Goal: Task Accomplishment & Management: Complete application form

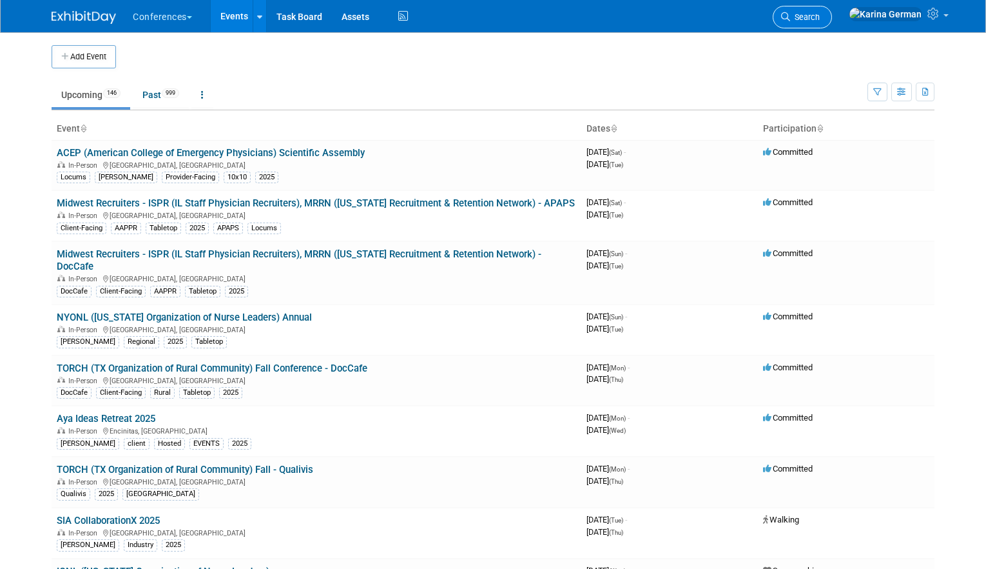
click at [832, 6] on link "Search" at bounding box center [802, 17] width 59 height 23
click at [820, 21] on span "Search" at bounding box center [805, 17] width 30 height 10
click at [820, 15] on span "Search" at bounding box center [805, 17] width 30 height 10
click at [820, 17] on span "Search" at bounding box center [805, 17] width 30 height 10
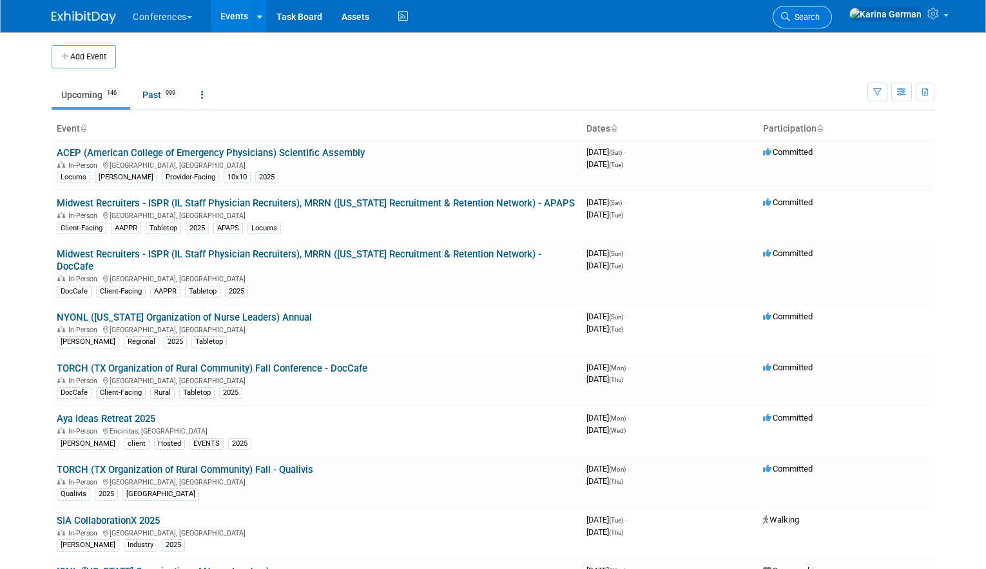
click at [820, 17] on span "Search" at bounding box center [805, 17] width 30 height 10
click at [505, 104] on ul "Upcoming 146 Past 999 All Events 1145 Past and Upcoming Grouped Annually Events…" at bounding box center [460, 95] width 816 height 29
click at [882, 98] on button "button" at bounding box center [878, 92] width 20 height 19
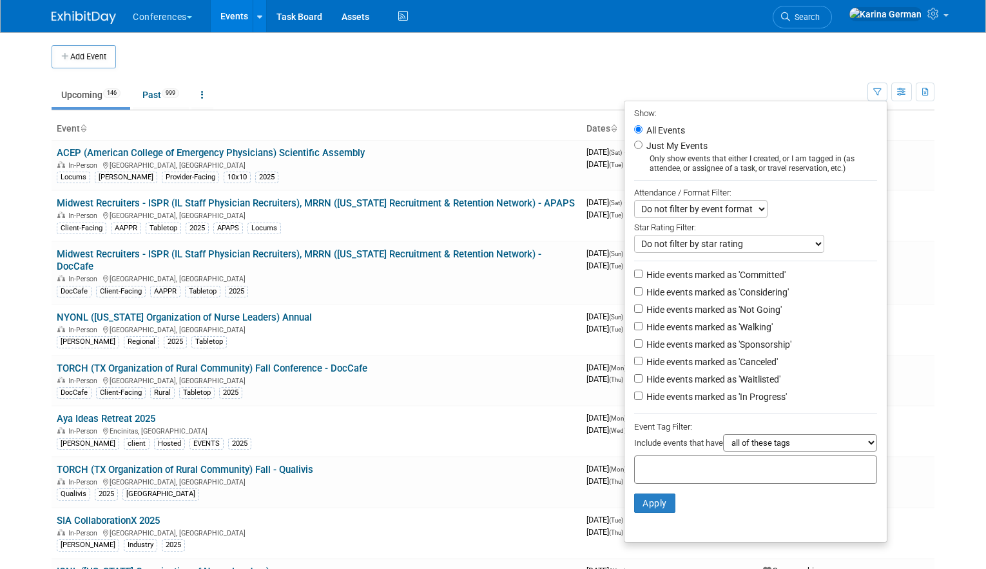
click at [539, 104] on ul "Upcoming 146 Past 999 All Events 1145 Past and Upcoming Grouped Annually Events…" at bounding box center [460, 95] width 816 height 29
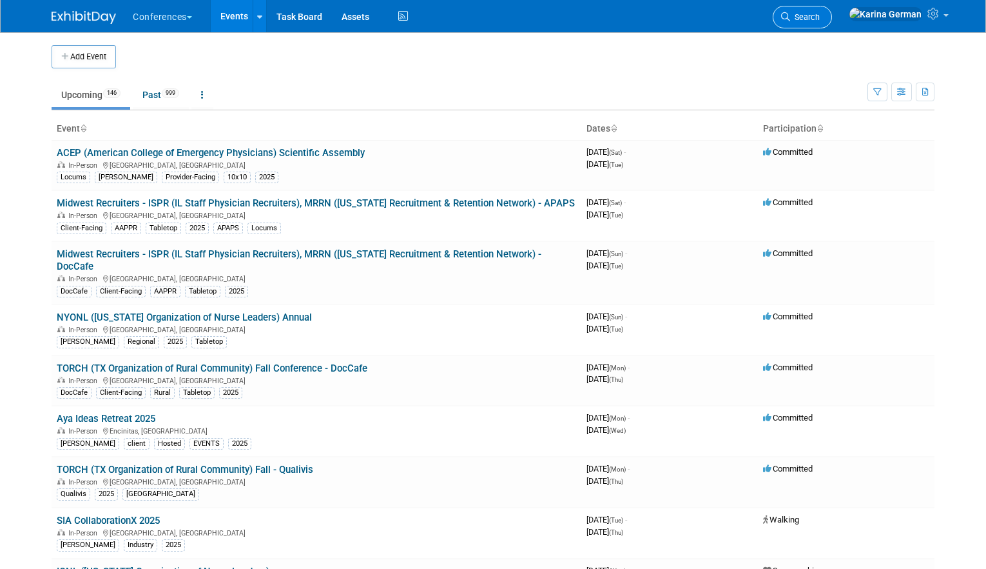
click at [820, 19] on span "Search" at bounding box center [805, 17] width 30 height 10
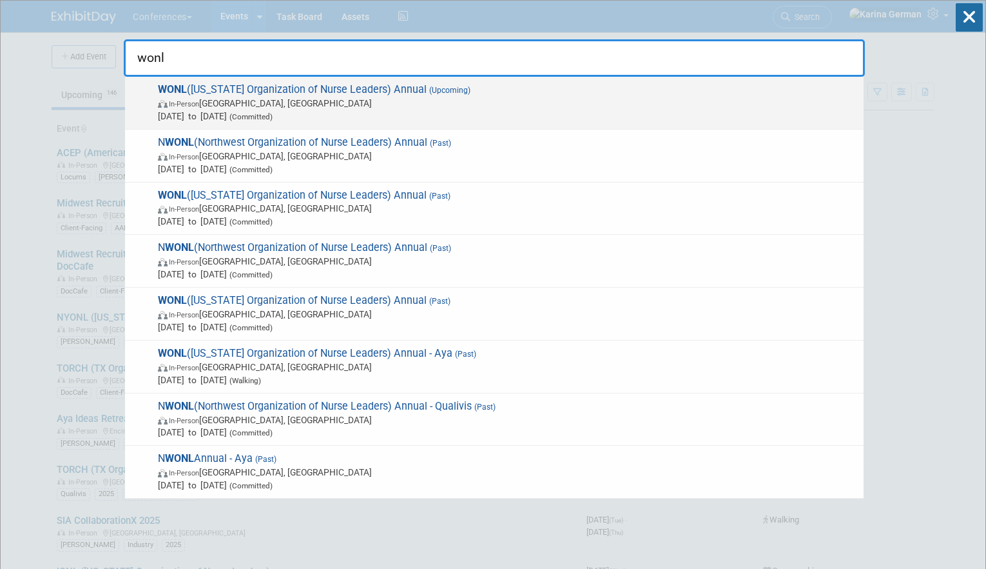
type input "wonl"
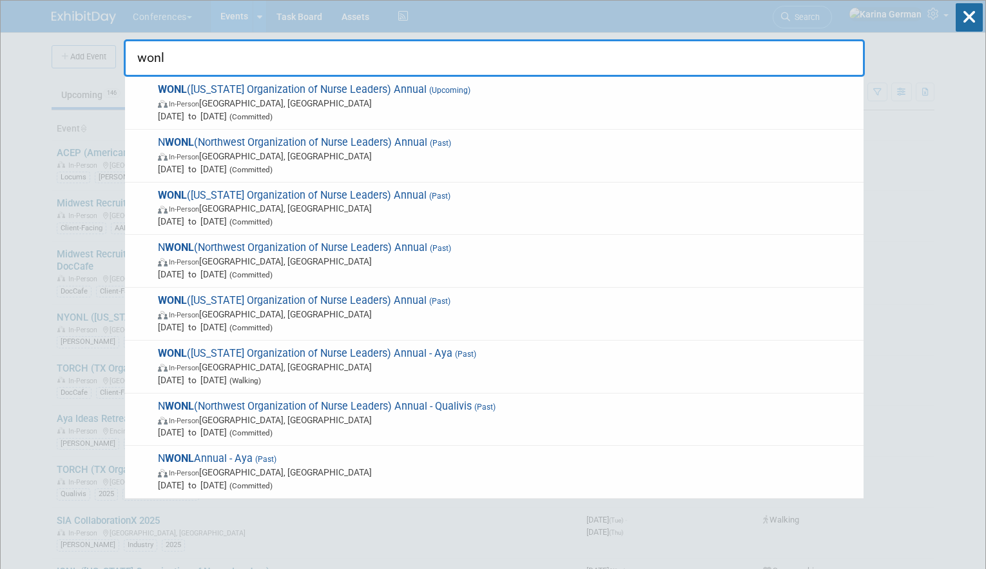
drag, startPoint x: 378, startPoint y: 103, endPoint x: 371, endPoint y: 103, distance: 7.1
click at [378, 103] on span "In-Person Pewaukee, WI" at bounding box center [508, 103] width 700 height 13
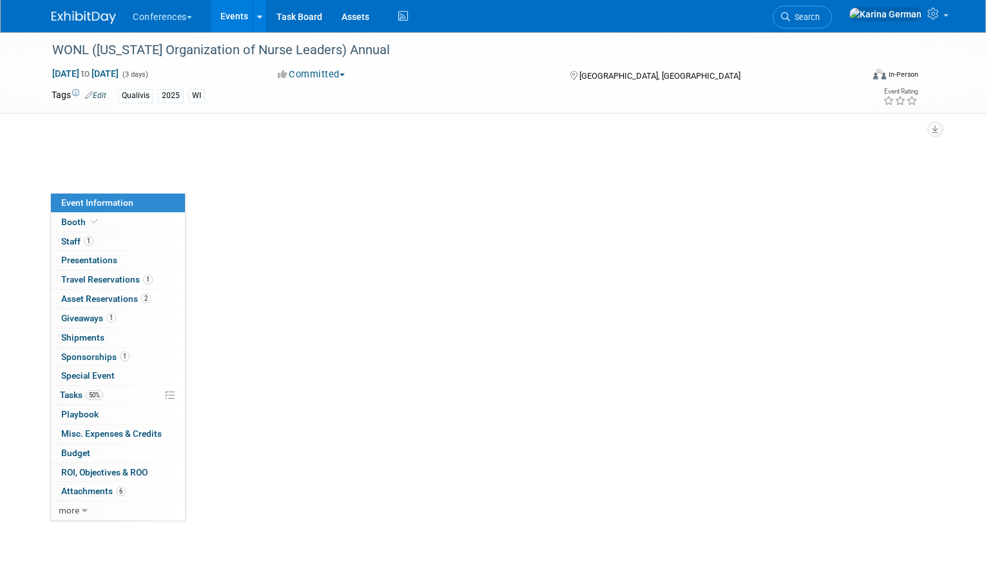
select select "Qualivis"
select select "Client-facing"
select select "Karina"
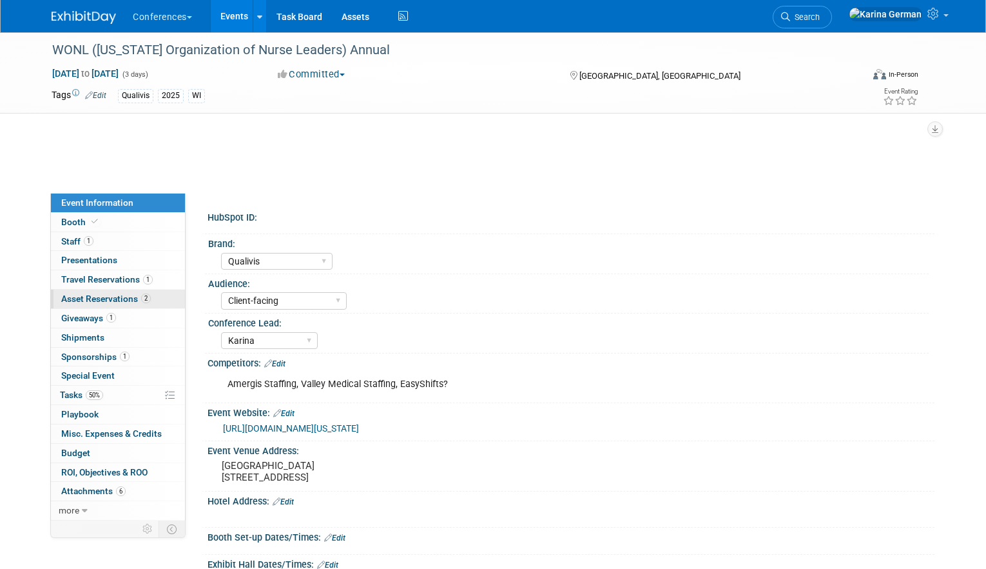
click at [131, 292] on link "2 Asset Reservations 2" at bounding box center [118, 298] width 134 height 19
click at [161, 293] on link "2 Asset Reservations 2" at bounding box center [118, 298] width 134 height 19
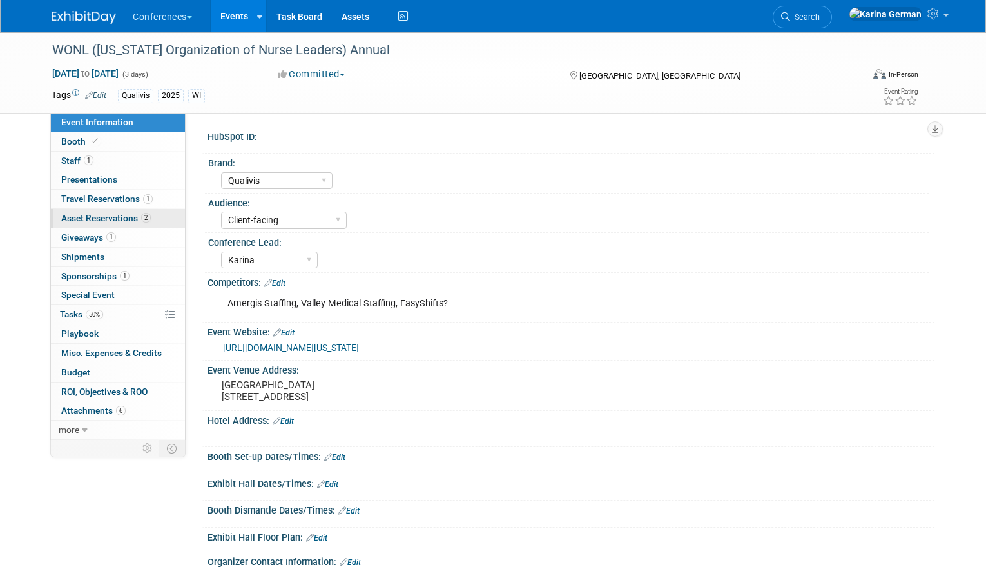
click at [161, 293] on link "Special Event" at bounding box center [118, 295] width 134 height 19
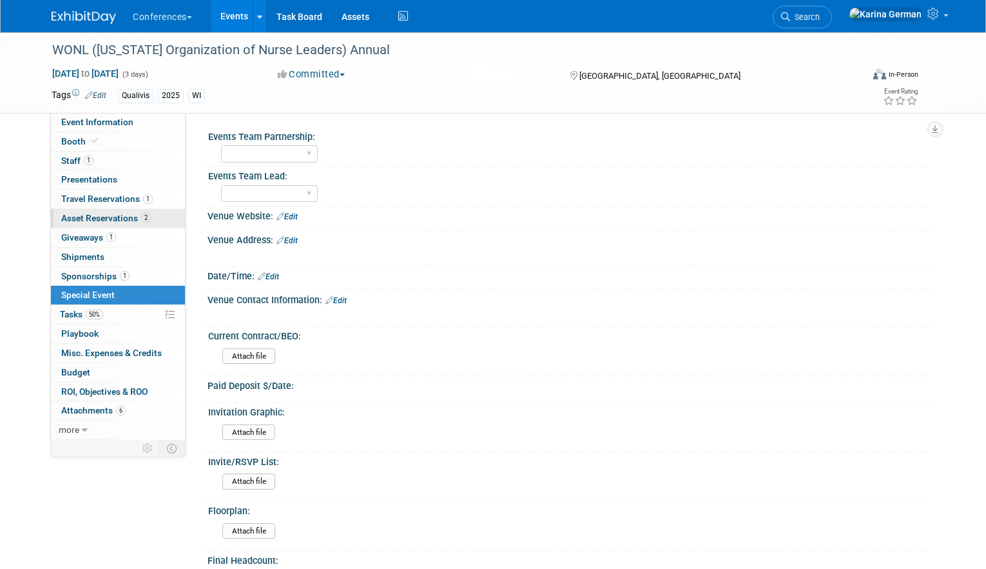
click at [129, 216] on span "Asset Reservations 2" at bounding box center [106, 218] width 90 height 10
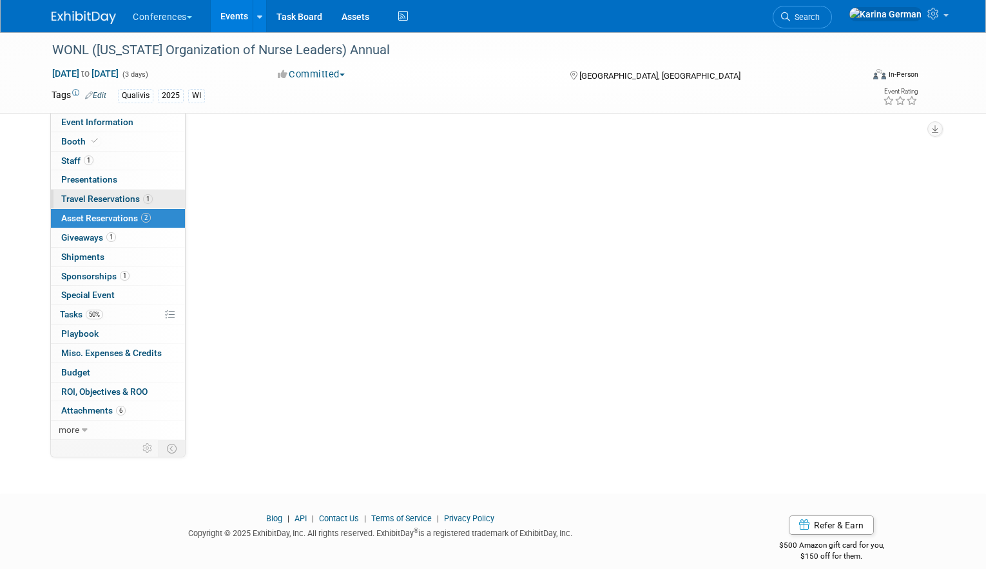
click at [106, 203] on span "Travel Reservations 1" at bounding box center [107, 198] width 92 height 10
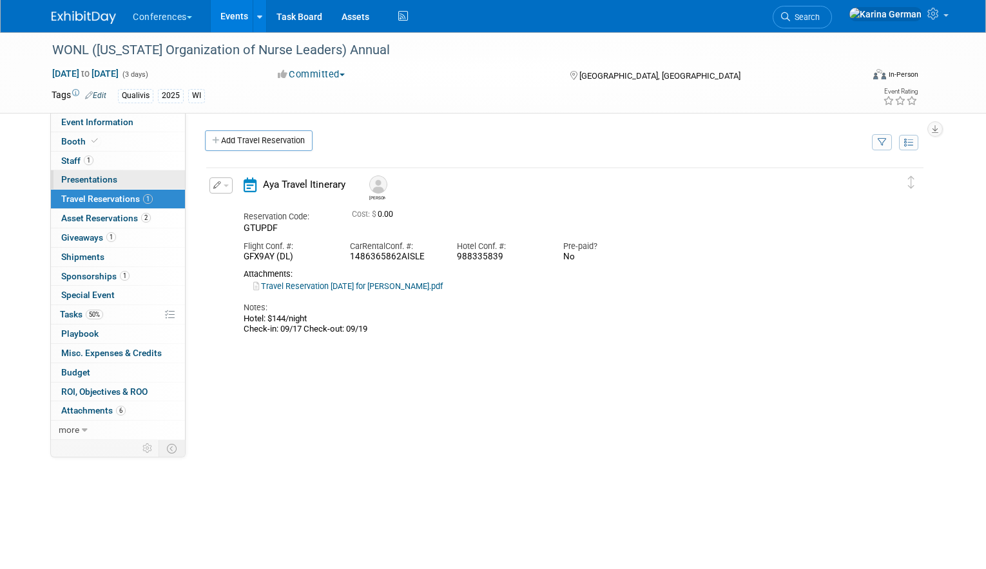
click at [132, 181] on link "0 Presentations 0" at bounding box center [118, 179] width 134 height 19
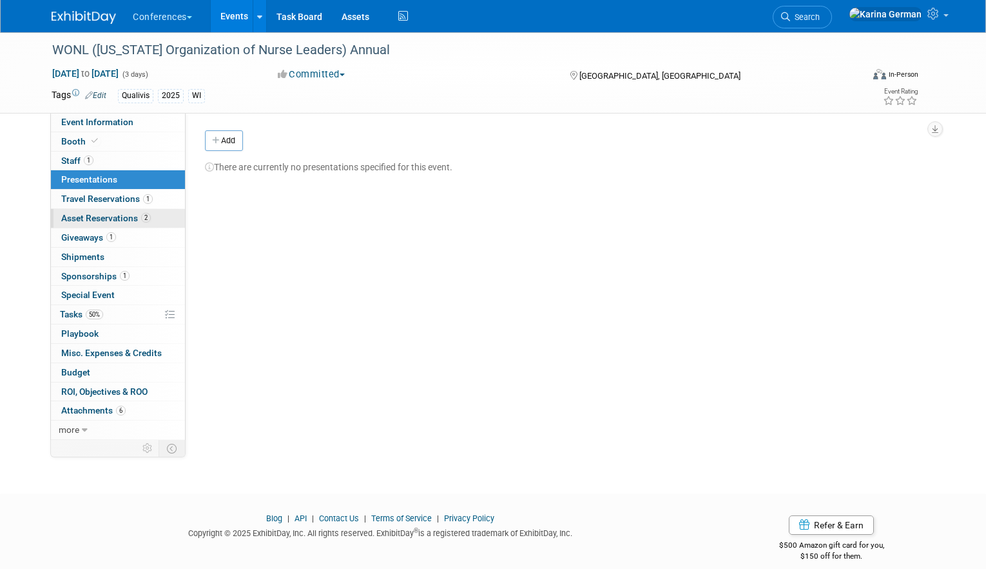
click at [132, 218] on span "Asset Reservations 2" at bounding box center [106, 218] width 90 height 10
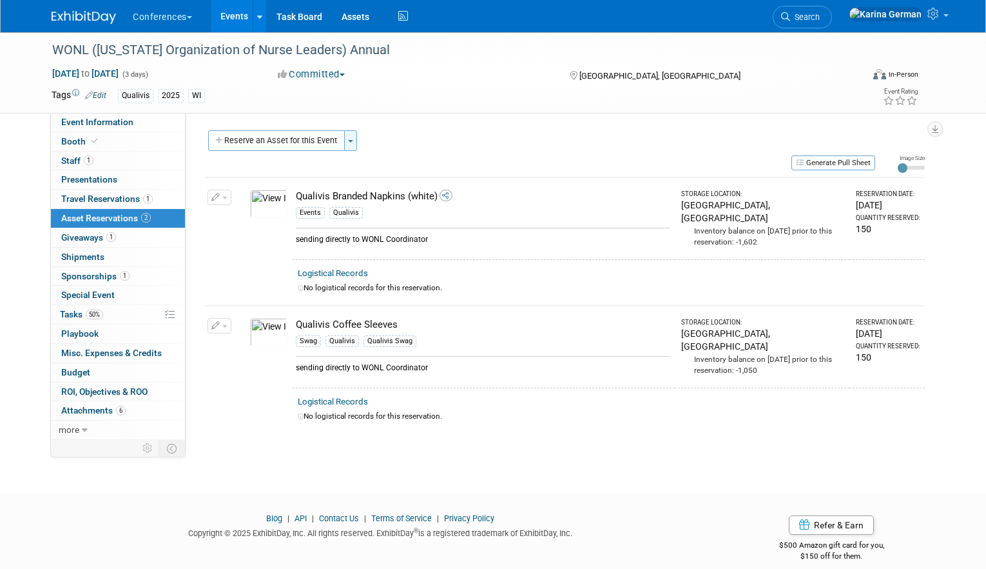
click at [351, 139] on button "Toggle Dropdown" at bounding box center [350, 140] width 13 height 21
click at [399, 180] on link "Copy asset reservations from another event" at bounding box center [450, 188] width 213 height 22
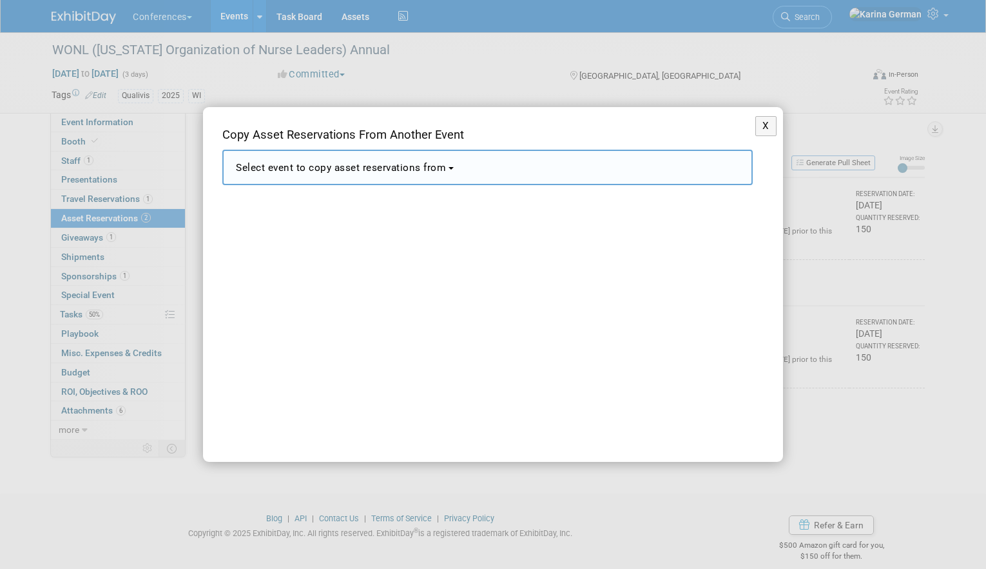
click at [432, 171] on span "Select event to copy asset reservations from" at bounding box center [341, 168] width 210 height 12
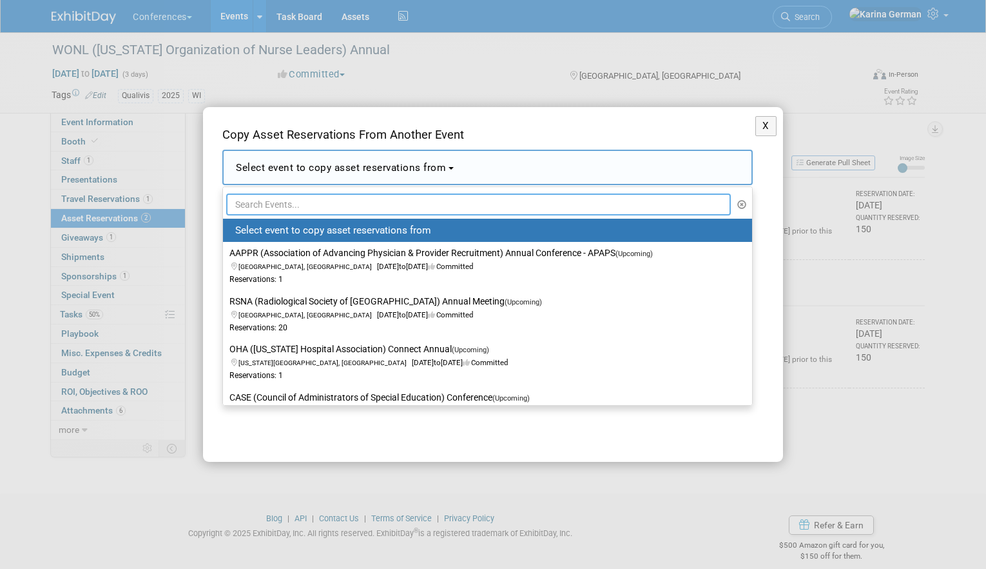
click at [341, 200] on input "text" at bounding box center [478, 204] width 505 height 22
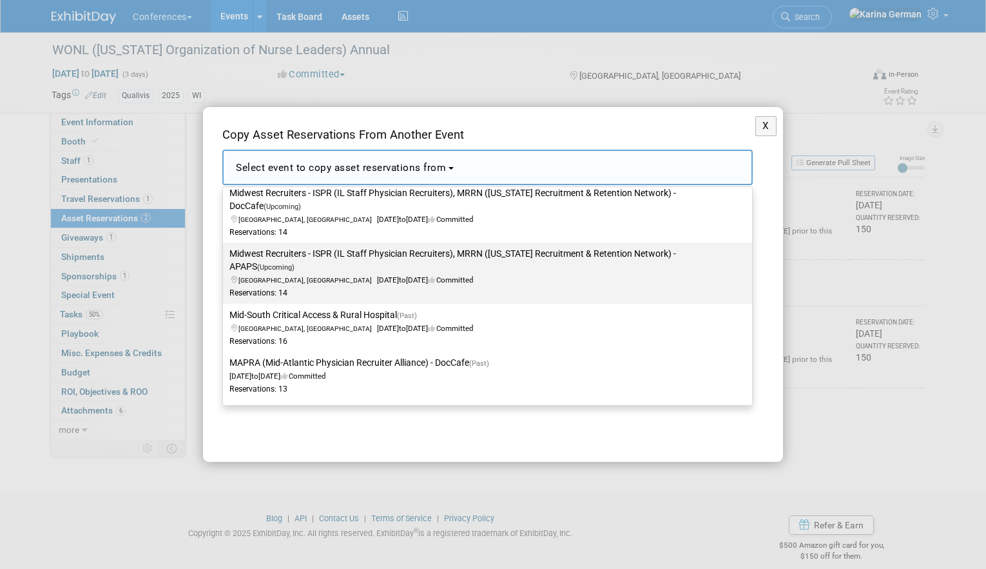
scroll to position [88, 0]
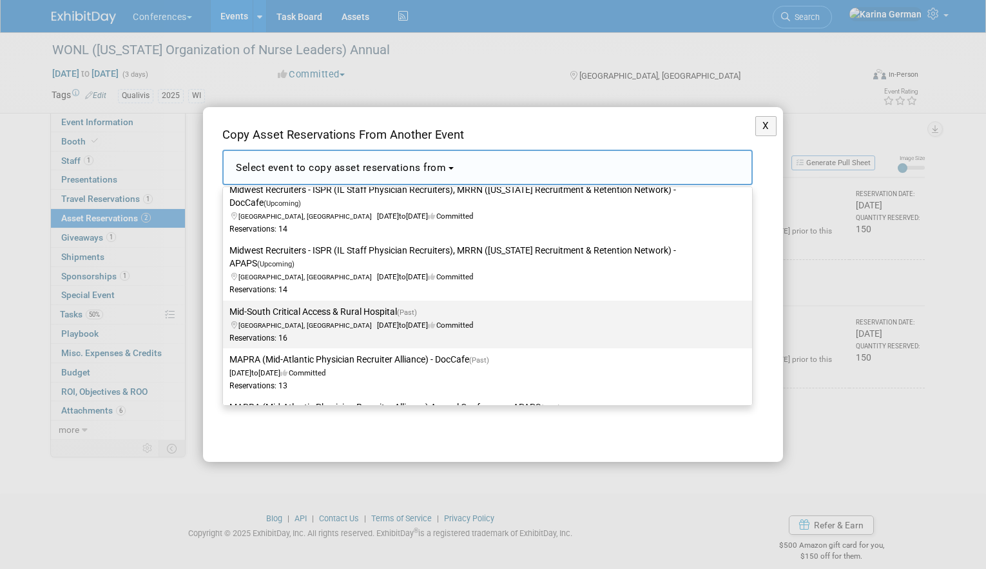
type input "mid"
click at [385, 313] on label "Mid-South Critical Access & Rural Hospital (Past) Louisville, KY Aug 20, 2025 t…" at bounding box center [485, 324] width 510 height 43
click at [225, 313] on input "Mid-South Critical Access & Rural Hospital (Past) Louisville, KY Aug 20, 2025 t…" at bounding box center [221, 312] width 8 height 8
select select "11144558"
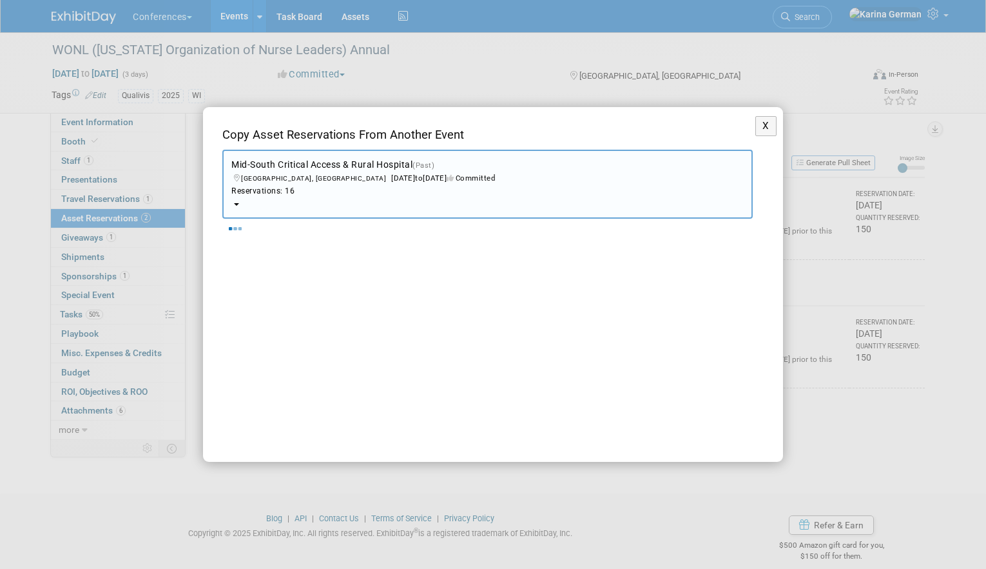
select select "8"
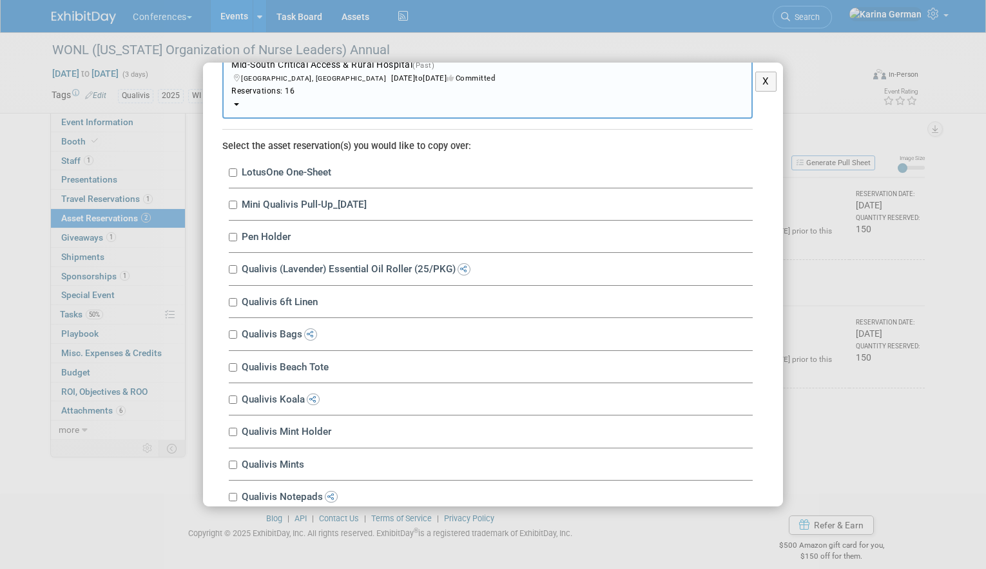
scroll to position [56, 0]
click at [235, 169] on input "LotusOne One-Sheet" at bounding box center [233, 172] width 8 height 8
checkbox input "true"
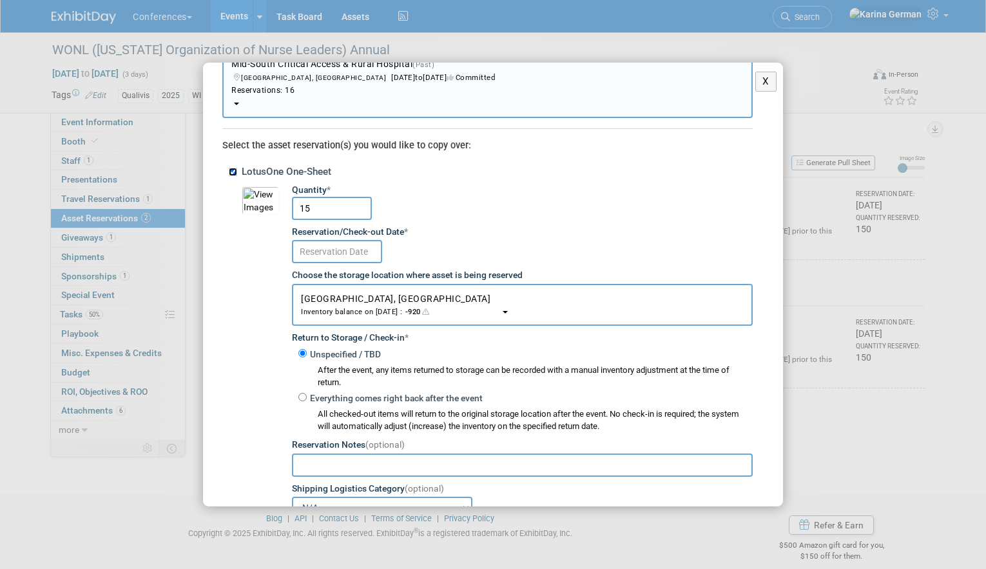
scroll to position [95, 0]
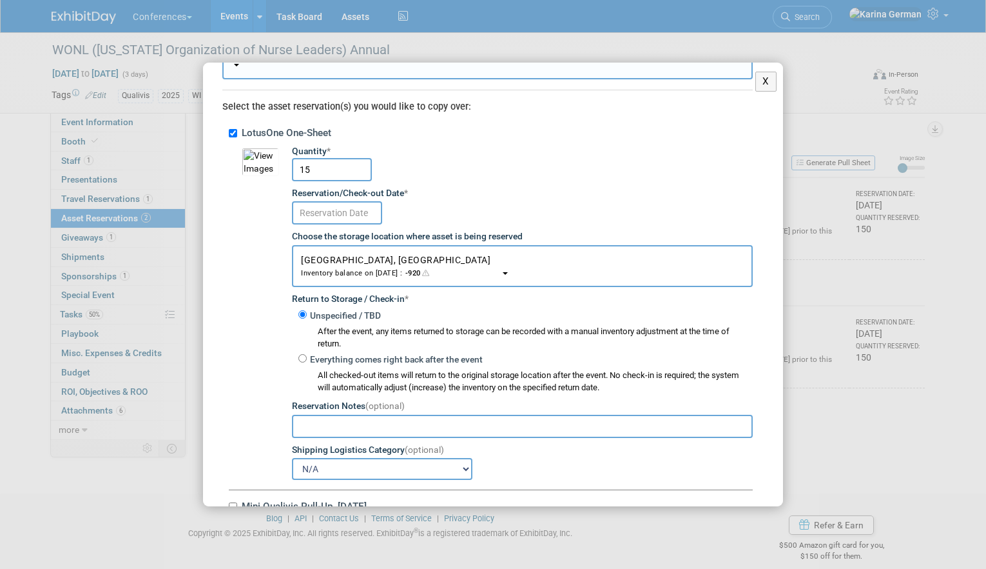
click at [353, 216] on input "text" at bounding box center [337, 212] width 90 height 23
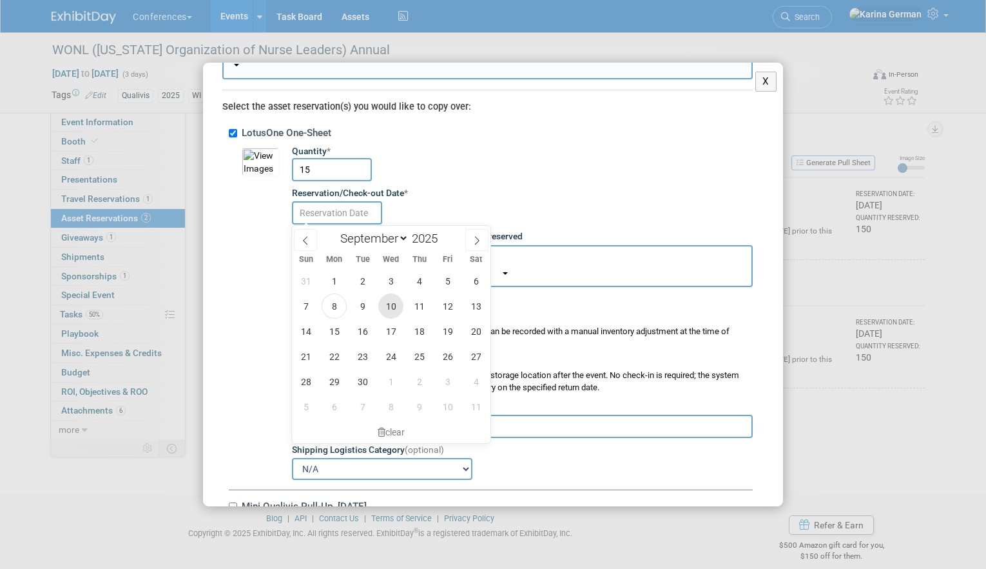
click at [398, 308] on span "10" at bounding box center [390, 305] width 25 height 25
type input "Sep 10, 2025"
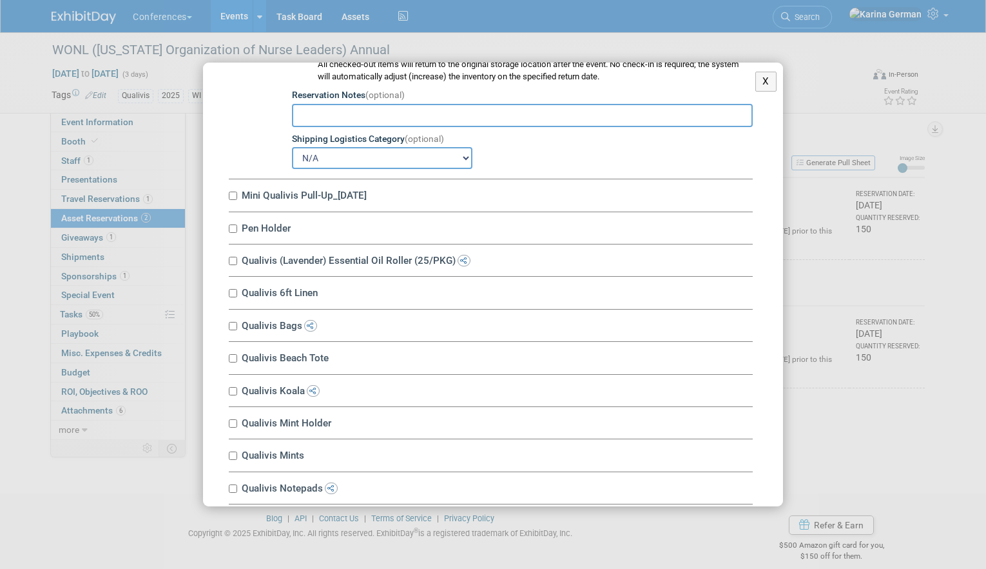
scroll to position [408, 0]
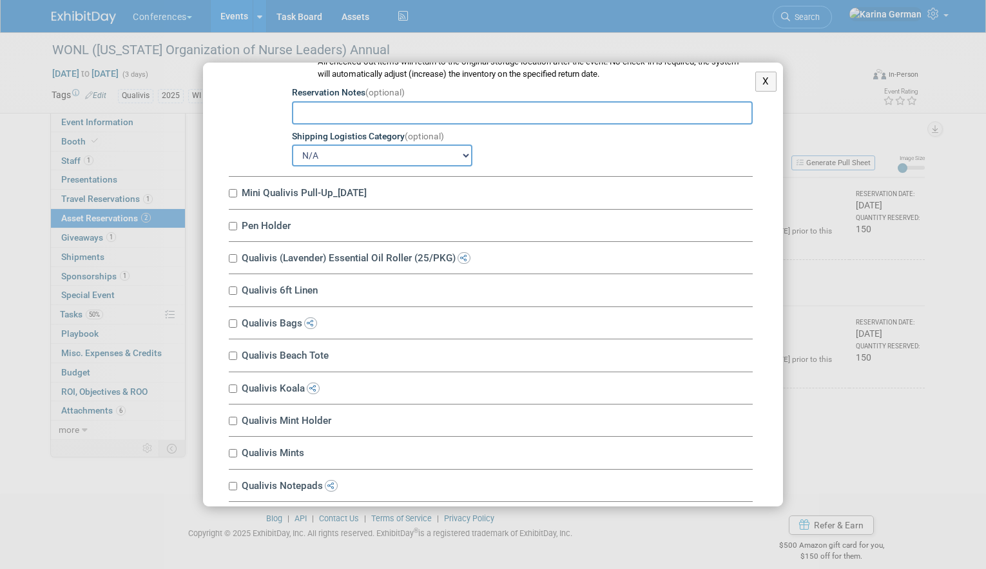
click at [291, 195] on label "Mini Qualivis Pull-Up_1.29.24" at bounding box center [495, 192] width 515 height 12
click at [237, 195] on input "Mini Qualivis Pull-Up_1.29.24" at bounding box center [233, 193] width 8 height 8
checkbox input "true"
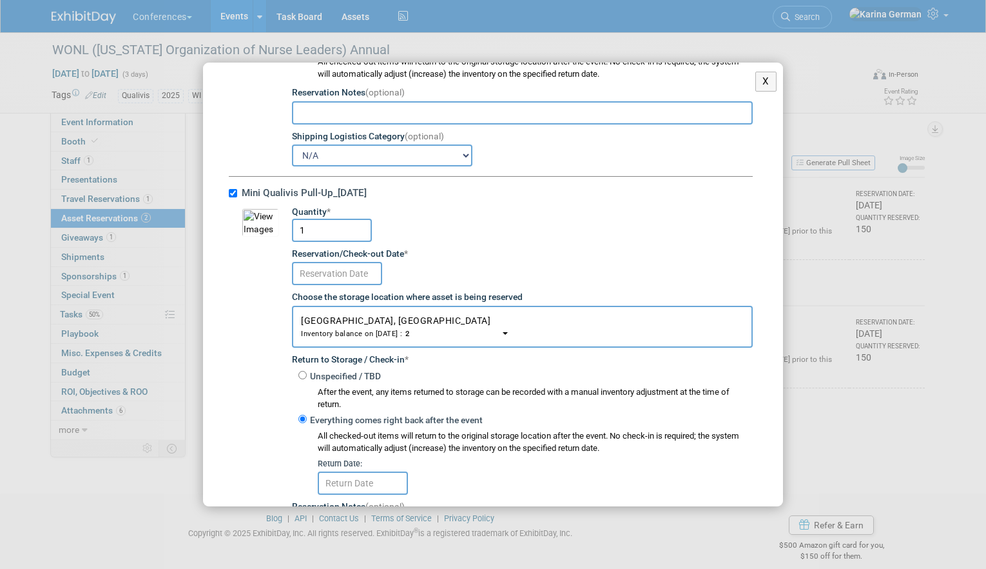
click at [339, 273] on input "text" at bounding box center [337, 273] width 90 height 23
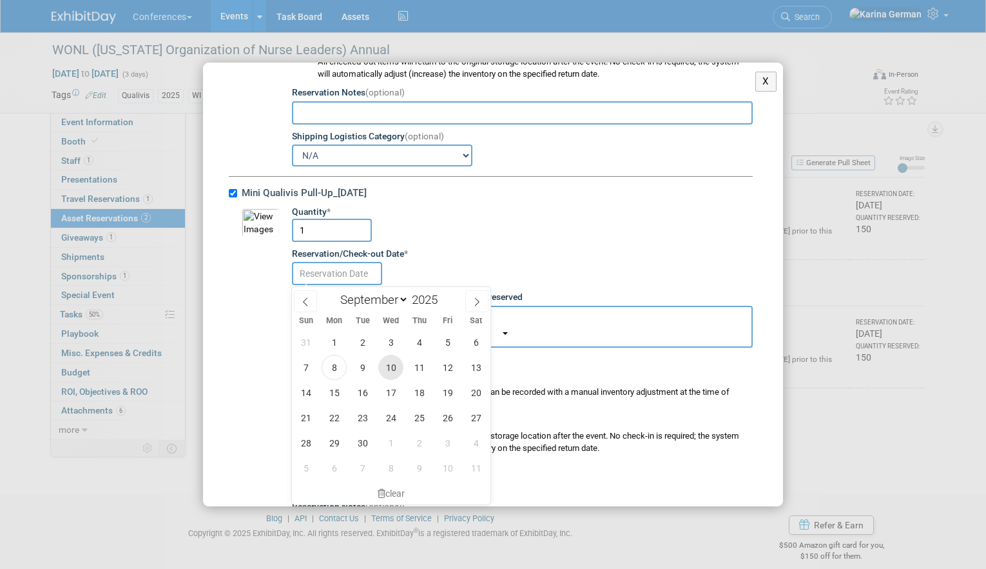
click at [393, 367] on span "10" at bounding box center [390, 367] width 25 height 25
type input "Sep 10, 2025"
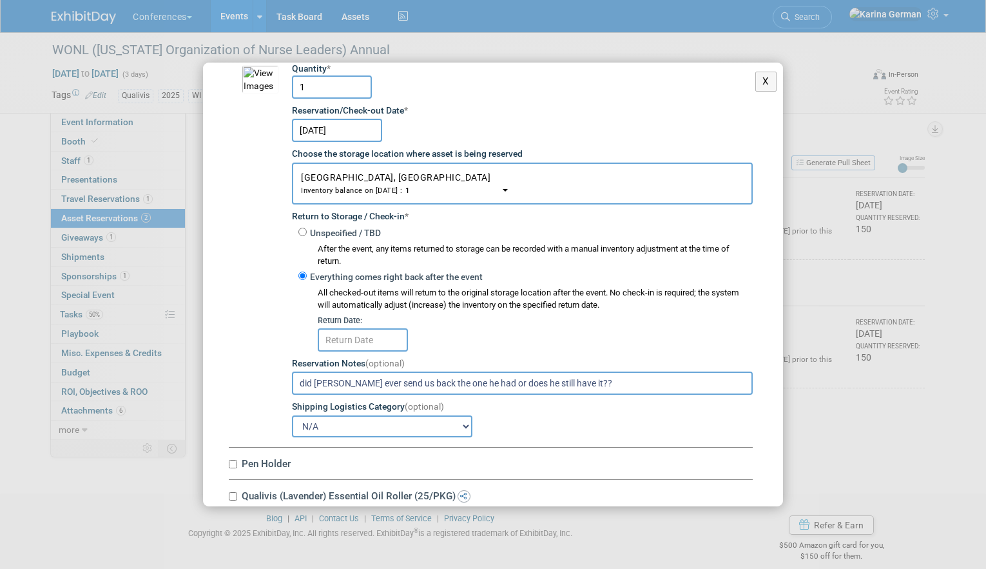
scroll to position [555, 0]
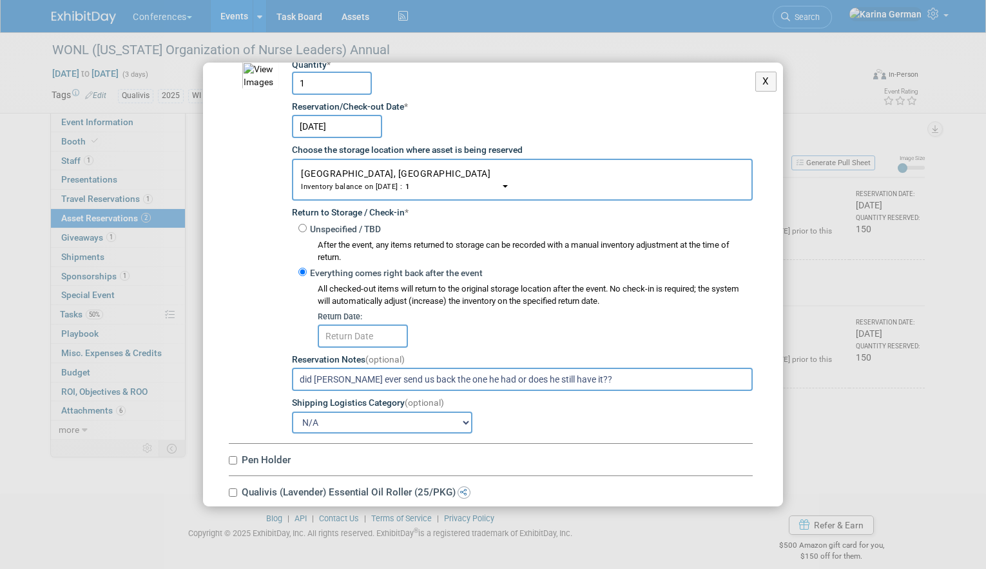
click at [387, 342] on input "text" at bounding box center [363, 335] width 90 height 23
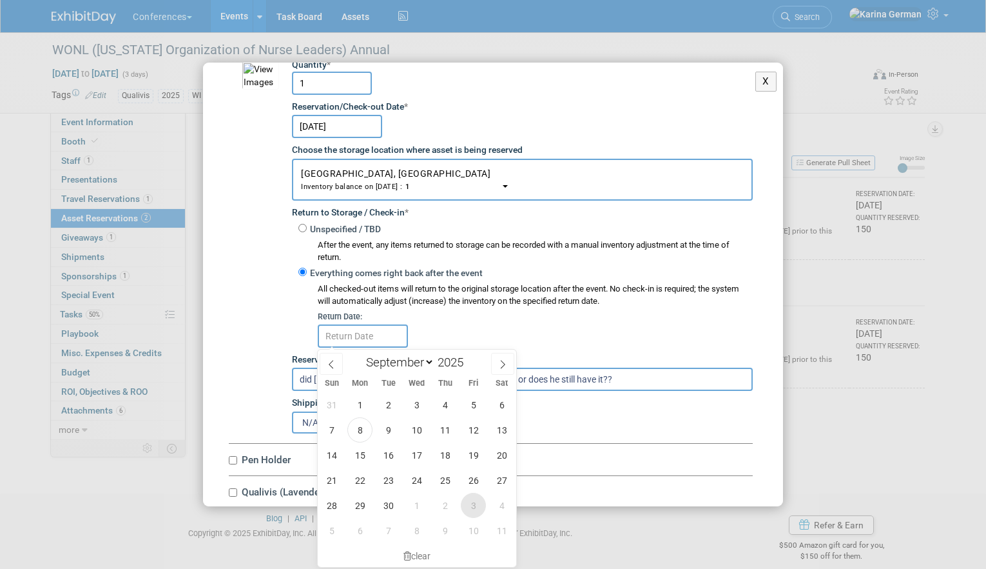
click at [470, 507] on span "3" at bounding box center [473, 505] width 25 height 25
type input "Oct 3, 2025"
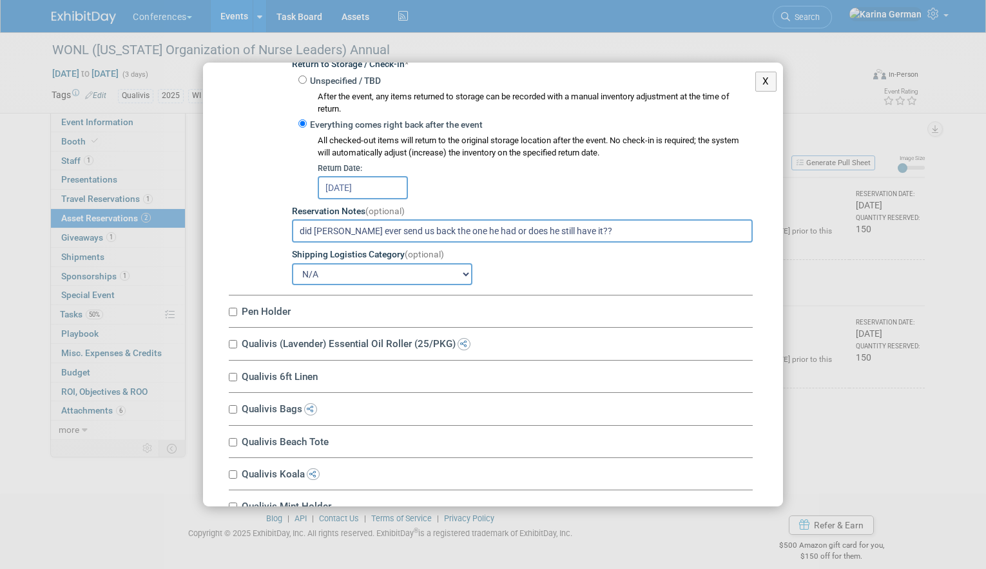
scroll to position [713, 0]
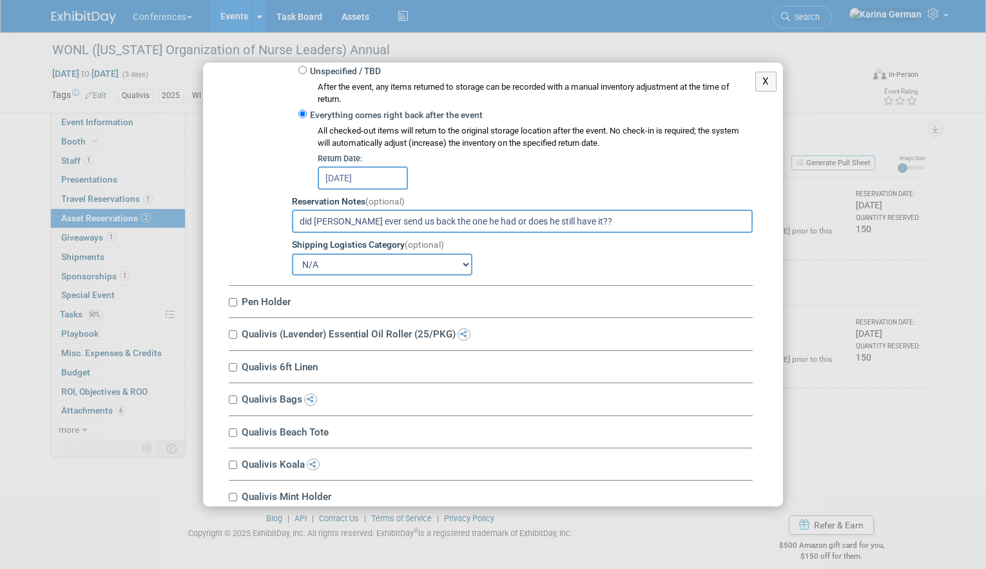
click at [494, 231] on input "did Joe ever send us back the one he had or does he still have it??" at bounding box center [522, 221] width 461 height 23
type input "the one that makes you fill out your info"
click at [281, 304] on label "Pen Holder" at bounding box center [495, 301] width 515 height 12
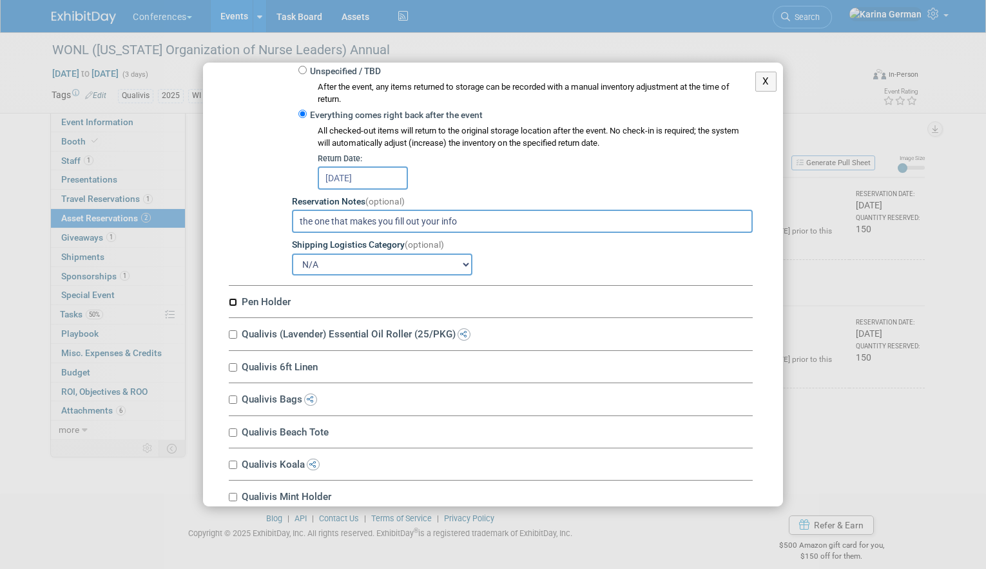
click at [237, 304] on input "Pen Holder" at bounding box center [233, 302] width 8 height 8
checkbox input "true"
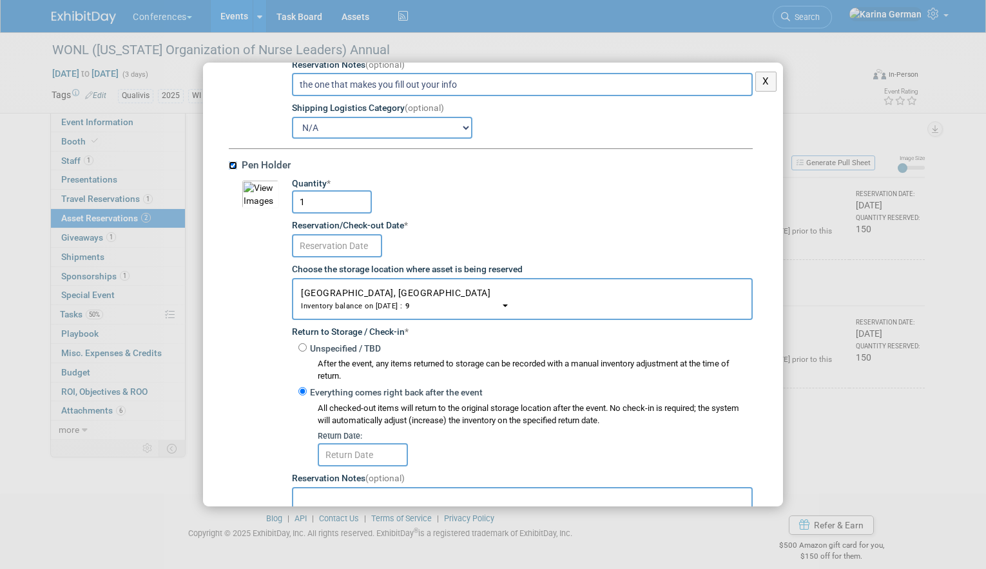
scroll to position [850, 0]
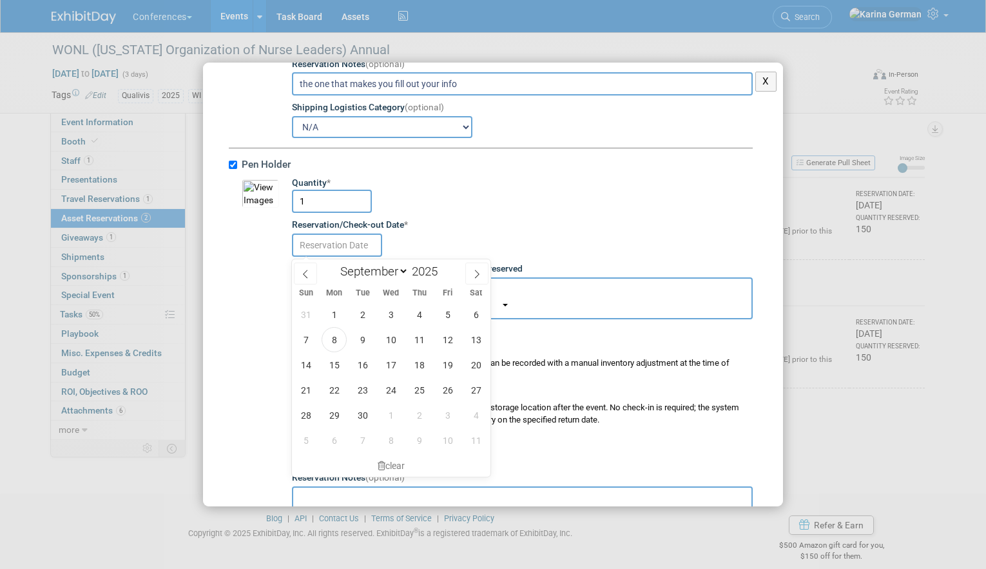
click at [347, 255] on input "text" at bounding box center [337, 244] width 90 height 23
click at [395, 346] on span "10" at bounding box center [390, 339] width 25 height 25
type input "Sep 10, 2025"
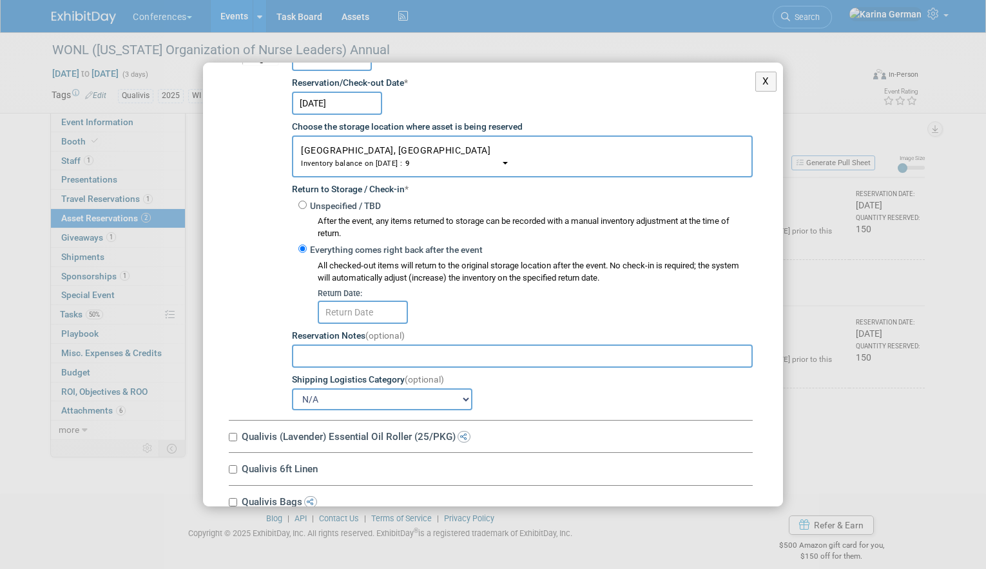
scroll to position [993, 0]
click at [378, 308] on input "text" at bounding box center [363, 311] width 90 height 23
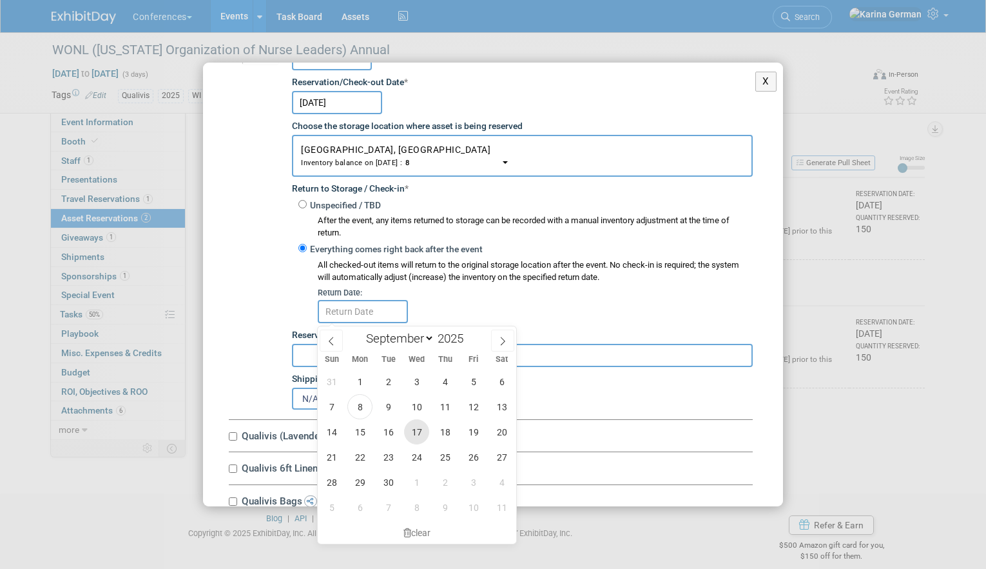
click at [420, 438] on span "17" at bounding box center [416, 431] width 25 height 25
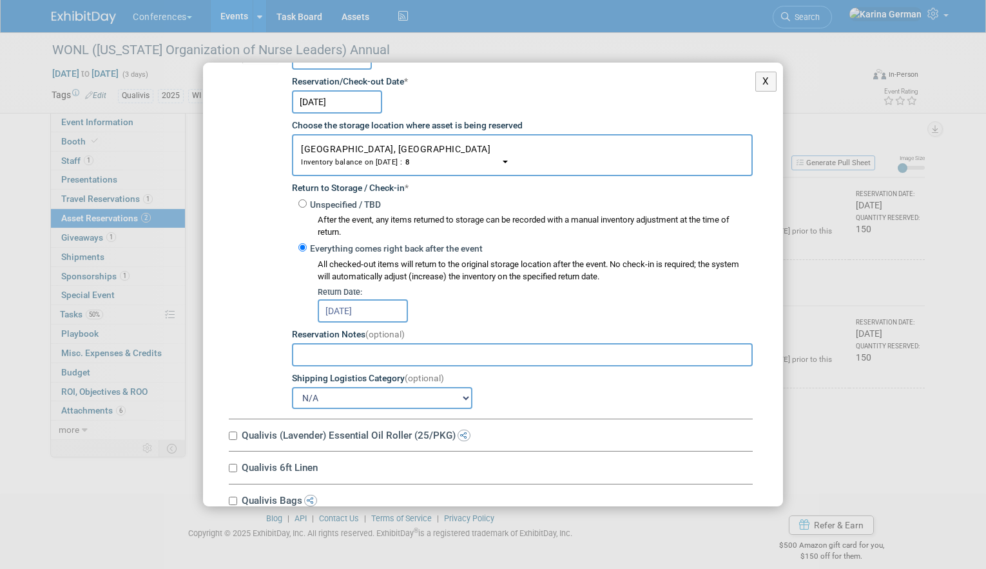
scroll to position [1102, 0]
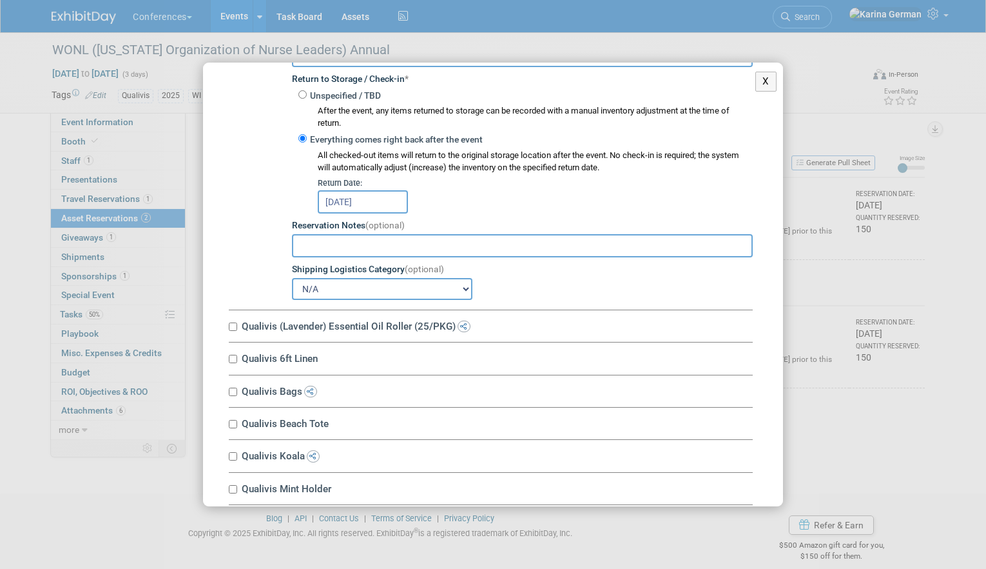
click at [375, 207] on input "Sep 17, 2025" at bounding box center [363, 201] width 90 height 23
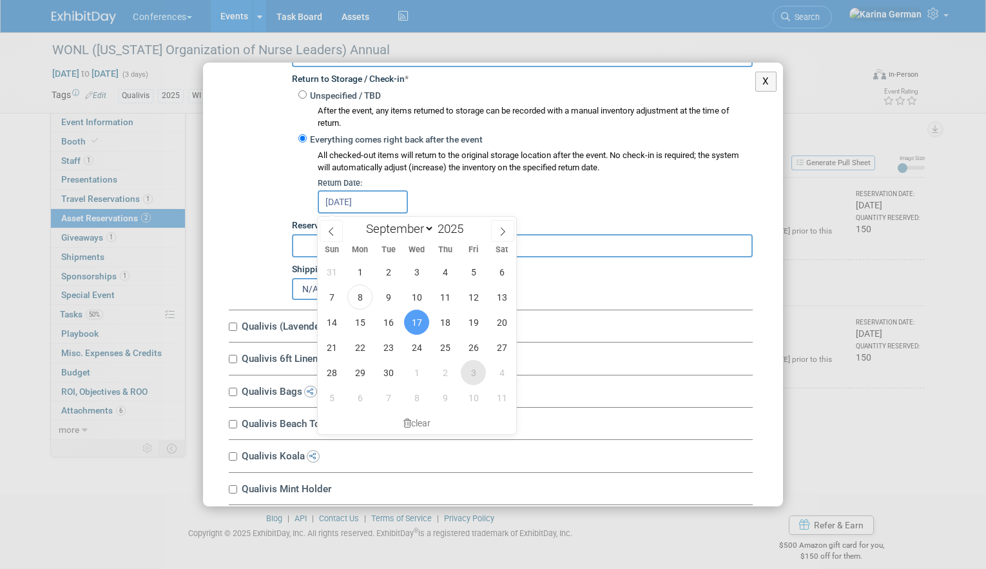
click at [469, 374] on span "3" at bounding box center [473, 372] width 25 height 25
type input "Oct 3, 2025"
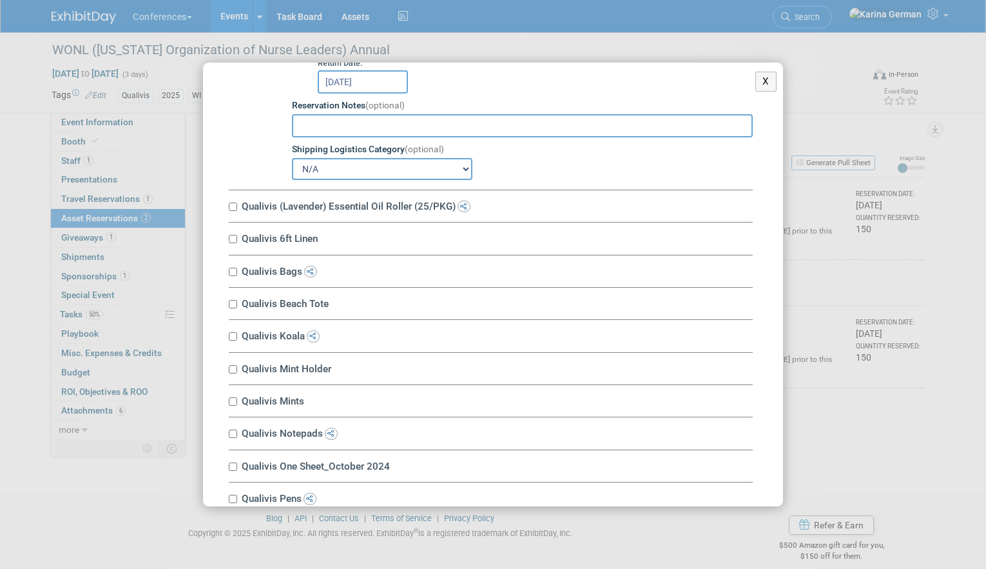
scroll to position [1224, 0]
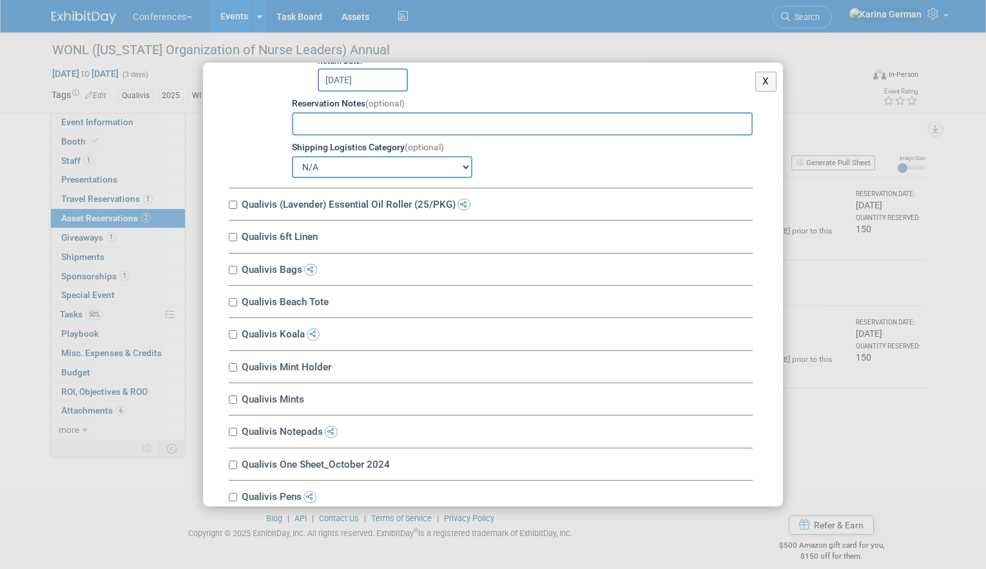
click at [336, 214] on div "Qualivis (Lavender) Essential Oil Roller (25/PKG) 10034671-10714434-665aa913-cd…" at bounding box center [491, 204] width 524 height 32
click at [321, 198] on div "Qualivis (Lavender) Essential Oil Roller (25/PKG) 10034671-10714434-665aa913-cd…" at bounding box center [491, 204] width 524 height 32
click at [315, 216] on div "Qualivis (Lavender) Essential Oil Roller (25/PKG) 10034671-10714434-665aa913-cd…" at bounding box center [491, 204] width 524 height 32
click at [314, 210] on label "Qualivis (Lavender) Essential Oil Roller (25/PKG)" at bounding box center [495, 204] width 515 height 12
click at [237, 209] on input "Qualivis (Lavender) Essential Oil Roller (25/PKG)" at bounding box center [233, 205] width 8 height 8
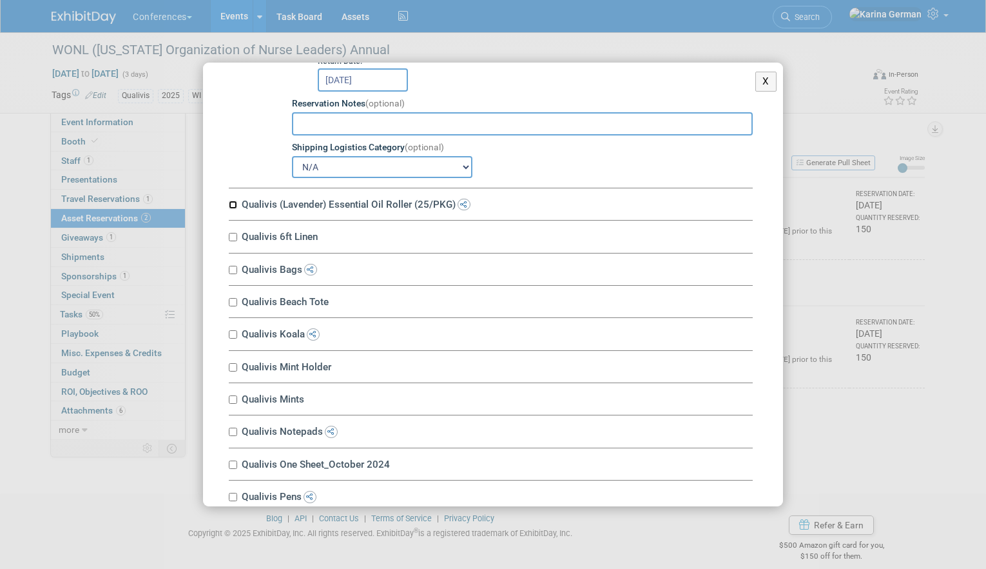
checkbox input "true"
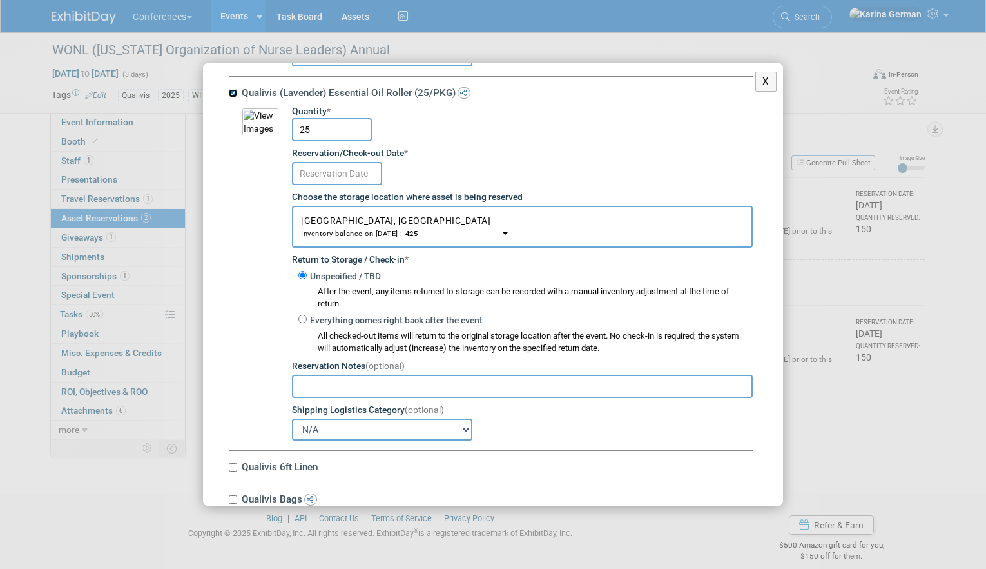
scroll to position [1347, 0]
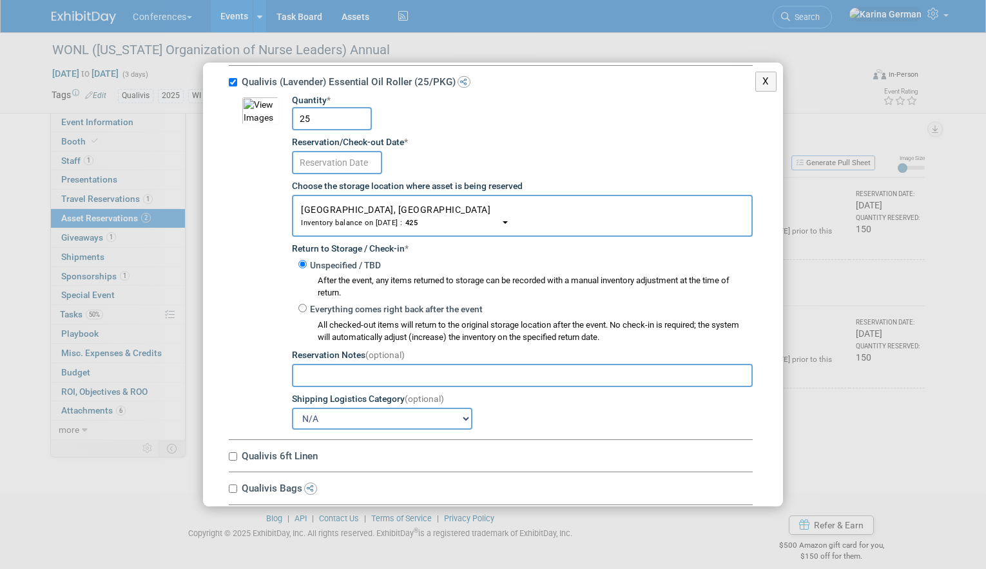
click at [331, 169] on input "text" at bounding box center [337, 162] width 90 height 23
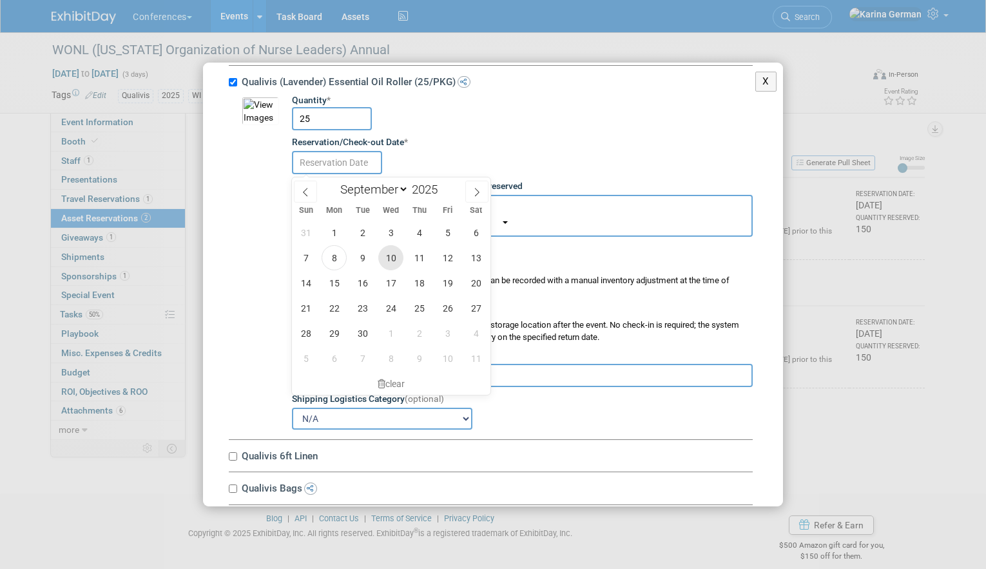
click at [390, 264] on span "10" at bounding box center [390, 257] width 25 height 25
type input "Sep 10, 2025"
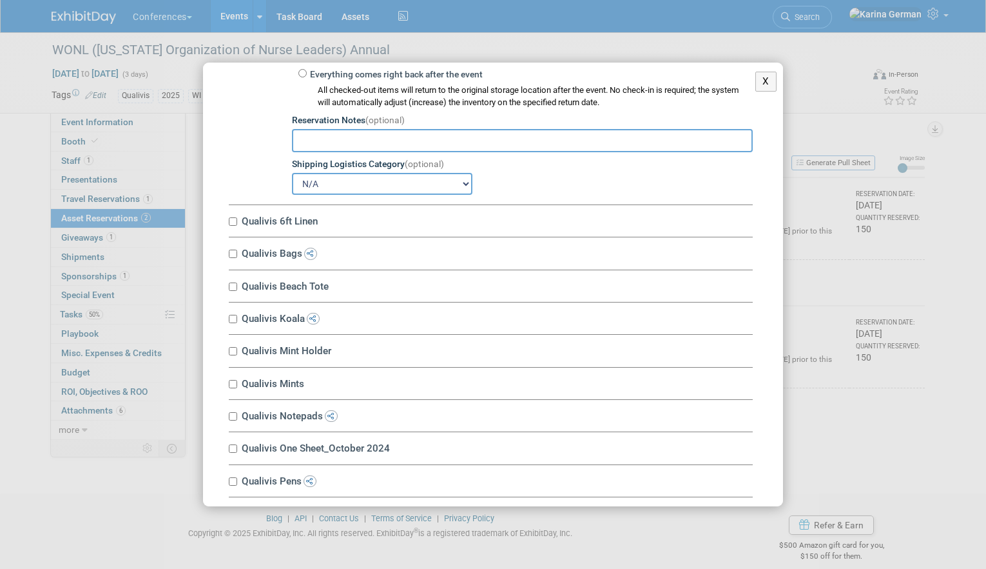
scroll to position [1589, 0]
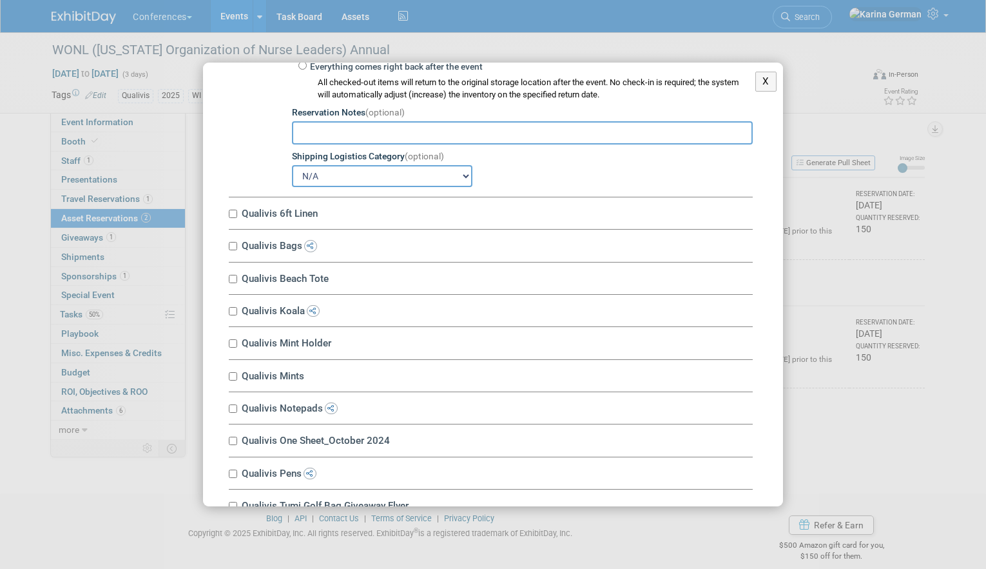
click at [284, 216] on label "Qualivis 6ft Linen" at bounding box center [495, 213] width 515 height 12
click at [237, 216] on input "Qualivis 6ft Linen" at bounding box center [233, 214] width 8 height 8
checkbox input "true"
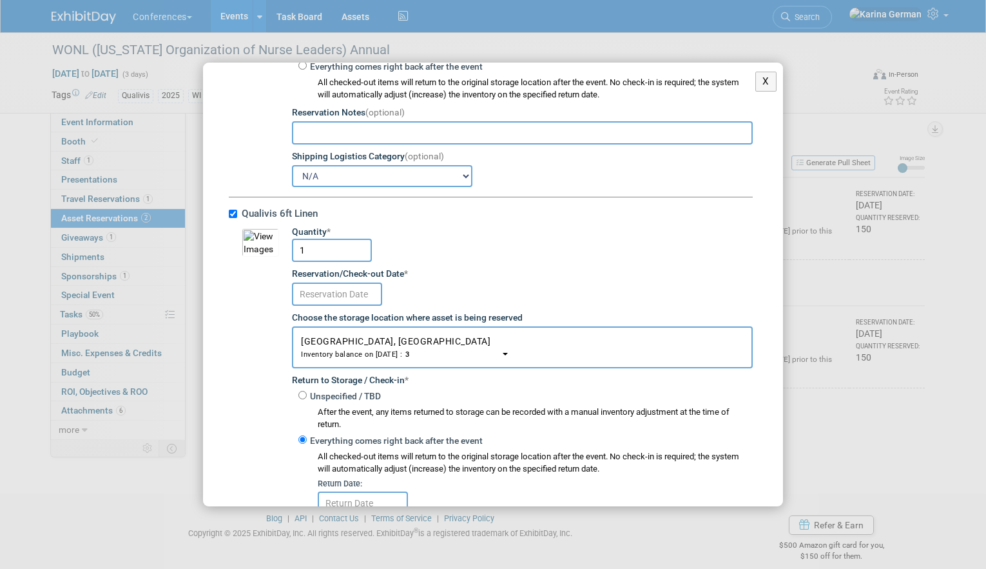
click at [359, 299] on input "text" at bounding box center [337, 293] width 90 height 23
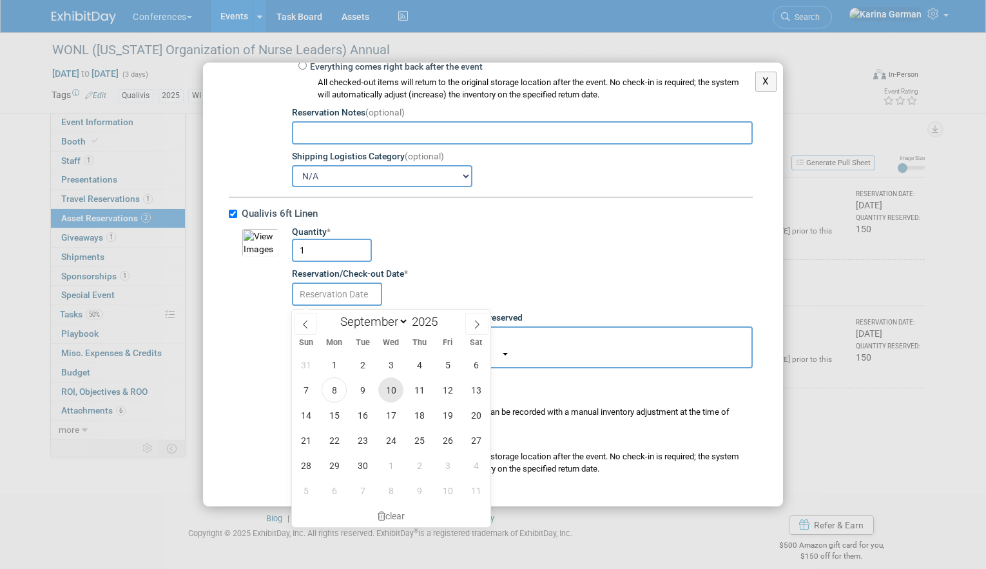
click at [391, 393] on span "10" at bounding box center [390, 389] width 25 height 25
type input "Sep 10, 2025"
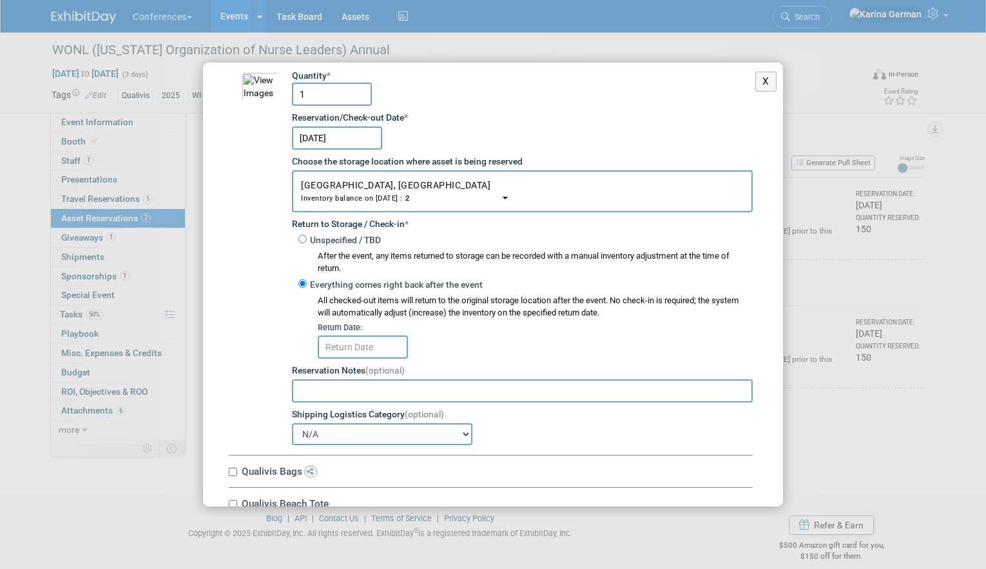
scroll to position [1770, 0]
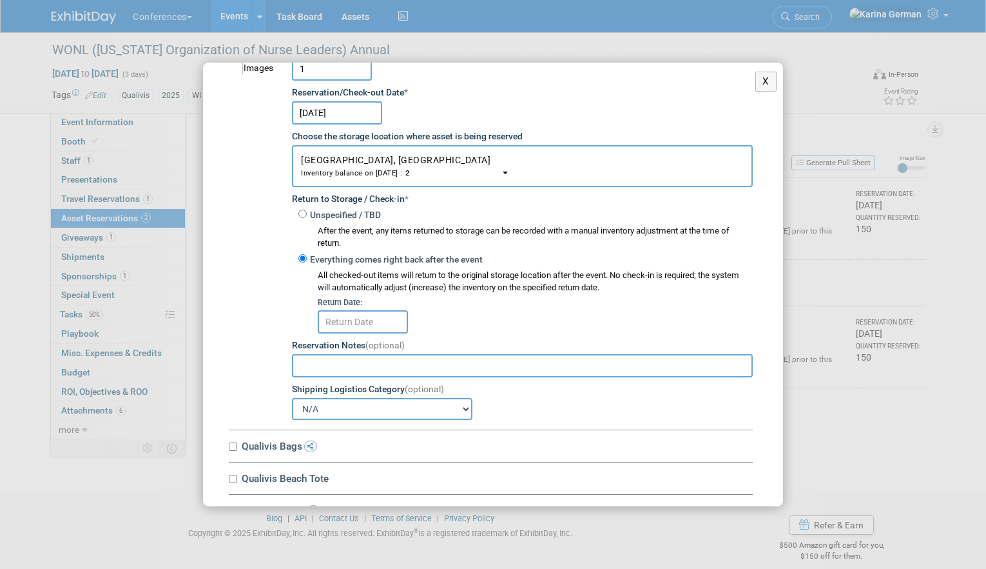
click at [386, 337] on td "Quantity * 1 Reservation/Check-out Date * Sep 10, 2025 Choose the storage locat…" at bounding box center [516, 231] width 474 height 375
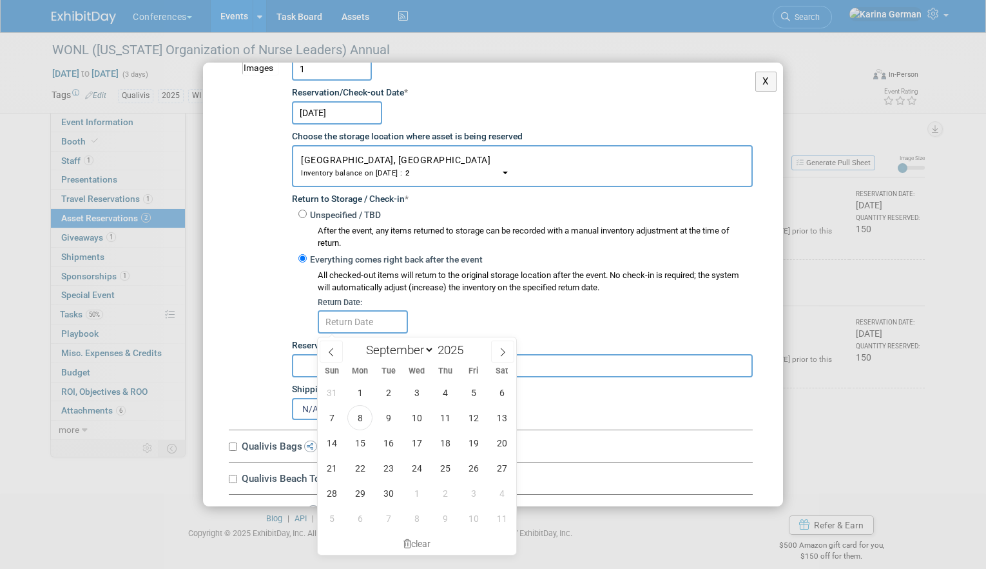
click at [380, 328] on input "text" at bounding box center [363, 321] width 90 height 23
click at [474, 500] on span "3" at bounding box center [473, 492] width 25 height 25
type input "Oct 3, 2025"
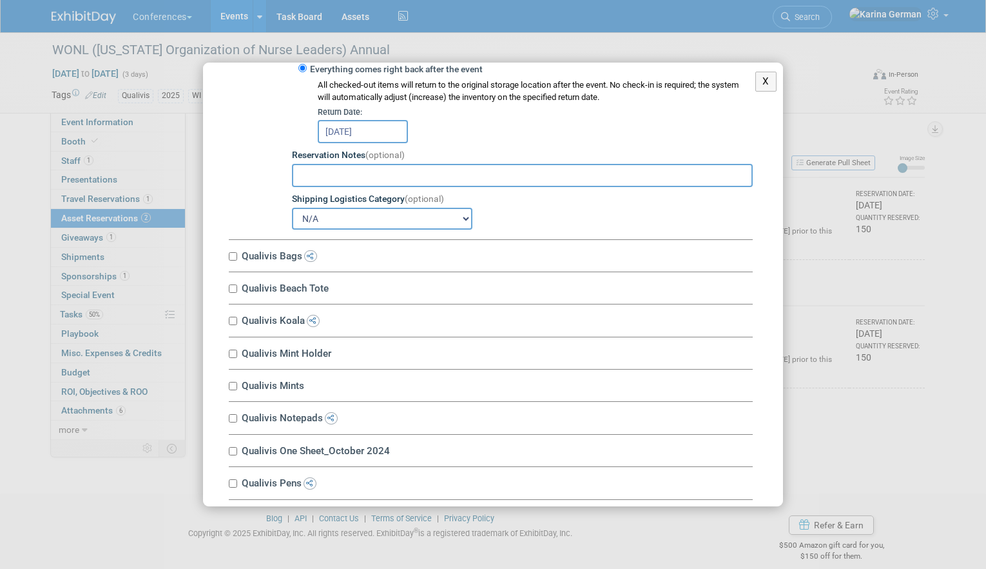
scroll to position [1970, 0]
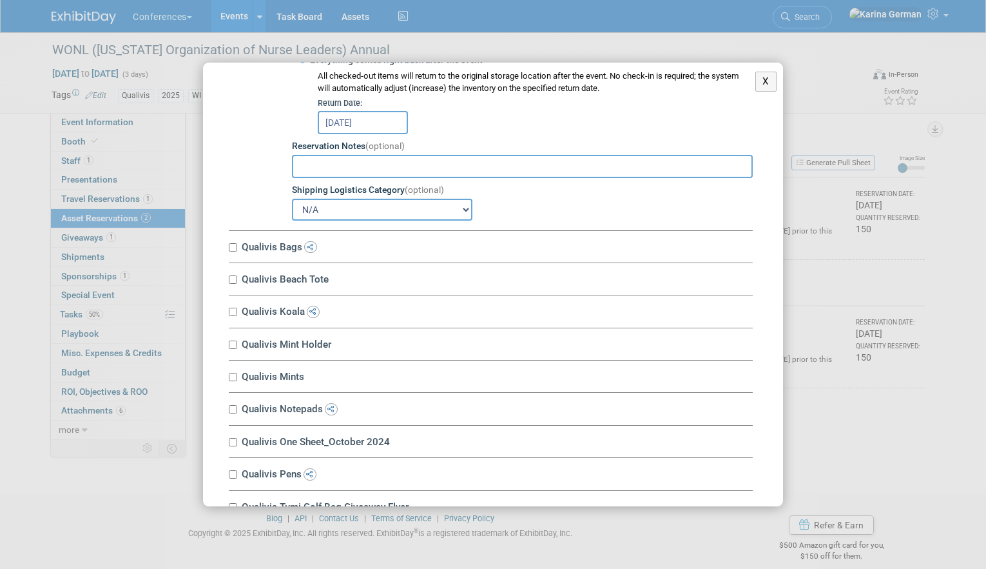
click at [273, 253] on label "Qualivis Bags" at bounding box center [495, 246] width 515 height 12
click at [237, 251] on input "Qualivis Bags" at bounding box center [233, 247] width 8 height 8
checkbox input "true"
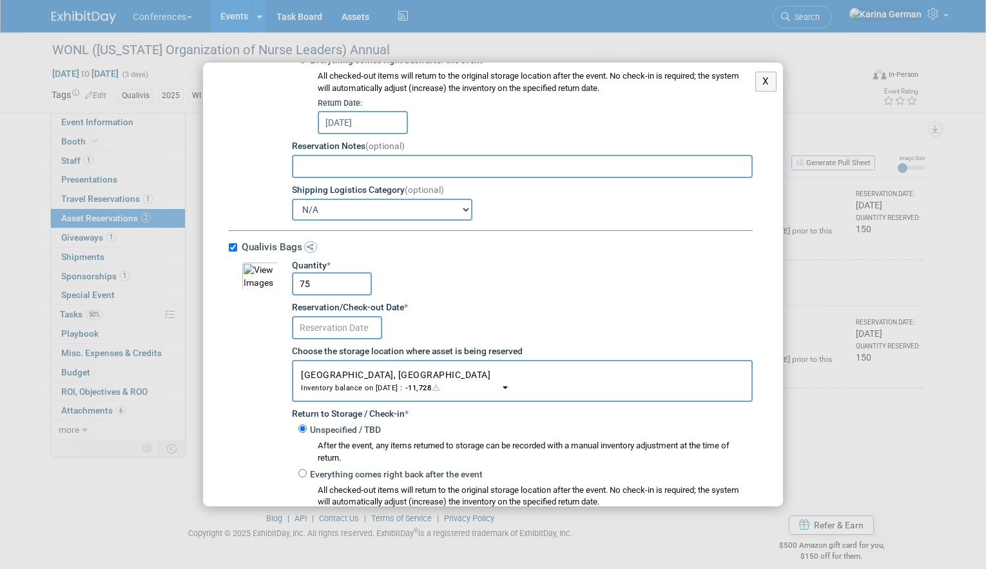
click at [324, 285] on input "75" at bounding box center [332, 283] width 80 height 23
type input "50"
click at [340, 338] on input "text" at bounding box center [337, 327] width 90 height 23
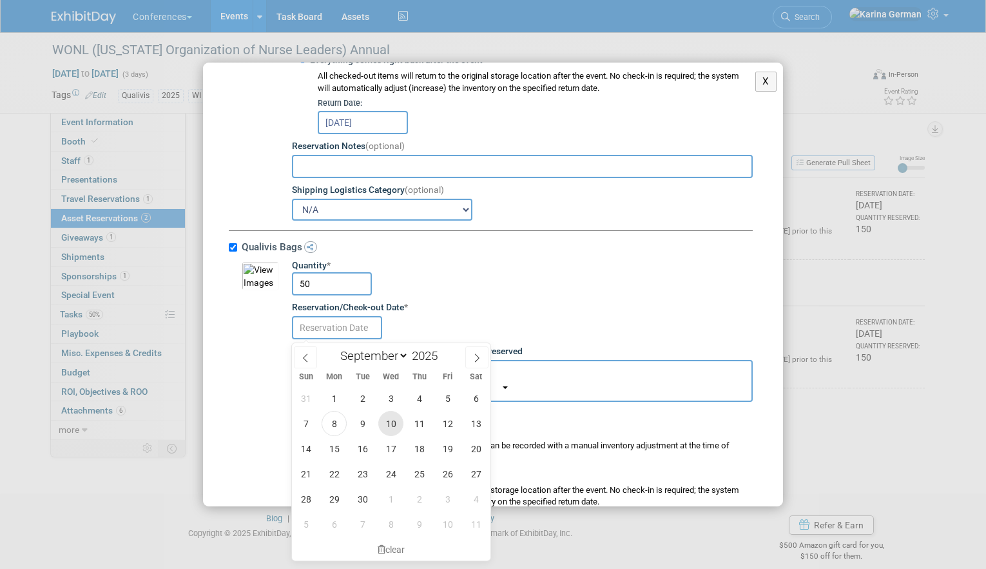
click at [398, 415] on span "10" at bounding box center [390, 423] width 25 height 25
type input "Sep 10, 2025"
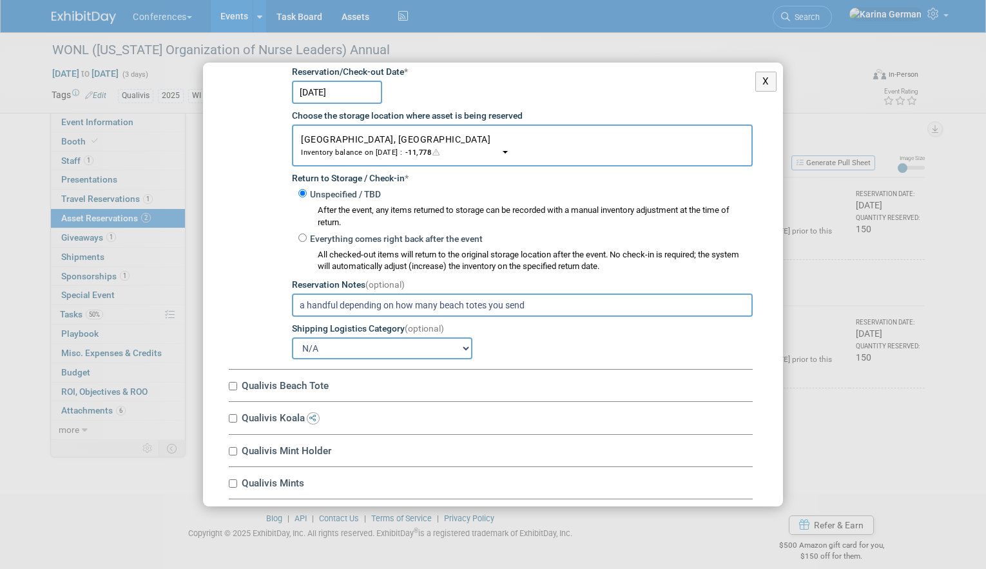
scroll to position [2313, 0]
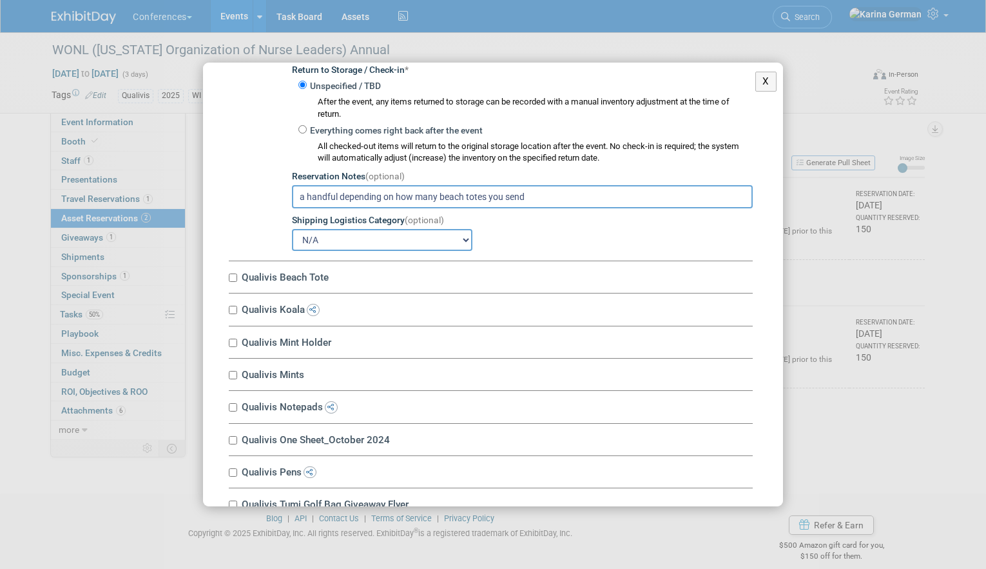
click at [382, 202] on input "a handful depending on how many beach totes you send" at bounding box center [522, 196] width 461 height 23
click at [266, 288] on div "Qualivis Beach Tote 10034671-10727359-3f7c6719-67da-4189-a1d3-d858b3560c08.jpg …" at bounding box center [491, 277] width 524 height 32
click at [266, 283] on label "Qualivis Beach Tote" at bounding box center [495, 277] width 515 height 12
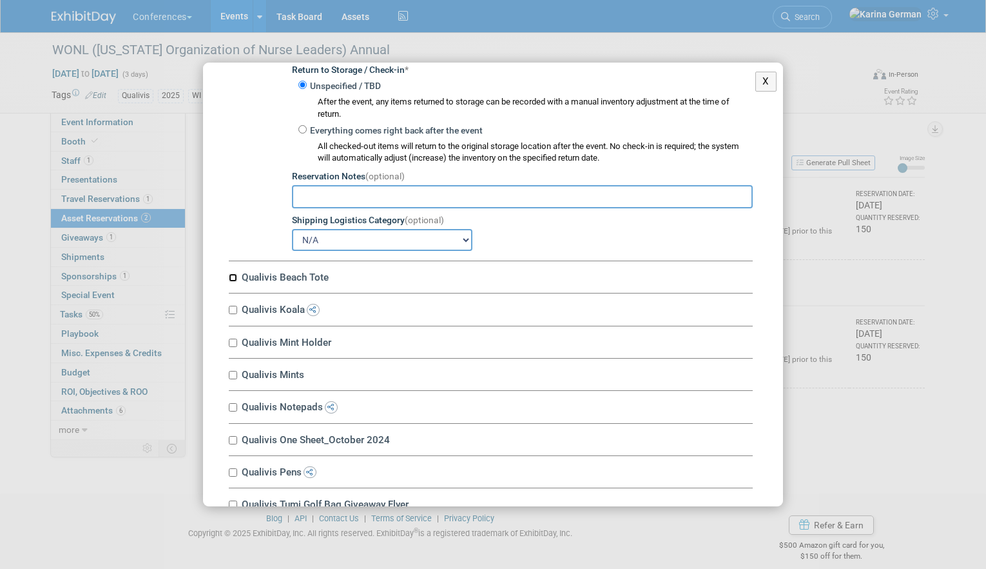
click at [237, 282] on input "Qualivis Beach Tote" at bounding box center [233, 277] width 8 height 8
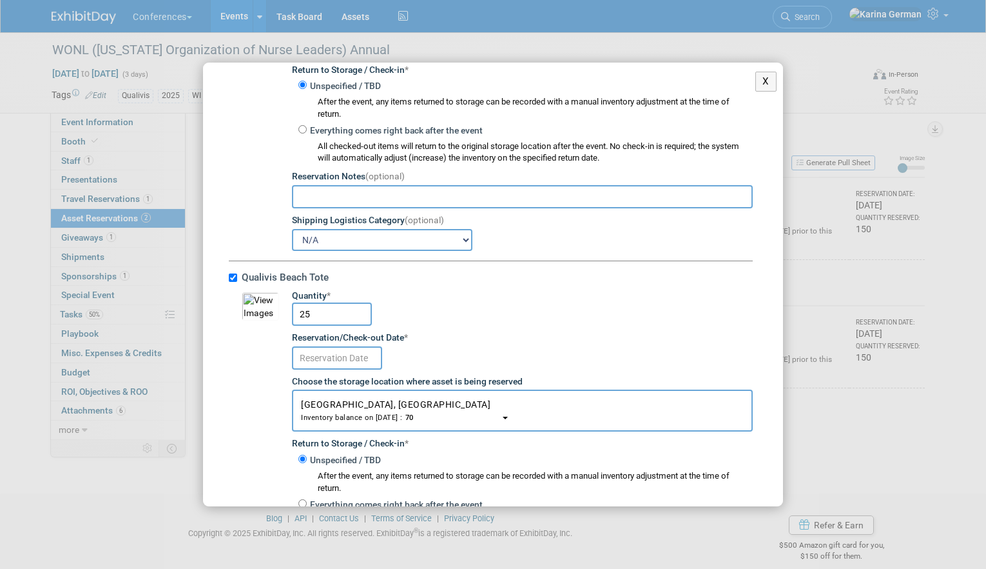
click at [266, 283] on label "Qualivis Beach Tote" at bounding box center [495, 277] width 515 height 12
click at [237, 282] on input "Qualivis Beach Tote" at bounding box center [233, 277] width 8 height 8
checkbox input "false"
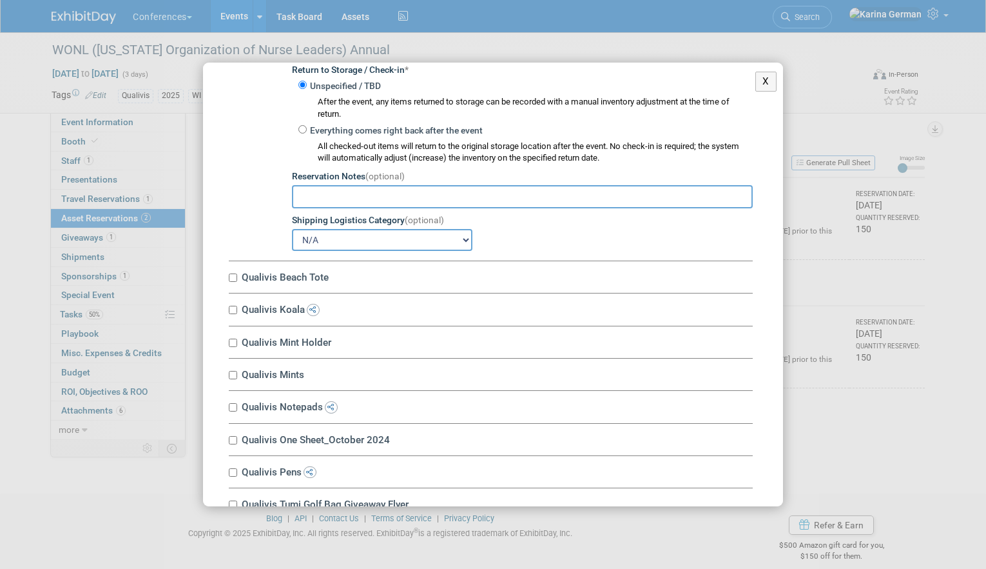
click at [268, 313] on label "Qualivis Koala" at bounding box center [495, 309] width 515 height 12
click at [237, 313] on input "Qualivis Koala" at bounding box center [233, 310] width 8 height 8
checkbox input "true"
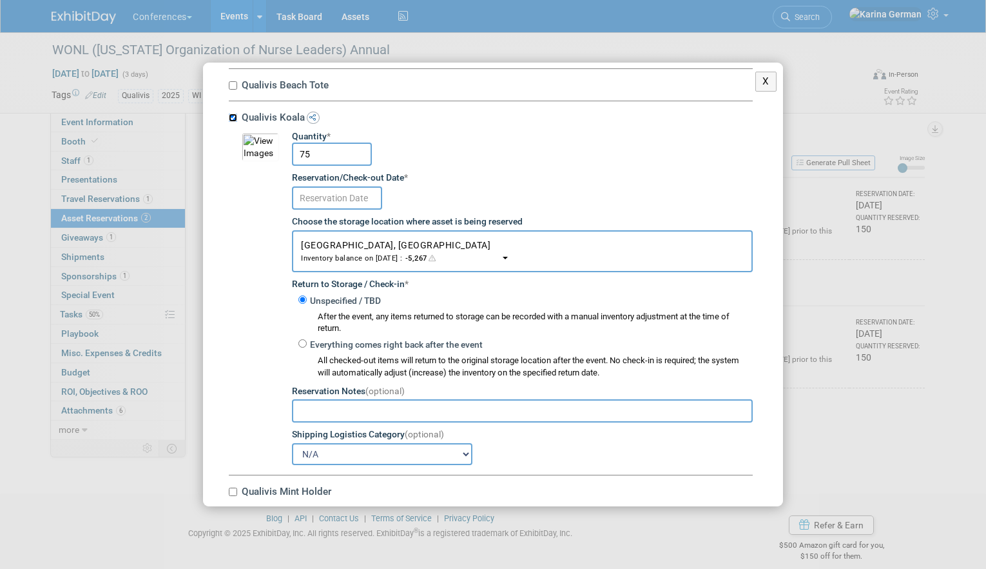
scroll to position [2512, 0]
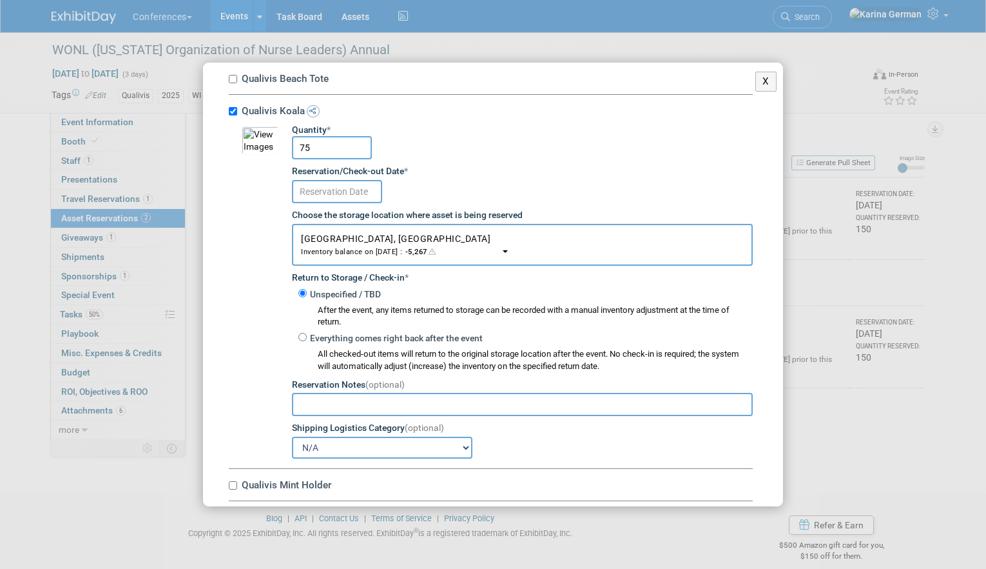
click at [351, 148] on input "75" at bounding box center [332, 147] width 80 height 23
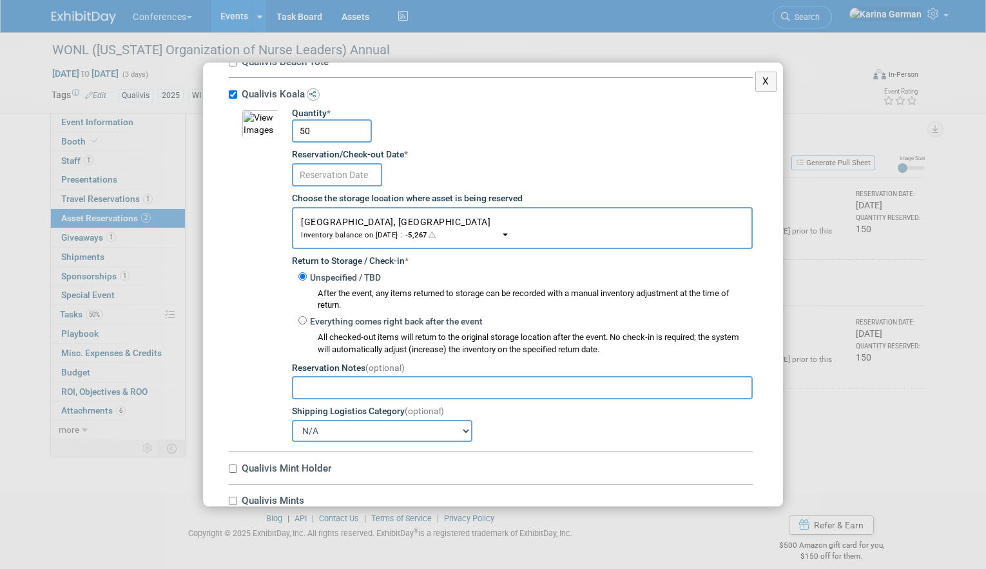
type input "50"
click at [364, 184] on input "text" at bounding box center [337, 174] width 90 height 23
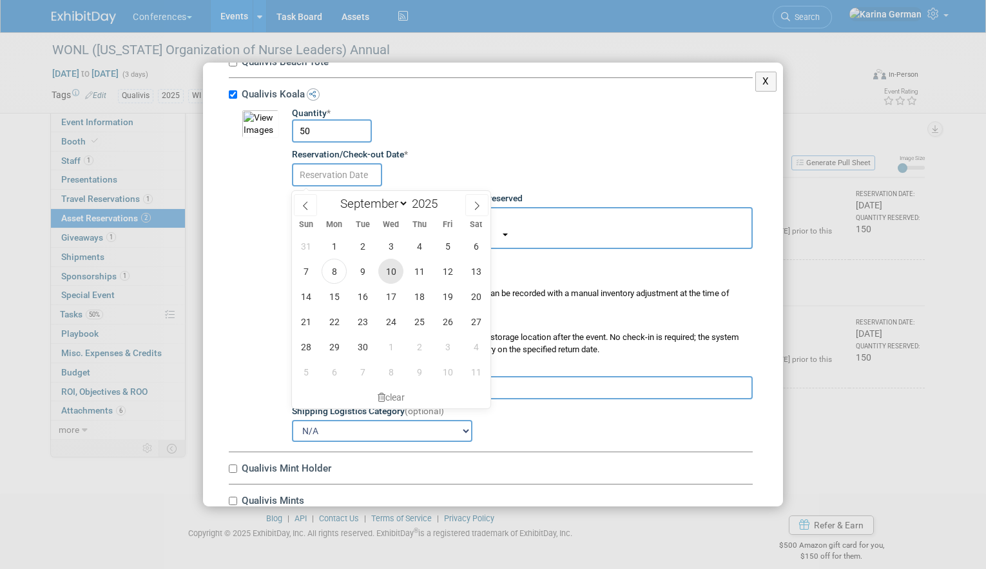
click at [393, 274] on span "10" at bounding box center [390, 271] width 25 height 25
type input "Sep 10, 2025"
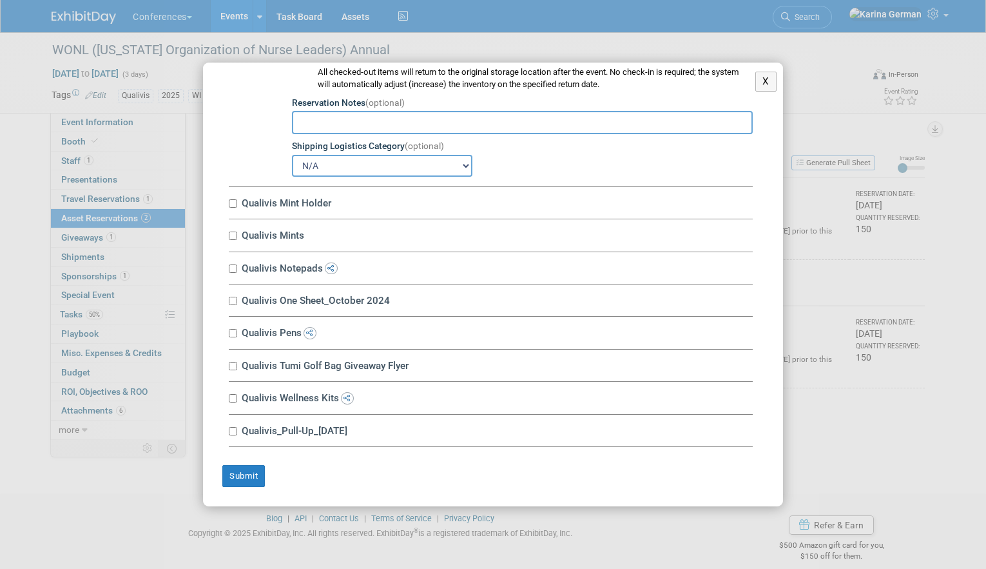
scroll to position [2795, 0]
click at [293, 208] on label "Qualivis Mint Holder" at bounding box center [495, 203] width 515 height 12
click at [237, 208] on input "Qualivis Mint Holder" at bounding box center [233, 203] width 8 height 8
checkbox input "true"
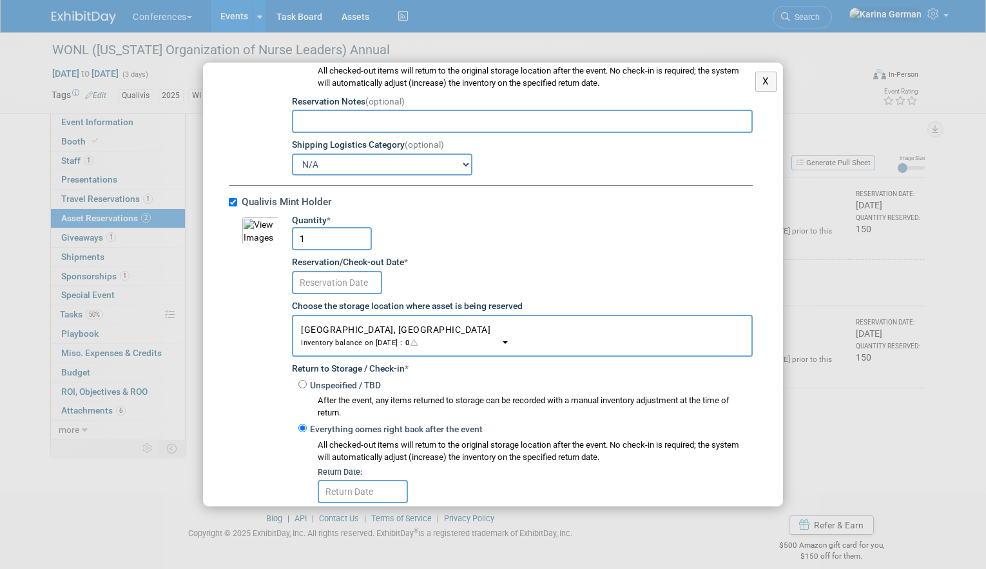
click at [336, 304] on div "Choose the storage location where asset is being reserved" at bounding box center [522, 306] width 461 height 13
click at [338, 291] on input "text" at bounding box center [337, 282] width 90 height 23
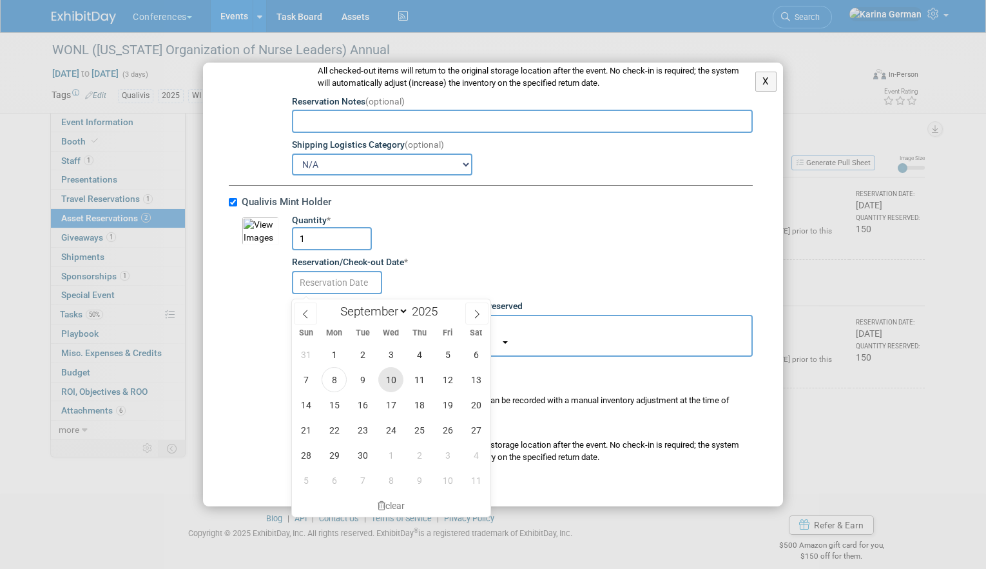
click at [395, 375] on span "10" at bounding box center [390, 379] width 25 height 25
type input "Sep 10, 2025"
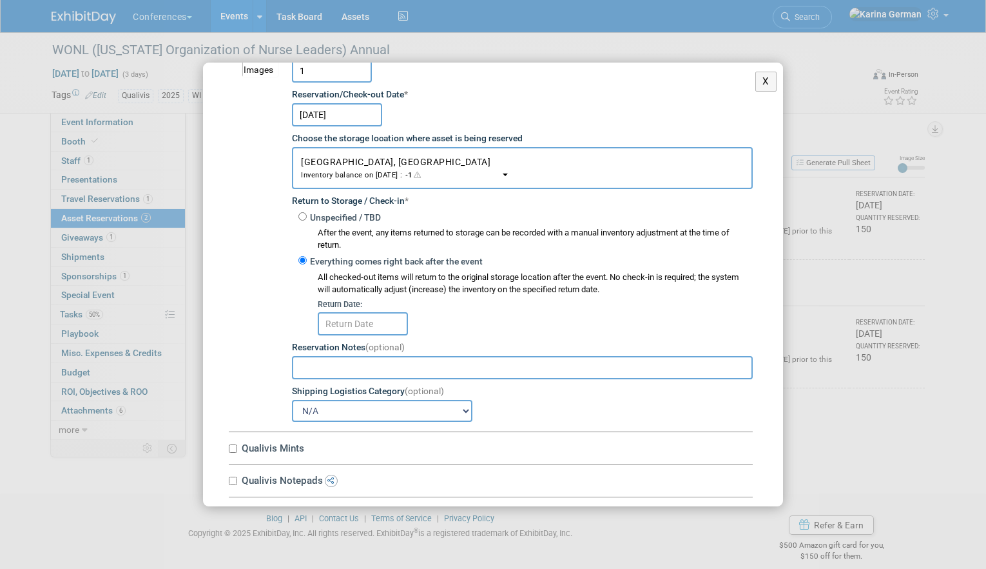
scroll to position [2969, 0]
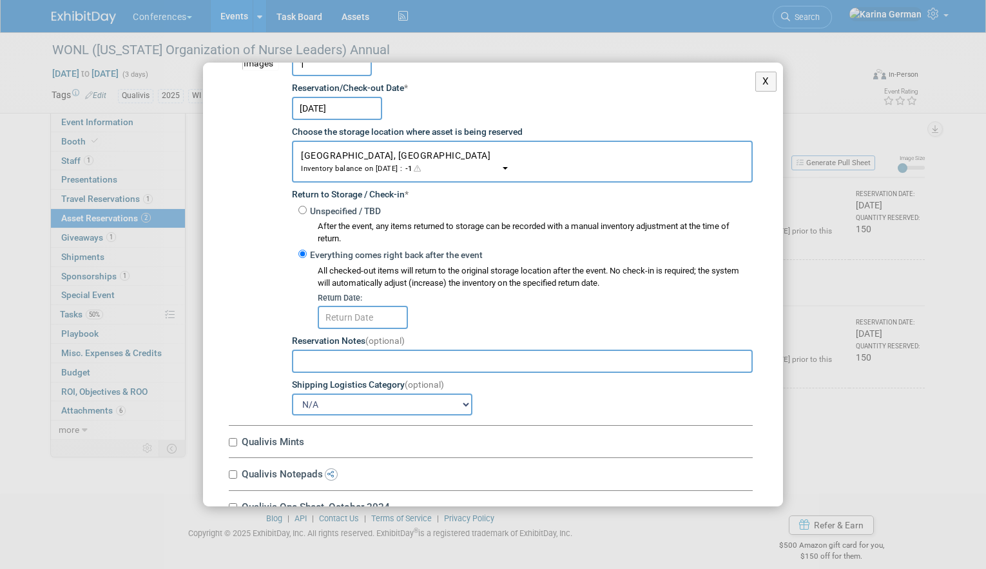
click at [390, 319] on input "text" at bounding box center [363, 317] width 90 height 23
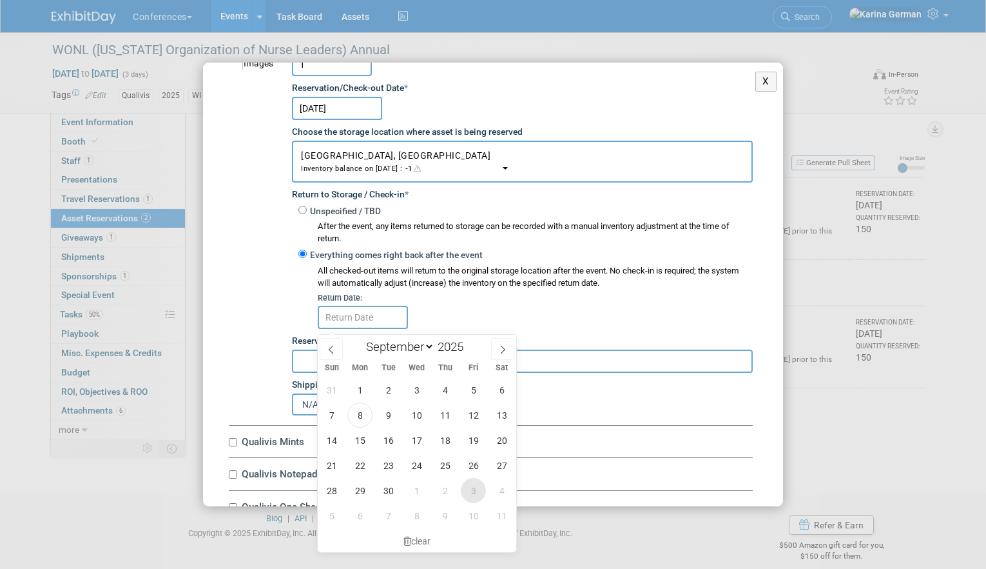
click at [478, 494] on span "3" at bounding box center [473, 490] width 25 height 25
type input "Oct 3, 2025"
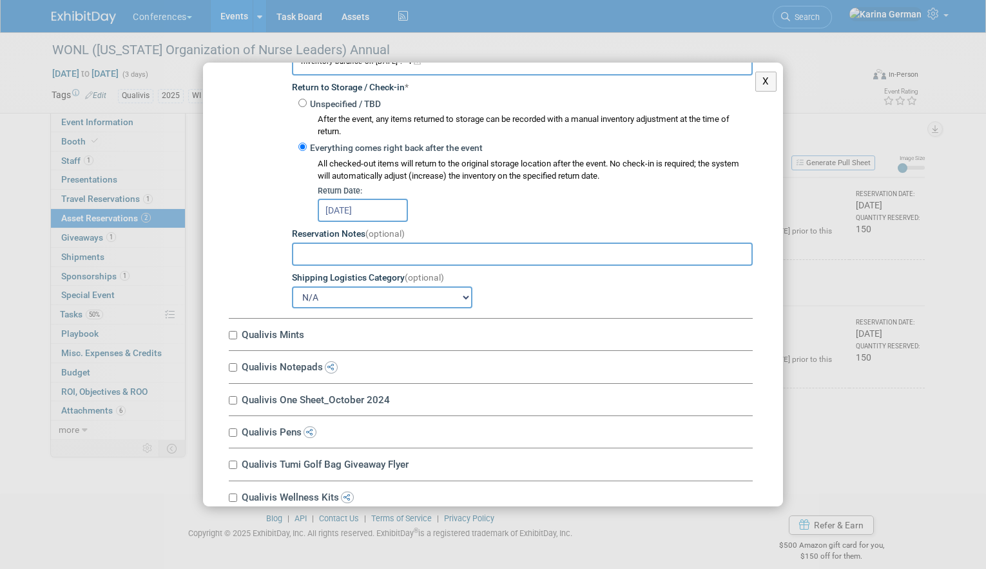
scroll to position [3071, 0]
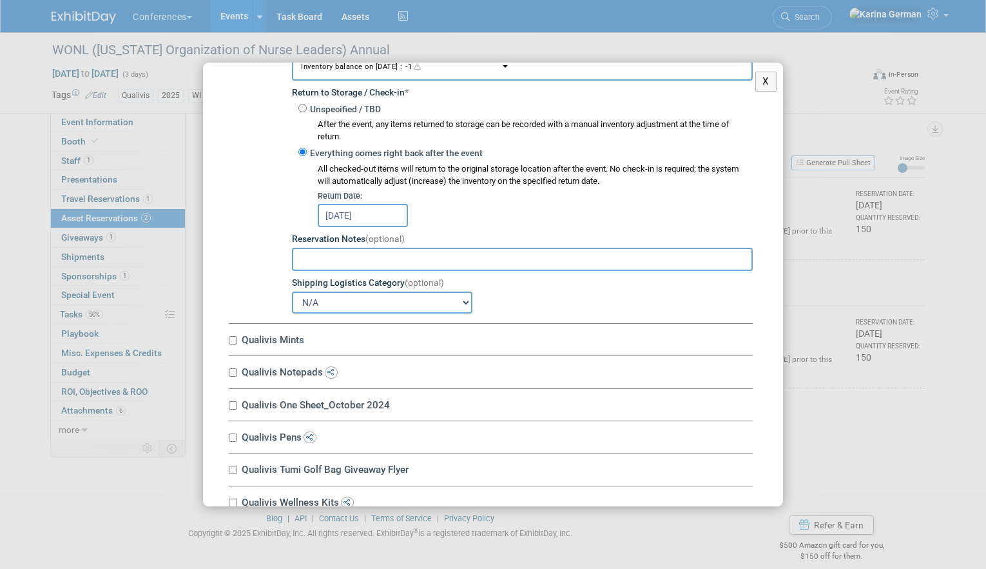
click at [285, 346] on label "Qualivis Mints" at bounding box center [495, 339] width 515 height 12
click at [237, 344] on input "Qualivis Mints" at bounding box center [233, 340] width 8 height 8
checkbox input "true"
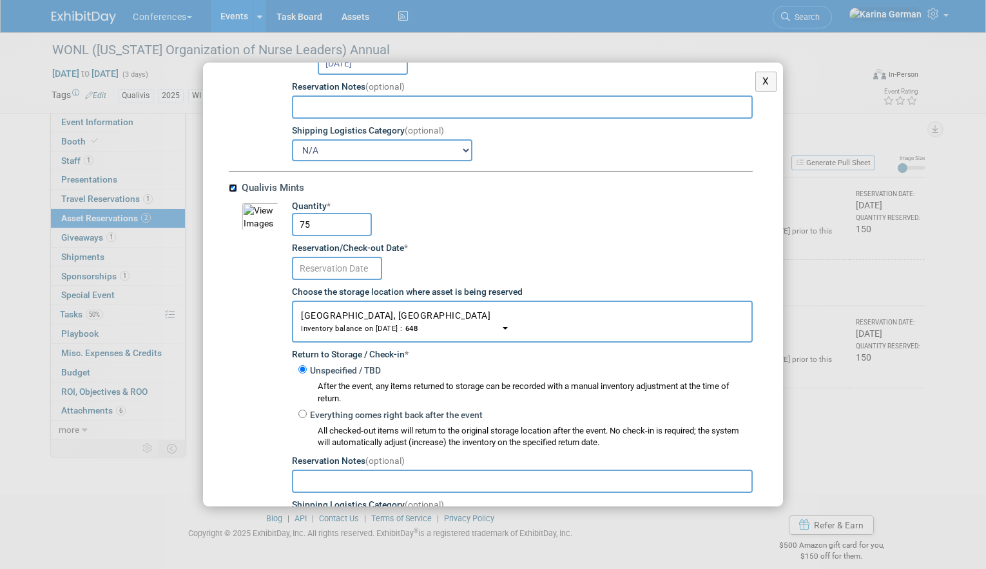
scroll to position [3253, 0]
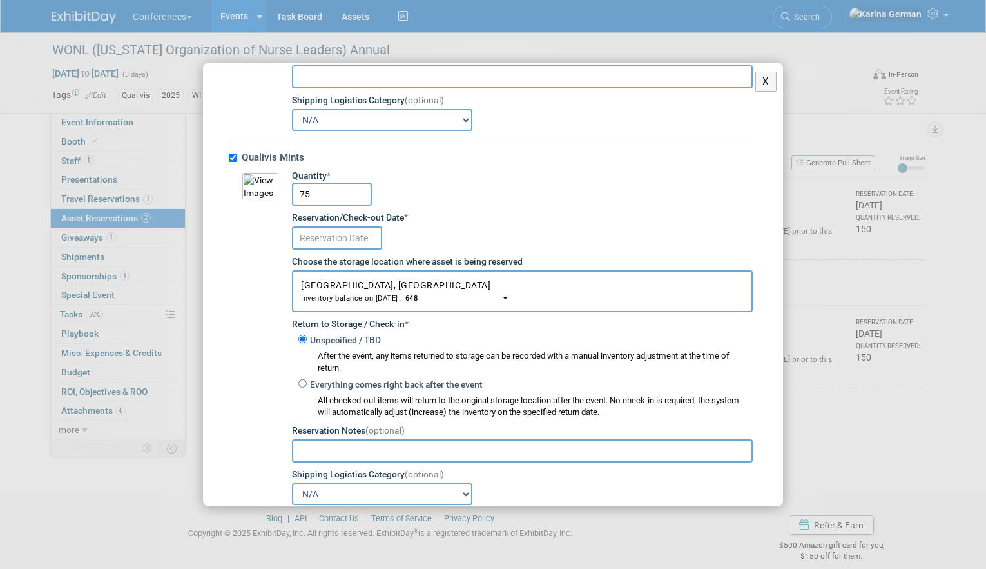
click at [340, 206] on input "75" at bounding box center [332, 193] width 80 height 23
type input "50"
click at [355, 239] on input "text" at bounding box center [337, 237] width 90 height 23
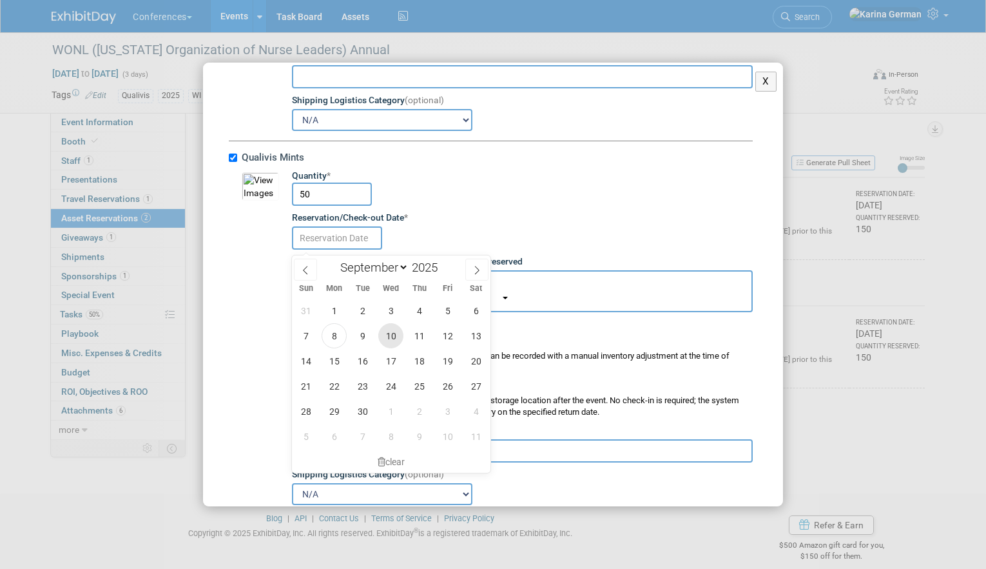
click at [393, 337] on span "10" at bounding box center [390, 335] width 25 height 25
type input "Sep 10, 2025"
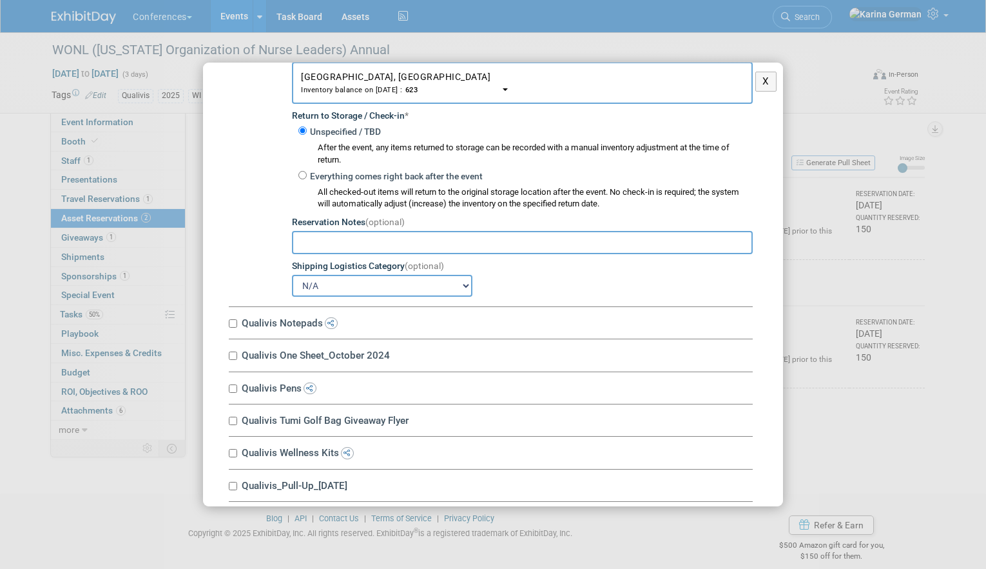
scroll to position [3496, 0]
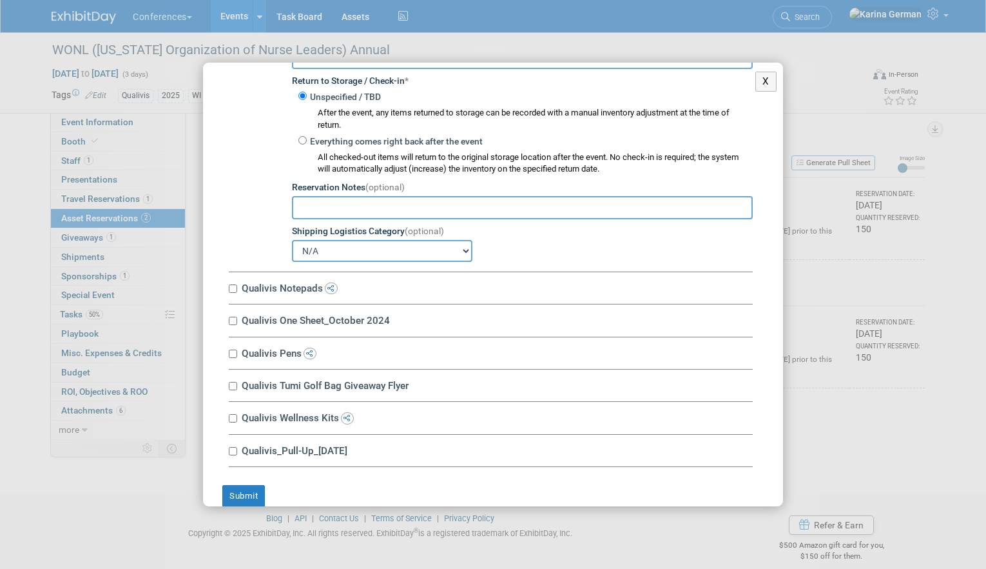
click at [286, 281] on div "Qualivis Notepads 10034671-10710869-e0e1bdfa-847f-4c8c-99cc-c8eacac1002b.jpg Qu…" at bounding box center [491, 288] width 524 height 32
click at [286, 294] on label "Qualivis Notepads" at bounding box center [495, 288] width 515 height 12
click at [237, 293] on input "Qualivis Notepads" at bounding box center [233, 288] width 8 height 8
checkbox input "true"
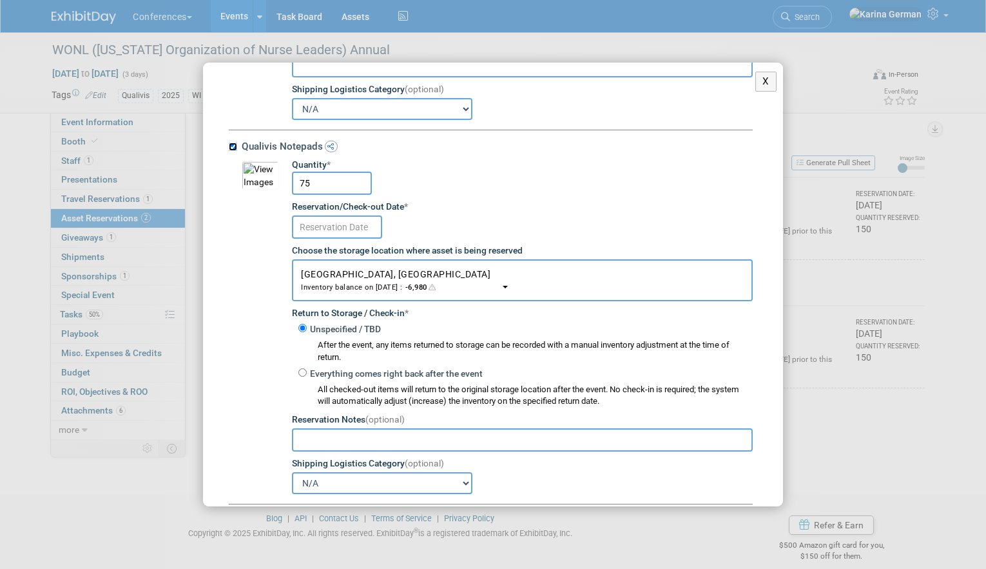
scroll to position [3639, 0]
click at [326, 194] on input "75" at bounding box center [332, 182] width 80 height 23
type input "50"
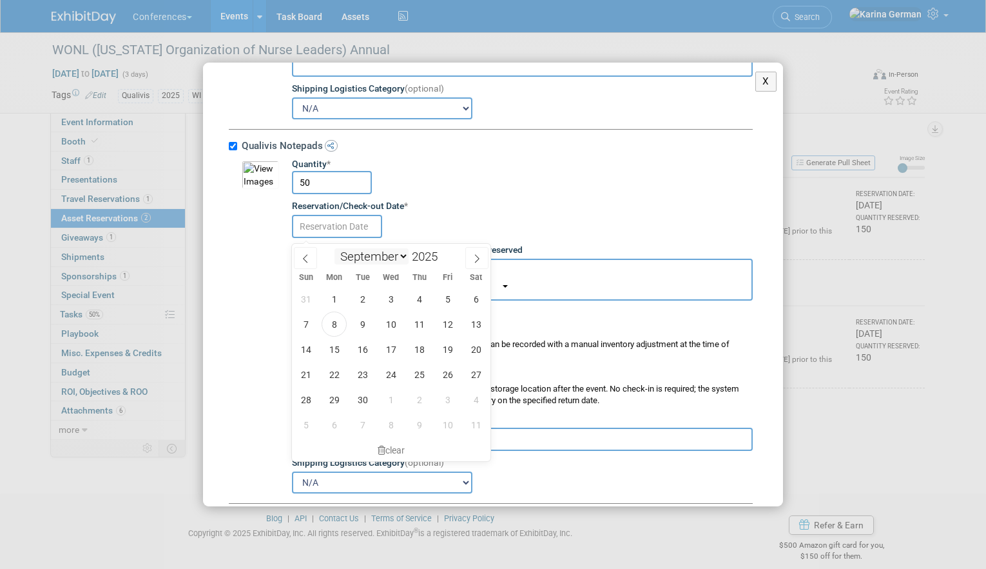
click at [347, 242] on body "Conferences Explore: My Workspaces 2 Go to Workspace: Conferences Marketing Req…" at bounding box center [493, 284] width 986 height 569
click at [397, 335] on span "10" at bounding box center [390, 323] width 25 height 25
type input "Sep 10, 2025"
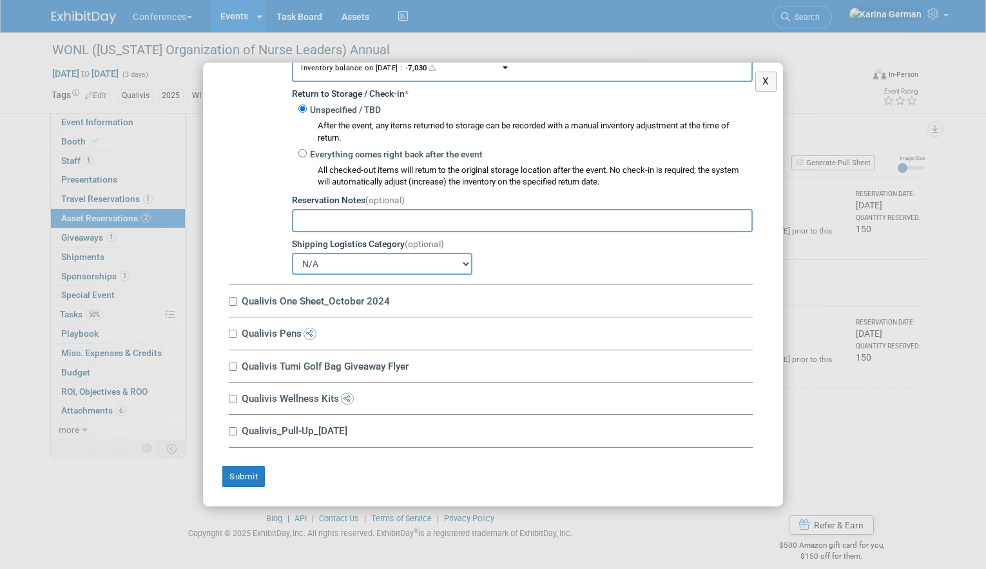
scroll to position [3862, 0]
click at [273, 300] on label "Qualivis One Sheet_October 2024" at bounding box center [495, 301] width 515 height 12
click at [237, 300] on input "Qualivis One Sheet_October 2024" at bounding box center [233, 301] width 8 height 8
checkbox input "true"
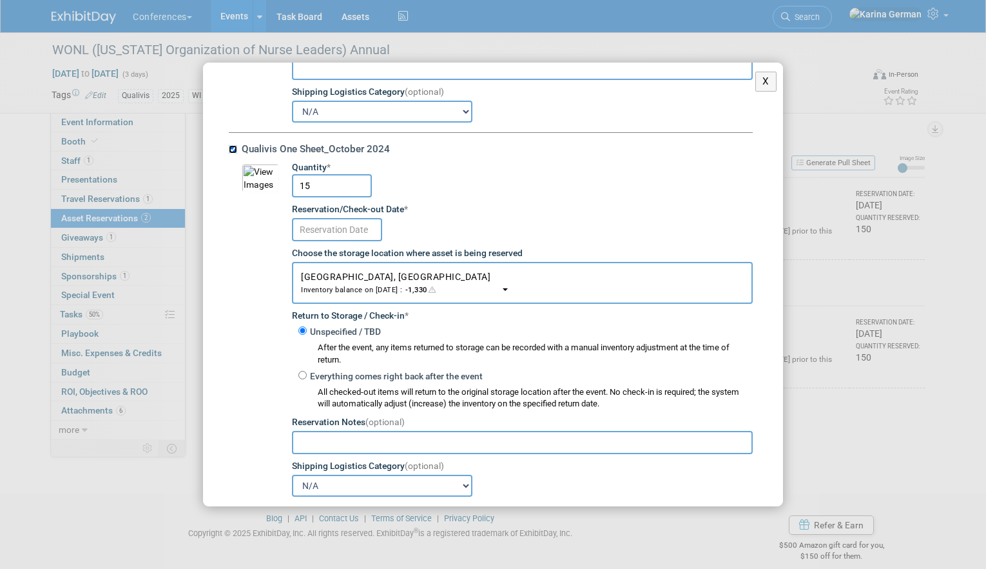
scroll to position [4011, 0]
click at [356, 232] on input "text" at bounding box center [337, 227] width 90 height 23
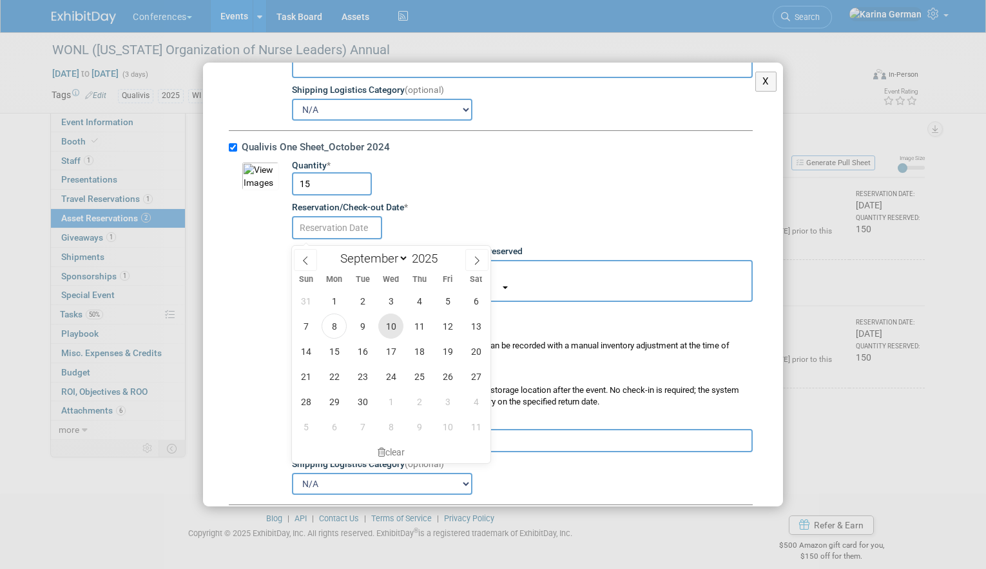
click span "10"
type input "Sep 10, 2025"
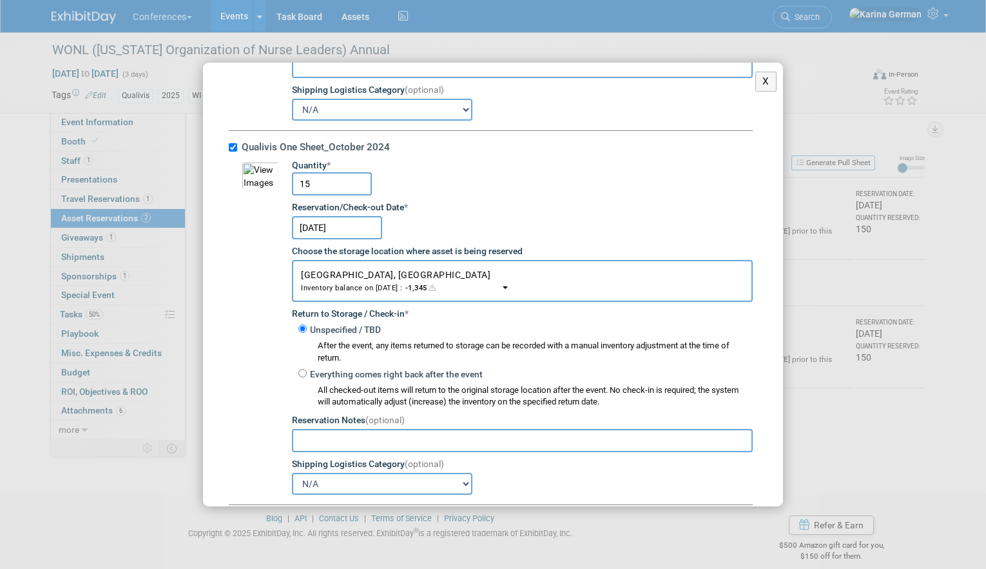
scroll to position [4205, 0]
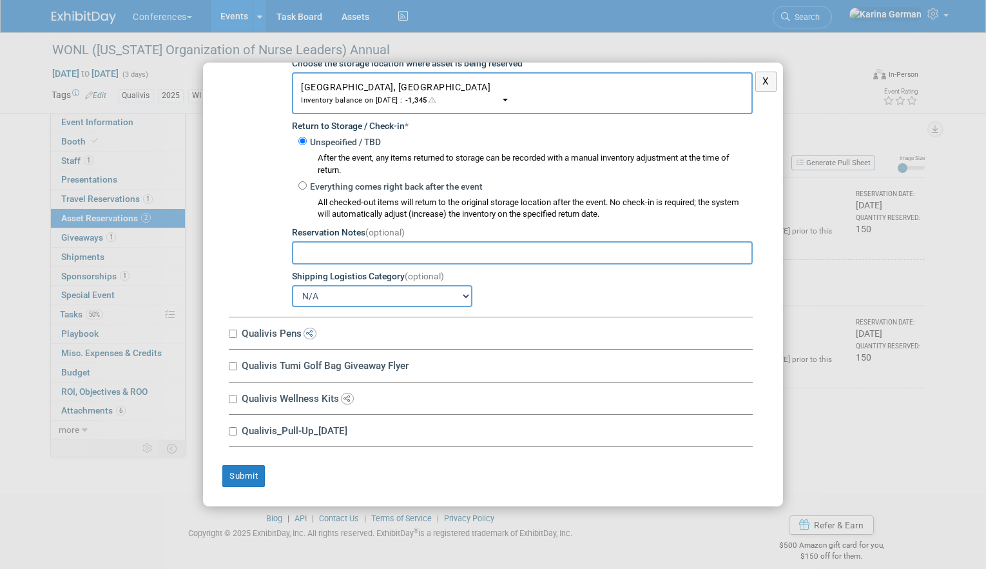
click label "Qualivis Pens"
click input "Qualivis Pens"
checkbox input "true"
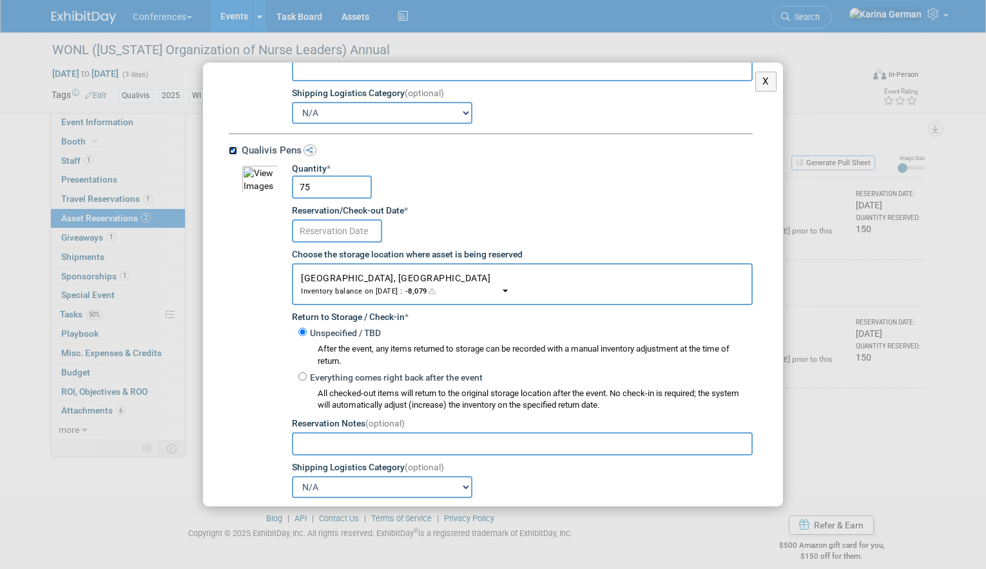
scroll to position [4409, 0]
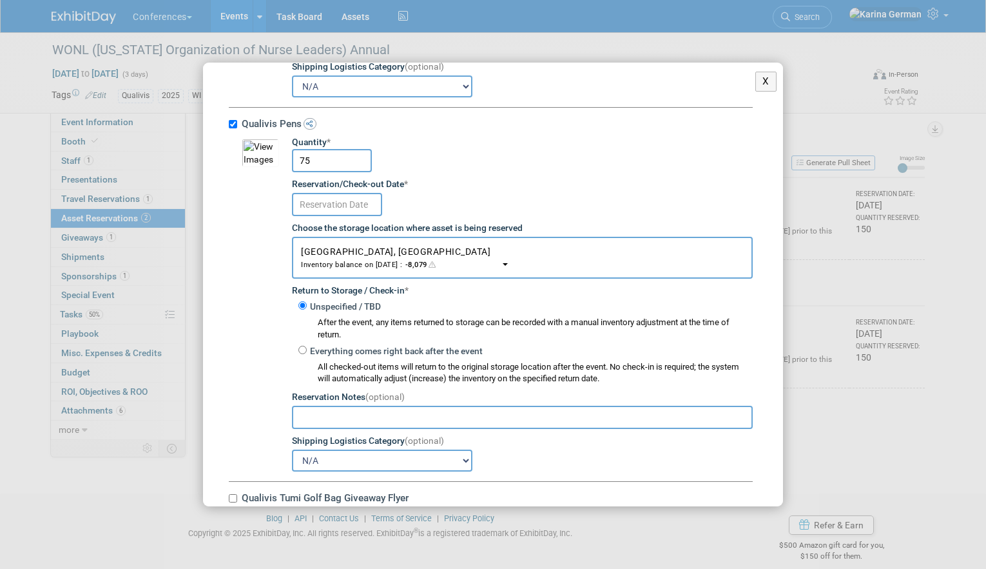
click input "75"
type input "50"
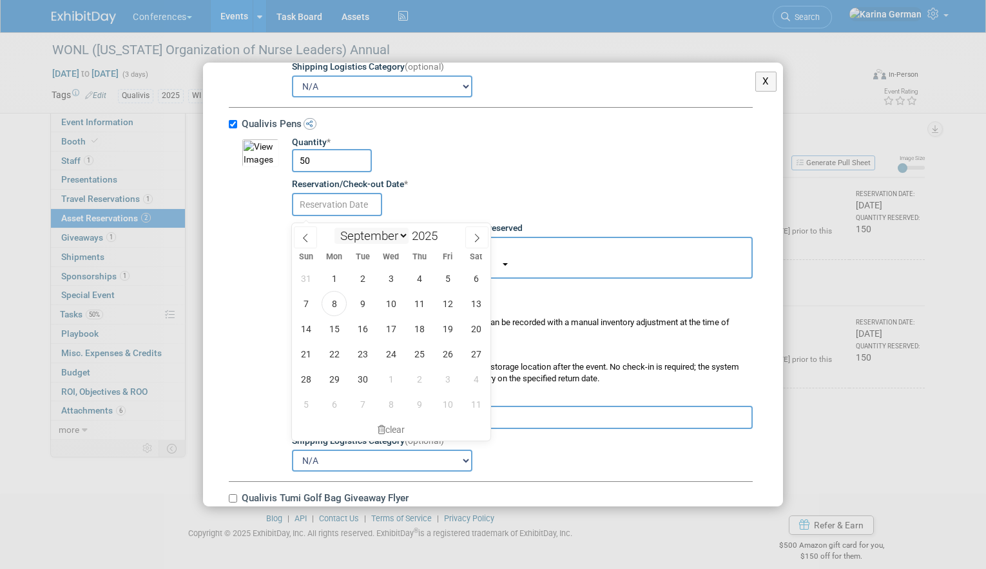
click input "text"
click span "10"
type input "Sep 10, 2025"
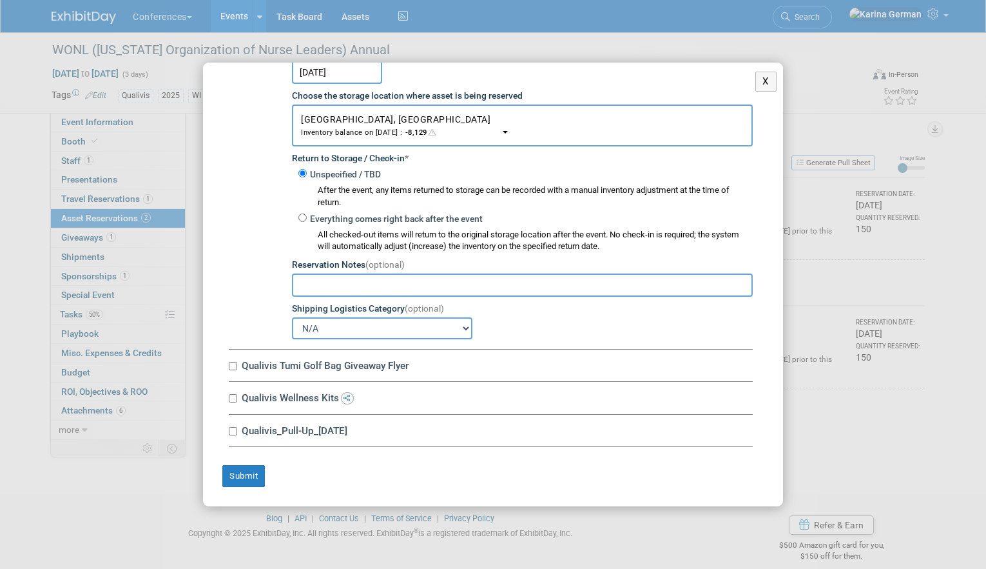
click label "Qualivis Tumi Golf Bag Giveaway Flyer"
click input "Qualivis Tumi Golf Bag Giveaway Flyer"
checkbox input "true"
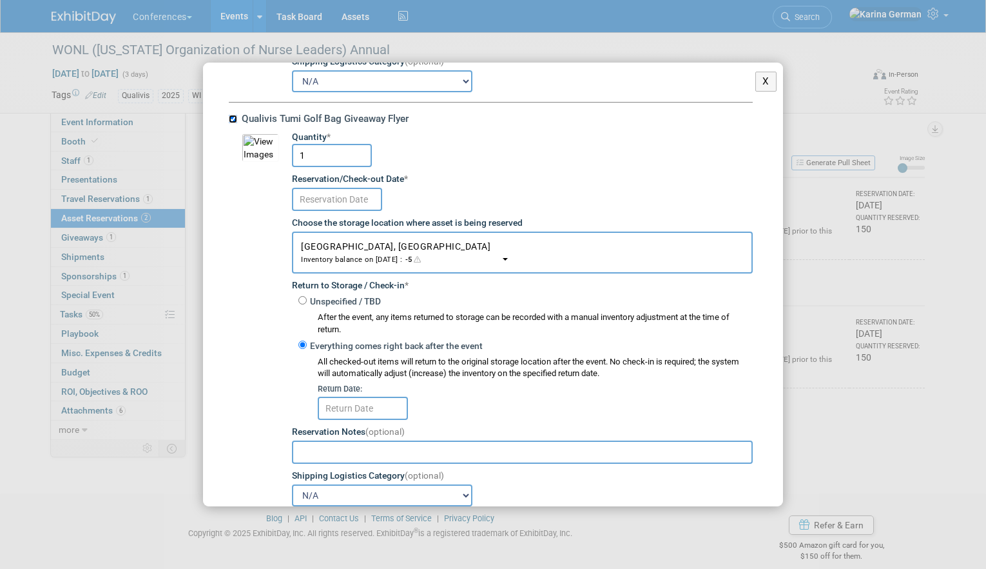
scroll to position [4790, 0]
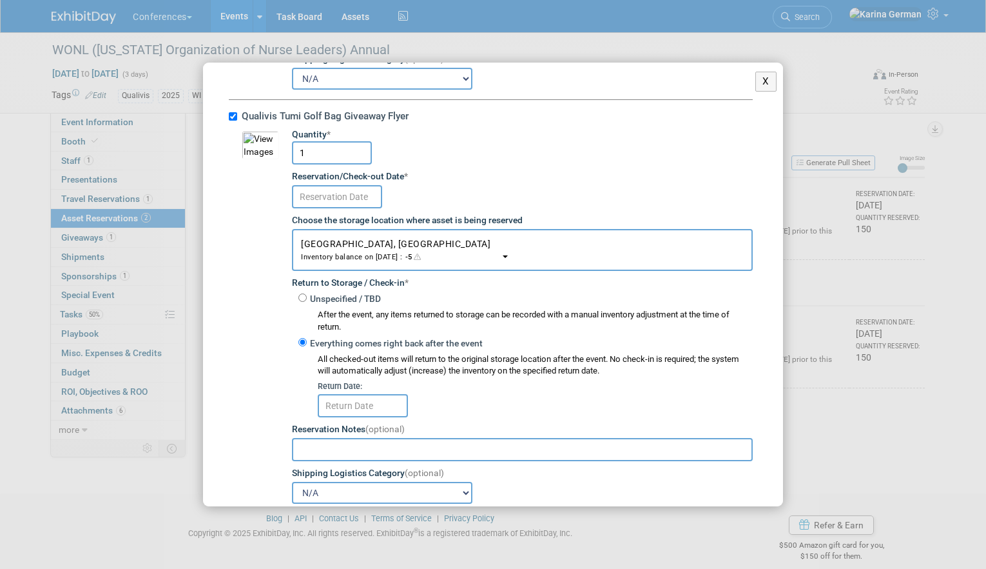
click input "text"
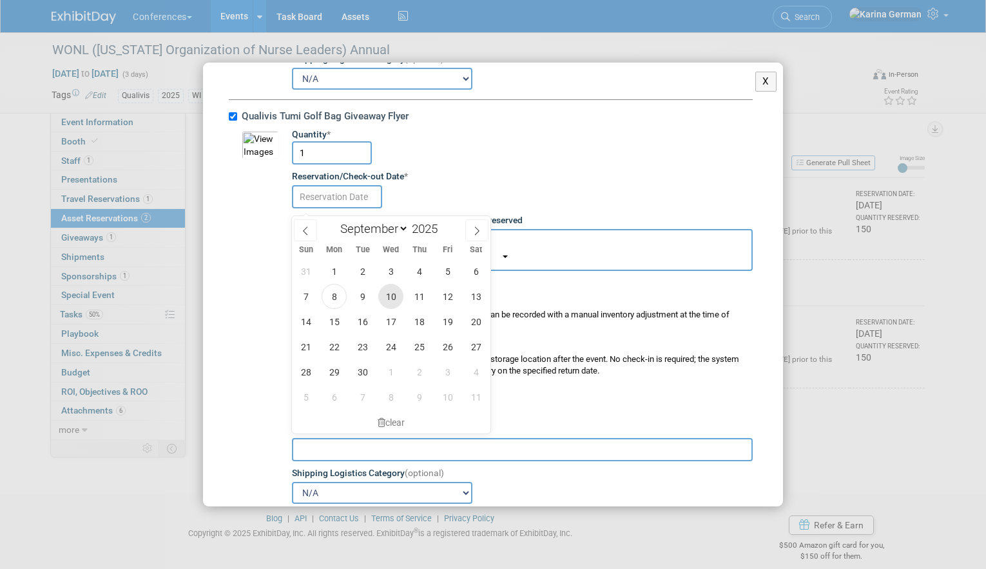
click span "10"
type input "Sep 10, 2025"
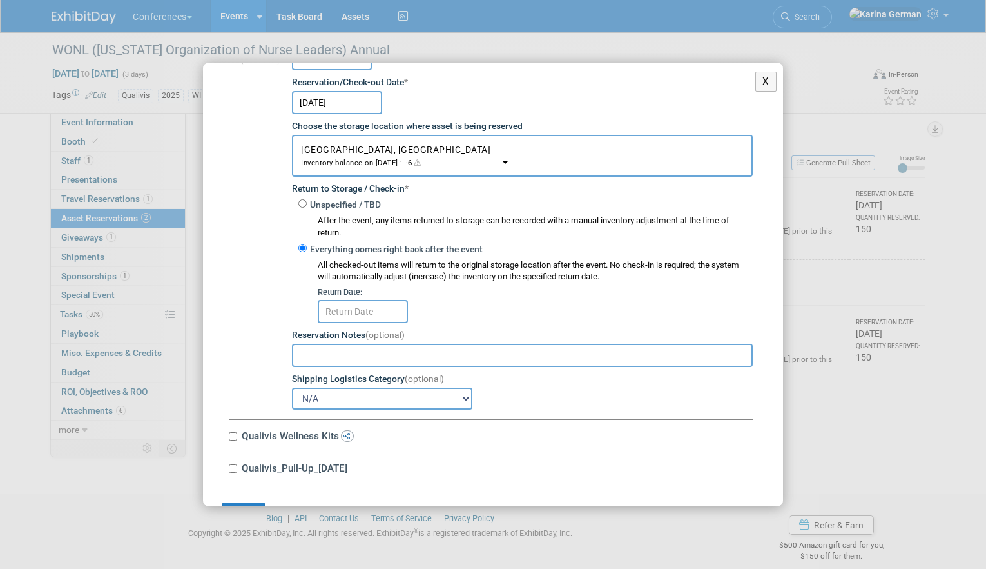
scroll to position [4888, 0]
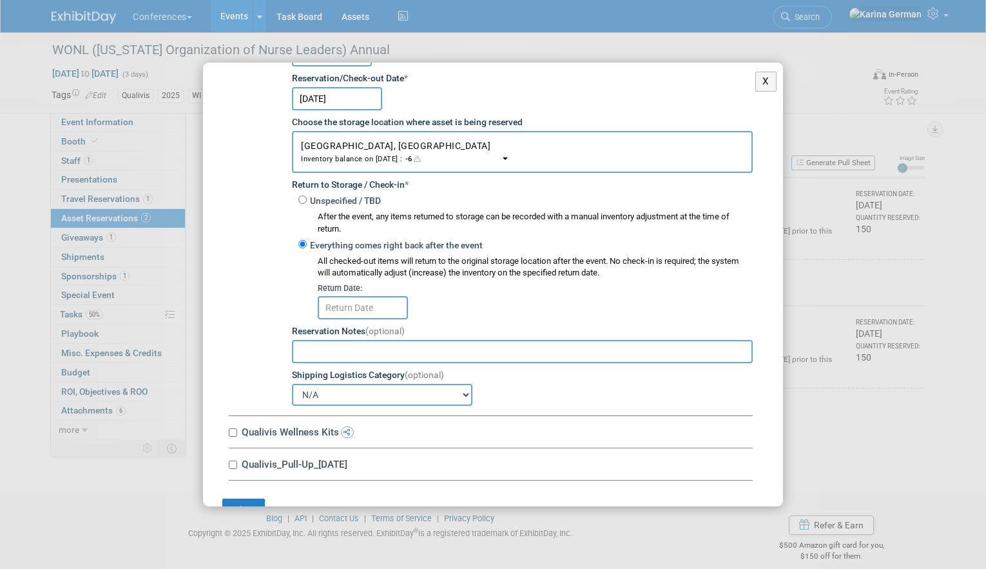
click input "text"
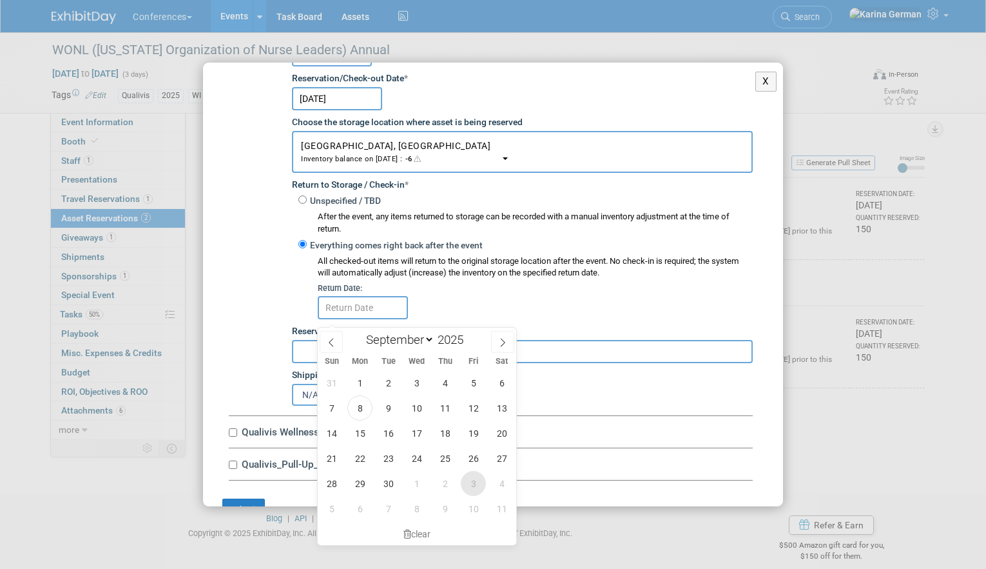
click span "3"
type input "Oct 3, 2025"
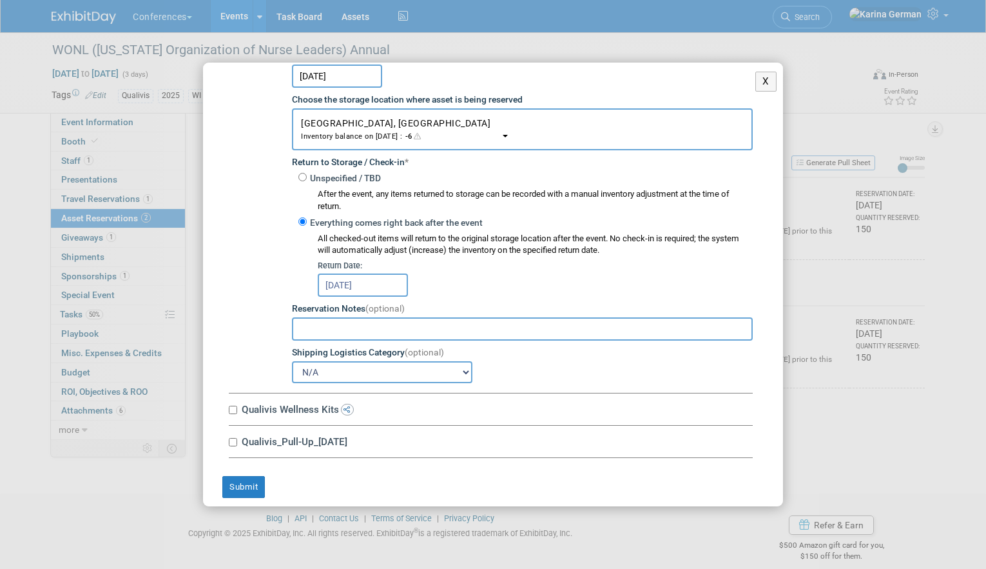
scroll to position [4929, 0]
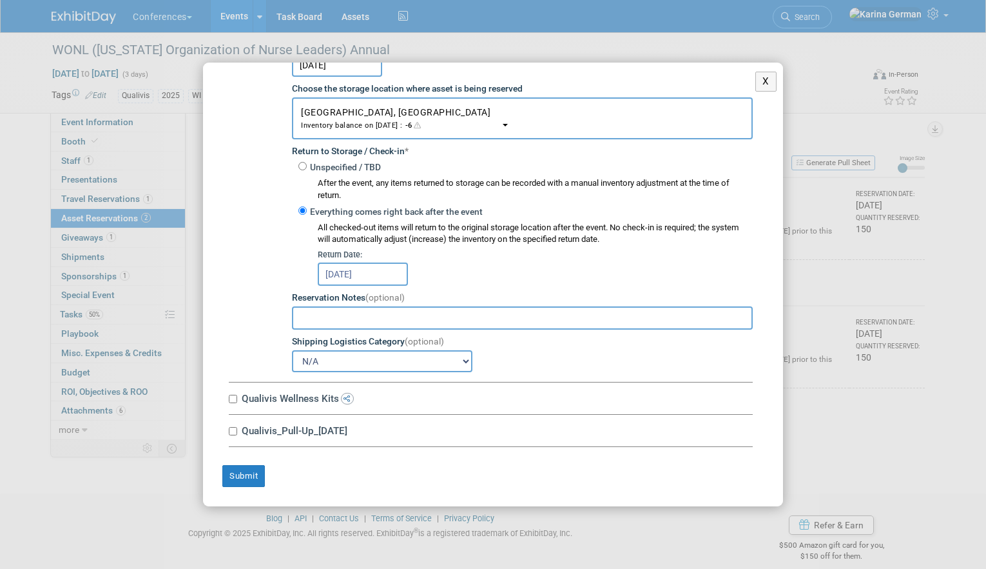
click label "Qualivis Wellness Kits"
click input "Qualivis Wellness Kits"
checkbox input "true"
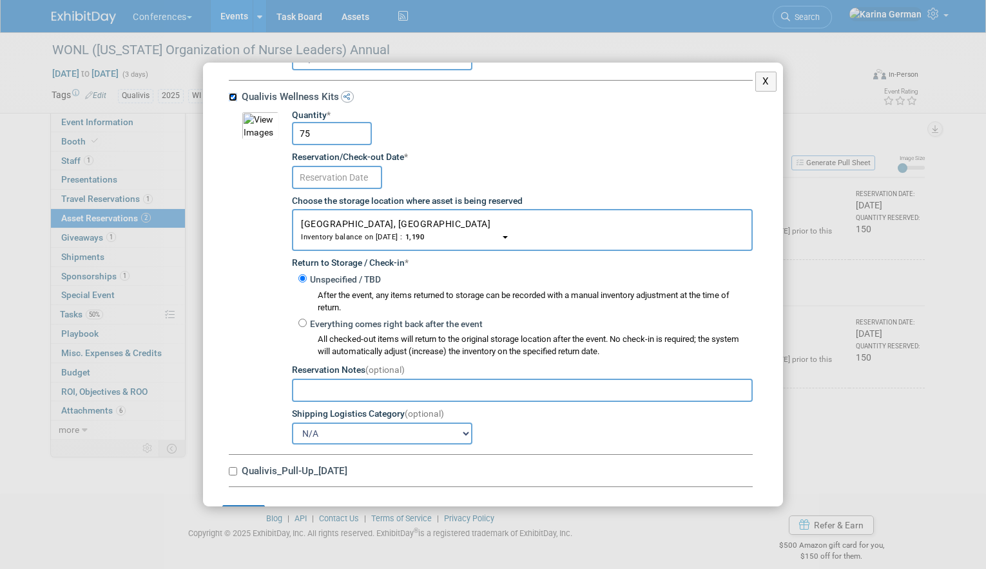
scroll to position [5227, 0]
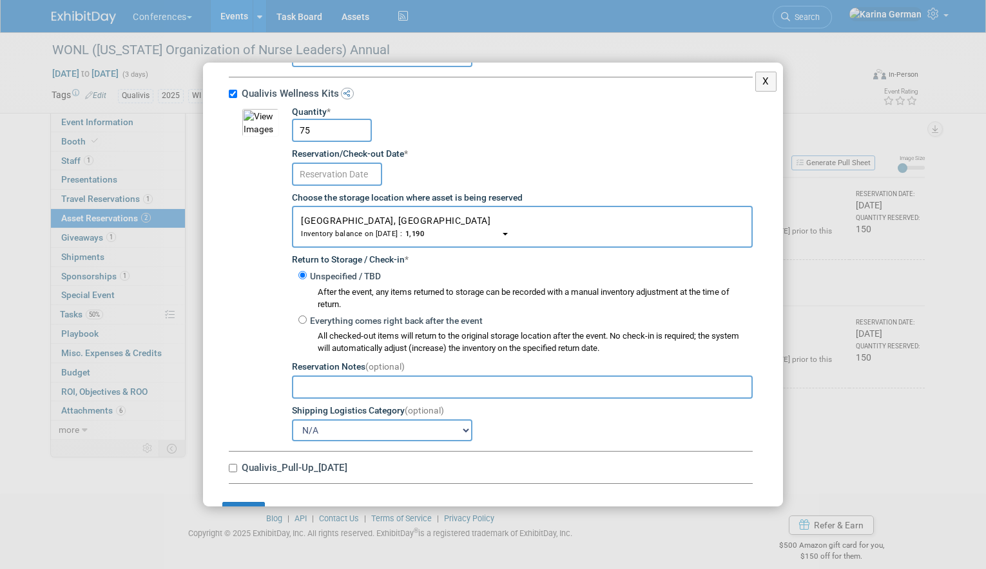
click input "75"
type input "50"
click td "Quantity * 50 Reservation/Check-out Date * Choose the storage location where as…"
click input "text"
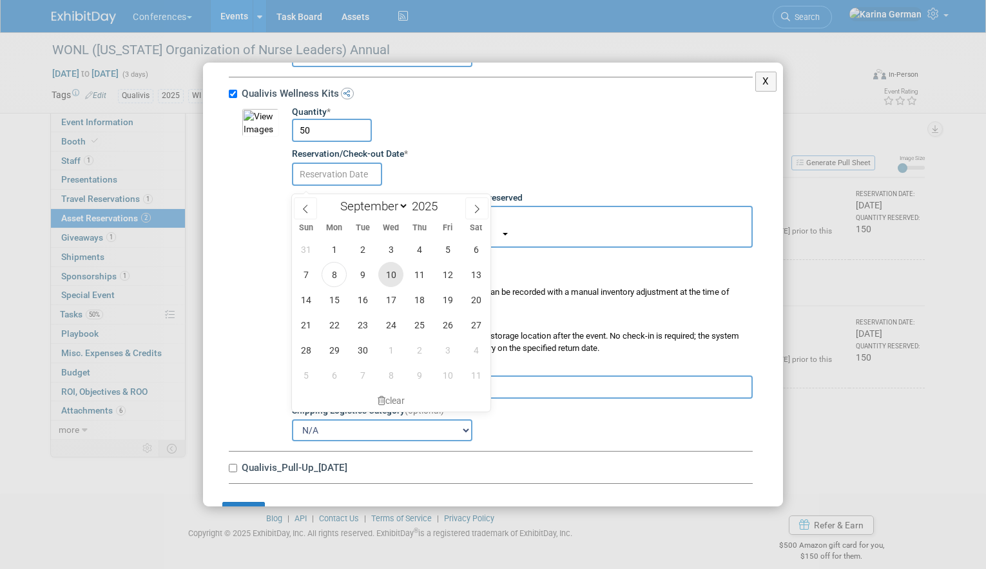
click span "10"
type input "Sep 10, 2025"
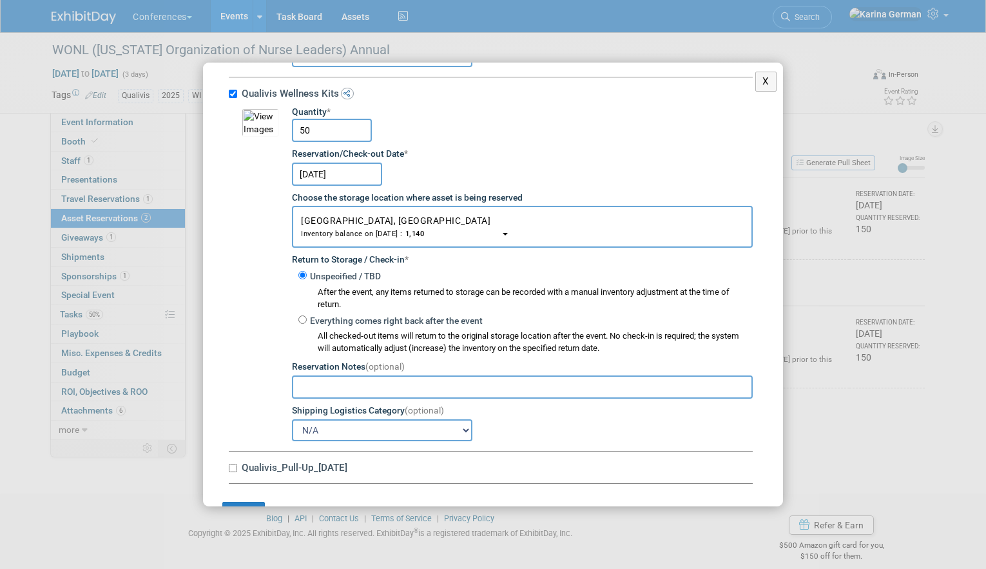
scroll to position [5271, 0]
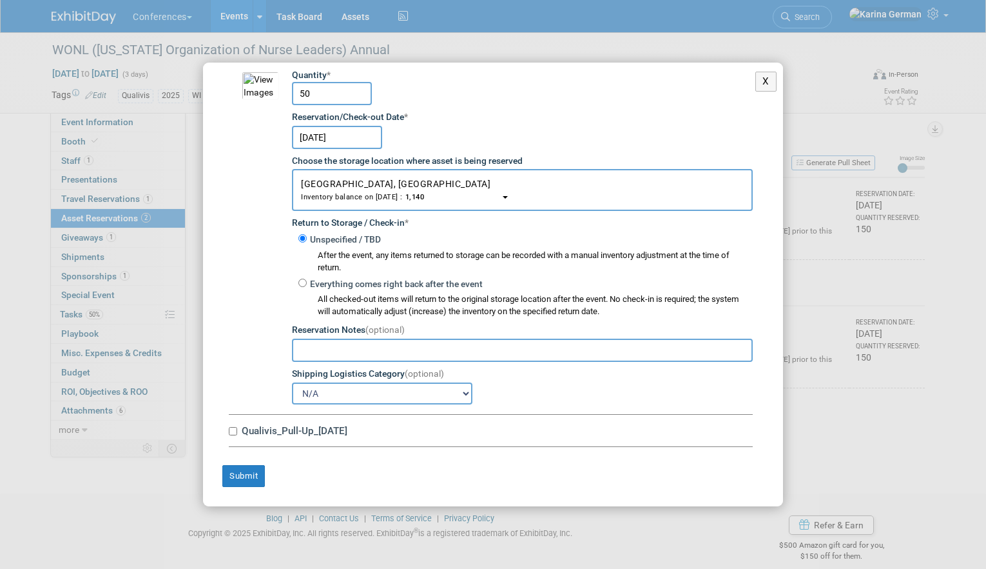
click label "Qualivis_Pull-Up_1.27.25"
click input "Qualivis_Pull-Up_1.27.25"
checkbox input "true"
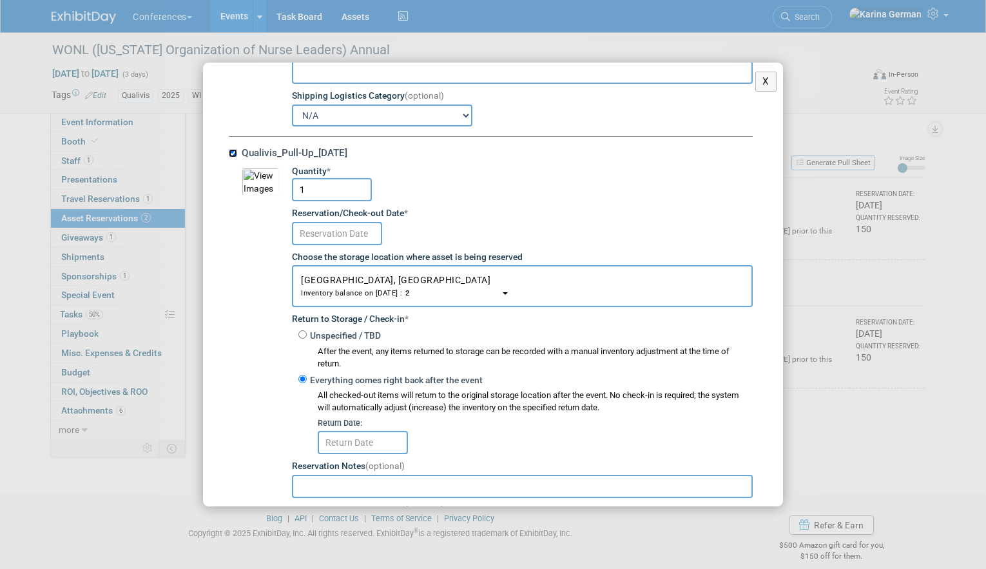
scroll to position [5546, 0]
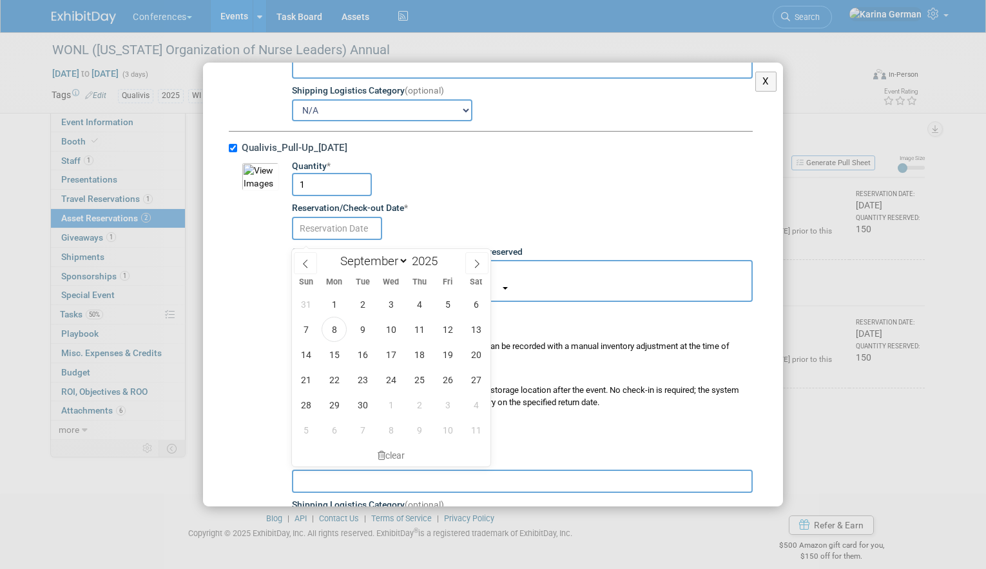
click input "text"
click span "10"
type input "Sep 10, 2025"
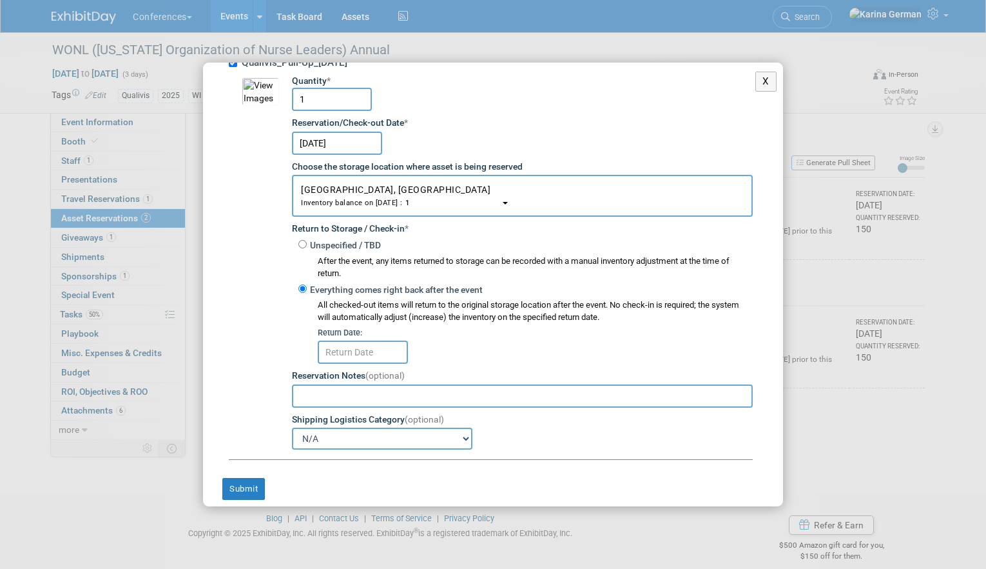
scroll to position [5653, 0]
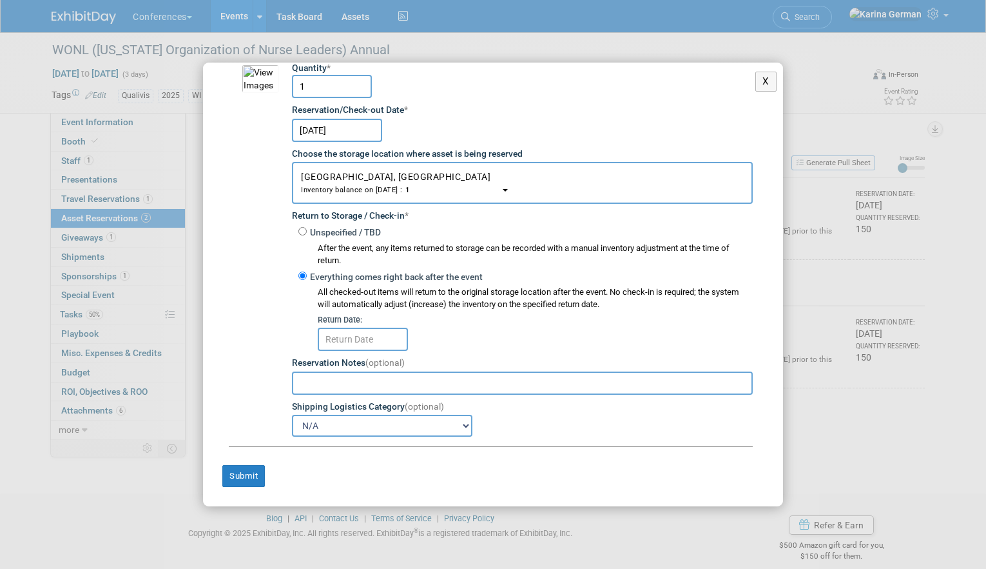
click input "text"
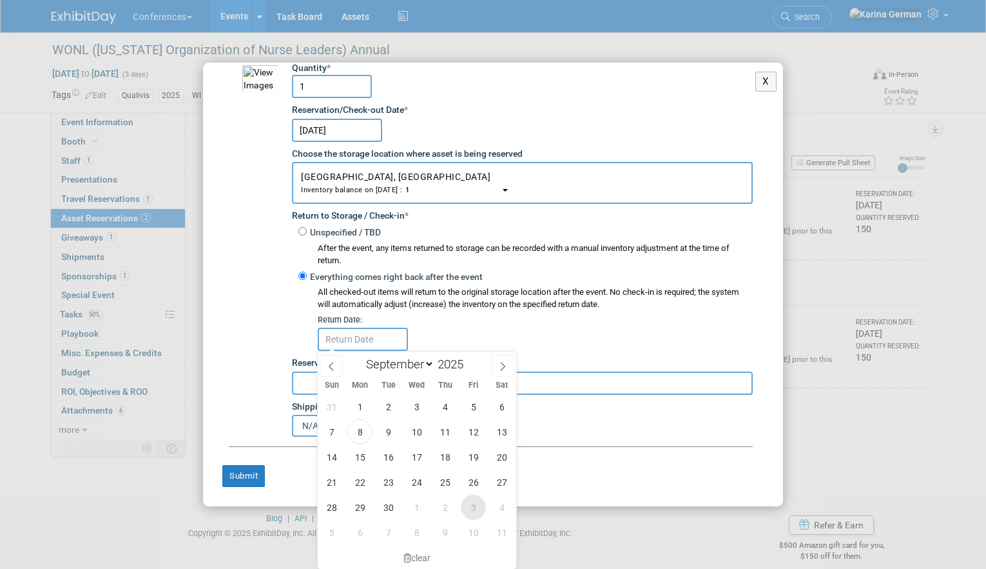
click span "3"
type input "Oct 3, 2025"
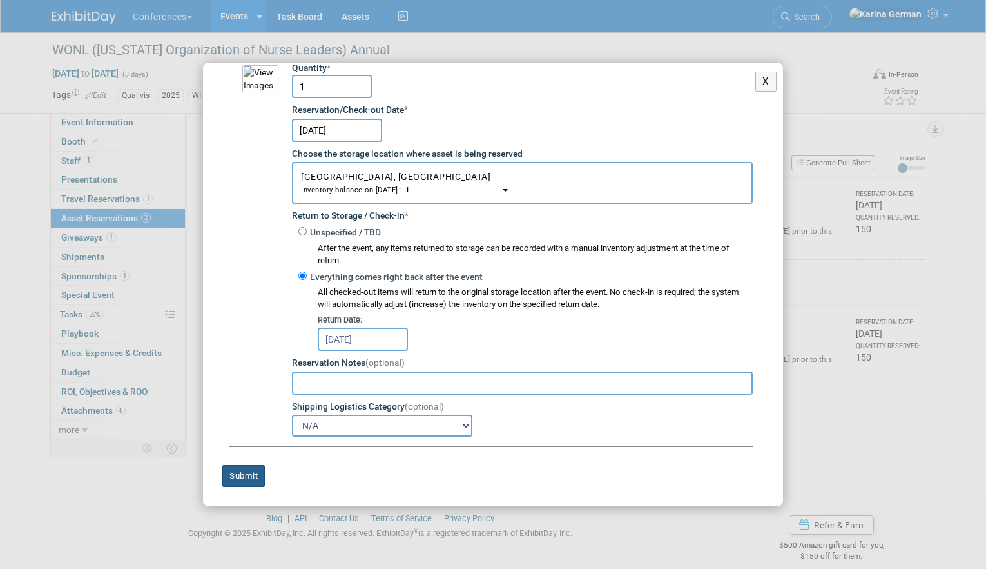
click button "Submit"
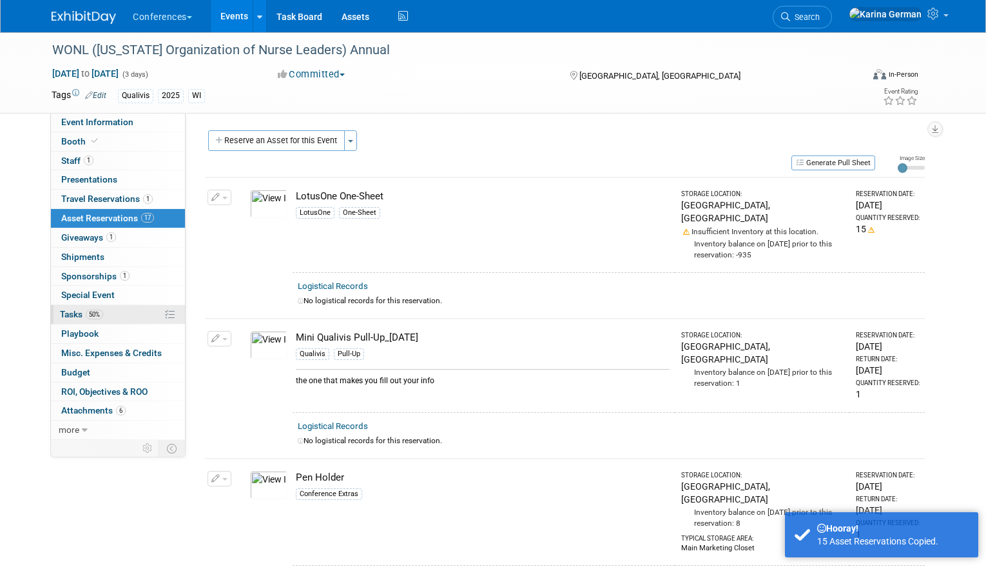
click span "50%"
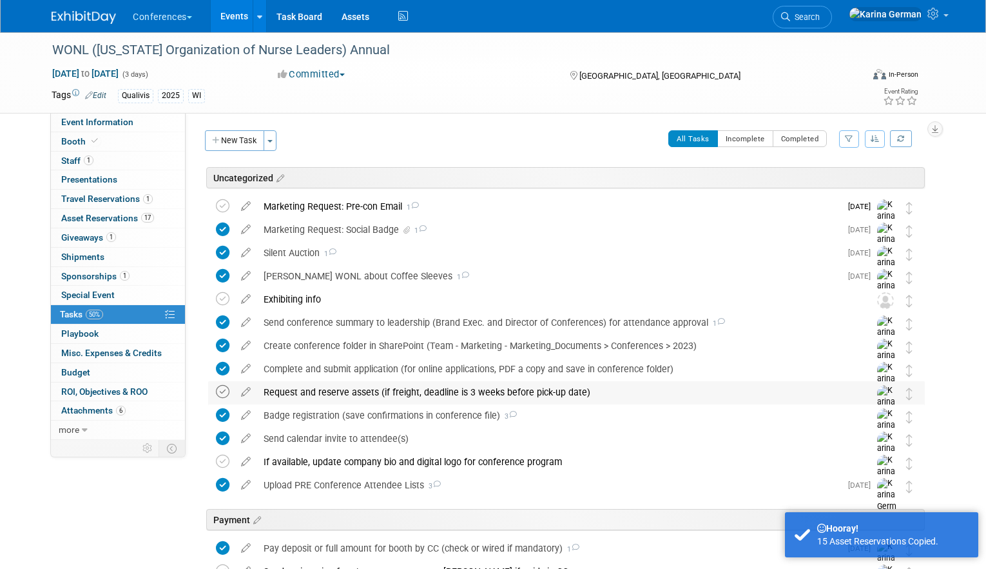
click icon
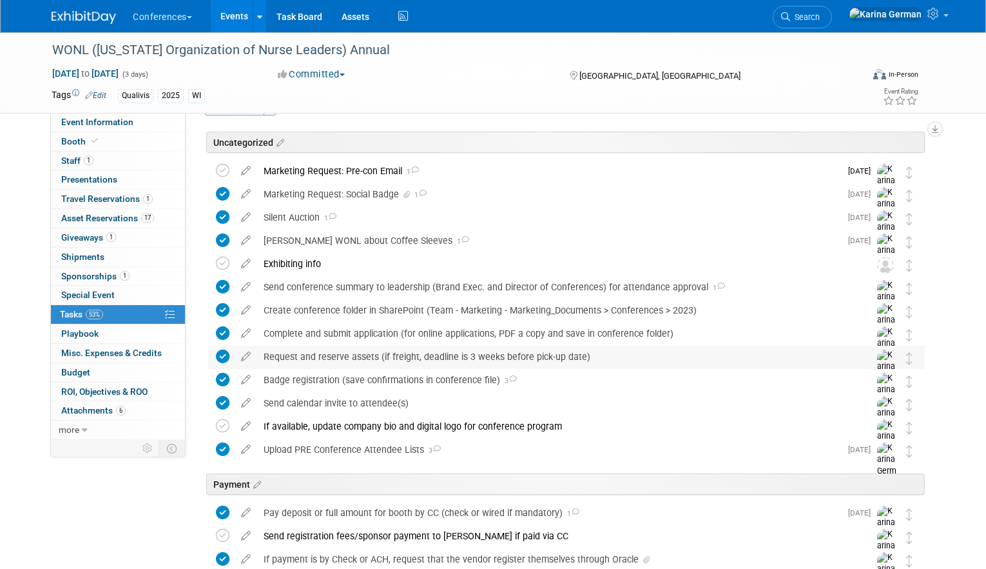
scroll to position [0, 0]
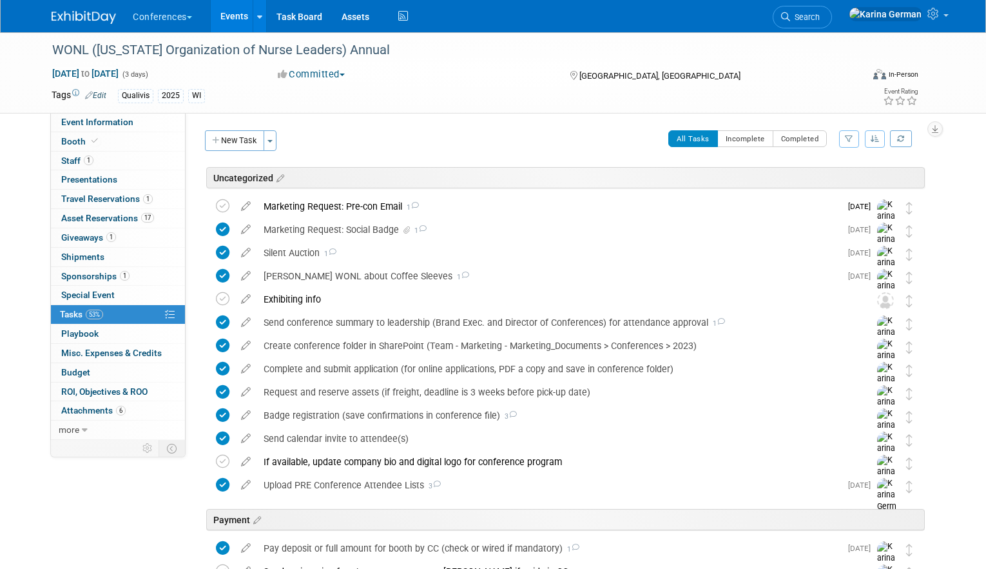
click link "Events"
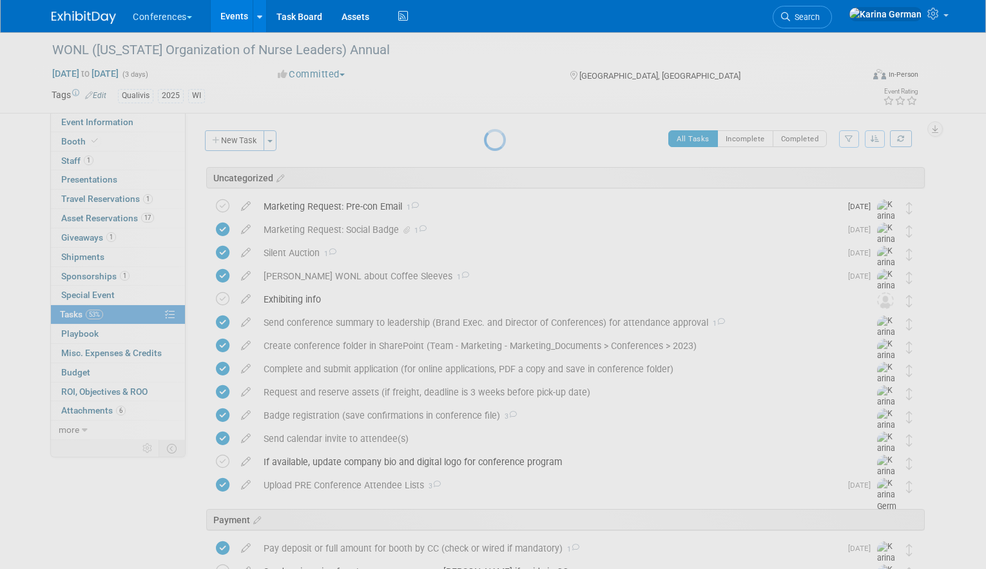
click div
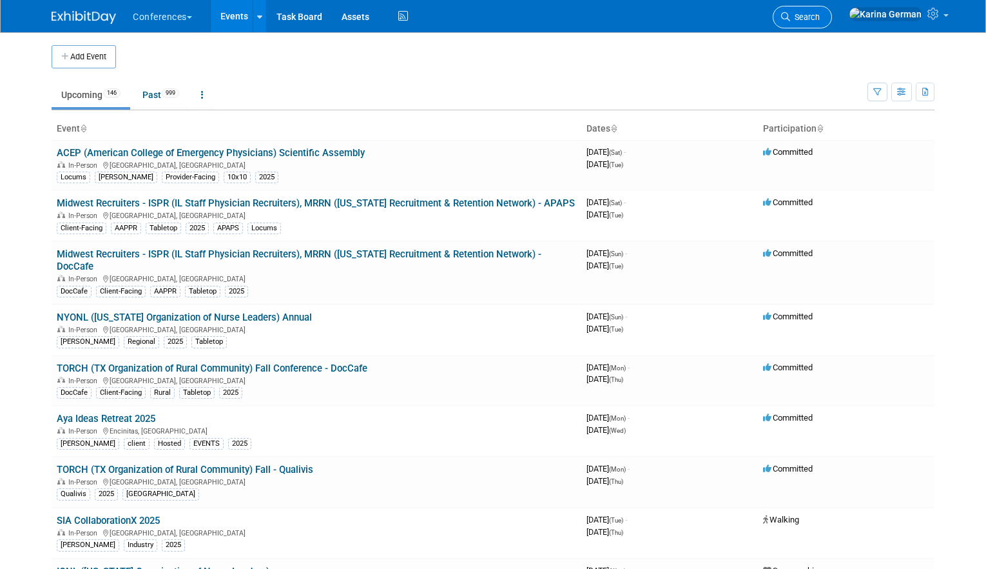
click at [820, 16] on span "Search" at bounding box center [805, 17] width 30 height 10
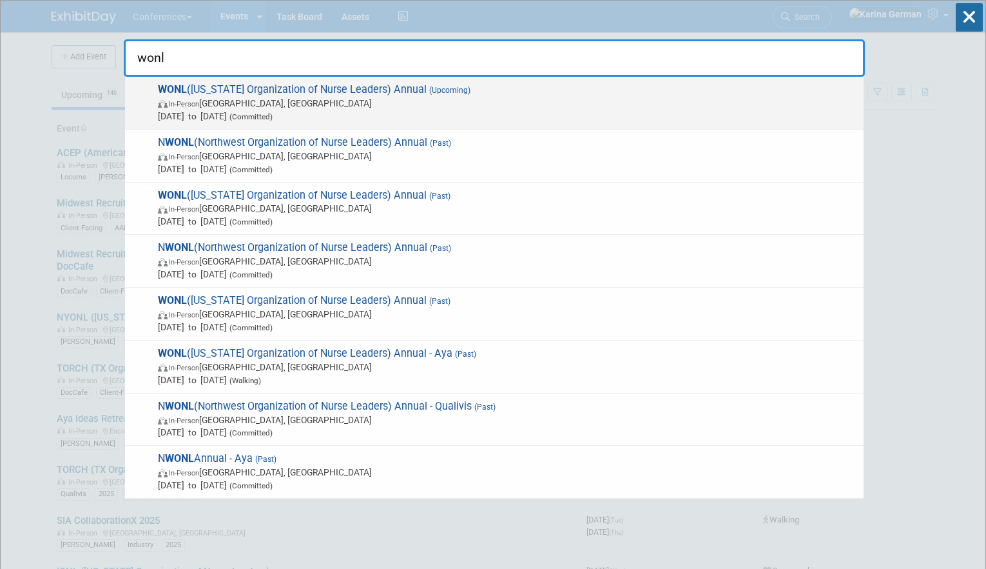
type input "wonl"
click at [374, 107] on span "In-Person [GEOGRAPHIC_DATA], [GEOGRAPHIC_DATA]" at bounding box center [508, 103] width 700 height 13
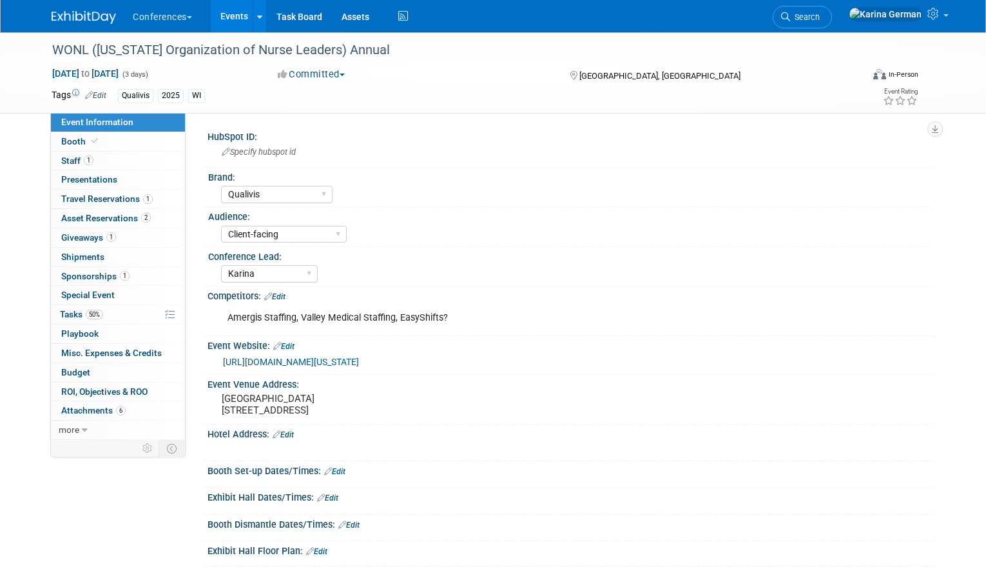
select select "Qualivis"
select select "Client-facing"
select select "Karina"
click at [93, 314] on span "50%" at bounding box center [94, 314] width 17 height 10
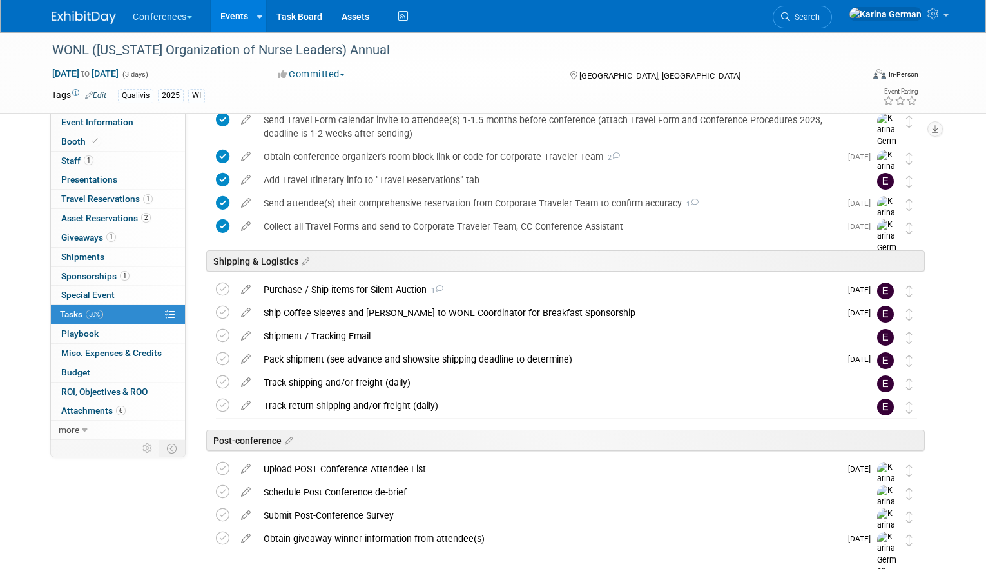
scroll to position [668, 0]
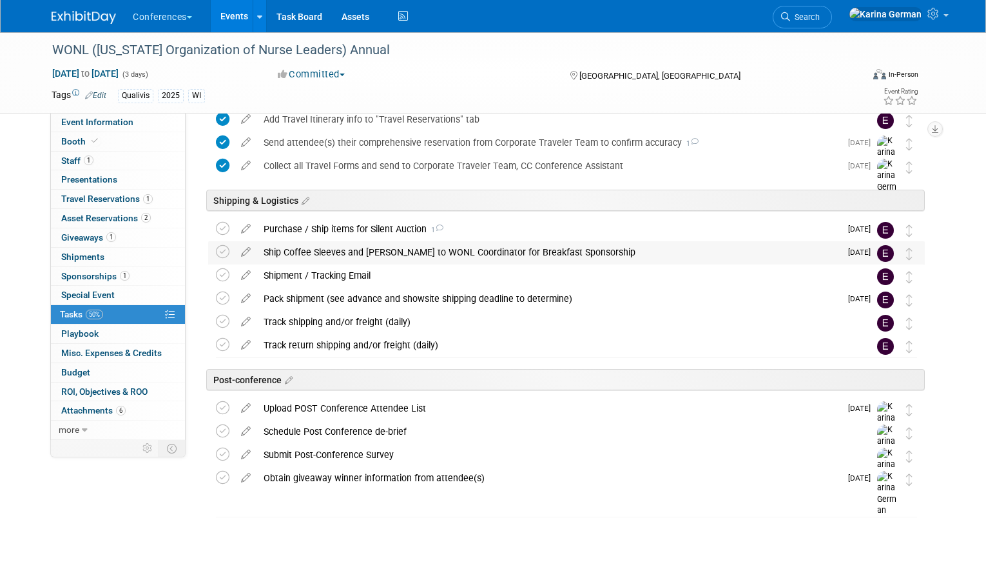
click at [385, 250] on div "Ship Coffee Sleeves and [PERSON_NAME] to WONL Coordinator for Breakfast Sponsor…" at bounding box center [548, 252] width 583 height 22
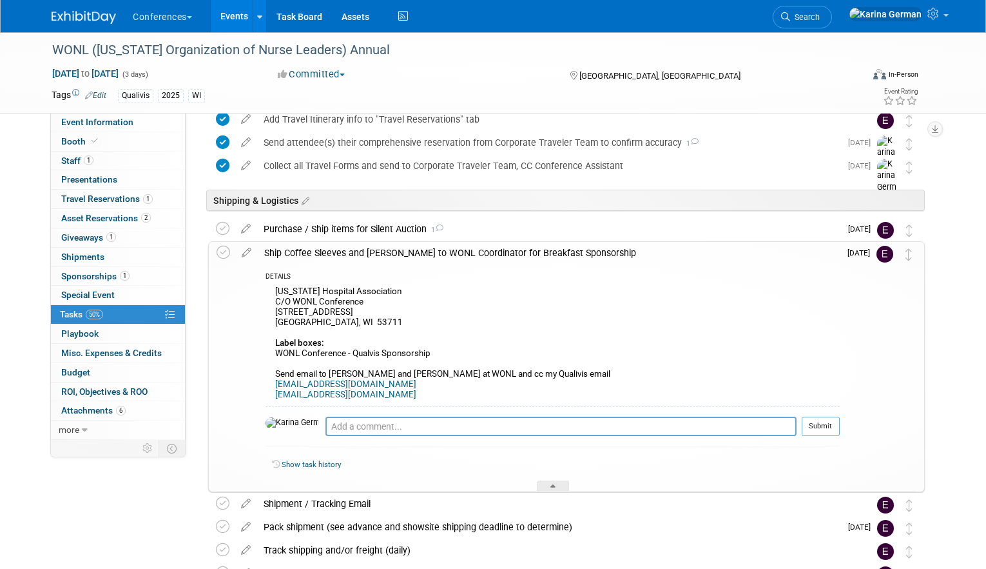
click at [386, 250] on div "Ship Coffee Sleeves and Napkins to WONL Coordinator for Breakfast Sponsorship" at bounding box center [549, 253] width 582 height 22
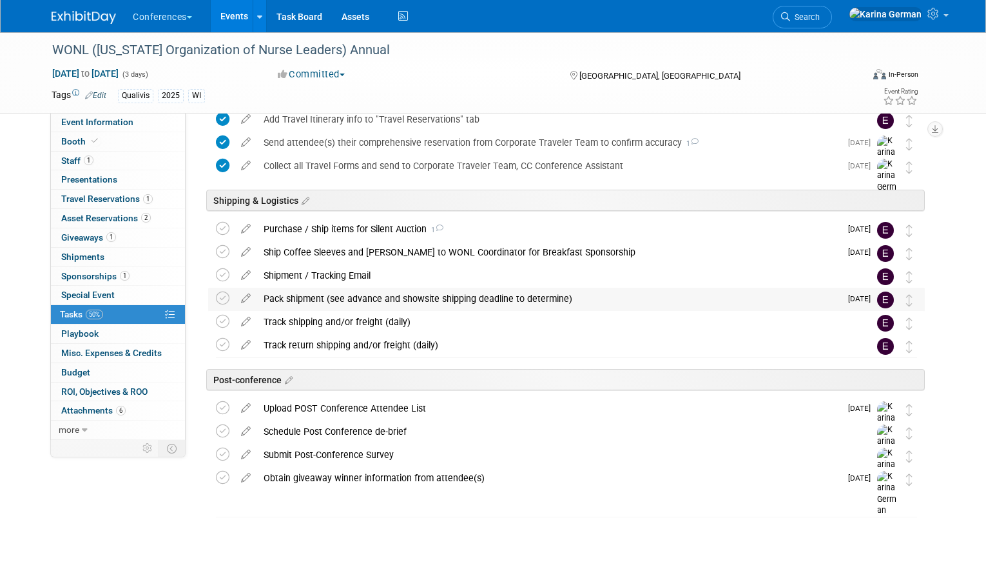
click at [384, 300] on div "Pack shipment (see advance and showsite shipping deadline to determine)" at bounding box center [548, 299] width 583 height 22
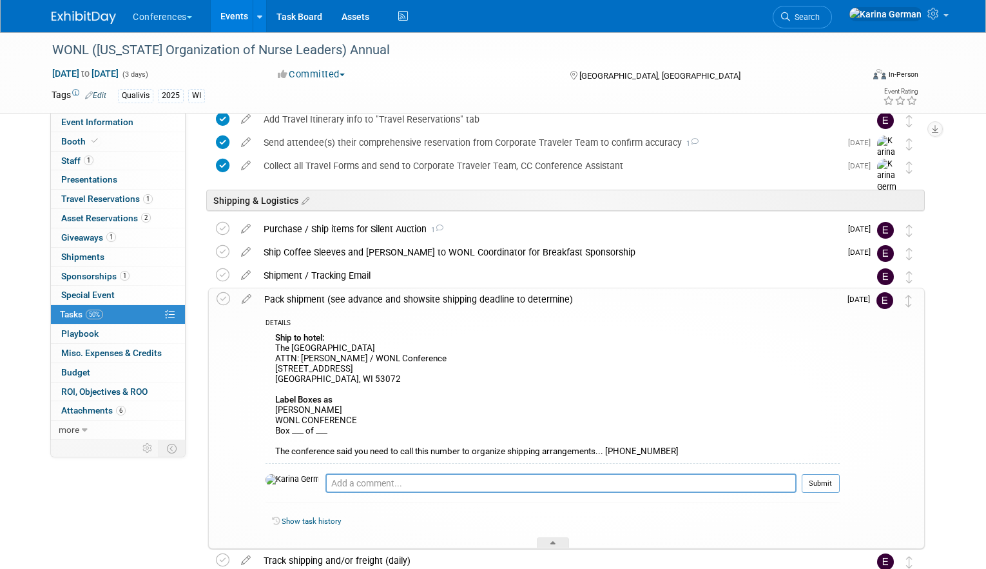
click at [384, 300] on div "Pack shipment (see advance and showsite shipping deadline to determine)" at bounding box center [549, 299] width 582 height 22
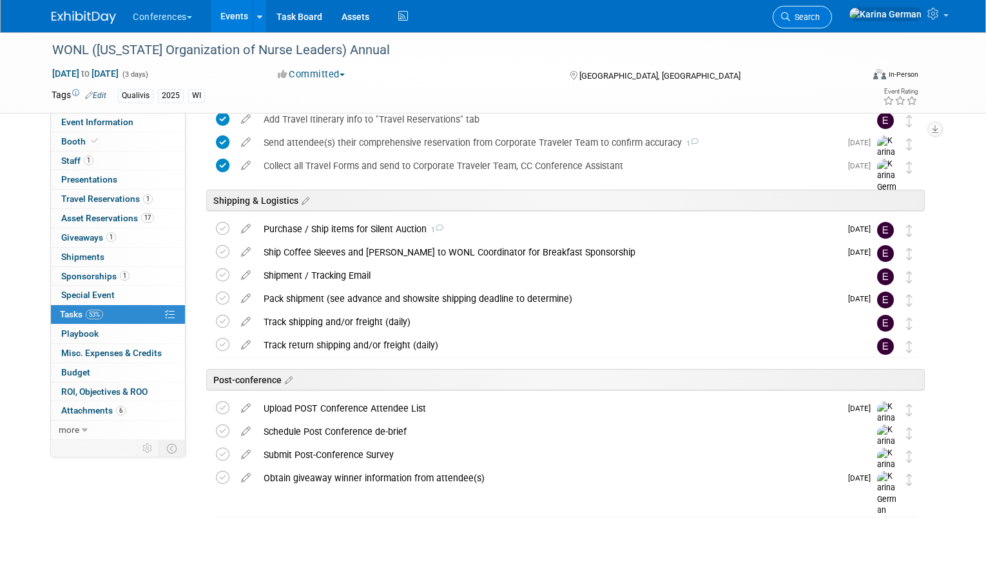
click at [820, 14] on span "Search" at bounding box center [805, 17] width 30 height 10
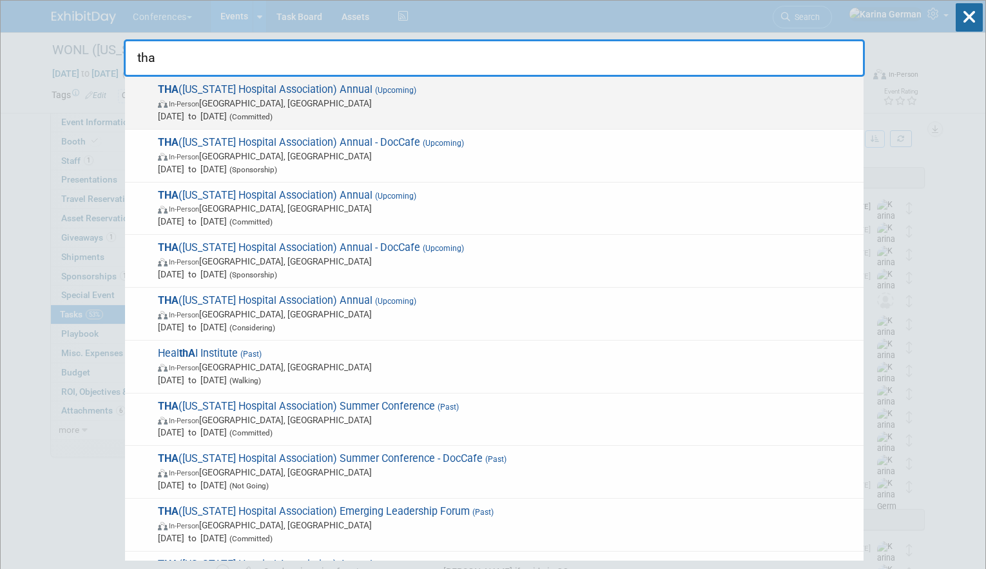
type input "tha"
click at [331, 88] on span "THA (Tennessee Hospital Association) Annual (Upcoming) In-Person Nashville, TN …" at bounding box center [505, 102] width 703 height 39
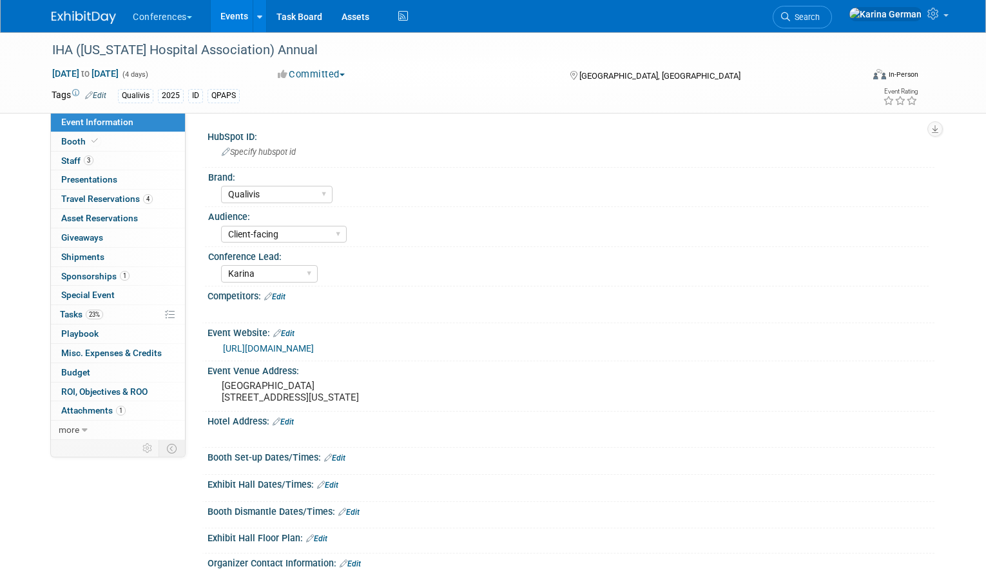
select select "Qualivis"
select select "Client-facing"
select select "Karina"
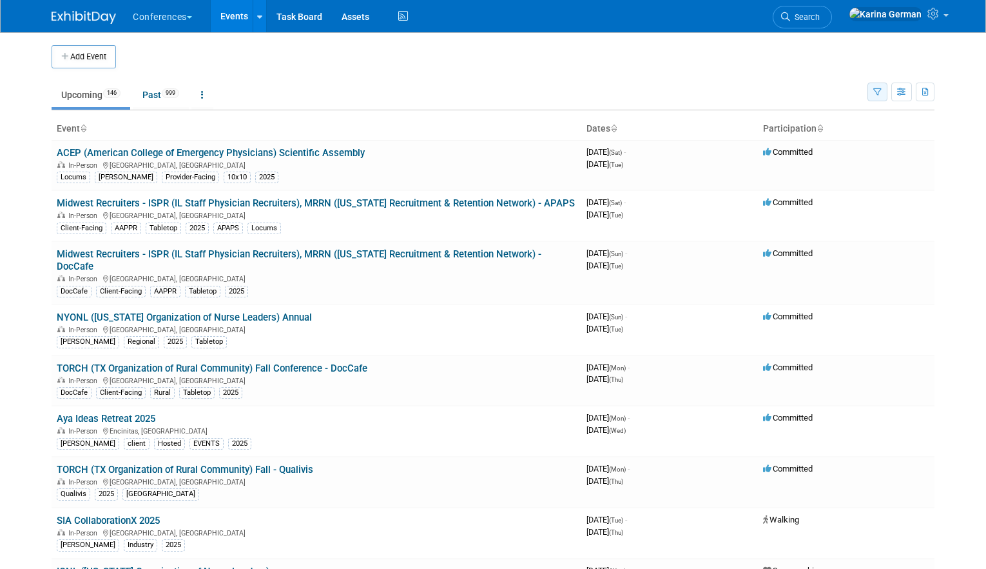
click at [875, 92] on icon "button" at bounding box center [878, 92] width 8 height 8
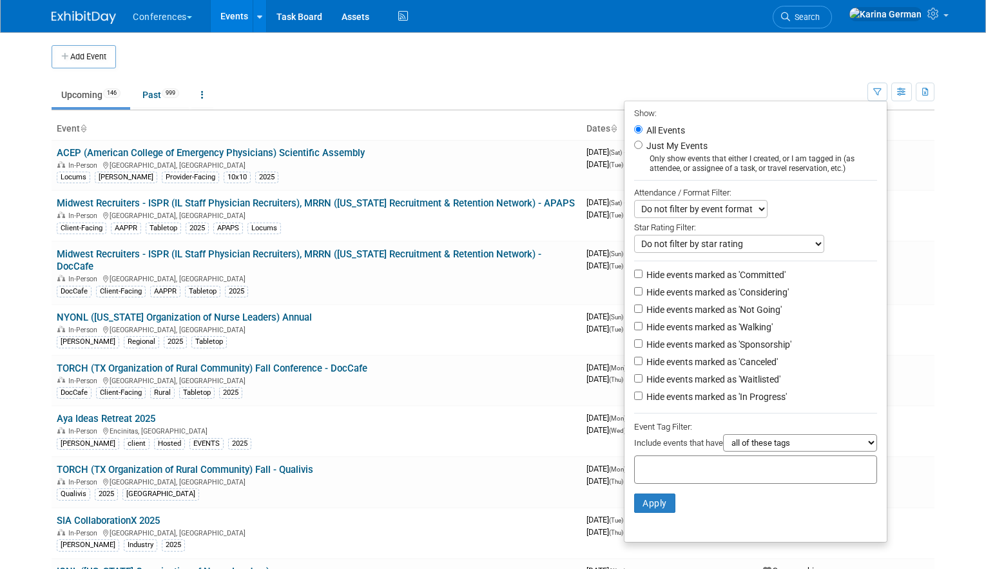
click at [671, 471] on input "text" at bounding box center [691, 467] width 103 height 13
type input "q"
type input "qualivi"
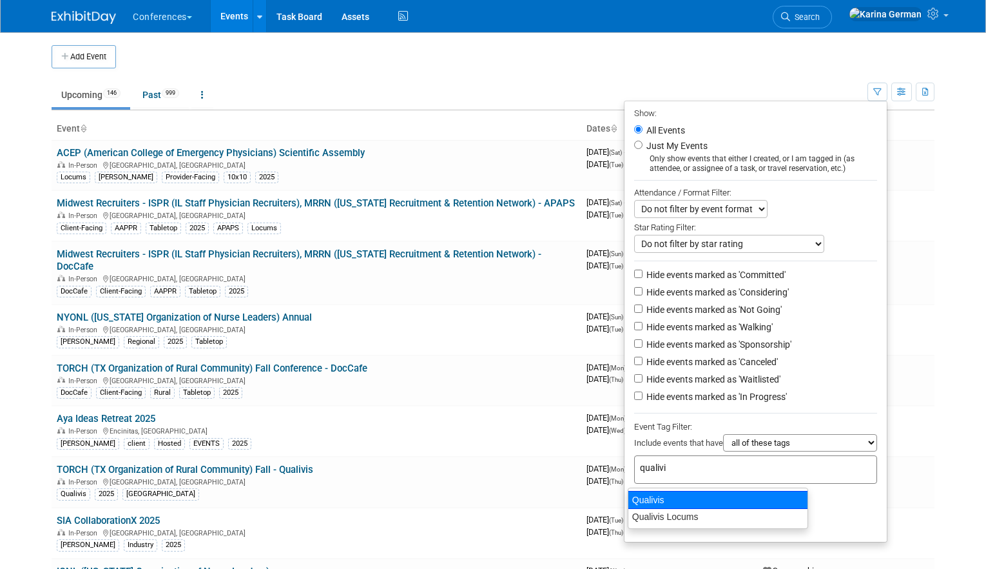
click at [661, 503] on div "Qualivis" at bounding box center [718, 500] width 181 height 18
type input "Qualivis"
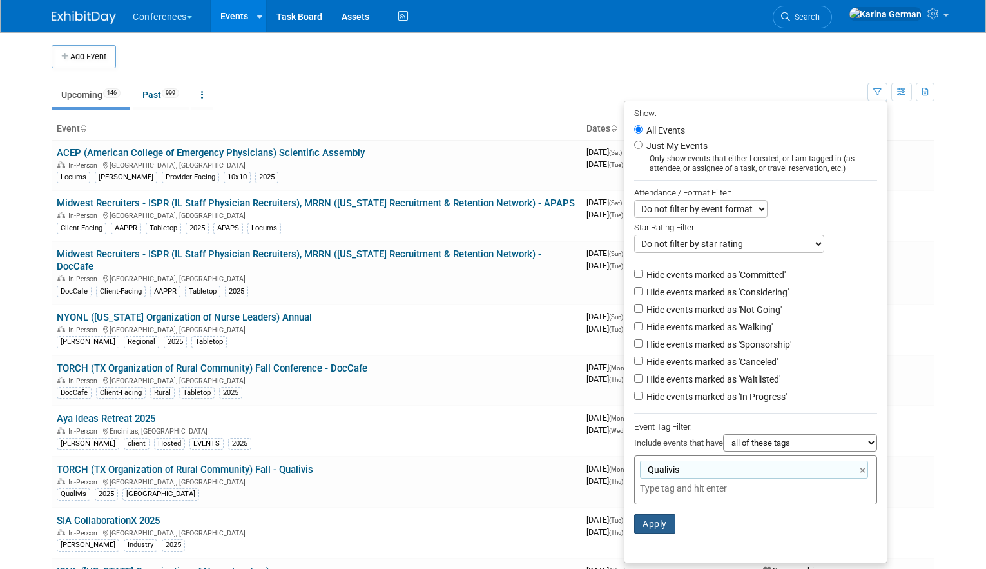
click at [654, 527] on button "Apply" at bounding box center [654, 523] width 41 height 19
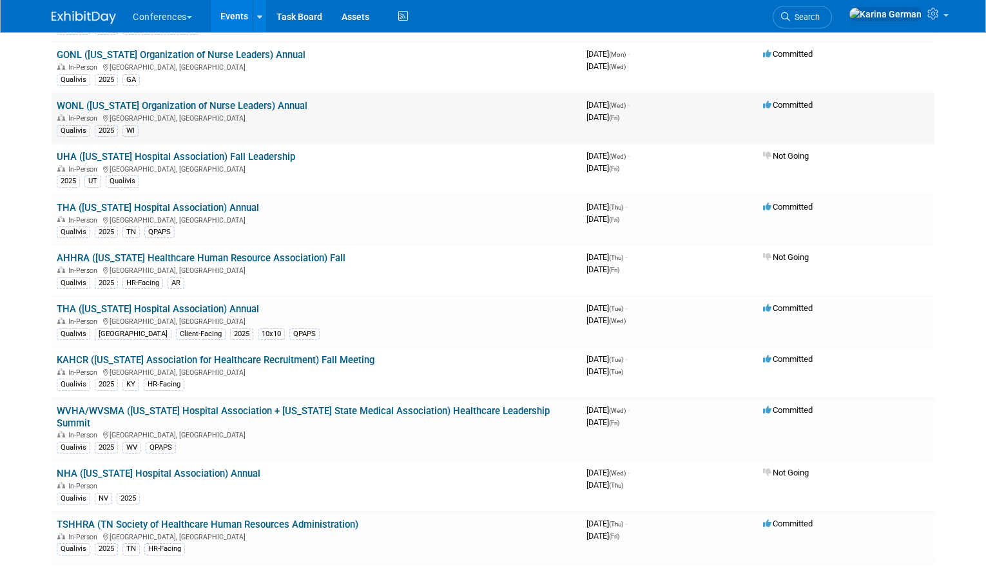
scroll to position [151, 0]
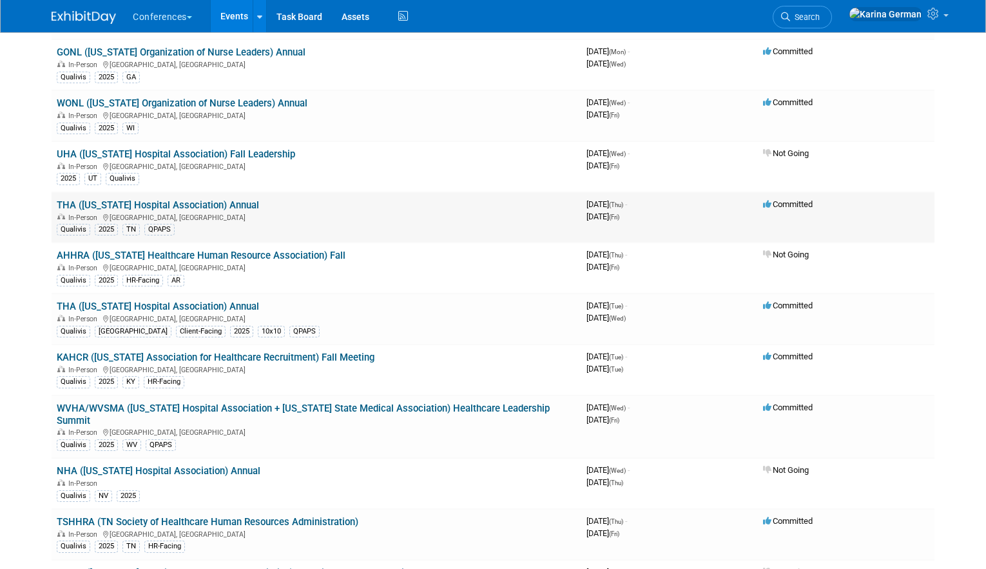
click at [235, 204] on link "THA ([US_STATE] Hospital Association) Annual" at bounding box center [158, 205] width 202 height 12
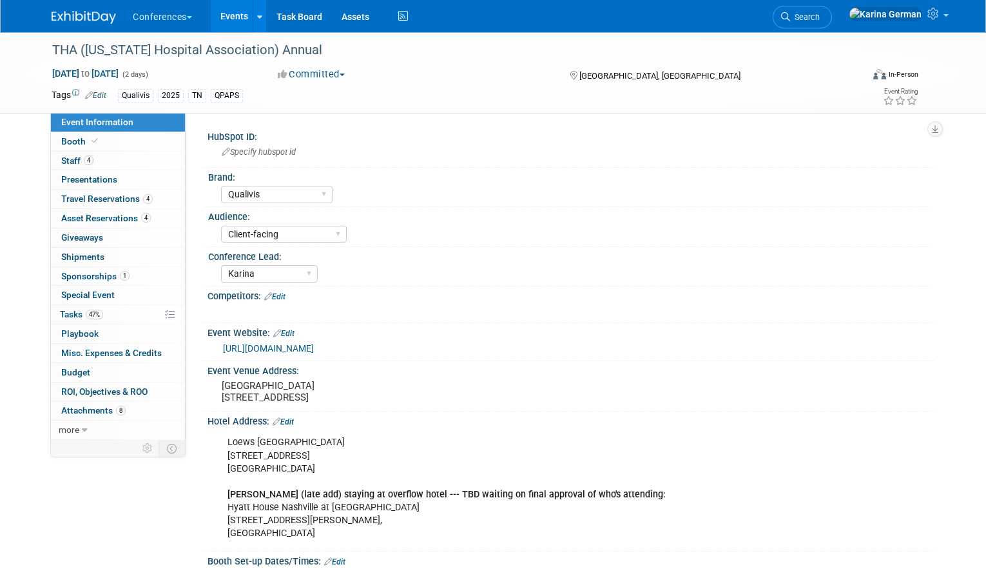
select select "Qualivis"
select select "Client-facing"
select select "Karina"
click at [136, 213] on span "Asset Reservations 4" at bounding box center [106, 218] width 90 height 10
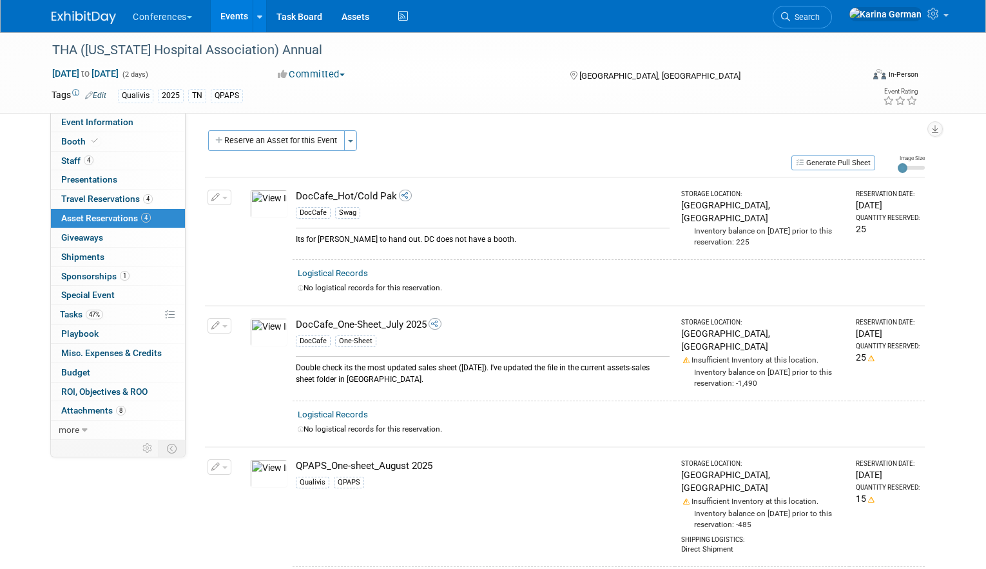
click at [360, 150] on div "Reserve an Asset for this Event Toggle Dropdown New asset reservation Copy asse…" at bounding box center [565, 142] width 720 height 24
click at [352, 140] on span "button" at bounding box center [350, 141] width 5 height 3
click at [413, 191] on link "Copy asset reservations from another event" at bounding box center [450, 188] width 213 height 22
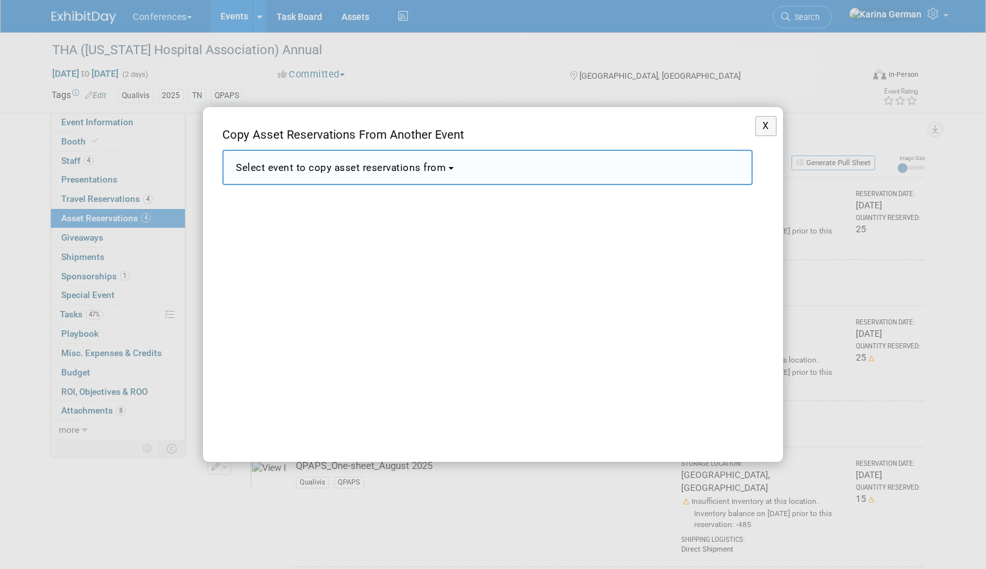
click at [398, 173] on span "Select event to copy asset reservations from" at bounding box center [341, 168] width 210 height 12
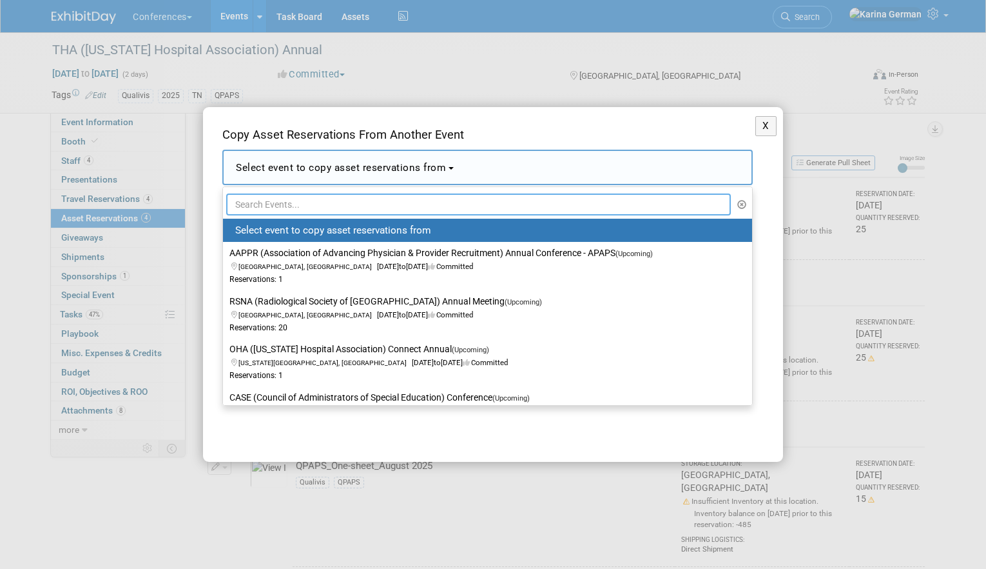
click at [335, 195] on input "text" at bounding box center [478, 204] width 505 height 22
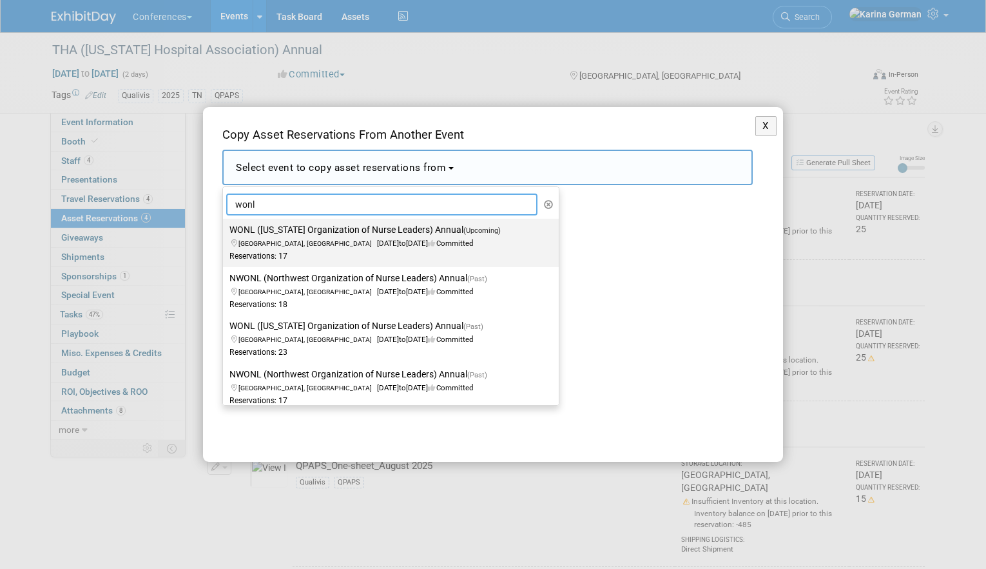
type input "wonl"
click at [370, 232] on label "WONL (Wisconsin Organization of Nurse Leaders) Annual (Upcoming) Pewaukee, WI S…" at bounding box center [388, 242] width 317 height 43
click at [225, 232] on input "WONL (Wisconsin Organization of Nurse Leaders) Annual (Upcoming) Pewaukee, WI S…" at bounding box center [221, 230] width 8 height 8
select select "11135476"
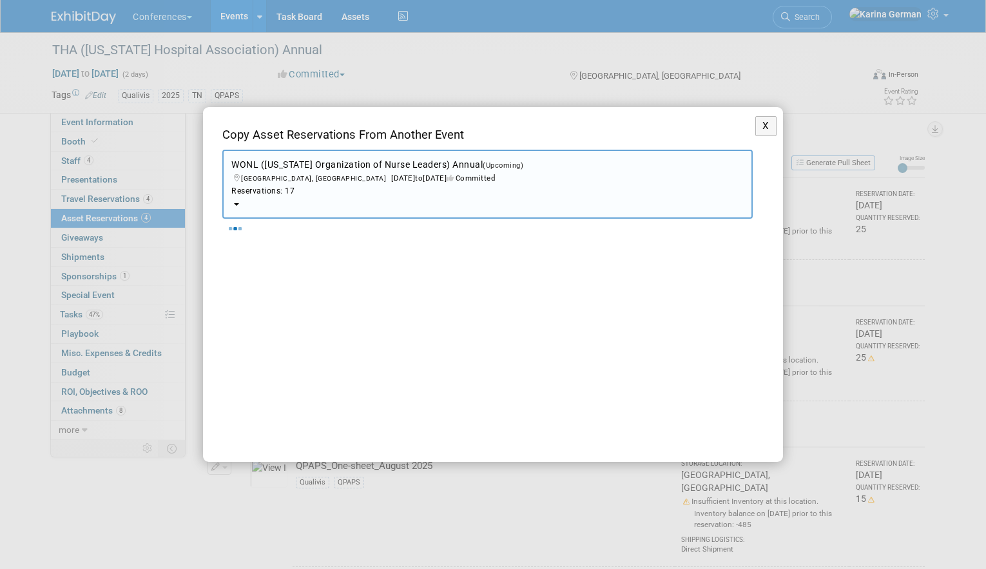
select select "8"
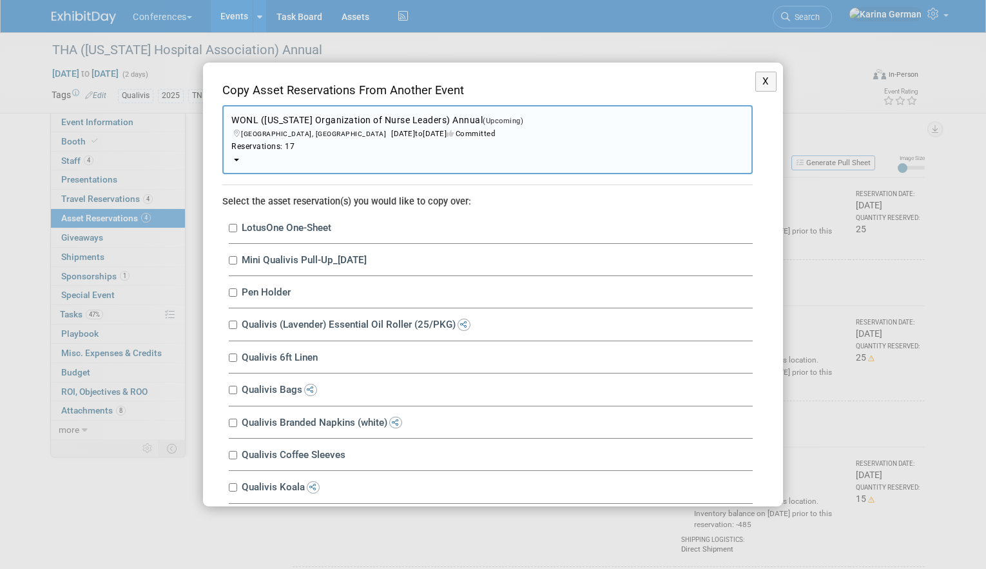
click at [238, 229] on label "LotusOne One-Sheet" at bounding box center [495, 227] width 515 height 12
click at [237, 229] on input "LotusOne One-Sheet" at bounding box center [233, 228] width 8 height 8
checkbox input "true"
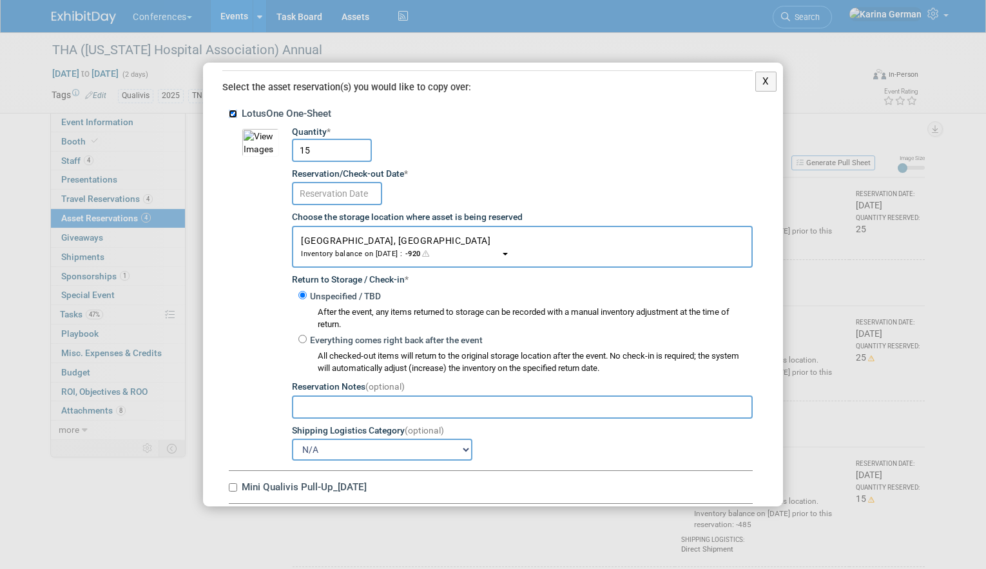
scroll to position [122, 0]
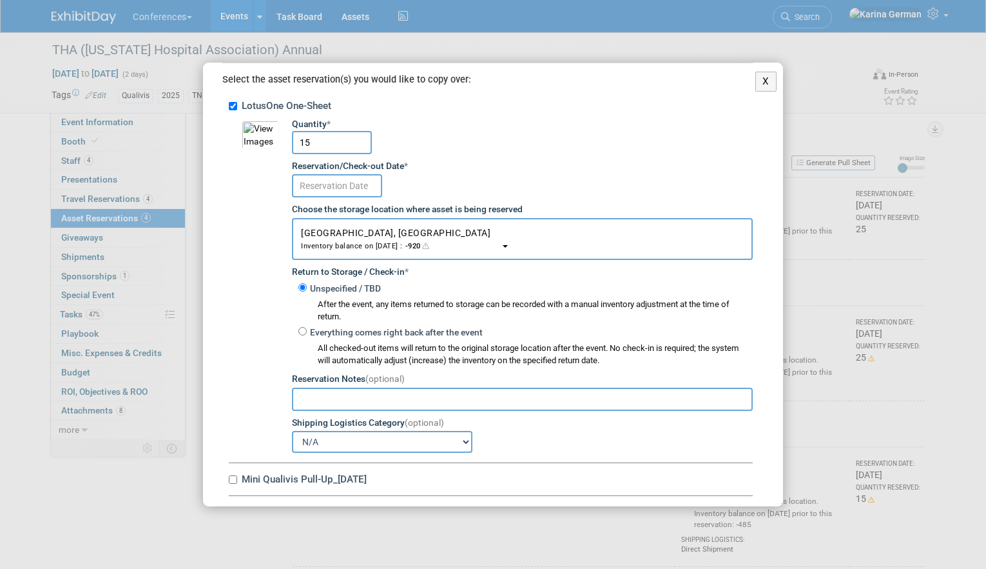
click at [347, 199] on td "Quantity * 15 Reservation/Check-out Date * Choose the storage location where as…" at bounding box center [516, 285] width 474 height 335
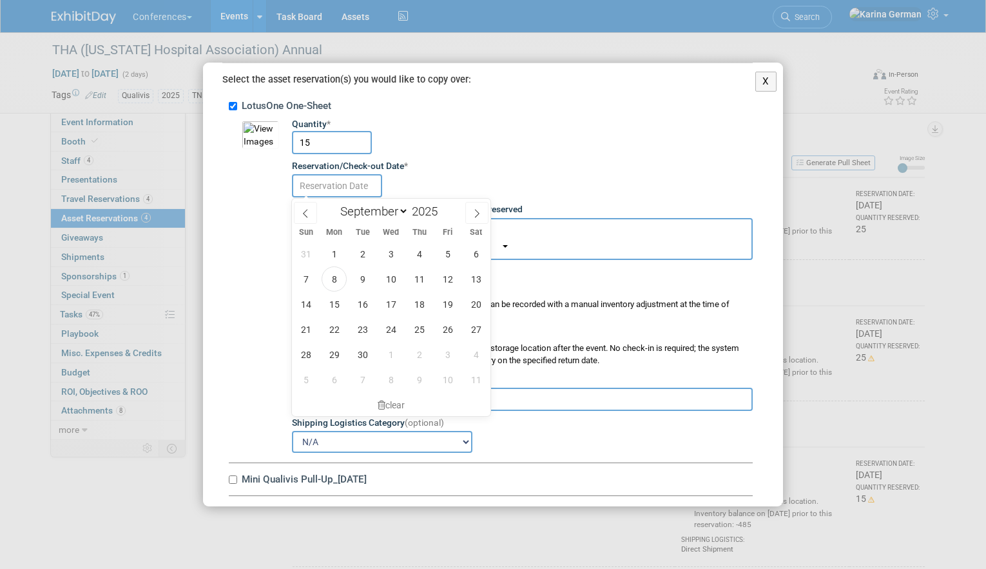
click at [347, 186] on input "text" at bounding box center [337, 185] width 90 height 23
click at [447, 282] on span "12" at bounding box center [447, 278] width 25 height 25
type input "Sep 12, 2025"
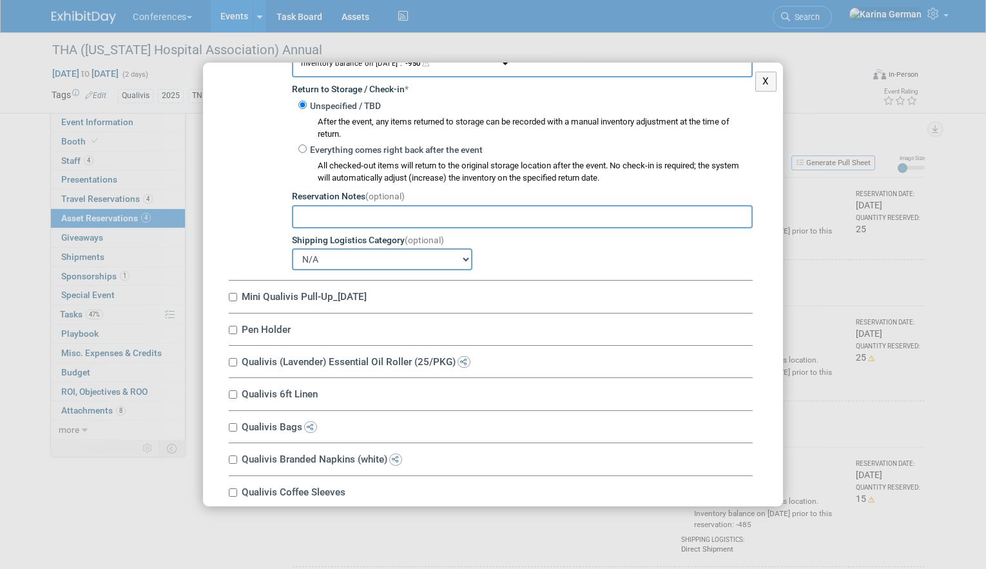
scroll to position [336, 0]
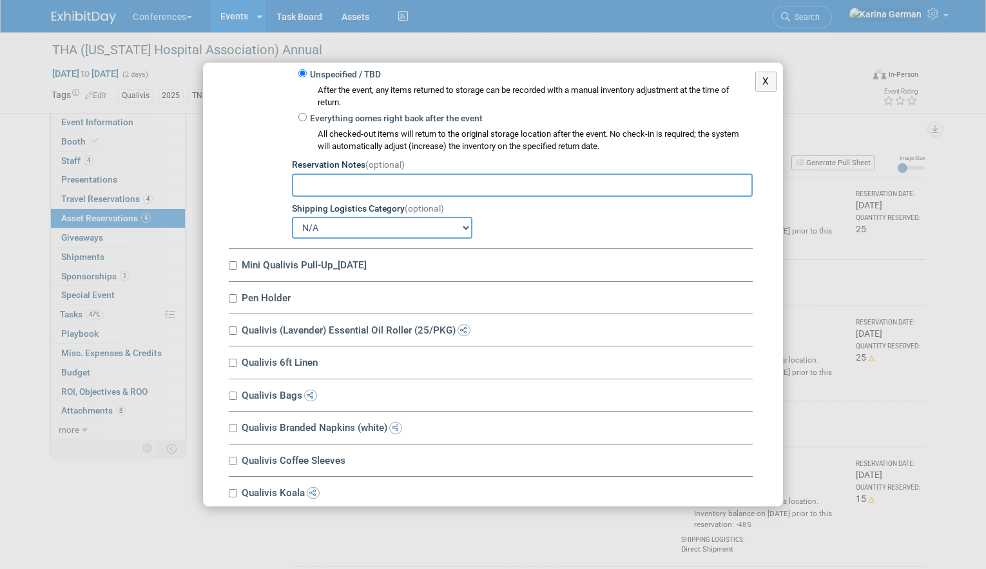
click at [322, 262] on label "Mini Qualivis Pull-Up_1.29.24" at bounding box center [495, 265] width 515 height 12
click at [237, 262] on input "Mini Qualivis Pull-Up_1.29.24" at bounding box center [233, 265] width 8 height 8
checkbox input "true"
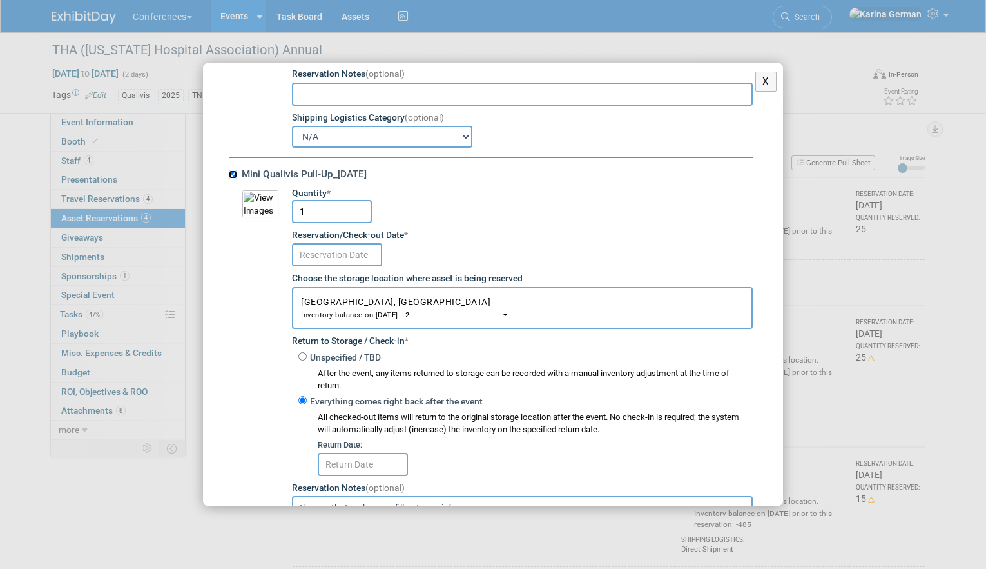
scroll to position [456, 0]
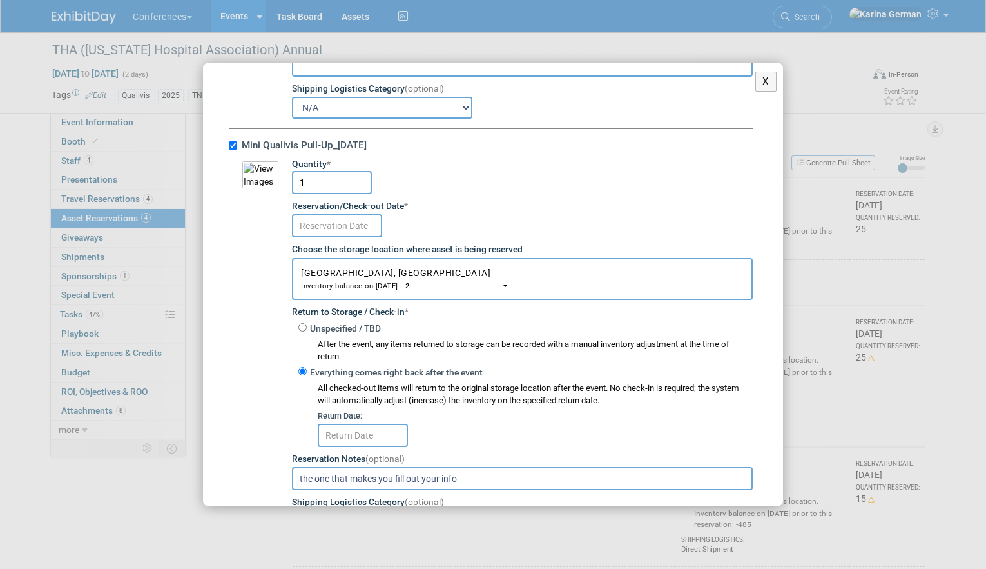
click at [358, 237] on body "Conferences Explore: My Workspaces 2 Go to Workspace: Conferences Marketing Req…" at bounding box center [493, 284] width 986 height 569
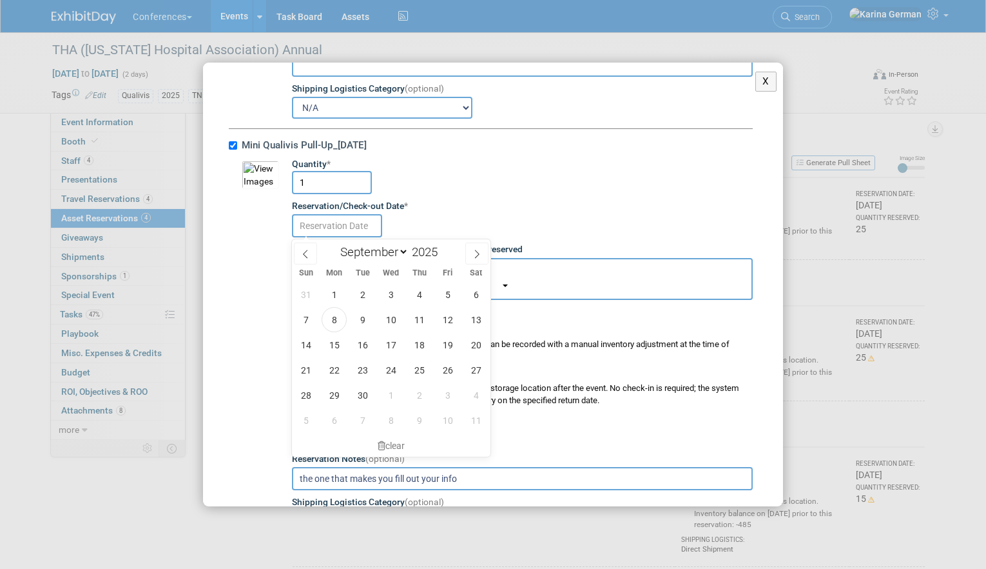
click at [358, 237] on input "text" at bounding box center [337, 225] width 90 height 23
click at [438, 318] on span "12" at bounding box center [447, 319] width 25 height 25
type input "Sep 12, 2025"
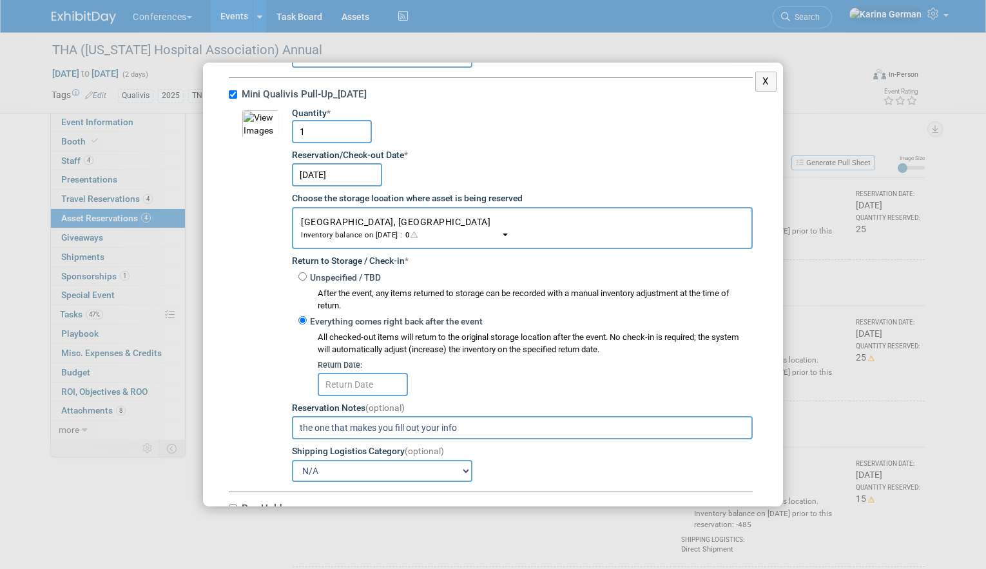
scroll to position [509, 0]
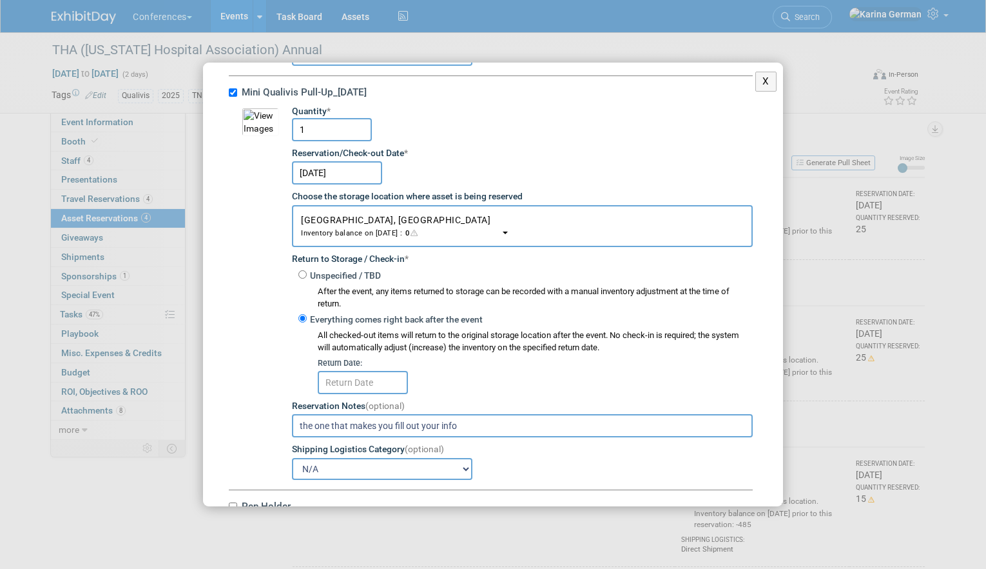
click at [366, 387] on input "text" at bounding box center [363, 382] width 90 height 23
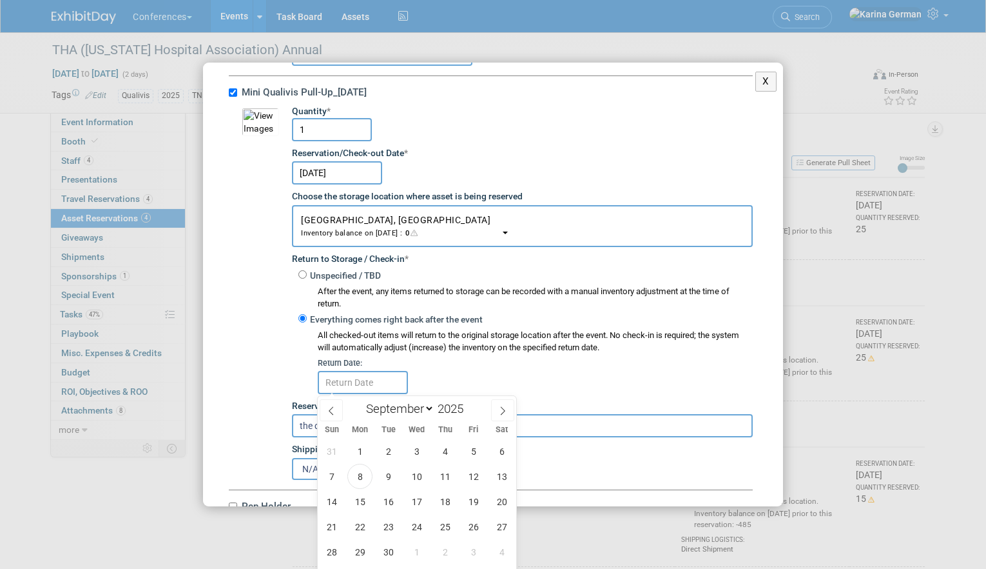
scroll to position [44, 0]
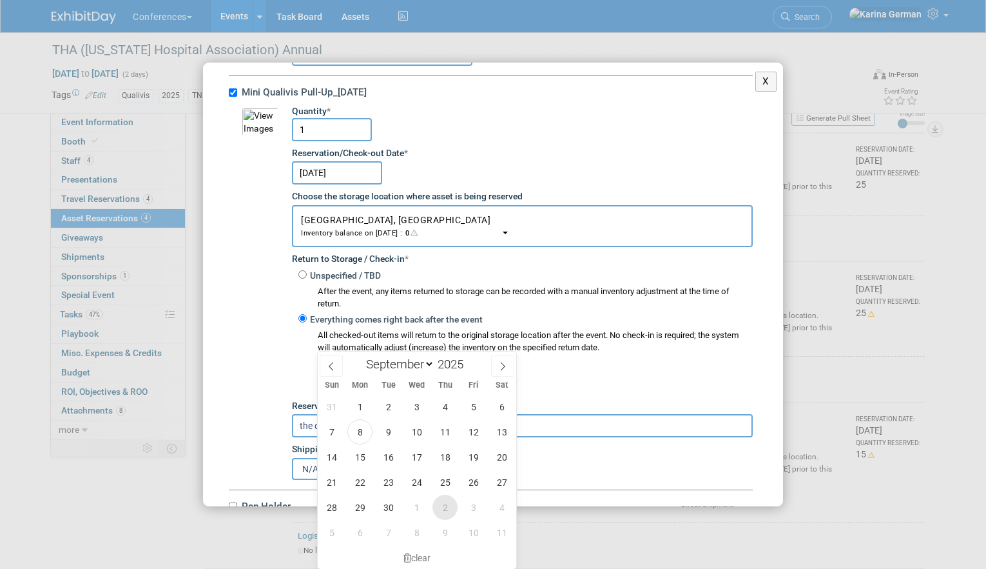
click at [450, 511] on span "2" at bounding box center [445, 506] width 25 height 25
type input "Oct 2, 2025"
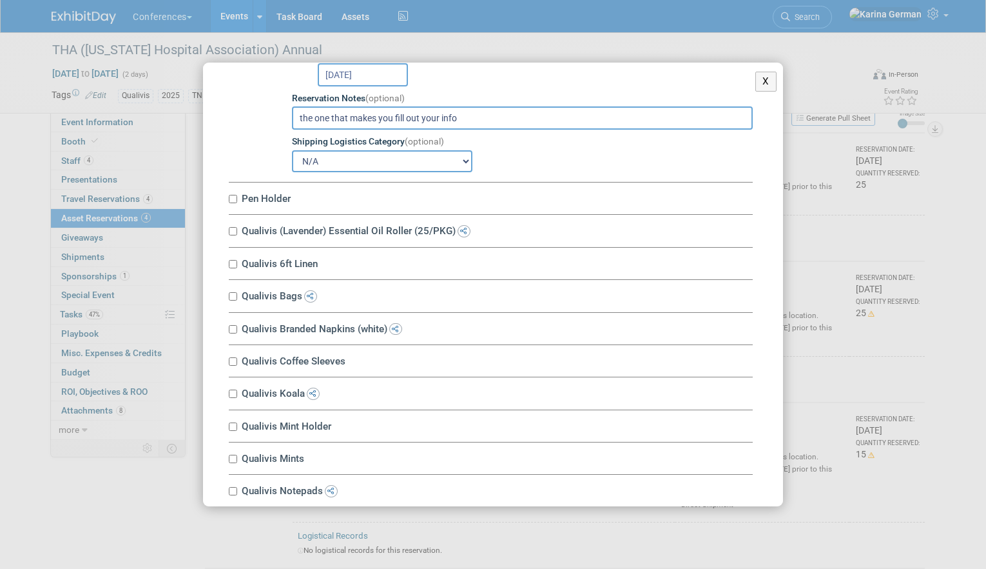
scroll to position [817, 0]
click at [273, 203] on label "Pen Holder" at bounding box center [495, 197] width 515 height 12
click at [237, 202] on input "Pen Holder" at bounding box center [233, 197] width 8 height 8
checkbox input "true"
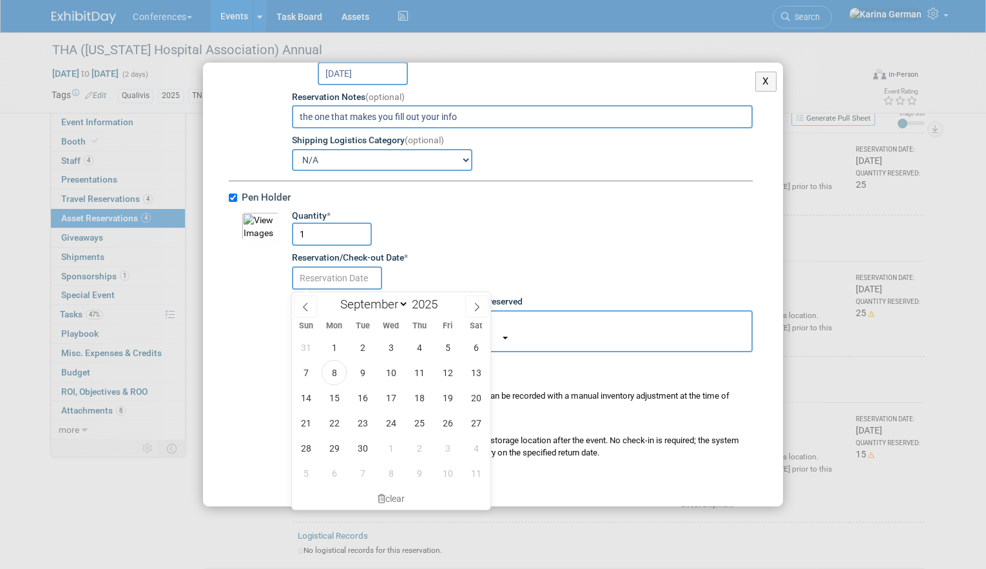
click at [322, 272] on input "text" at bounding box center [337, 277] width 90 height 23
click at [396, 371] on span "10" at bounding box center [390, 372] width 25 height 25
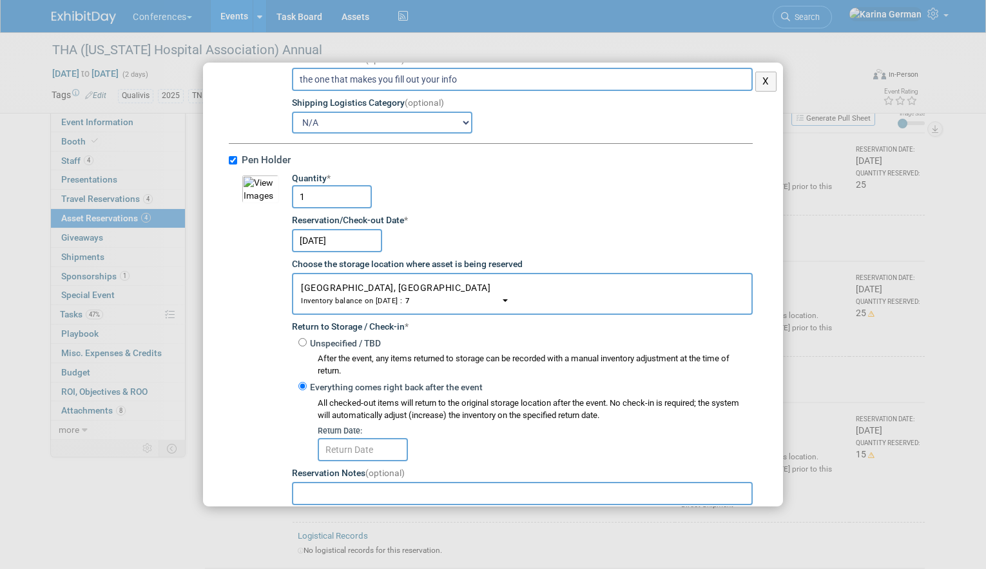
scroll to position [901, 0]
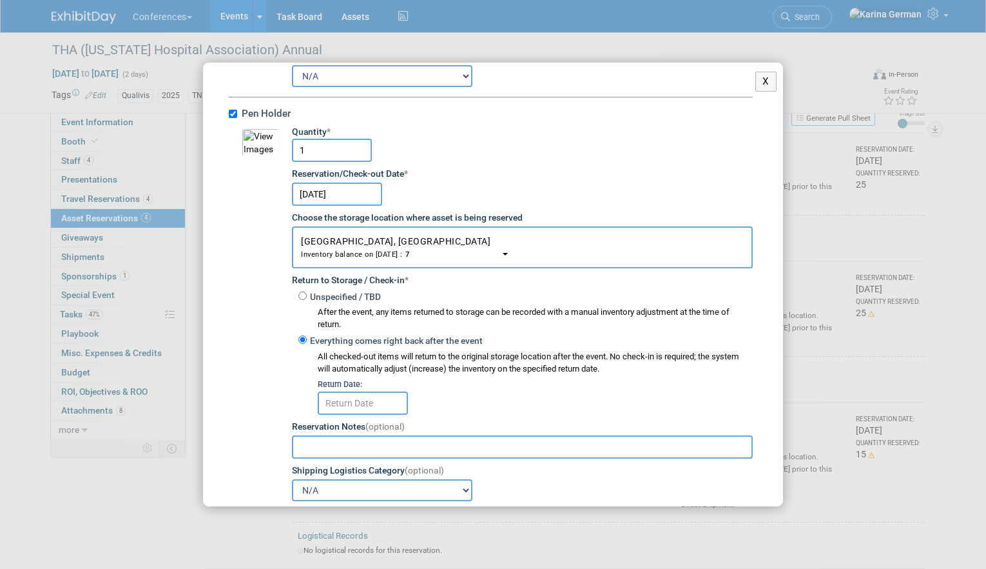
click at [340, 193] on input "Sep 10, 2025" at bounding box center [337, 193] width 90 height 23
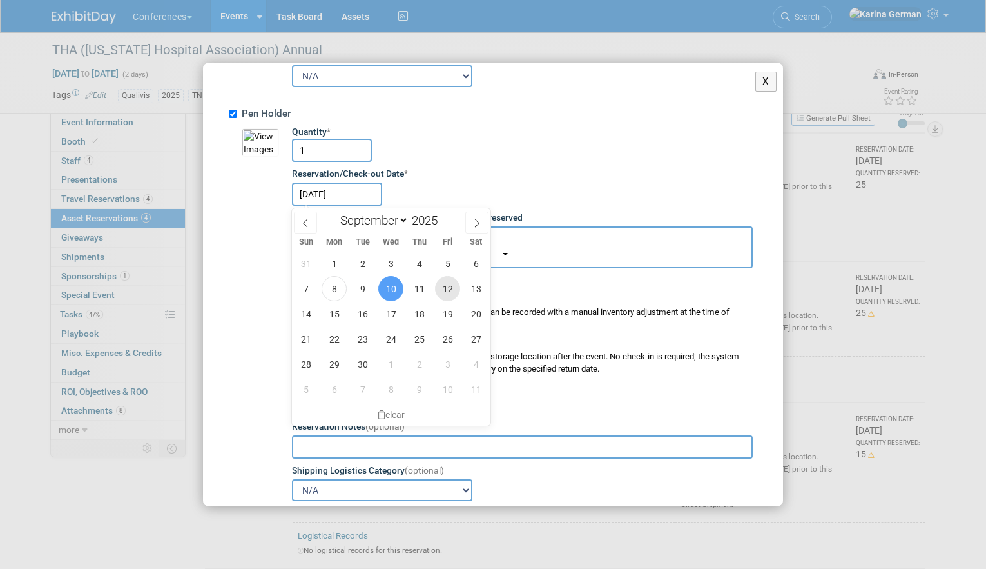
click at [445, 282] on span "12" at bounding box center [447, 288] width 25 height 25
type input "Sep 12, 2025"
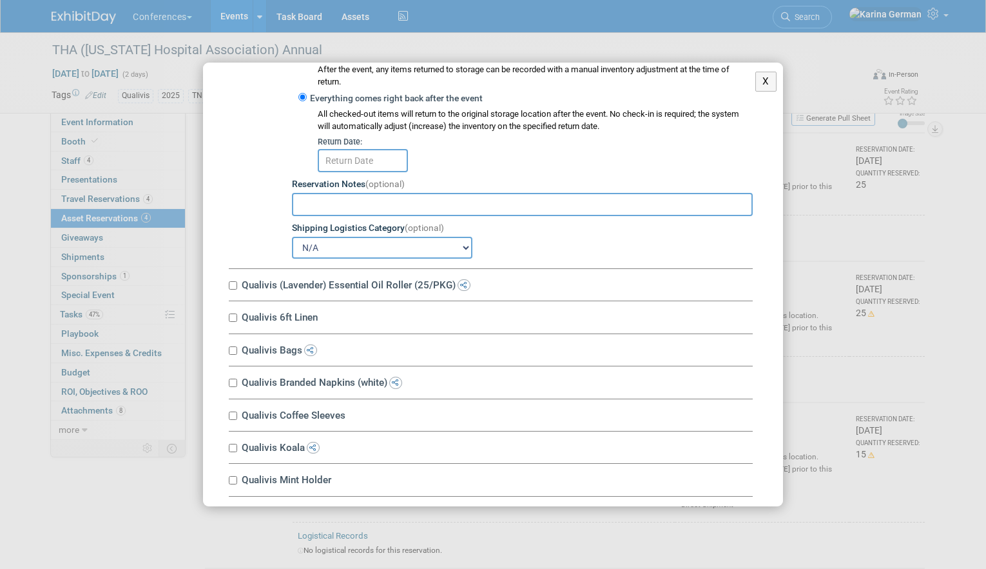
scroll to position [1146, 0]
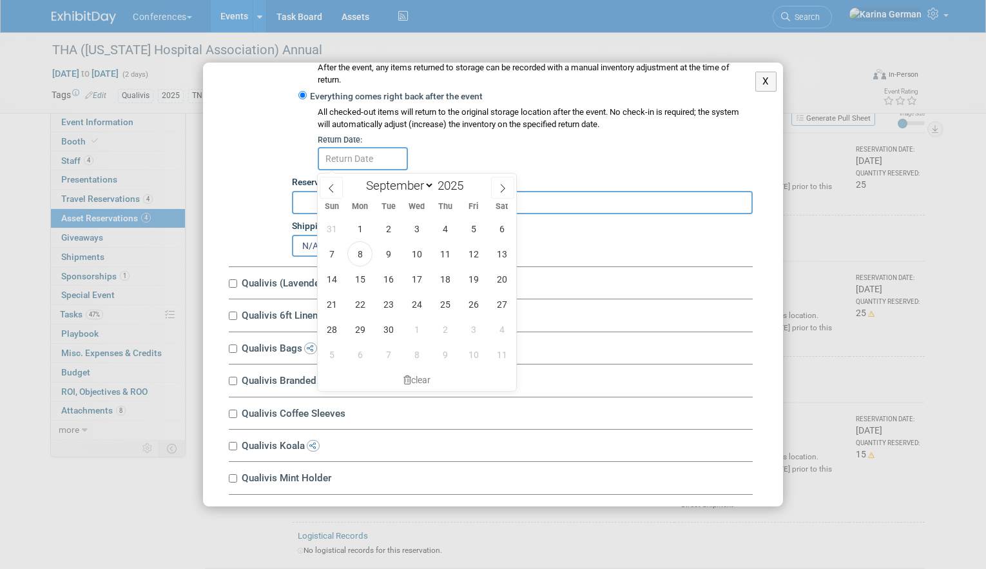
click at [366, 150] on input "text" at bounding box center [363, 158] width 90 height 23
click at [444, 323] on span "2" at bounding box center [445, 329] width 25 height 25
type input "Oct 2, 2025"
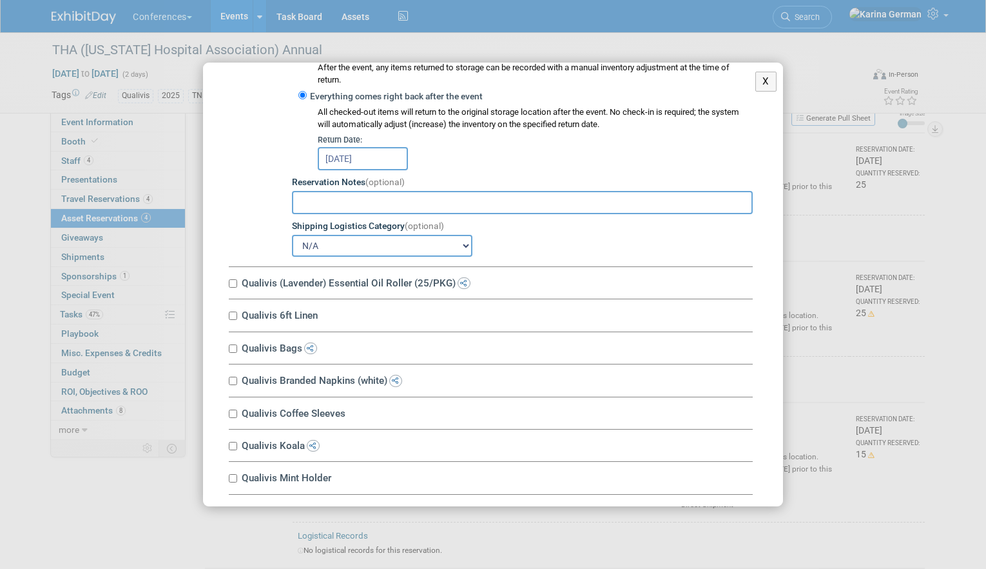
click at [321, 283] on label "Qualivis (Lavender) Essential Oil Roller (25/PKG)" at bounding box center [495, 283] width 515 height 12
click at [237, 283] on input "Qualivis (Lavender) Essential Oil Roller (25/PKG)" at bounding box center [233, 283] width 8 height 8
checkbox input "true"
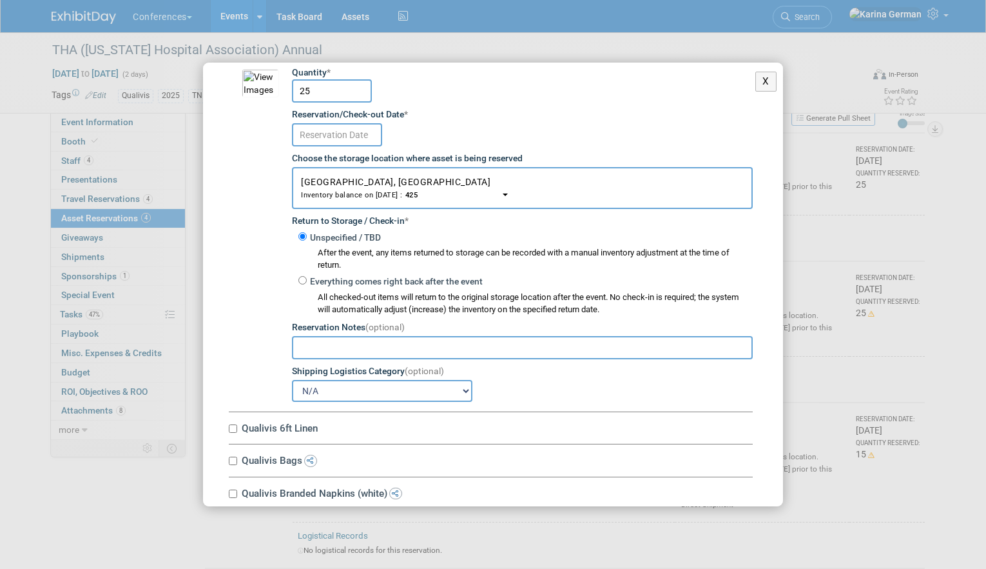
scroll to position [1376, 0]
click at [353, 143] on body "Conferences Explore: My Workspaces 2 Go to Workspace: Conferences Marketing Req…" at bounding box center [493, 240] width 986 height 569
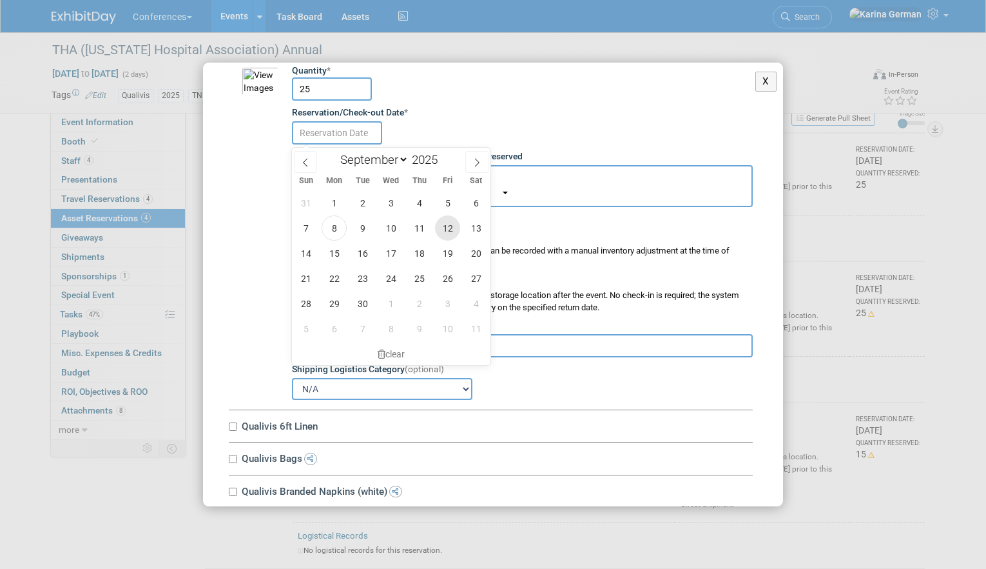
click at [444, 229] on span "12" at bounding box center [447, 227] width 25 height 25
type input "Sep 12, 2025"
click at [447, 229] on span "12" at bounding box center [447, 227] width 25 height 25
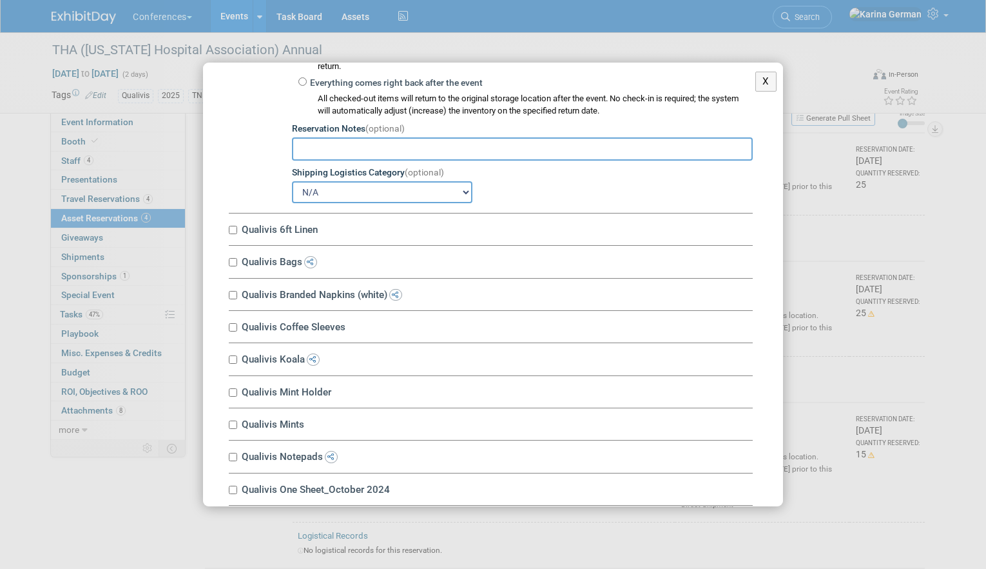
scroll to position [1581, 0]
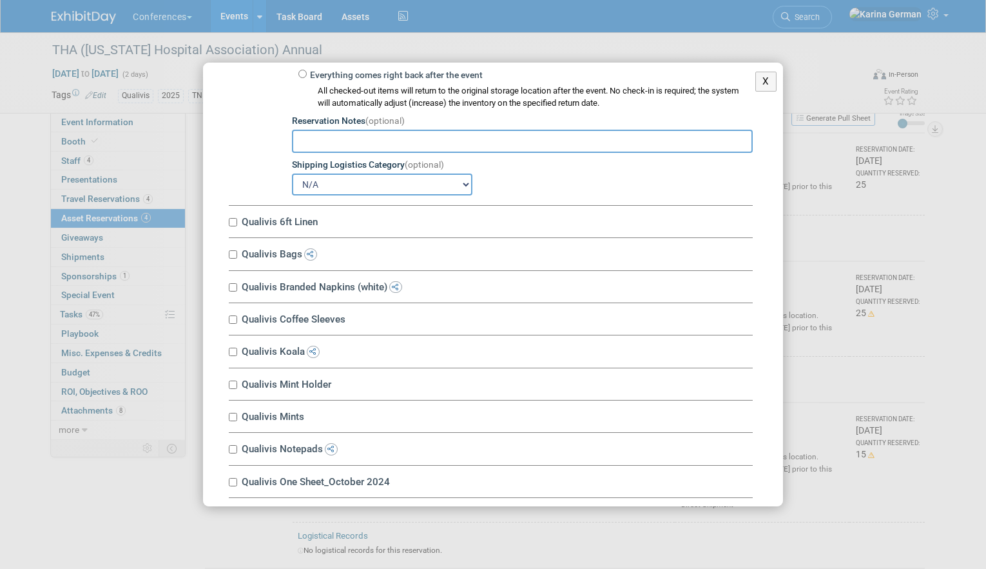
click at [291, 224] on label "Qualivis 6ft Linen" at bounding box center [495, 221] width 515 height 12
click at [237, 224] on input "Qualivis 6ft Linen" at bounding box center [233, 222] width 8 height 8
checkbox input "true"
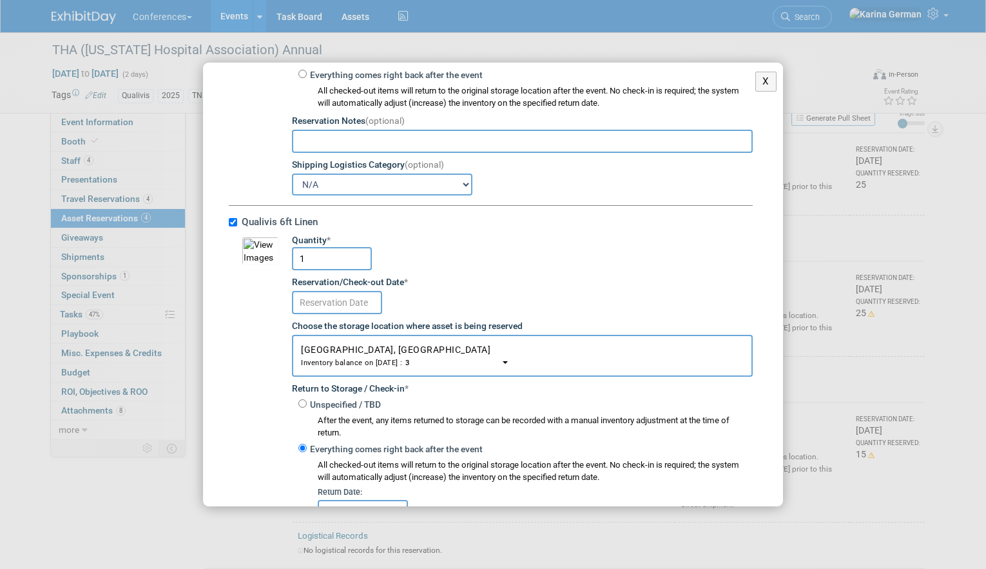
click at [335, 305] on input "text" at bounding box center [337, 302] width 90 height 23
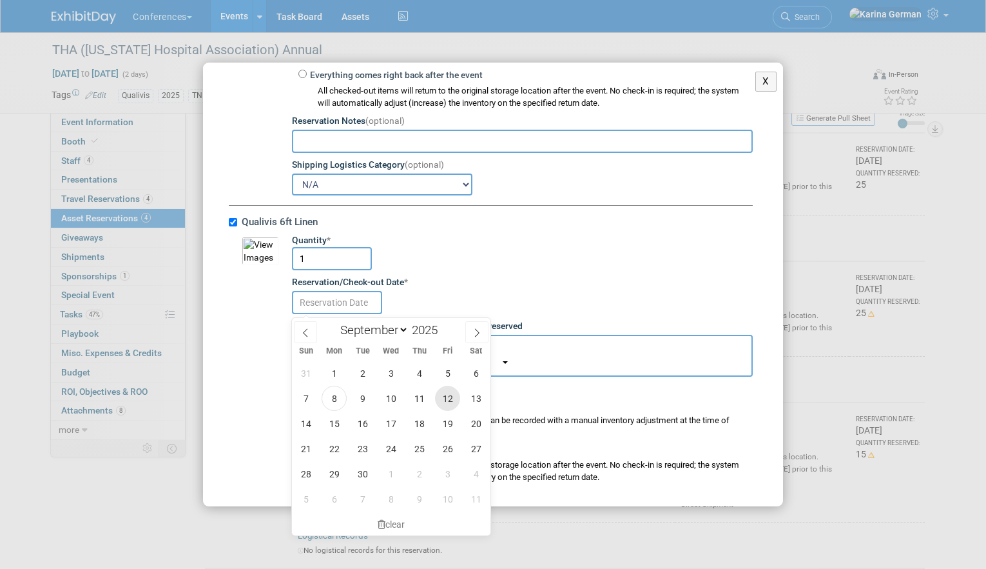
click at [447, 395] on span "12" at bounding box center [447, 398] width 25 height 25
type input "Sep 12, 2025"
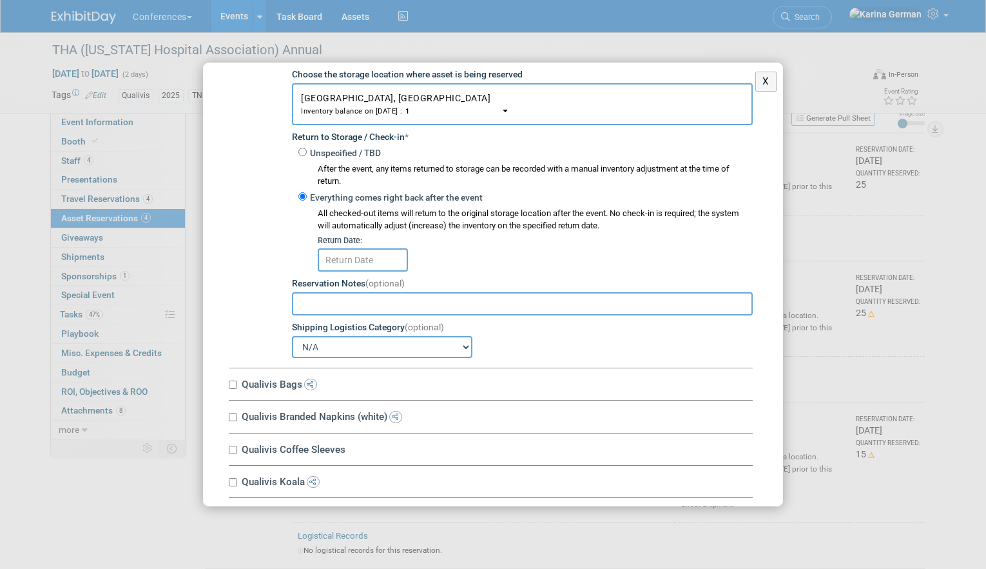
scroll to position [1840, 0]
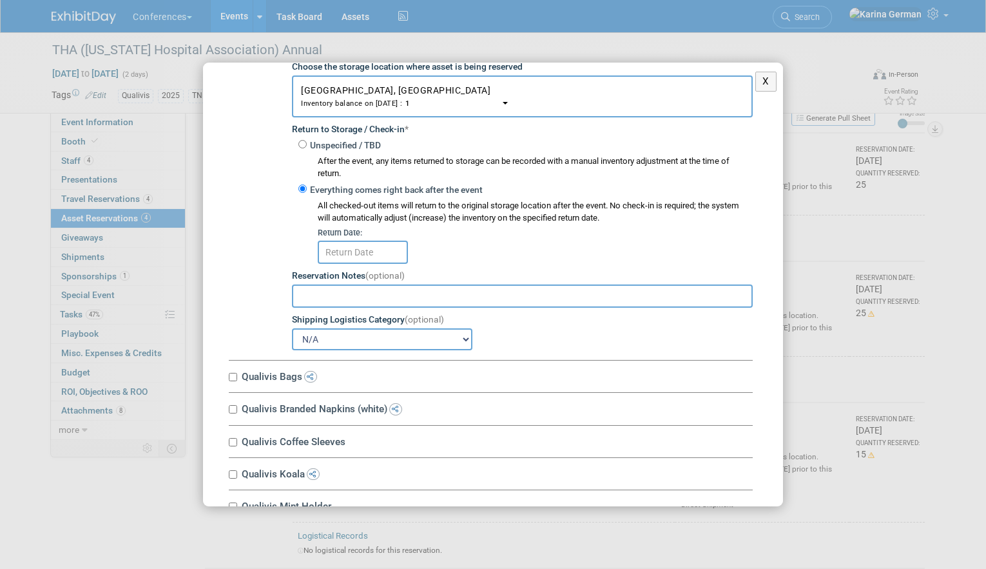
click at [380, 255] on input "text" at bounding box center [363, 251] width 90 height 23
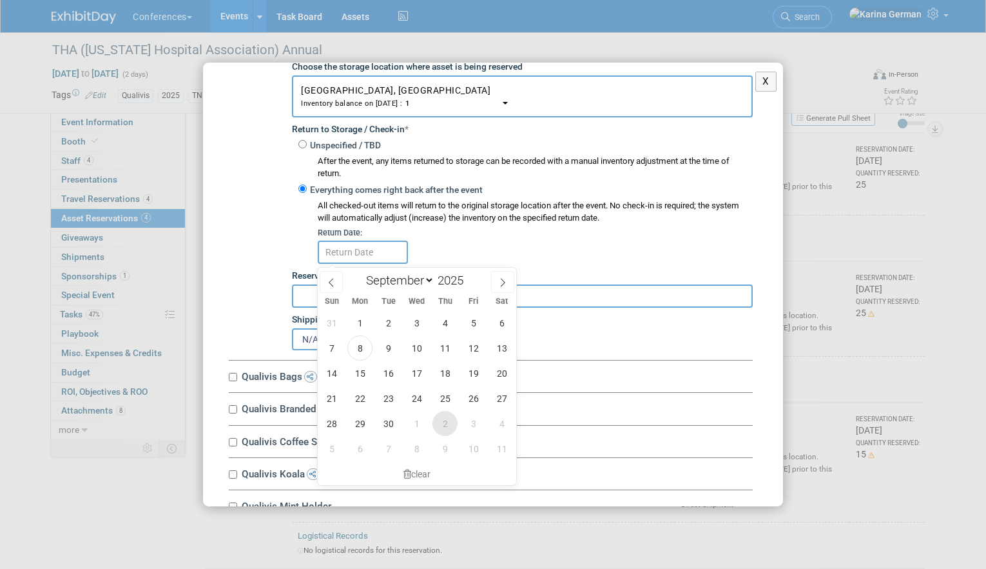
click at [442, 426] on span "2" at bounding box center [445, 423] width 25 height 25
type input "Oct 2, 2025"
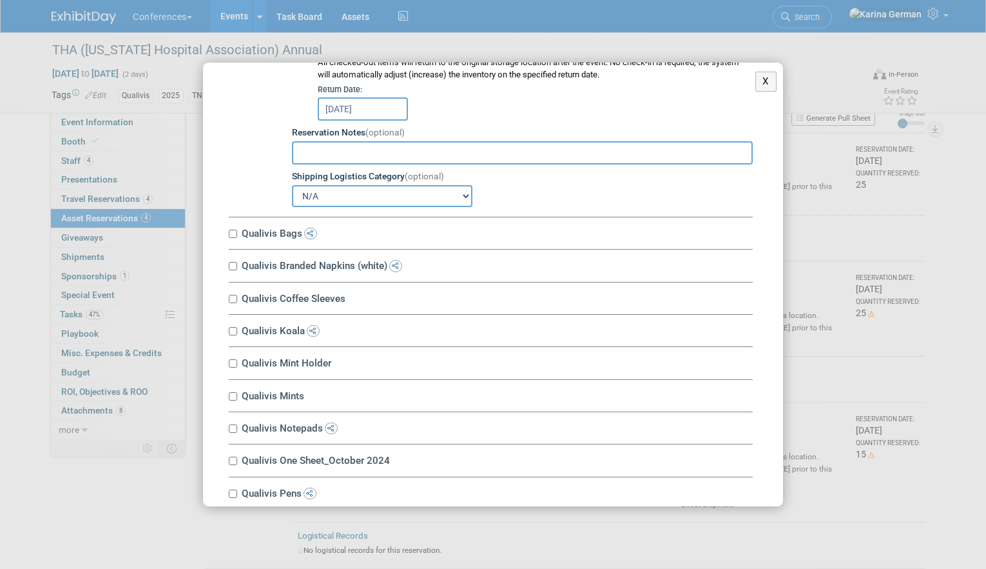
scroll to position [2029, 0]
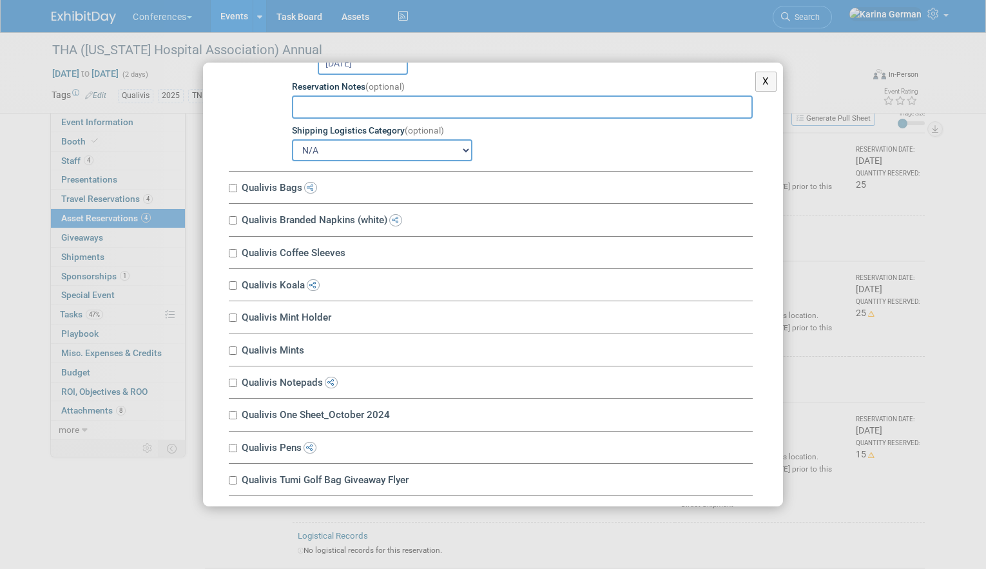
click at [277, 188] on label "Qualivis Bags" at bounding box center [495, 187] width 515 height 12
click at [237, 188] on input "Qualivis Bags" at bounding box center [233, 188] width 8 height 8
checkbox input "true"
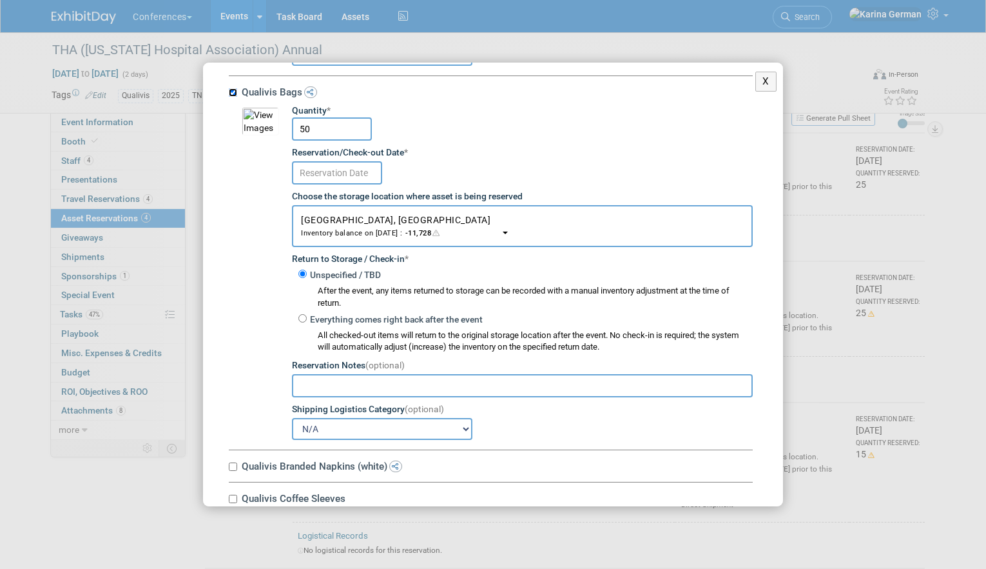
scroll to position [2131, 0]
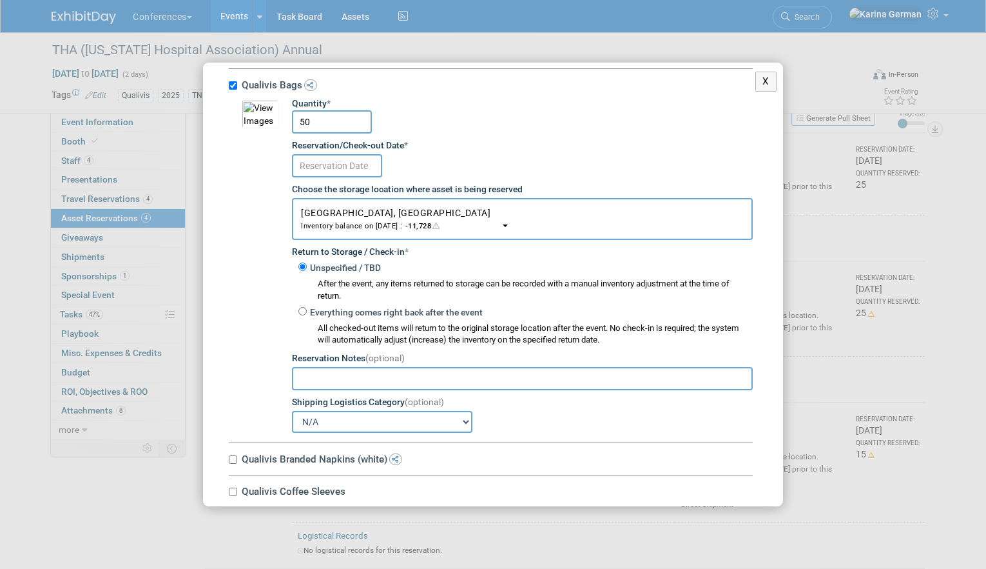
click at [333, 162] on input "text" at bounding box center [337, 165] width 90 height 23
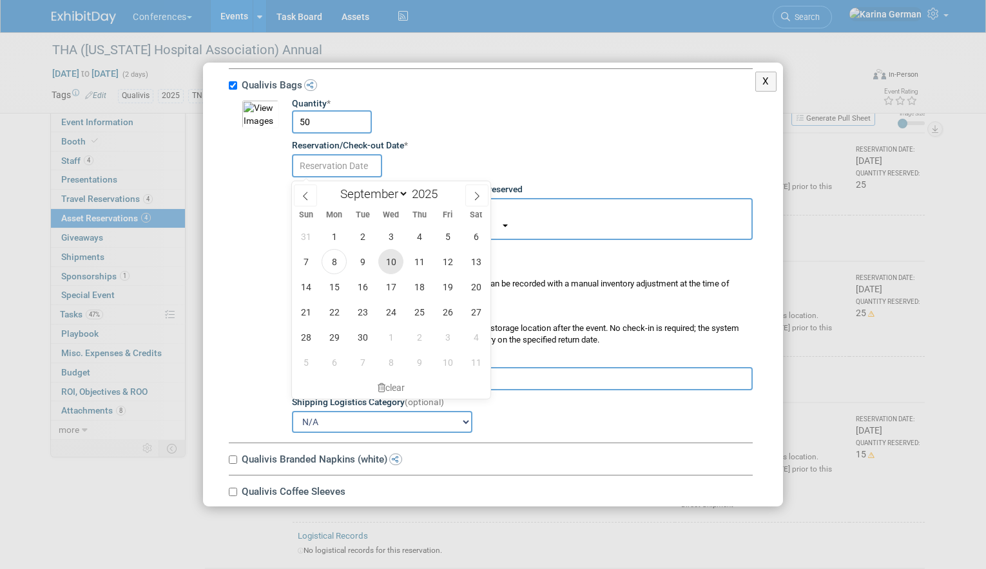
click at [386, 258] on span "10" at bounding box center [390, 261] width 25 height 25
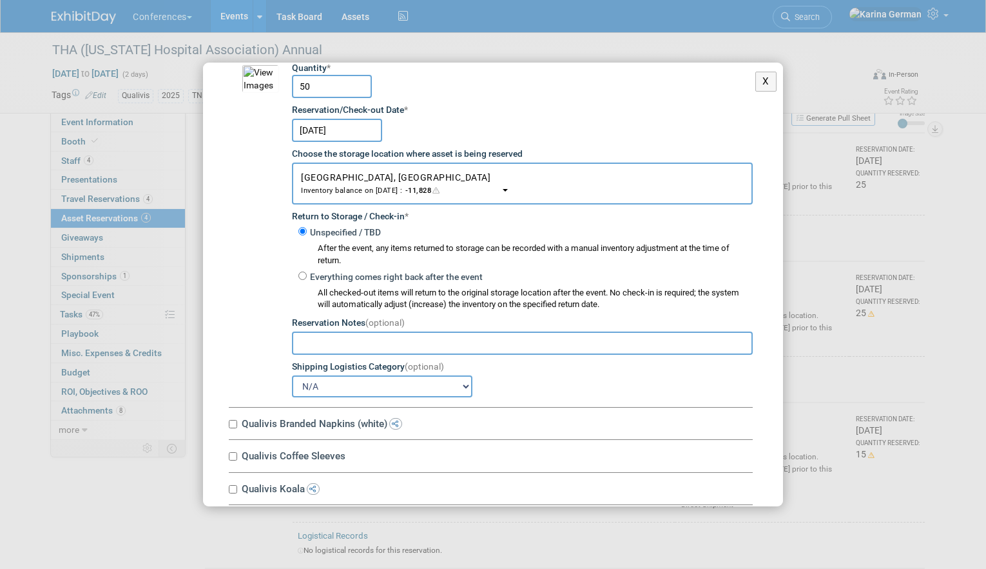
scroll to position [2125, 0]
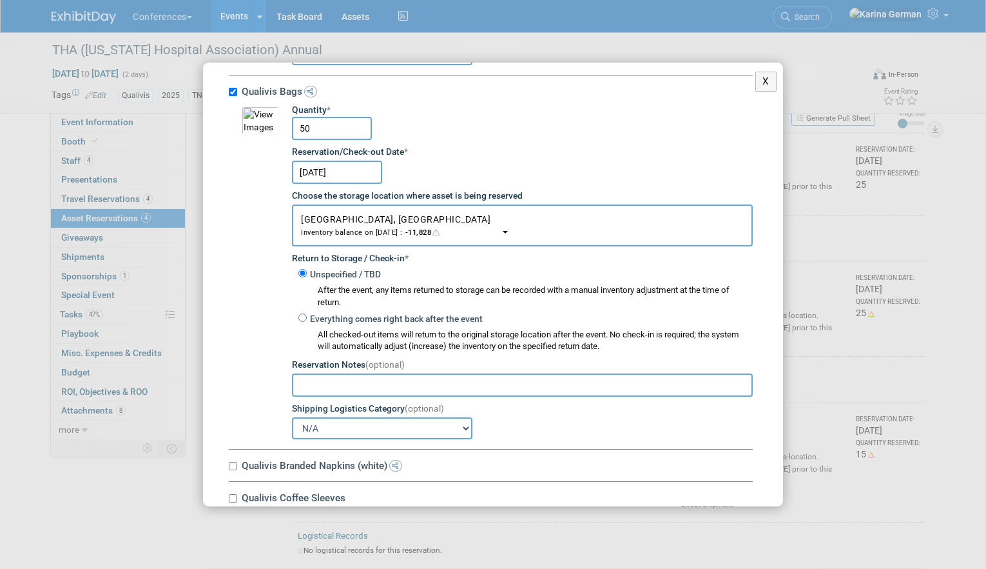
click at [361, 182] on input "Sep 10, 2025" at bounding box center [337, 172] width 90 height 23
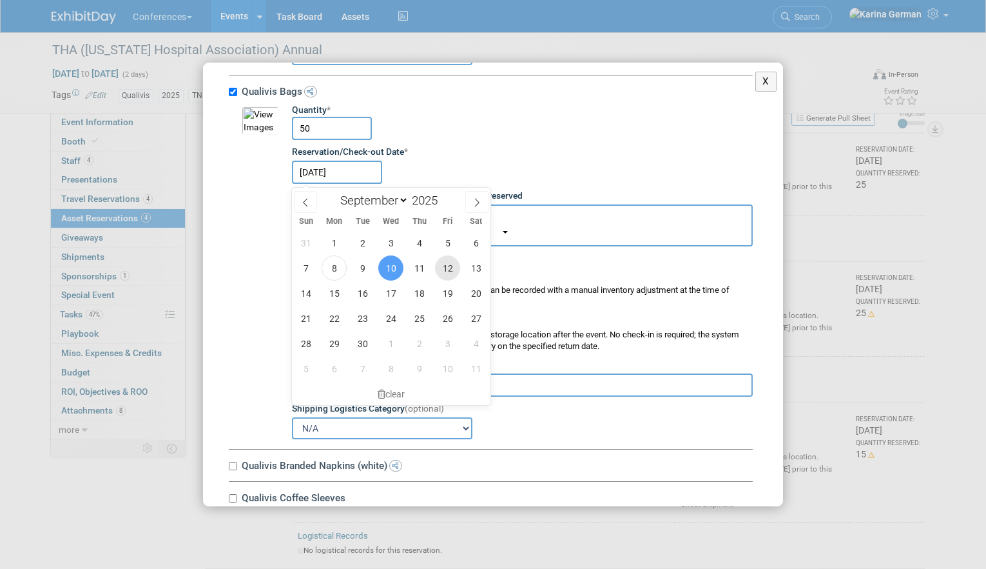
click at [438, 263] on span "12" at bounding box center [447, 267] width 25 height 25
type input "Sep 12, 2025"
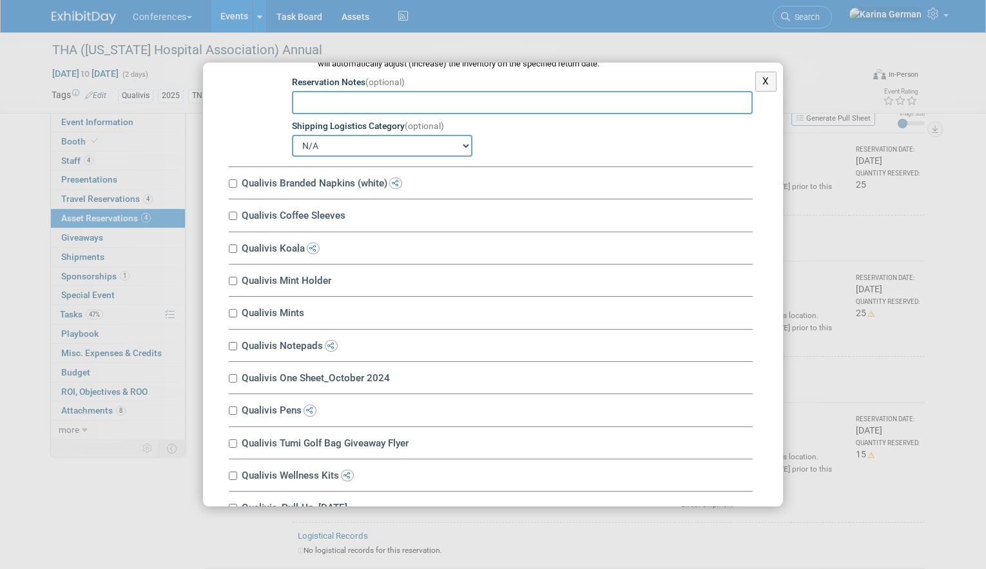
scroll to position [2412, 0]
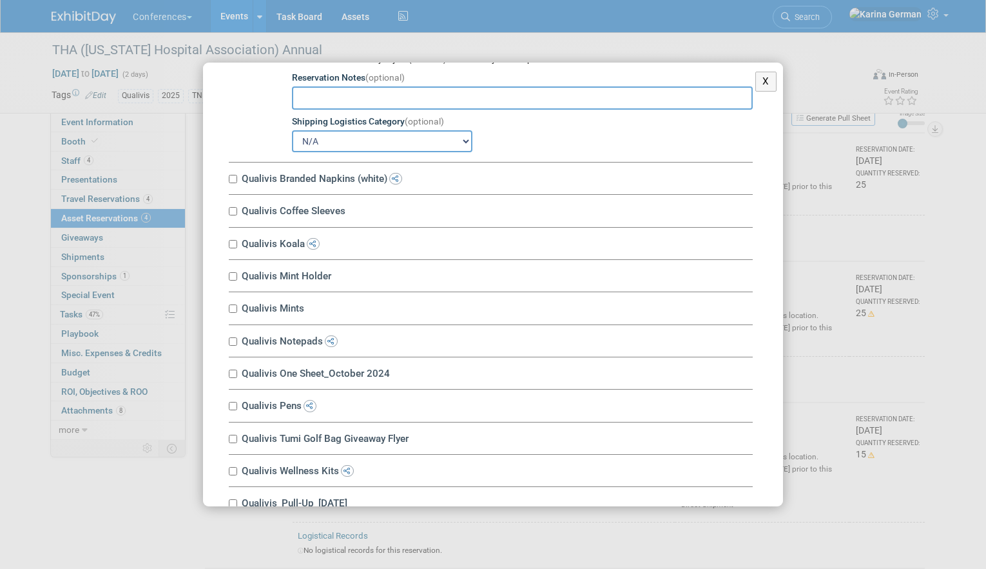
click at [308, 184] on label "Qualivis Branded Napkins (white)" at bounding box center [495, 178] width 515 height 12
click at [237, 183] on input "Qualivis Branded Napkins (white)" at bounding box center [233, 179] width 8 height 8
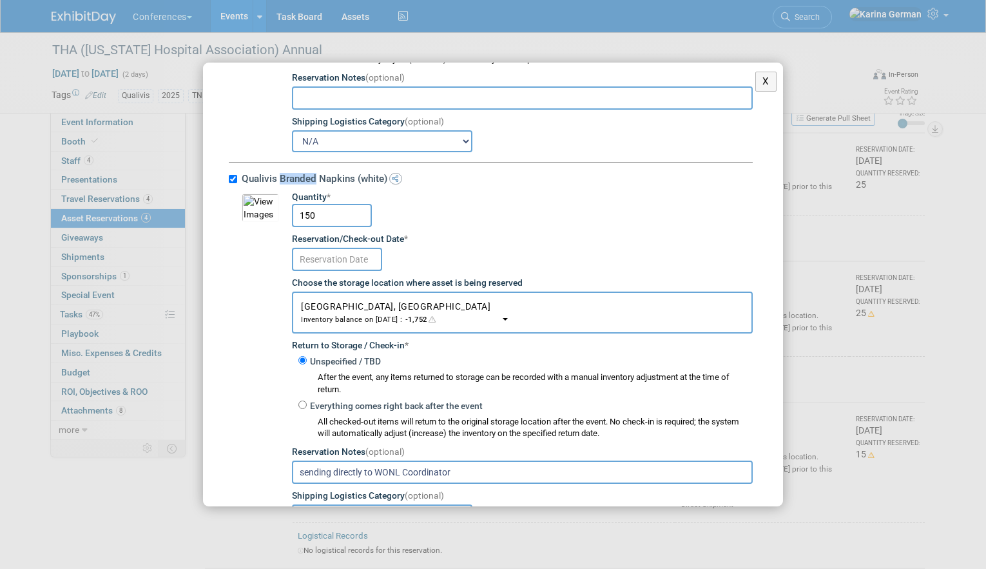
click at [308, 184] on label "Qualivis Branded Napkins (white)" at bounding box center [495, 178] width 515 height 12
click at [237, 183] on input "Qualivis Branded Napkins (white)" at bounding box center [233, 179] width 8 height 8
checkbox input "false"
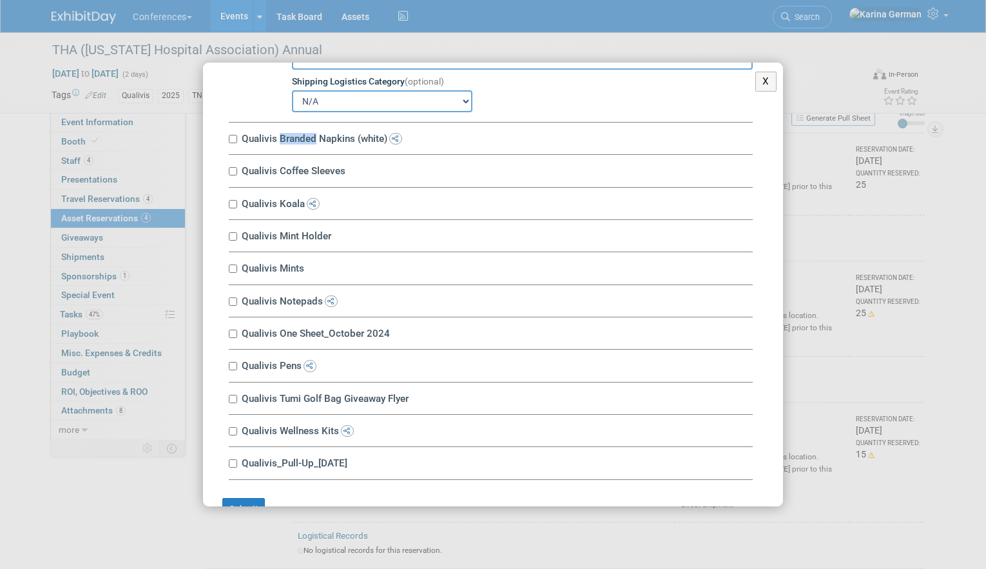
scroll to position [2469, 0]
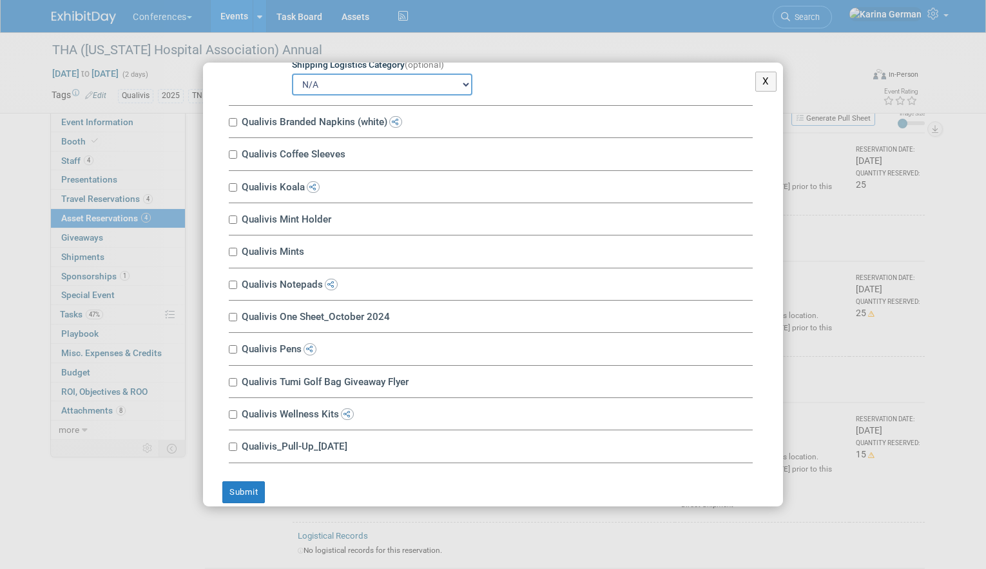
click at [288, 191] on label "Qualivis Koala" at bounding box center [495, 187] width 515 height 12
click at [237, 191] on input "Qualivis Koala" at bounding box center [233, 187] width 8 height 8
checkbox input "true"
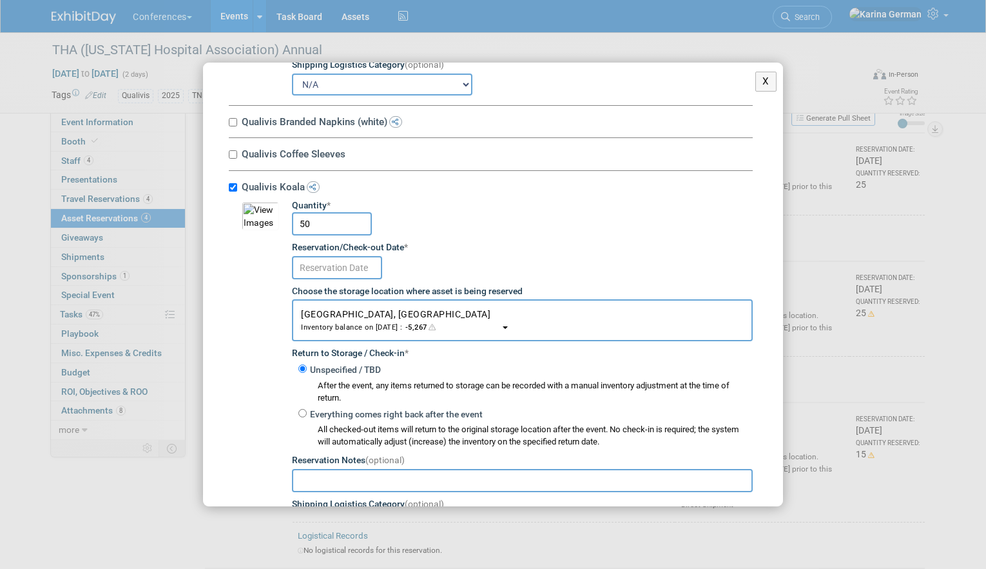
click at [340, 272] on input "text" at bounding box center [337, 267] width 90 height 23
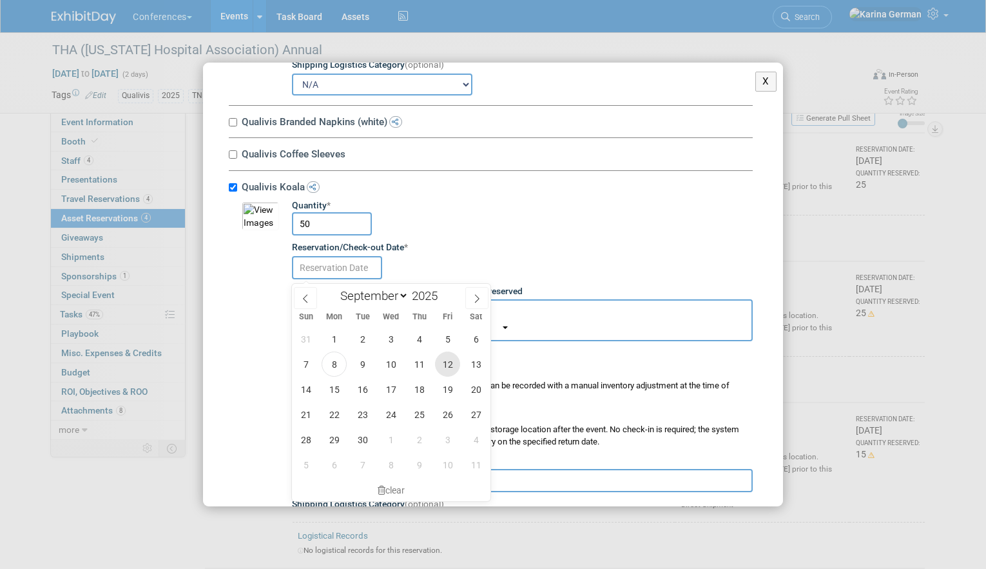
click at [440, 367] on span "12" at bounding box center [447, 363] width 25 height 25
type input "Sep 12, 2025"
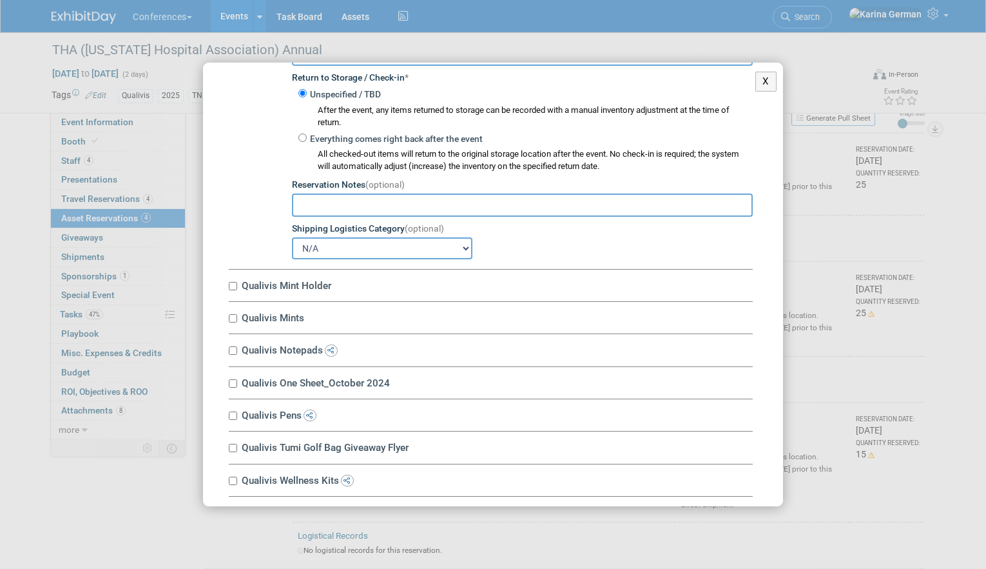
scroll to position [2761, 0]
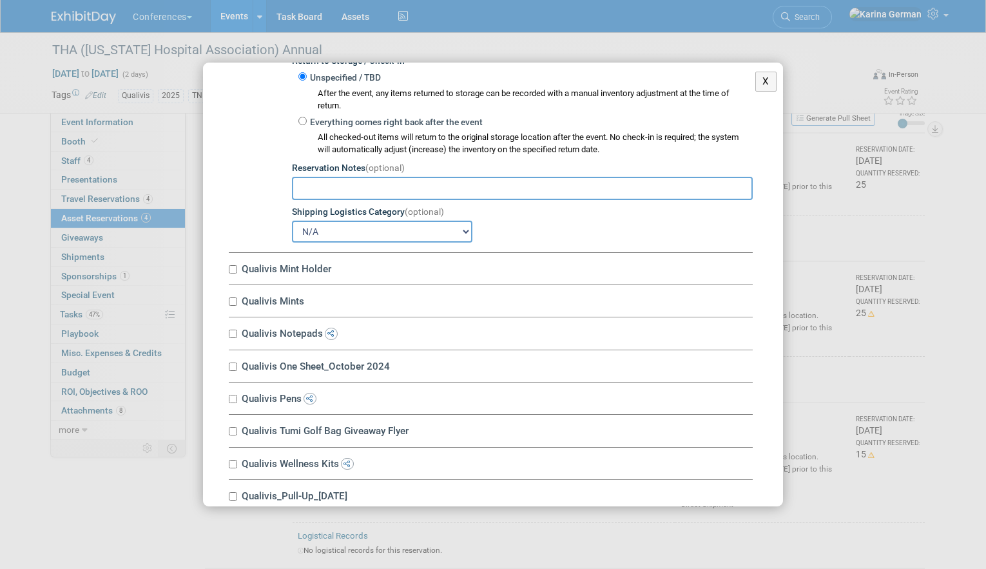
click at [291, 269] on label "Qualivis Mint Holder" at bounding box center [495, 268] width 515 height 12
click at [237, 269] on input "Qualivis Mint Holder" at bounding box center [233, 269] width 8 height 8
checkbox input "true"
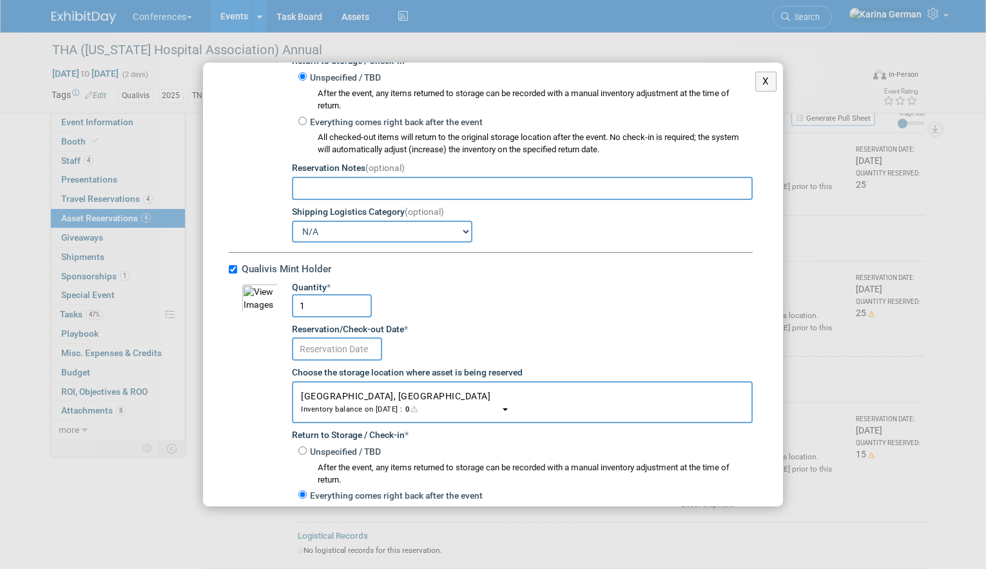
click at [353, 346] on input "text" at bounding box center [337, 348] width 90 height 23
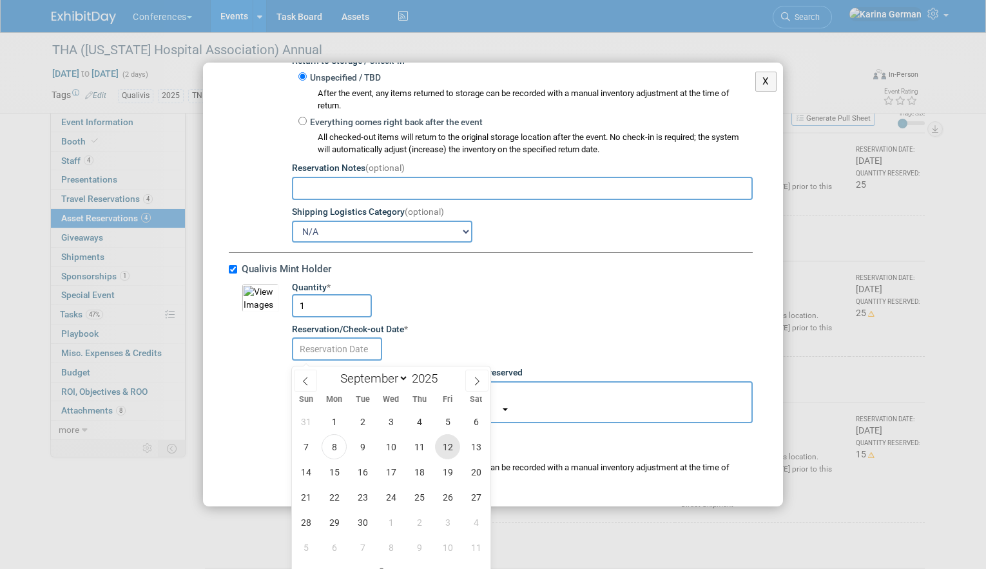
click at [445, 440] on span "12" at bounding box center [447, 446] width 25 height 25
type input "Sep 12, 2025"
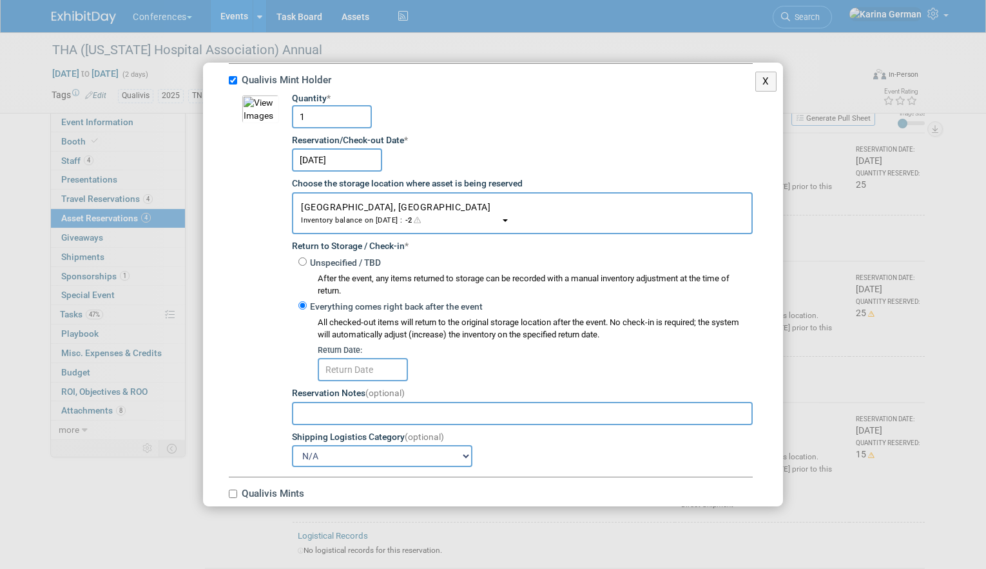
scroll to position [2980, 0]
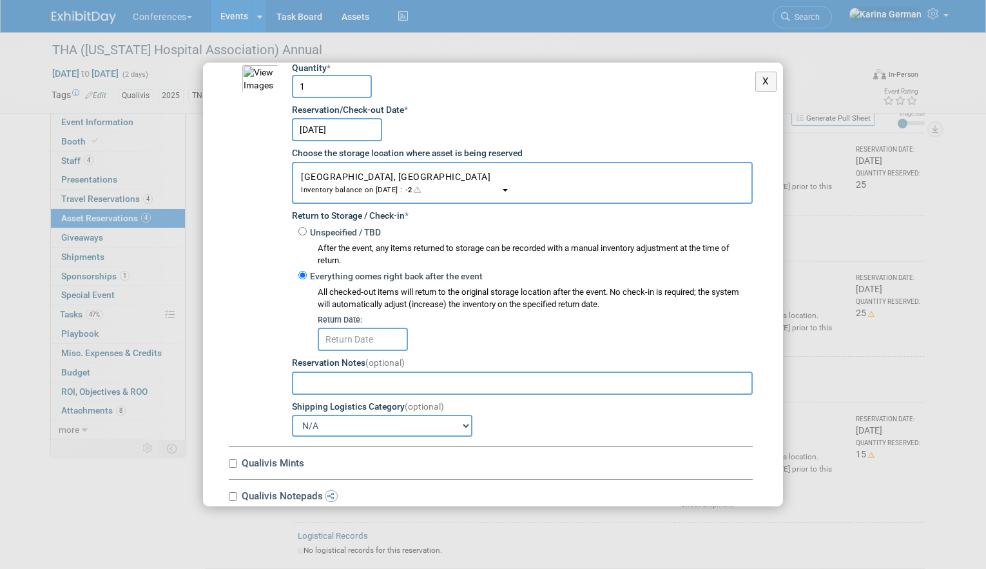
click at [381, 343] on input "text" at bounding box center [363, 339] width 90 height 23
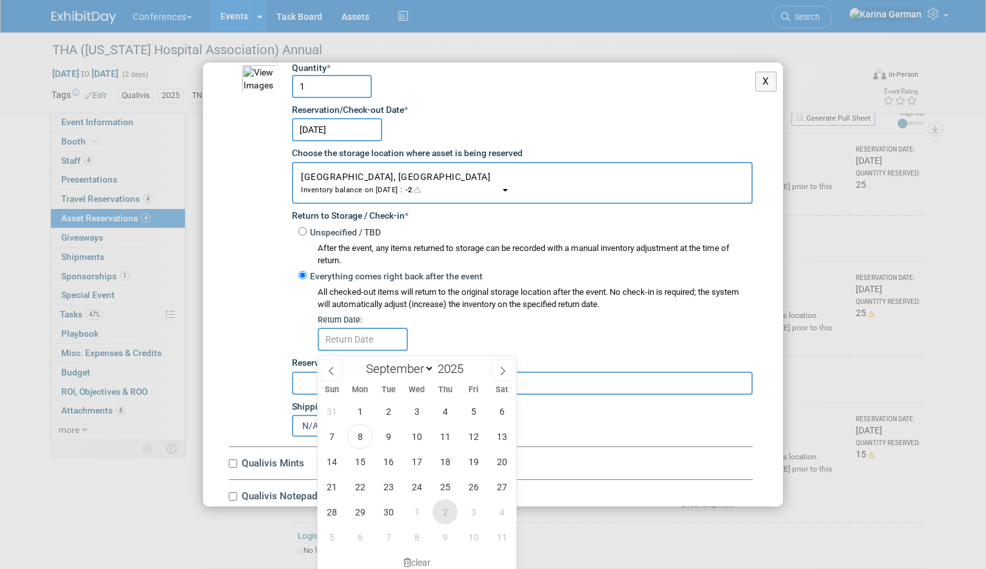
click at [449, 509] on span "2" at bounding box center [445, 511] width 25 height 25
type input "Oct 2, 2025"
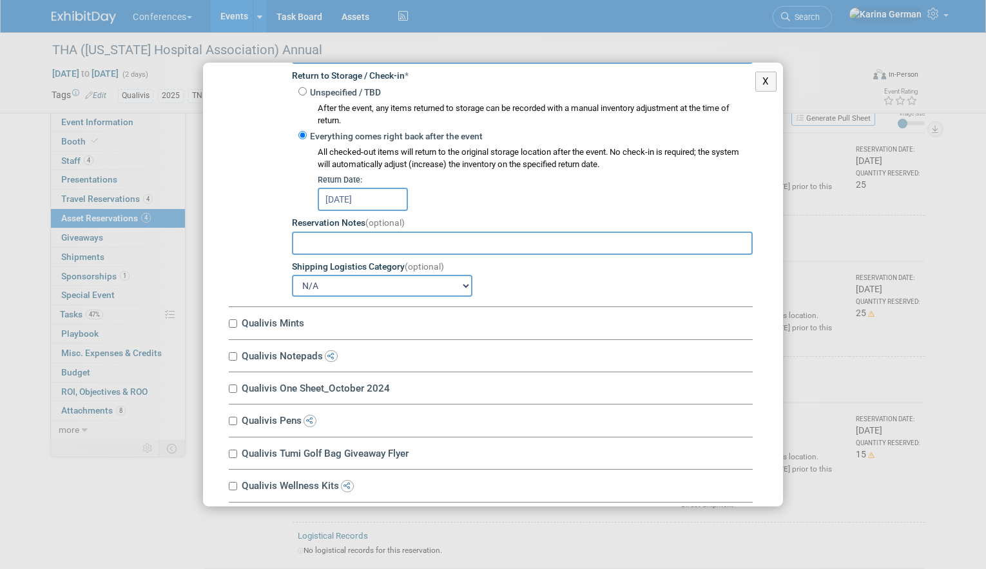
scroll to position [3173, 0]
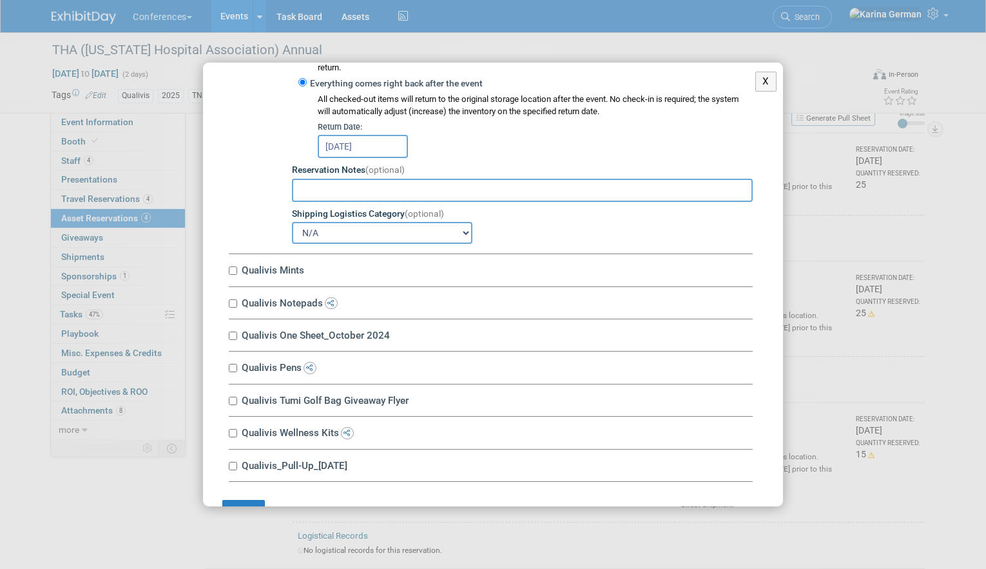
click at [284, 274] on label "Qualivis Mints" at bounding box center [495, 270] width 515 height 12
click at [237, 274] on input "Qualivis Mints" at bounding box center [233, 270] width 8 height 8
checkbox input "true"
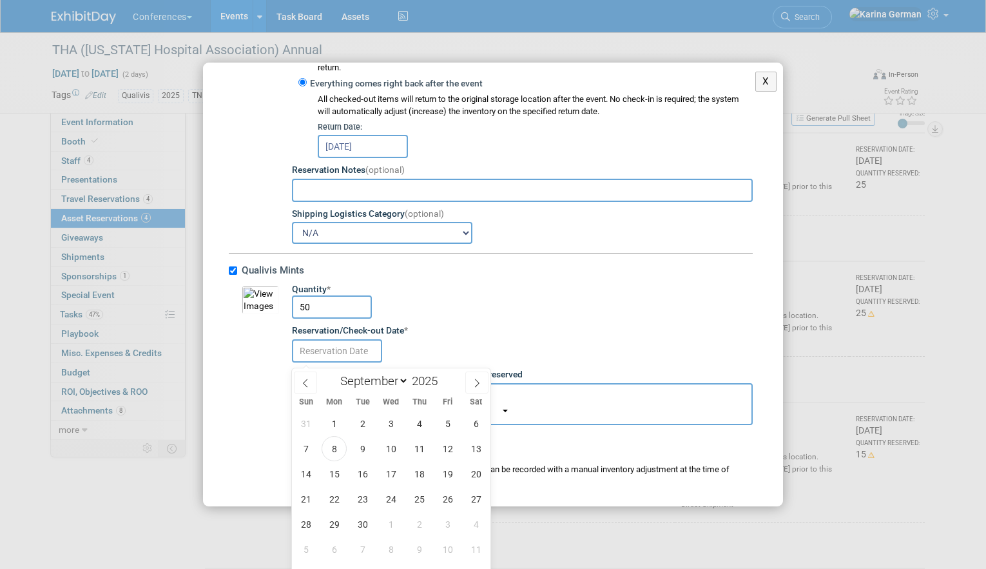
click at [356, 356] on input "text" at bounding box center [337, 350] width 90 height 23
click at [451, 453] on span "12" at bounding box center [447, 448] width 25 height 25
type input "Sep 12, 2025"
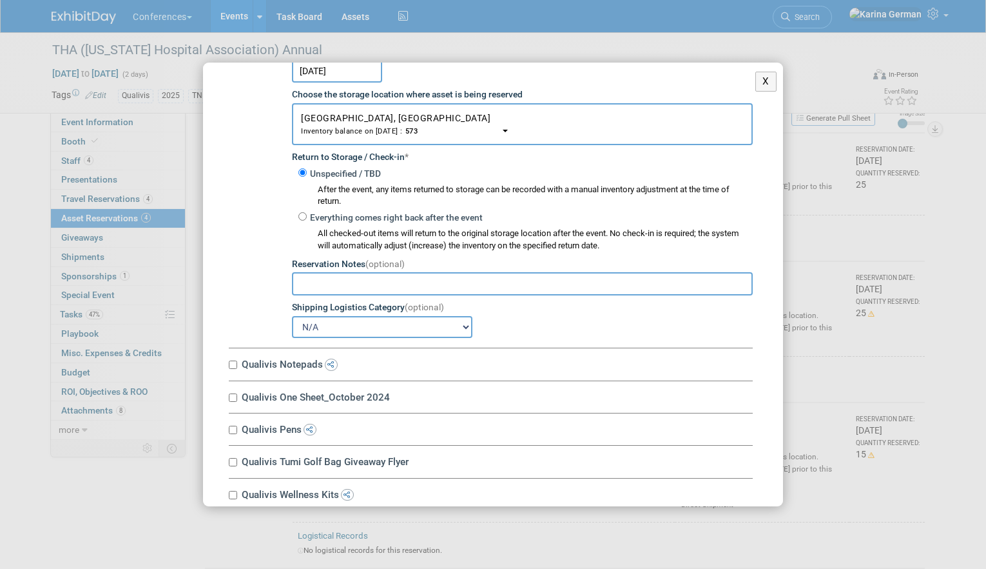
scroll to position [3469, 0]
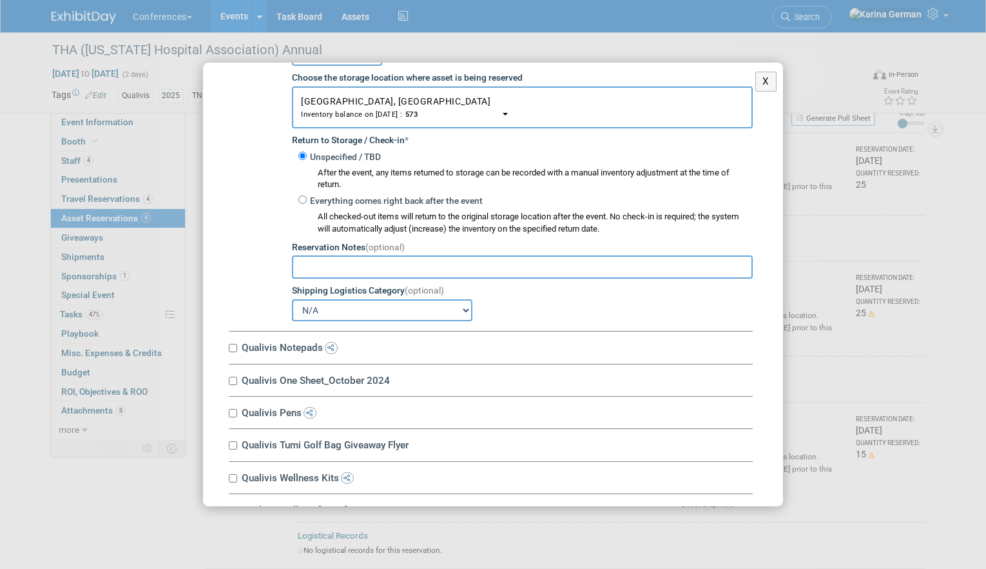
click at [294, 343] on div "Qualivis Notepads 10034671-10710869-e0e1bdfa-847f-4c8c-99cc-c8eacac1002b.jpg Qu…" at bounding box center [491, 347] width 524 height 32
click at [293, 352] on label "Qualivis Notepads" at bounding box center [495, 347] width 515 height 12
click at [237, 352] on input "Qualivis Notepads" at bounding box center [233, 348] width 8 height 8
checkbox input "true"
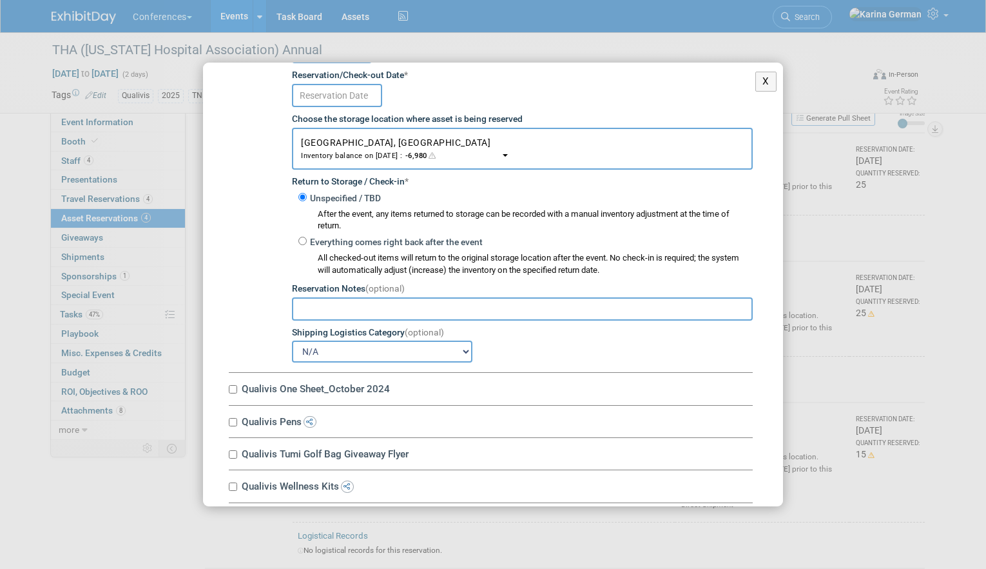
scroll to position [3811, 0]
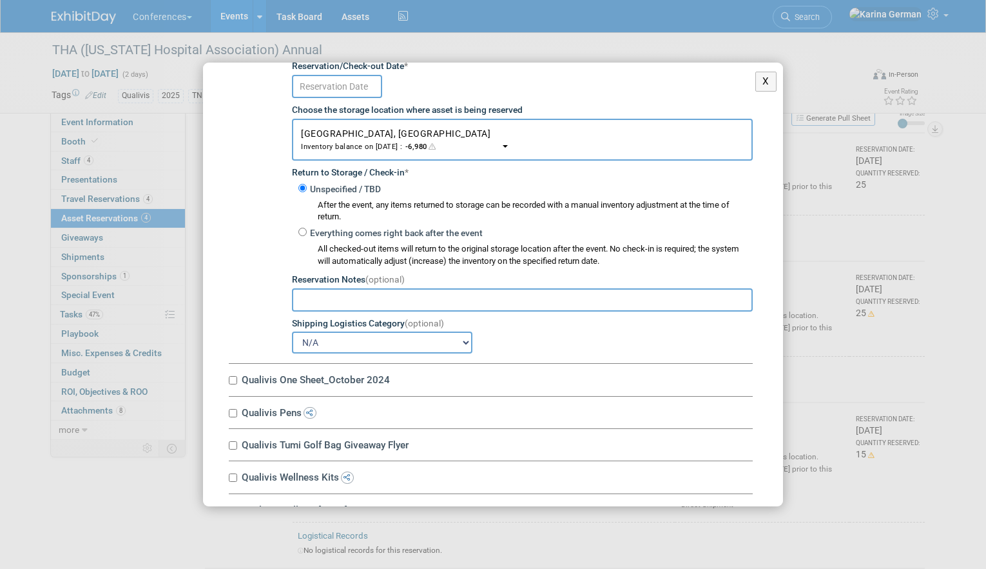
click at [360, 93] on input "text" at bounding box center [337, 86] width 90 height 23
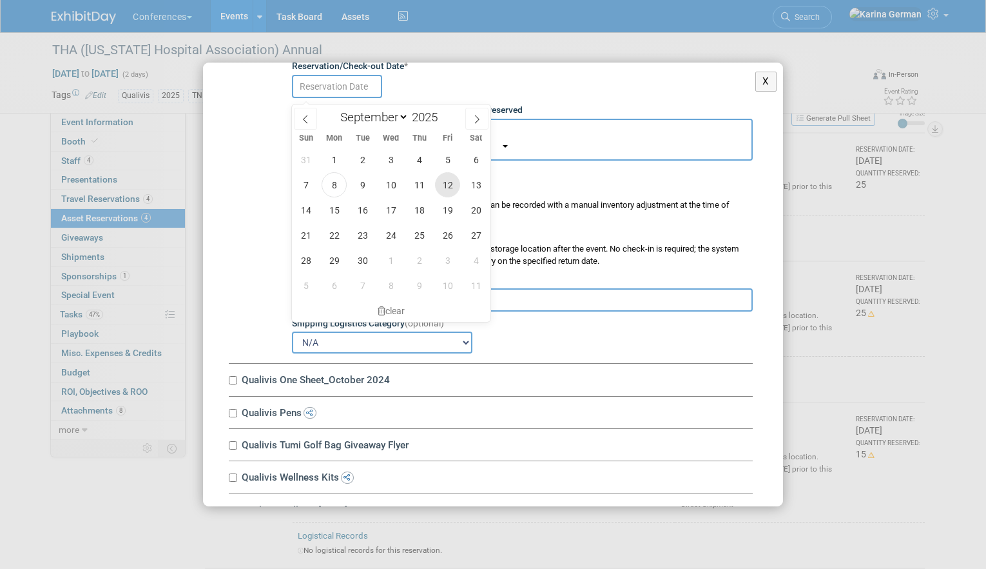
click at [445, 181] on span "12" at bounding box center [447, 184] width 25 height 25
type input "Sep 12, 2025"
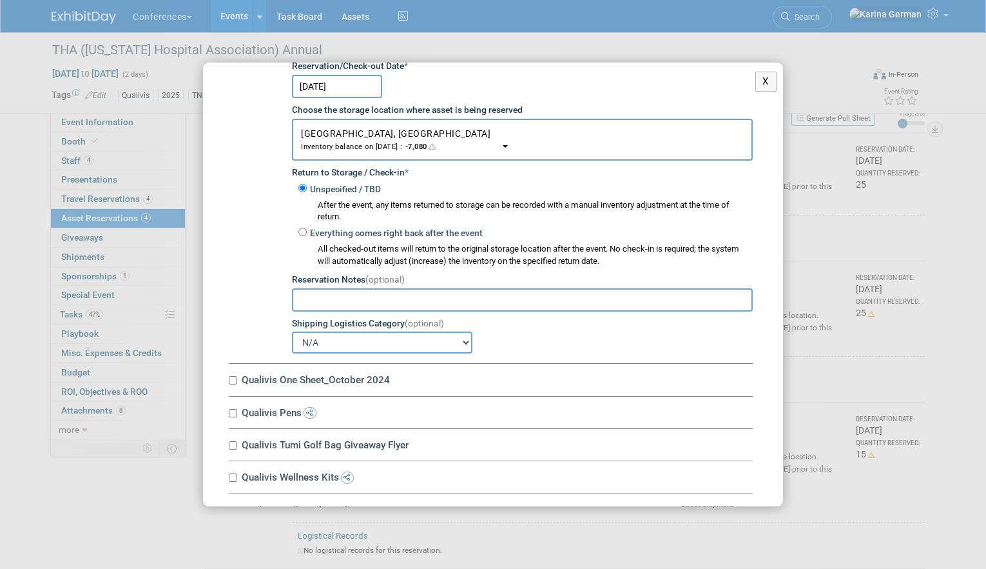
scroll to position [3895, 0]
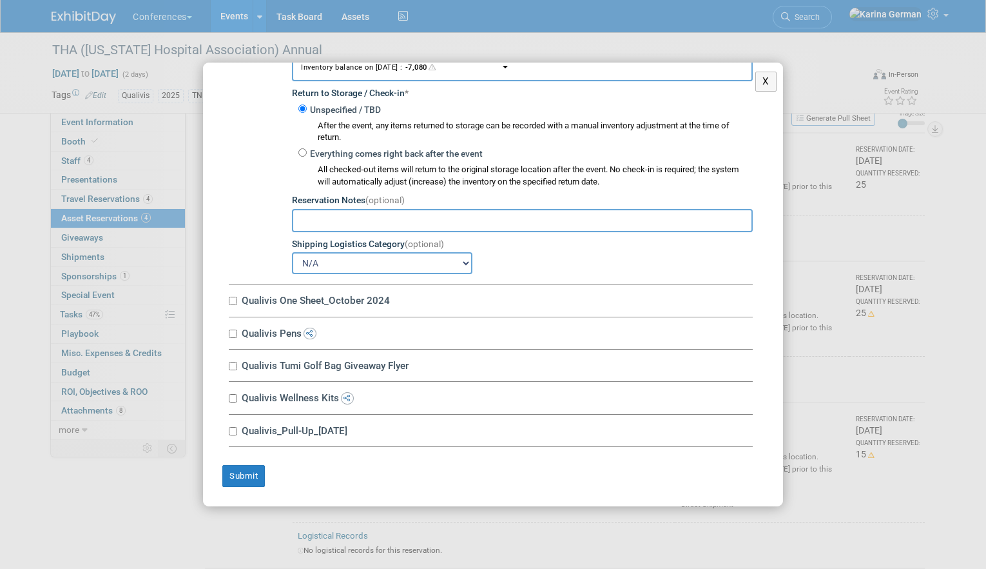
click at [362, 300] on label "Qualivis One Sheet_October 2024" at bounding box center [495, 300] width 515 height 12
click at [237, 300] on input "Qualivis One Sheet_October 2024" at bounding box center [233, 301] width 8 height 8
checkbox input "true"
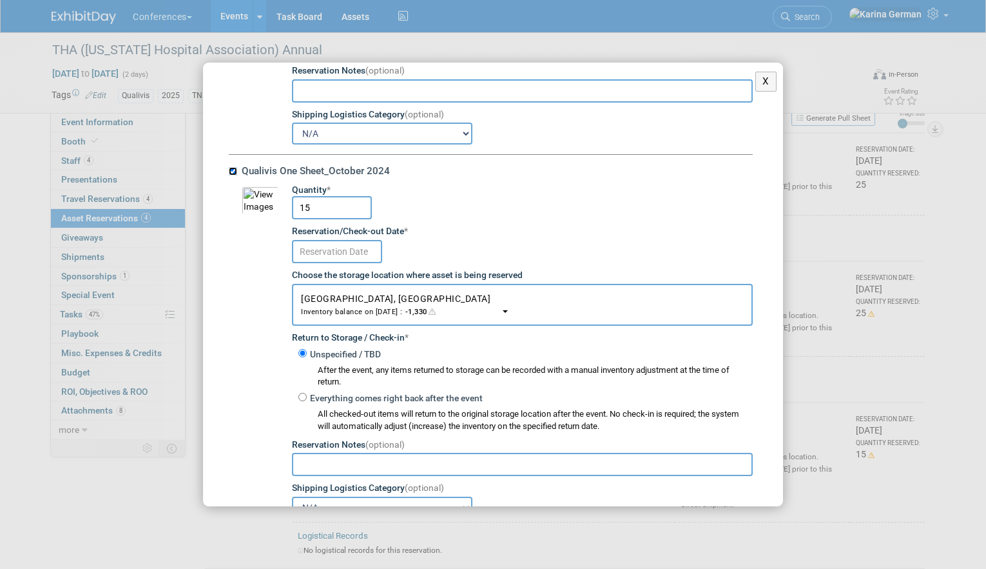
scroll to position [4068, 0]
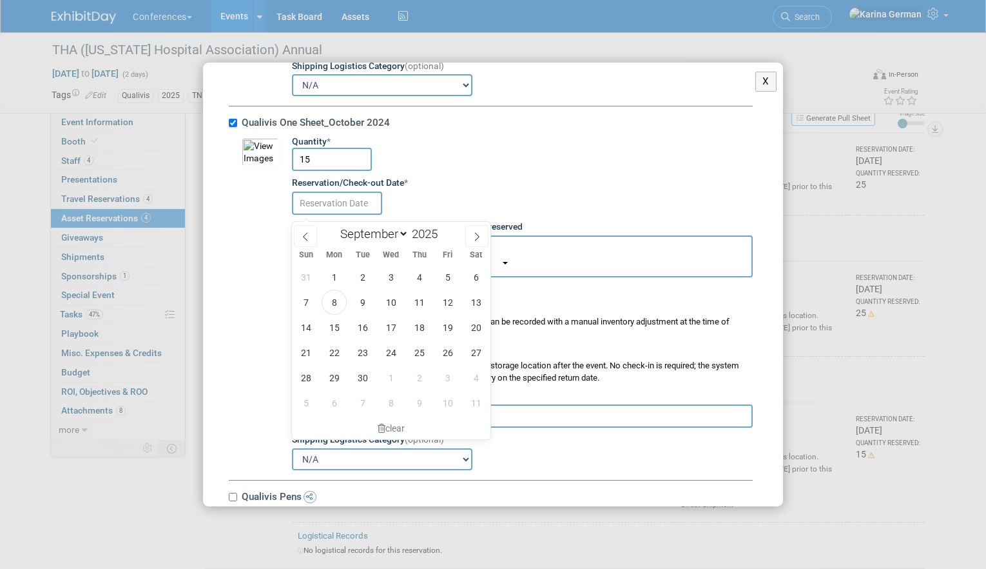
click at [359, 215] on input "text" at bounding box center [337, 202] width 90 height 23
click at [446, 303] on span "12" at bounding box center [447, 301] width 25 height 25
type input "Sep 12, 2025"
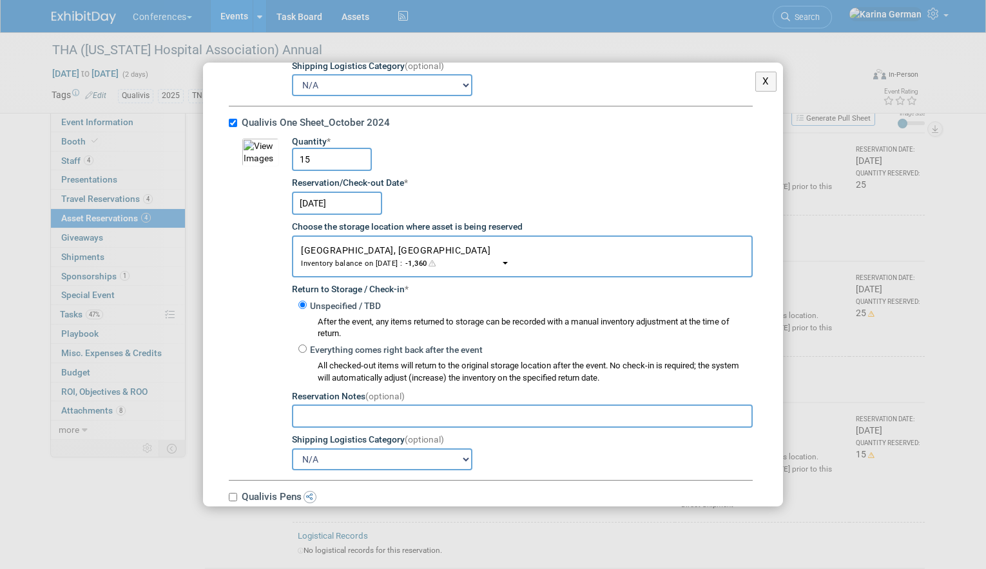
scroll to position [4238, 0]
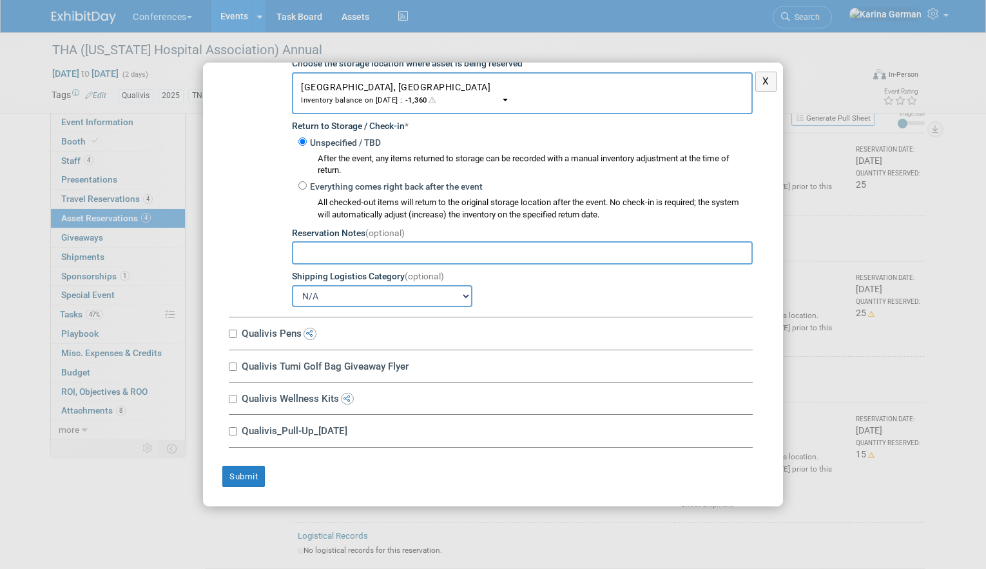
click at [283, 332] on label "Qualivis Pens" at bounding box center [495, 333] width 515 height 12
click at [237, 332] on input "Qualivis Pens" at bounding box center [233, 333] width 8 height 8
checkbox input "true"
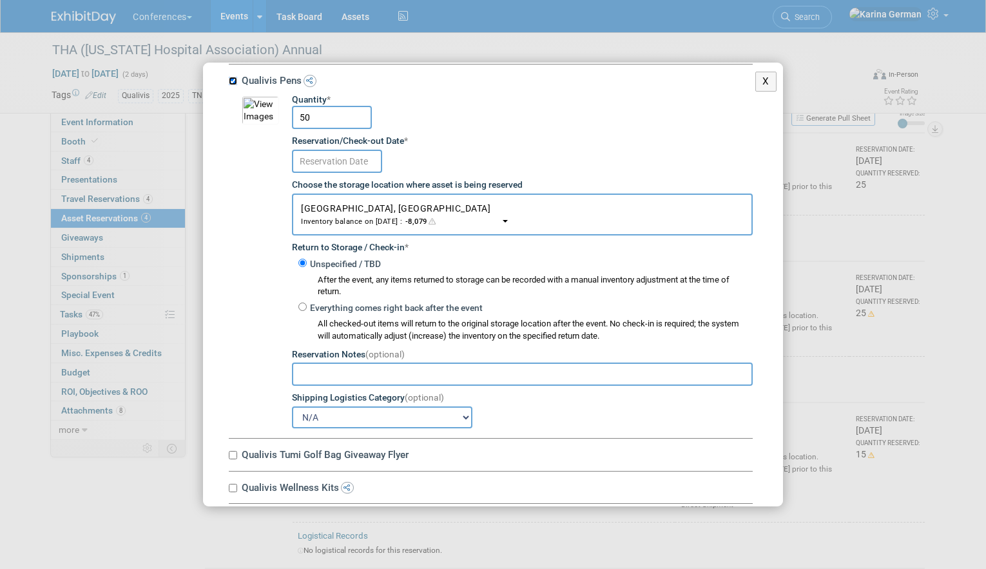
scroll to position [4484, 0]
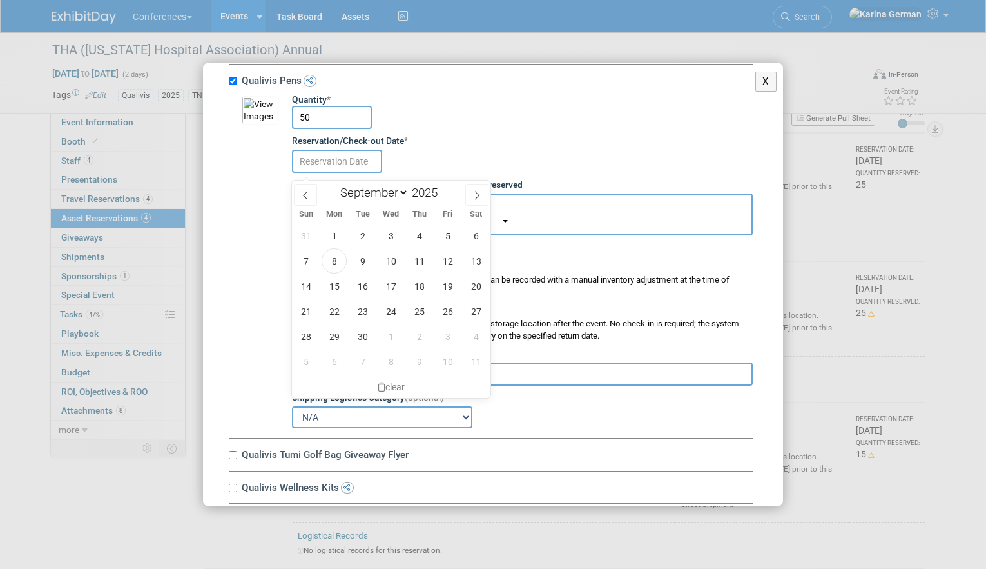
click at [360, 169] on input "text" at bounding box center [337, 161] width 90 height 23
click at [452, 266] on span "12" at bounding box center [447, 260] width 25 height 25
type input "Sep 12, 2025"
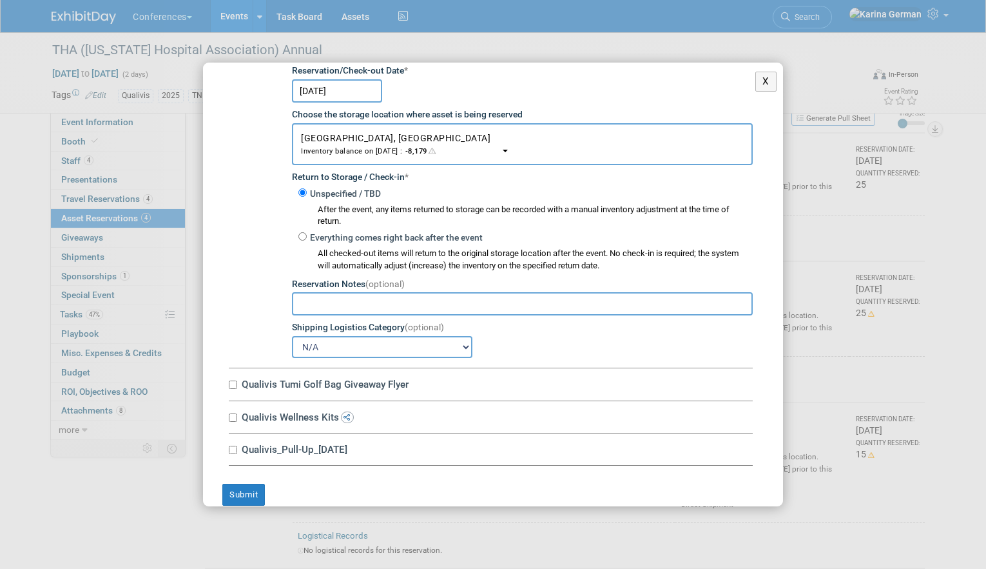
scroll to position [4579, 0]
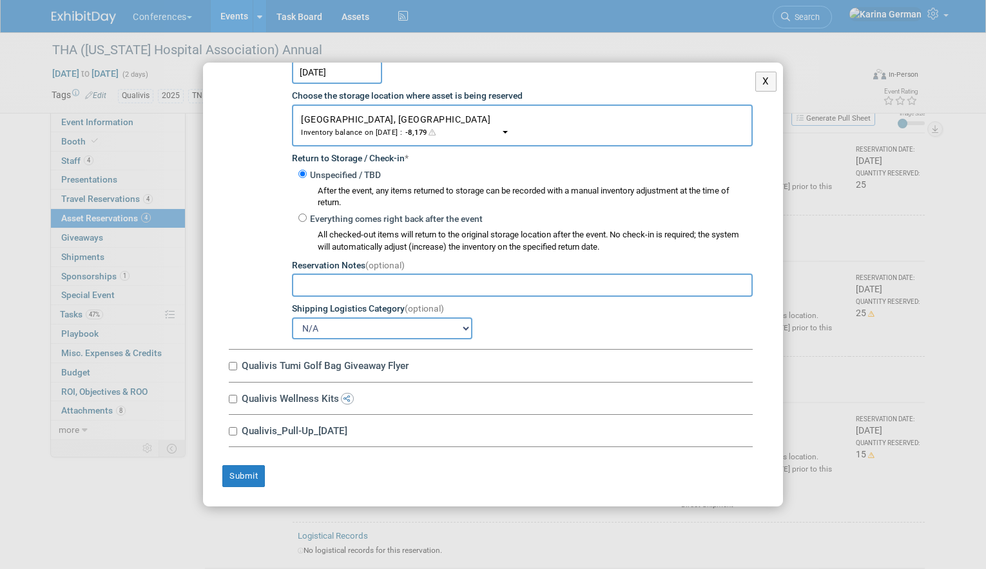
click at [286, 368] on label "Qualivis Tumi Golf Bag Giveaway Flyer" at bounding box center [495, 365] width 515 height 12
click at [237, 368] on input "Qualivis Tumi Golf Bag Giveaway Flyer" at bounding box center [233, 366] width 8 height 8
checkbox input "true"
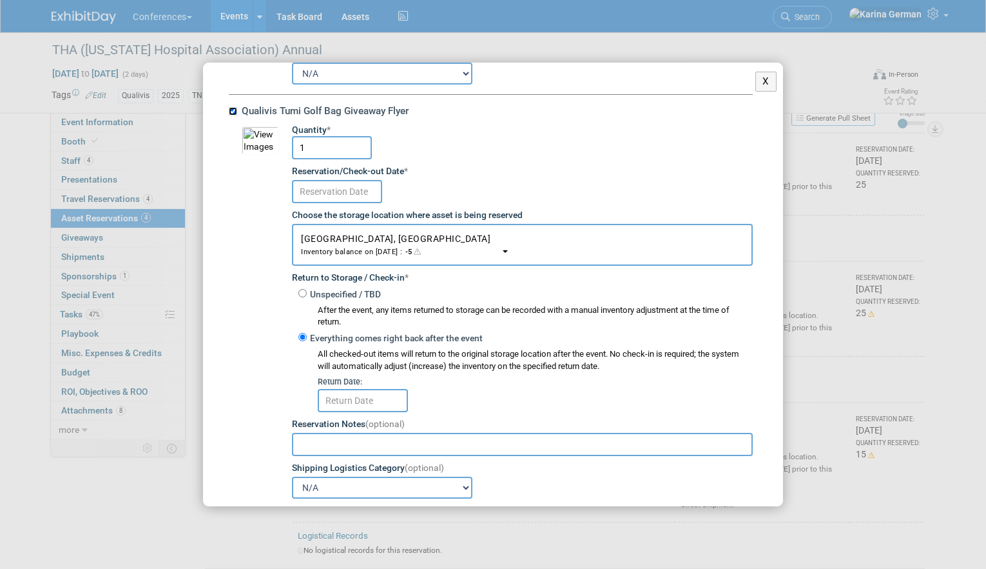
scroll to position [4833, 0]
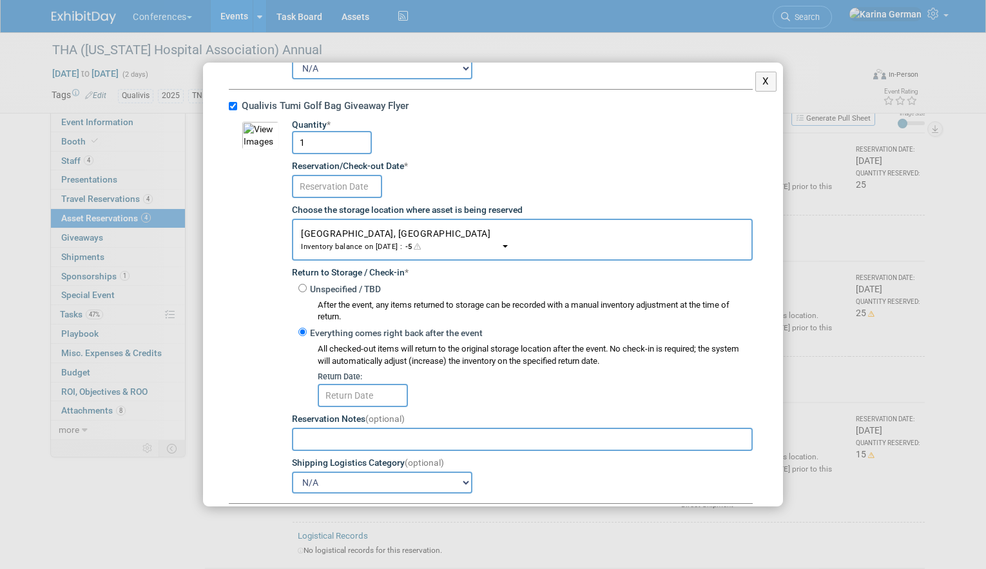
click at [358, 193] on input "text" at bounding box center [337, 186] width 90 height 23
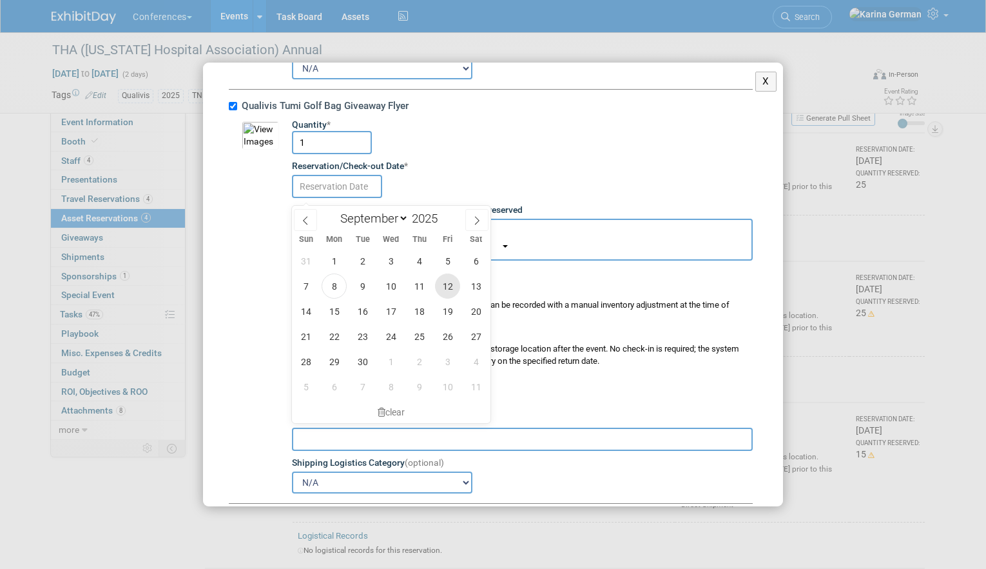
click at [451, 286] on span "12" at bounding box center [447, 285] width 25 height 25
type input "Sep 12, 2025"
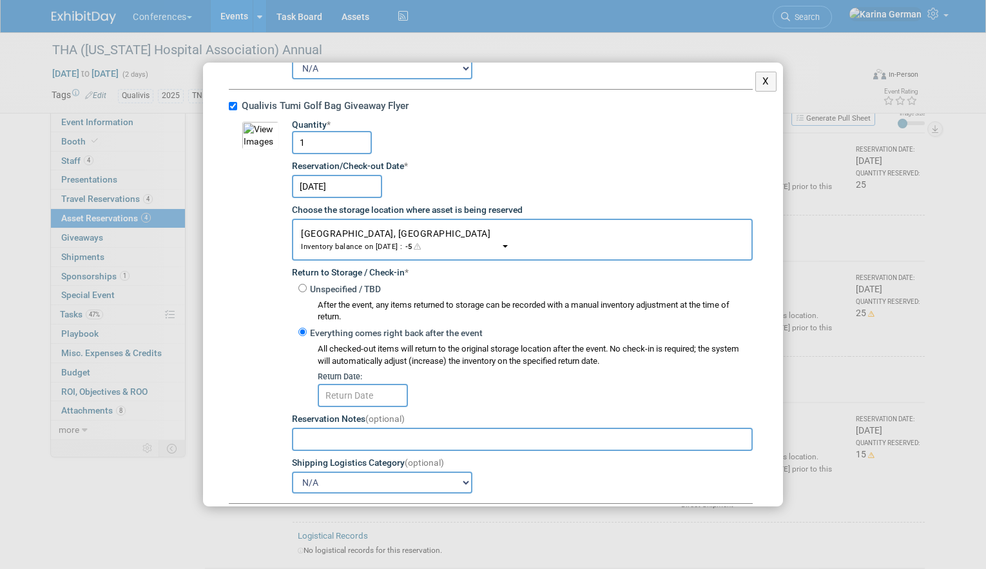
click at [377, 390] on div at bounding box center [535, 394] width 435 height 25
click at [375, 398] on input "text" at bounding box center [363, 395] width 90 height 23
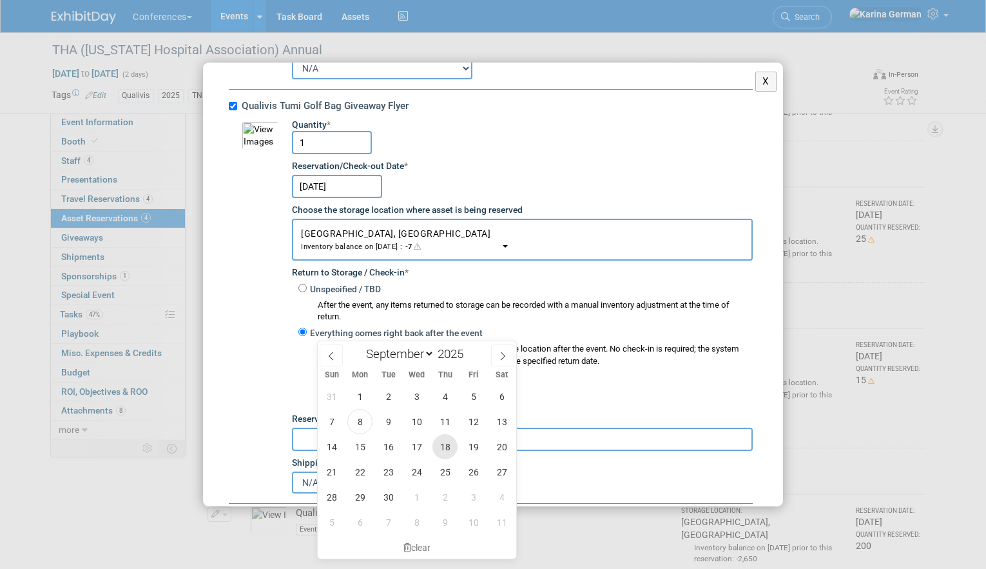
scroll to position [128, 0]
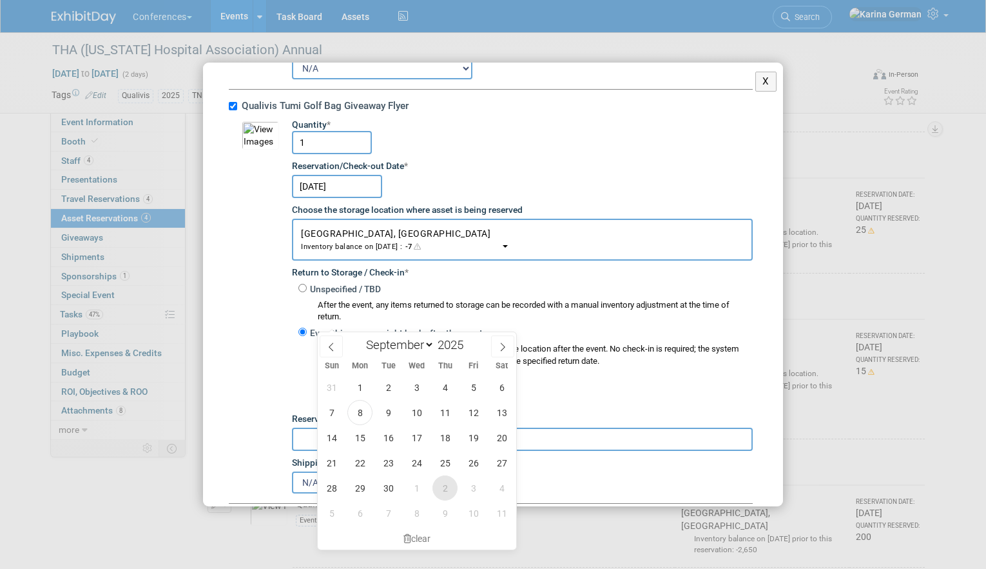
click at [451, 482] on span "2" at bounding box center [445, 487] width 25 height 25
type input "Oct 2, 2025"
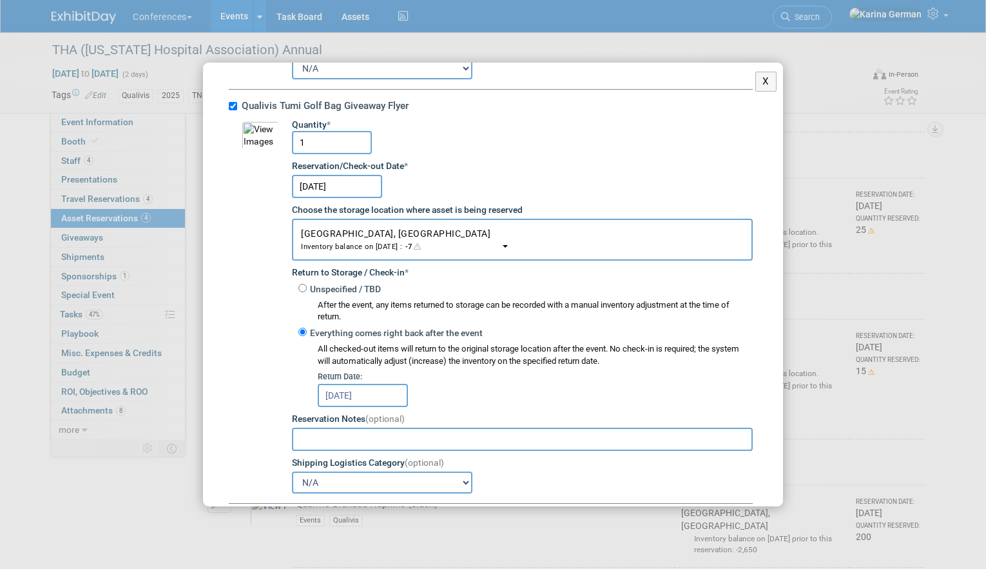
scroll to position [4962, 0]
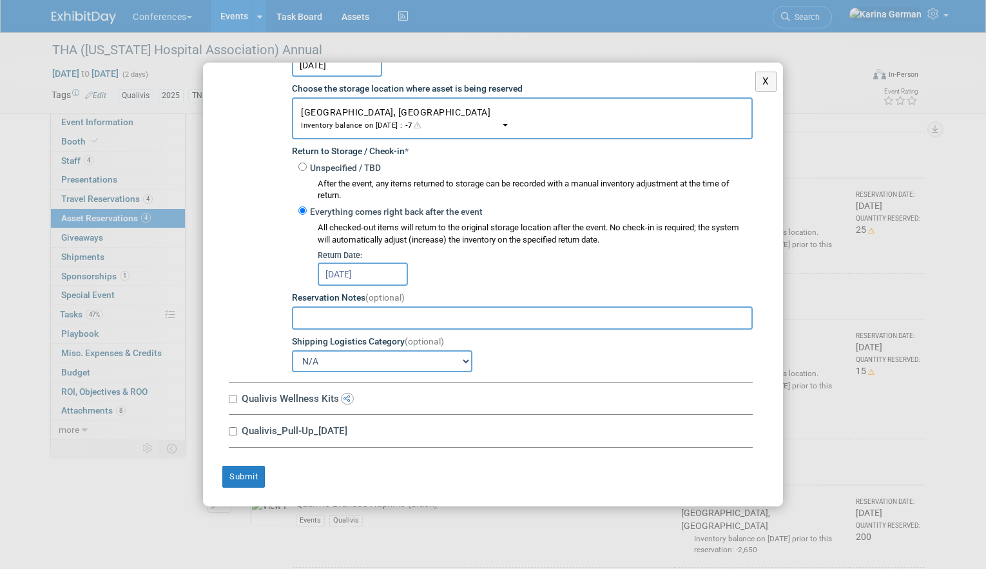
click at [292, 395] on label "Qualivis Wellness Kits" at bounding box center [495, 398] width 515 height 12
click at [237, 395] on input "Qualivis Wellness Kits" at bounding box center [233, 399] width 8 height 8
checkbox input "true"
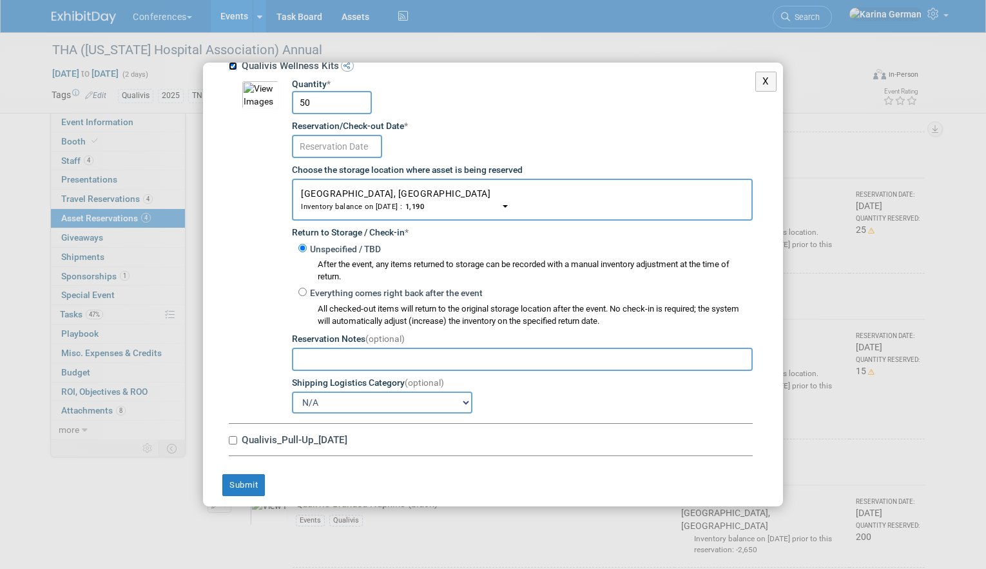
scroll to position [5303, 0]
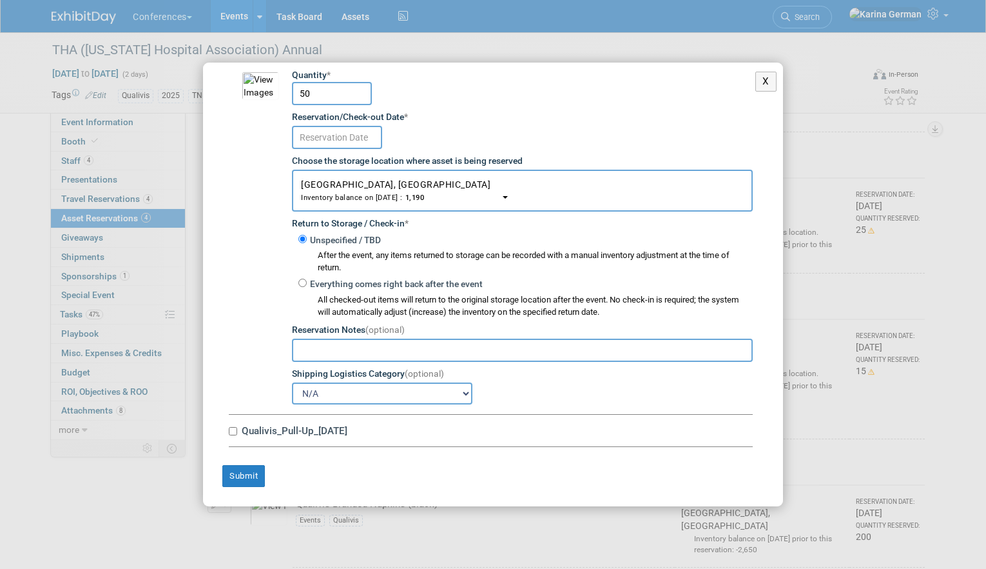
click at [356, 138] on input "text" at bounding box center [337, 137] width 90 height 23
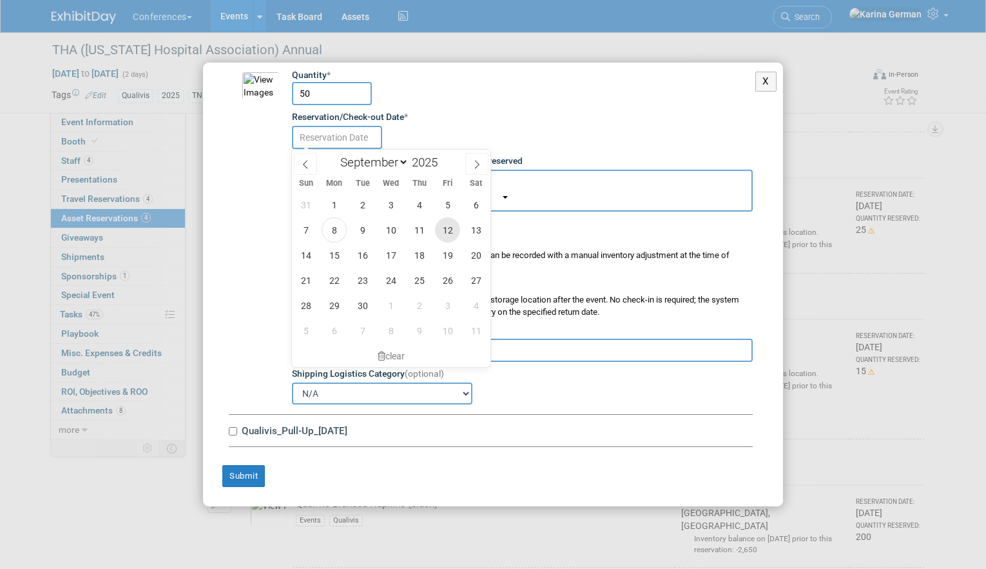
click at [455, 235] on span "12" at bounding box center [447, 229] width 25 height 25
type input "Sep 12, 2025"
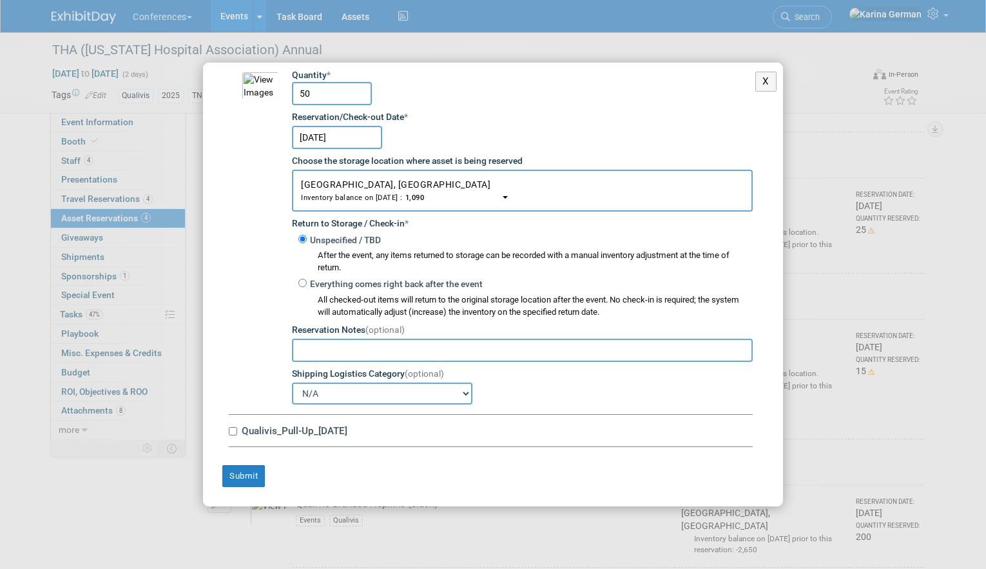
click at [302, 432] on label "Qualivis_Pull-Up_1.27.25" at bounding box center [495, 430] width 515 height 12
click at [237, 432] on input "Qualivis_Pull-Up_1.27.25" at bounding box center [233, 431] width 8 height 8
checkbox input "true"
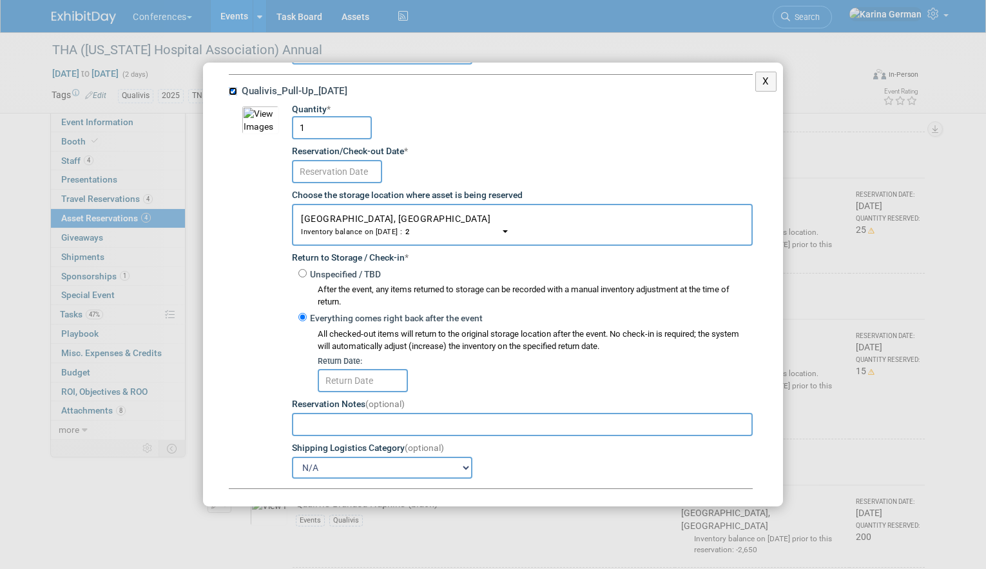
scroll to position [5686, 0]
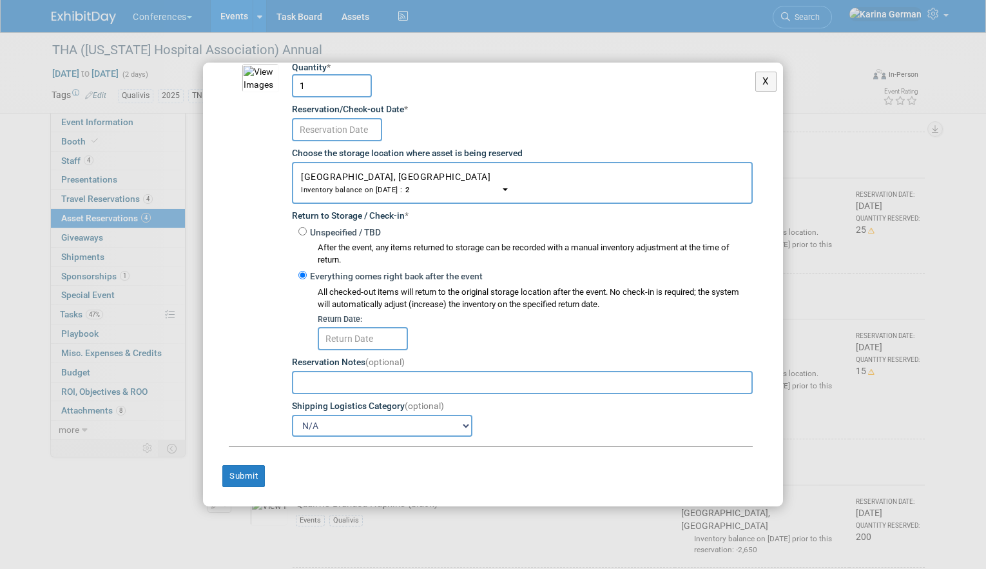
click at [346, 124] on input "text" at bounding box center [337, 129] width 90 height 23
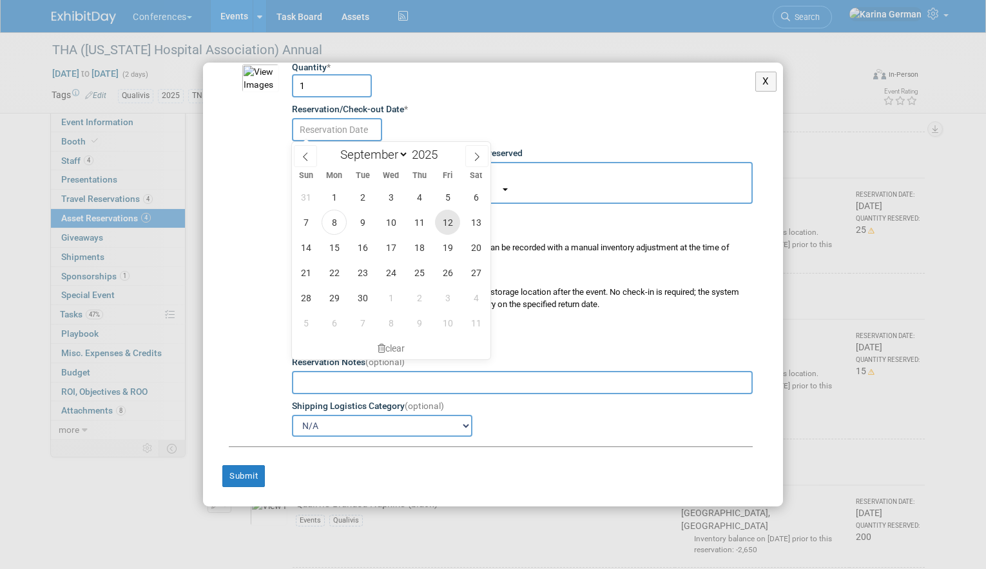
click at [457, 222] on span "12" at bounding box center [447, 222] width 25 height 25
type input "Sep 12, 2025"
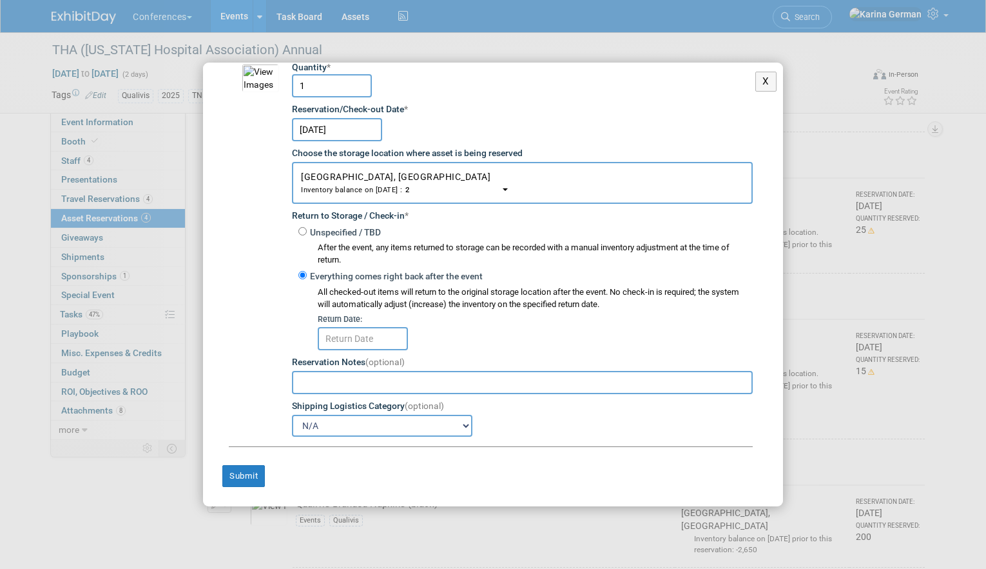
click at [331, 333] on input "text" at bounding box center [363, 338] width 90 height 23
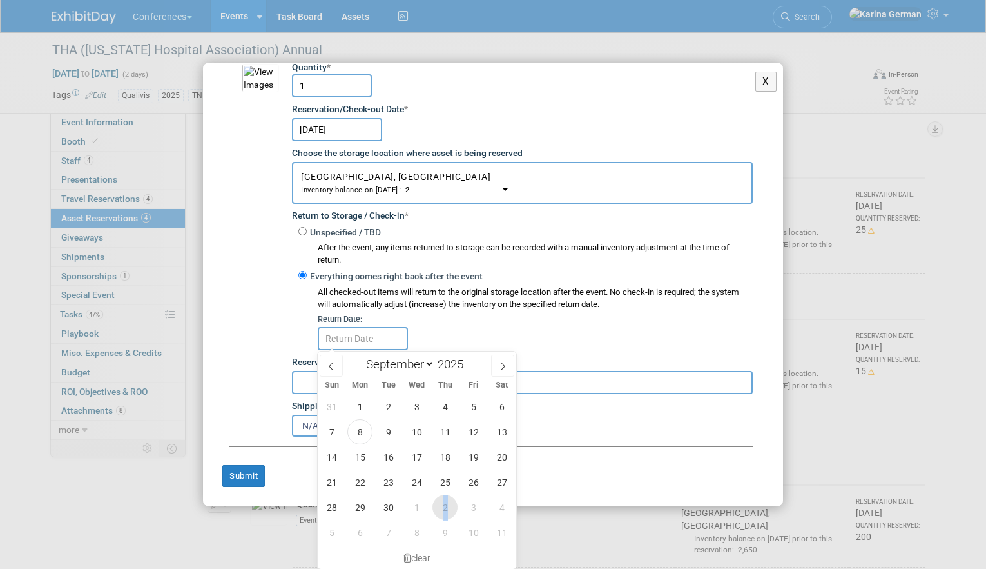
click at [445, 498] on span "2" at bounding box center [445, 506] width 25 height 25
type input "Oct 2, 2025"
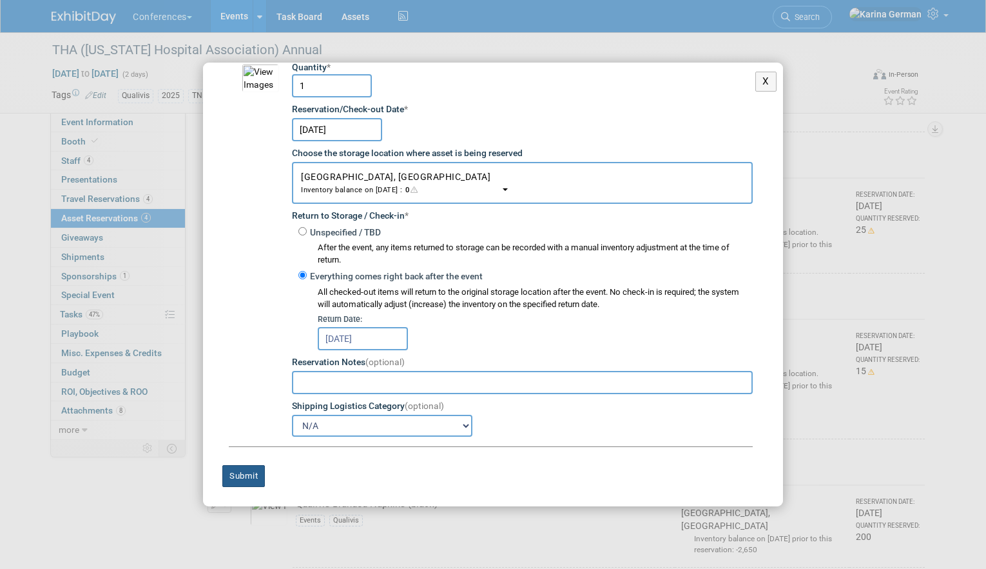
click at [250, 475] on button "Submit" at bounding box center [243, 476] width 43 height 22
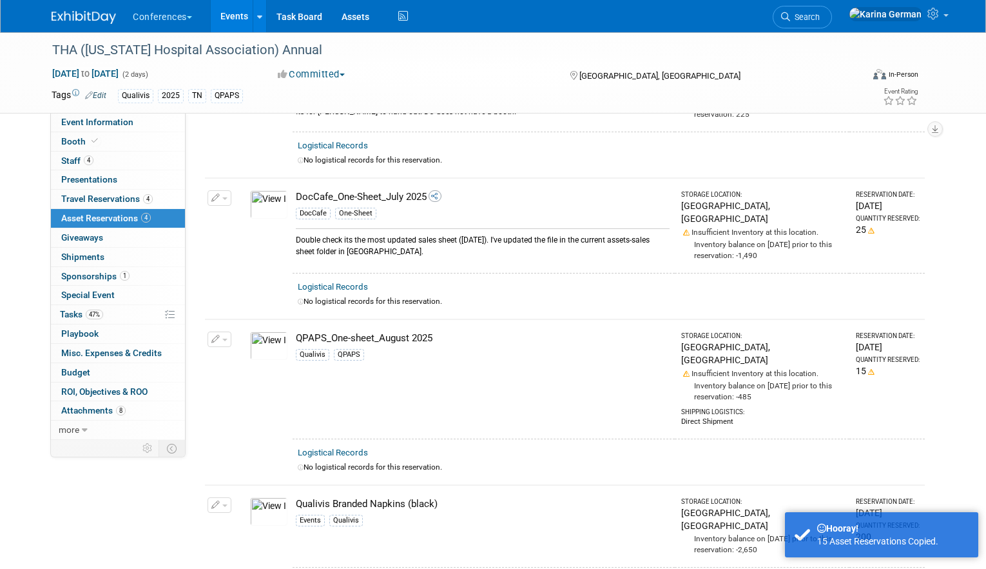
scroll to position [0, 0]
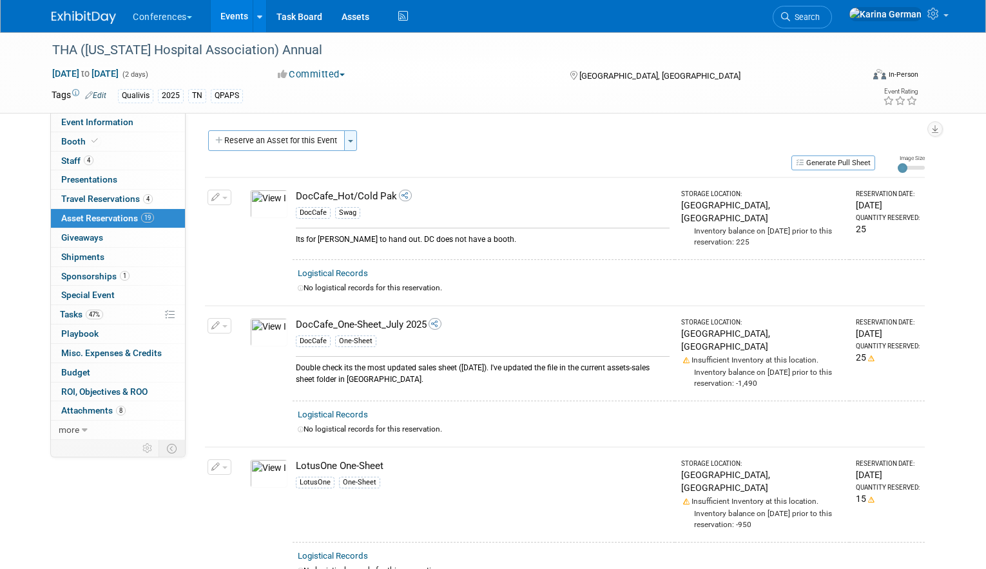
click at [355, 139] on button "Toggle Dropdown" at bounding box center [350, 140] width 13 height 21
click at [401, 183] on link "Copy asset reservations from another event" at bounding box center [450, 188] width 213 height 22
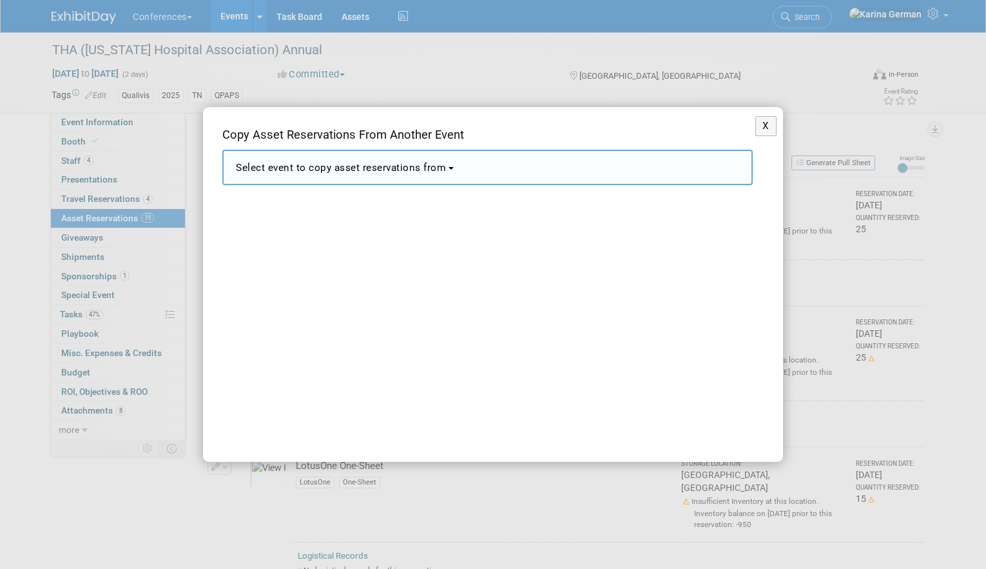
click at [384, 179] on button "Select event to copy asset reservations from" at bounding box center [487, 167] width 531 height 35
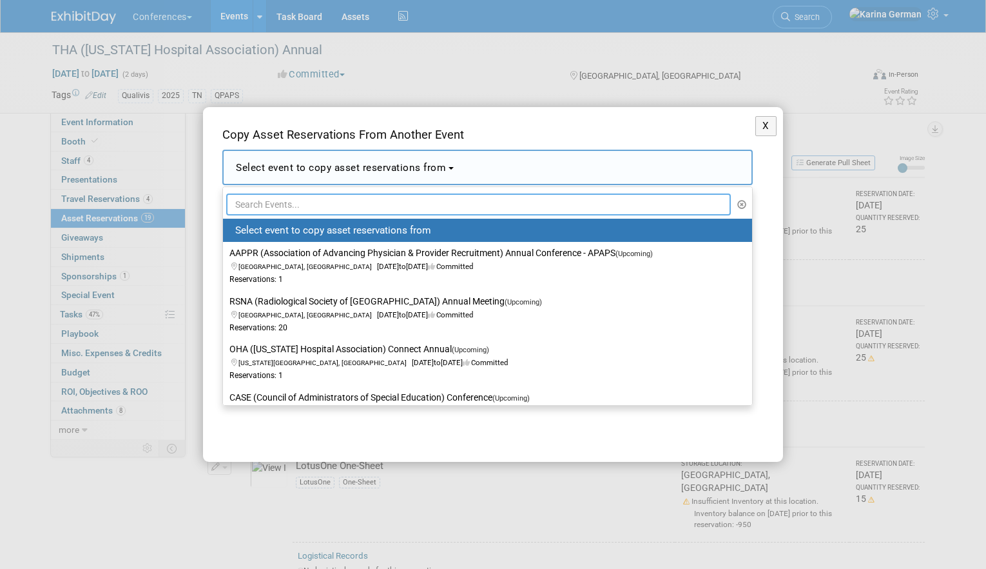
click at [325, 206] on input "text" at bounding box center [478, 204] width 505 height 22
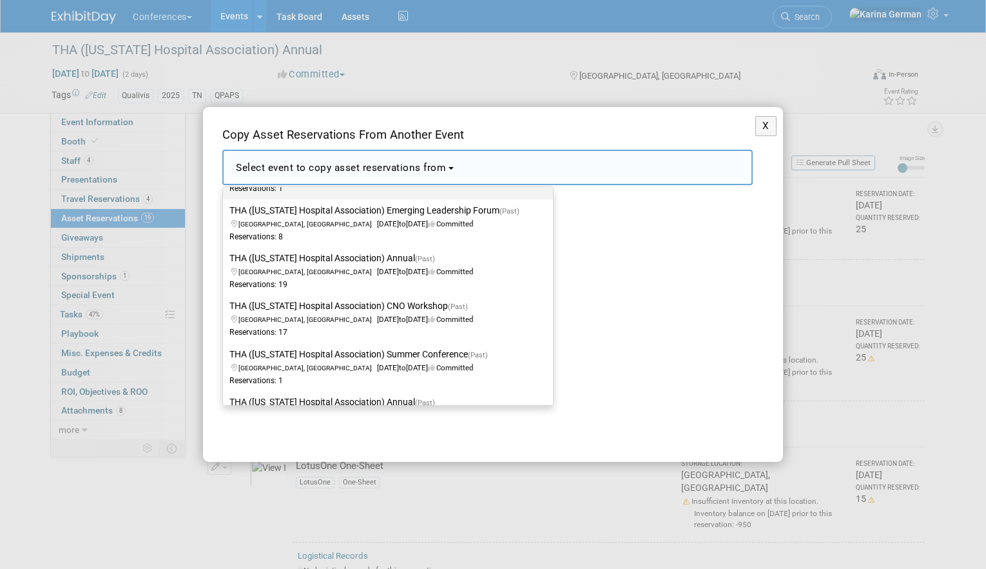
scroll to position [165, 0]
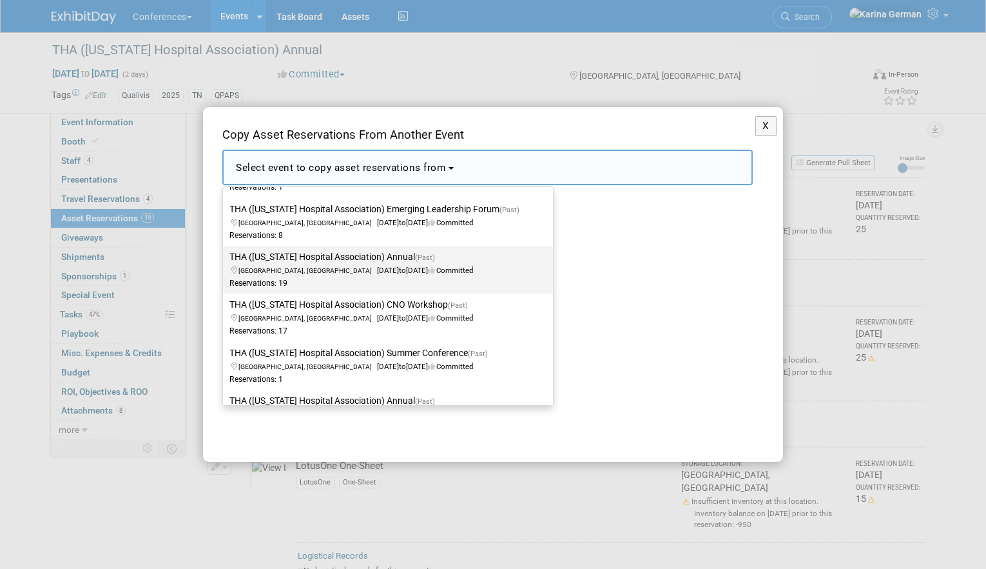
type input "tha"
click at [402, 279] on div "Reservations: 19" at bounding box center [379, 283] width 298 height 11
click at [225, 261] on input "THA (Tennessee Hospital Association) Annual (Past) Nashville, TN Sep 11, 2024 t…" at bounding box center [221, 257] width 8 height 8
select select "11118317"
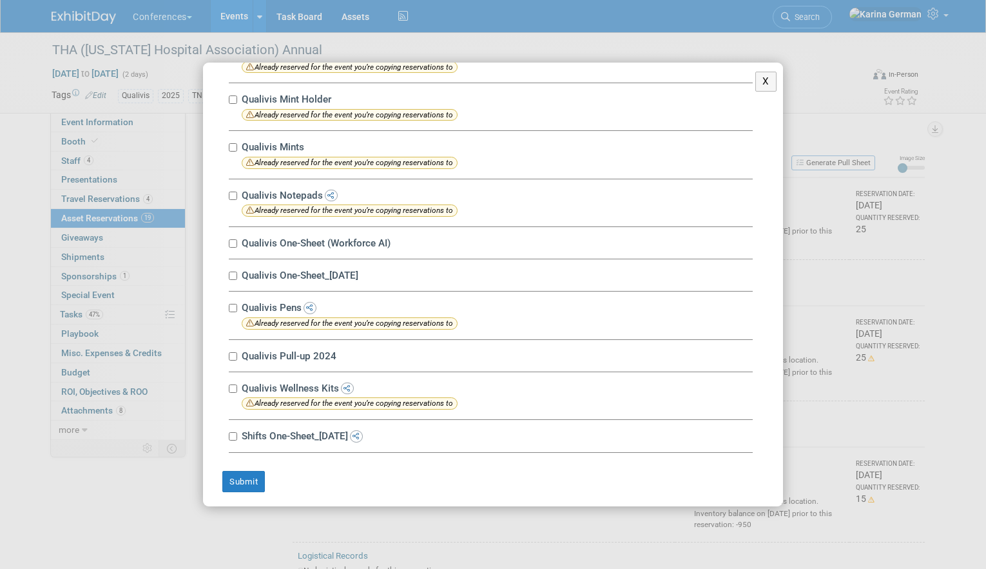
scroll to position [560, 0]
click at [766, 81] on button "X" at bounding box center [766, 82] width 21 height 20
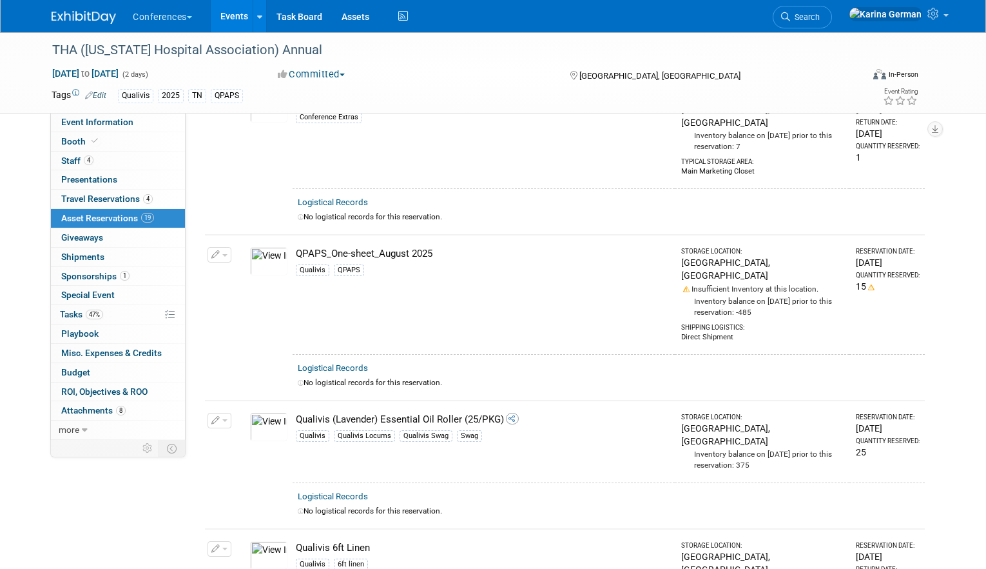
scroll to position [0, 0]
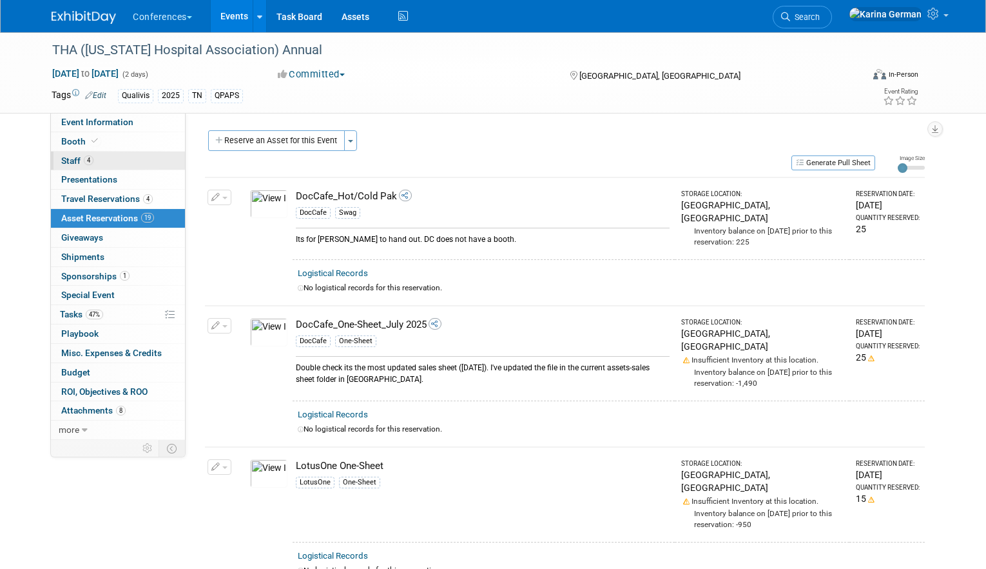
click at [124, 153] on link "4 Staff 4" at bounding box center [118, 161] width 134 height 19
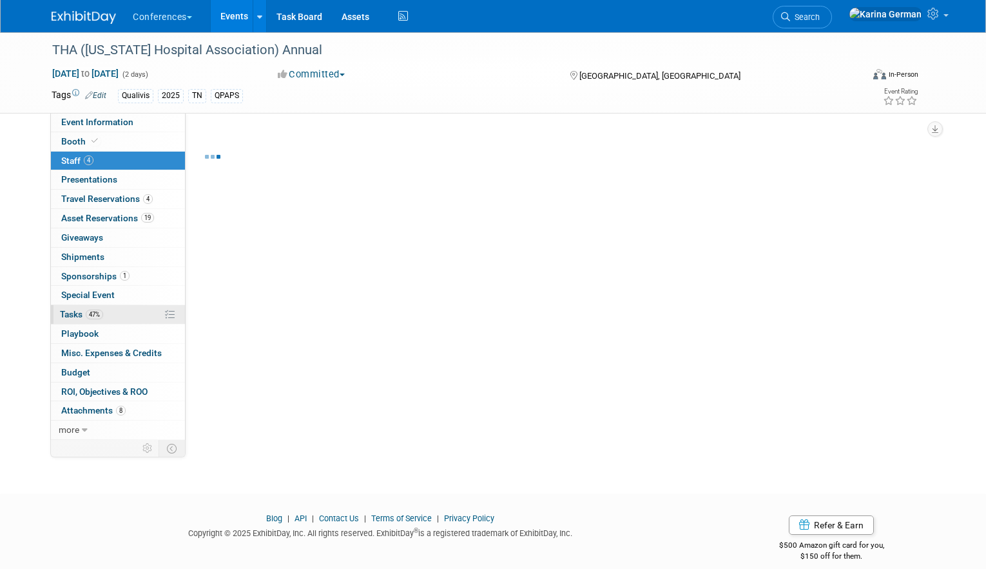
click at [113, 306] on link "47% Tasks 47%" at bounding box center [118, 314] width 134 height 19
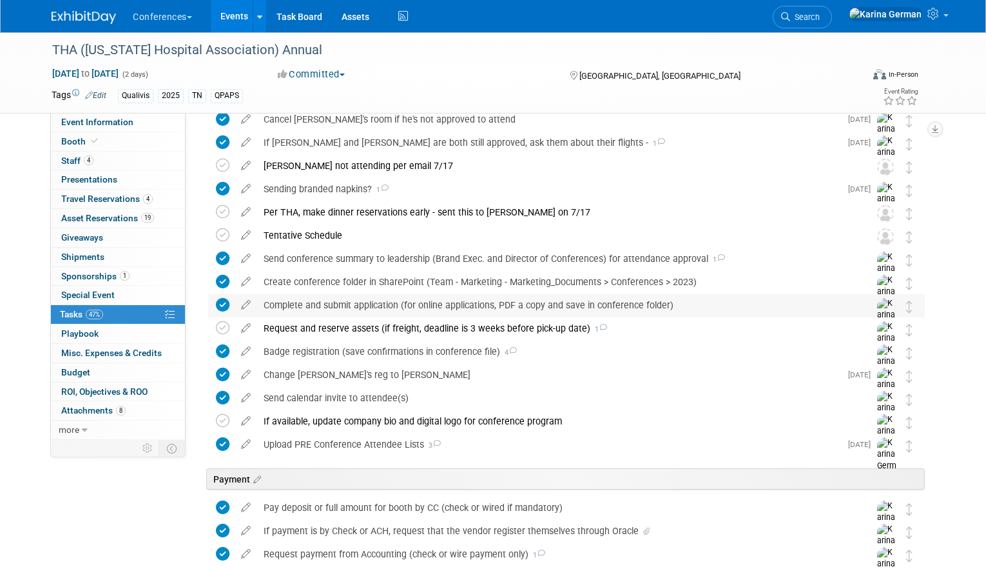
scroll to position [138, 0]
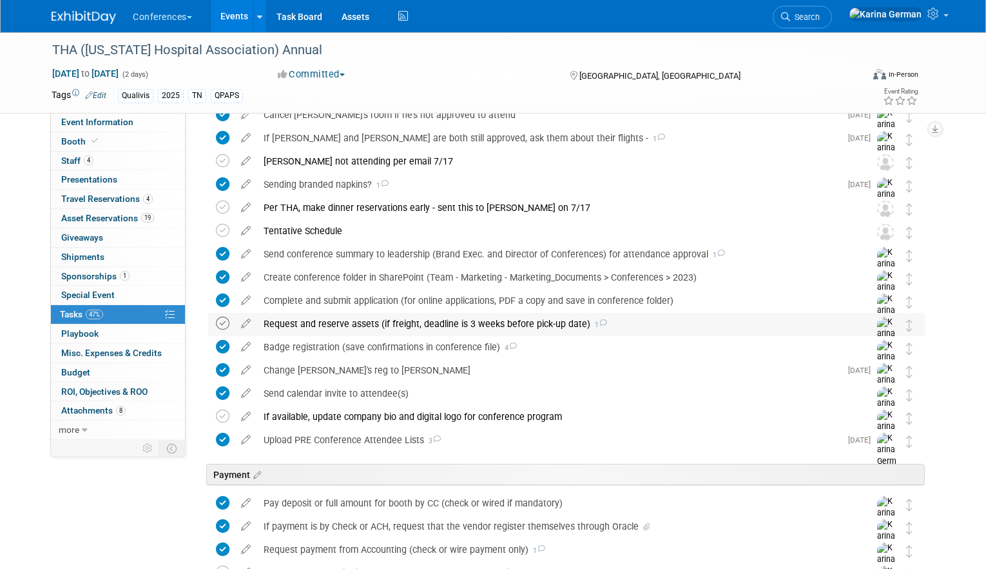
click at [224, 321] on icon at bounding box center [223, 324] width 14 height 14
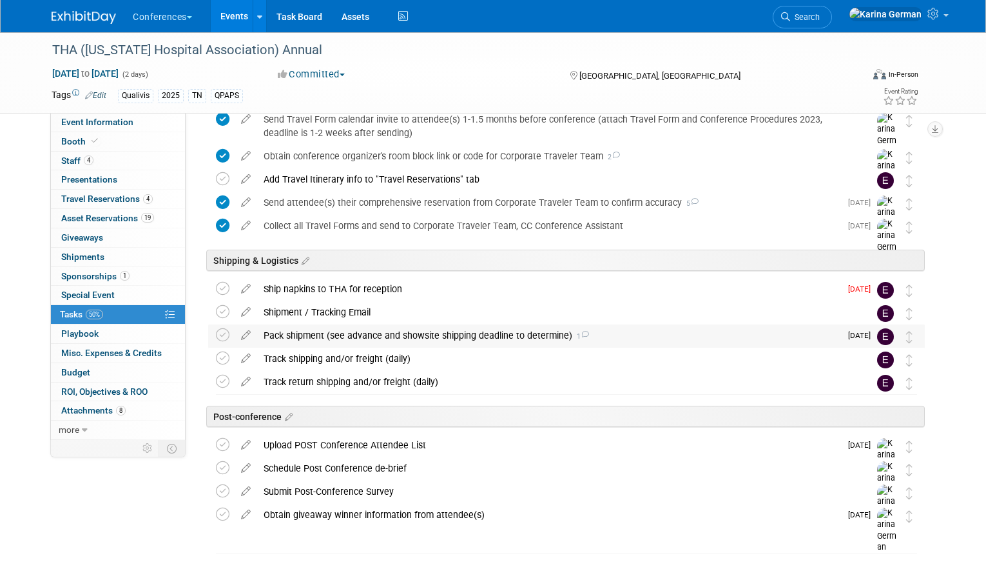
scroll to position [725, 0]
click at [392, 337] on div "Pack shipment (see advance and showsite shipping deadline to determine) 1" at bounding box center [548, 334] width 583 height 22
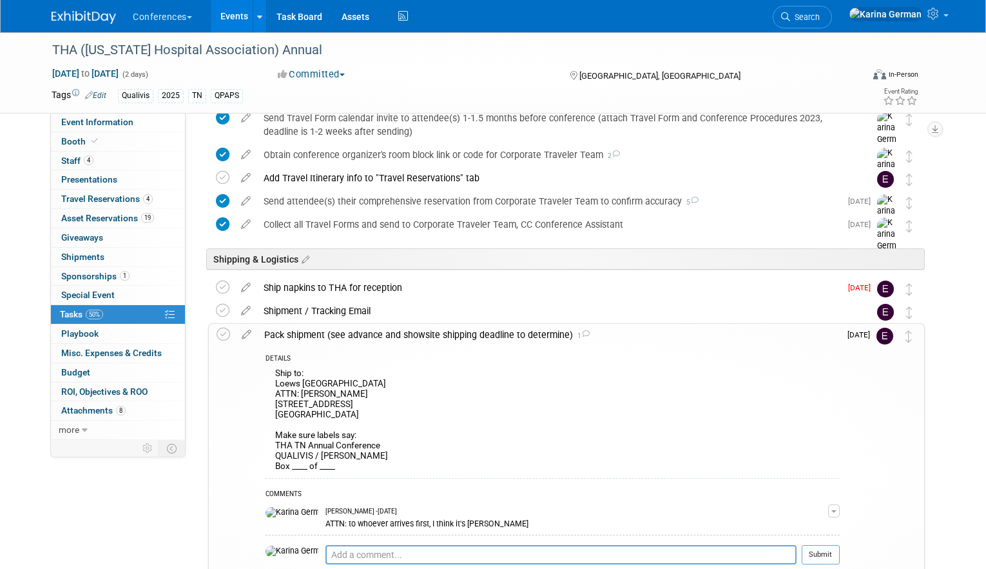
click at [391, 333] on div "Pack shipment (see advance and showsite shipping deadline to determine) 1" at bounding box center [549, 335] width 582 height 22
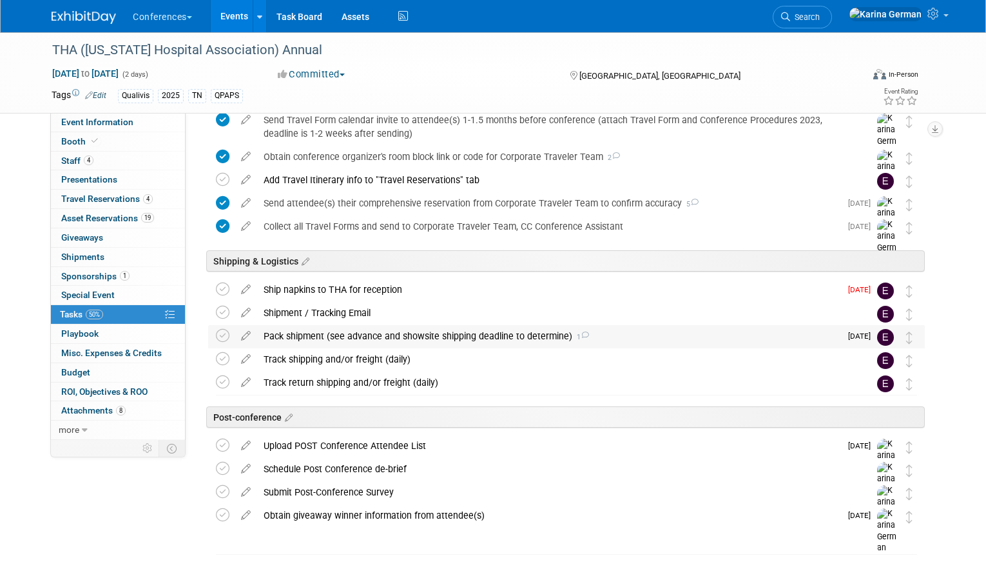
click at [391, 333] on div "Pack shipment (see advance and showsite shipping deadline to determine) 1" at bounding box center [548, 336] width 583 height 22
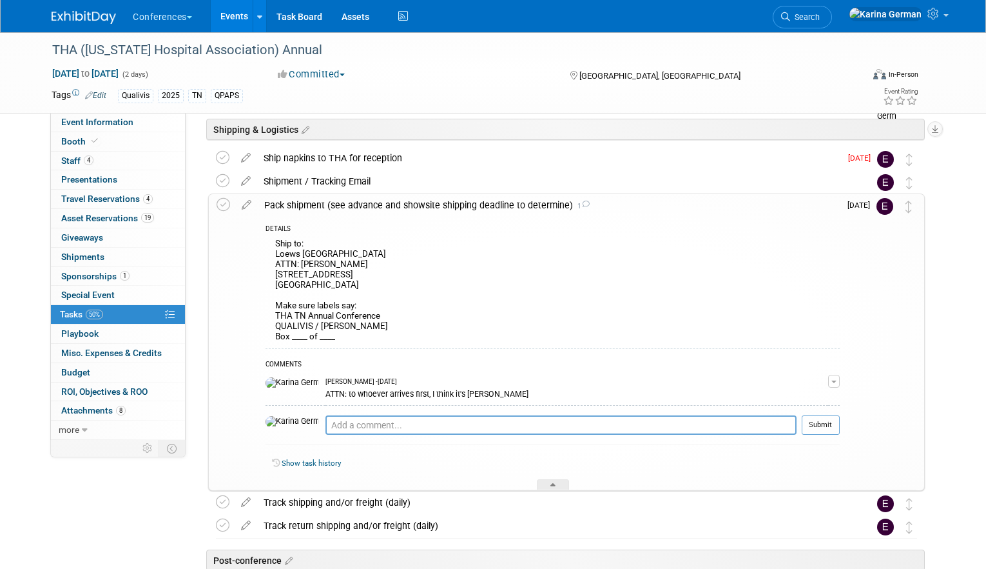
scroll to position [854, 0]
click at [441, 204] on div "Pack shipment (see advance and showsite shipping deadline to determine) 1" at bounding box center [549, 206] width 582 height 22
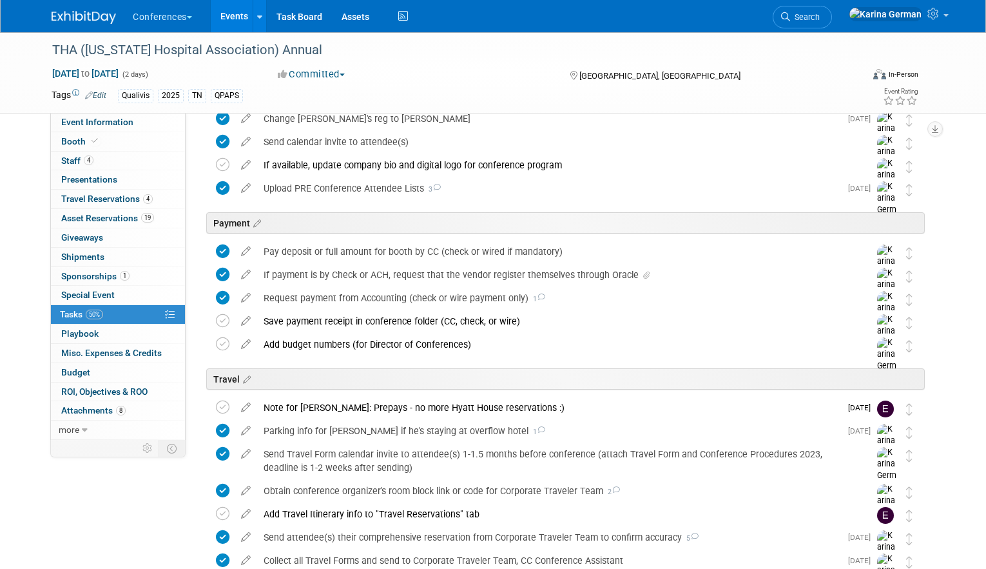
scroll to position [0, 0]
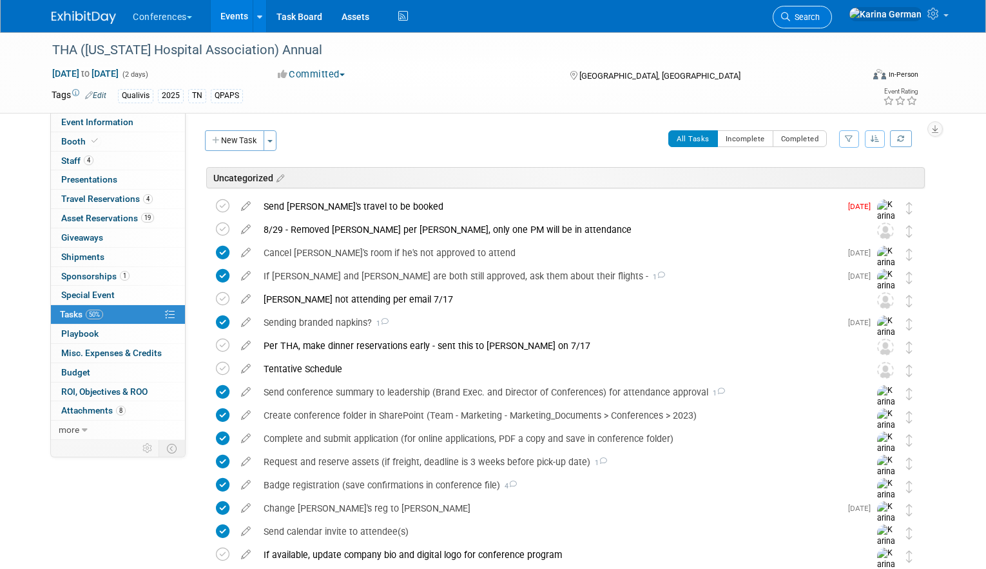
click at [820, 21] on span "Search" at bounding box center [805, 17] width 30 height 10
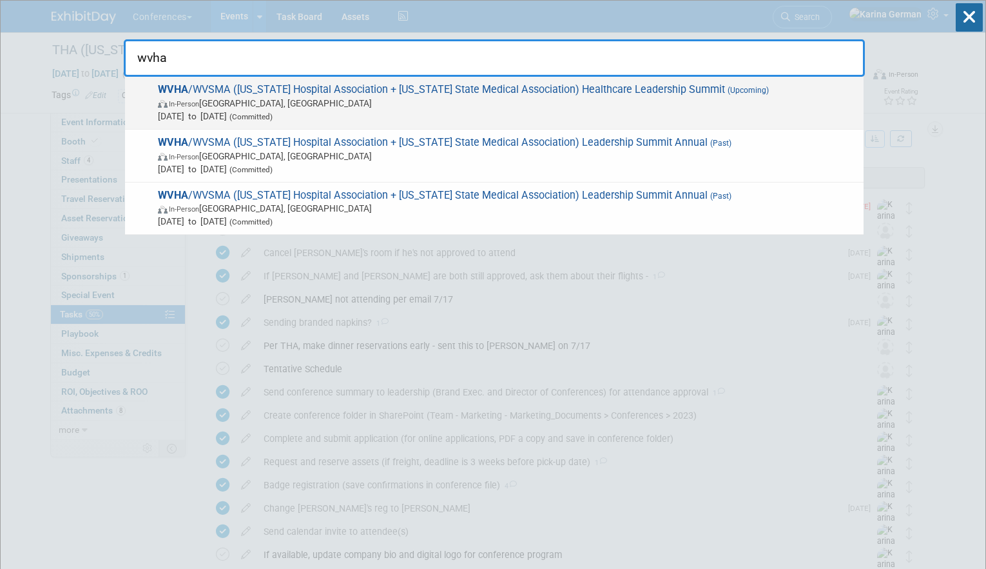
type input "wvha"
click at [380, 99] on span "In-Person White Sulphur Springs, WV" at bounding box center [508, 103] width 700 height 13
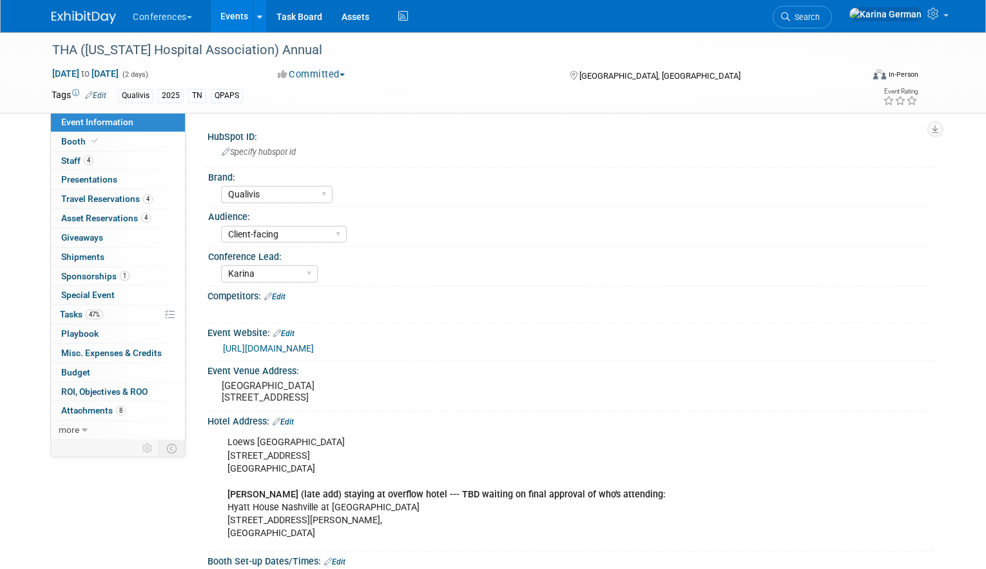
select select "Qualivis"
select select "Client-facing"
select select "Karina"
click at [104, 319] on link "47% Tasks 47%" at bounding box center [118, 314] width 134 height 19
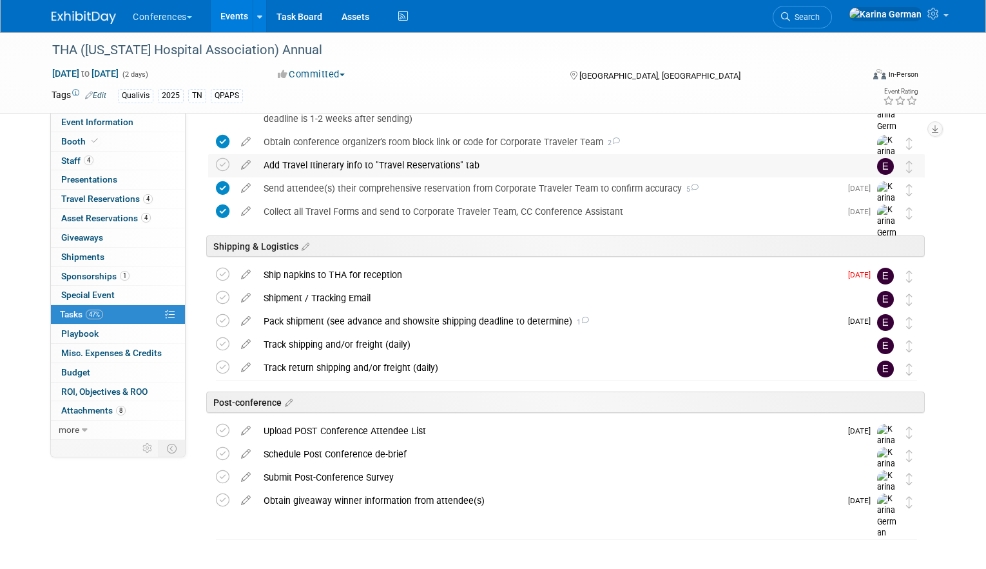
scroll to position [741, 0]
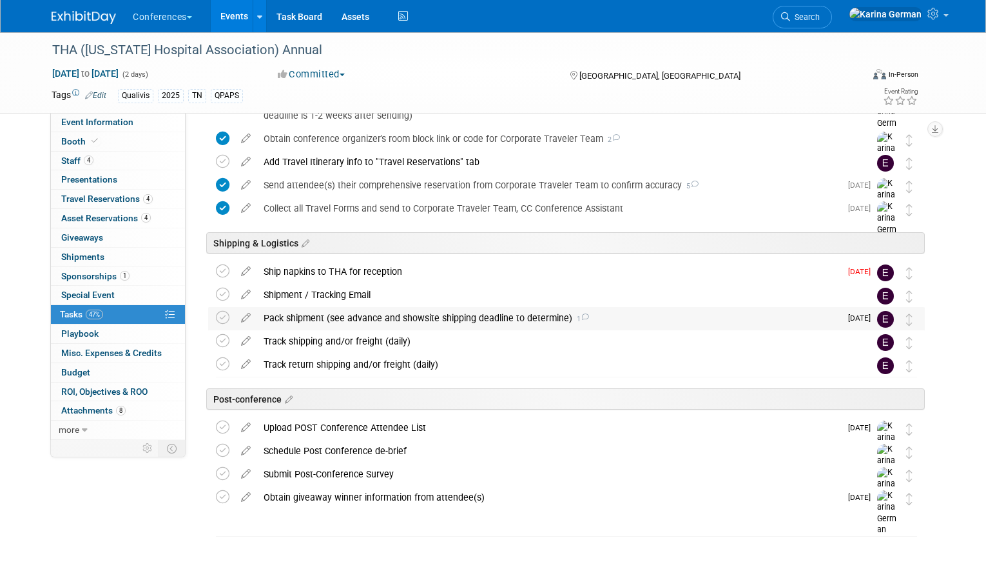
click at [380, 317] on div "Pack shipment (see advance and showsite shipping deadline to determine) 1" at bounding box center [548, 318] width 583 height 22
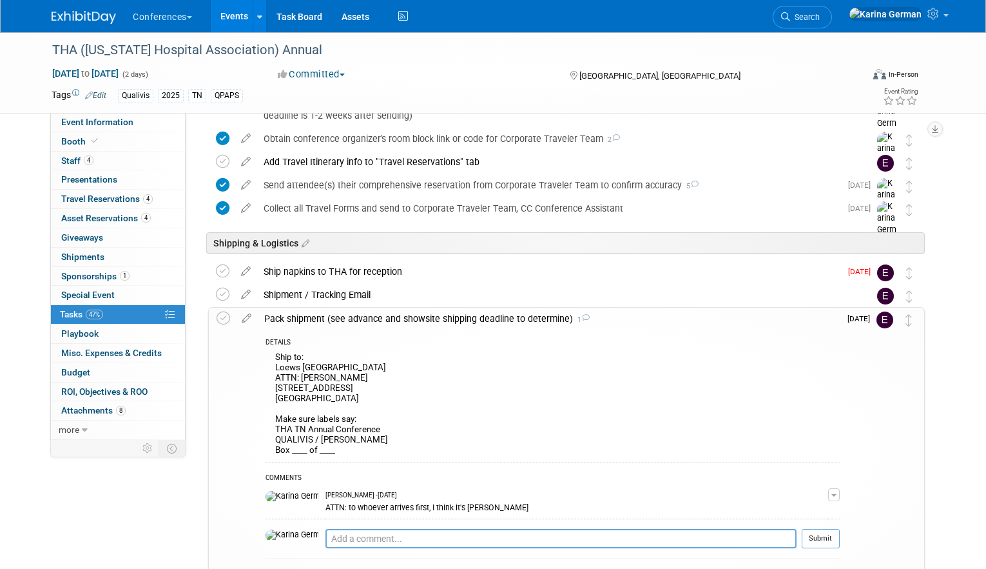
click at [380, 317] on div "Pack shipment (see advance and showsite shipping deadline to determine) 1" at bounding box center [549, 319] width 582 height 22
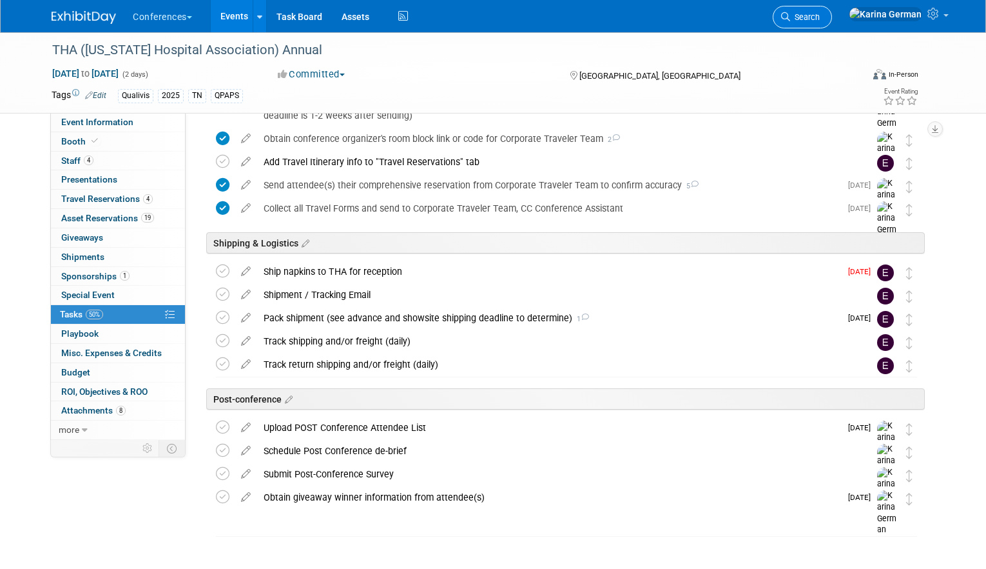
click at [820, 16] on span "Search" at bounding box center [805, 17] width 30 height 10
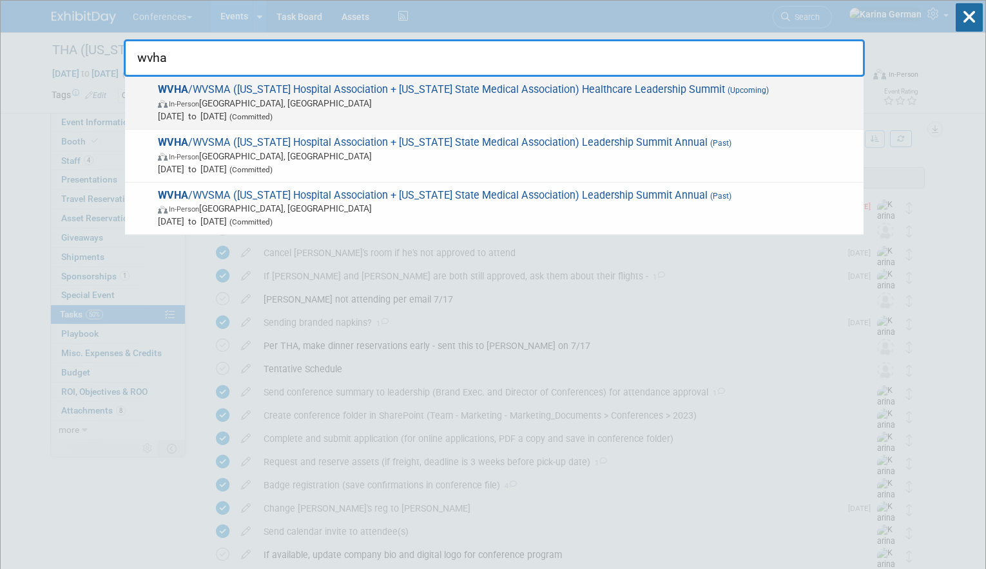
type input "wvha"
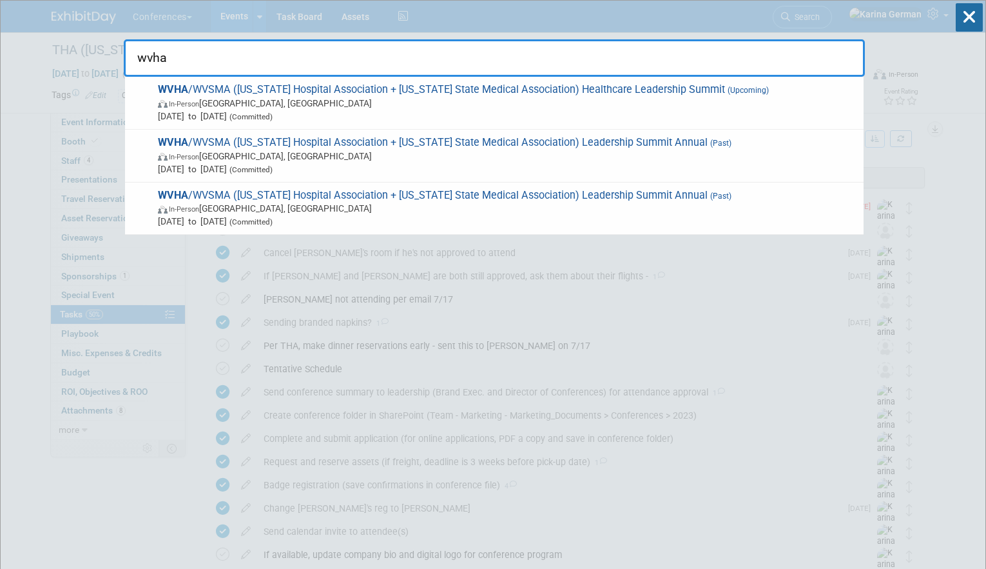
click at [654, 89] on span "WVHA /WVSMA (West Virginia Hospital Association + West Virginia State Medical A…" at bounding box center [505, 102] width 703 height 39
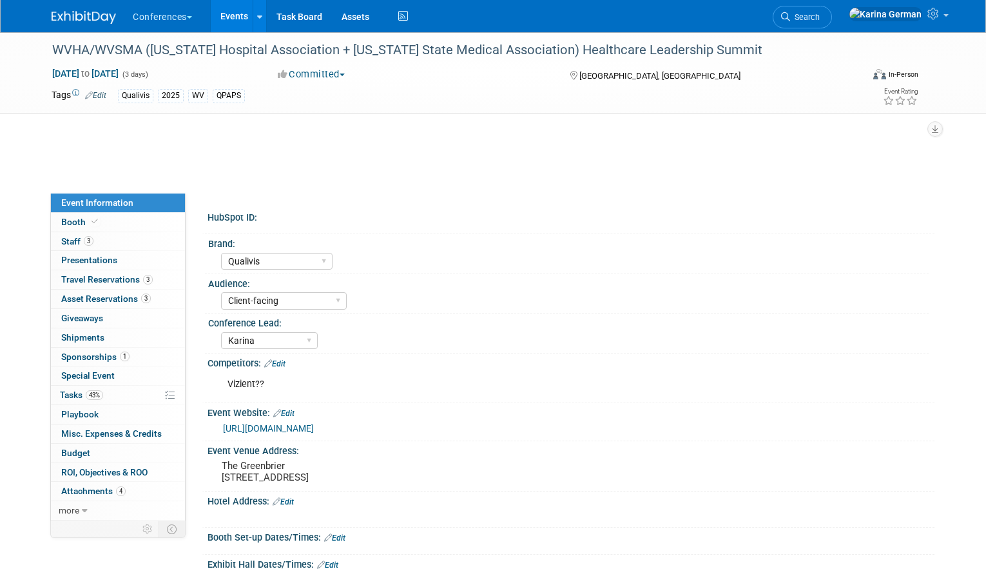
select select "Qualivis"
select select "Client-facing"
select select "Karina"
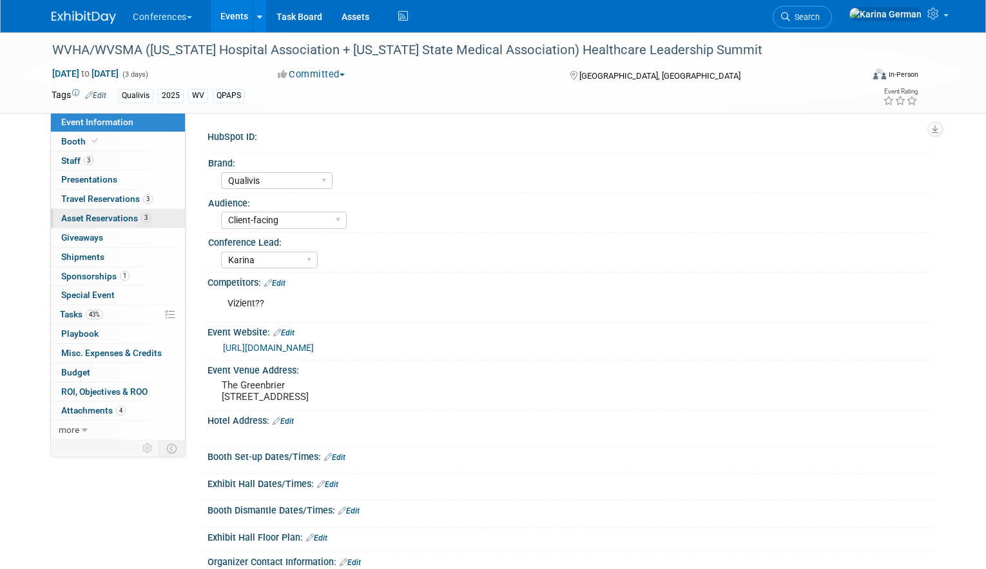
click at [133, 221] on span "Asset Reservations 3" at bounding box center [106, 218] width 90 height 10
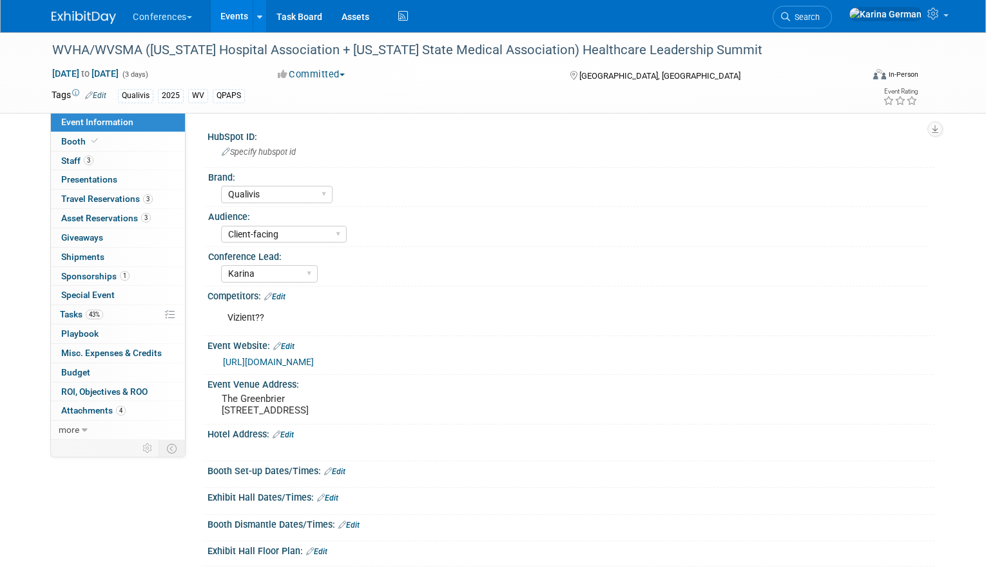
select select "Qualivis"
select select "Client-facing"
select select "Karina"
click at [128, 223] on span "Asset Reservations 3" at bounding box center [106, 218] width 90 height 10
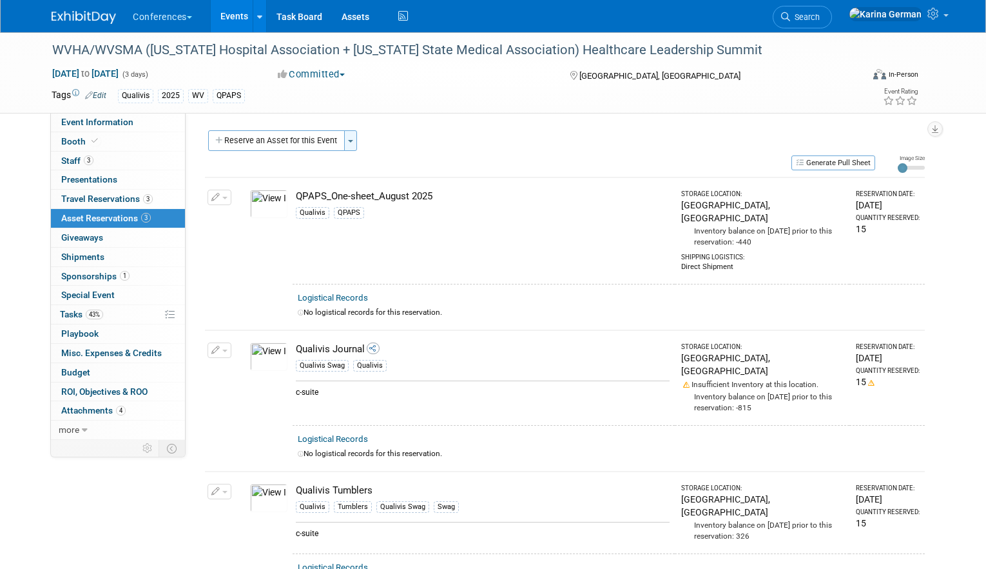
click at [356, 141] on button "Toggle Dropdown" at bounding box center [350, 140] width 13 height 21
click at [409, 184] on link "Copy asset reservations from another event" at bounding box center [450, 188] width 213 height 22
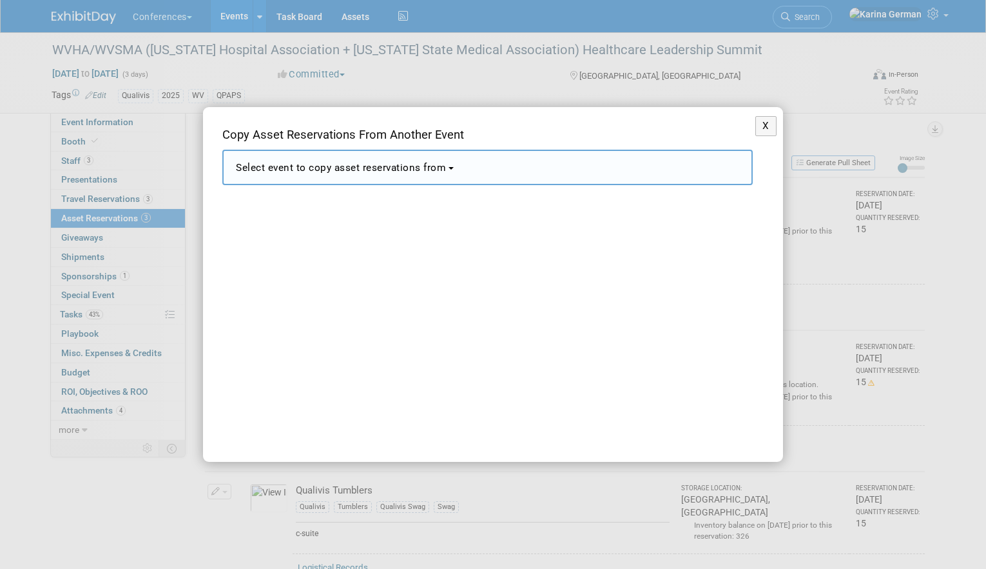
click at [369, 168] on span "Select event to copy asset reservations from" at bounding box center [341, 168] width 210 height 12
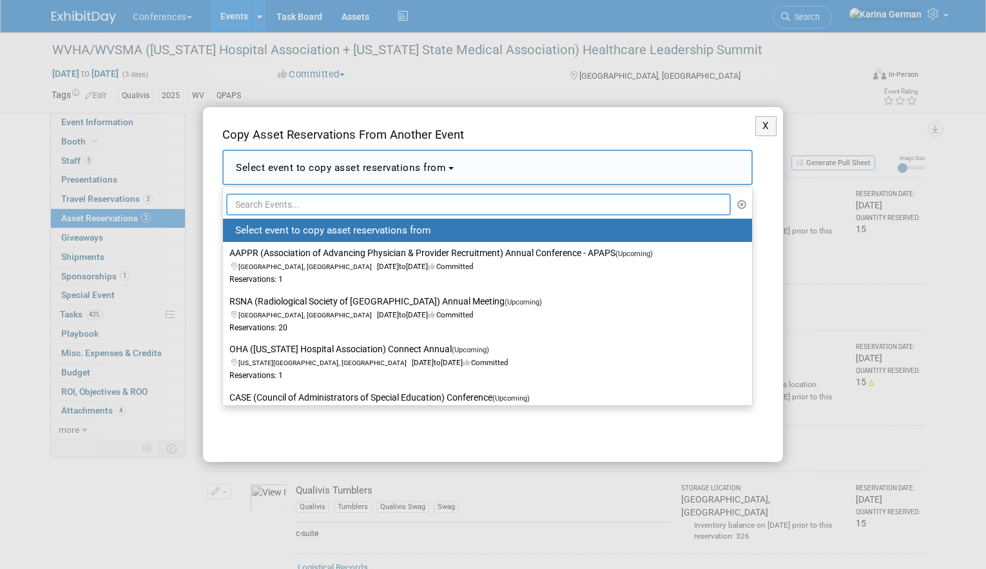
click at [337, 199] on input "text" at bounding box center [478, 204] width 505 height 22
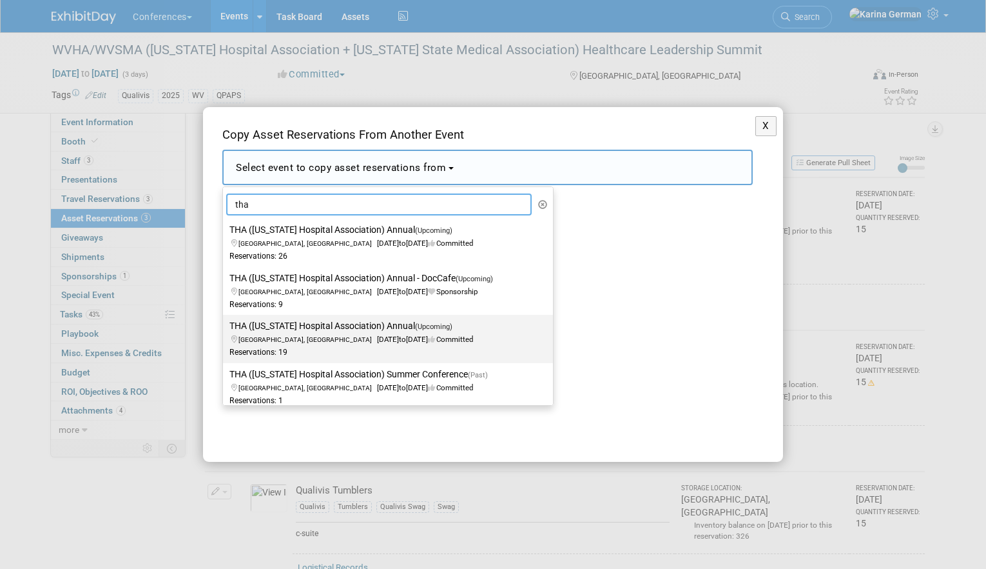
scroll to position [45, 0]
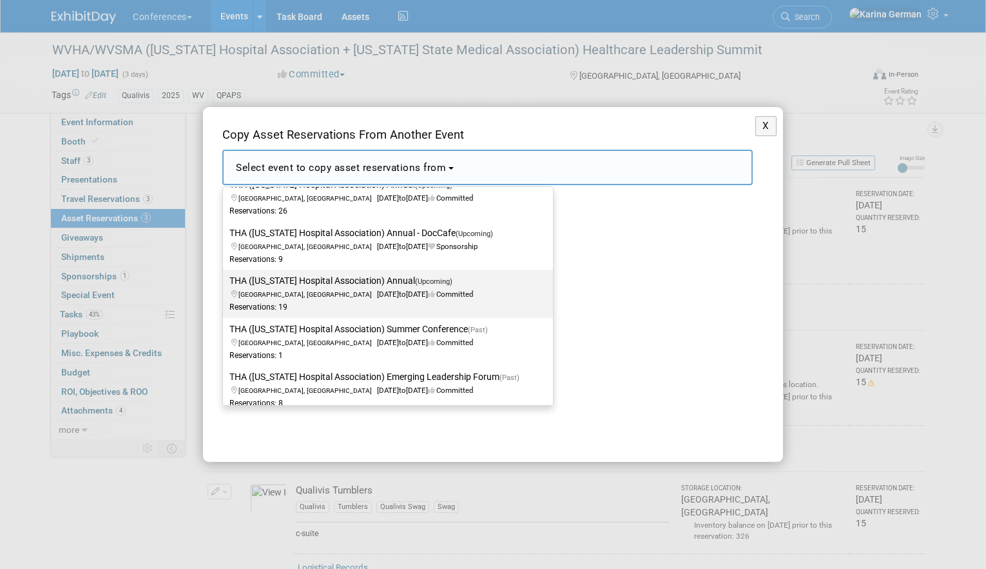
type input "tha"
click at [399, 280] on label "THA (Tennessee Hospital Association) Annual (Upcoming) Nashville, TN Sep 18, 20…" at bounding box center [385, 293] width 311 height 43
click at [225, 280] on input "THA (Tennessee Hospital Association) Annual (Upcoming) Nashville, TN Sep 18, 20…" at bounding box center [221, 281] width 8 height 8
select select "11130897"
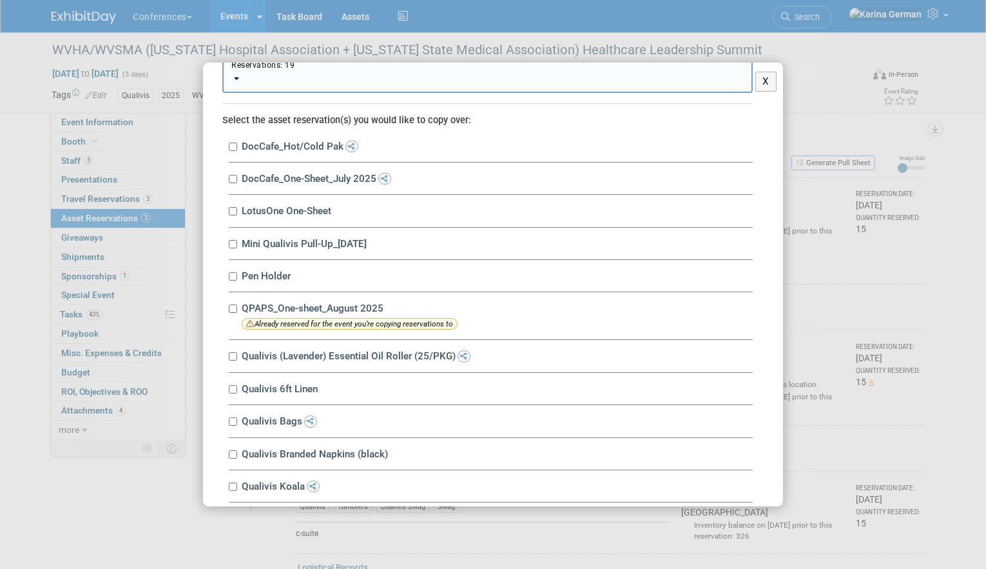
scroll to position [121, 0]
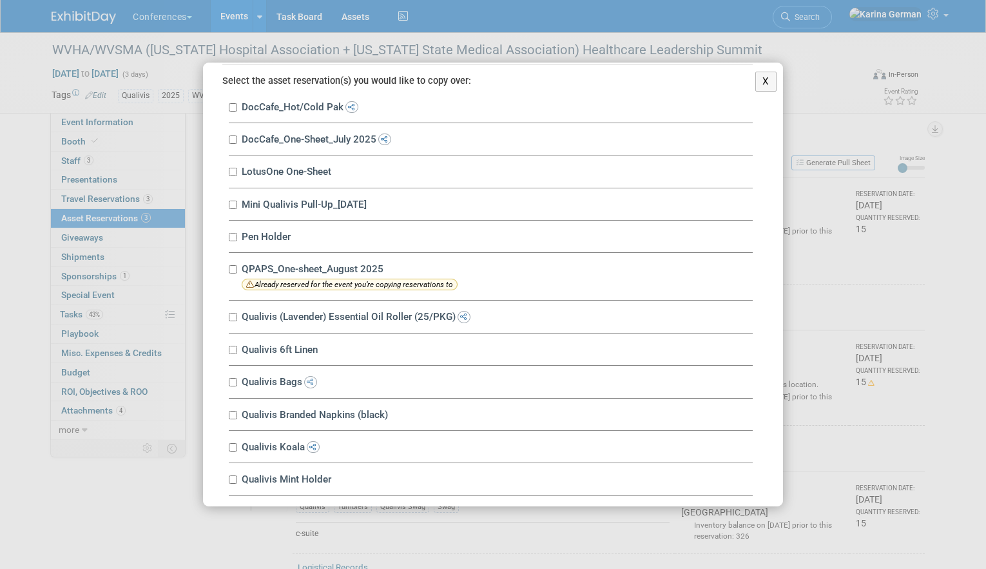
click at [238, 169] on label "LotusOne One-Sheet" at bounding box center [495, 171] width 515 height 12
click at [237, 169] on input "LotusOne One-Sheet" at bounding box center [233, 172] width 8 height 8
checkbox input "true"
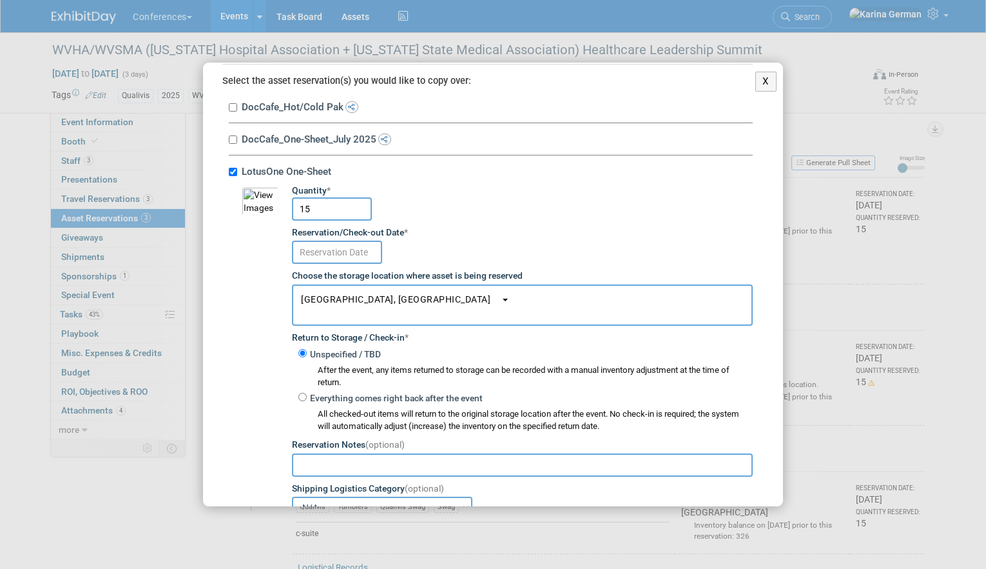
click at [342, 242] on input "text" at bounding box center [337, 251] width 90 height 23
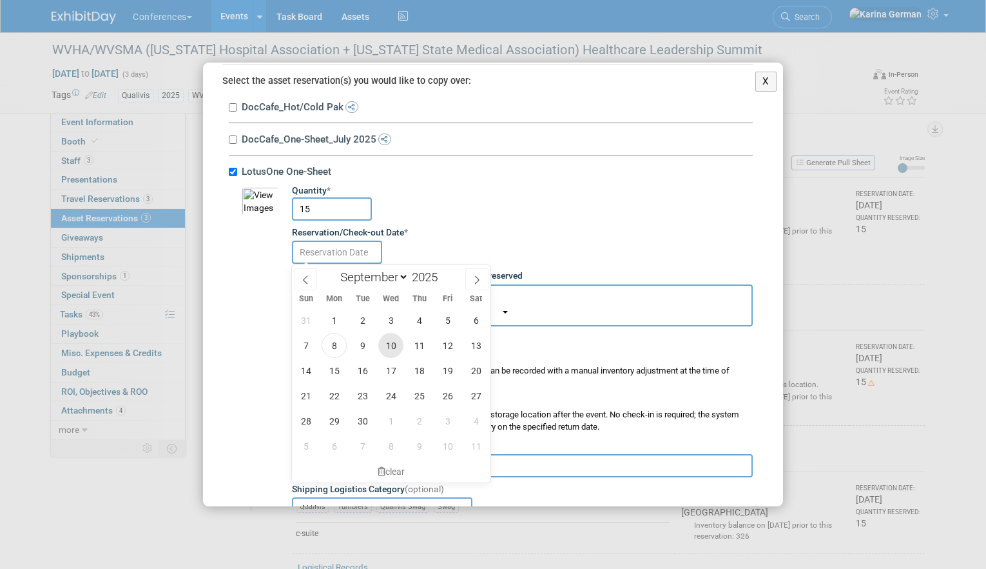
click at [396, 350] on span "10" at bounding box center [390, 345] width 25 height 25
type input "Sep 10, 2025"
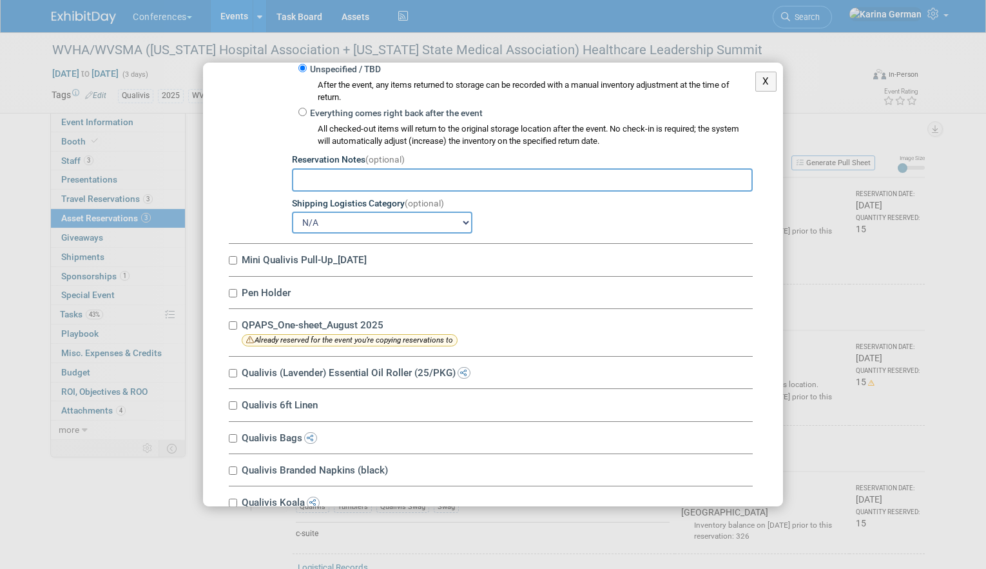
scroll to position [407, 0]
click at [344, 260] on label "Mini Qualivis Pull-Up_1.29.24" at bounding box center [495, 258] width 515 height 12
click at [237, 260] on input "Mini Qualivis Pull-Up_1.29.24" at bounding box center [233, 259] width 8 height 8
checkbox input "true"
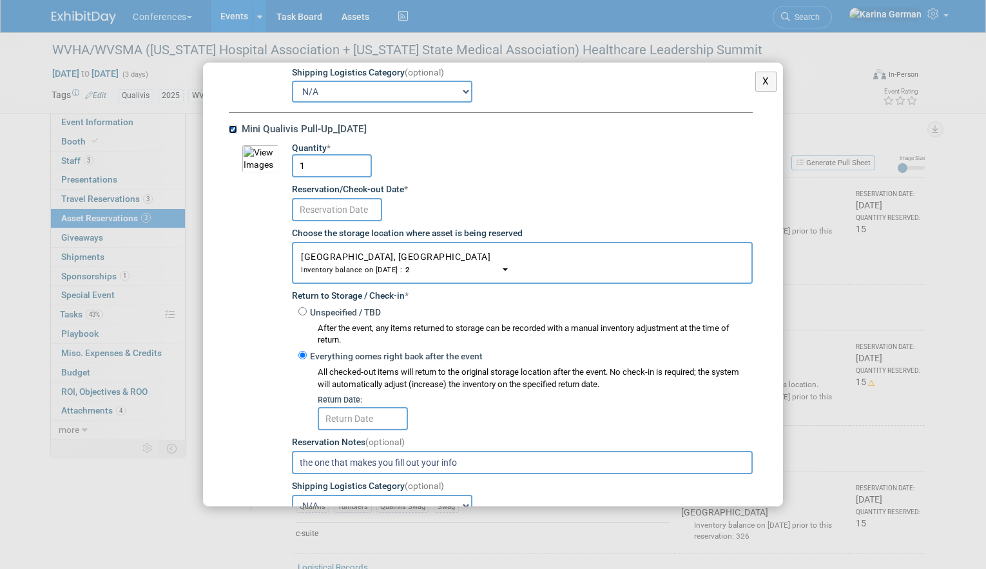
scroll to position [545, 0]
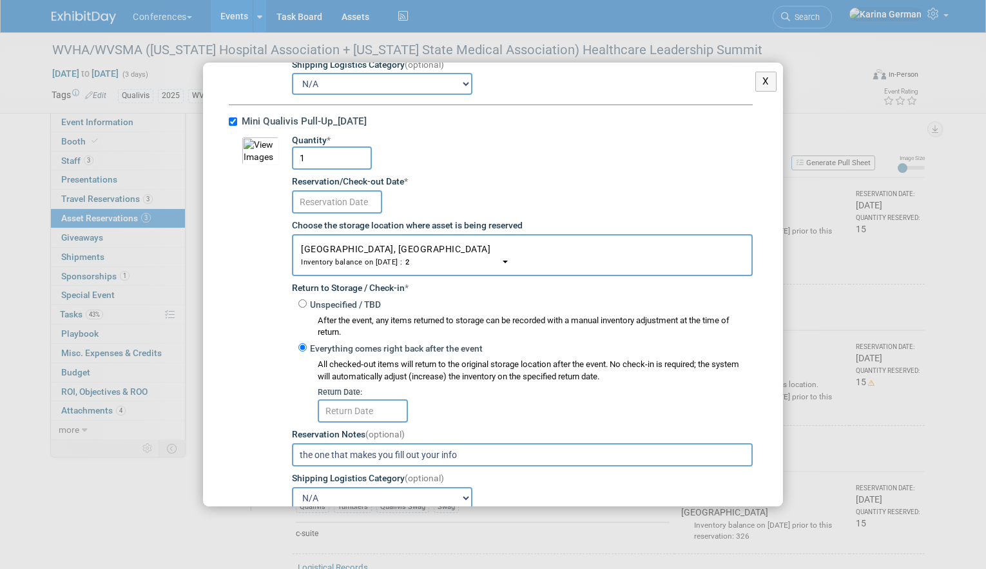
click at [365, 196] on input "text" at bounding box center [337, 201] width 90 height 23
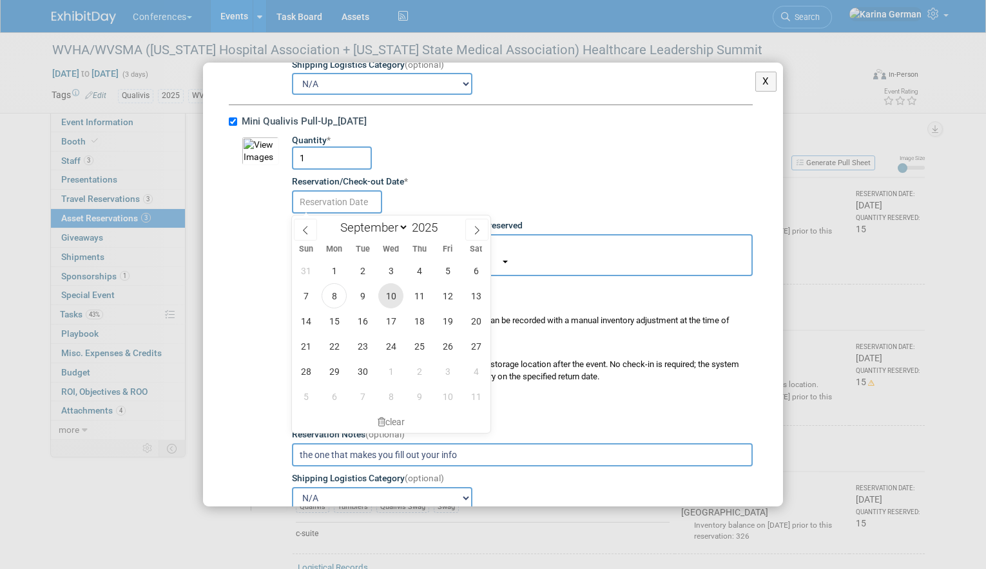
click at [395, 300] on span "10" at bounding box center [390, 295] width 25 height 25
type input "Sep 10, 2025"
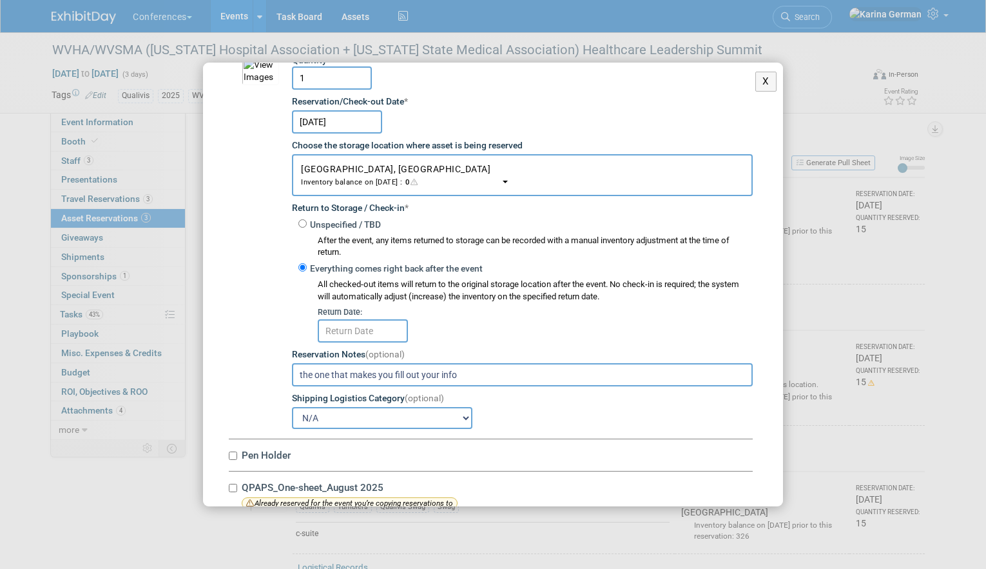
scroll to position [638, 0]
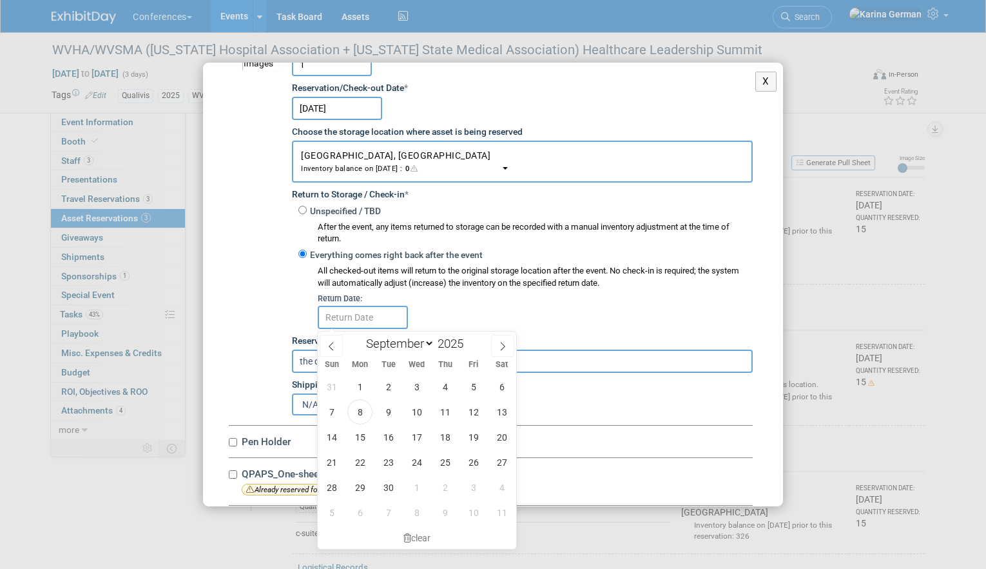
click at [375, 314] on input "text" at bounding box center [363, 317] width 90 height 23
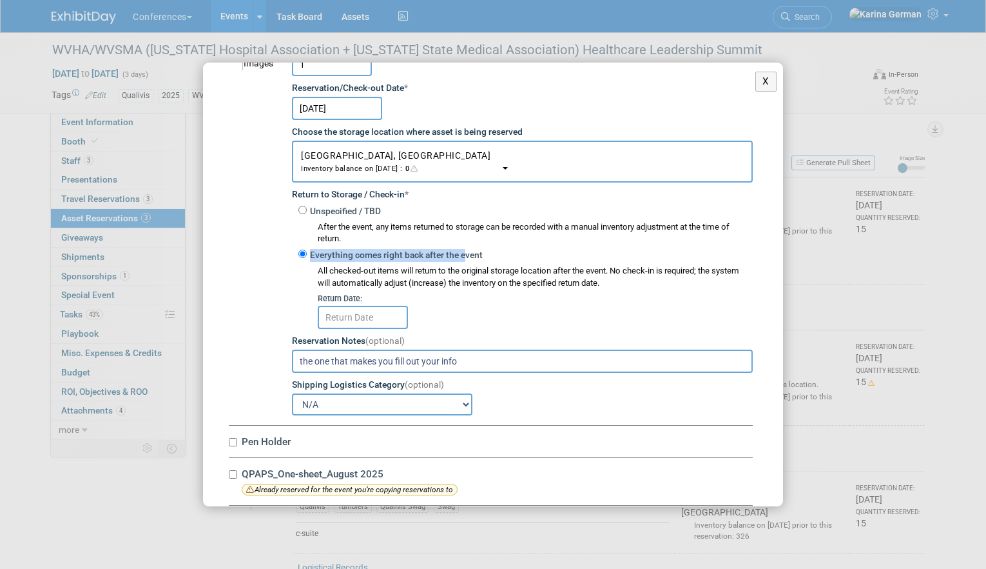
drag, startPoint x: 463, startPoint y: 252, endPoint x: 498, endPoint y: 248, distance: 35.7
click at [498, 248] on div "Everything comes right back after the event All checked-out items will return t…" at bounding box center [522, 287] width 461 height 84
click at [487, 279] on div "All checked-out items will return to the original storage location after the ev…" at bounding box center [535, 277] width 435 height 24
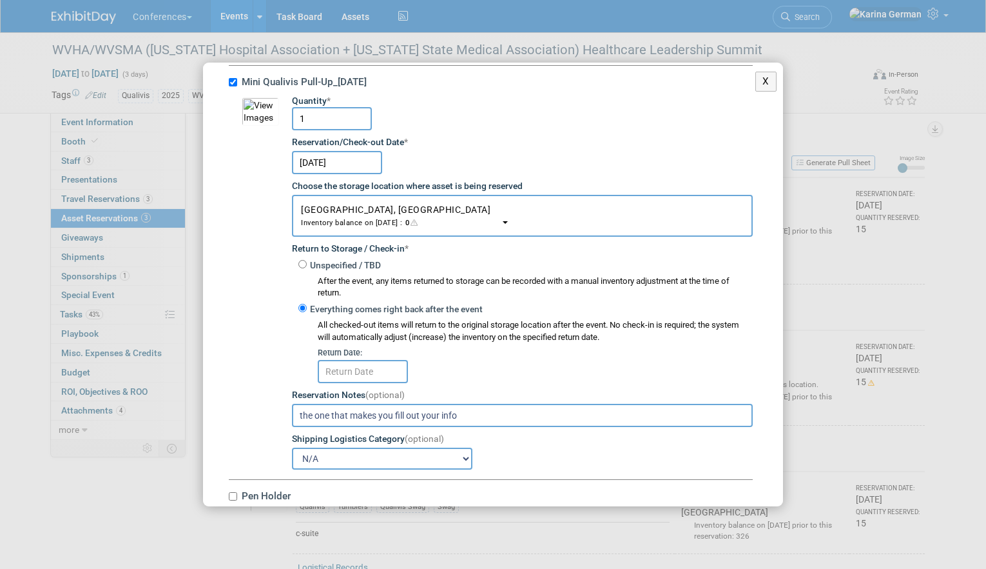
scroll to position [583, 0]
click at [371, 379] on input "text" at bounding box center [363, 372] width 90 height 23
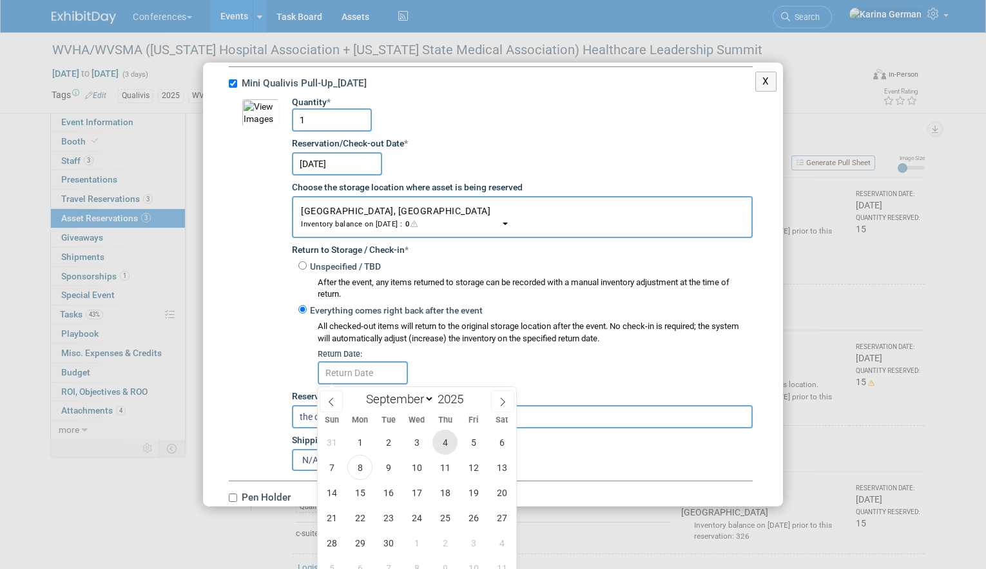
scroll to position [44, 0]
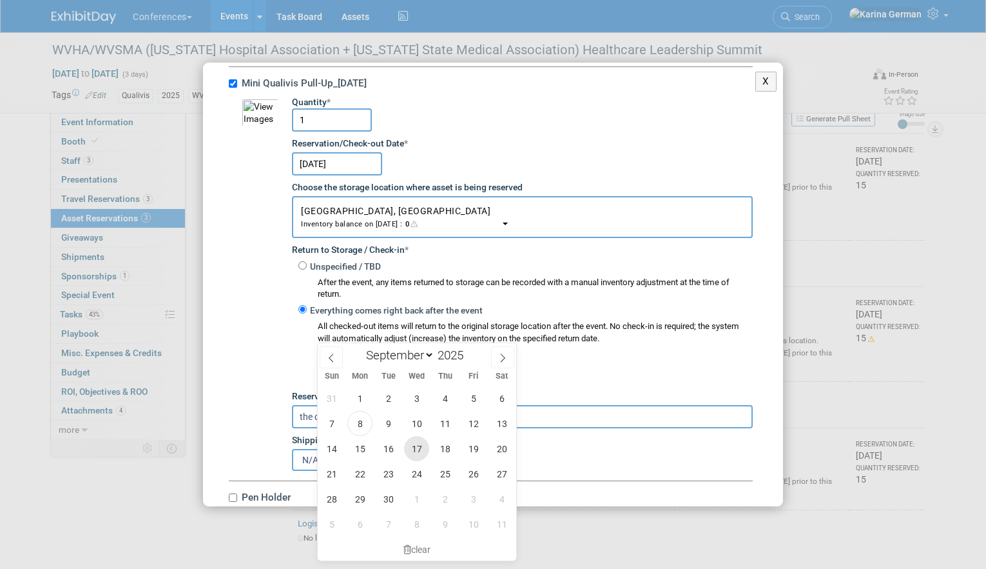
click at [411, 450] on span "17" at bounding box center [416, 448] width 25 height 25
type input "Sep 17, 2025"
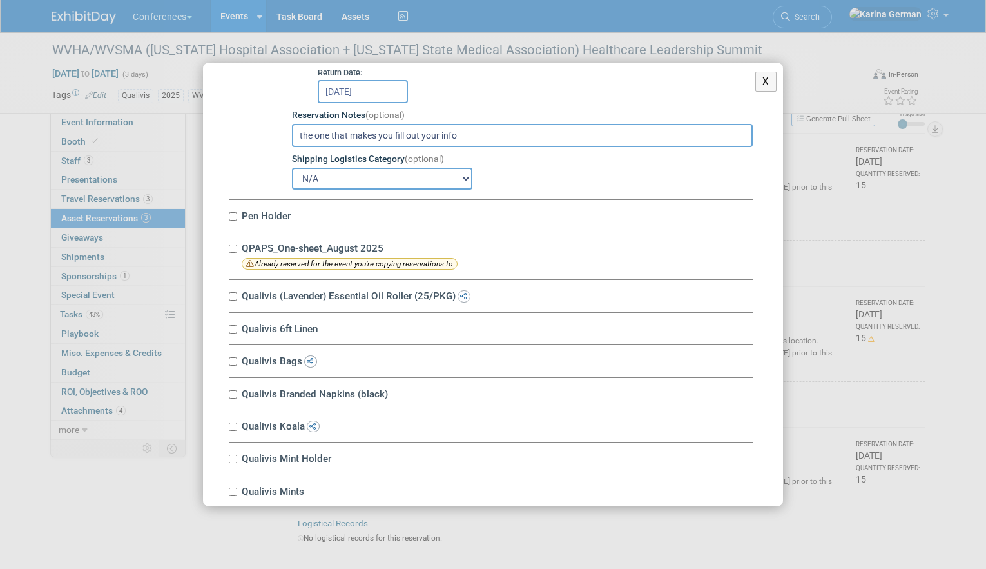
scroll to position [876, 0]
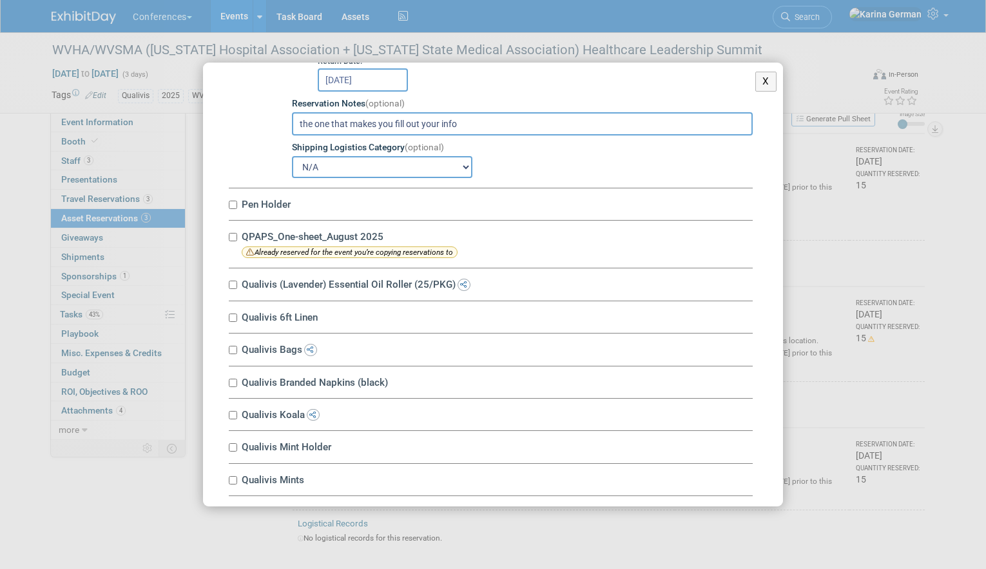
click at [272, 206] on label "Pen Holder" at bounding box center [495, 204] width 515 height 12
click at [237, 206] on input "Pen Holder" at bounding box center [233, 205] width 8 height 8
checkbox input "true"
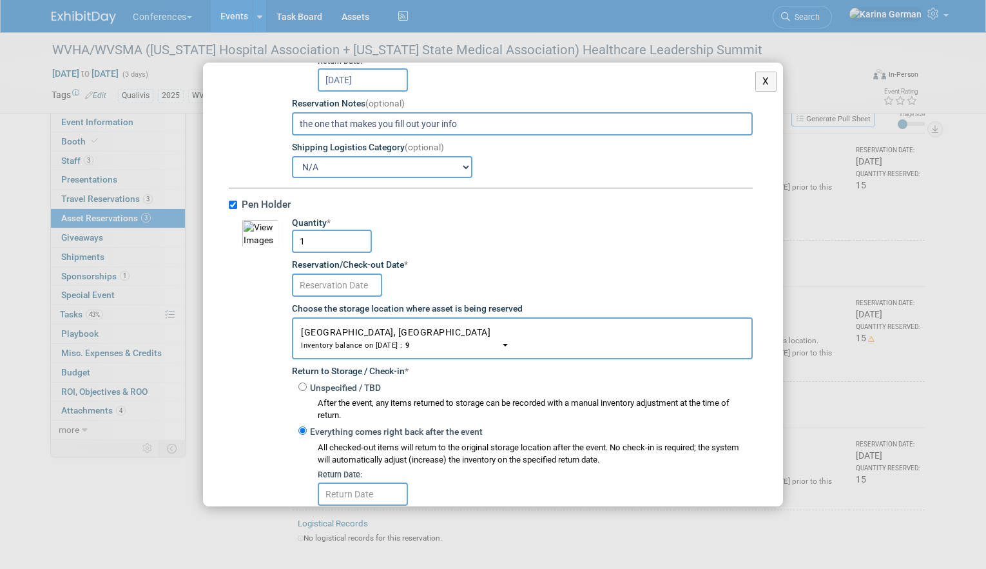
click at [337, 278] on input "text" at bounding box center [337, 284] width 90 height 23
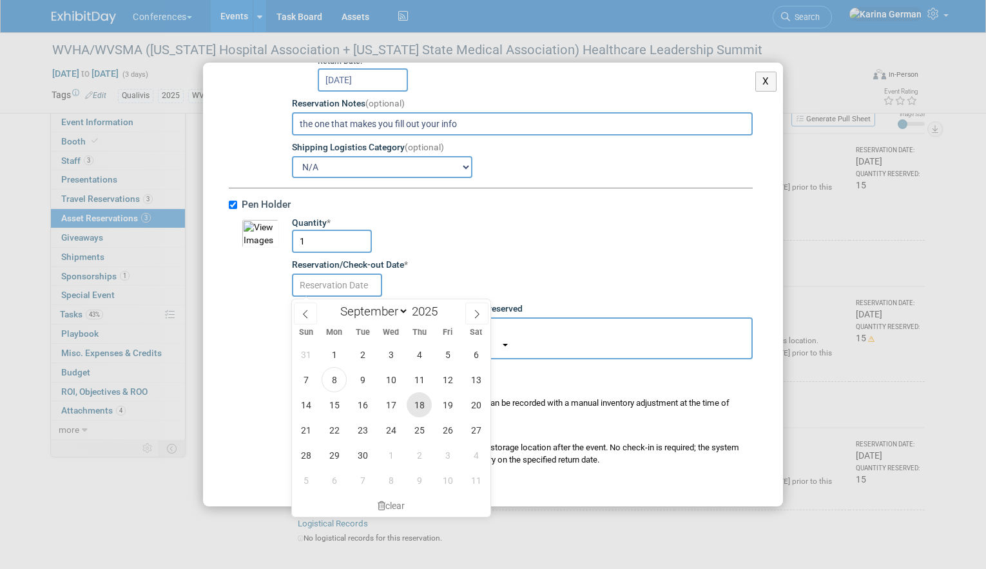
click at [424, 407] on span "18" at bounding box center [419, 404] width 25 height 25
type input "[DATE]"
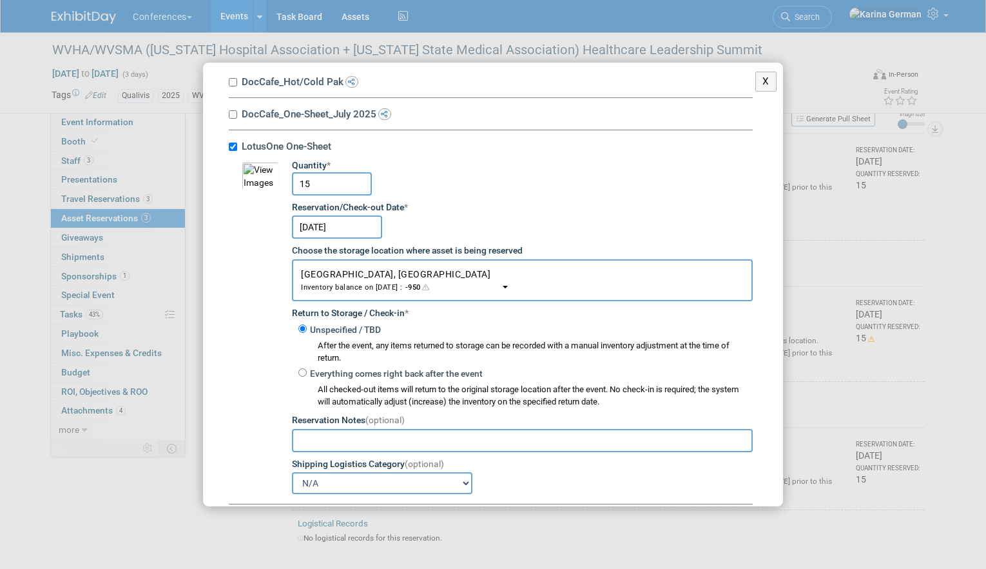
scroll to position [162, 0]
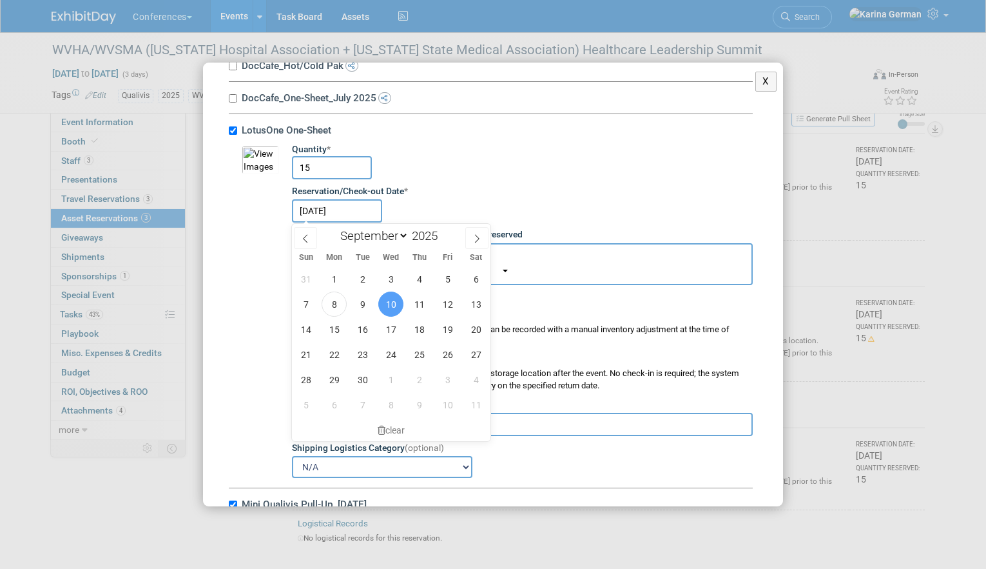
click at [347, 201] on input "Sep 10, 2025" at bounding box center [337, 210] width 90 height 23
click at [412, 335] on span "18" at bounding box center [419, 329] width 25 height 25
type input "[DATE]"
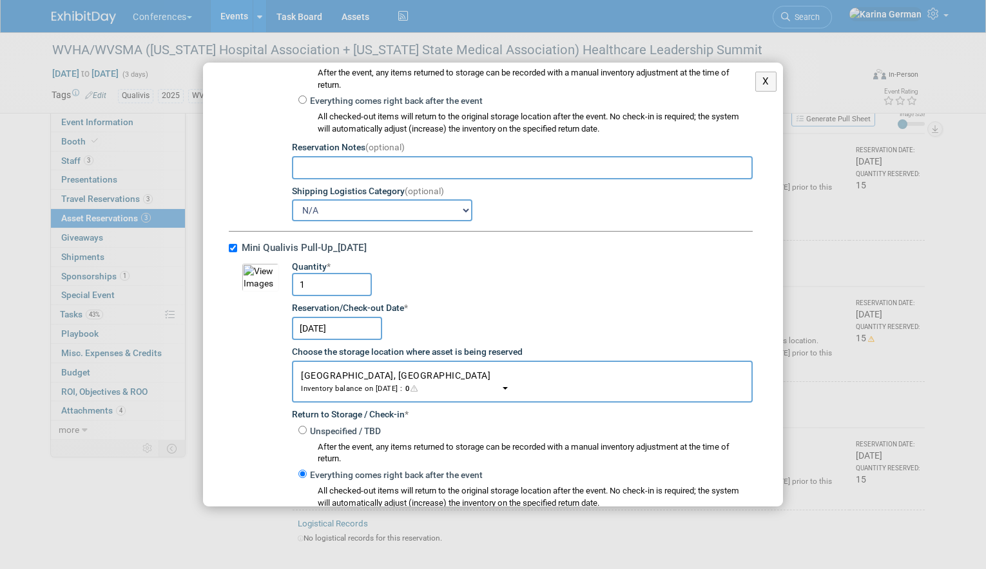
scroll to position [492, 0]
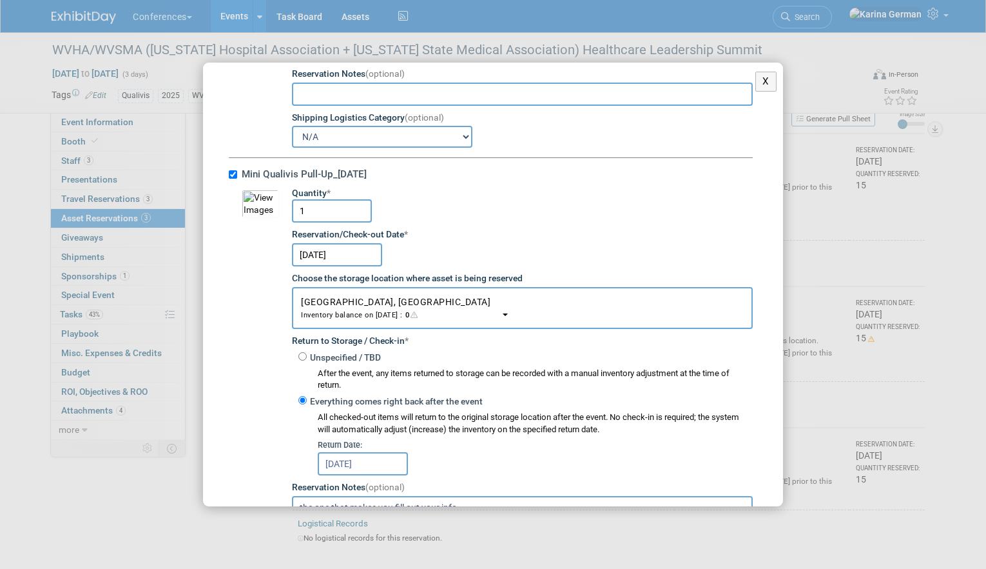
click at [341, 255] on input "Sep 10, 2025" at bounding box center [337, 254] width 90 height 23
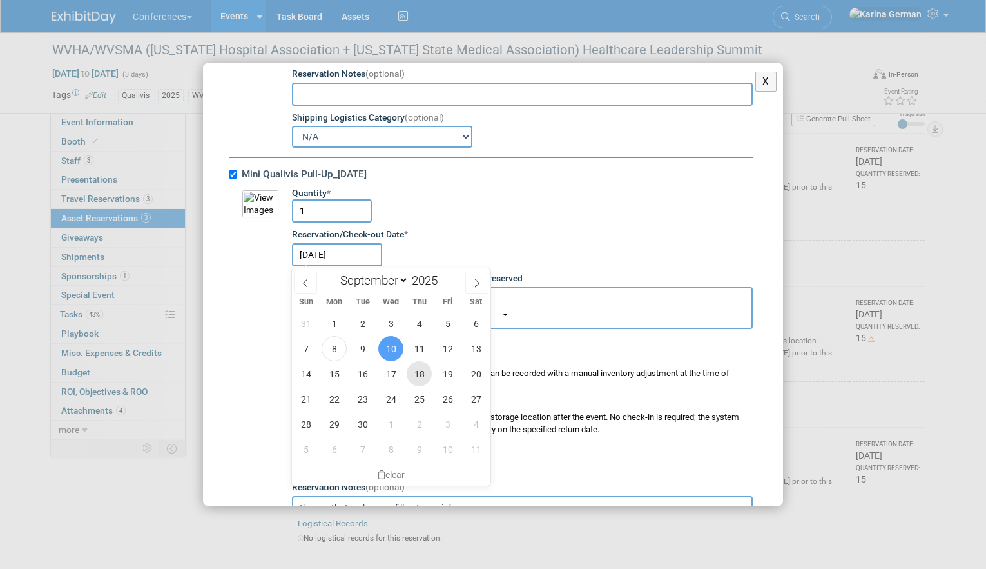
click at [426, 369] on span "18" at bounding box center [419, 373] width 25 height 25
type input "[DATE]"
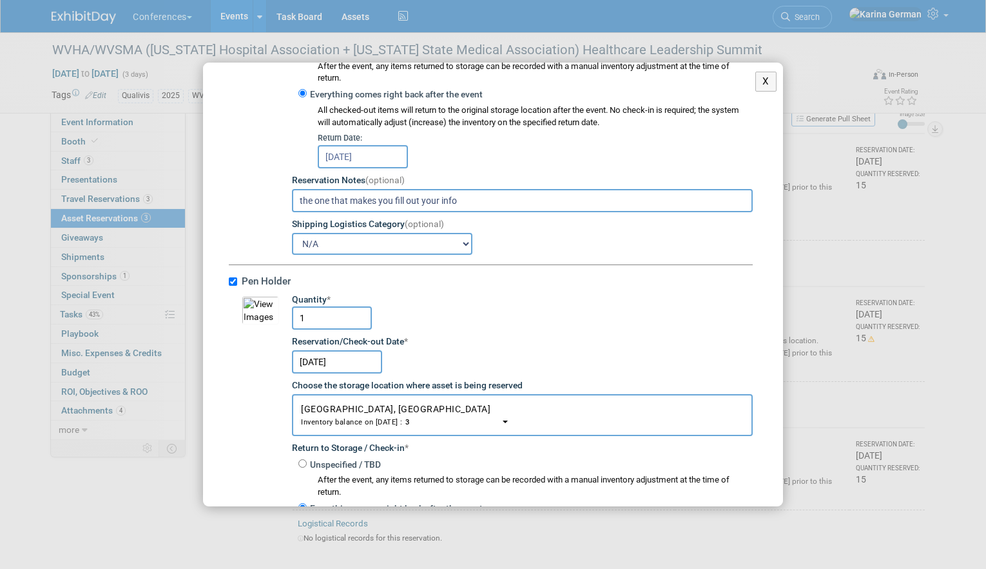
scroll to position [727, 0]
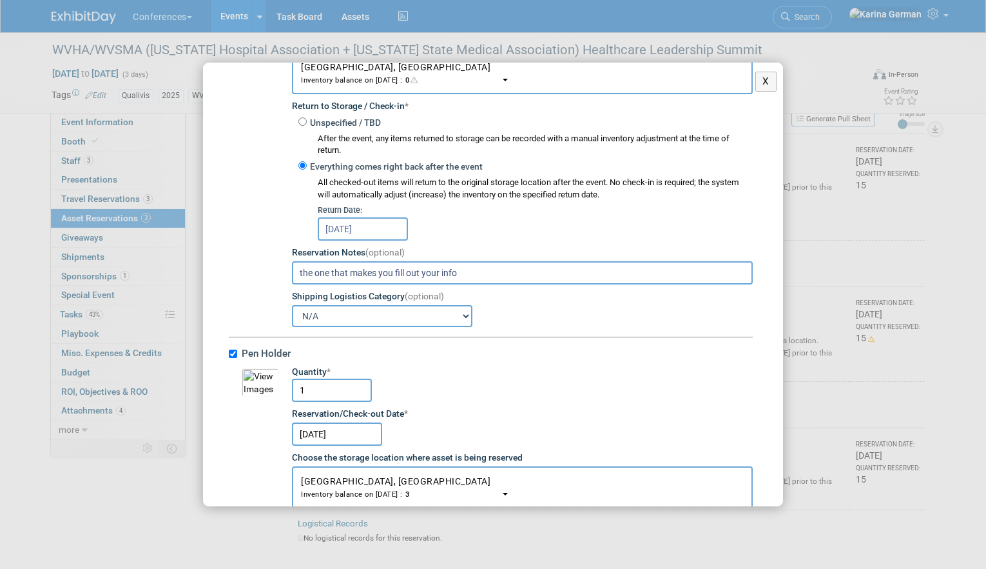
click at [386, 220] on input "Sep 17, 2025" at bounding box center [363, 228] width 90 height 23
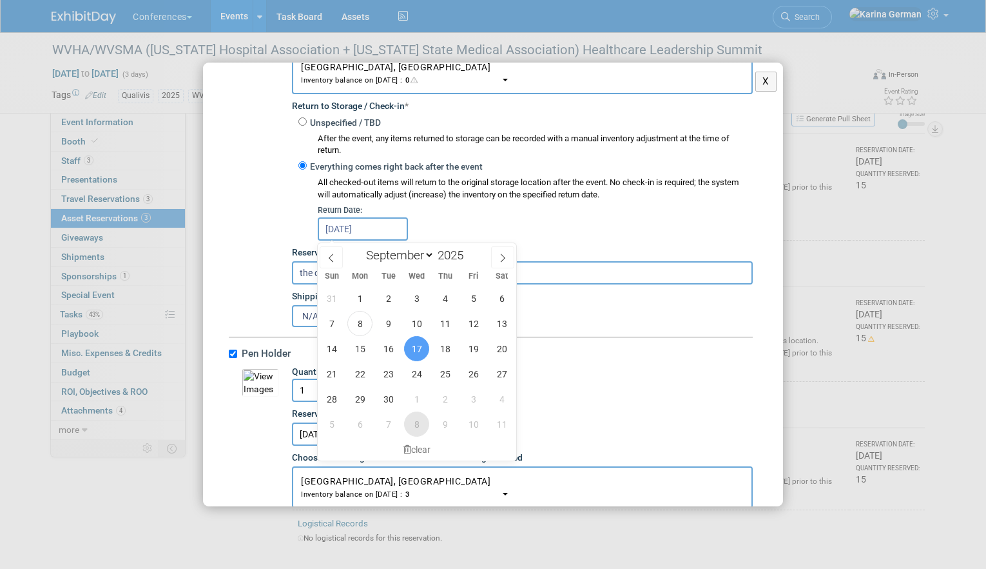
click at [420, 424] on span "8" at bounding box center [416, 423] width 25 height 25
type input "Oct 8, 2025"
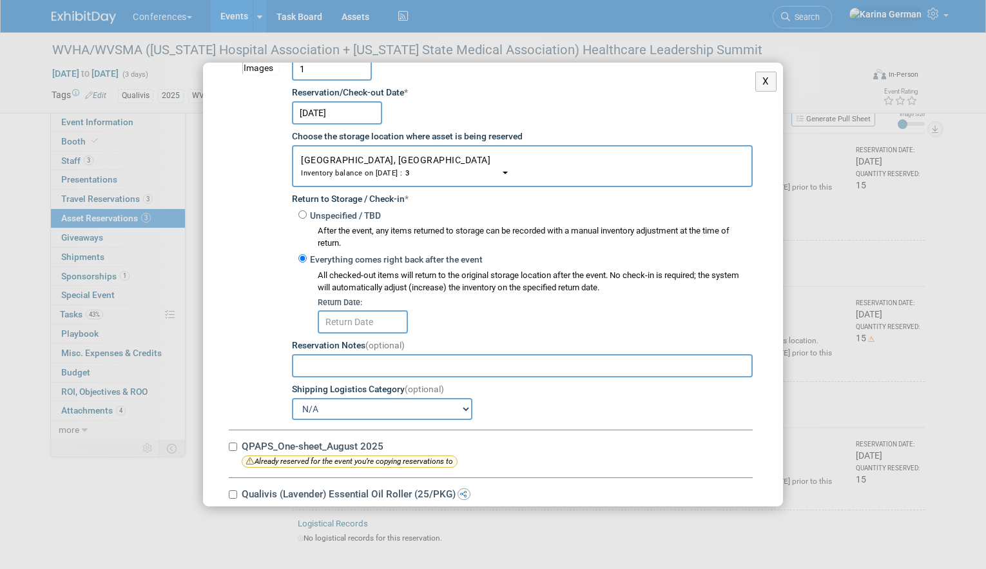
scroll to position [1078, 0]
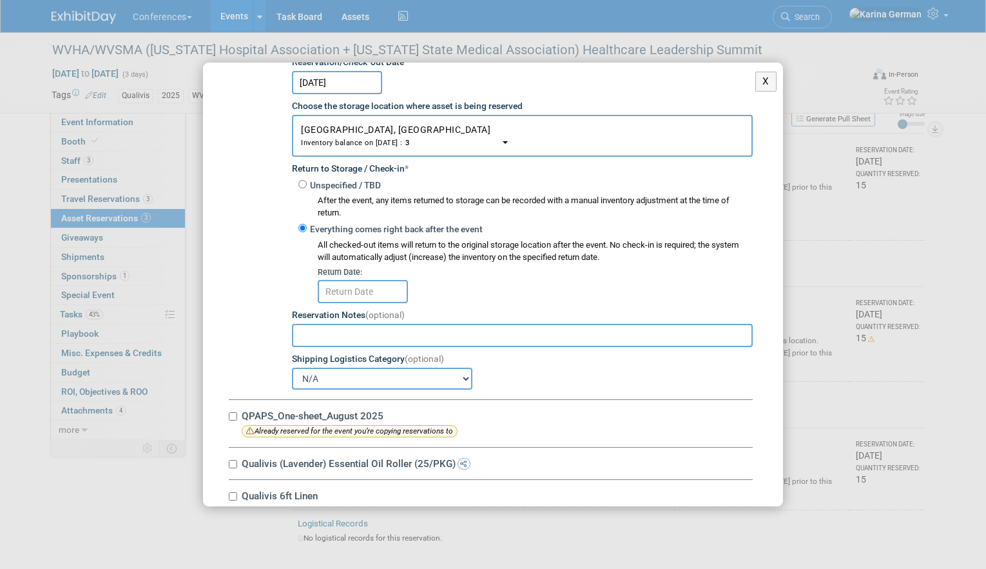
click at [365, 291] on input "text" at bounding box center [363, 291] width 90 height 23
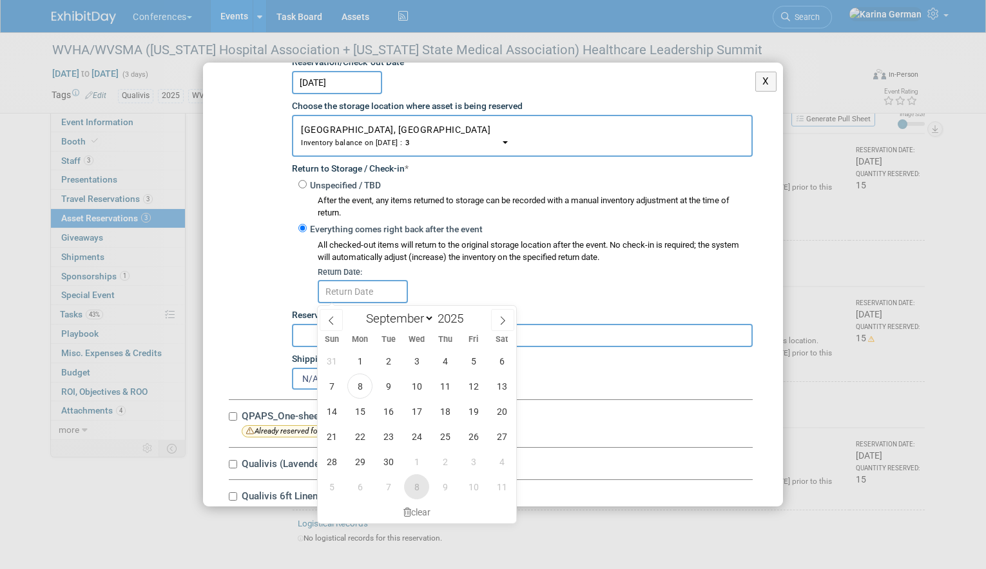
click at [420, 483] on span "8" at bounding box center [416, 486] width 25 height 25
type input "Oct 8, 2025"
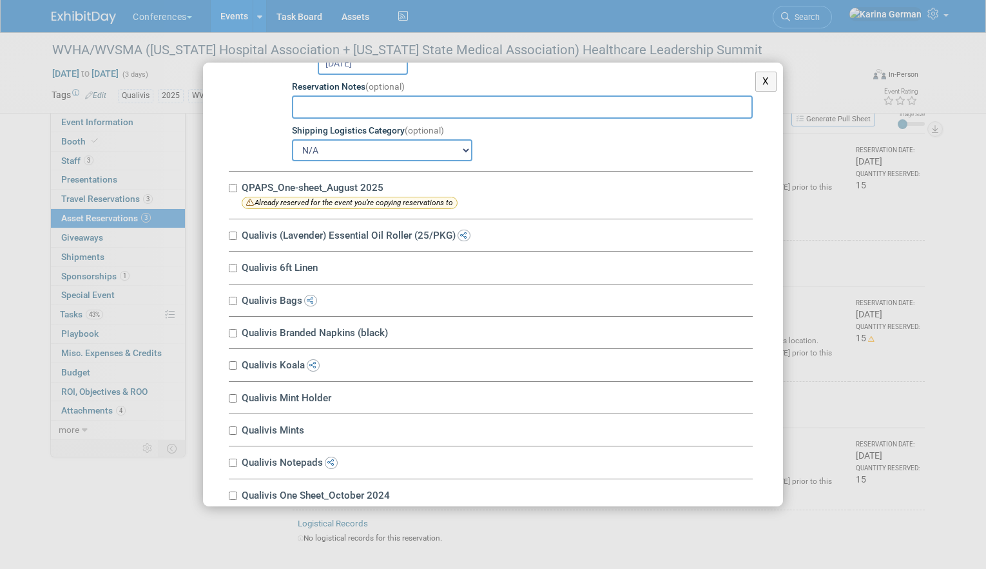
scroll to position [1359, 0]
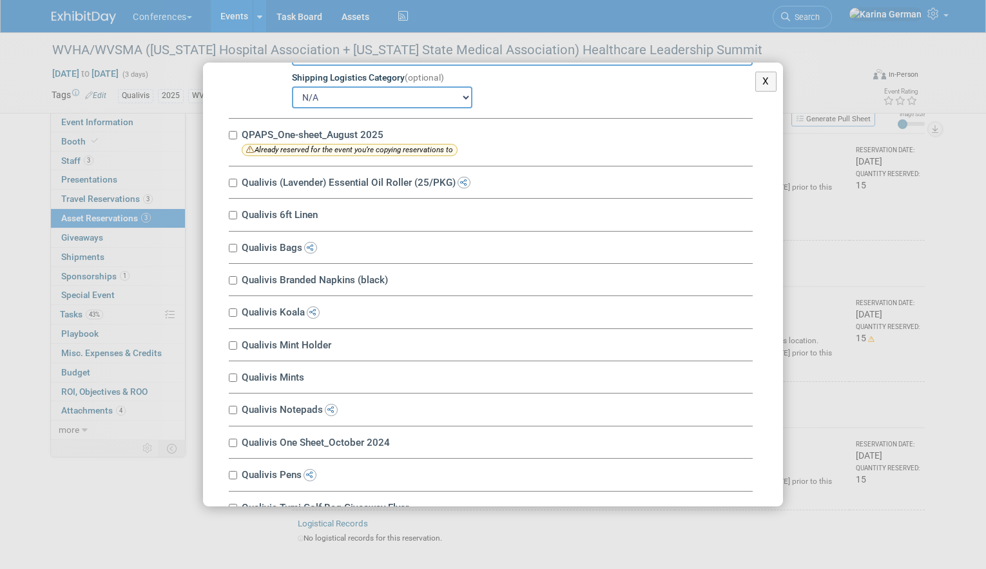
click at [315, 188] on label "Qualivis (Lavender) Essential Oil Roller (25/PKG)" at bounding box center [495, 182] width 515 height 12
click at [237, 187] on input "Qualivis (Lavender) Essential Oil Roller (25/PKG)" at bounding box center [233, 183] width 8 height 8
checkbox input "true"
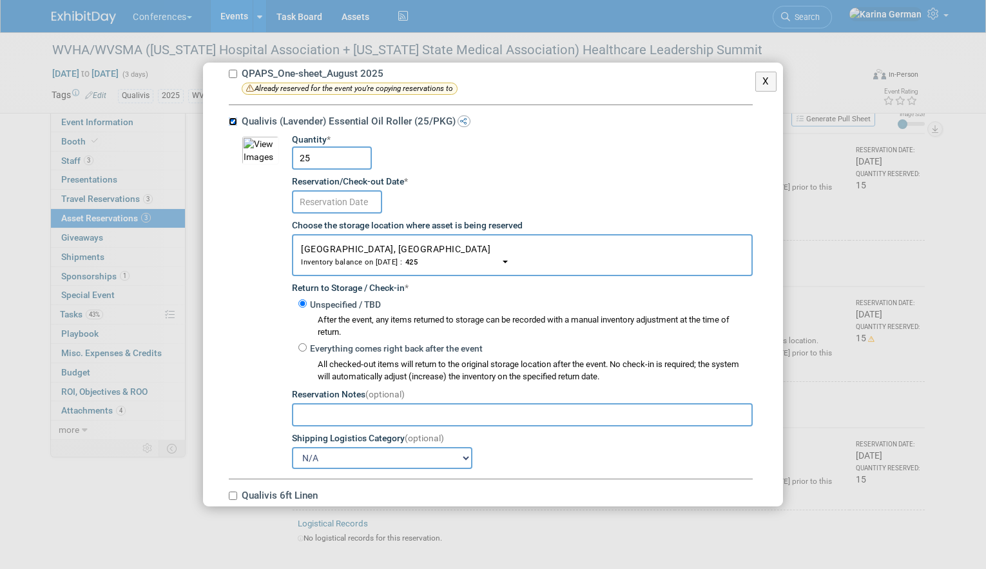
scroll to position [1443, 0]
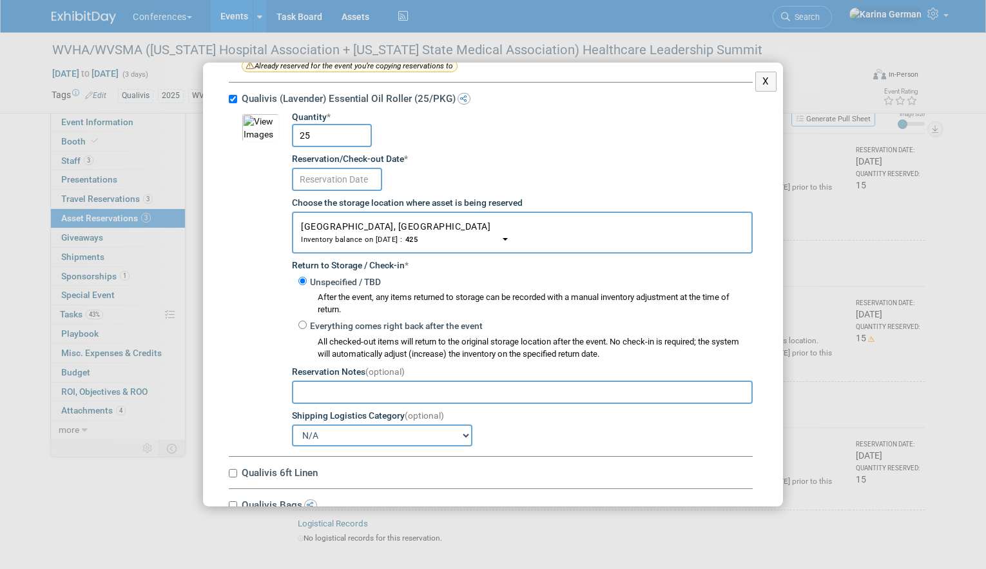
click at [353, 186] on input "text" at bounding box center [337, 179] width 90 height 23
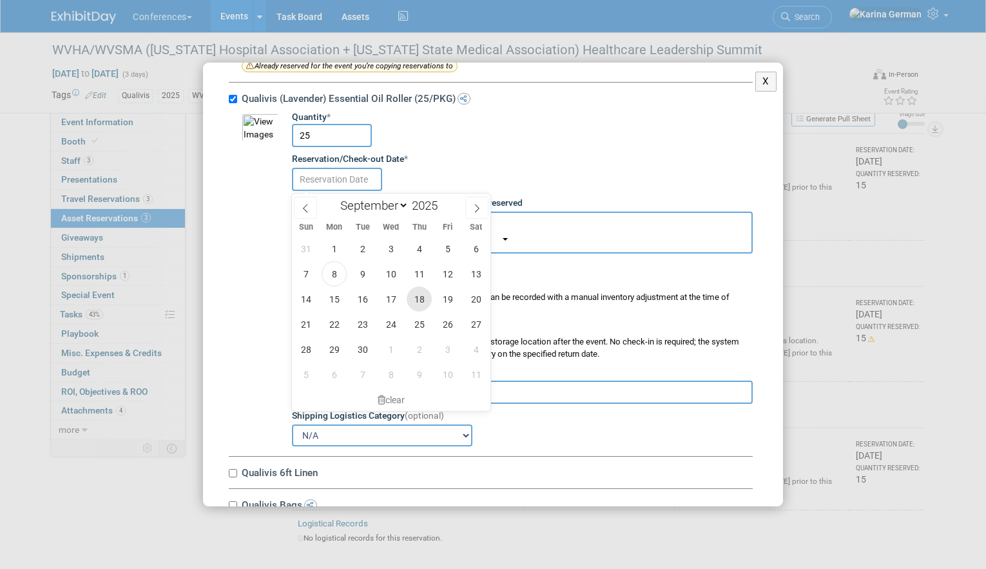
click at [411, 296] on span "18" at bounding box center [419, 298] width 25 height 25
type input "Sep 18, 2025"
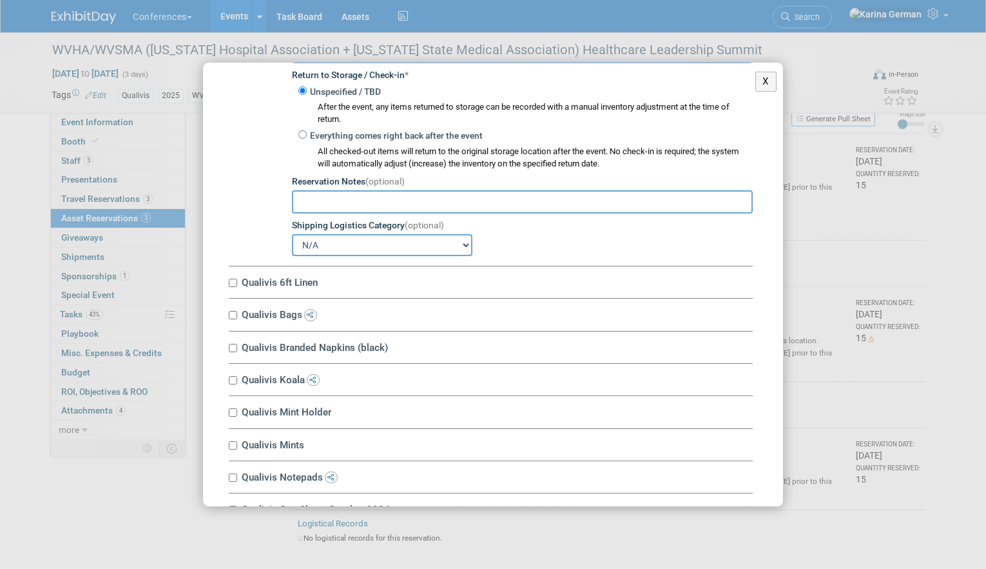
scroll to position [1647, 0]
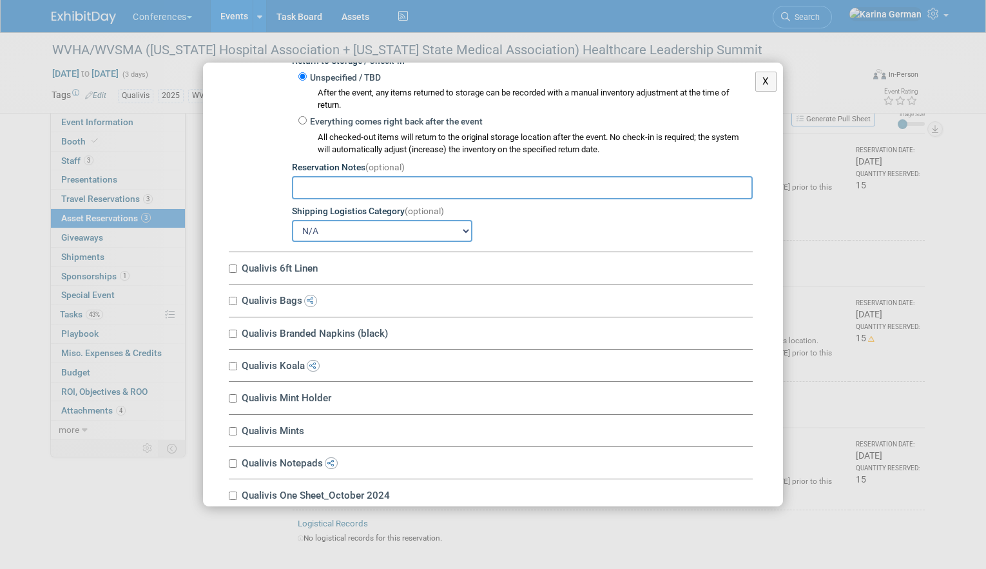
click at [294, 270] on label "Qualivis 6ft Linen" at bounding box center [495, 268] width 515 height 12
click at [237, 270] on input "Qualivis 6ft Linen" at bounding box center [233, 268] width 8 height 8
checkbox input "true"
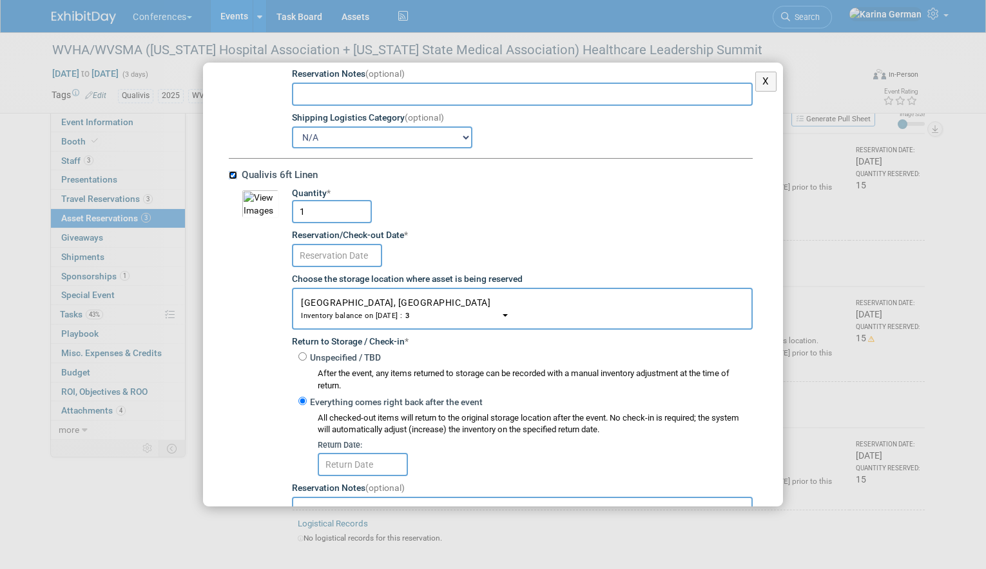
scroll to position [1745, 0]
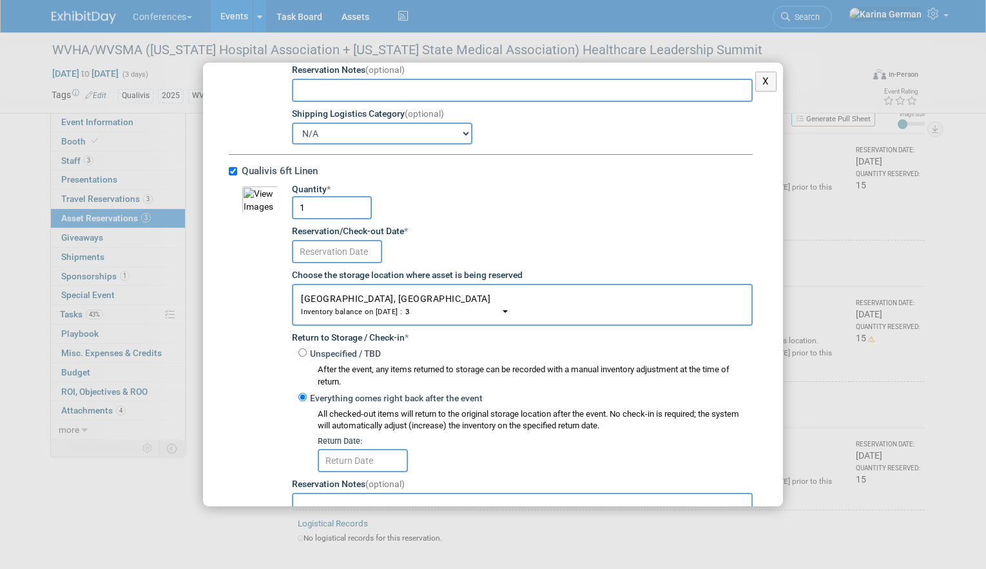
click at [350, 248] on input "text" at bounding box center [337, 251] width 90 height 23
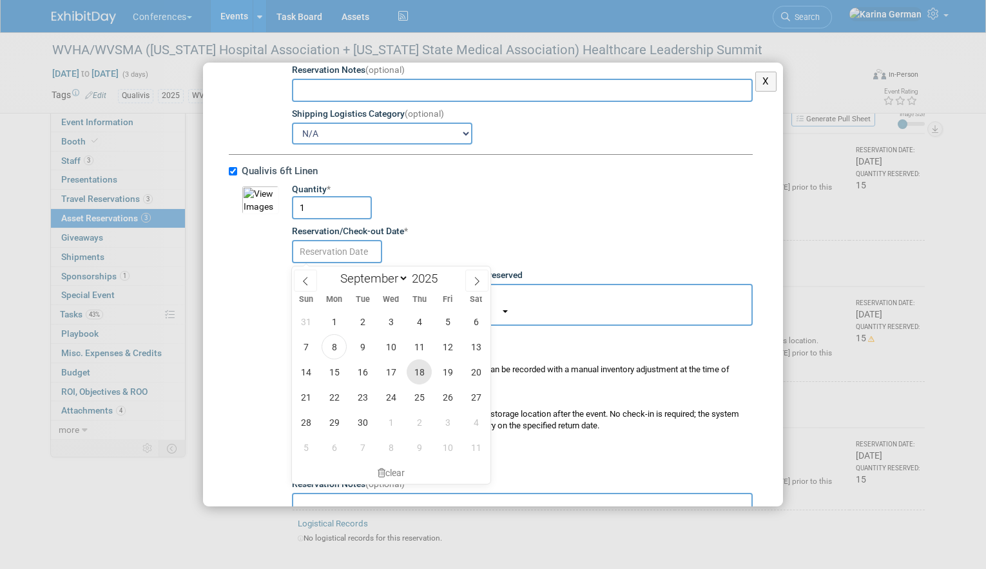
click at [416, 364] on span "18" at bounding box center [419, 371] width 25 height 25
type input "Sep 18, 2025"
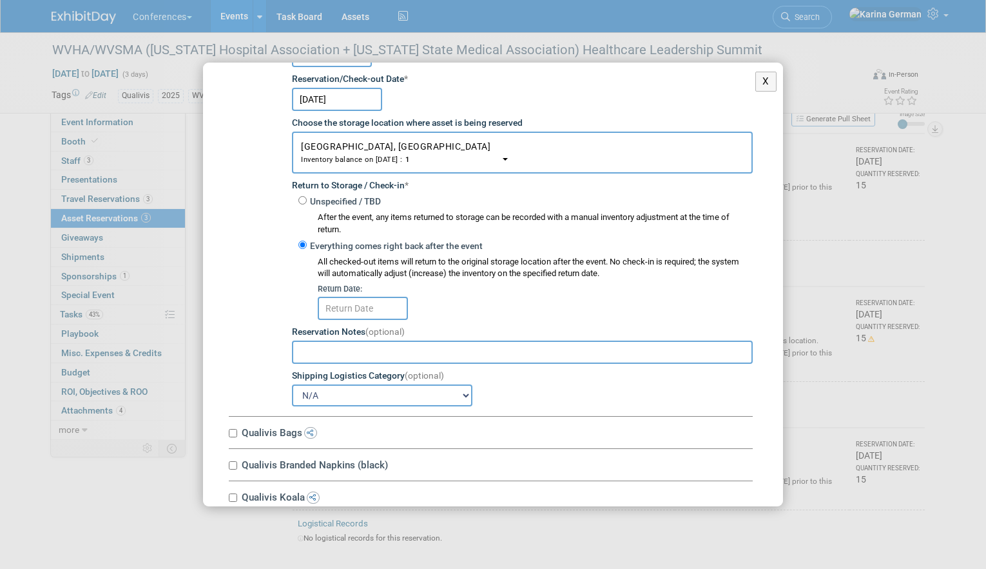
scroll to position [1901, 0]
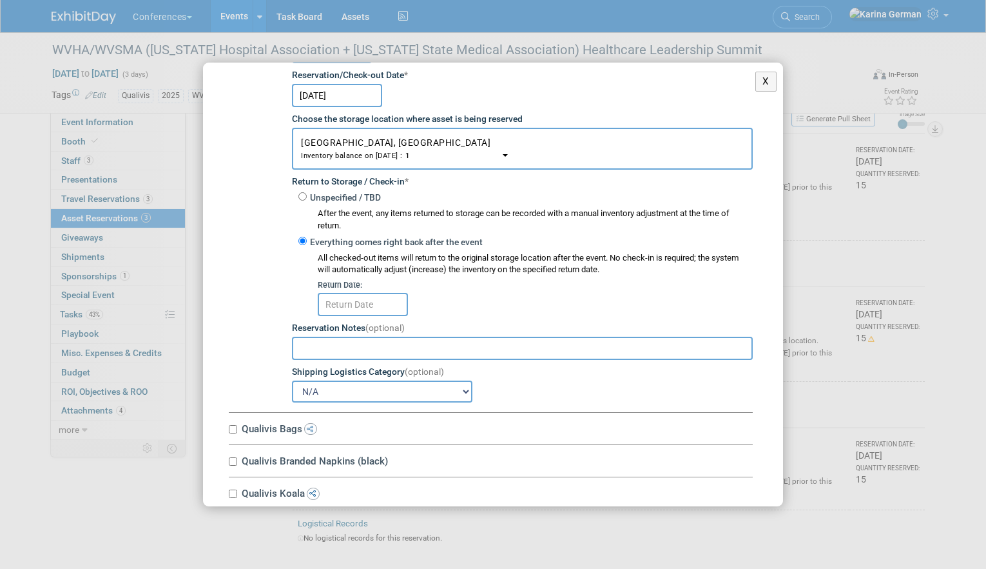
click at [363, 306] on input "text" at bounding box center [363, 304] width 90 height 23
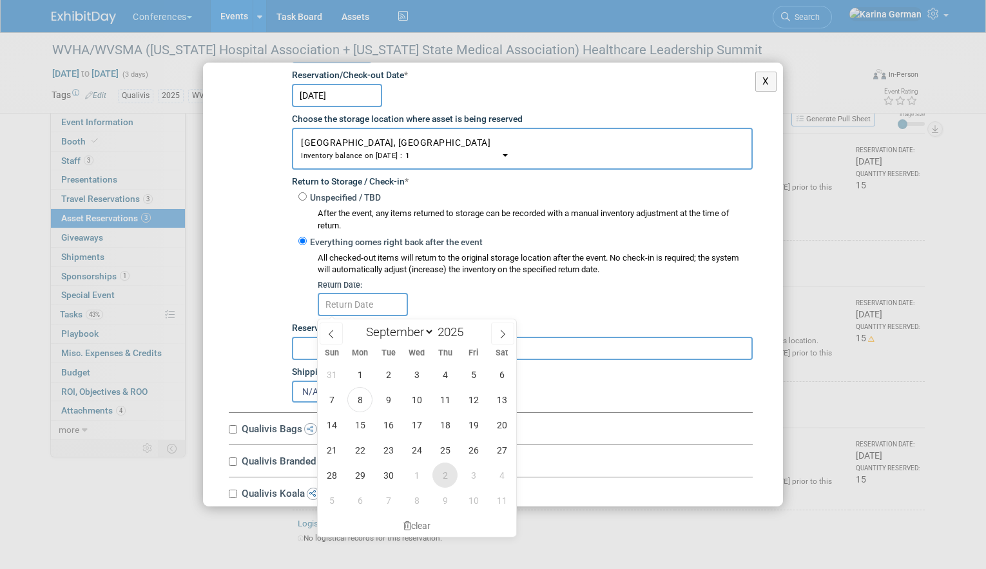
click at [452, 482] on span "2" at bounding box center [445, 474] width 25 height 25
type input "Oct 2, 2025"
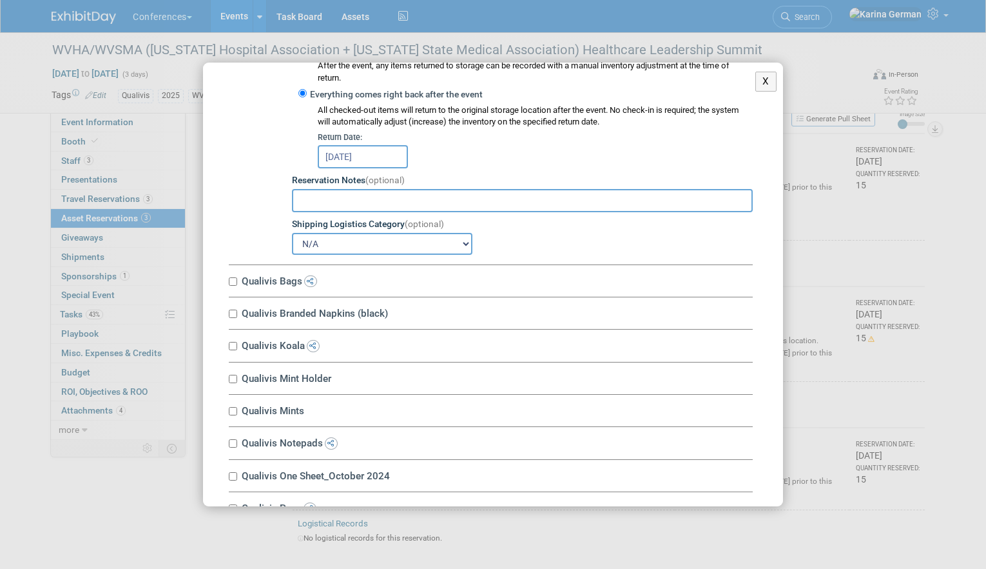
scroll to position [2060, 0]
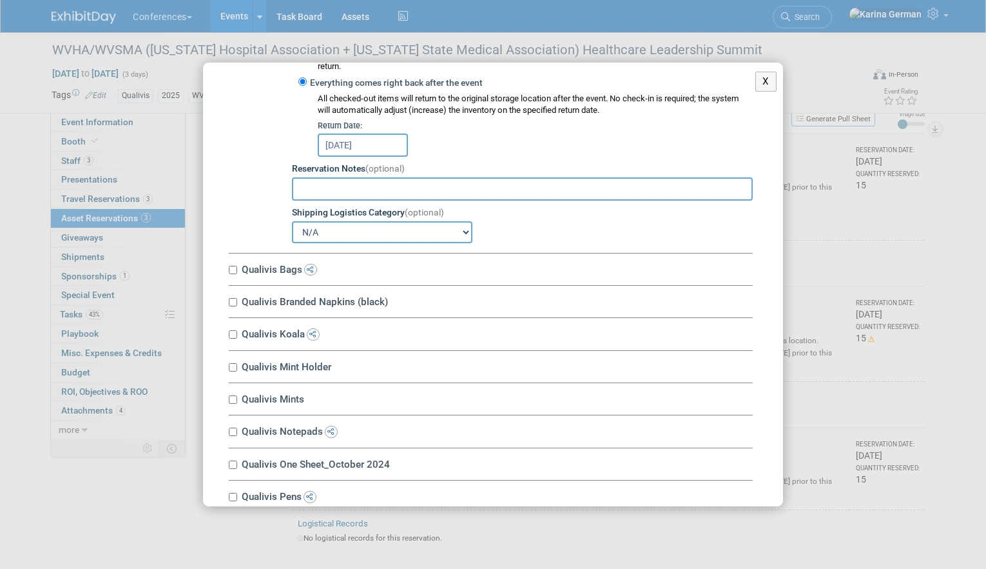
click at [363, 147] on input "Oct 2, 2025" at bounding box center [363, 144] width 90 height 23
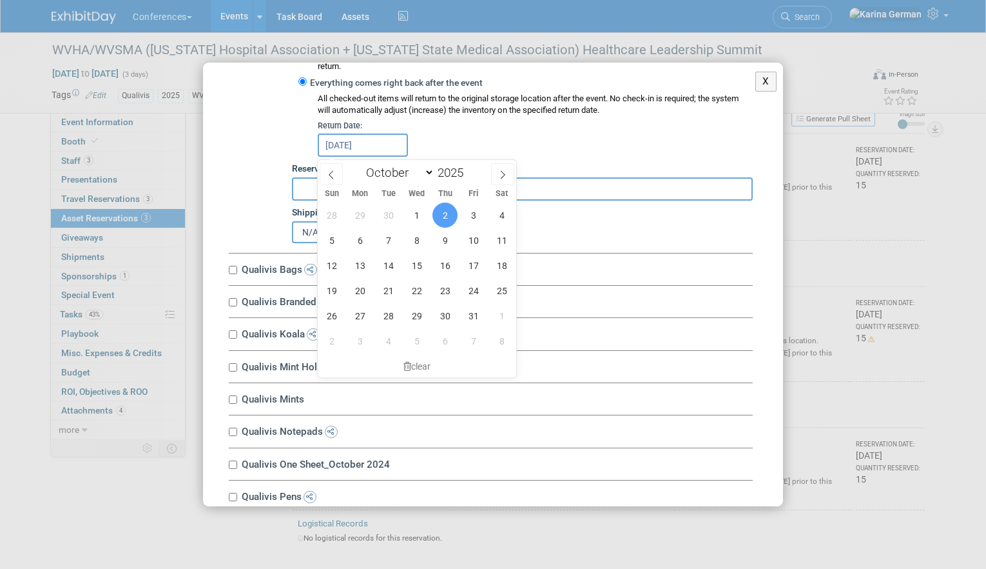
click at [363, 147] on input "Oct 2, 2025" at bounding box center [363, 144] width 90 height 23
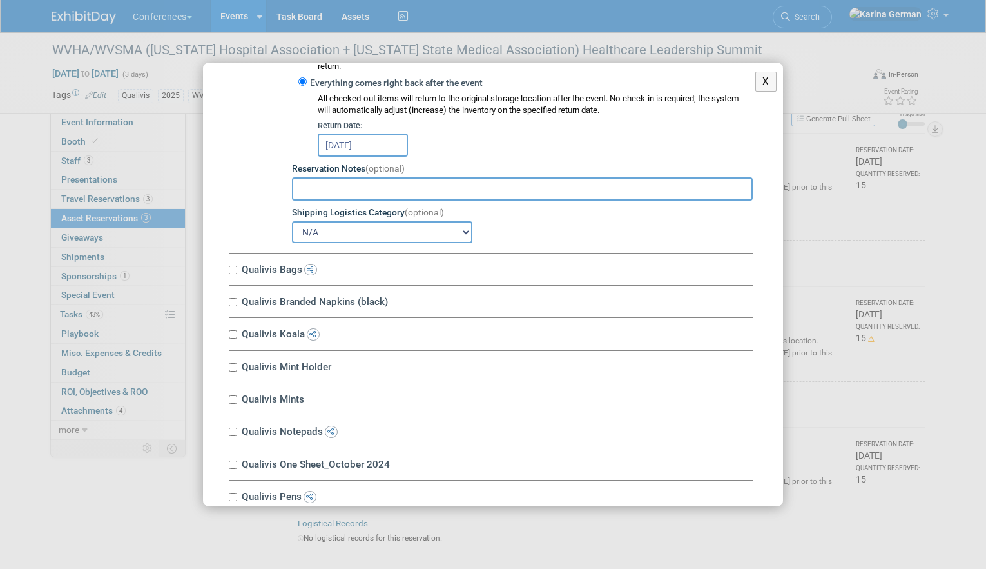
click at [264, 275] on label "Qualivis Bags" at bounding box center [495, 269] width 515 height 12
click at [237, 274] on input "Qualivis Bags" at bounding box center [233, 270] width 8 height 8
checkbox input "true"
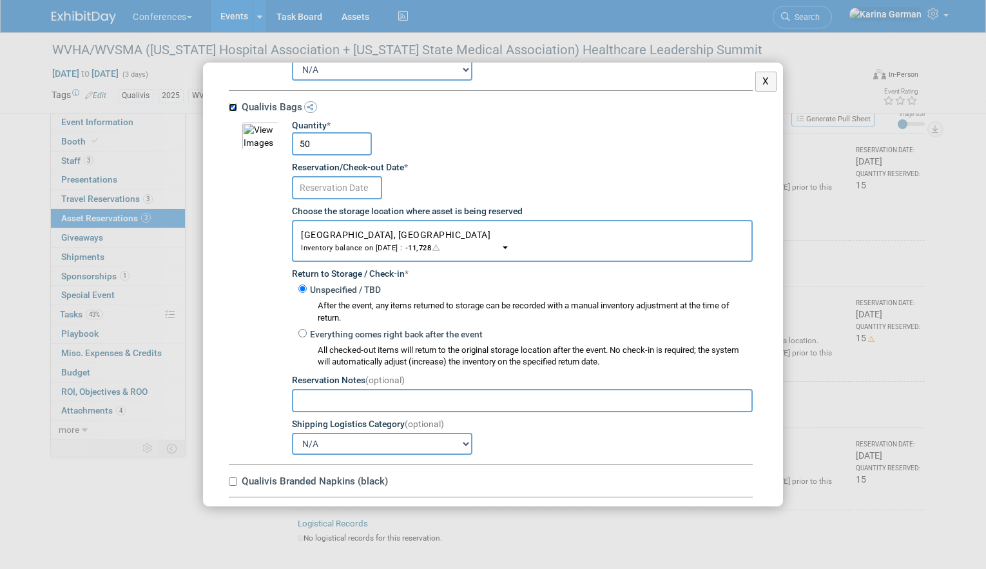
scroll to position [2252, 0]
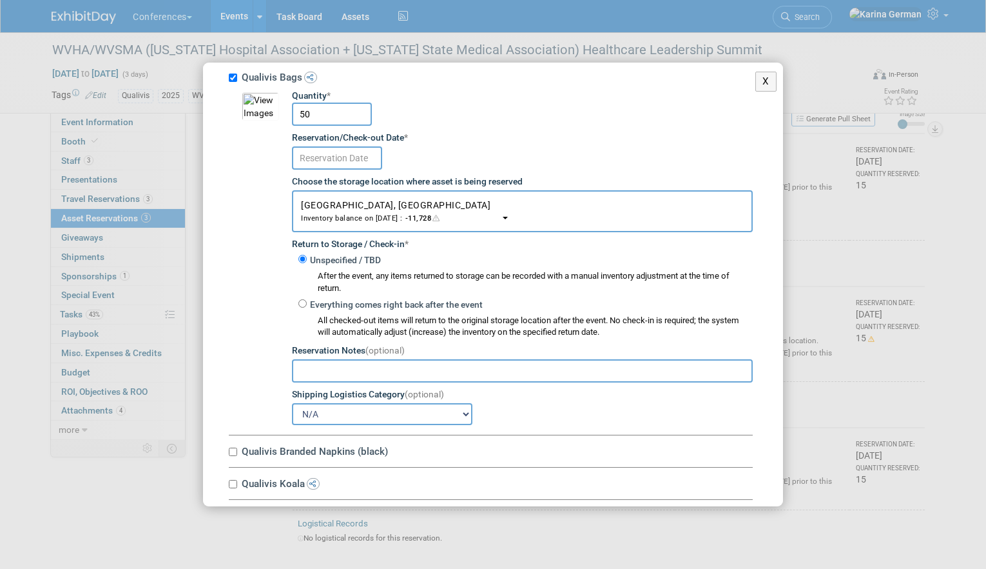
click at [349, 166] on input "text" at bounding box center [337, 157] width 90 height 23
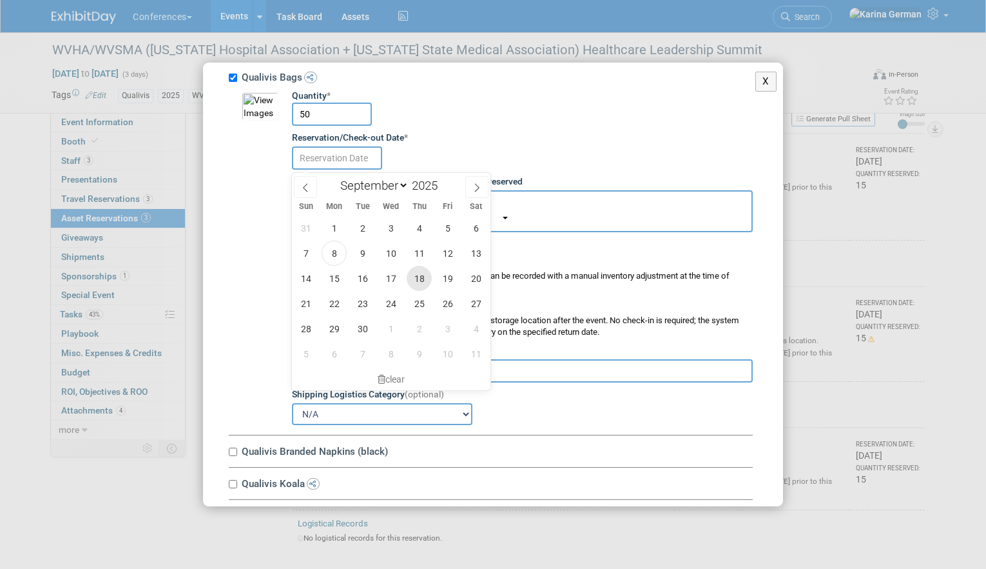
click at [420, 278] on span "18" at bounding box center [419, 278] width 25 height 25
type input "Sep 18, 2025"
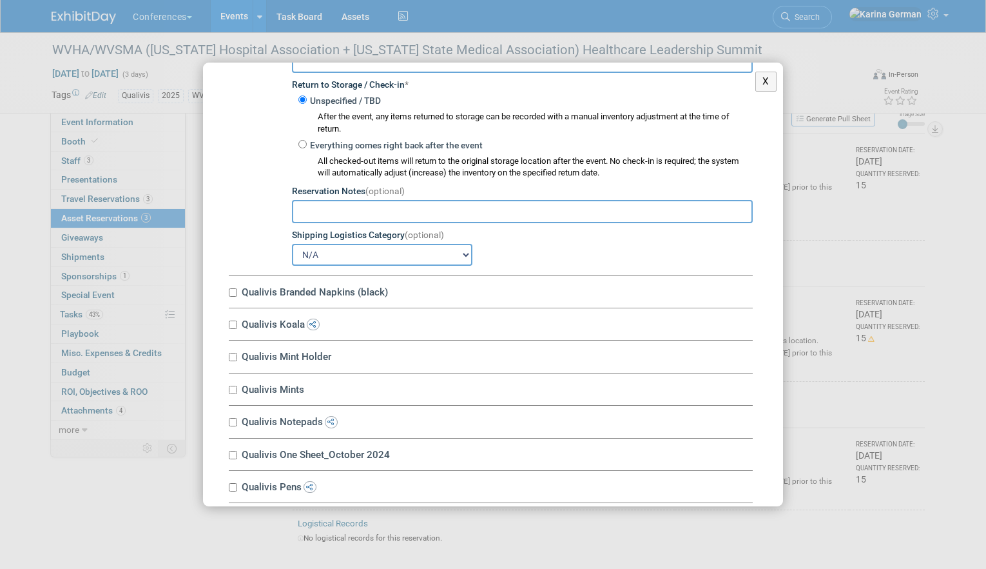
scroll to position [2441, 0]
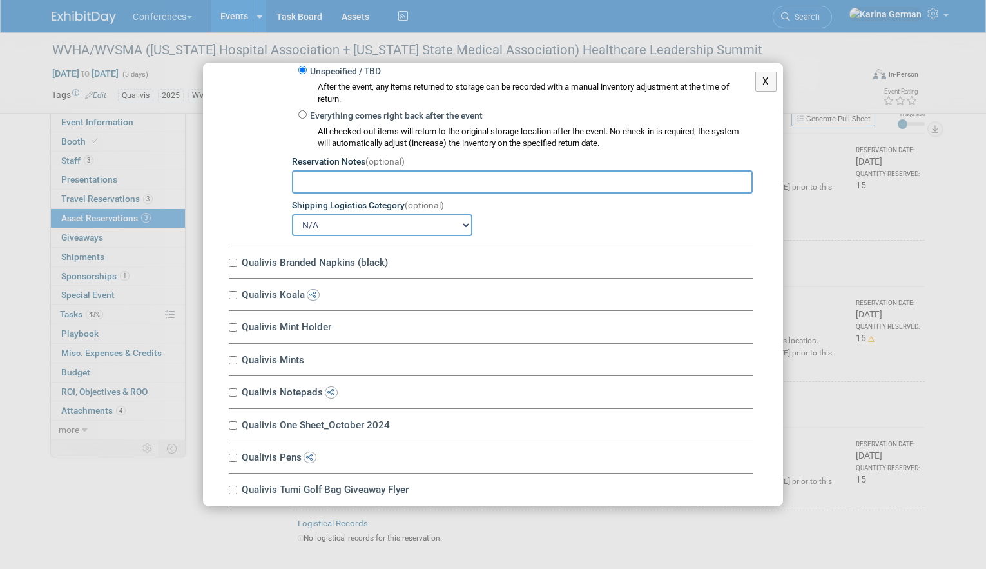
click at [338, 266] on label "Qualivis Branded Napkins (black)" at bounding box center [495, 262] width 515 height 12
click at [237, 266] on input "Qualivis Branded Napkins (black)" at bounding box center [233, 263] width 8 height 8
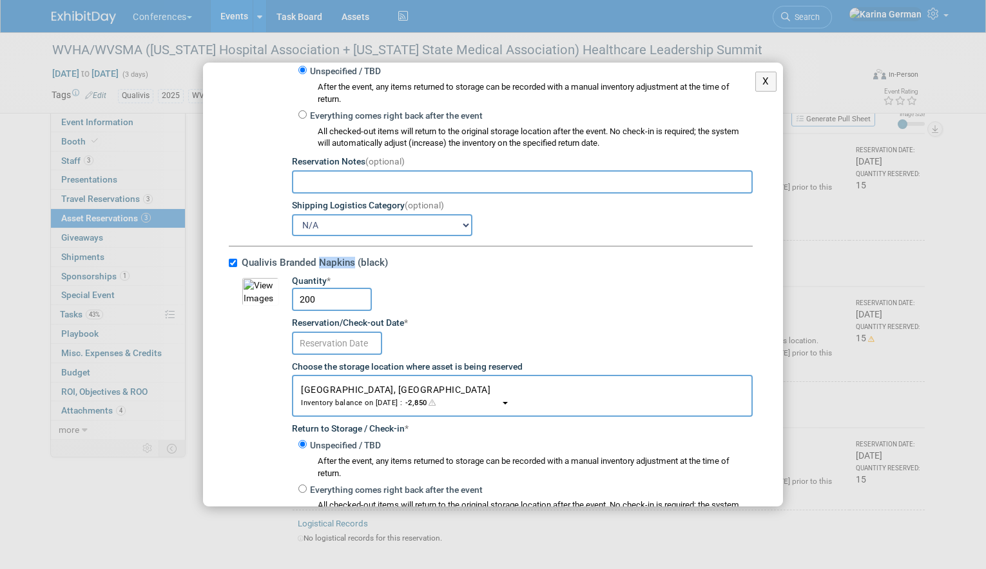
click at [338, 266] on label "Qualivis Branded Napkins (black)" at bounding box center [495, 262] width 515 height 12
click at [237, 266] on input "Qualivis Branded Napkins (black)" at bounding box center [233, 263] width 8 height 8
checkbox input "false"
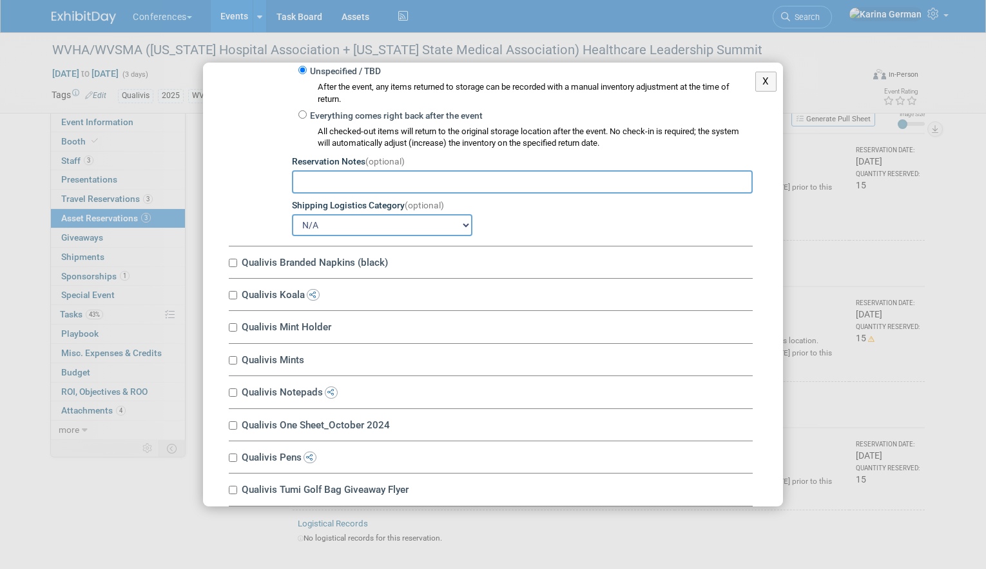
click at [288, 299] on label "Qualivis Koala" at bounding box center [495, 294] width 515 height 12
click at [237, 299] on input "Qualivis Koala" at bounding box center [233, 295] width 8 height 8
checkbox input "true"
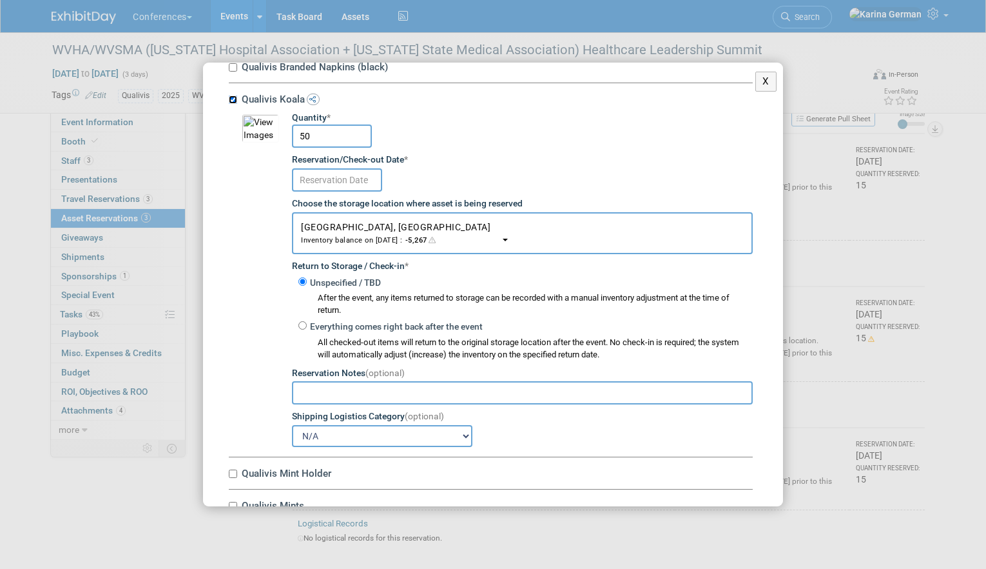
scroll to position [2642, 0]
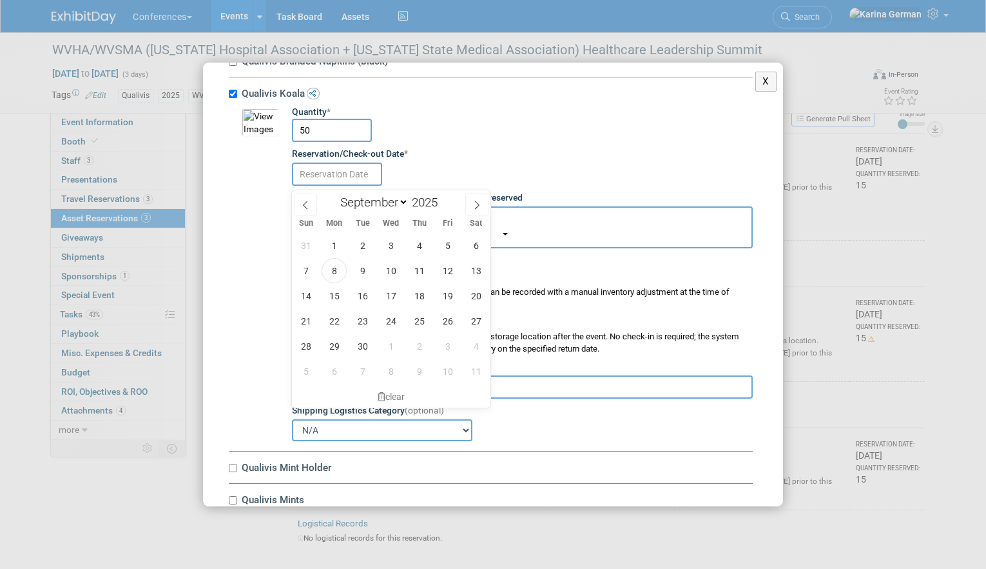
click at [358, 180] on input "text" at bounding box center [337, 173] width 90 height 23
click at [413, 291] on span "18" at bounding box center [419, 295] width 25 height 25
type input "Sep 18, 2025"
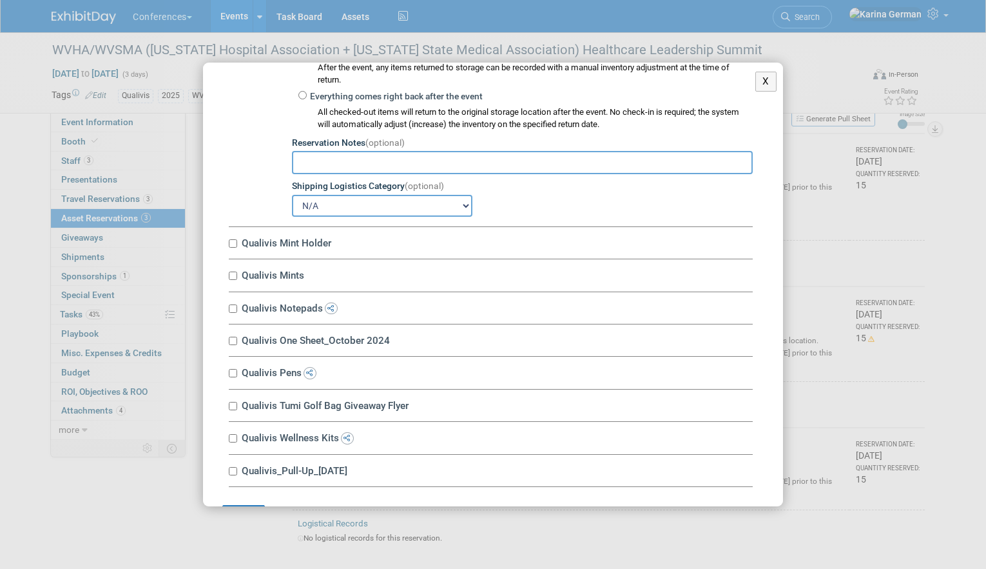
scroll to position [2909, 0]
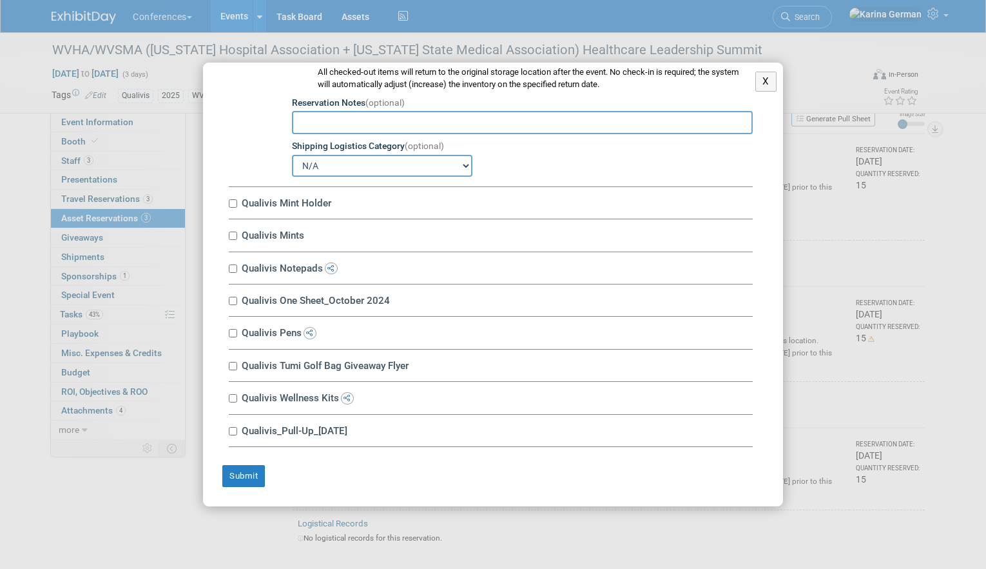
click at [309, 210] on div "Qualivis Mint Holder 10034671-10717475-ecde758f-c22b-4f7c-a577-41003fe3d098.jpg…" at bounding box center [491, 203] width 524 height 32
click at [308, 203] on label "Qualivis Mint Holder" at bounding box center [495, 203] width 515 height 12
click at [237, 203] on input "Qualivis Mint Holder" at bounding box center [233, 203] width 8 height 8
checkbox input "true"
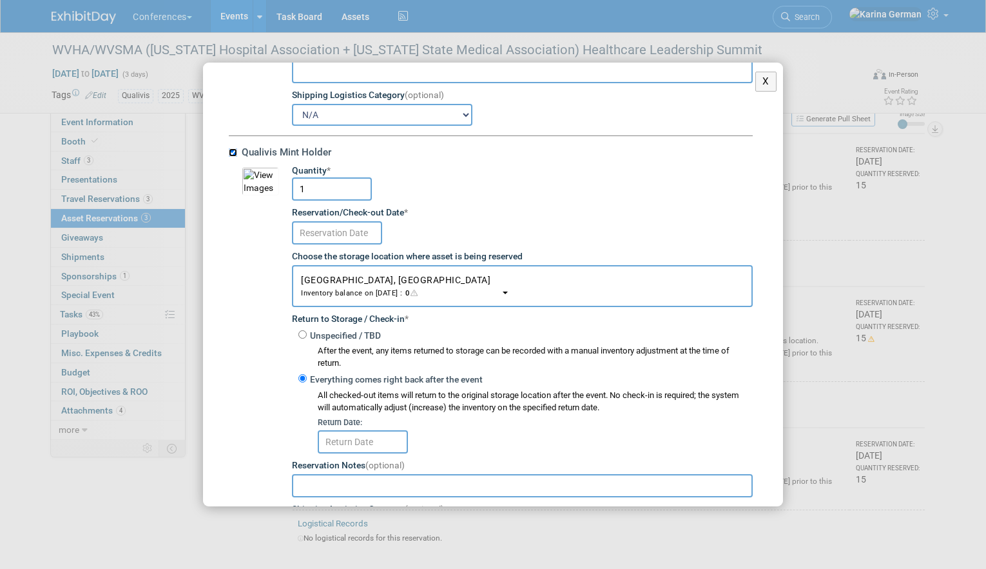
scroll to position [2969, 0]
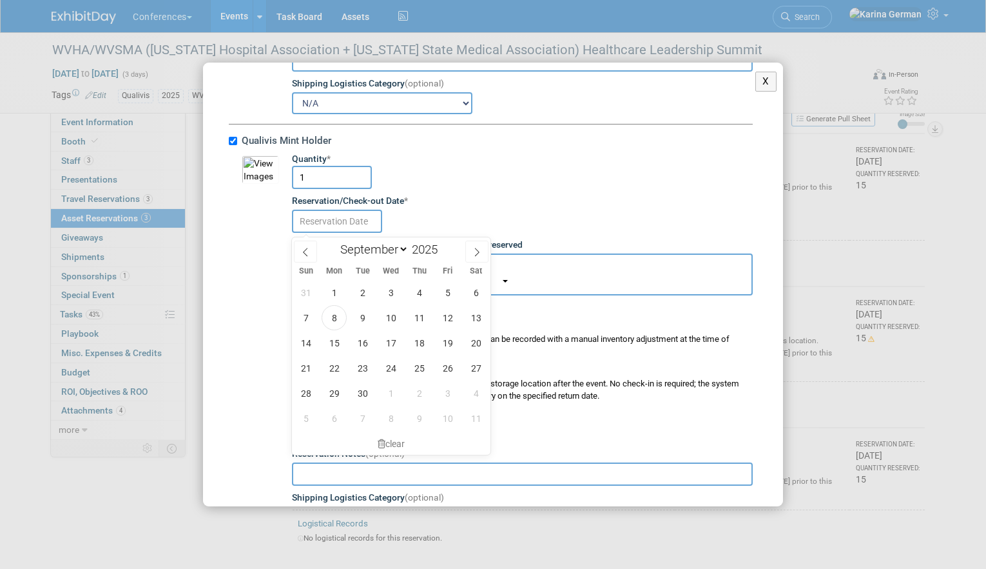
click at [353, 226] on input "text" at bounding box center [337, 221] width 90 height 23
click at [423, 344] on span "18" at bounding box center [419, 342] width 25 height 25
type input "Sep 18, 2025"
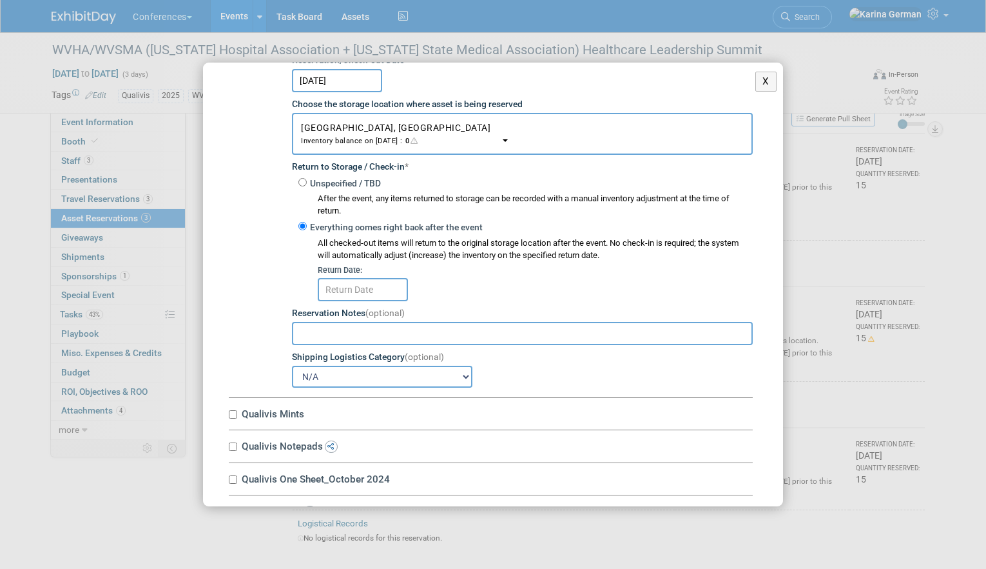
scroll to position [3112, 0]
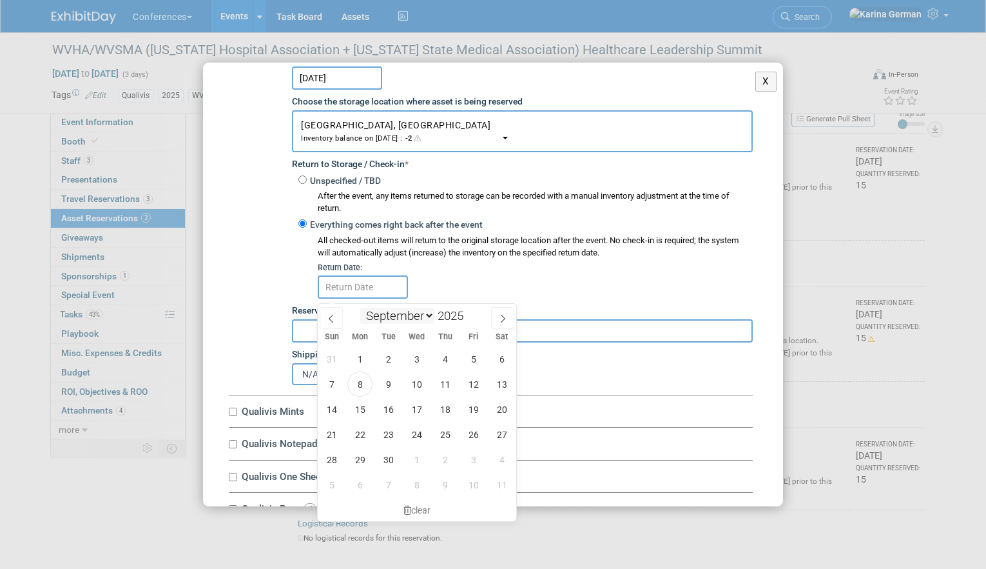
click at [365, 298] on input "text" at bounding box center [363, 286] width 90 height 23
click at [449, 464] on span "2" at bounding box center [445, 459] width 25 height 25
type input "Oct 2, 2025"
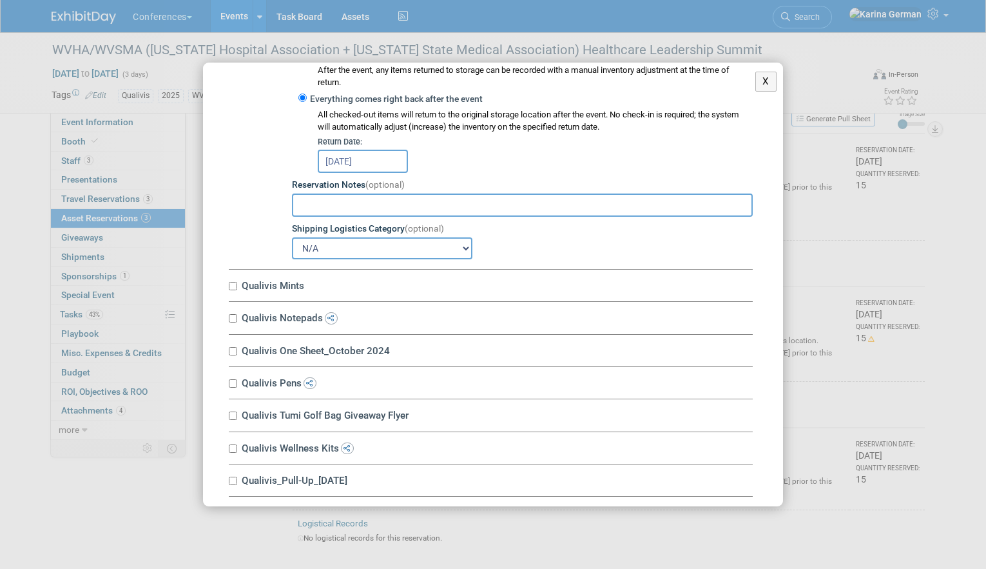
scroll to position [3248, 0]
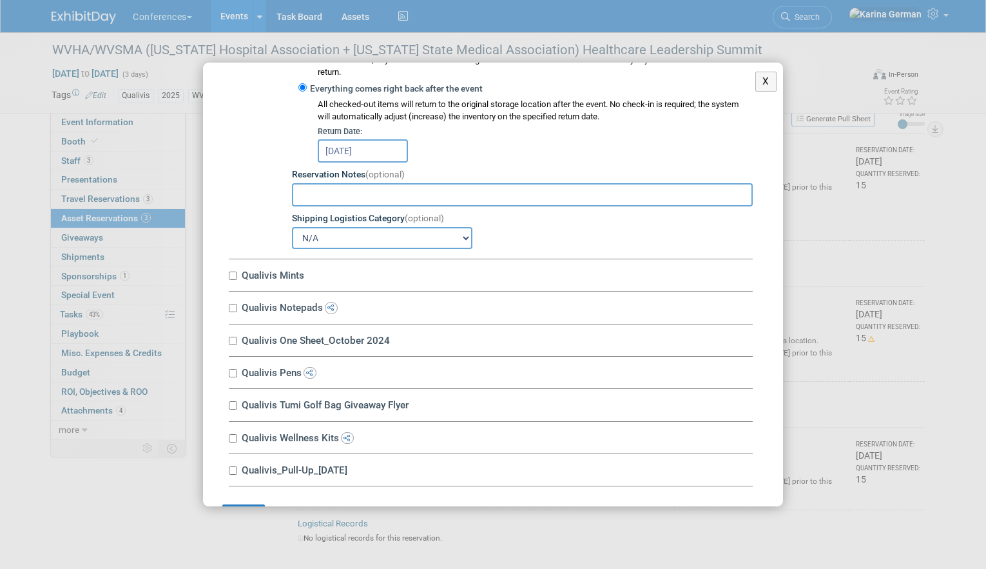
click at [266, 286] on div "Qualivis Mints 10034671-10720410-61d6ea25-5b86-41c8-90ea-e7a72384e956.jpg Quant…" at bounding box center [491, 275] width 524 height 32
click at [284, 278] on label "Qualivis Mints" at bounding box center [495, 275] width 515 height 12
click at [237, 278] on input "Qualivis Mints" at bounding box center [233, 275] width 8 height 8
checkbox input "true"
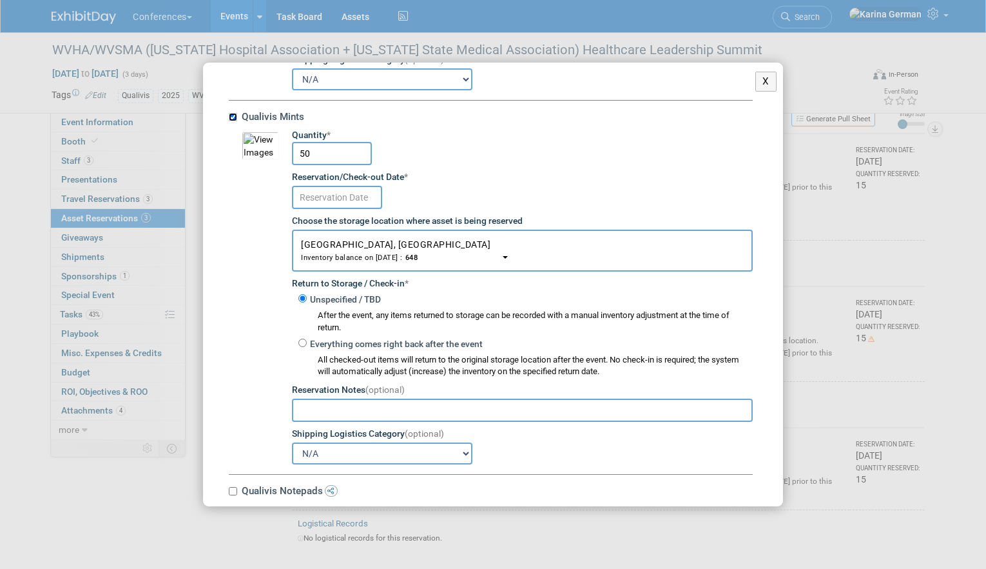
scroll to position [3418, 0]
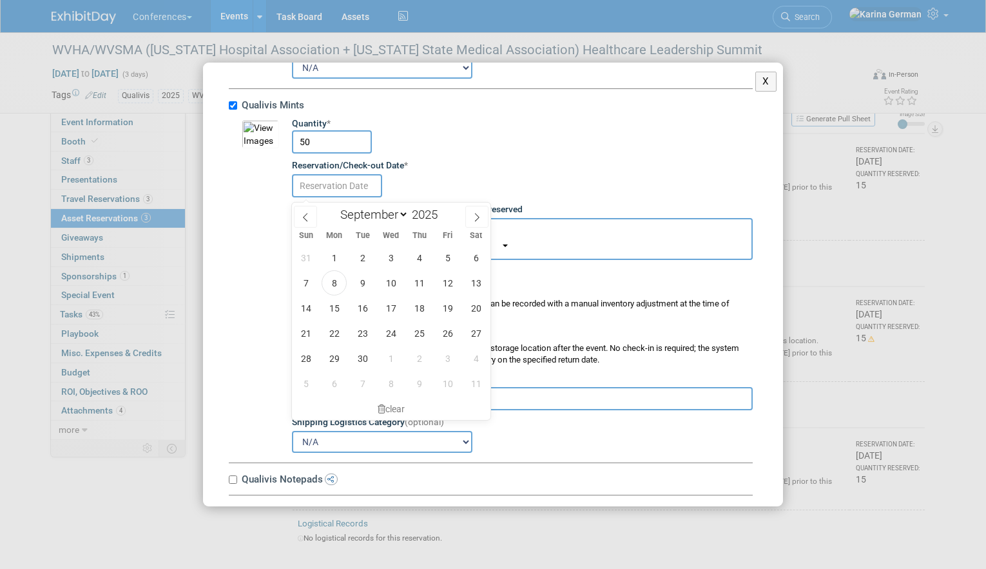
click at [358, 190] on input "text" at bounding box center [337, 185] width 90 height 23
click at [418, 311] on span "18" at bounding box center [419, 307] width 25 height 25
type input "Sep 18, 2025"
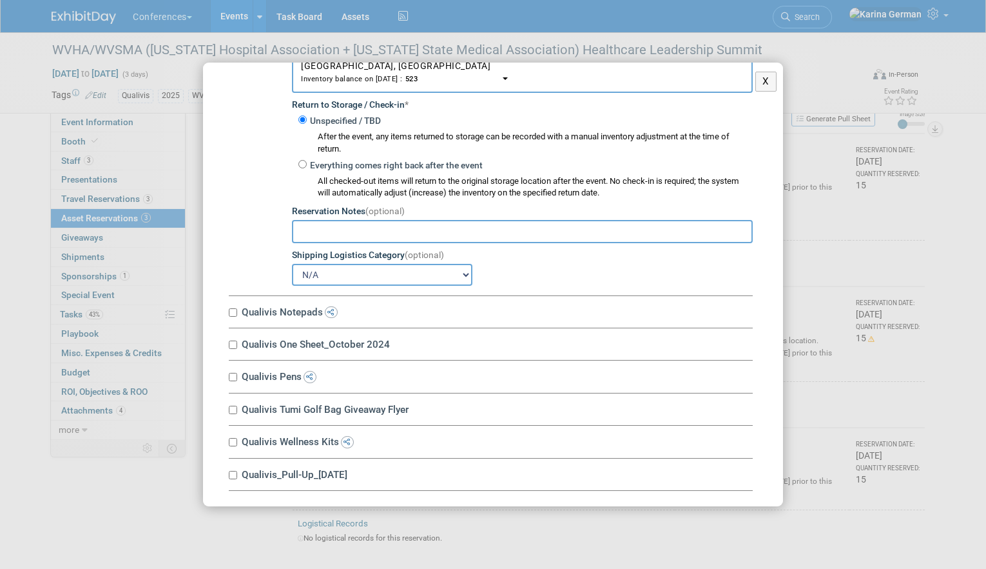
scroll to position [3633, 0]
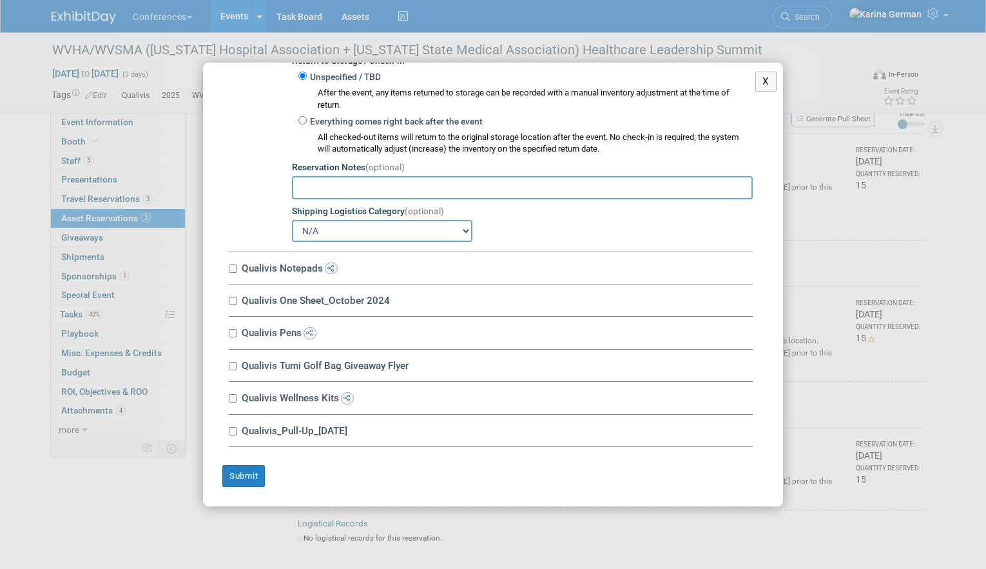
click at [291, 265] on label "Qualivis Notepads" at bounding box center [495, 268] width 515 height 12
click at [237, 265] on input "Qualivis Notepads" at bounding box center [233, 268] width 8 height 8
checkbox input "true"
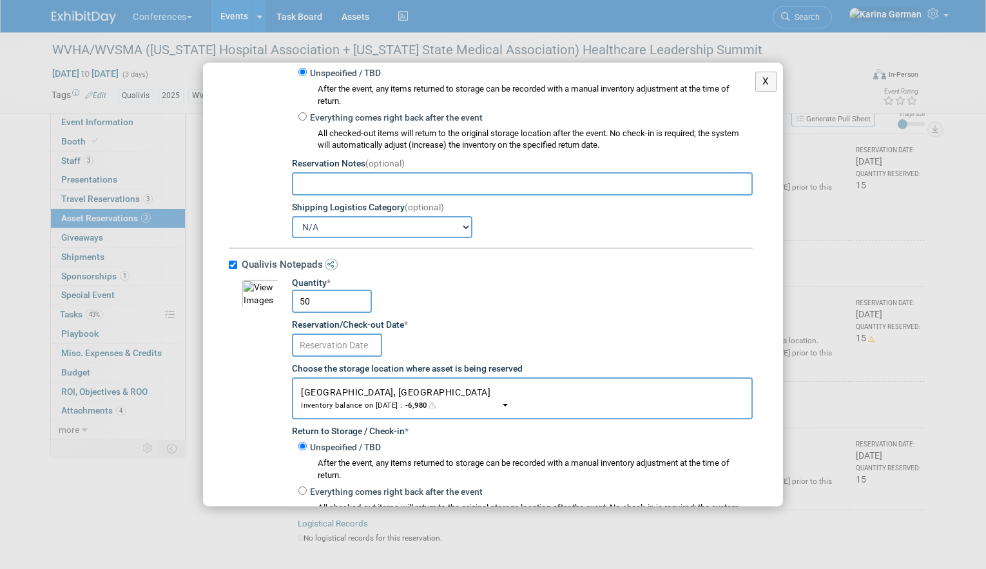
click at [337, 344] on input "text" at bounding box center [337, 344] width 90 height 23
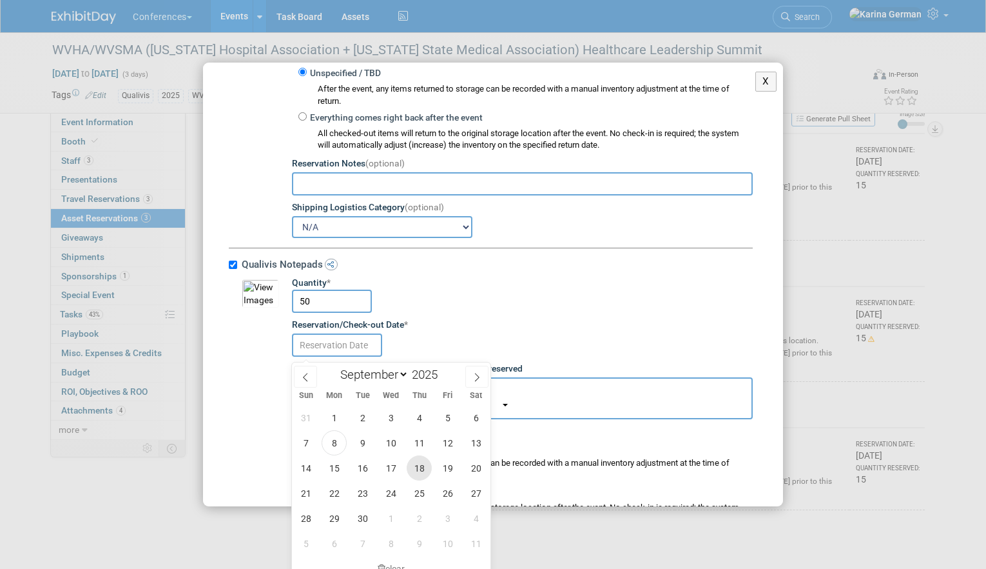
click at [413, 460] on span "18" at bounding box center [419, 467] width 25 height 25
type input "Sep 18, 2025"
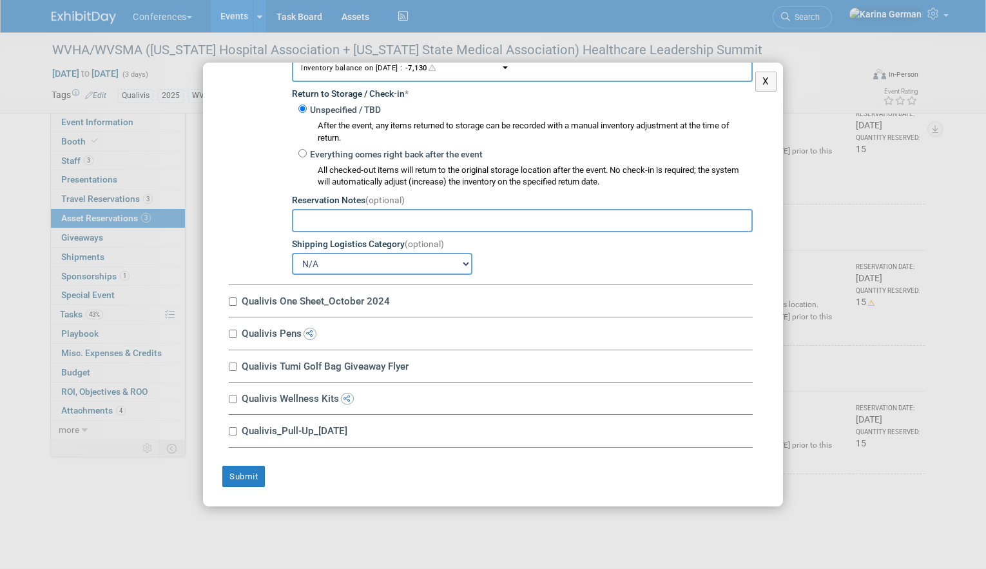
scroll to position [90, 0]
click at [350, 295] on label "Qualivis One Sheet_October 2024" at bounding box center [495, 301] width 515 height 12
click at [237, 297] on input "Qualivis One Sheet_October 2024" at bounding box center [233, 301] width 8 height 8
checkbox input "true"
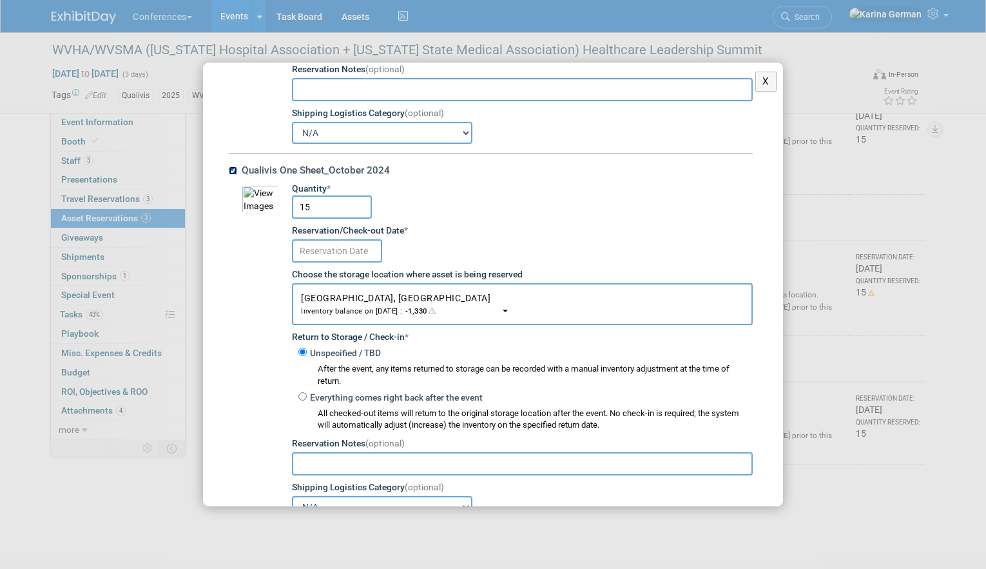
scroll to position [4136, 0]
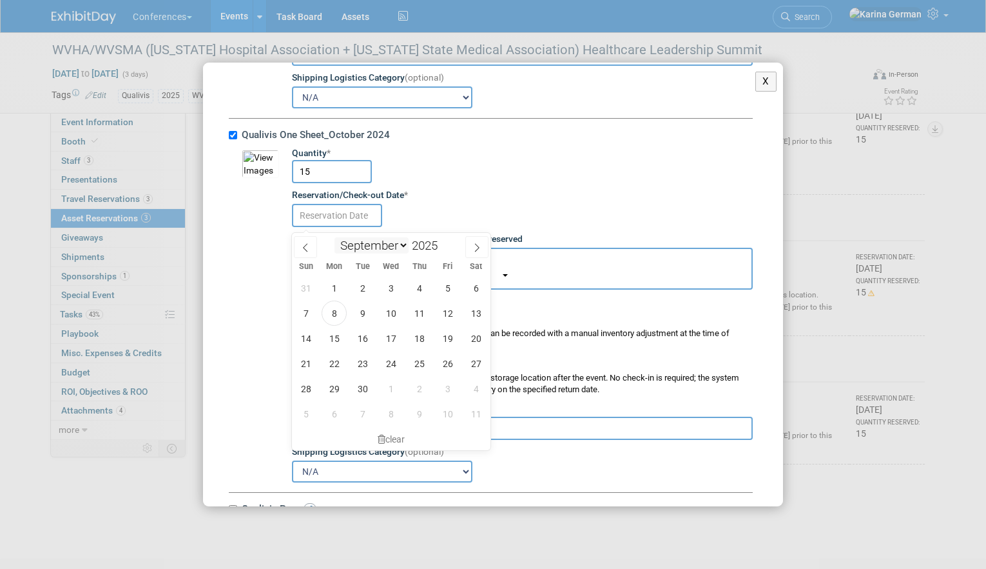
click at [351, 224] on input "text" at bounding box center [337, 215] width 90 height 23
click at [421, 328] on span "18" at bounding box center [419, 338] width 25 height 25
type input "Sep 18, 2025"
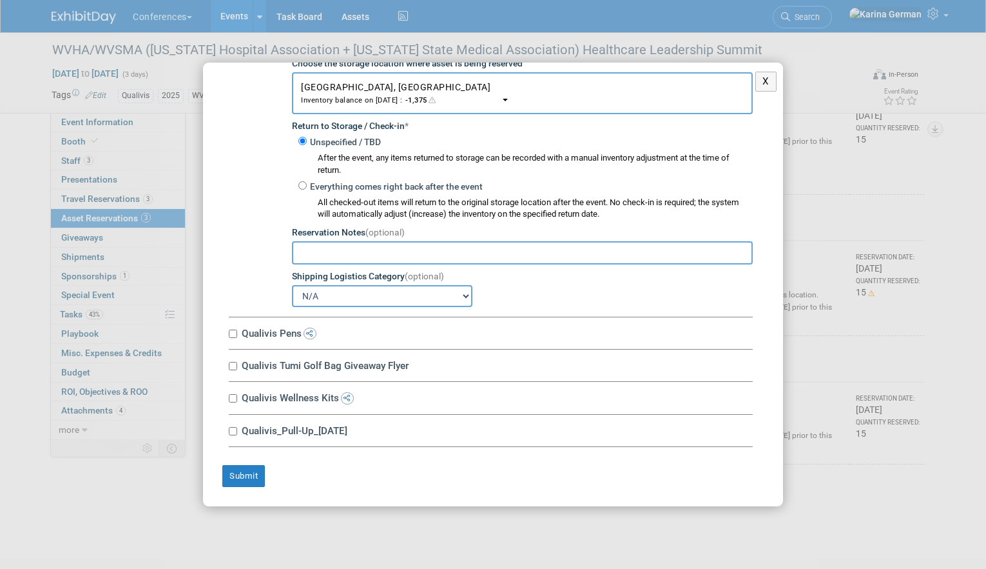
scroll to position [103, 0]
click at [273, 335] on label "Qualivis Pens" at bounding box center [495, 333] width 515 height 12
click at [237, 335] on input "Qualivis Pens" at bounding box center [233, 333] width 8 height 8
checkbox input "true"
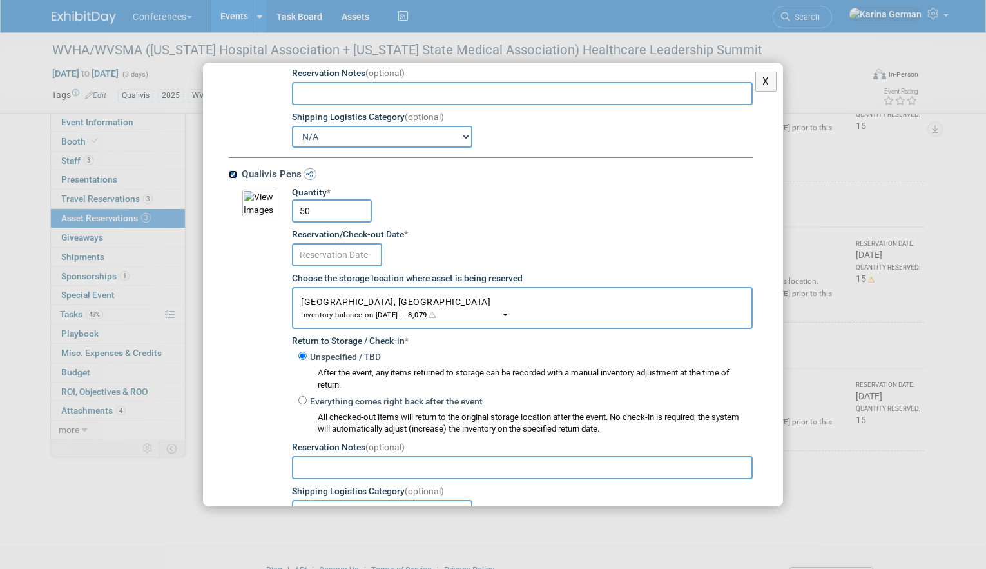
scroll to position [4504, 0]
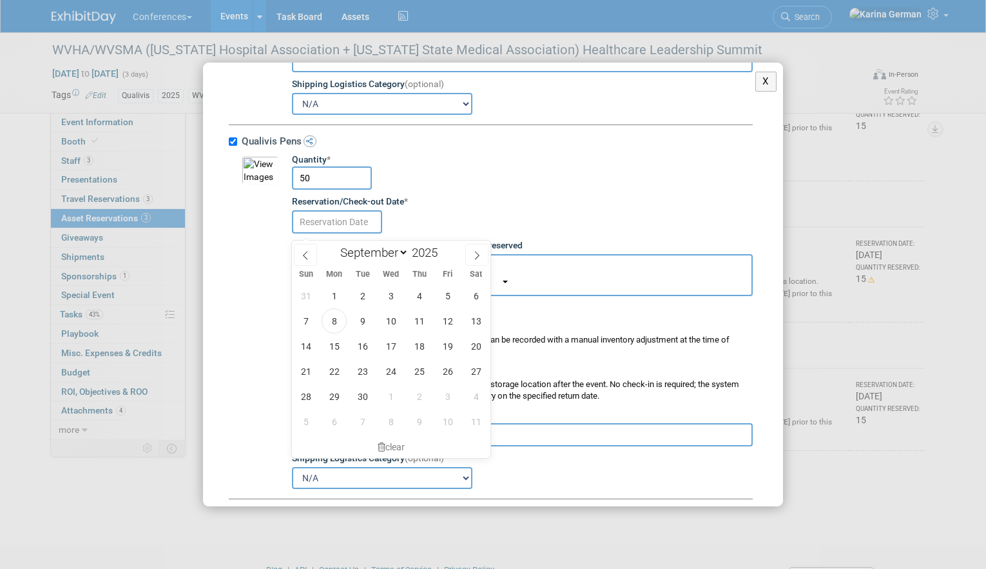
click at [353, 229] on input "text" at bounding box center [337, 221] width 90 height 23
click at [419, 358] on span "25" at bounding box center [419, 370] width 25 height 25
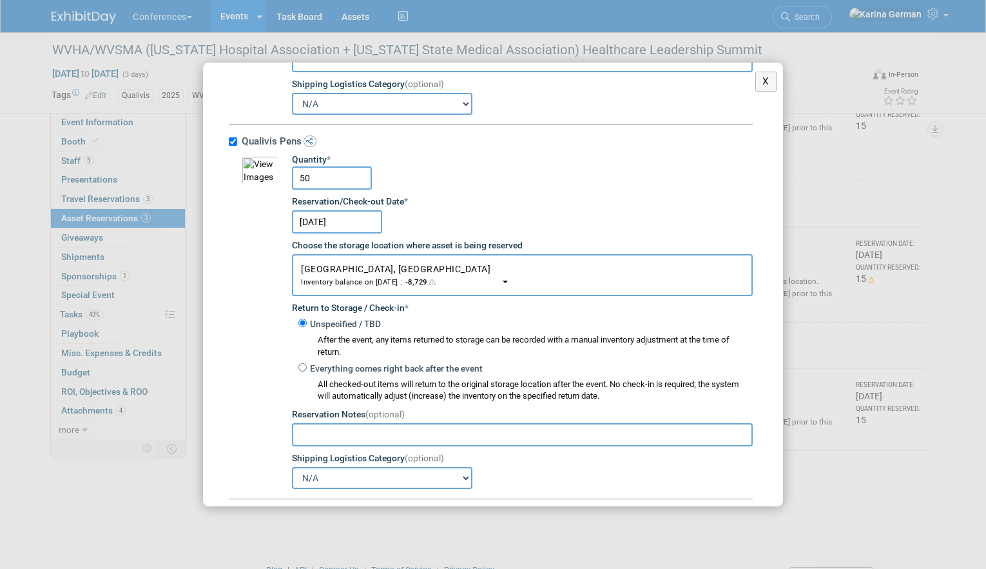
click at [347, 231] on input "Sep 25, 2025" at bounding box center [337, 221] width 90 height 23
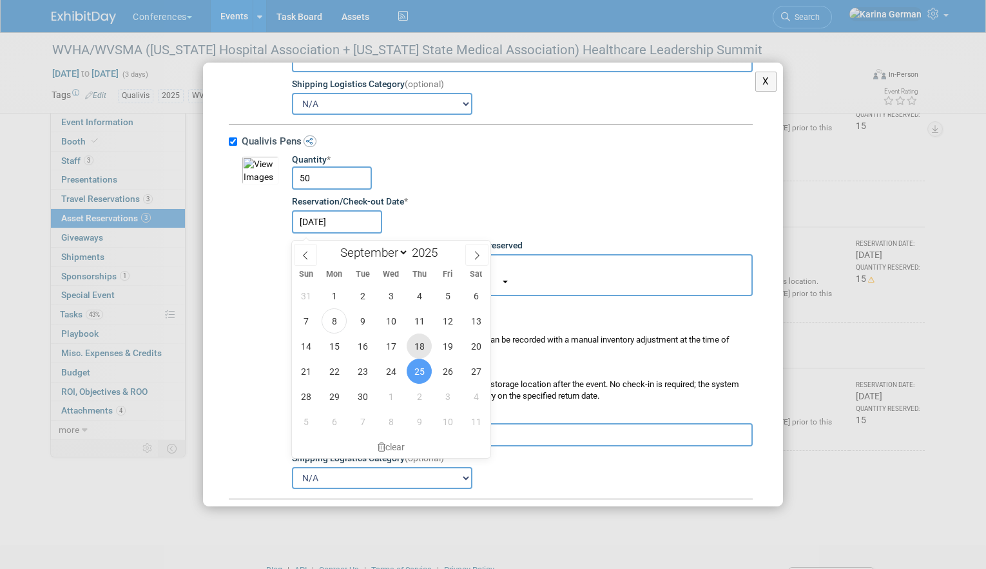
click at [425, 335] on span "18" at bounding box center [419, 345] width 25 height 25
type input "Sep 18, 2025"
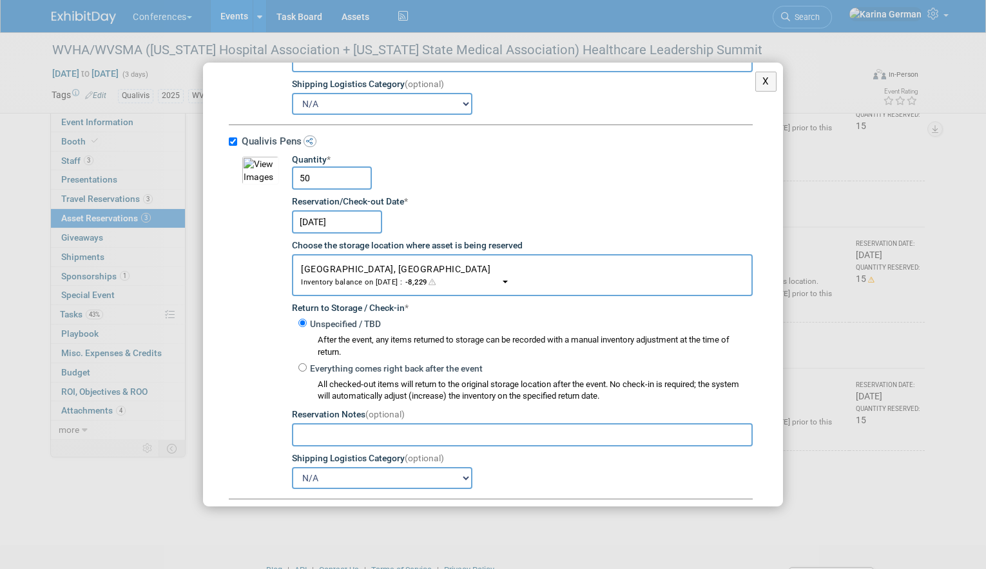
scroll to position [4659, 0]
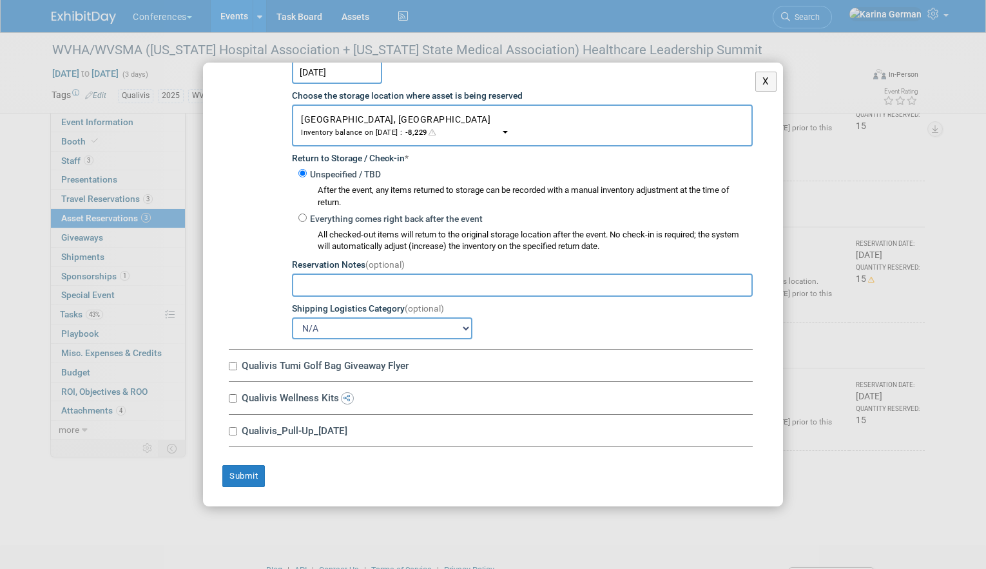
click at [324, 368] on label "Qualivis Tumi Golf Bag Giveaway Flyer" at bounding box center [495, 365] width 515 height 12
click at [237, 368] on input "Qualivis Tumi Golf Bag Giveaway Flyer" at bounding box center [233, 366] width 8 height 8
checkbox input "true"
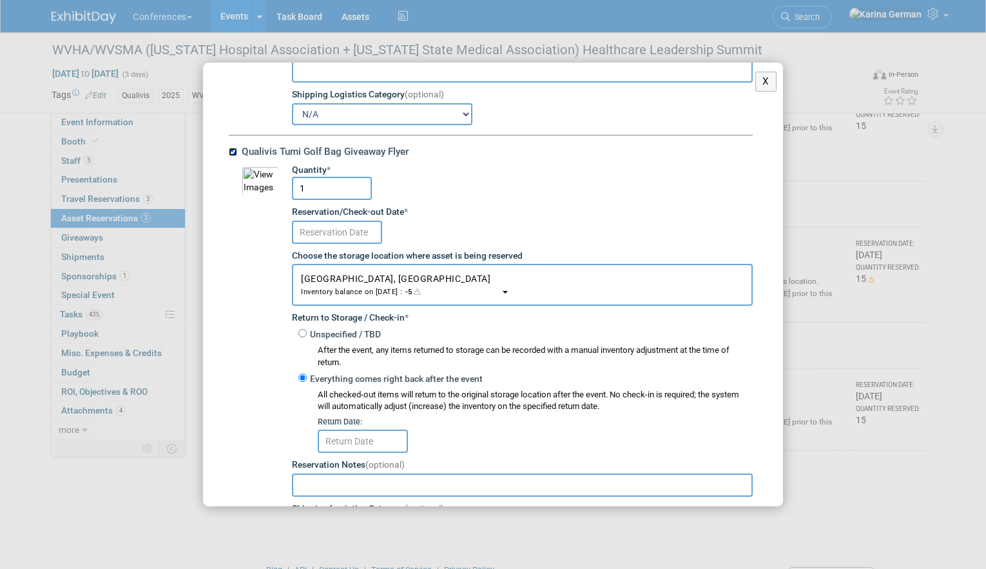
scroll to position [4922, 0]
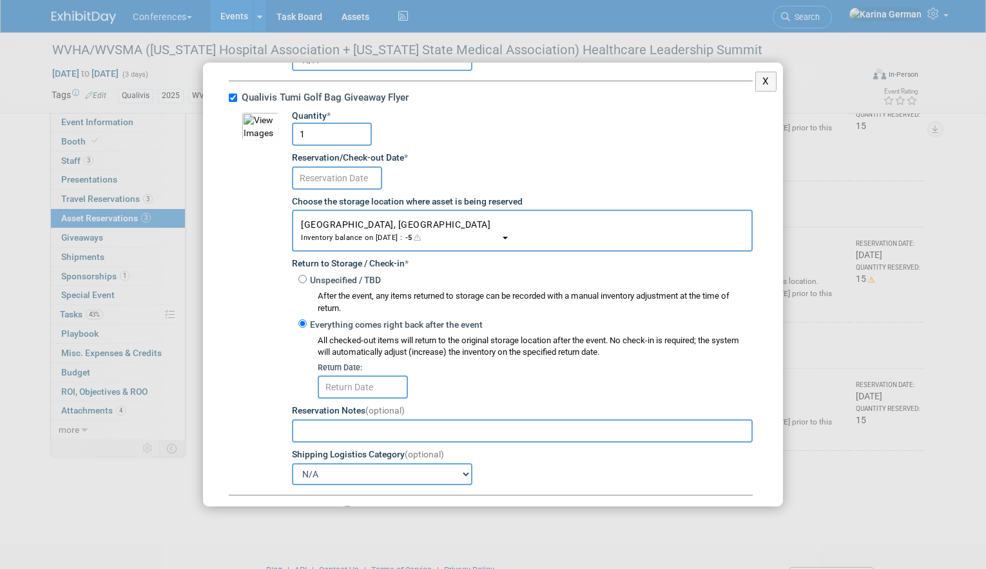
click at [342, 190] on input "text" at bounding box center [337, 177] width 90 height 23
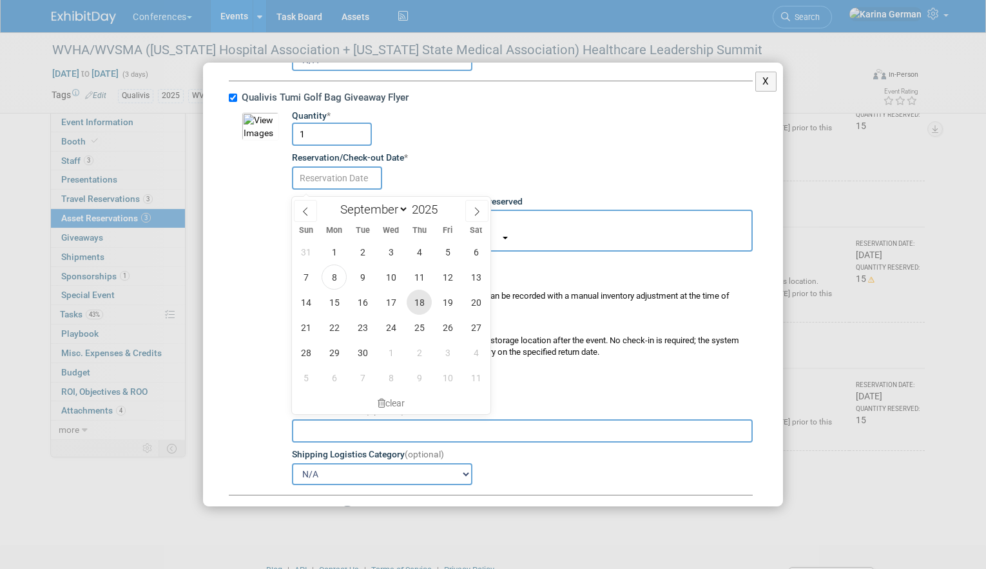
click at [424, 306] on span "18" at bounding box center [419, 301] width 25 height 25
type input "Sep 18, 2025"
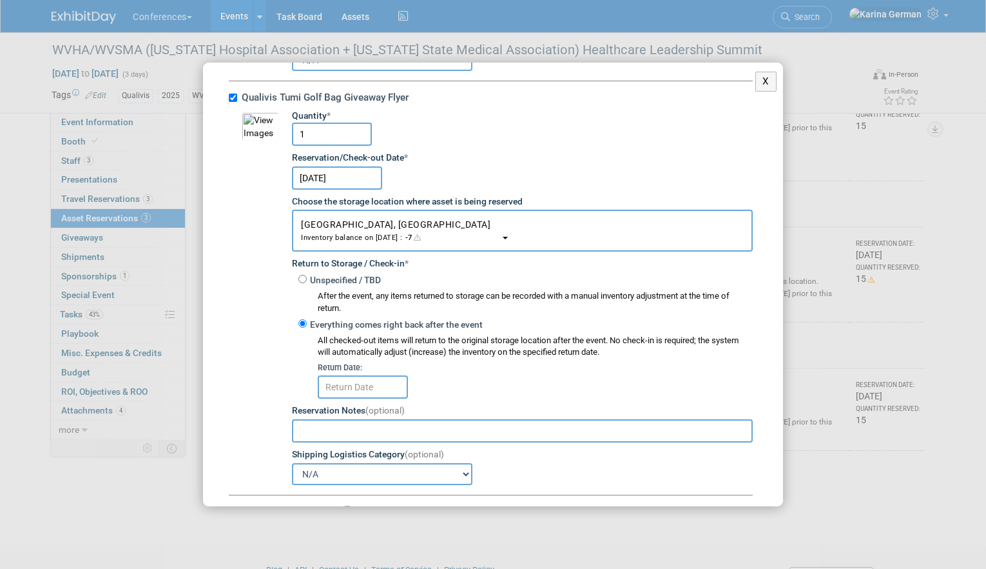
click at [363, 389] on input "text" at bounding box center [363, 386] width 90 height 23
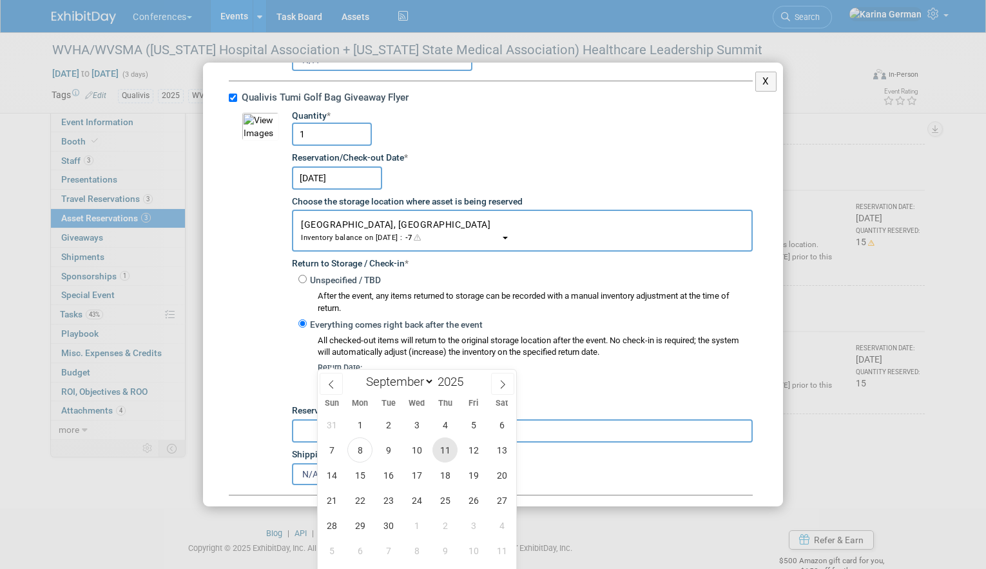
scroll to position [158, 0]
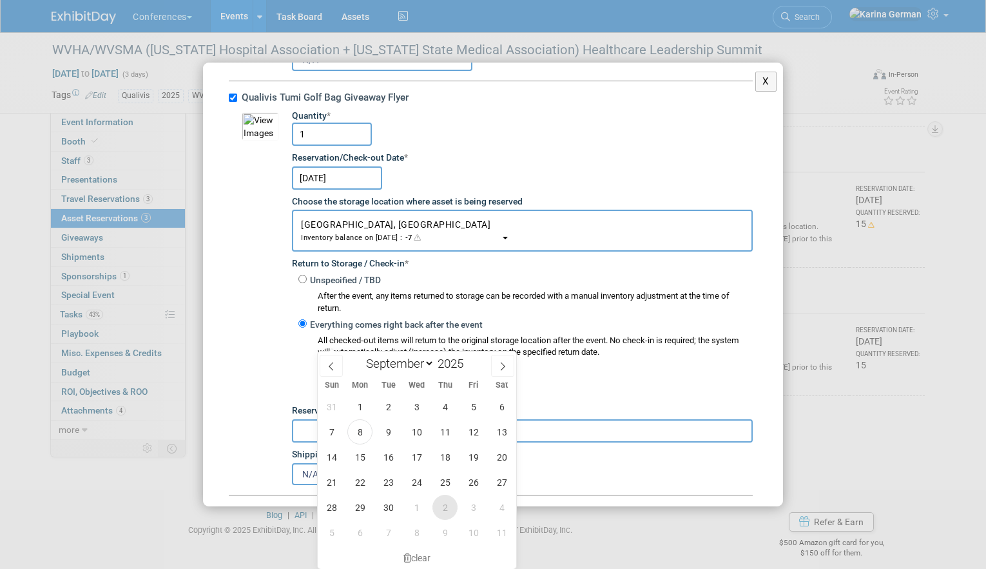
click at [450, 507] on span "2" at bounding box center [445, 506] width 25 height 25
type input "Oct 2, 2025"
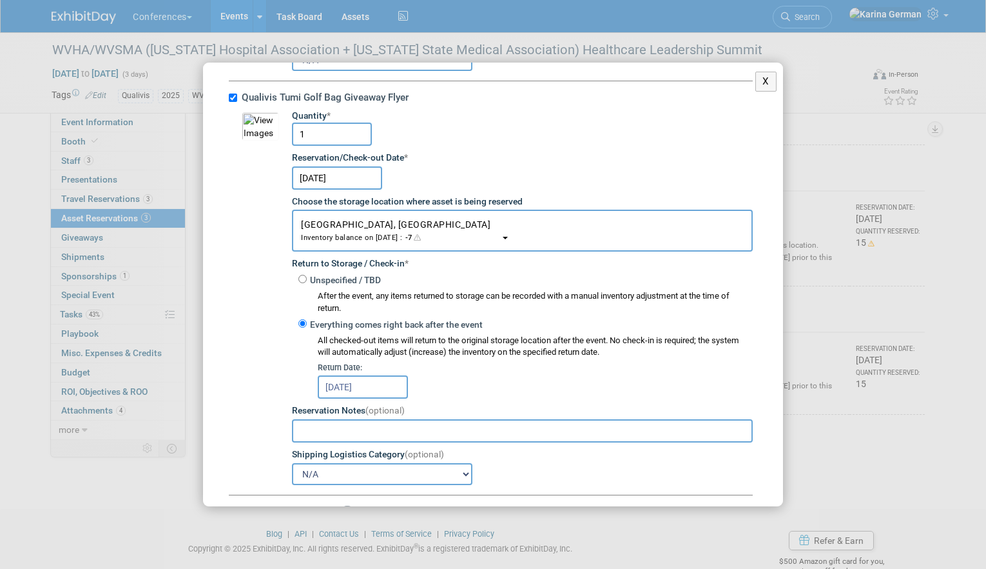
scroll to position [5042, 0]
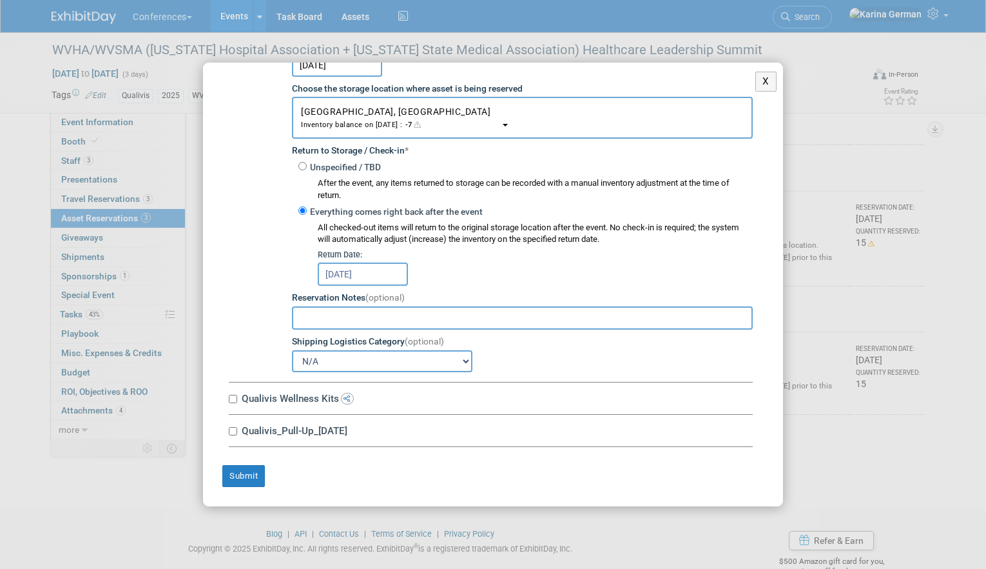
click at [293, 390] on div "Qualivis Wellness Kits 10034671-10714433-613d1a91-0407-4cfb-b4f6-bd288c279721.j…" at bounding box center [491, 398] width 524 height 32
click at [291, 400] on label "Qualivis Wellness Kits" at bounding box center [495, 398] width 515 height 12
click at [237, 400] on input "Qualivis Wellness Kits" at bounding box center [233, 399] width 8 height 8
checkbox input "true"
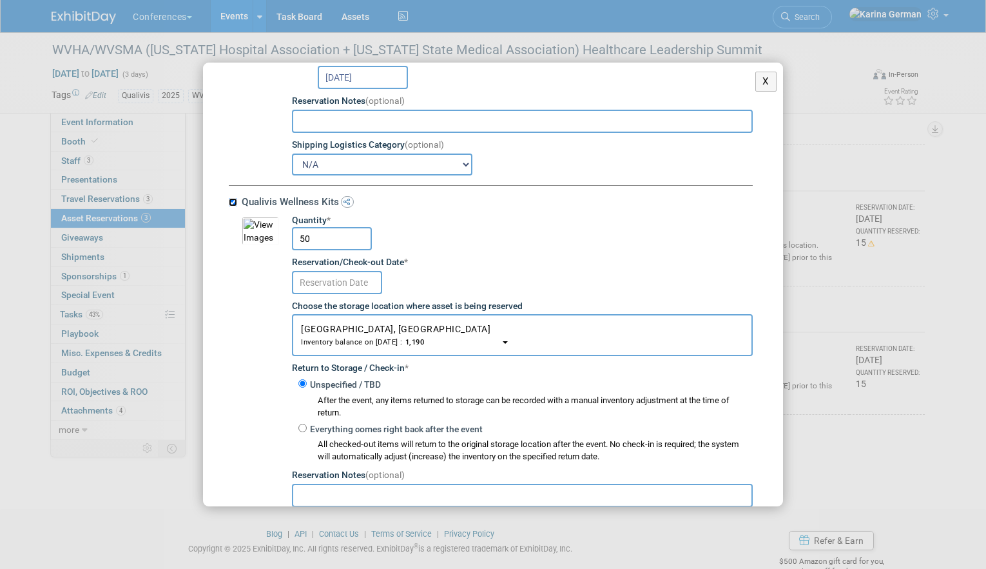
scroll to position [5264, 0]
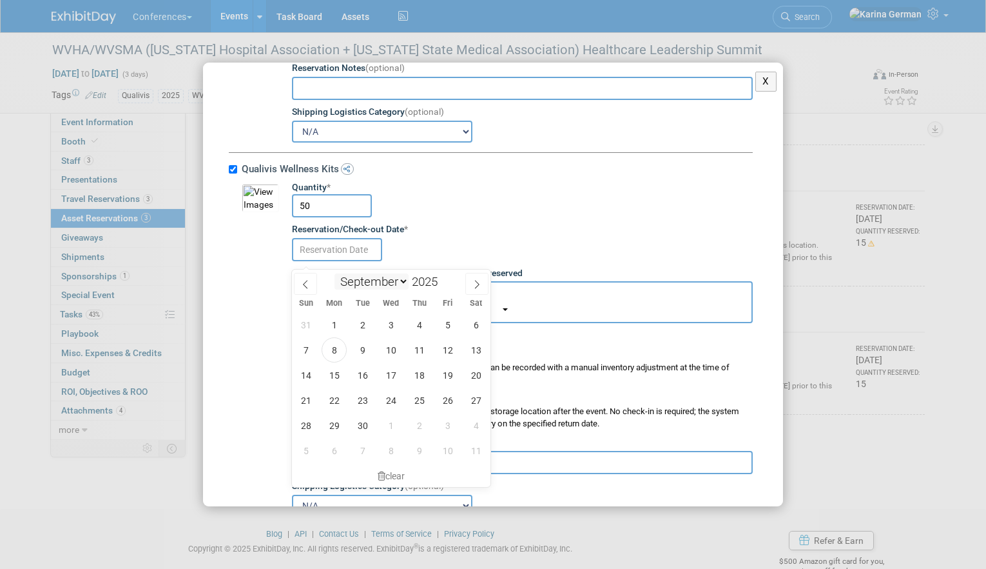
click at [361, 261] on input "text" at bounding box center [337, 249] width 90 height 23
click at [418, 383] on span "18" at bounding box center [419, 374] width 25 height 25
type input "Sep 18, 2025"
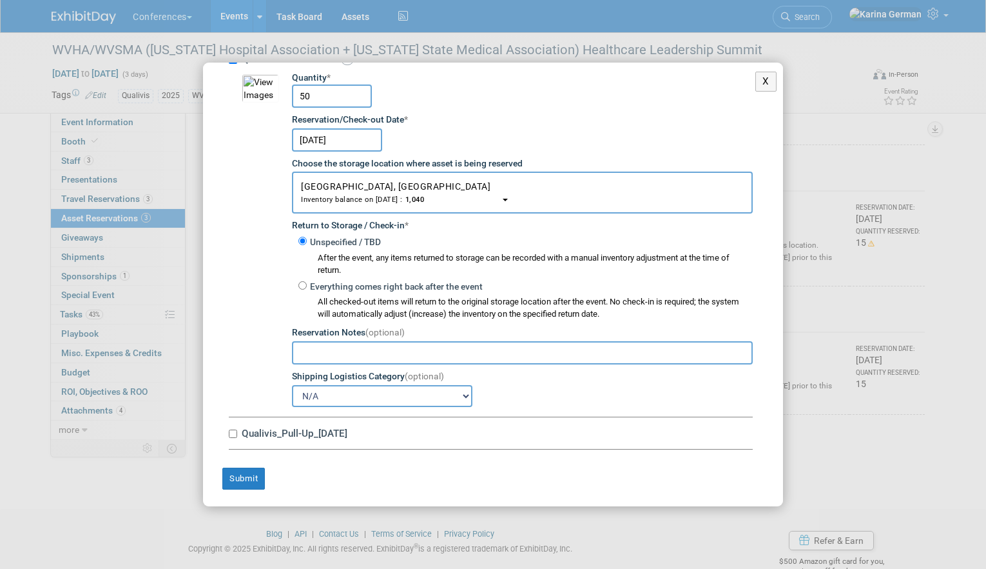
scroll to position [5383, 0]
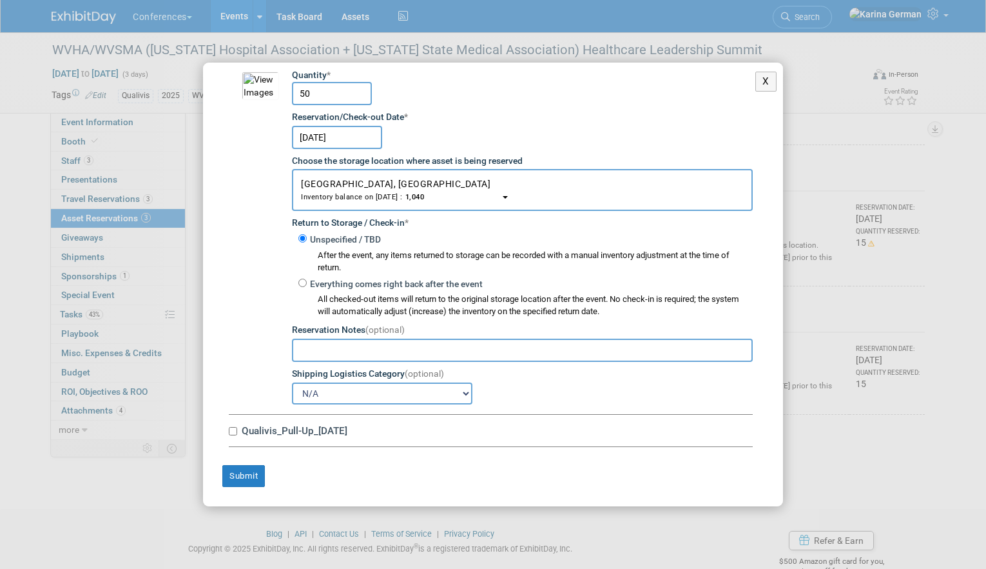
click at [308, 435] on label "Qualivis_Pull-Up_1.27.25" at bounding box center [495, 430] width 515 height 12
click at [237, 435] on input "Qualivis_Pull-Up_1.27.25" at bounding box center [233, 431] width 8 height 8
checkbox input "true"
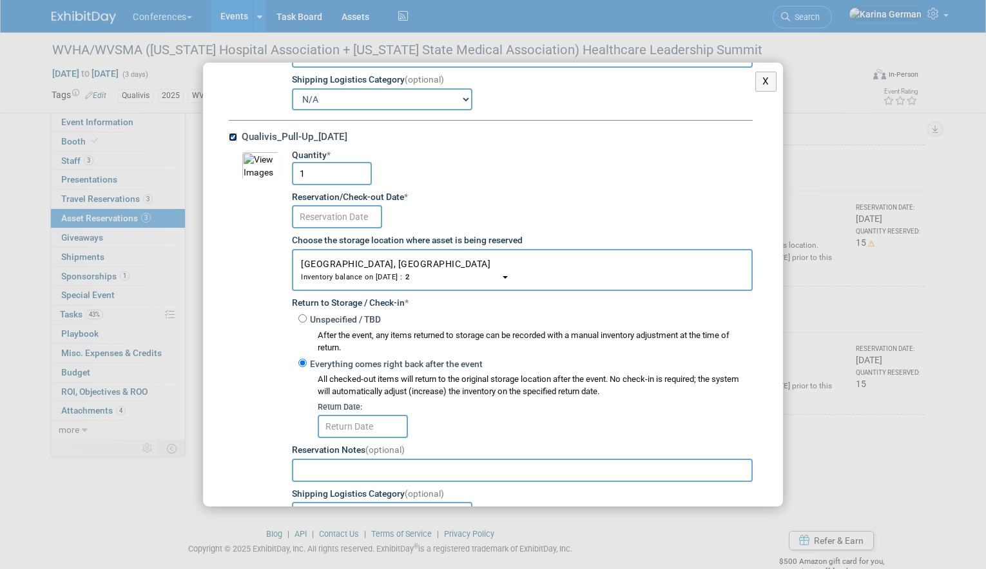
scroll to position [5673, 0]
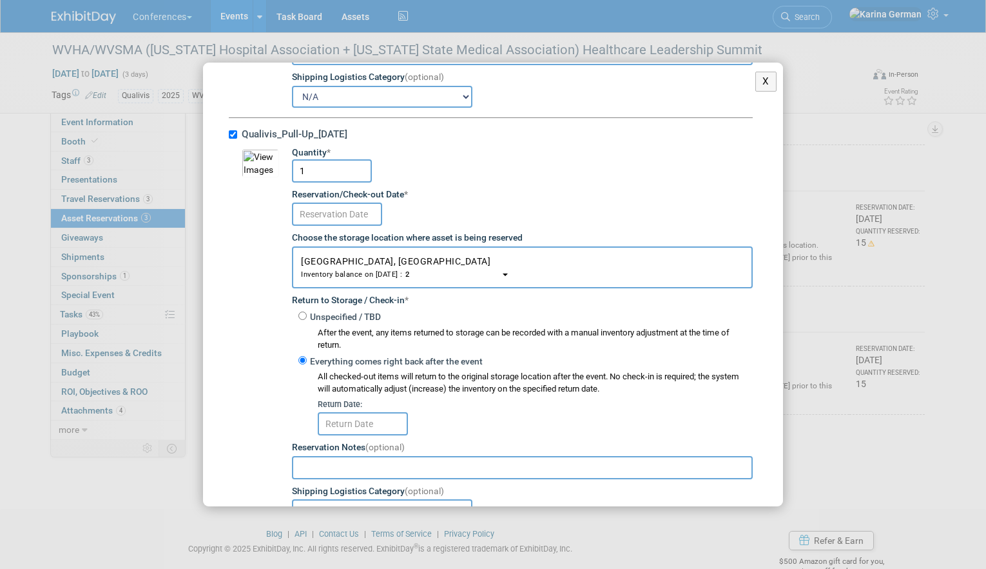
click at [367, 200] on div "Reservation/Check-out Date *" at bounding box center [522, 194] width 461 height 13
click at [363, 231] on body "Conferences Explore: My Workspaces 2 Go to Workspace: Conferences Marketing Req…" at bounding box center [493, 145] width 986 height 569
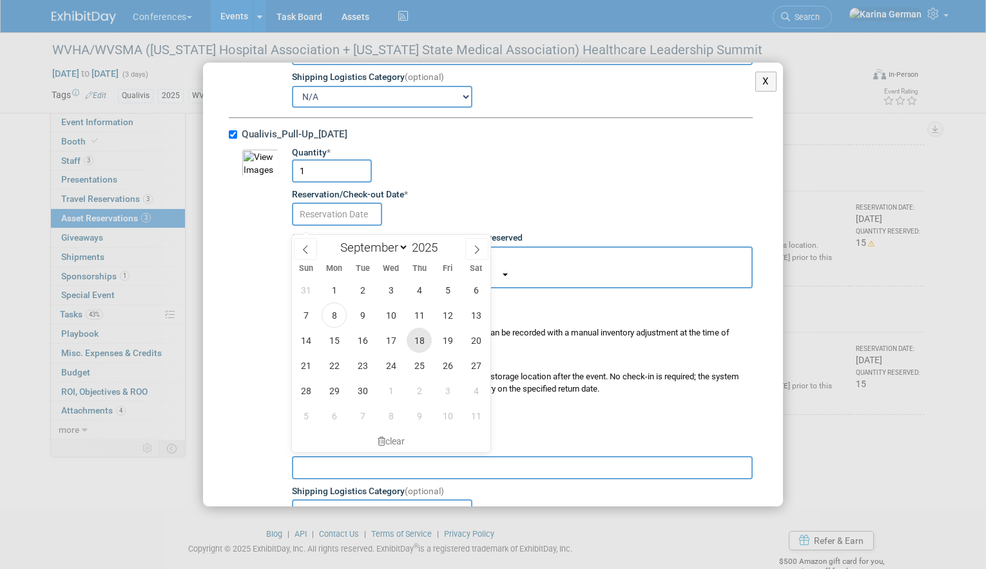
click at [417, 341] on span "18" at bounding box center [419, 340] width 25 height 25
type input "Sep 18, 2025"
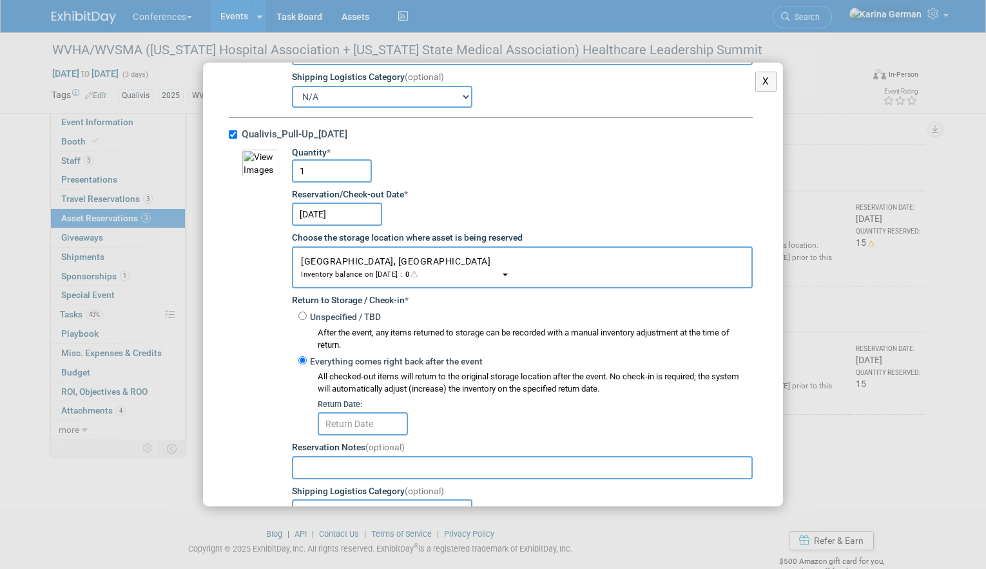
click at [362, 426] on input "text" at bounding box center [363, 423] width 90 height 23
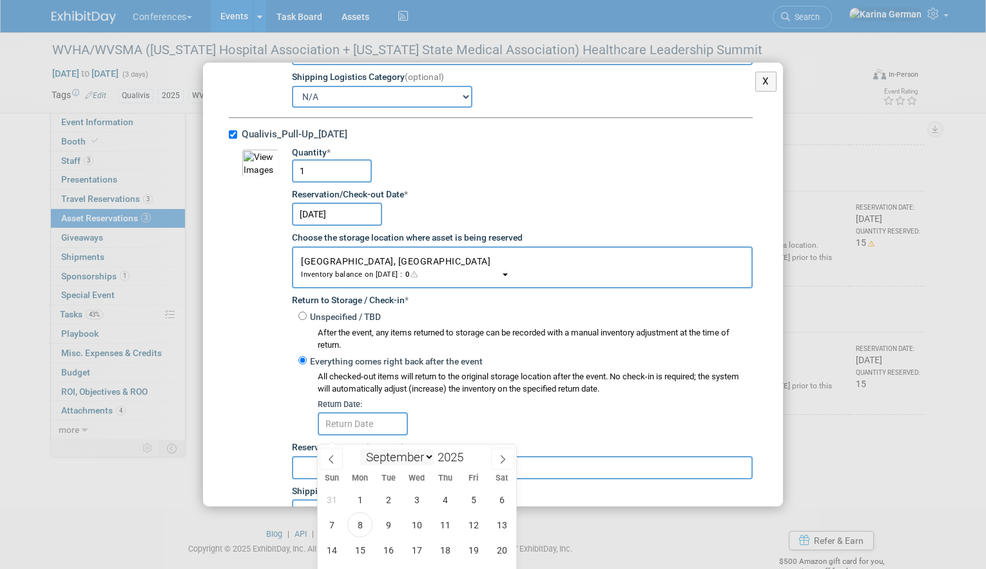
scroll to position [232, 0]
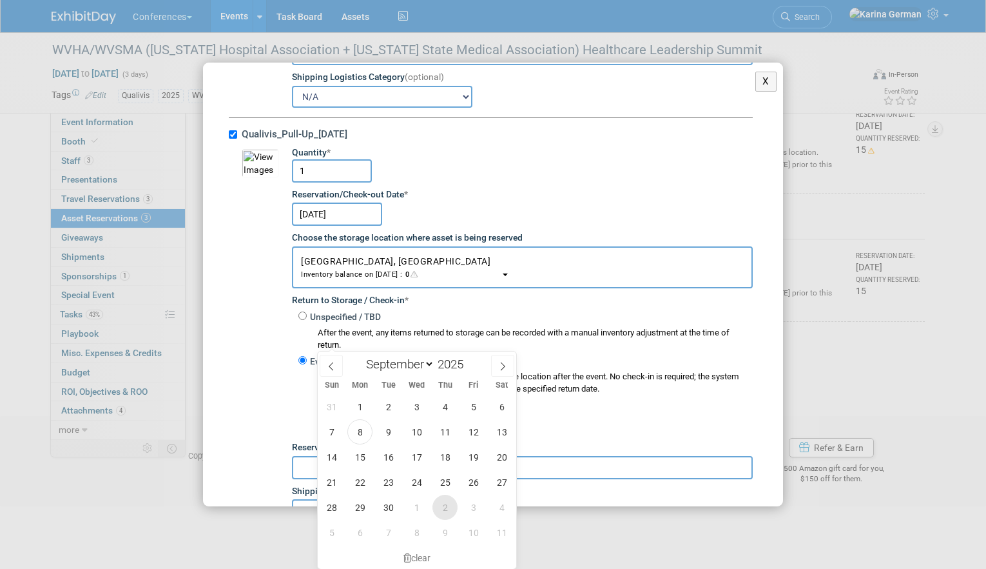
click at [446, 512] on span "2" at bounding box center [445, 506] width 25 height 25
type input "Oct 2, 2025"
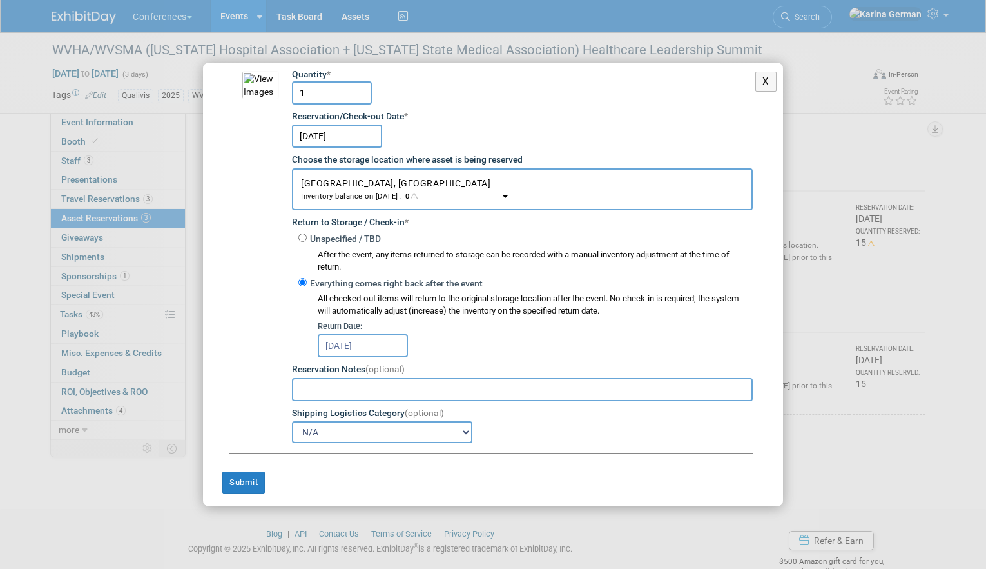
scroll to position [5766, 0]
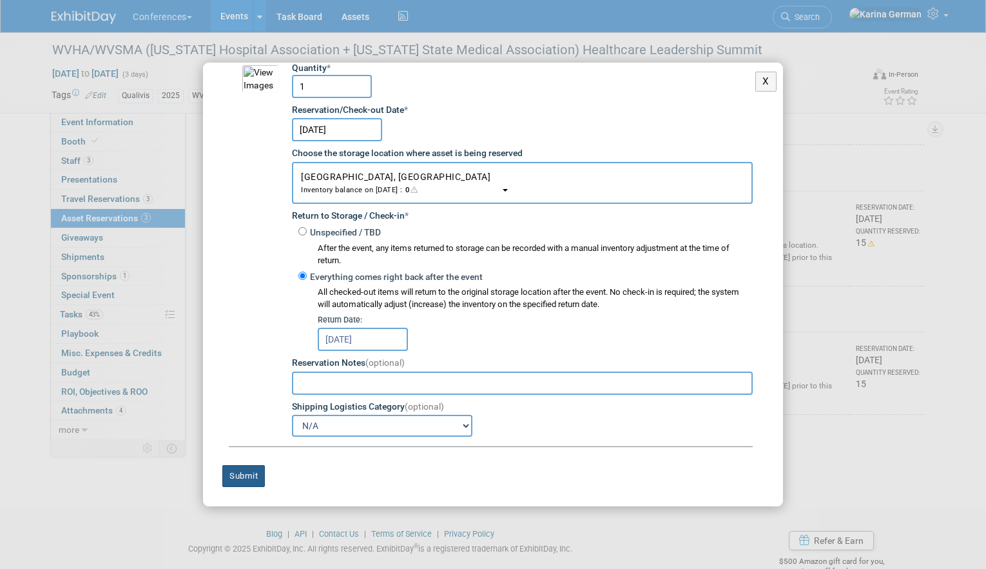
click at [257, 465] on button "Submit" at bounding box center [243, 476] width 43 height 22
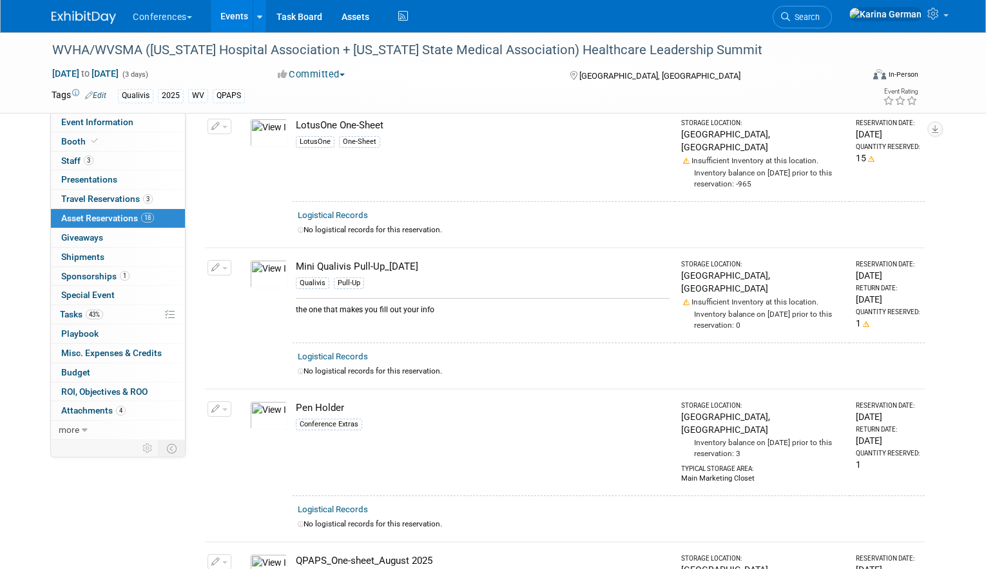
scroll to position [0, 0]
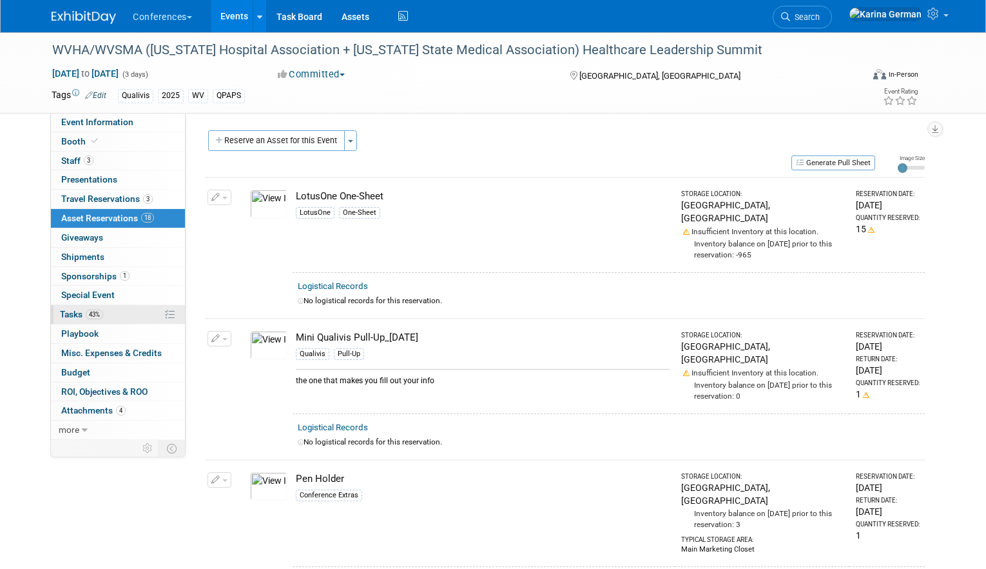
click at [121, 311] on link "43% Tasks 43%" at bounding box center [118, 314] width 134 height 19
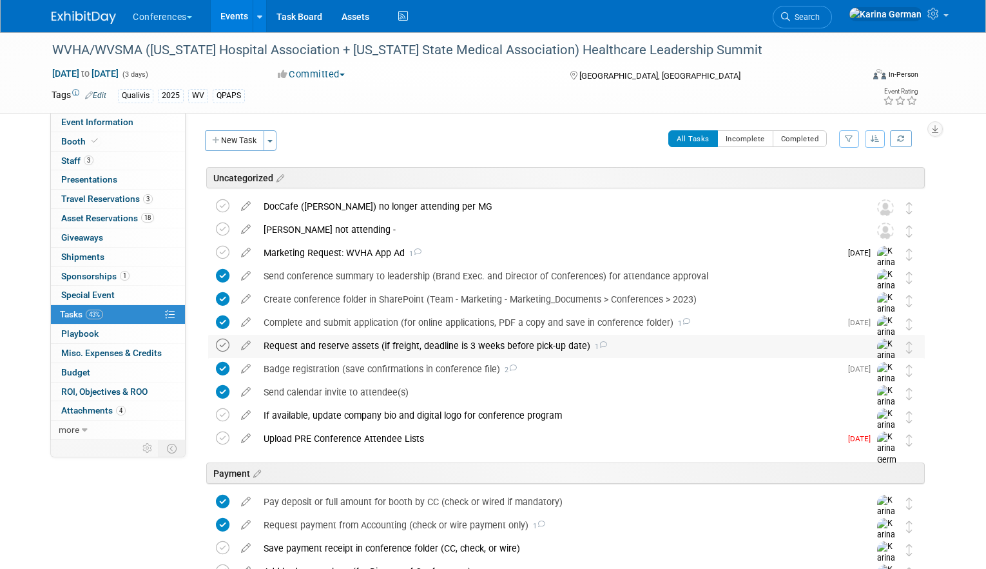
click at [220, 347] on icon at bounding box center [223, 345] width 14 height 14
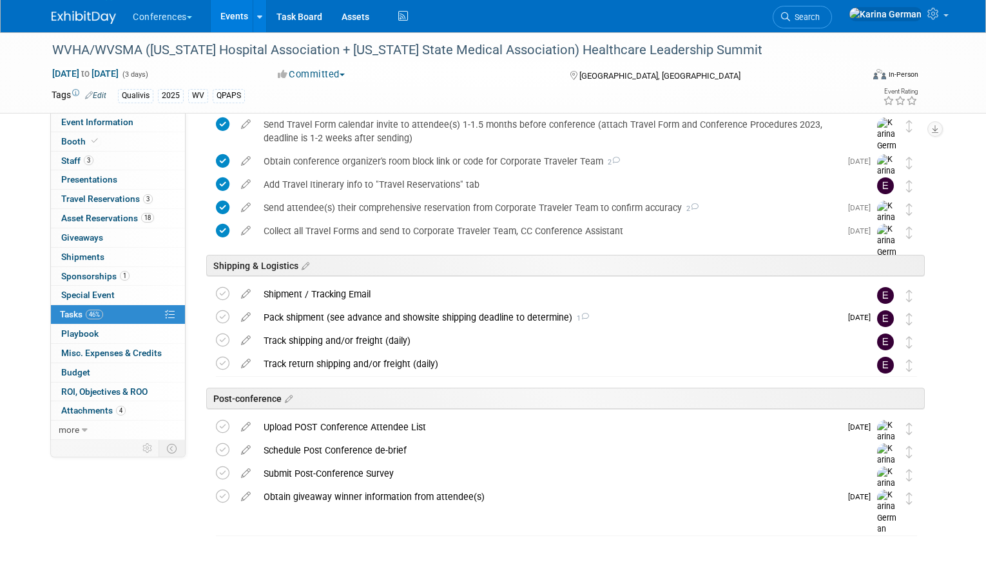
scroll to position [529, 0]
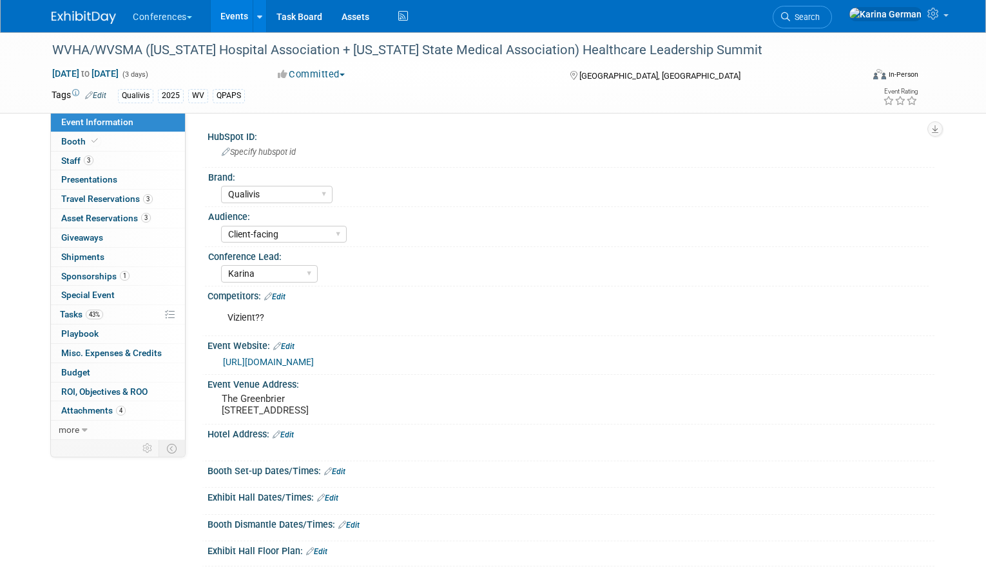
select select "Qualivis"
select select "Client-facing"
select select "Karina"
click at [99, 324] on link "0 Playbook 0" at bounding box center [118, 333] width 134 height 19
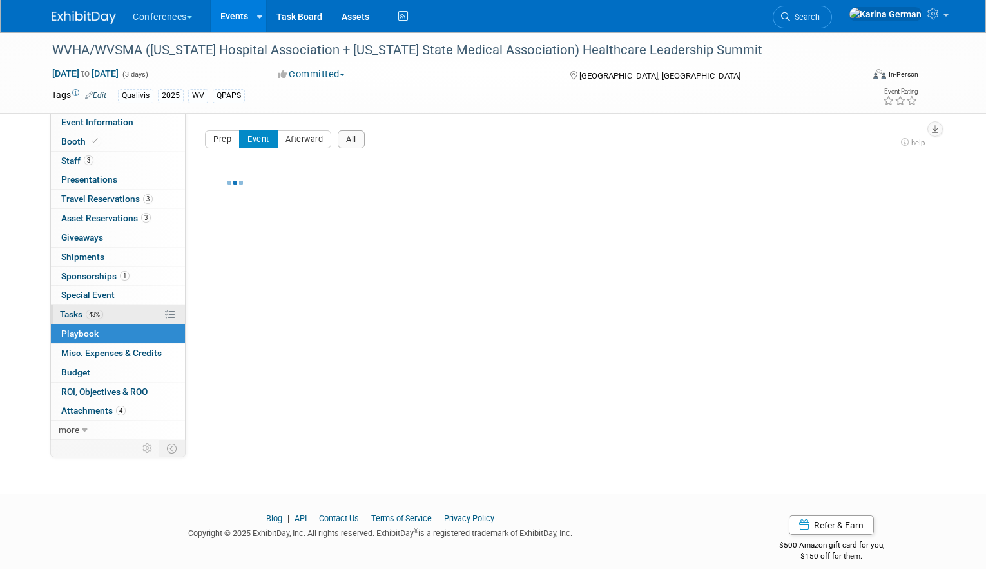
click at [110, 311] on link "43% Tasks 43%" at bounding box center [118, 314] width 134 height 19
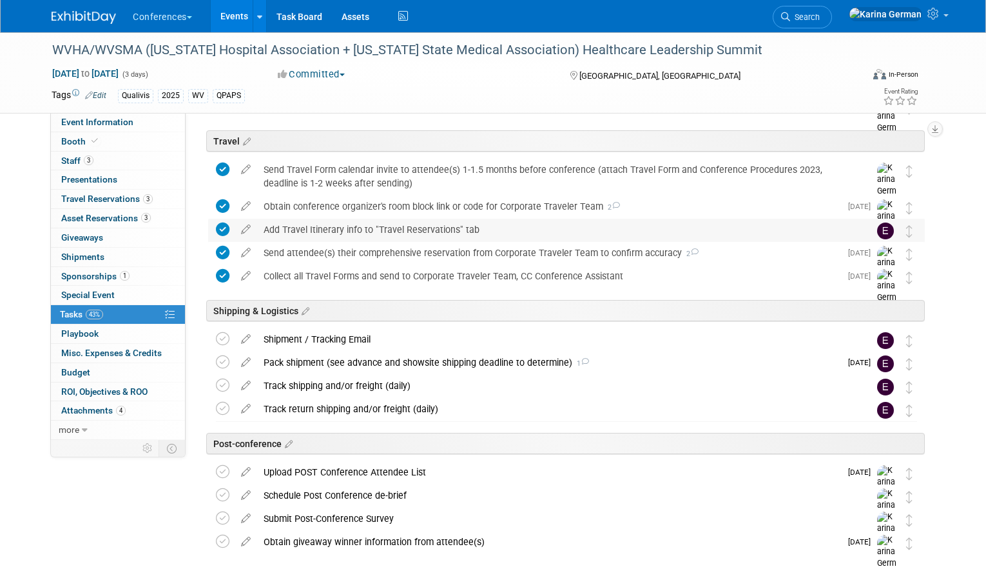
scroll to position [473, 0]
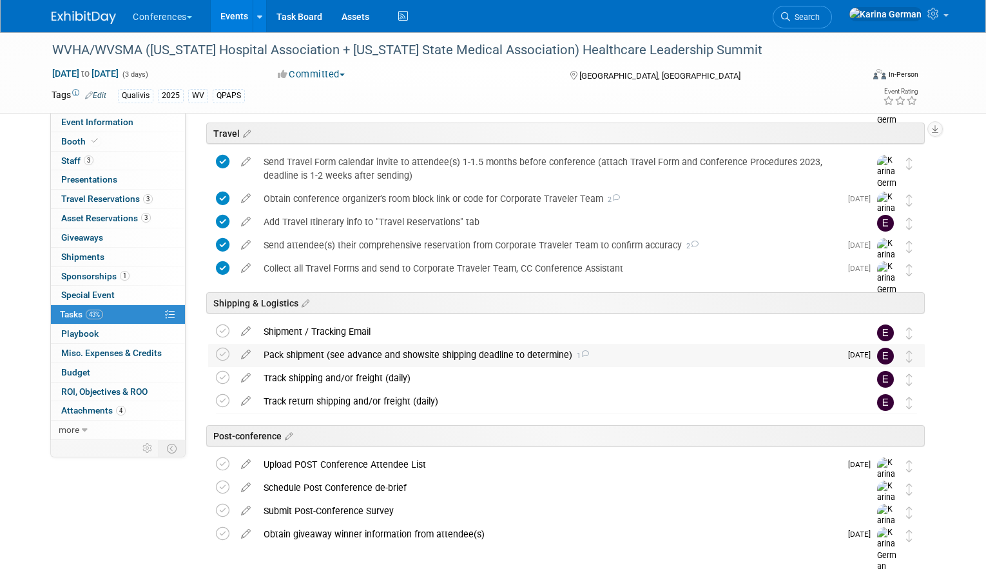
click at [368, 349] on div "Pack shipment (see advance and showsite shipping deadline to determine) 1" at bounding box center [548, 355] width 583 height 22
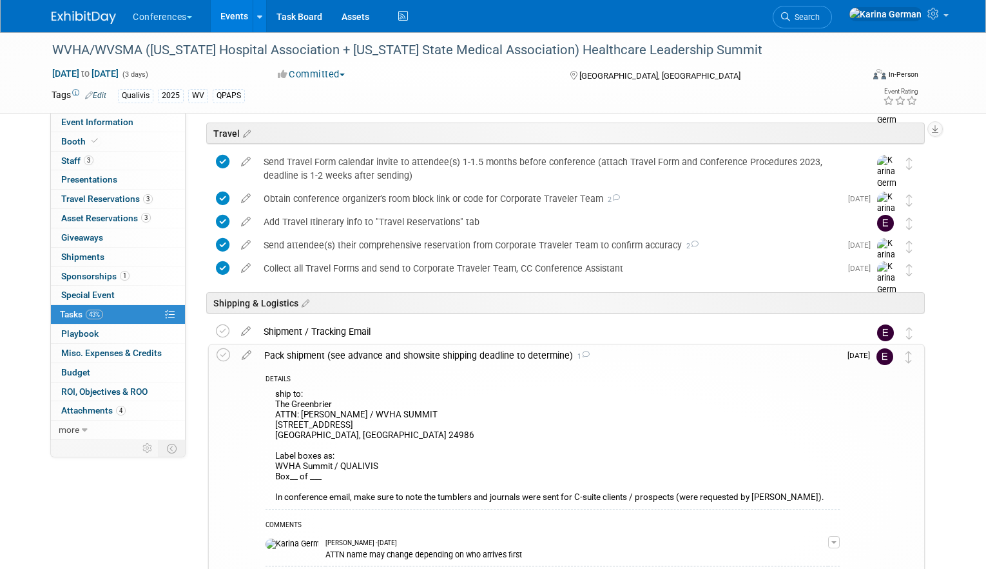
click at [368, 349] on div "Pack shipment (see advance and showsite shipping deadline to determine) 1" at bounding box center [549, 355] width 582 height 22
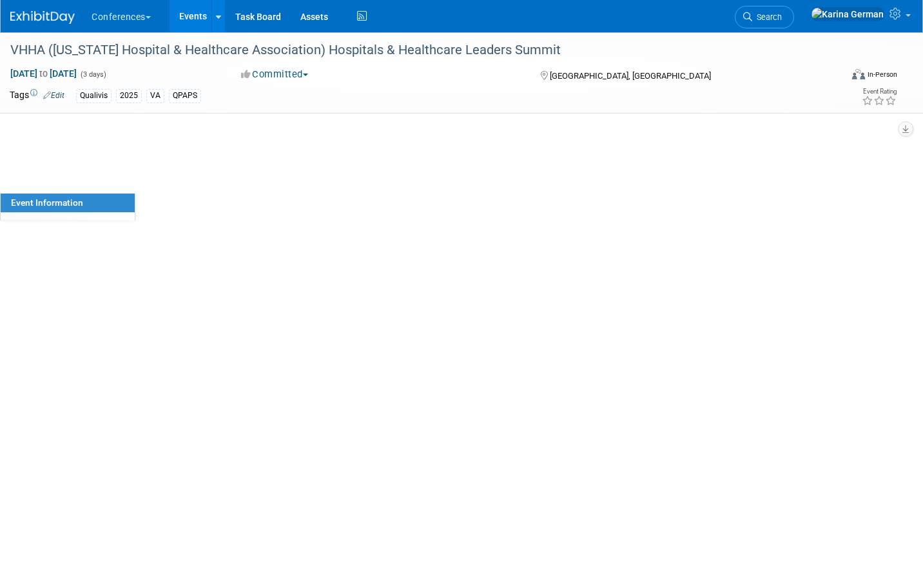
select select "Qualivis"
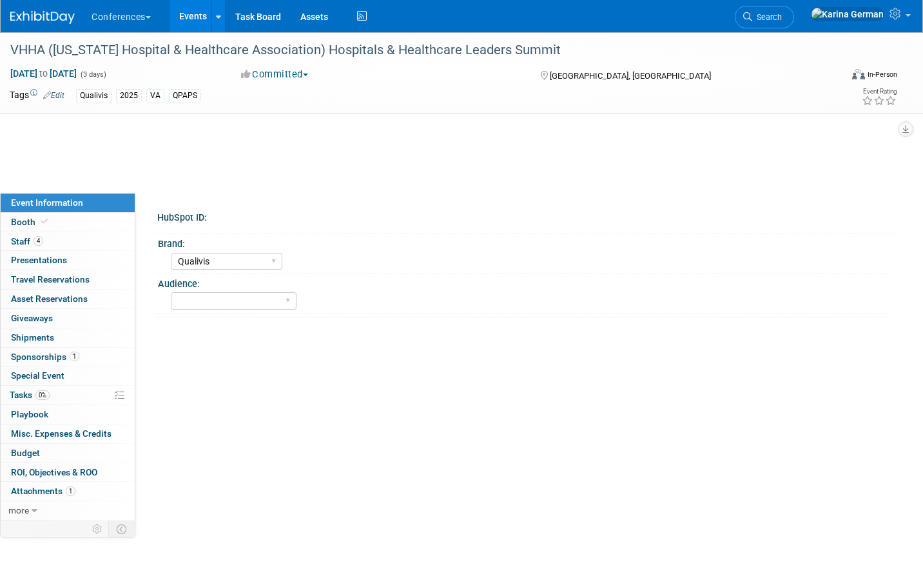
select select "Karina"
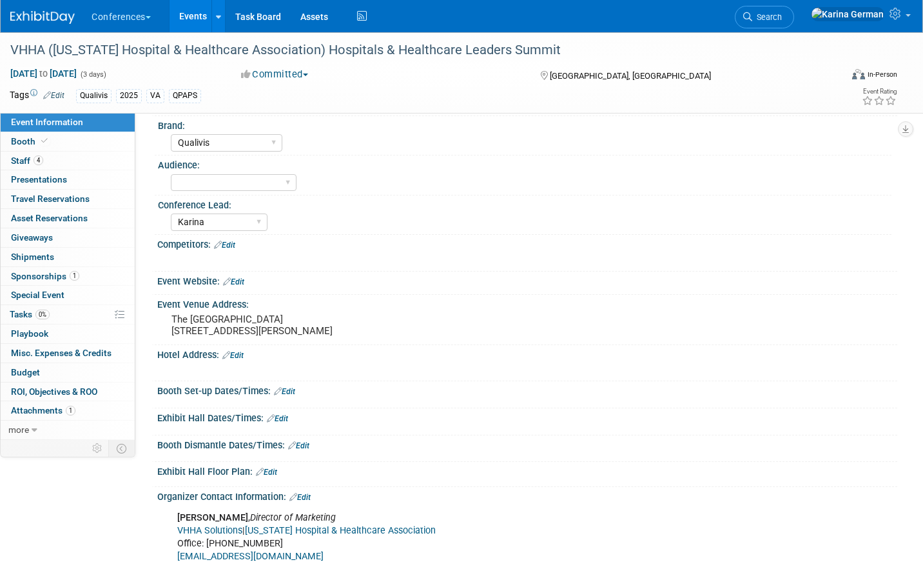
scroll to position [52, 0]
click at [794, 6] on link "Search" at bounding box center [764, 17] width 59 height 23
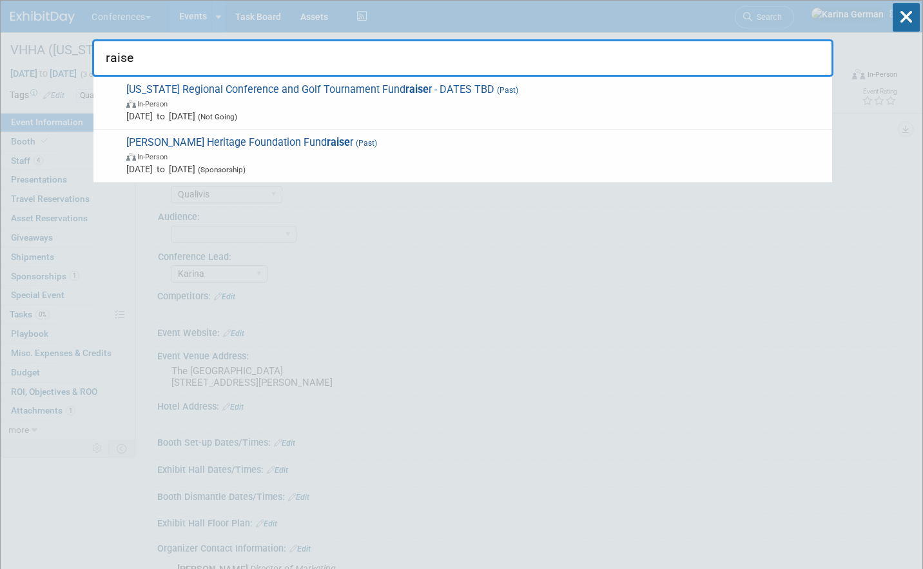
type input "raise"
select select "Qualivis"
select select "Karina"
click at [906, 27] on icon at bounding box center [906, 17] width 27 height 28
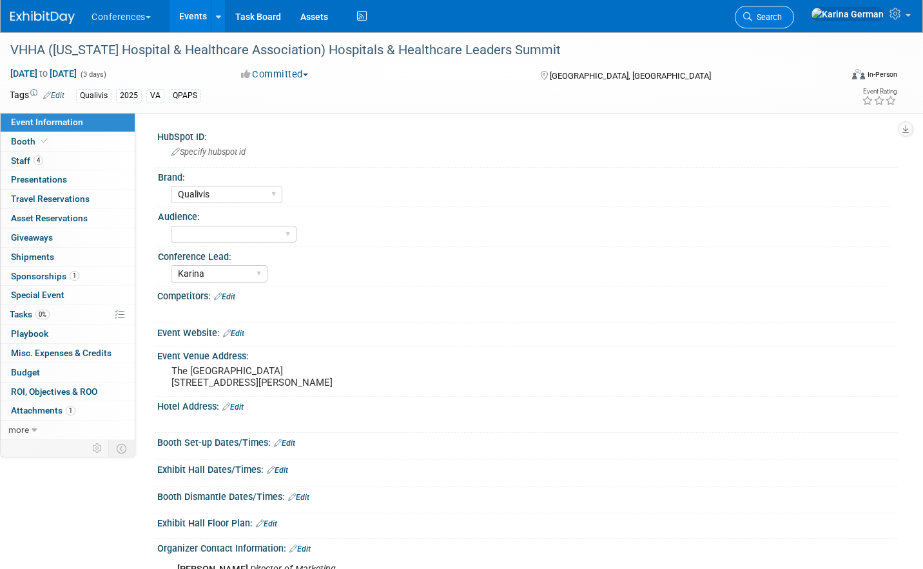
click at [794, 8] on link "Search" at bounding box center [764, 17] width 59 height 23
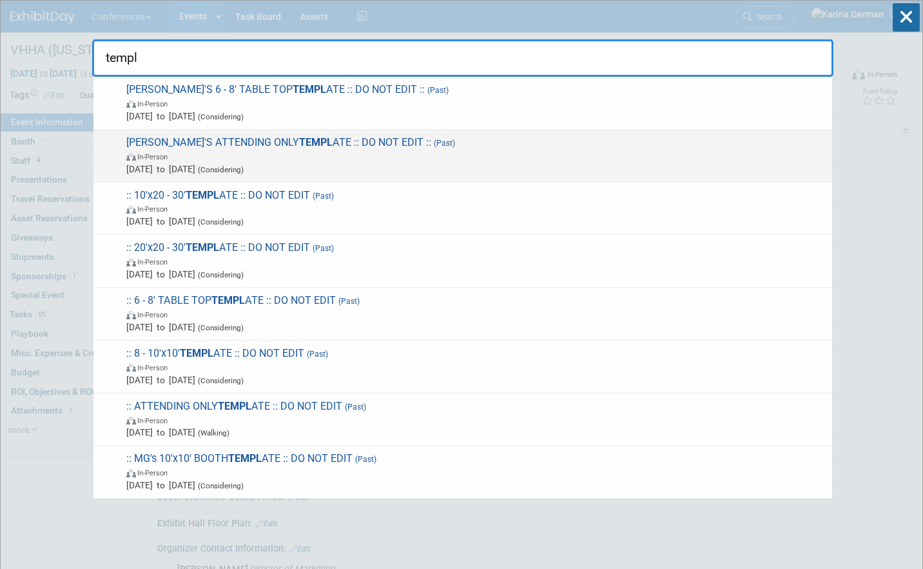
type input "templ"
click at [222, 157] on span "In-Person" at bounding box center [476, 156] width 700 height 13
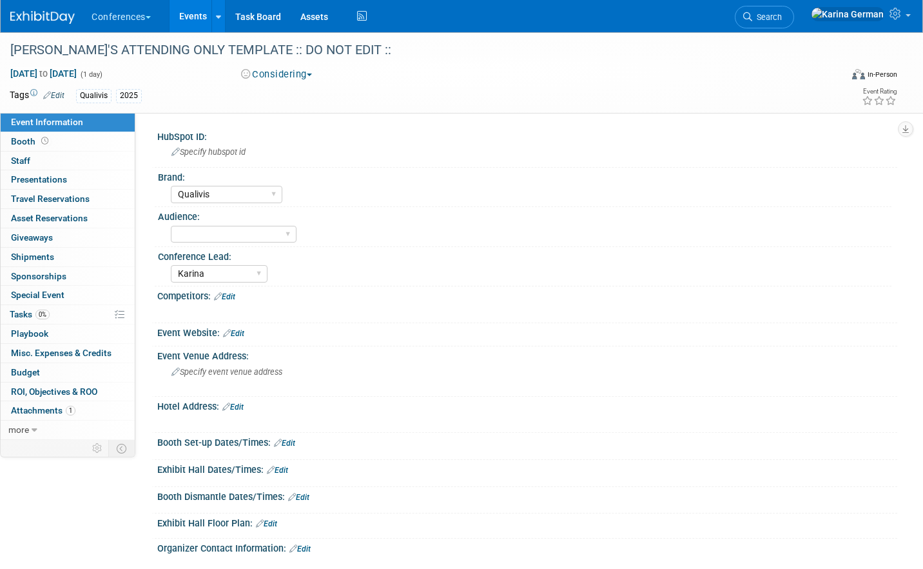
select select "Qualivis"
select select "Karina"
click at [44, 423] on link "more" at bounding box center [68, 429] width 134 height 19
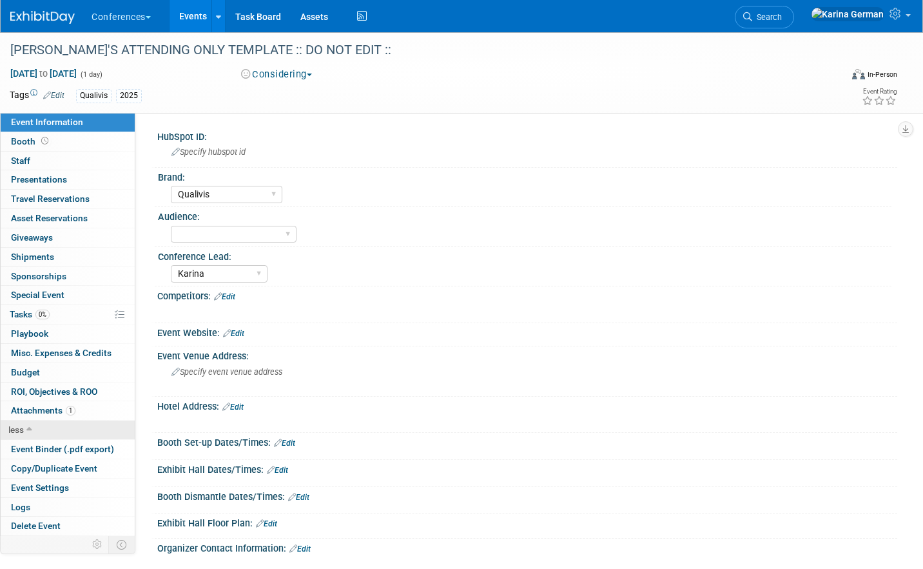
scroll to position [67, 0]
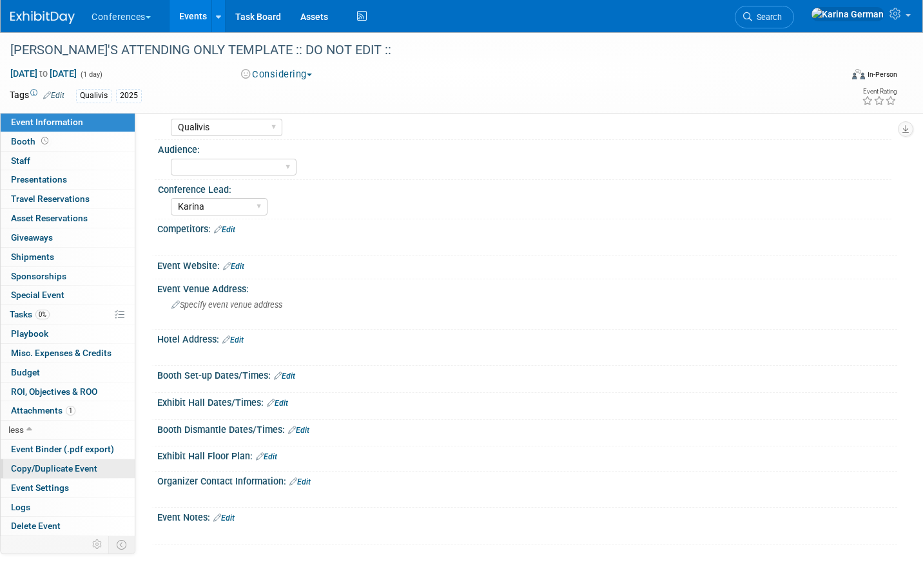
click at [58, 465] on span "Copy/Duplicate Event" at bounding box center [54, 468] width 86 height 10
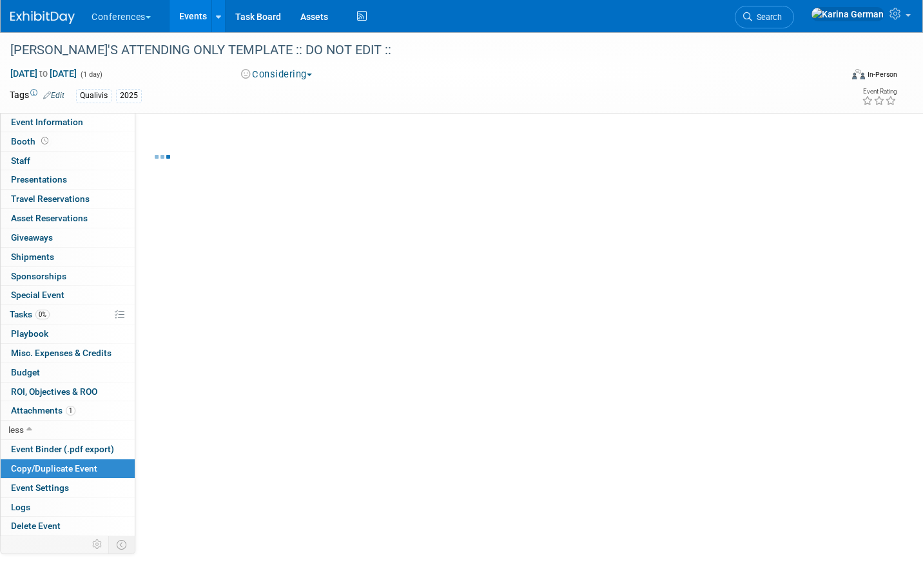
scroll to position [0, 0]
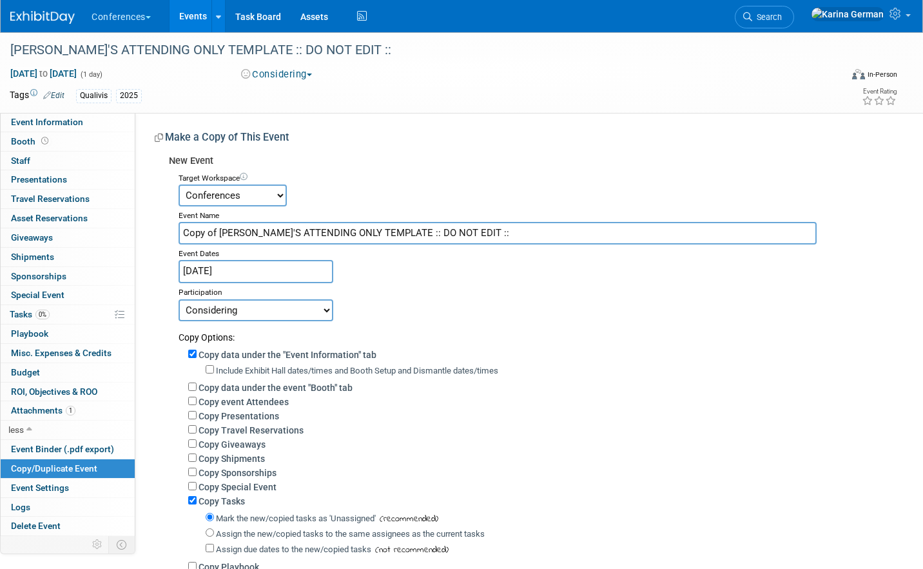
click at [300, 233] on input "Copy of [PERSON_NAME]'S ATTENDING ONLY TEMPLATE :: DO NOT EDIT ::" at bounding box center [498, 233] width 638 height 23
type input "Workday Rising"
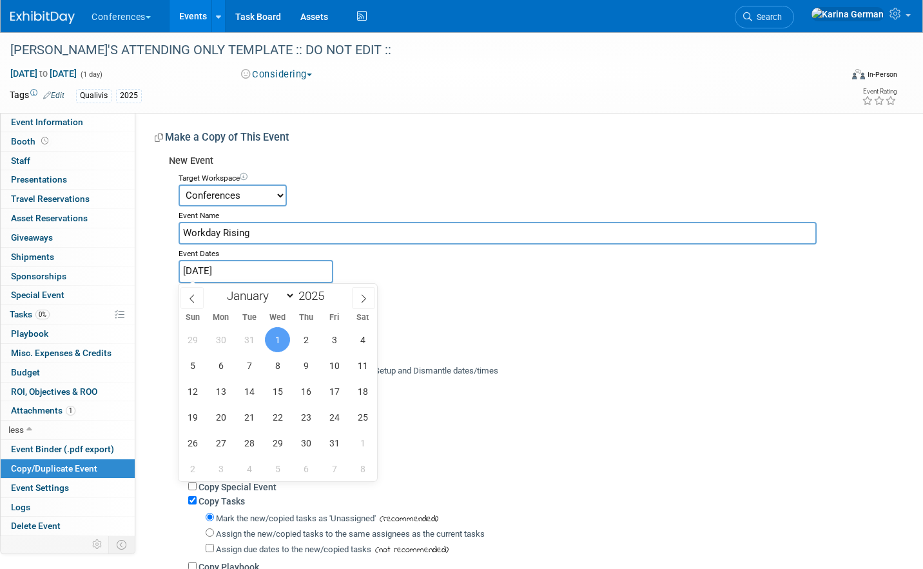
click at [282, 272] on input "[DATE]" at bounding box center [256, 271] width 155 height 23
click at [265, 297] on select "January February March April May June July August September October November De…" at bounding box center [258, 296] width 74 height 16
select select "8"
click at [223, 393] on span "15" at bounding box center [220, 390] width 25 height 25
click at [310, 390] on span "18" at bounding box center [305, 390] width 25 height 25
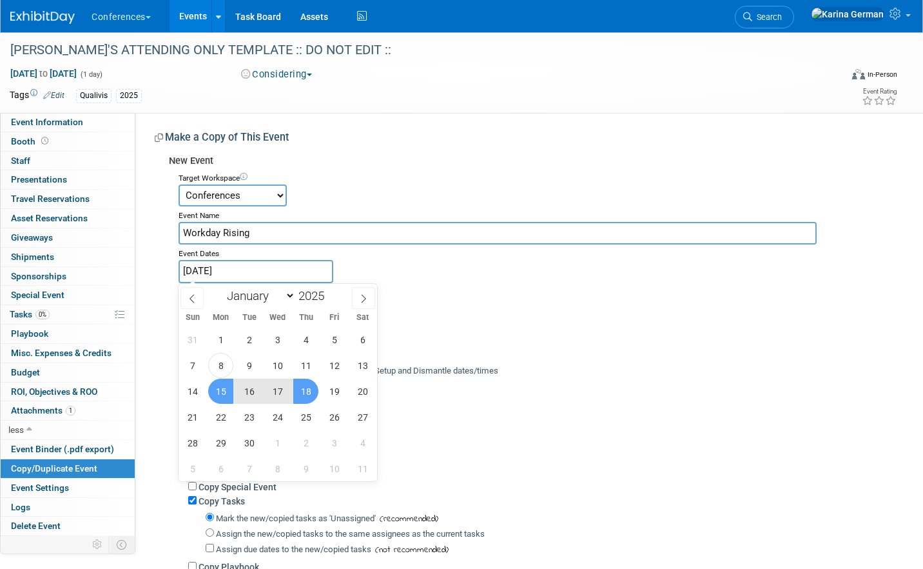
type input "[DATE] to [DATE]"
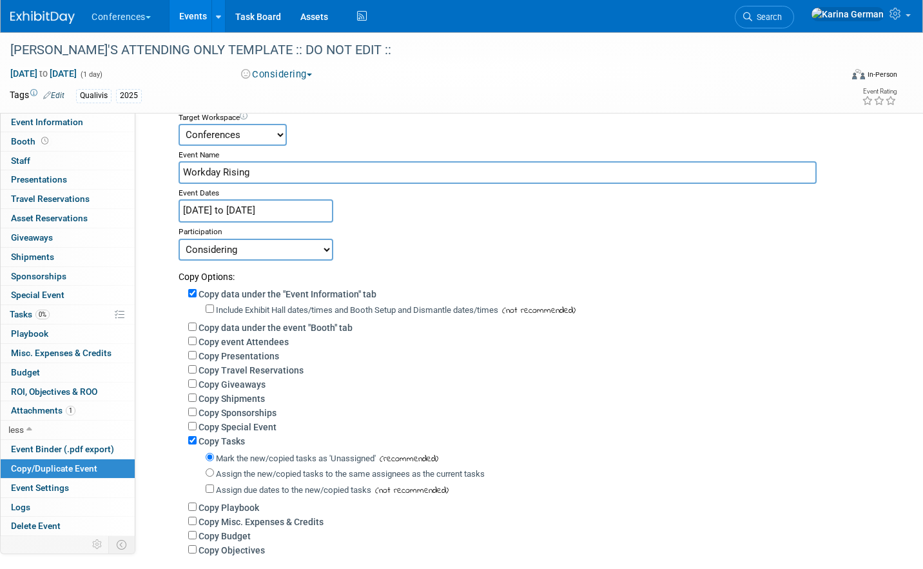
scroll to position [74, 0]
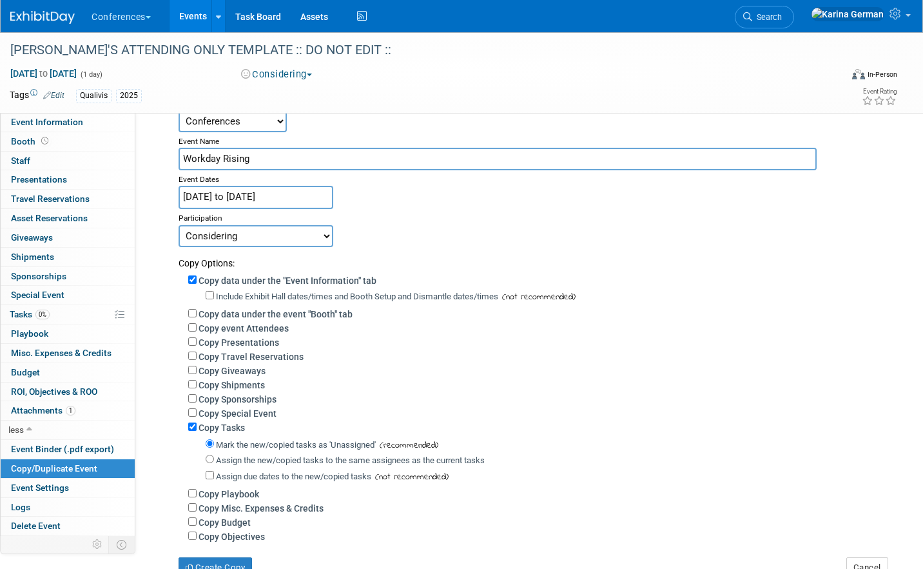
click at [288, 236] on select "Committed Considering Not Going Walking Sponsorship Canceled Waitlisted In Prog…" at bounding box center [256, 236] width 155 height 22
select select "1"
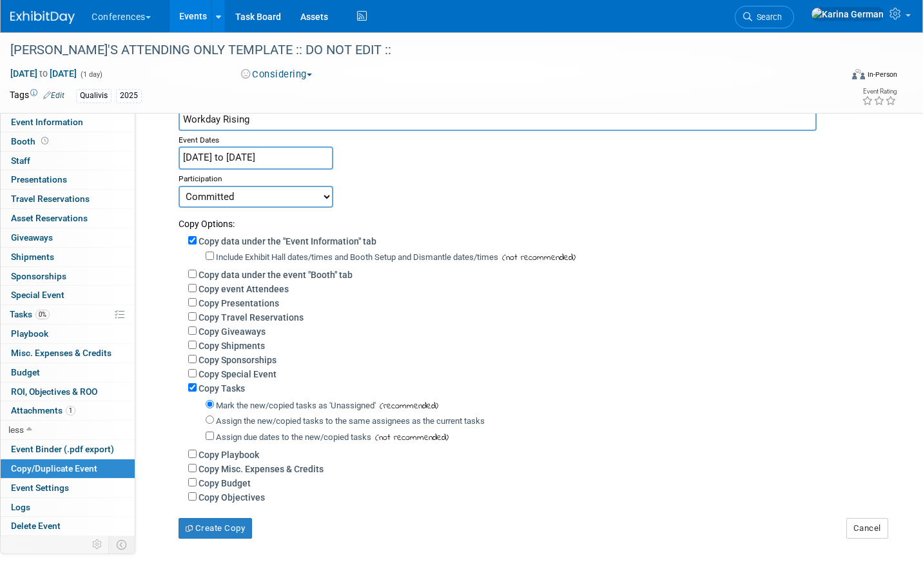
scroll to position [141, 0]
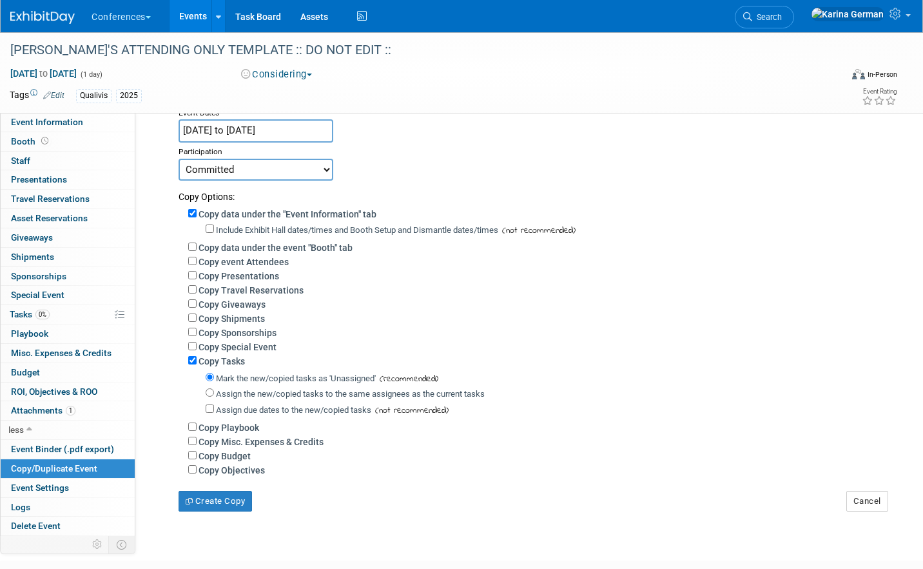
click at [259, 401] on div "Assign the new/copied tasks to the same assignees as the current tasks" at bounding box center [547, 394] width 682 height 16
click at [253, 393] on label "Assign the new/copied tasks to the same assignees as the current tasks" at bounding box center [350, 394] width 269 height 10
click at [214, 393] on input "Assign the new/copied tasks to the same assignees as the current tasks" at bounding box center [210, 392] width 8 height 8
radio input "true"
click at [229, 455] on label "Copy Budget" at bounding box center [225, 456] width 52 height 10
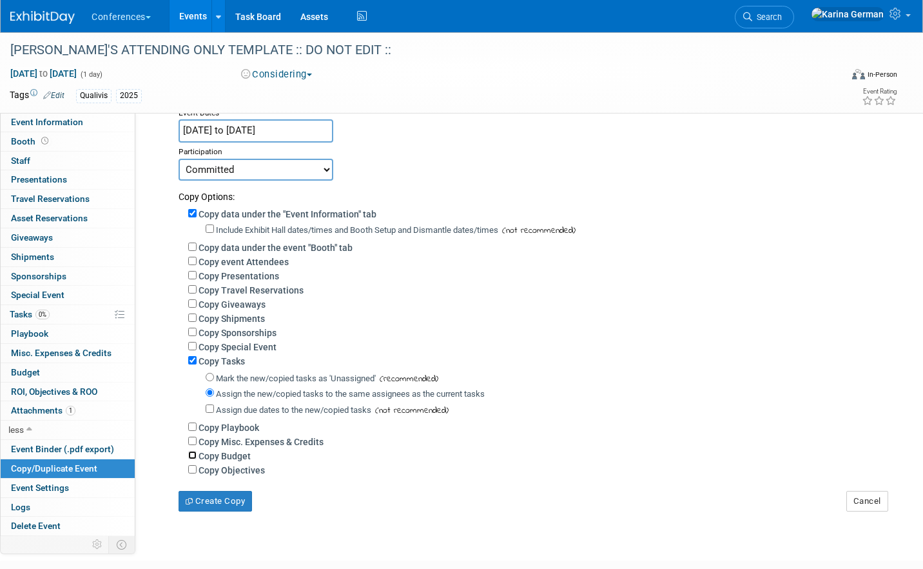
click at [197, 455] on input "Copy Budget" at bounding box center [192, 455] width 8 height 8
checkbox input "true"
click at [230, 502] on button "Create Copy" at bounding box center [215, 501] width 73 height 21
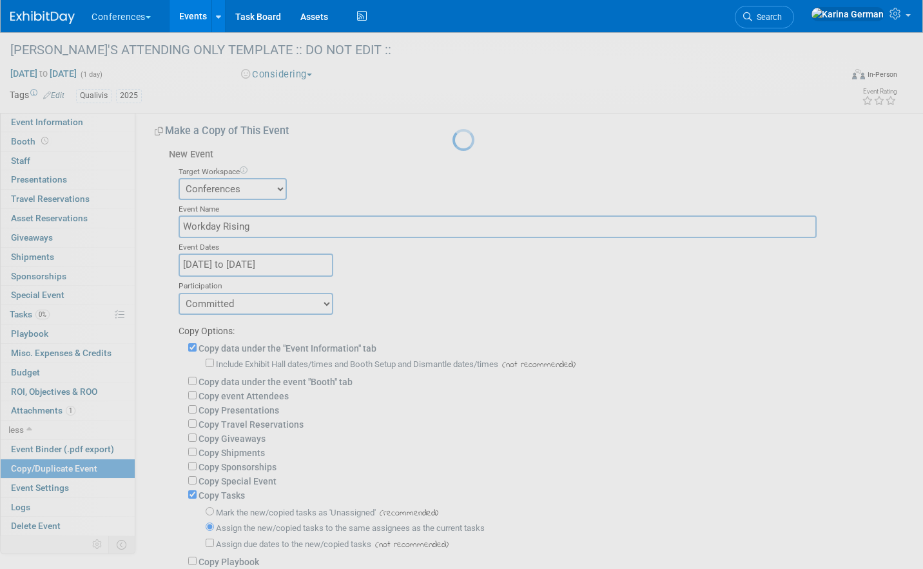
scroll to position [0, 0]
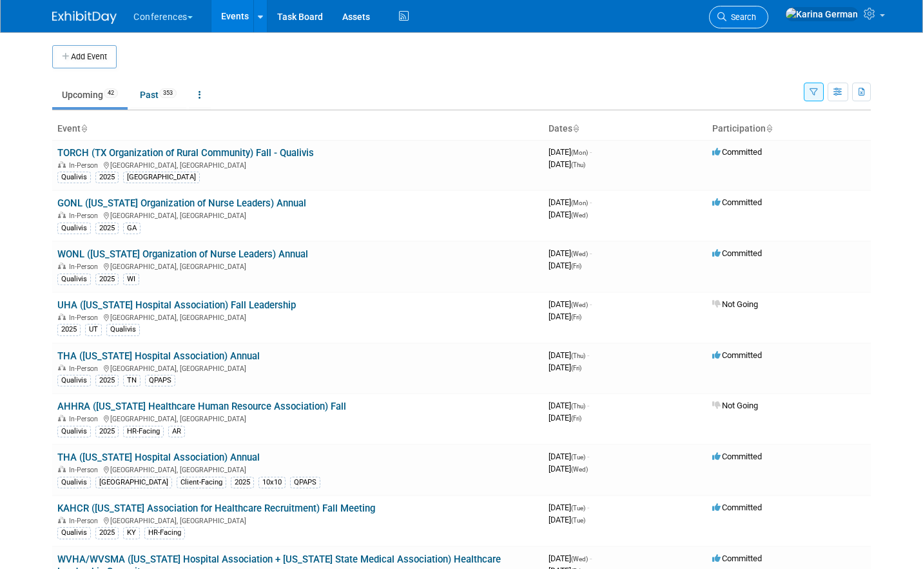
click at [768, 11] on link "Search" at bounding box center [738, 17] width 59 height 23
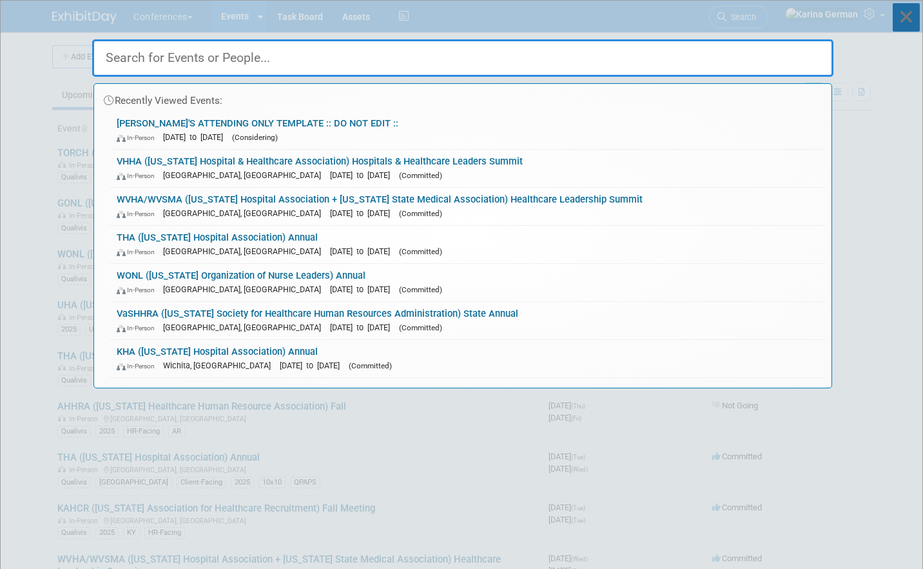
click at [908, 13] on icon at bounding box center [906, 17] width 27 height 28
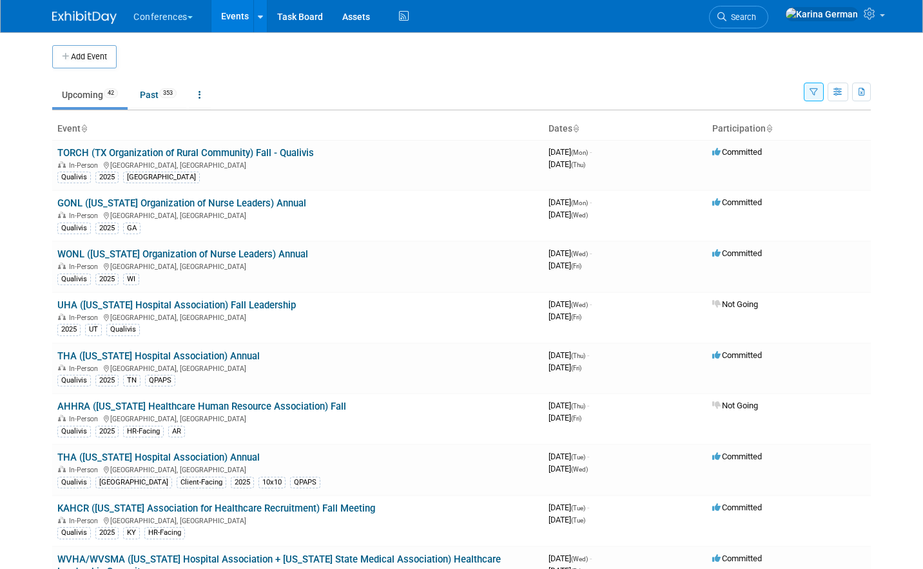
click at [818, 91] on button "button" at bounding box center [814, 92] width 20 height 19
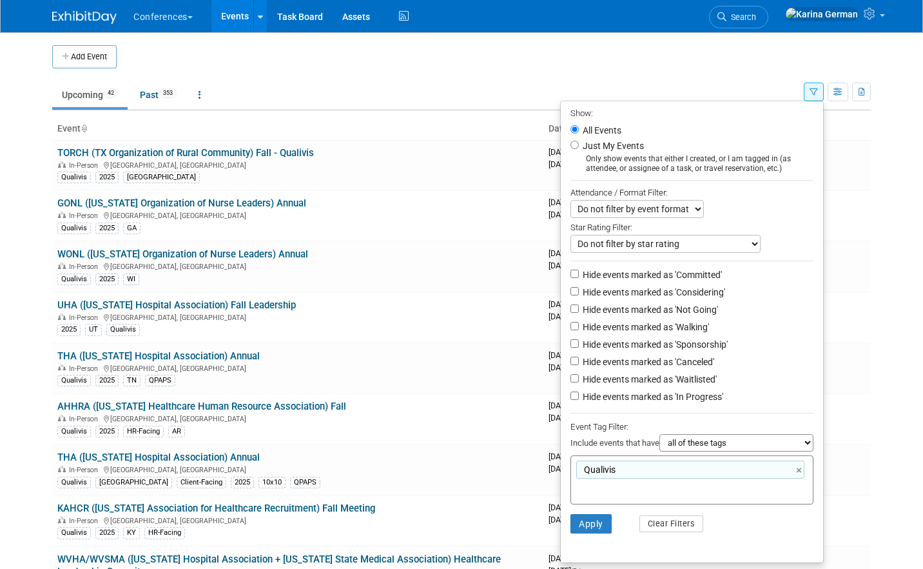
click at [798, 465] on div "Qualivis ×" at bounding box center [690, 469] width 228 height 18
type input "Qualivis"
click at [798, 471] on link "×" at bounding box center [800, 470] width 8 height 15
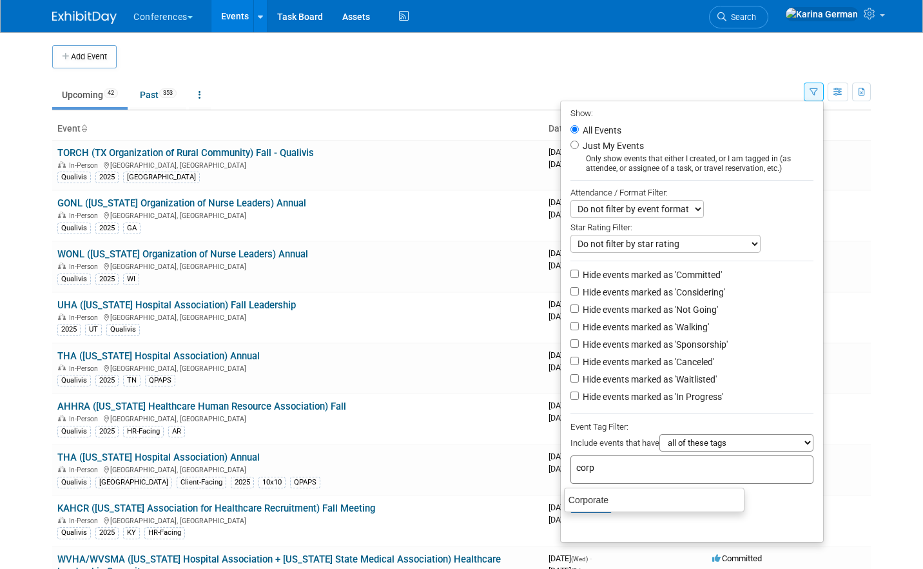
type input "corpo"
click at [588, 499] on div "Corporate" at bounding box center [654, 500] width 181 height 18
type input "Corporate"
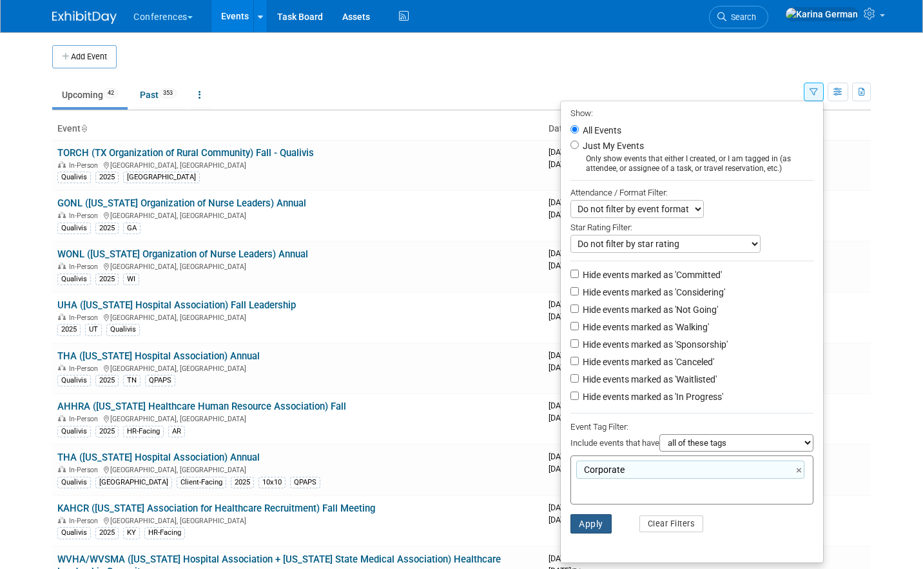
click at [587, 520] on button "Apply" at bounding box center [591, 523] width 41 height 19
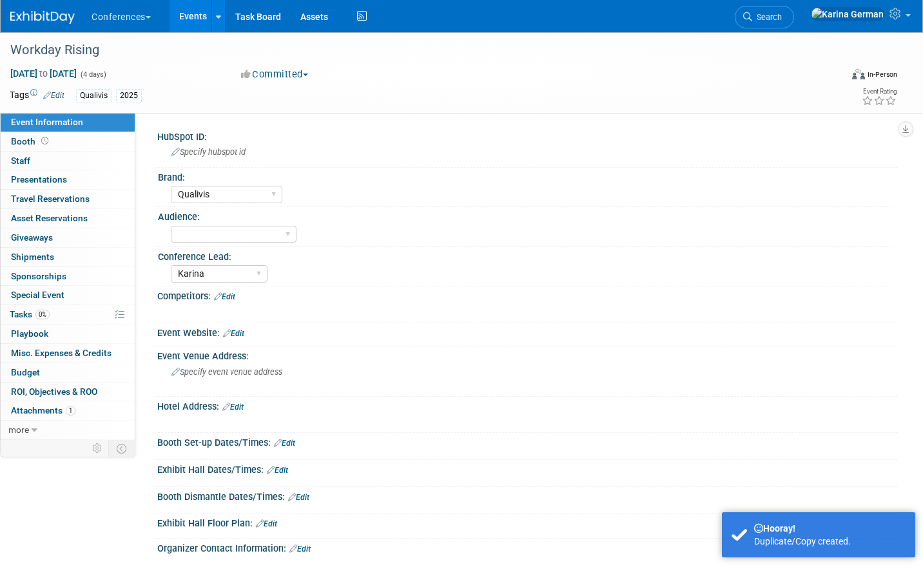
select select "Qualivis"
select select "Karina"
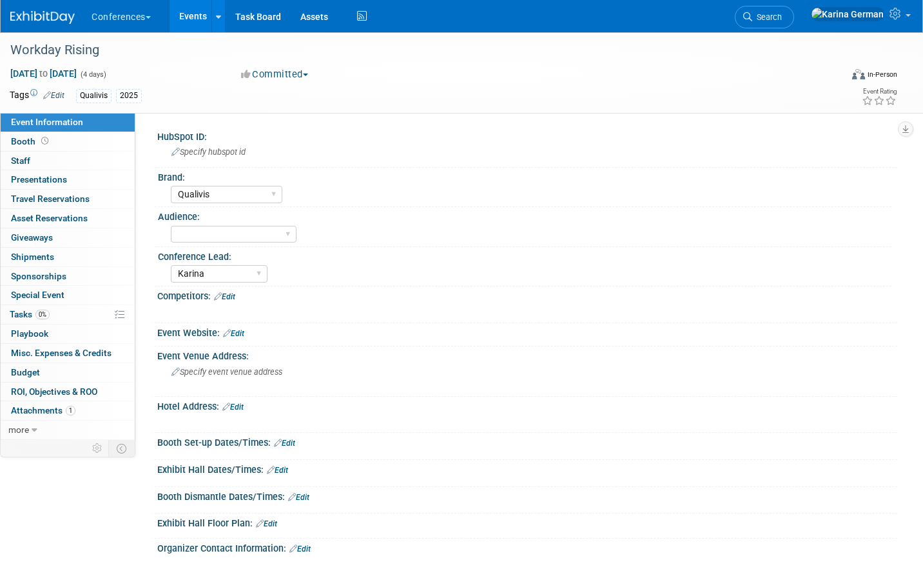
click at [56, 97] on link "Edit" at bounding box center [53, 95] width 21 height 9
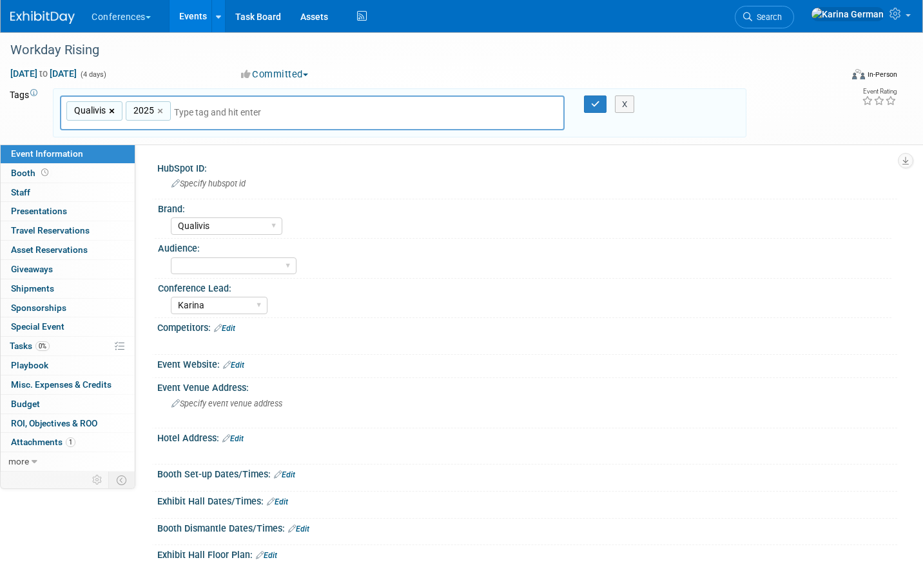
click at [112, 112] on link "×" at bounding box center [113, 111] width 8 height 15
type input "2025"
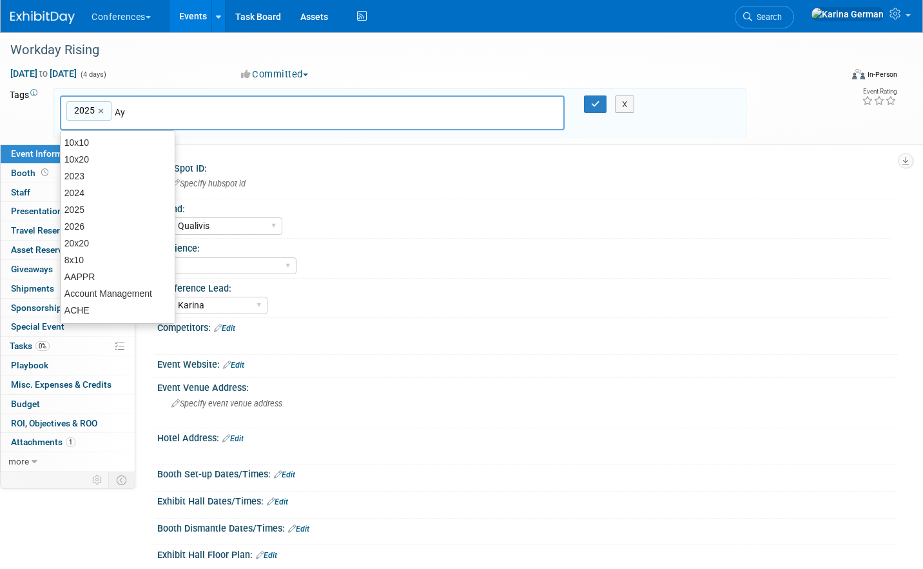
type input "[PERSON_NAME]"
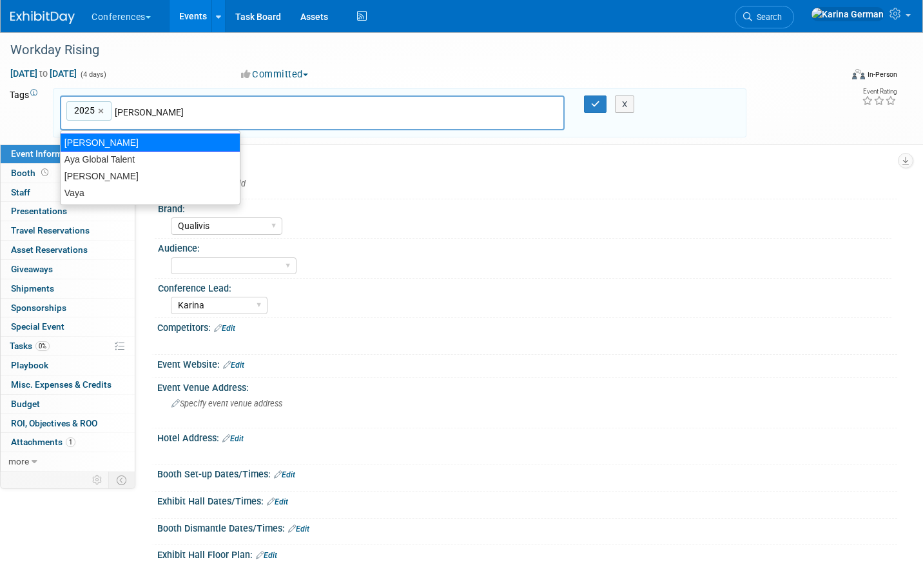
click at [113, 141] on div "[PERSON_NAME]" at bounding box center [150, 142] width 181 height 18
type input "2025, Aya"
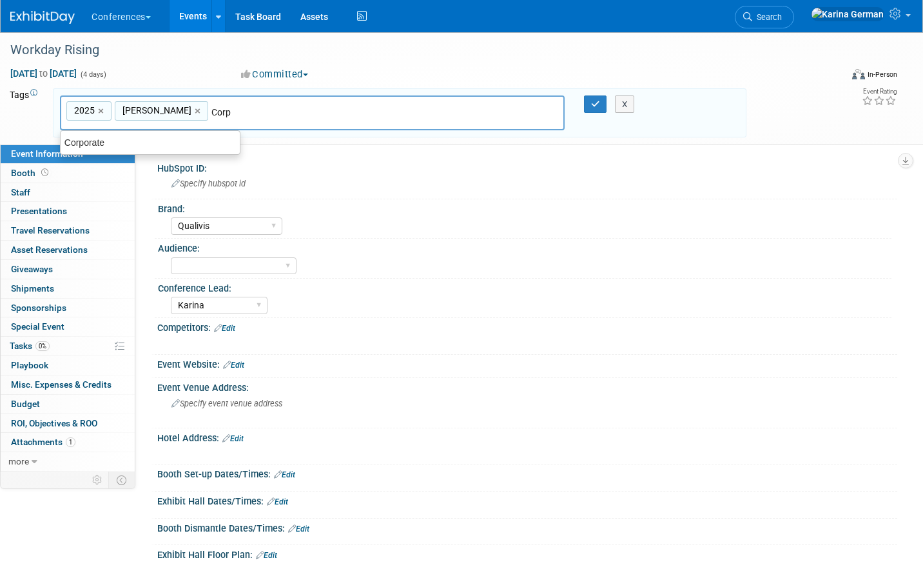
type input "Corpo"
click at [166, 144] on div "Corporate" at bounding box center [150, 142] width 181 height 18
type input "2025, Aya, Corporate"
click at [588, 99] on button "button" at bounding box center [595, 104] width 23 height 18
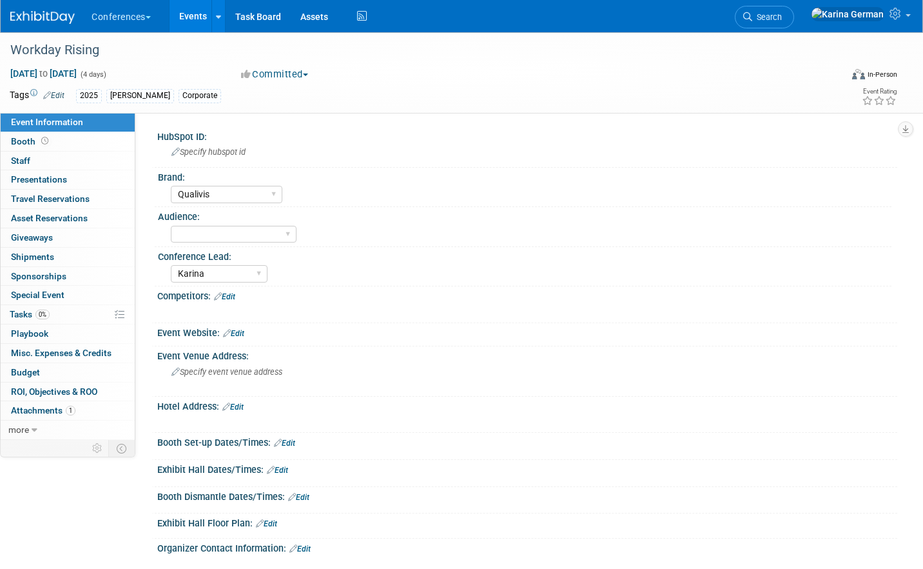
click at [241, 333] on link "Edit" at bounding box center [233, 333] width 21 height 9
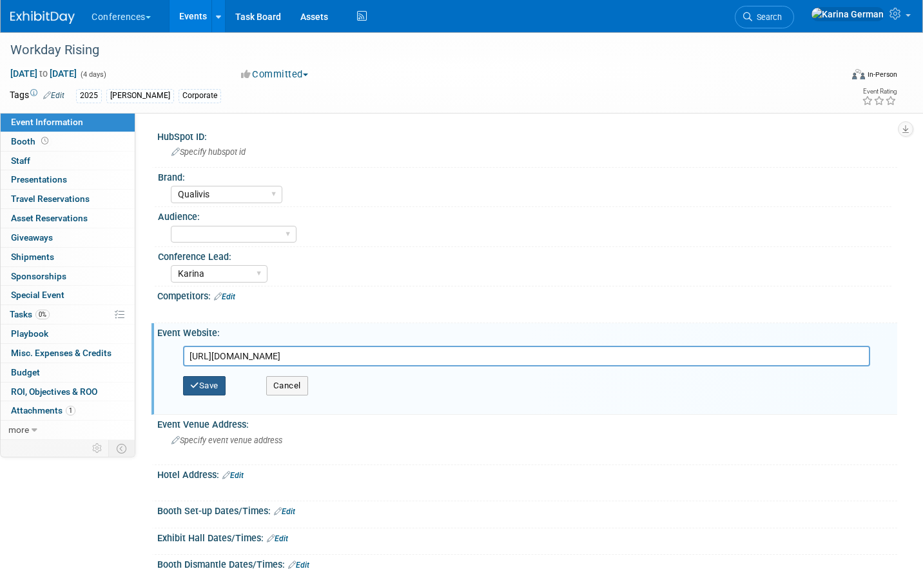
type input "[URL][DOMAIN_NAME]"
click at [212, 388] on button "Save" at bounding box center [204, 385] width 43 height 19
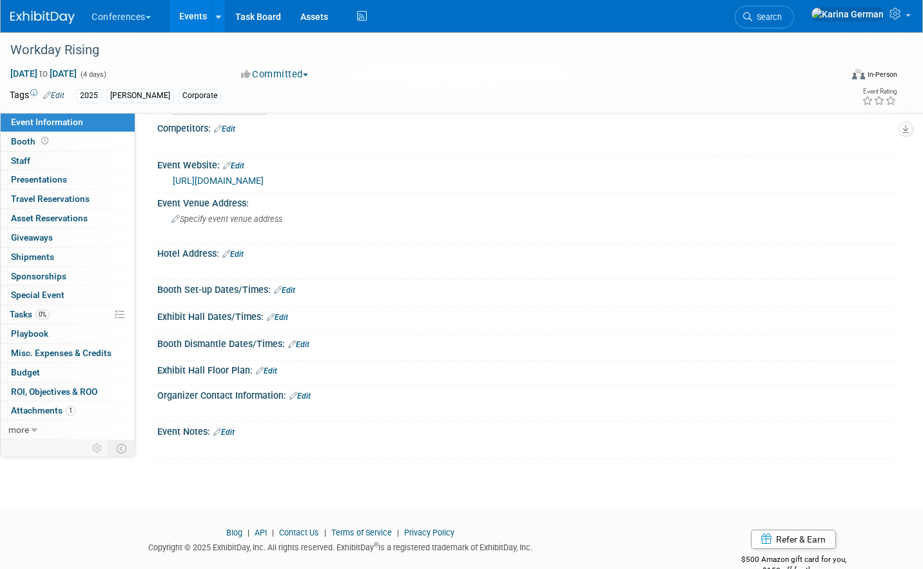
scroll to position [173, 0]
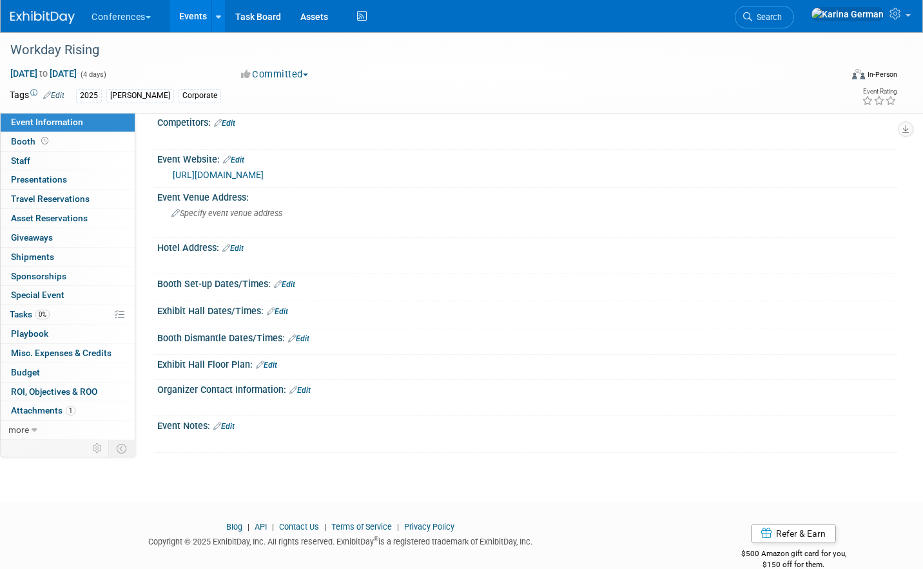
click at [233, 427] on link "Edit" at bounding box center [223, 426] width 21 height 9
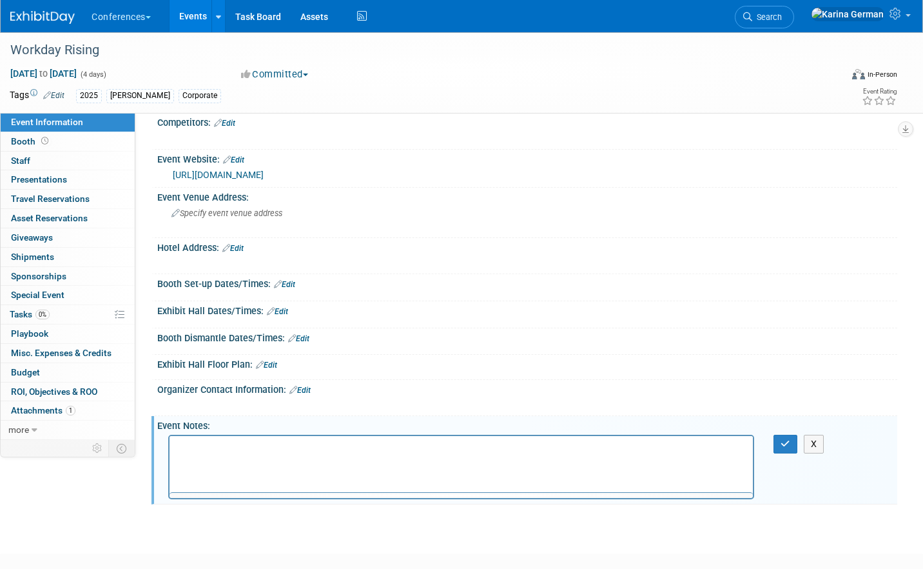
scroll to position [0, 0]
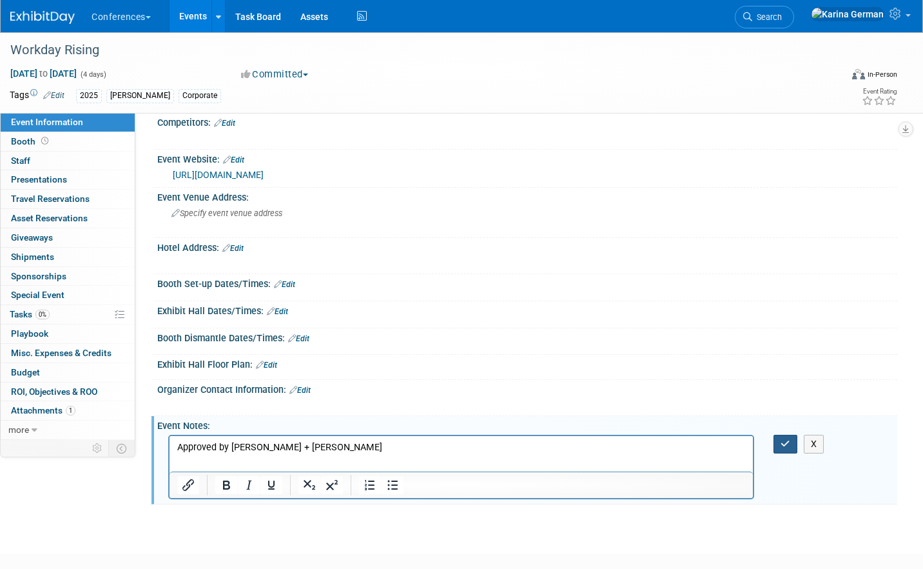
click at [786, 445] on icon "button" at bounding box center [786, 443] width 10 height 9
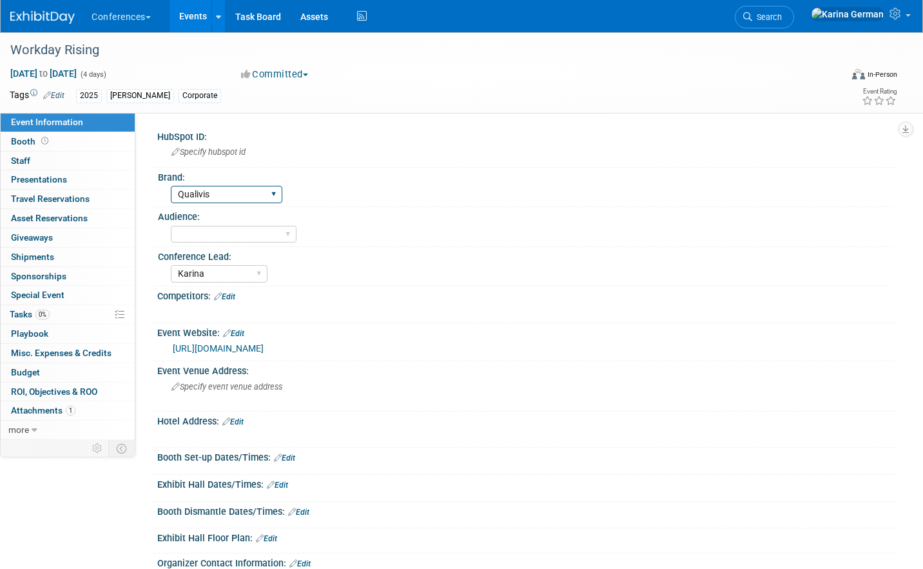
click at [244, 198] on select "Aya Bespoke Corporate [PERSON_NAME] DocCafe Education Government Services Locum…" at bounding box center [227, 194] width 112 height 17
select select "[PERSON_NAME]"
click at [249, 231] on select "Client-facing Clinician/Provider-facing Both N/a" at bounding box center [234, 234] width 126 height 17
select select "N/a"
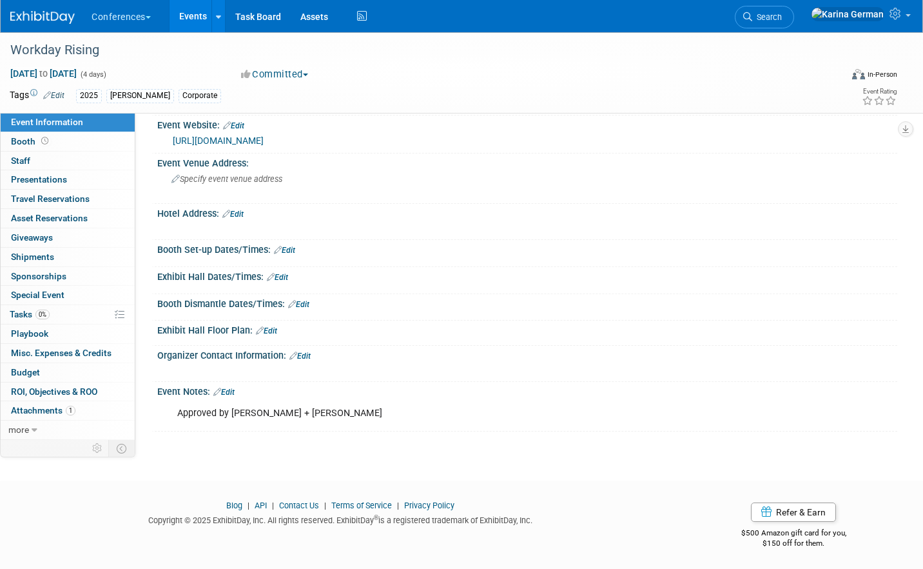
scroll to position [209, 0]
click at [239, 211] on link "Edit" at bounding box center [232, 212] width 21 height 9
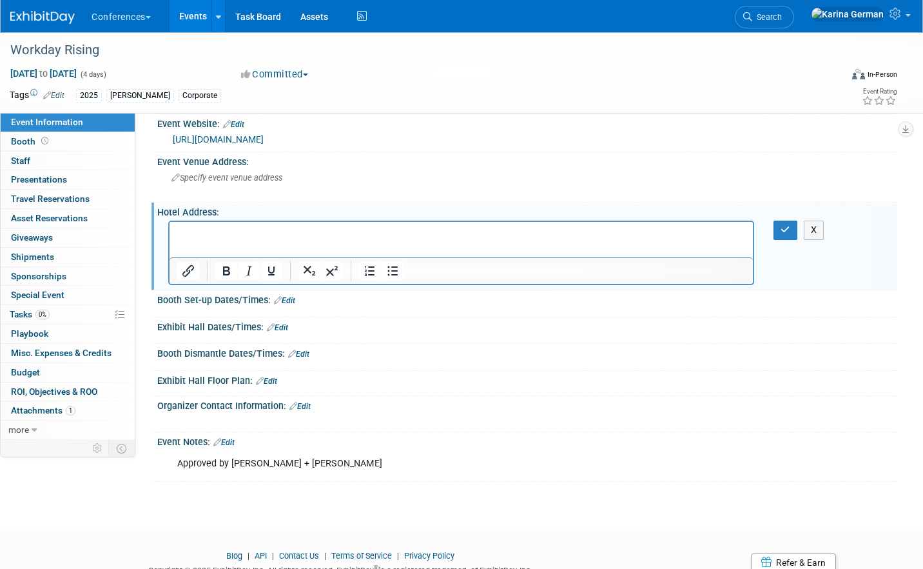
scroll to position [0, 0]
click at [787, 233] on icon "button" at bounding box center [786, 229] width 10 height 9
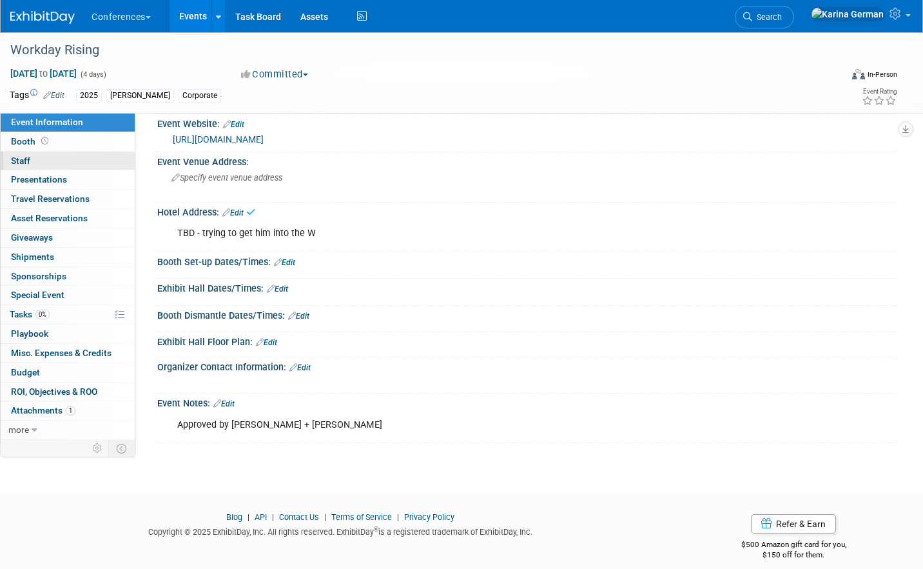
click at [54, 162] on link "0 Staff 0" at bounding box center [68, 161] width 134 height 19
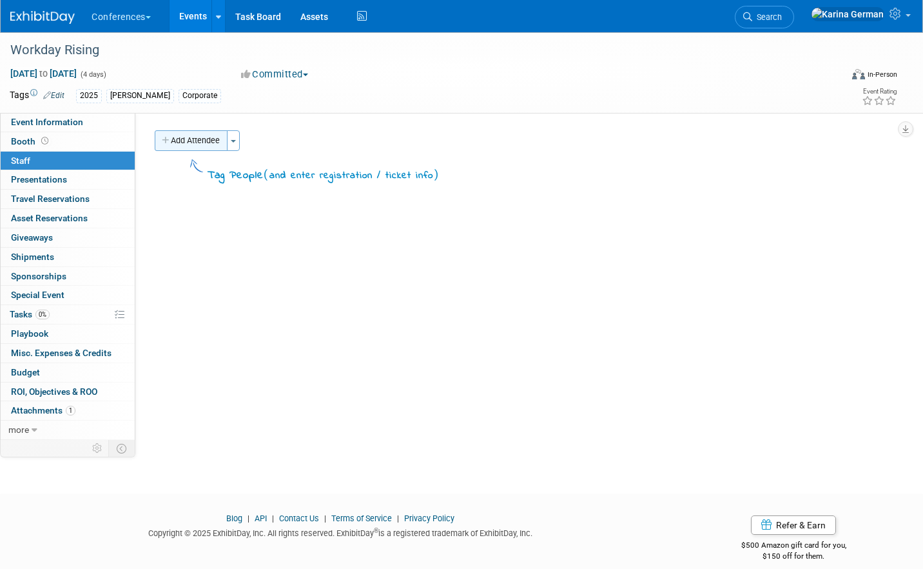
click at [203, 137] on button "Add Attendee" at bounding box center [191, 140] width 73 height 21
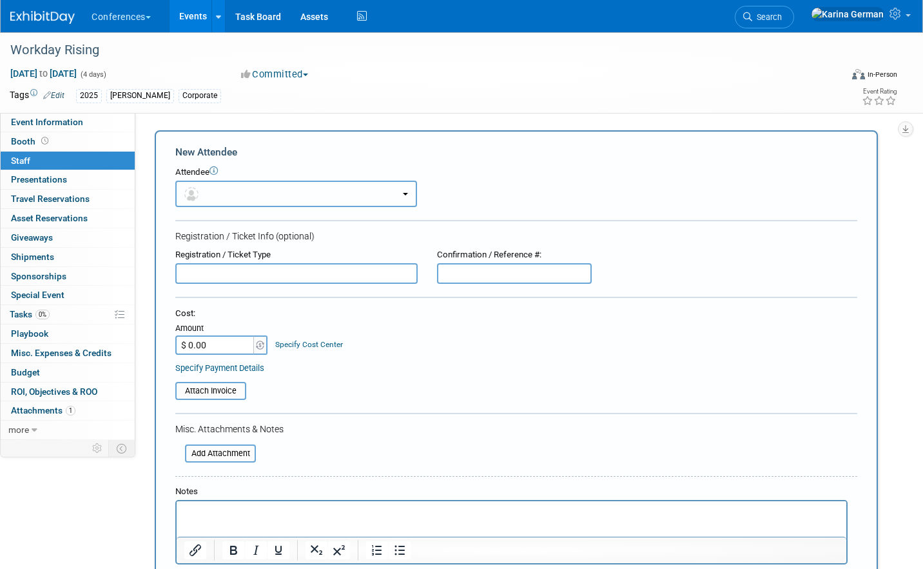
click at [308, 203] on button "button" at bounding box center [296, 194] width 242 height 26
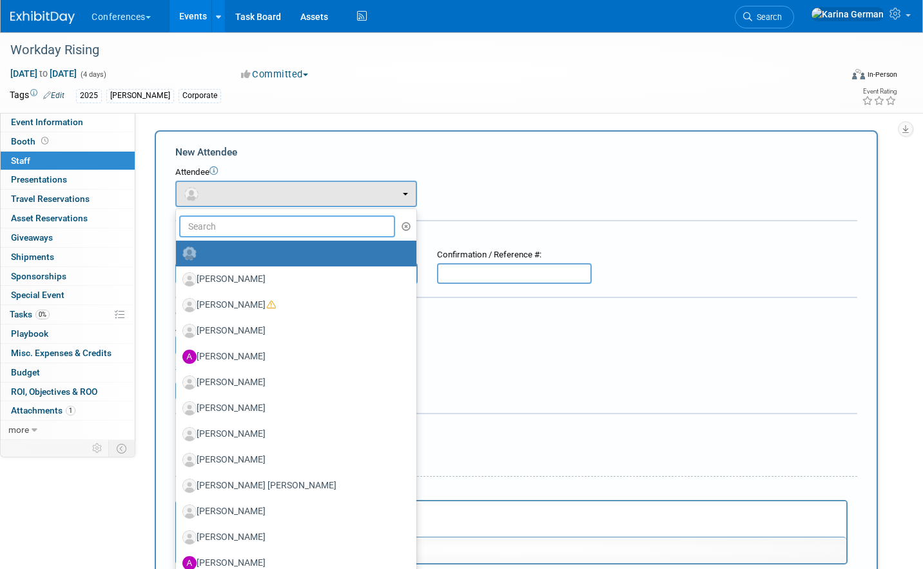
click at [280, 222] on input "text" at bounding box center [287, 226] width 216 height 22
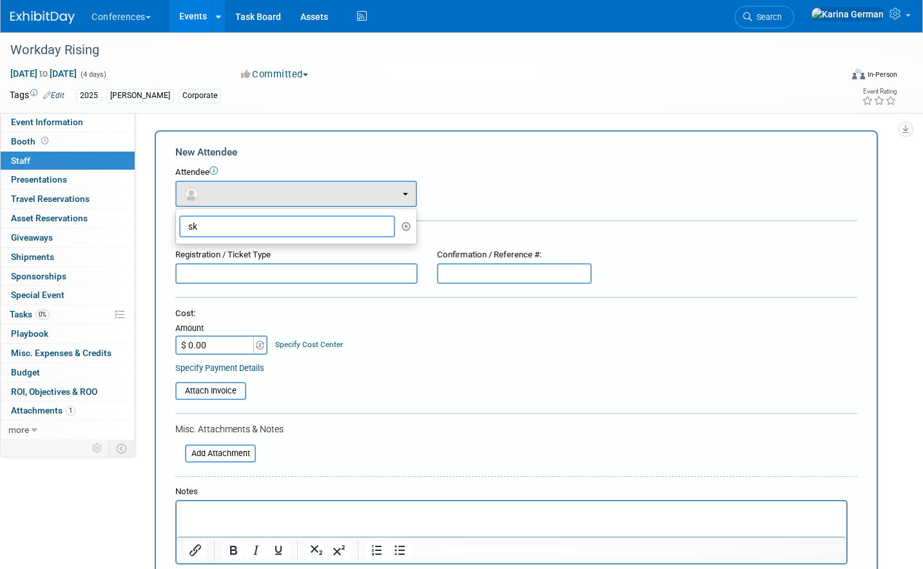
type input "s"
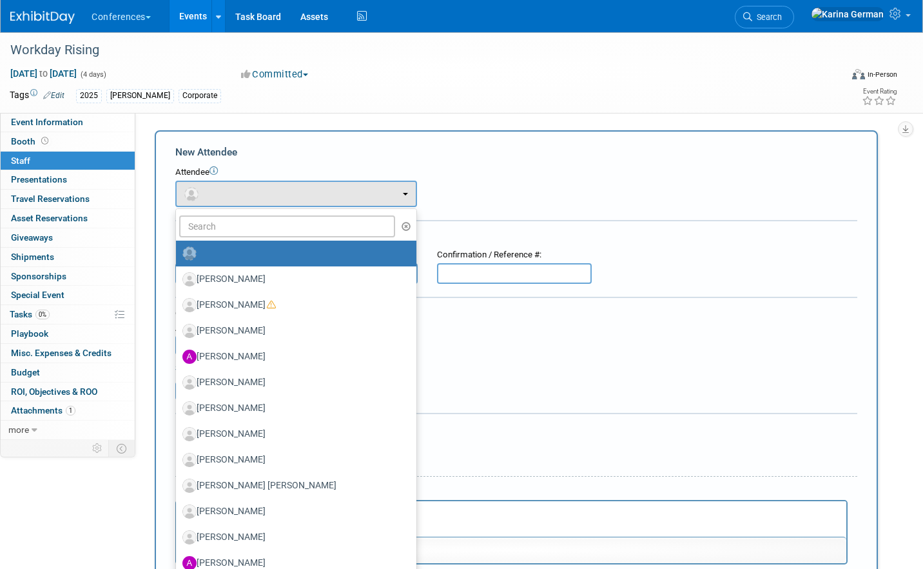
click at [321, 253] on label at bounding box center [292, 253] width 221 height 21
click at [178, 253] on input "radio" at bounding box center [174, 252] width 8 height 8
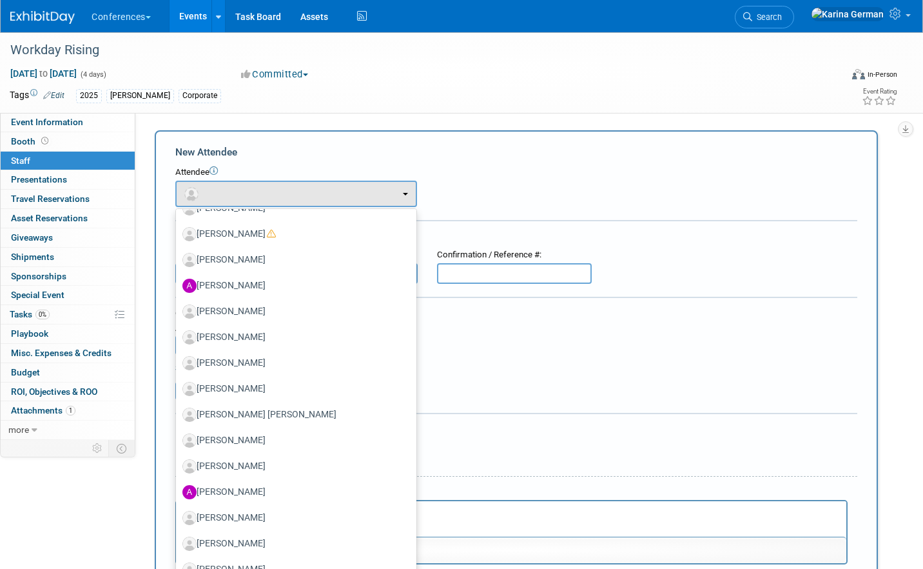
scroll to position [90, 0]
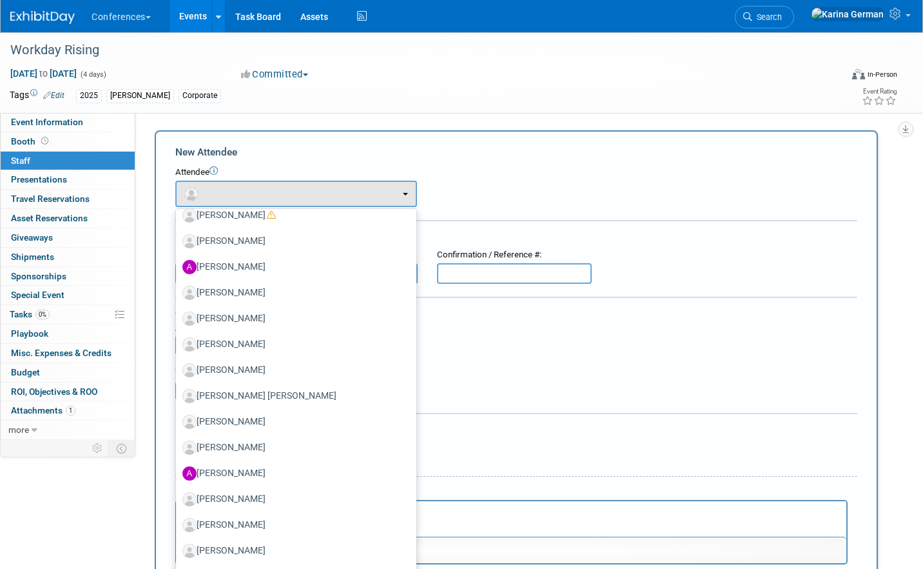
click at [464, 421] on form "New Attendee Attendee <img src="[URL][DOMAIN_NAME]" style="width: 22px; height:…" at bounding box center [516, 381] width 682 height 473
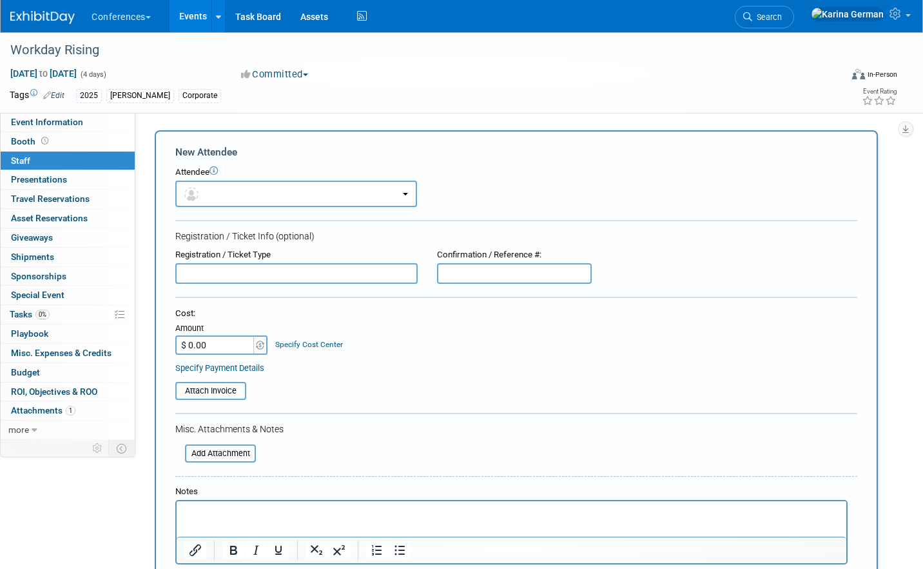
click at [259, 512] on p "Rich Text Area. Press ALT-0 for help." at bounding box center [511, 512] width 655 height 13
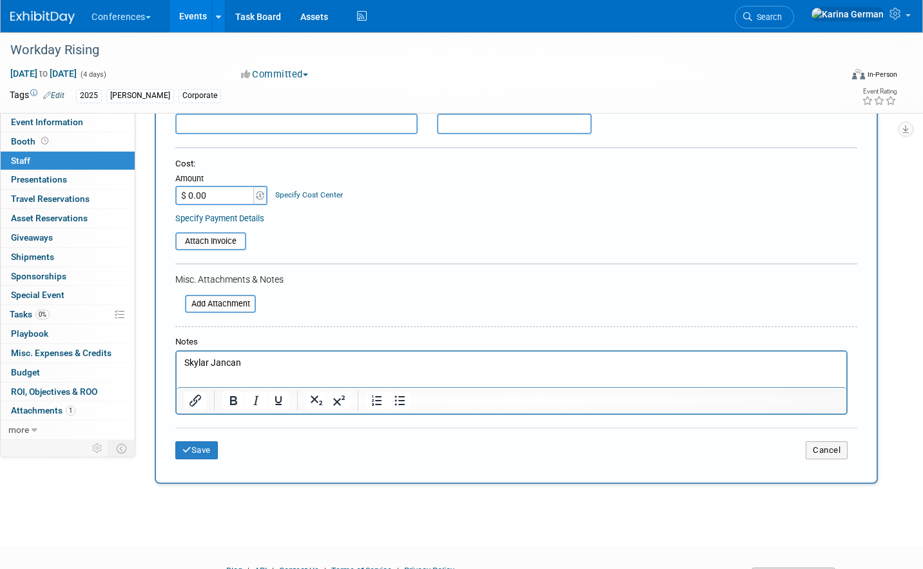
scroll to position [217, 0]
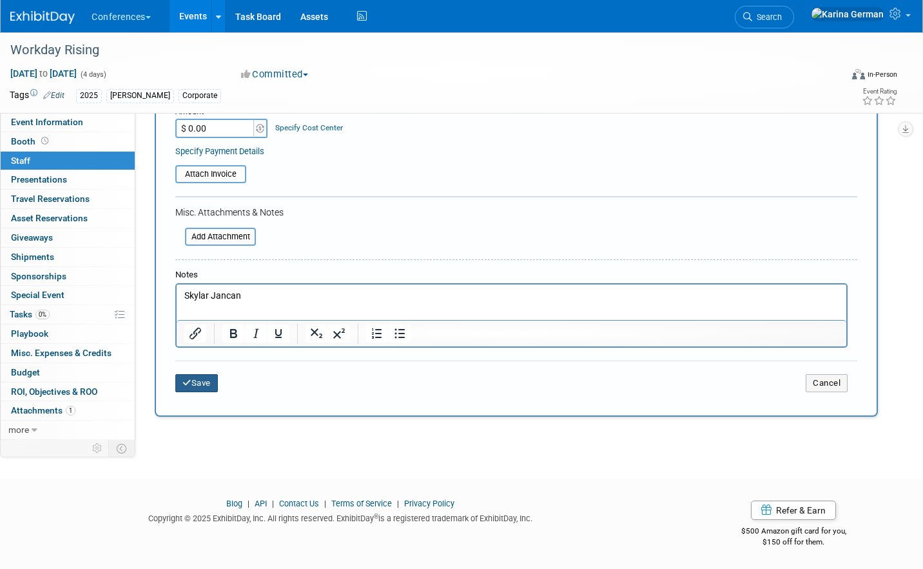
click at [207, 387] on button "Save" at bounding box center [196, 383] width 43 height 18
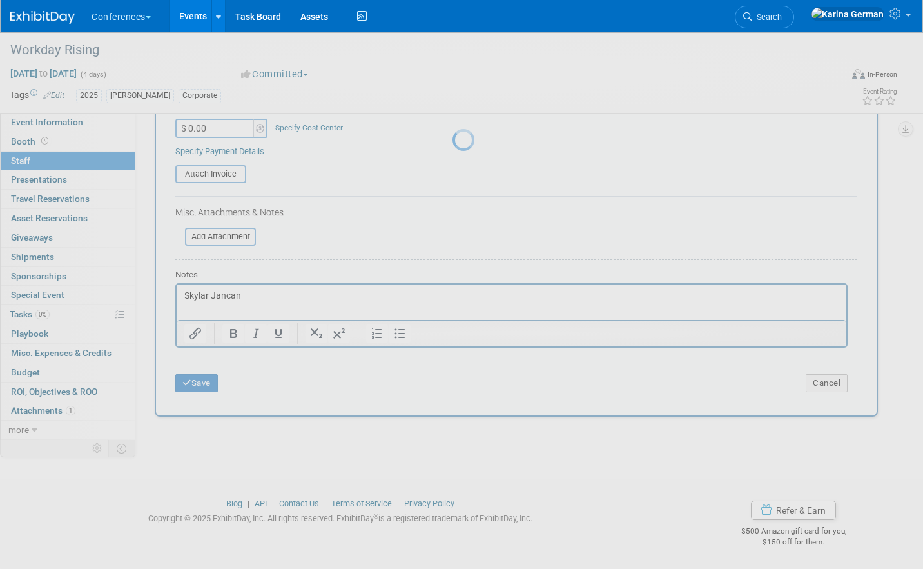
click at [453, 306] on div at bounding box center [462, 284] width 18 height 569
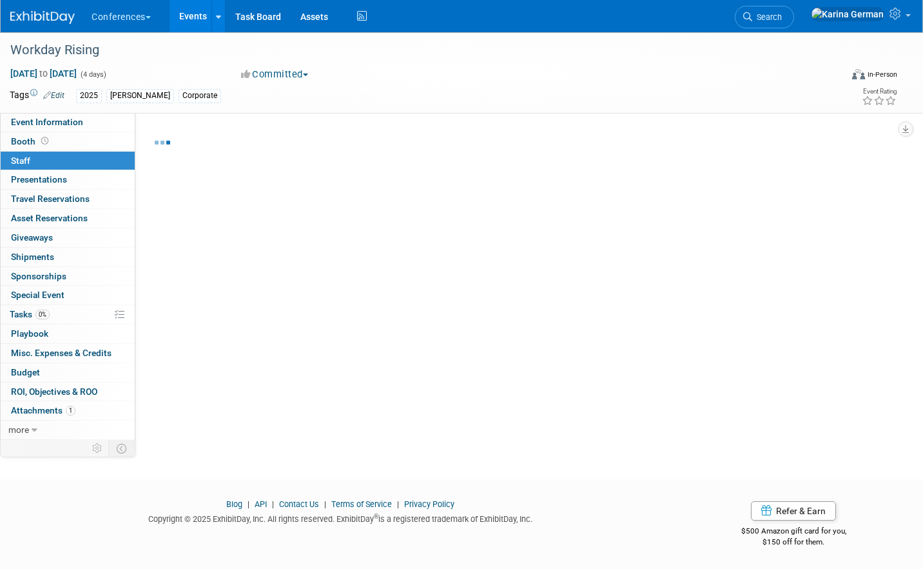
click at [60, 315] on link "0% Tasks 0%" at bounding box center [68, 314] width 134 height 19
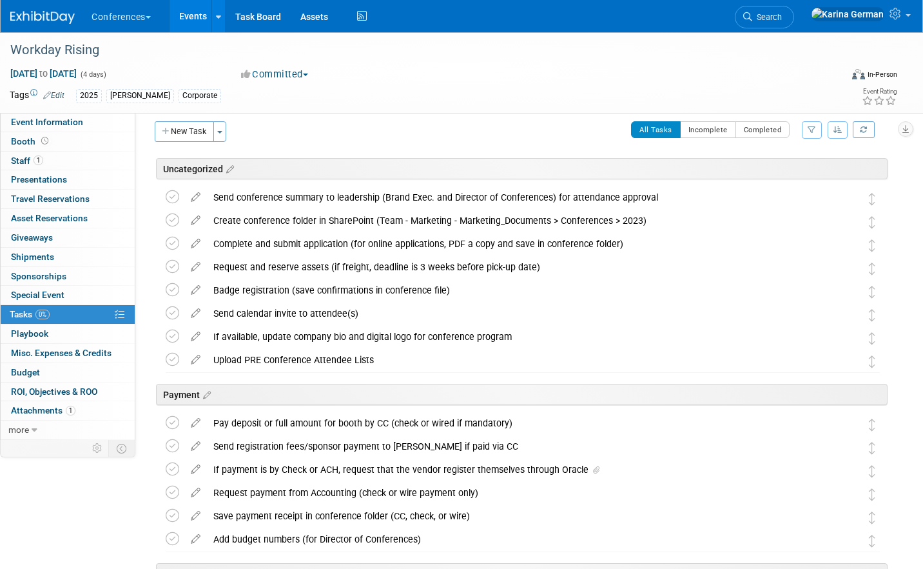
scroll to position [0, 0]
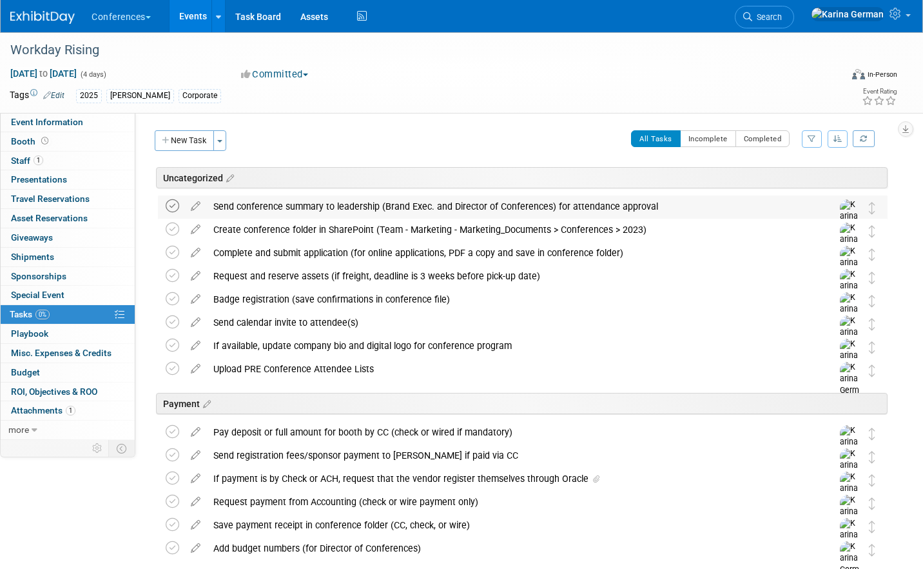
click at [173, 209] on icon at bounding box center [173, 206] width 14 height 14
click at [269, 208] on div "Send conference summary to leadership (Brand Exec. and Director of Conferences)…" at bounding box center [510, 206] width 607 height 22
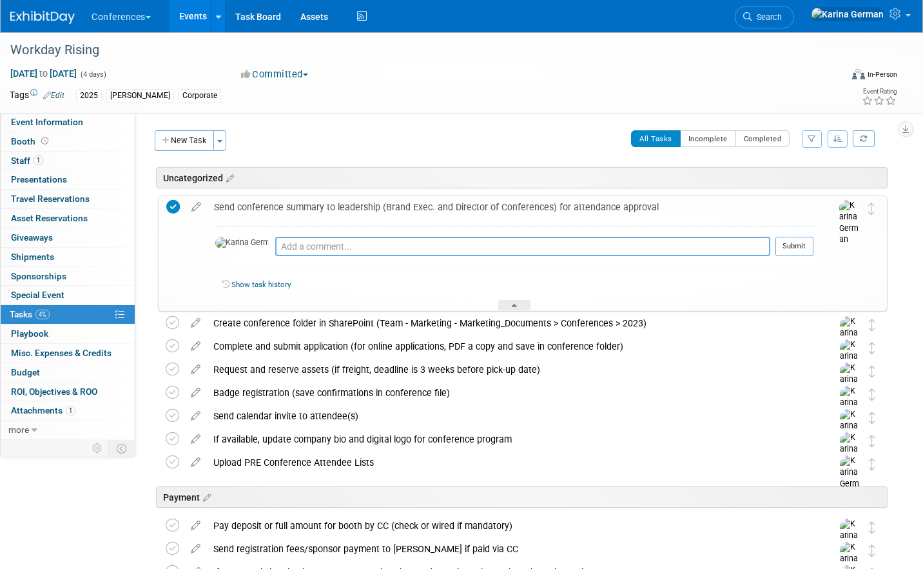
click at [275, 240] on textarea at bounding box center [522, 246] width 495 height 19
type textarea "approved by [PERSON_NAME]"
click at [784, 246] on button "Submit" at bounding box center [795, 246] width 38 height 19
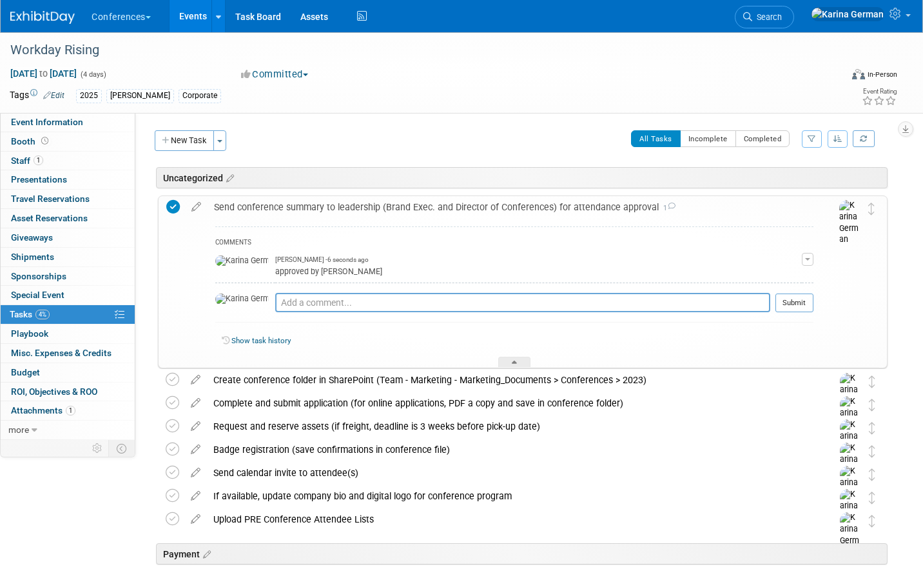
click at [358, 211] on div "Send conference summary to leadership (Brand Exec. and Director of Conferences)…" at bounding box center [511, 207] width 606 height 22
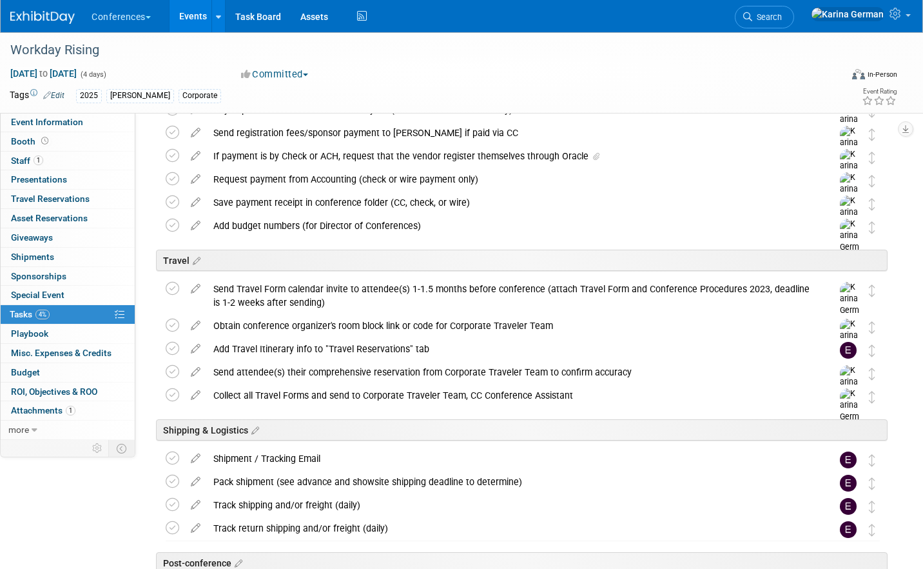
scroll to position [323, 0]
click at [167, 391] on icon at bounding box center [173, 394] width 14 height 14
click at [198, 373] on icon at bounding box center [195, 368] width 23 height 16
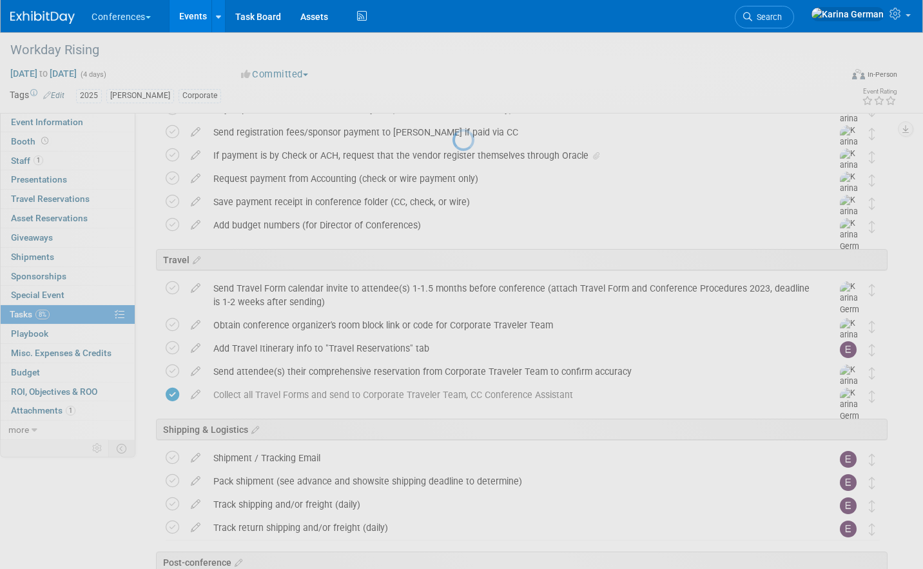
select select "8"
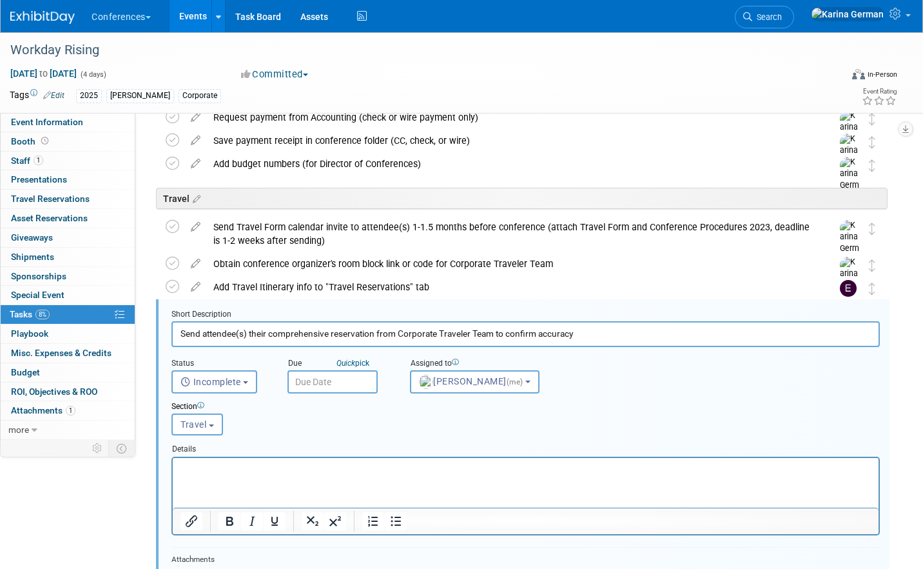
scroll to position [494, 0]
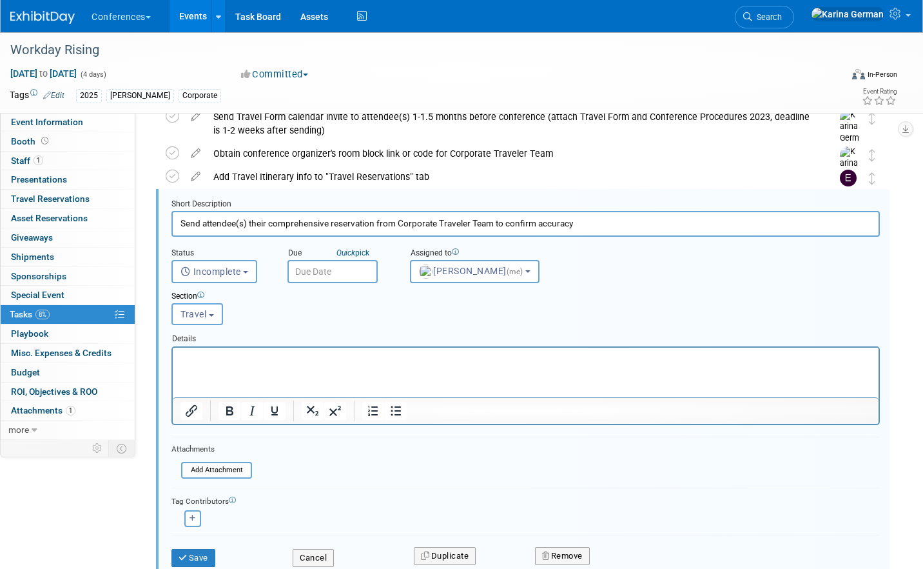
click at [340, 277] on input "text" at bounding box center [333, 271] width 90 height 23
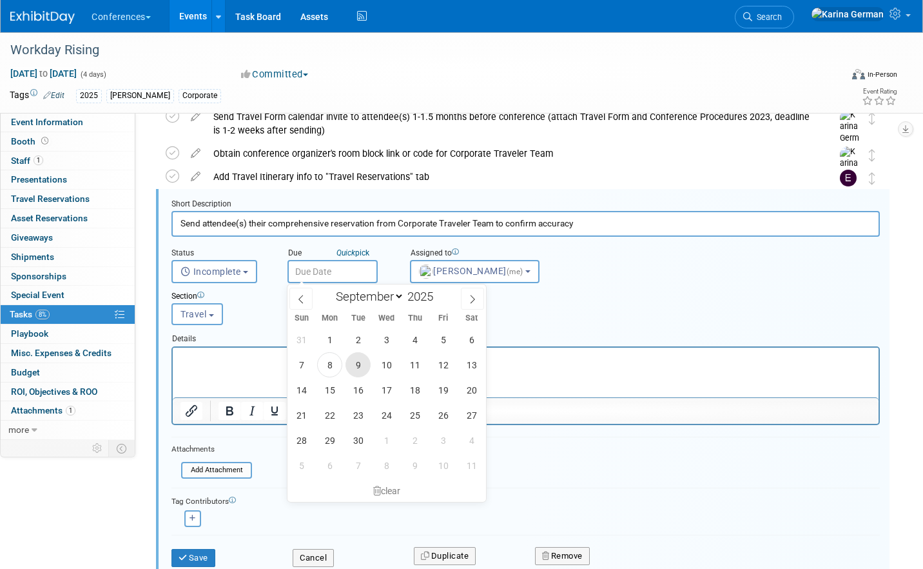
click at [364, 362] on span "9" at bounding box center [358, 364] width 25 height 25
type input "[DATE]"
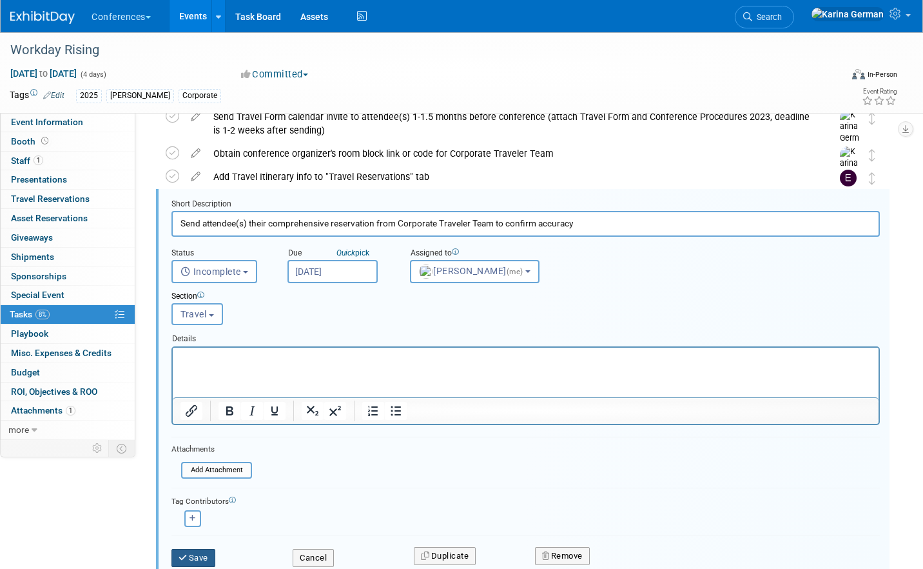
click at [202, 554] on button "Save" at bounding box center [193, 558] width 44 height 18
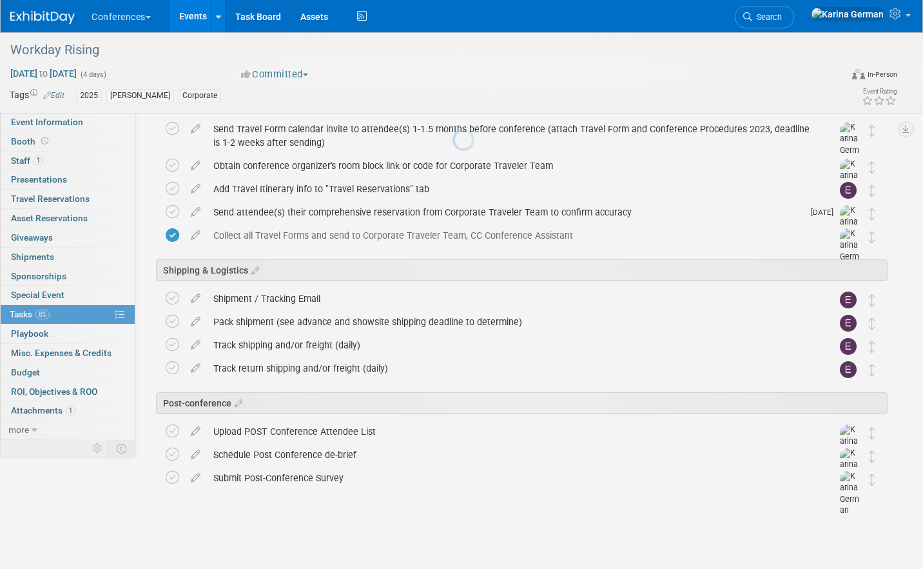
scroll to position [482, 0]
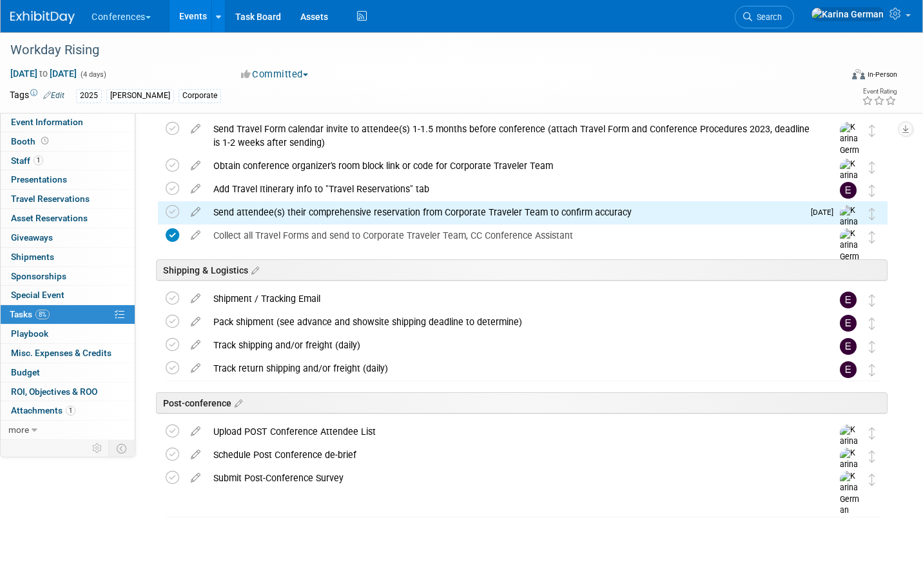
click at [273, 212] on div "Send attendee(s) their comprehensive reservation from Corporate Traveler Team t…" at bounding box center [505, 212] width 596 height 22
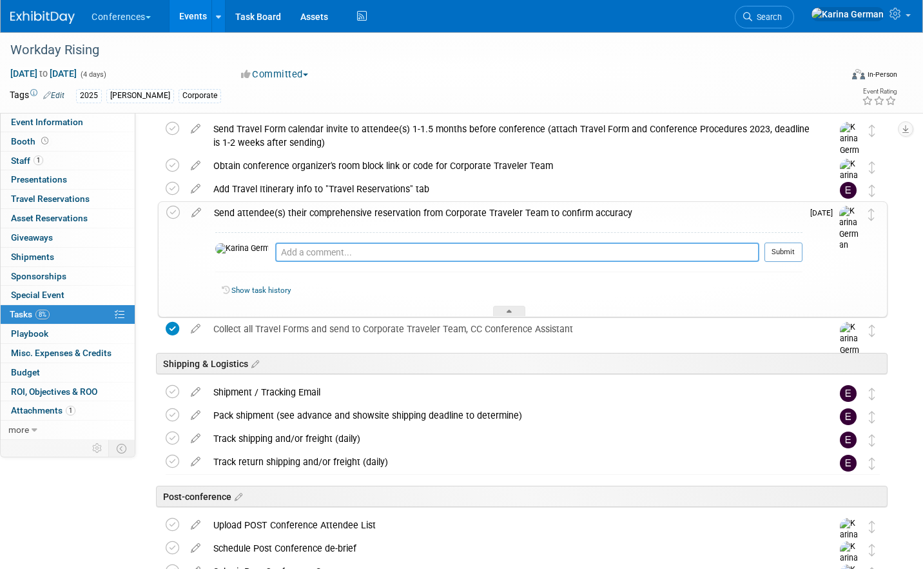
click at [277, 259] on textarea at bounding box center [517, 251] width 484 height 19
click at [353, 248] on textarea "booking flights, waiting on hotel info" at bounding box center [517, 251] width 484 height 19
click at [509, 251] on textarea "booking flights, waiting on reg info to see how to book hotel info" at bounding box center [517, 251] width 484 height 19
type textarea "booking flights, waiting on reg info to see how to book hotel"
click at [798, 253] on button "Submit" at bounding box center [784, 251] width 38 height 19
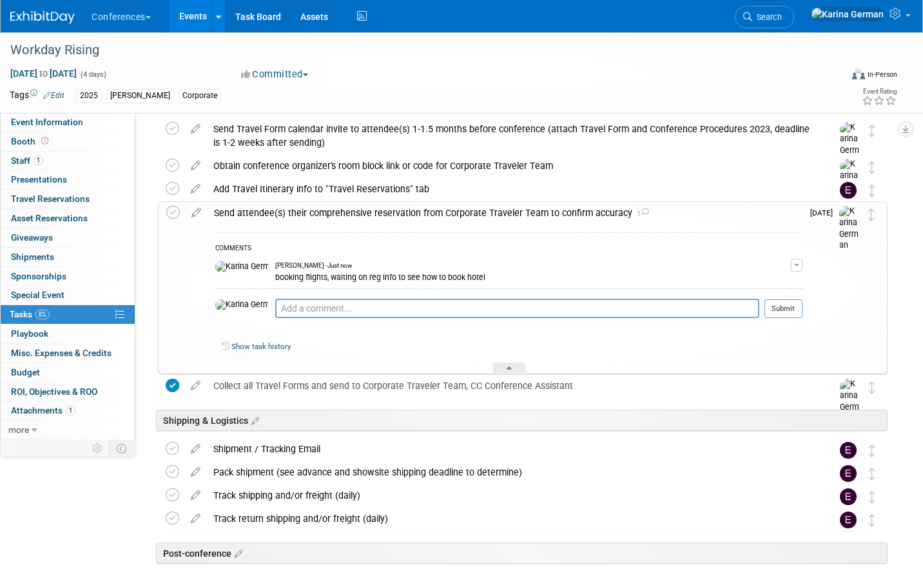
click at [487, 218] on div "Send attendee(s) their comprehensive reservation from Corporate Traveler Team t…" at bounding box center [505, 213] width 595 height 22
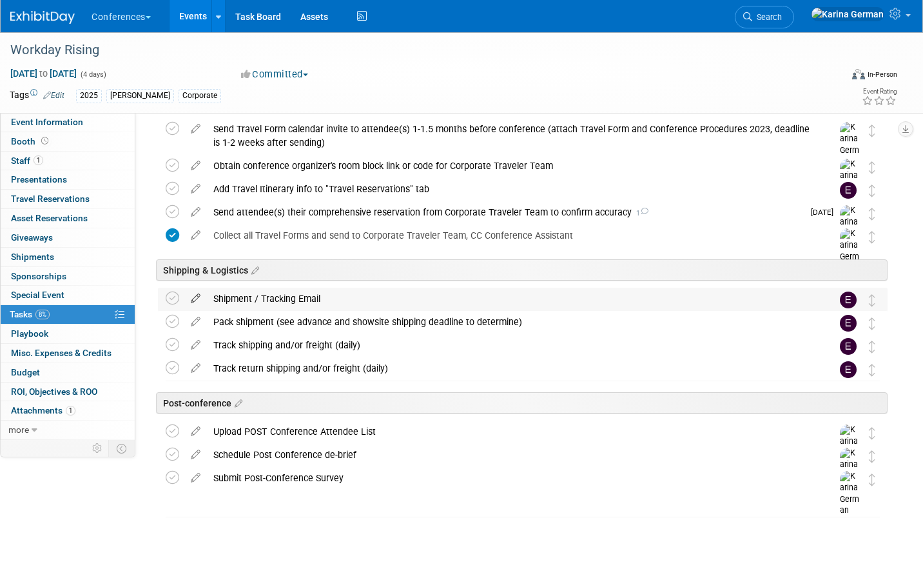
click at [194, 298] on icon at bounding box center [195, 296] width 23 height 16
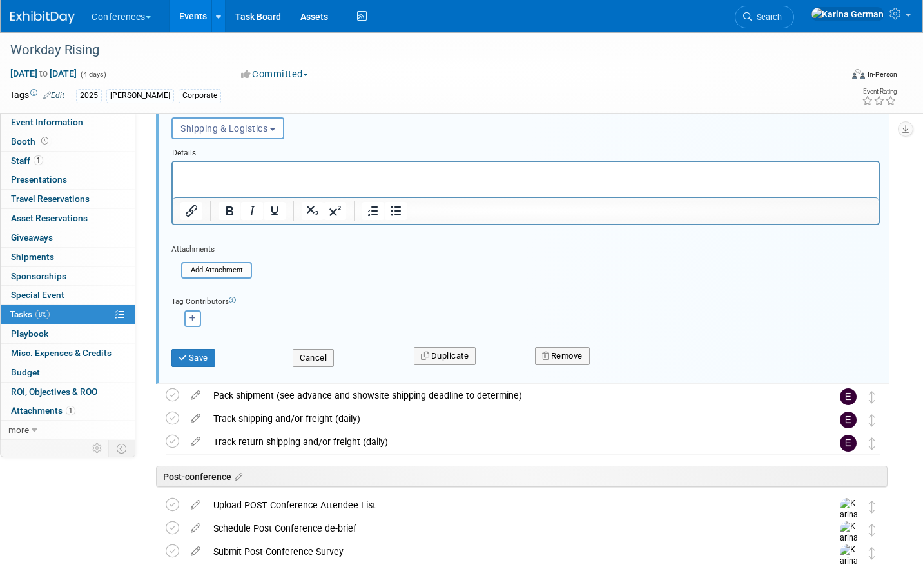
scroll to position [765, 0]
click at [578, 350] on button "Remove" at bounding box center [562, 357] width 55 height 18
click at [623, 369] on icon at bounding box center [626, 367] width 8 height 7
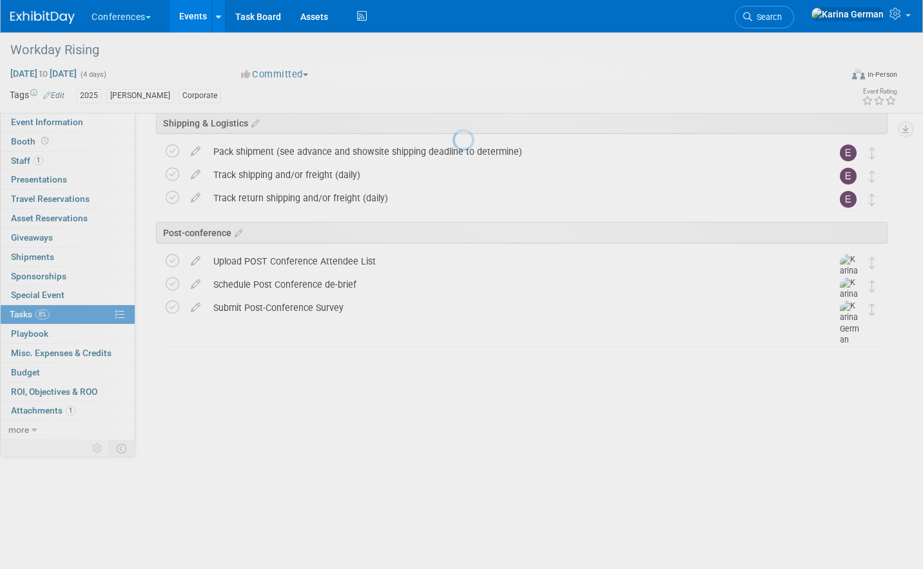
scroll to position [459, 0]
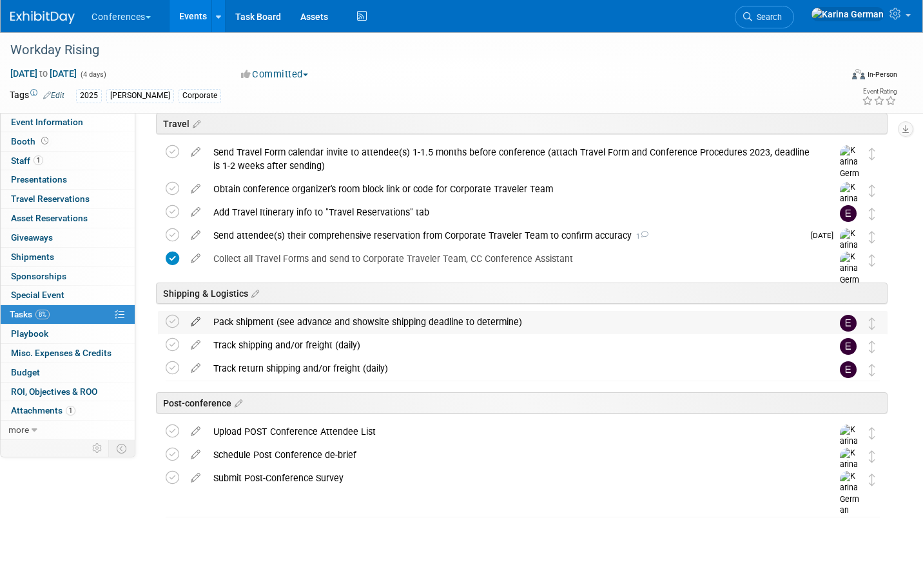
click at [192, 320] on icon at bounding box center [195, 319] width 23 height 16
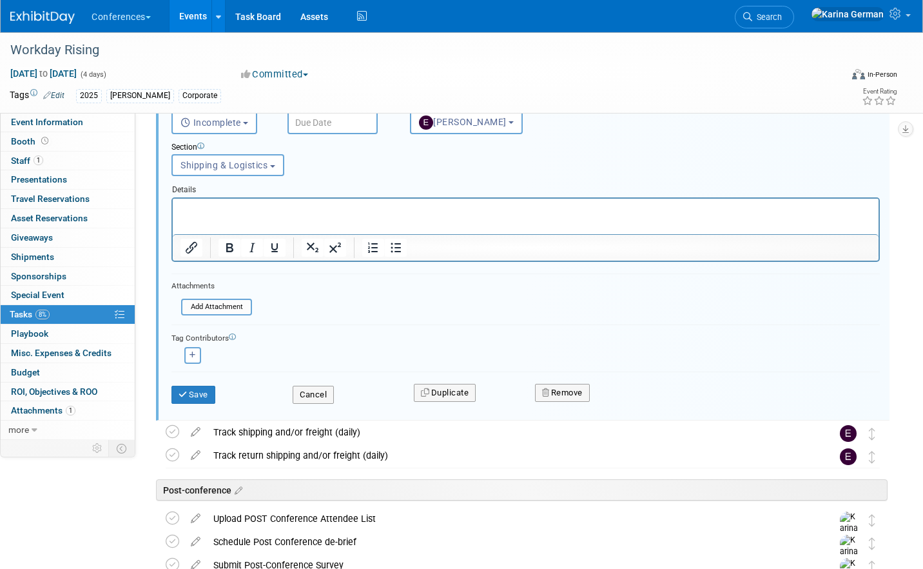
scroll to position [733, 0]
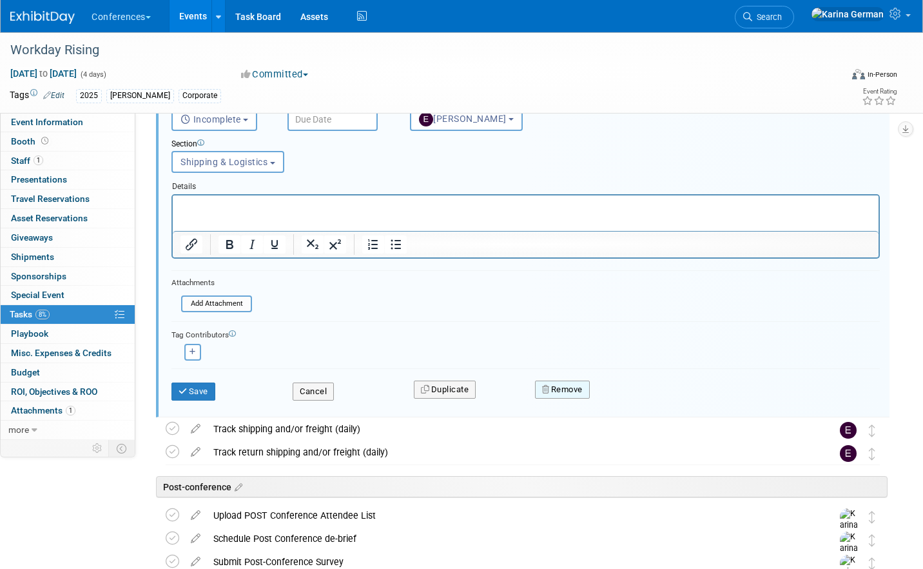
click at [568, 396] on button "Remove" at bounding box center [562, 389] width 55 height 18
click at [631, 395] on link "Yes" at bounding box center [634, 399] width 37 height 21
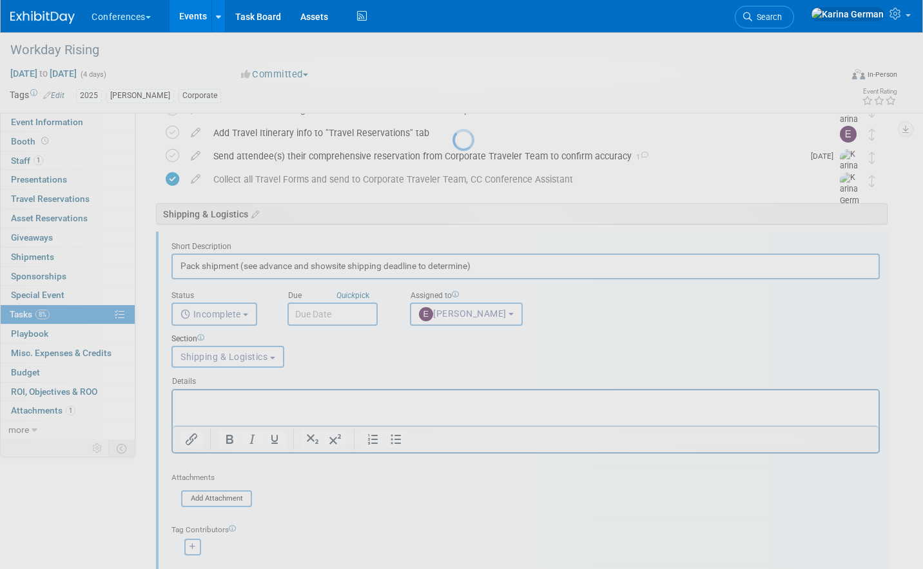
scroll to position [436, 0]
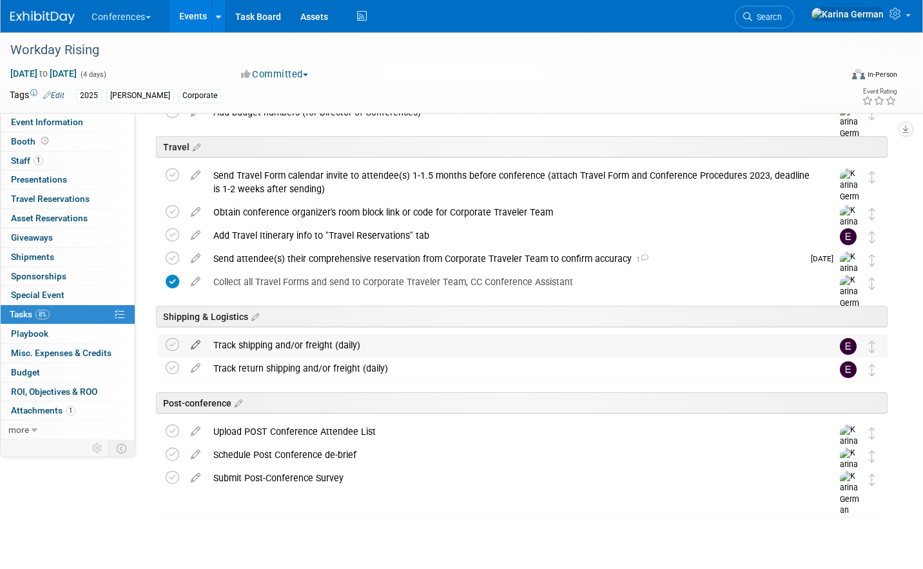
click at [193, 344] on icon at bounding box center [195, 342] width 23 height 16
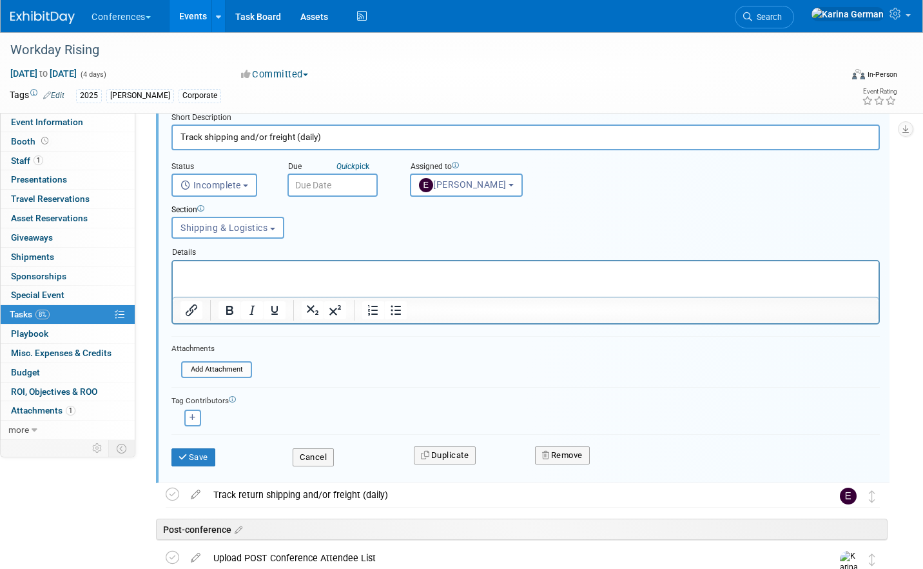
scroll to position [668, 0]
click at [569, 443] on div "Remove" at bounding box center [676, 454] width 303 height 30
click at [568, 455] on button "Remove" at bounding box center [562, 454] width 55 height 18
click at [631, 458] on link "Yes" at bounding box center [634, 465] width 37 height 21
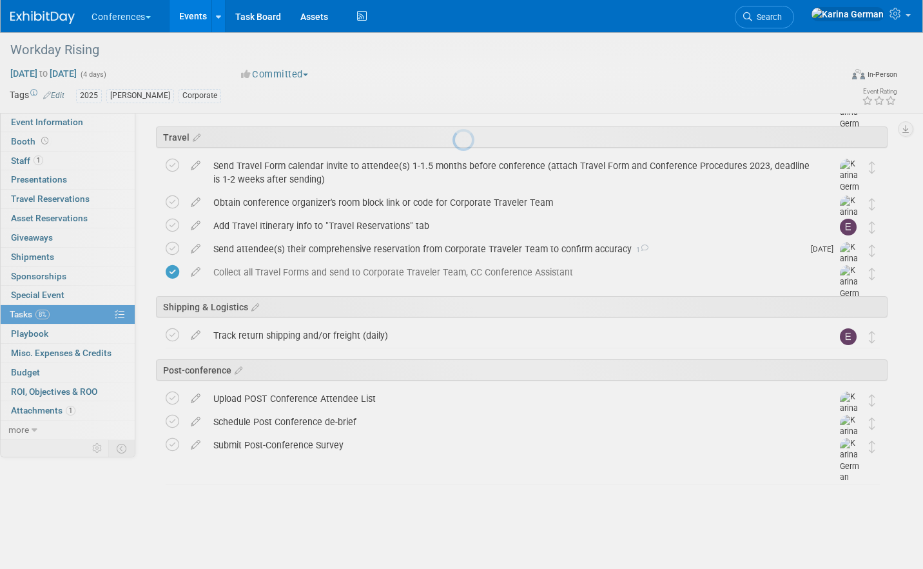
scroll to position [413, 0]
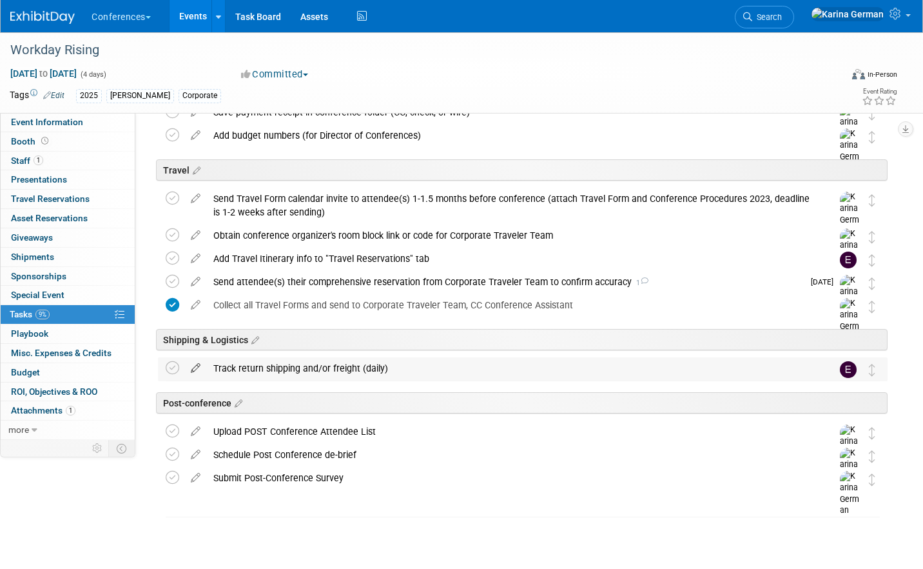
click at [197, 366] on icon at bounding box center [195, 365] width 23 height 16
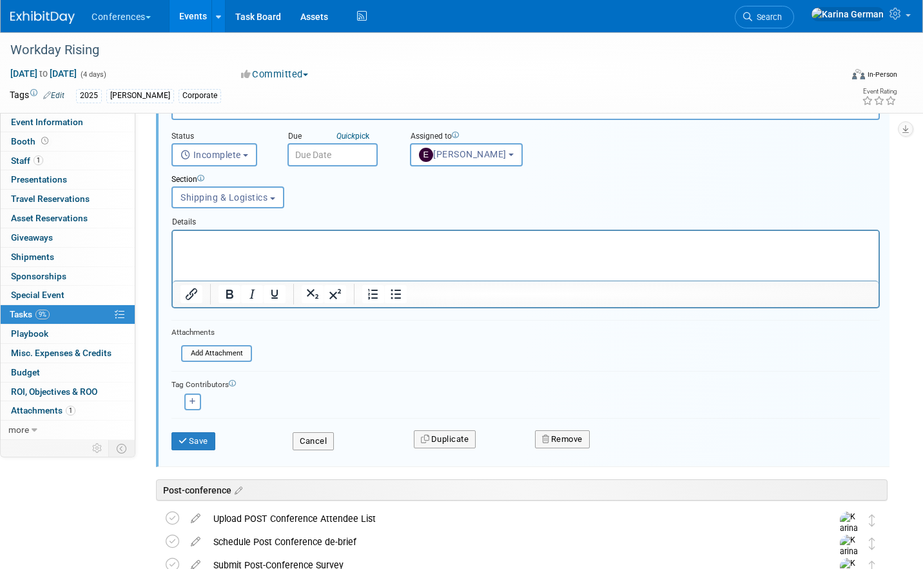
scroll to position [749, 0]
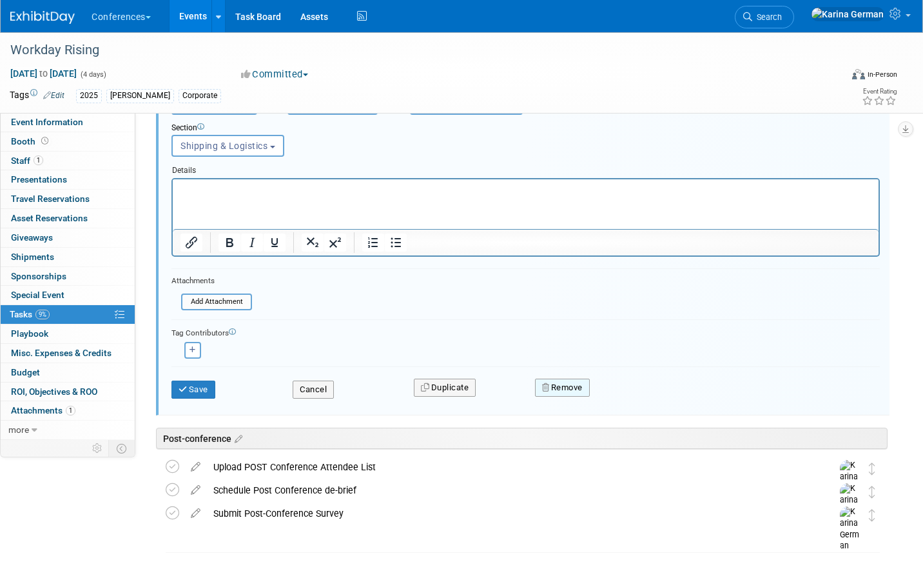
click at [574, 386] on button "Remove" at bounding box center [562, 387] width 55 height 18
click at [647, 402] on link "Yes" at bounding box center [634, 397] width 37 height 21
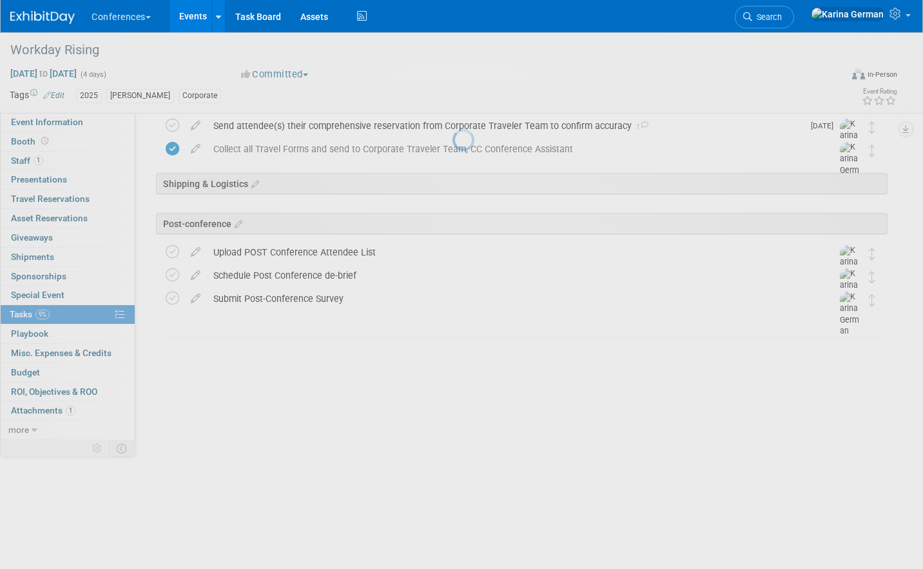
scroll to position [389, 0]
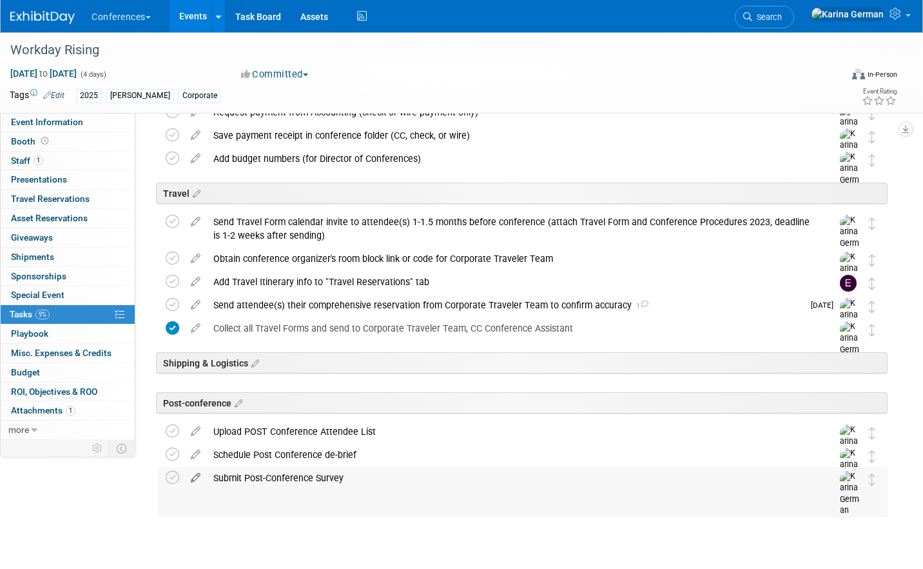
click at [194, 475] on icon at bounding box center [195, 475] width 23 height 16
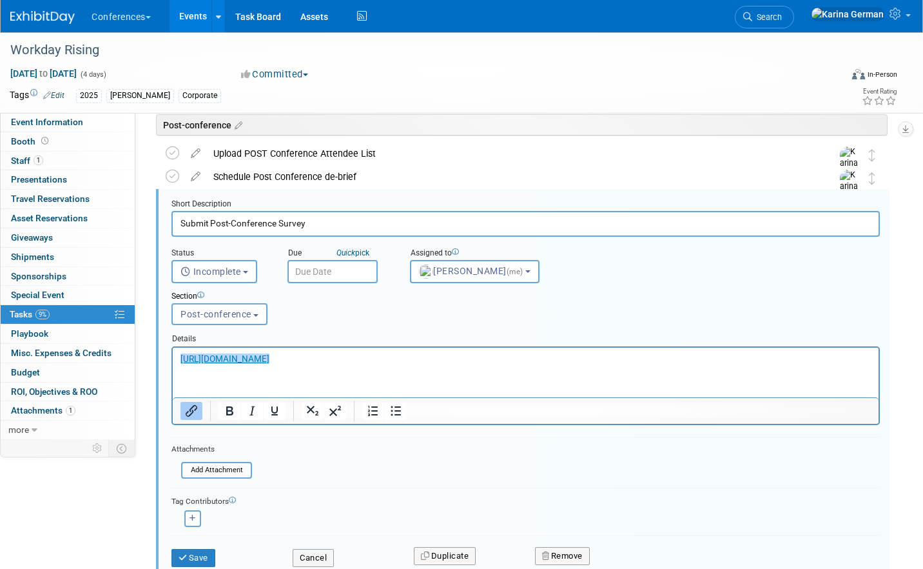
scroll to position [761, 0]
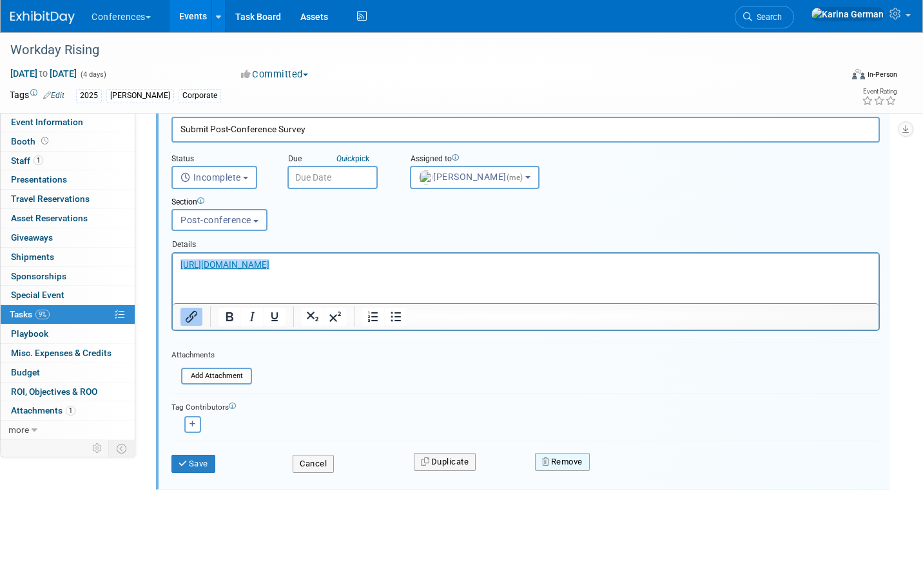
click at [569, 462] on button "Remove" at bounding box center [562, 462] width 55 height 18
click at [636, 475] on link "Yes" at bounding box center [634, 472] width 37 height 21
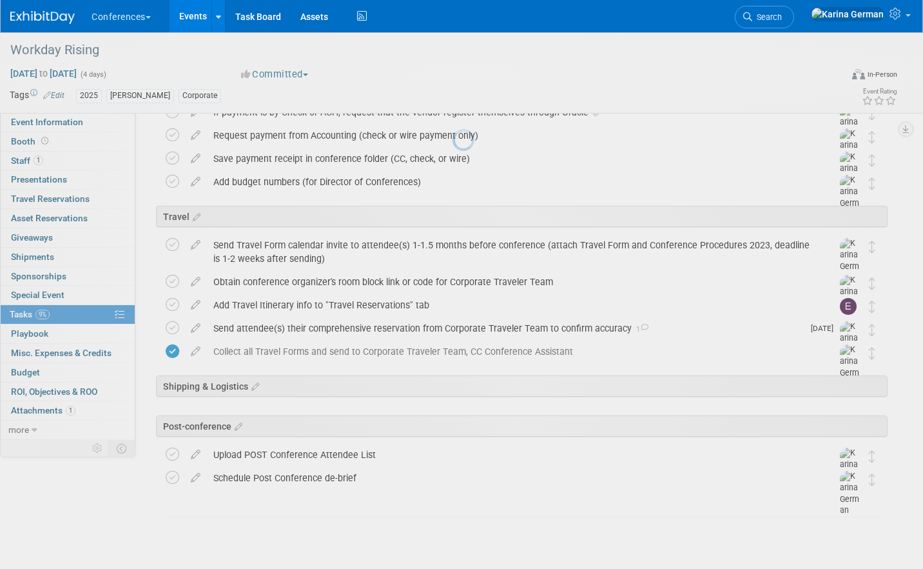
scroll to position [366, 0]
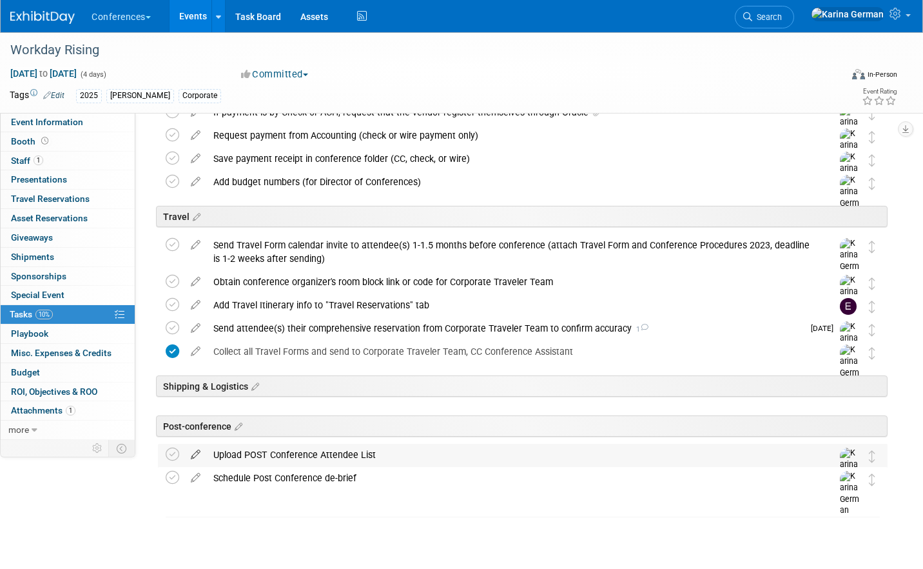
click at [194, 452] on icon at bounding box center [195, 452] width 23 height 16
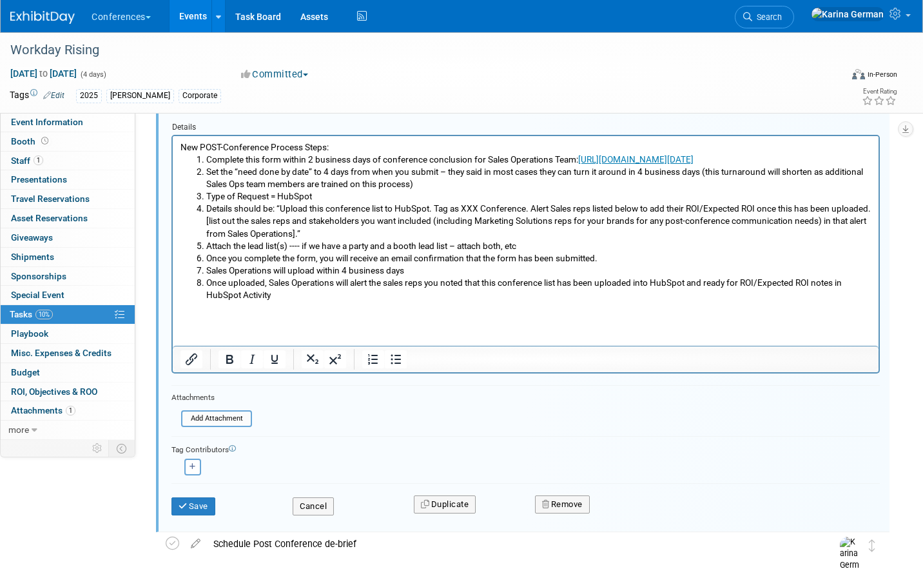
scroll to position [860, 0]
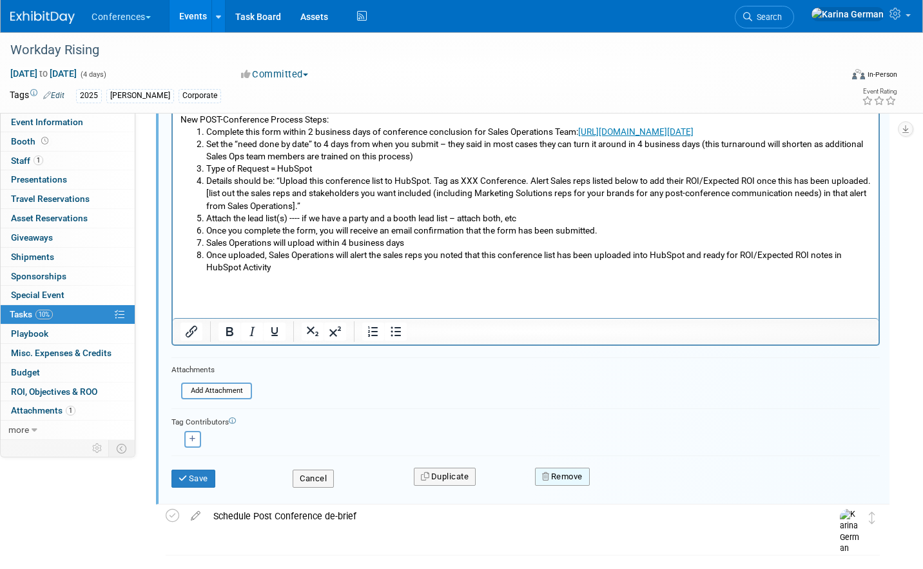
click at [578, 471] on button "Remove" at bounding box center [562, 476] width 55 height 18
click at [623, 489] on icon at bounding box center [626, 487] width 8 height 7
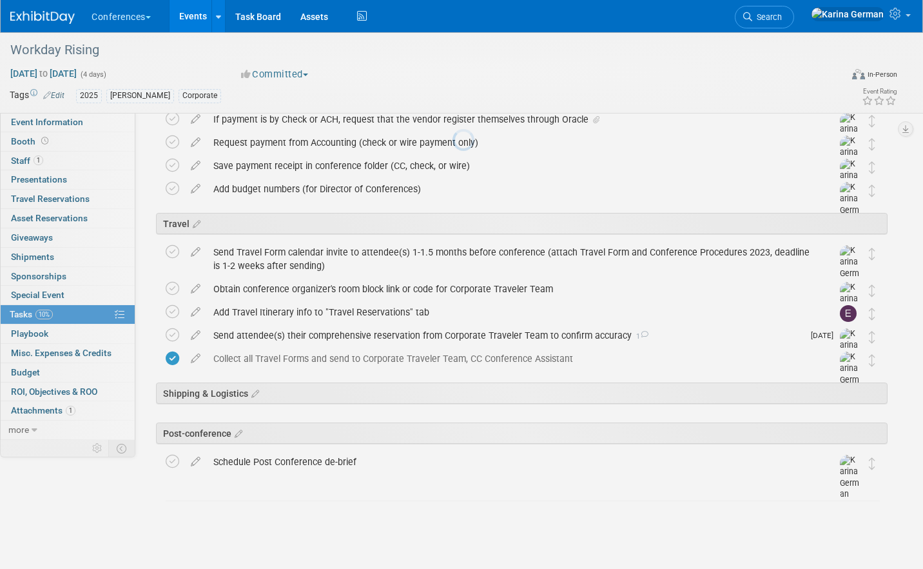
scroll to position [343, 0]
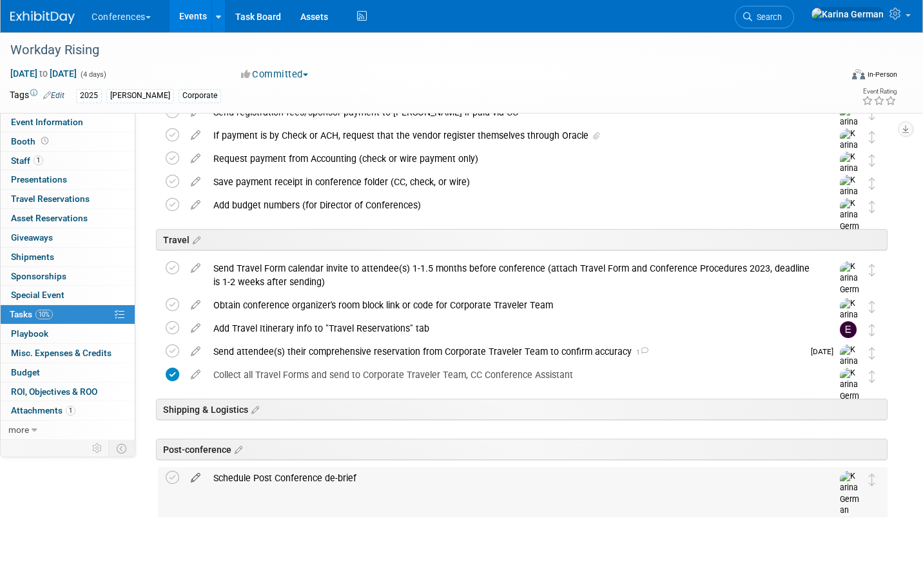
click at [202, 473] on icon at bounding box center [195, 475] width 23 height 16
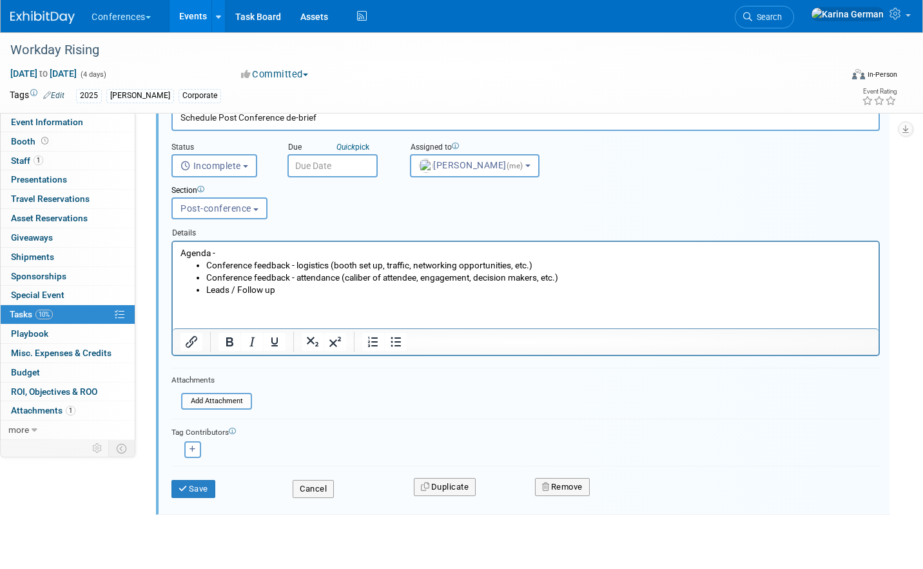
scroll to position [749, 0]
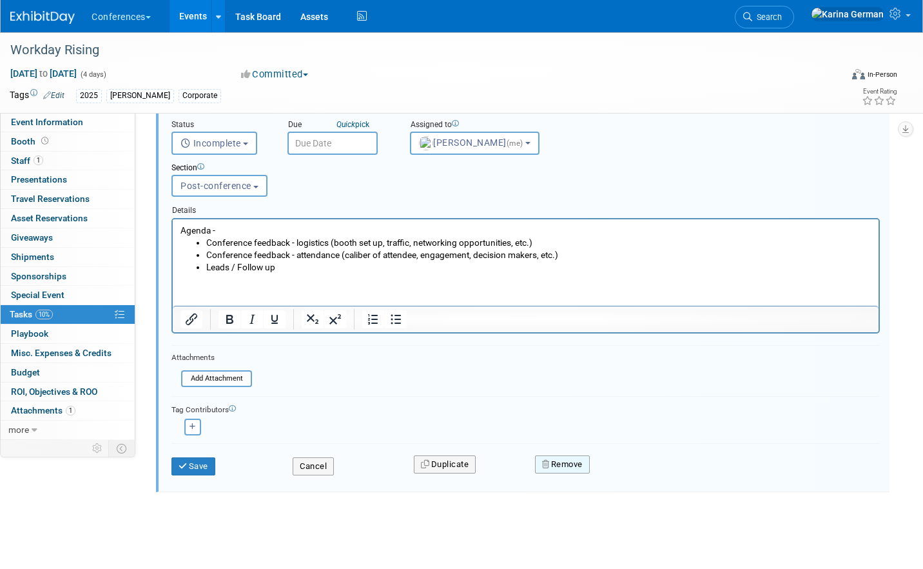
click at [570, 455] on button "Remove" at bounding box center [562, 464] width 55 height 18
click at [638, 478] on link "Yes" at bounding box center [634, 474] width 37 height 21
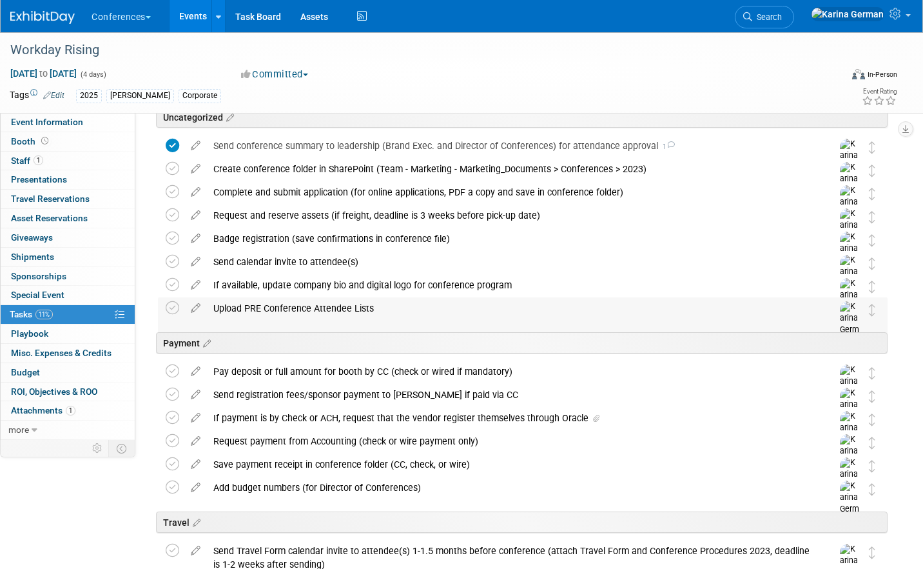
scroll to position [67, 0]
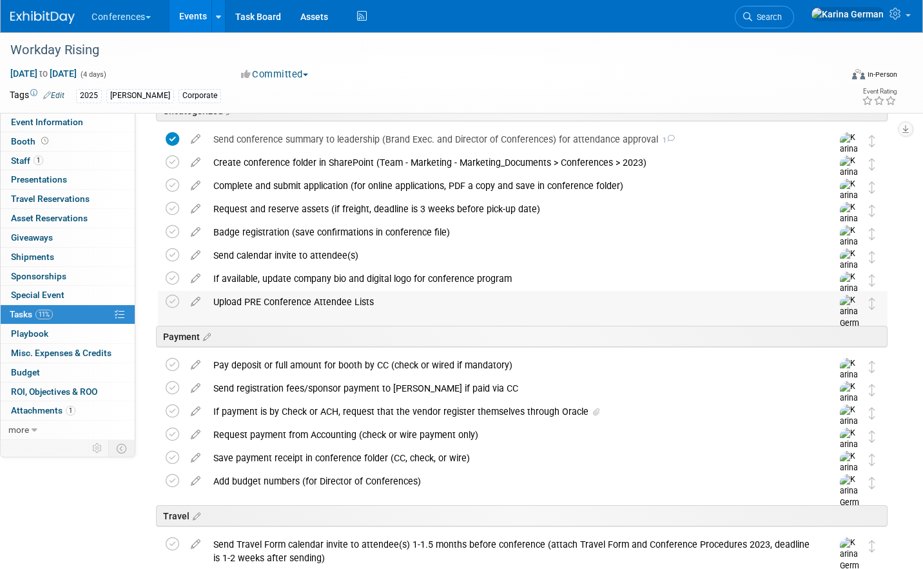
click at [269, 295] on div "Upload PRE Conference Attendee Lists" at bounding box center [510, 302] width 607 height 22
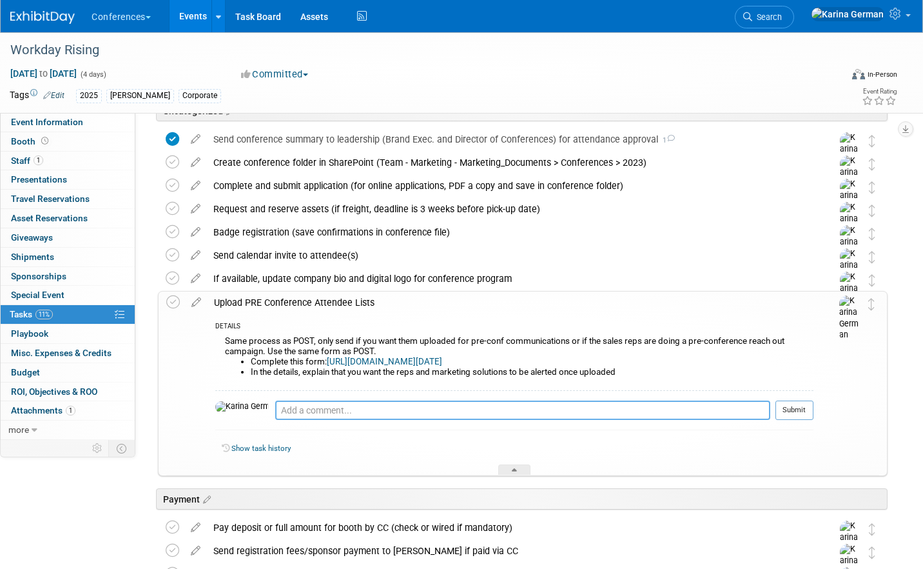
click at [297, 416] on textarea at bounding box center [522, 409] width 495 height 19
type textarea "n/a"
click at [803, 409] on button "Submit" at bounding box center [795, 409] width 38 height 19
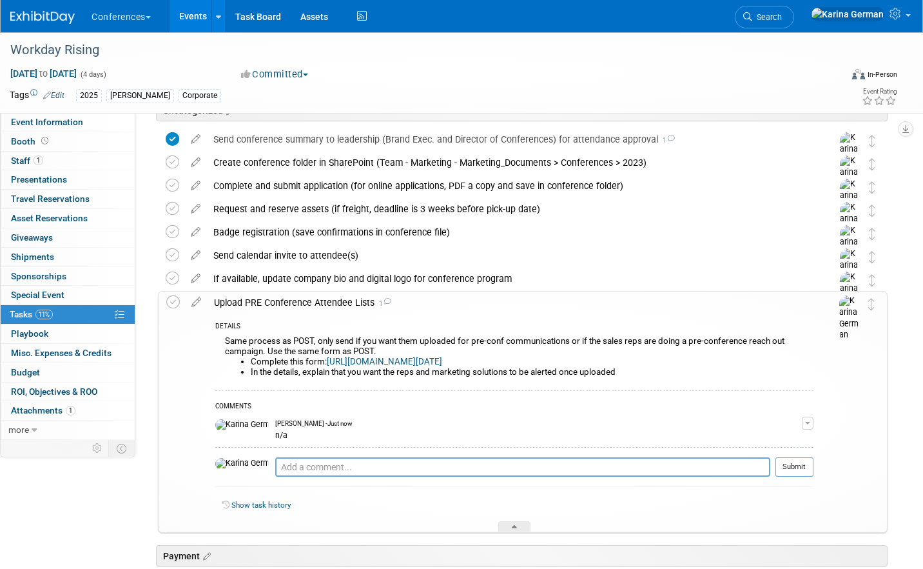
scroll to position [65, 0]
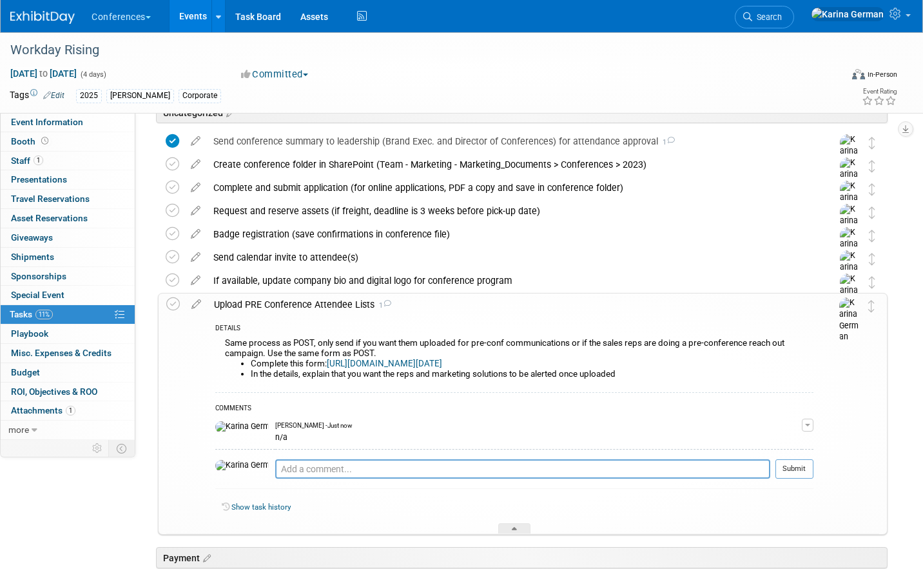
click at [347, 306] on div "Upload PRE Conference Attendee Lists 1" at bounding box center [511, 304] width 606 height 22
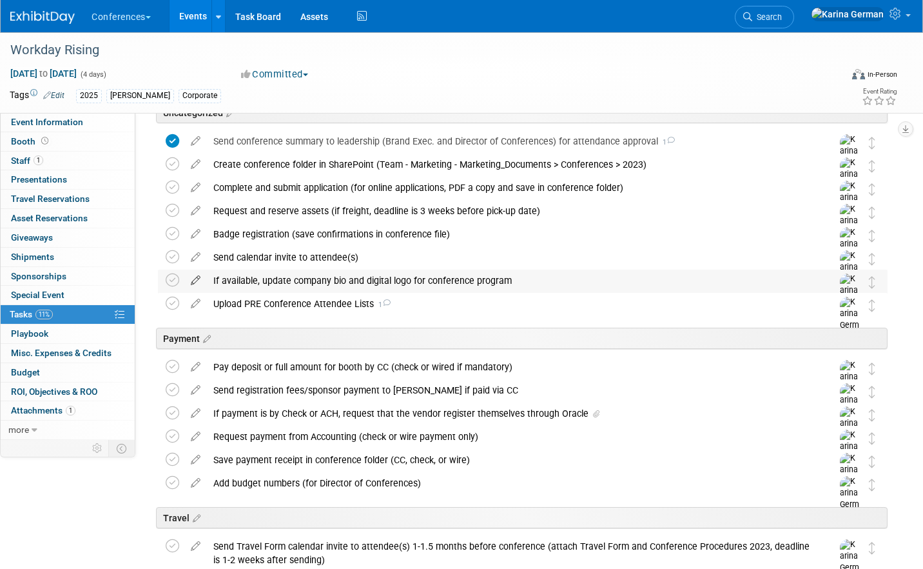
click at [199, 277] on icon at bounding box center [195, 277] width 23 height 16
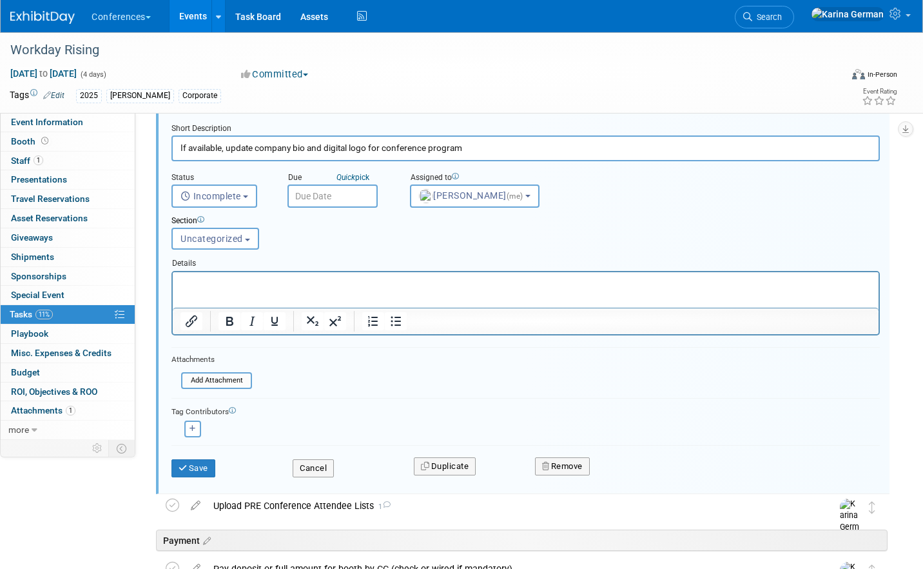
scroll to position [231, 0]
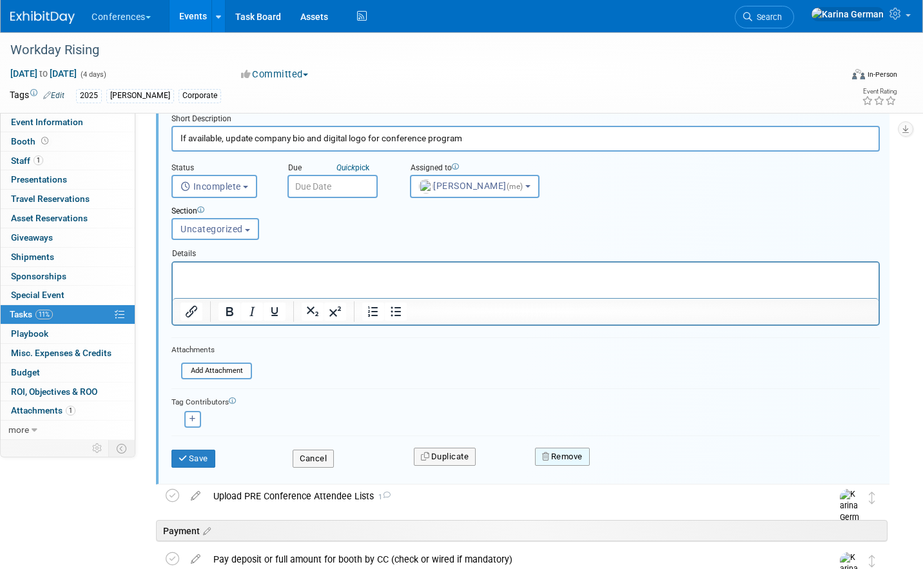
click at [552, 449] on button "Remove" at bounding box center [562, 456] width 55 height 18
click at [639, 464] on link "Yes" at bounding box center [634, 466] width 37 height 21
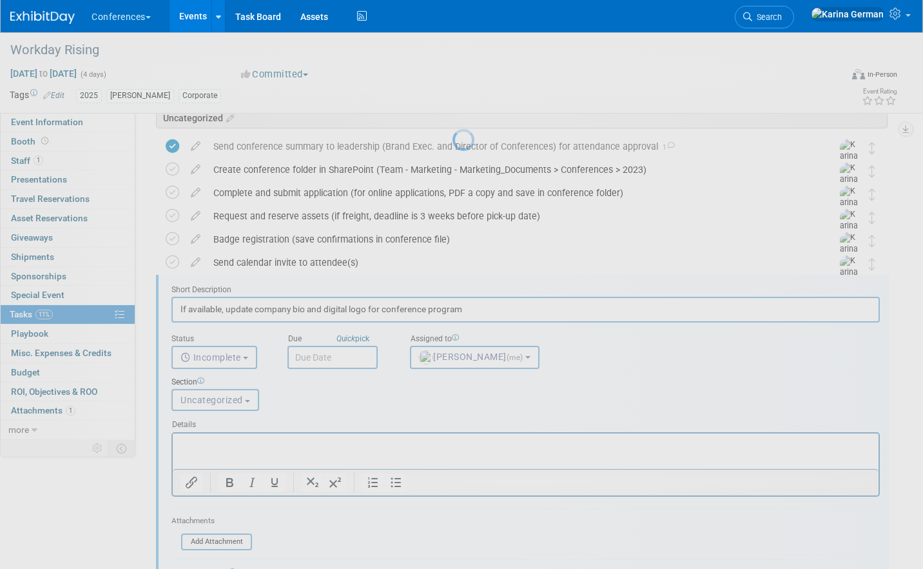
scroll to position [15, 0]
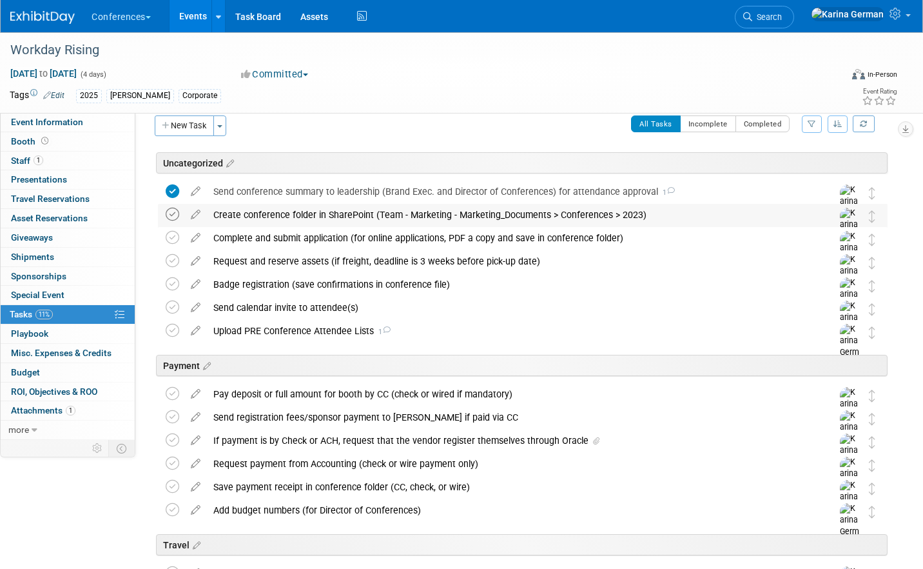
click at [171, 219] on icon at bounding box center [173, 215] width 14 height 14
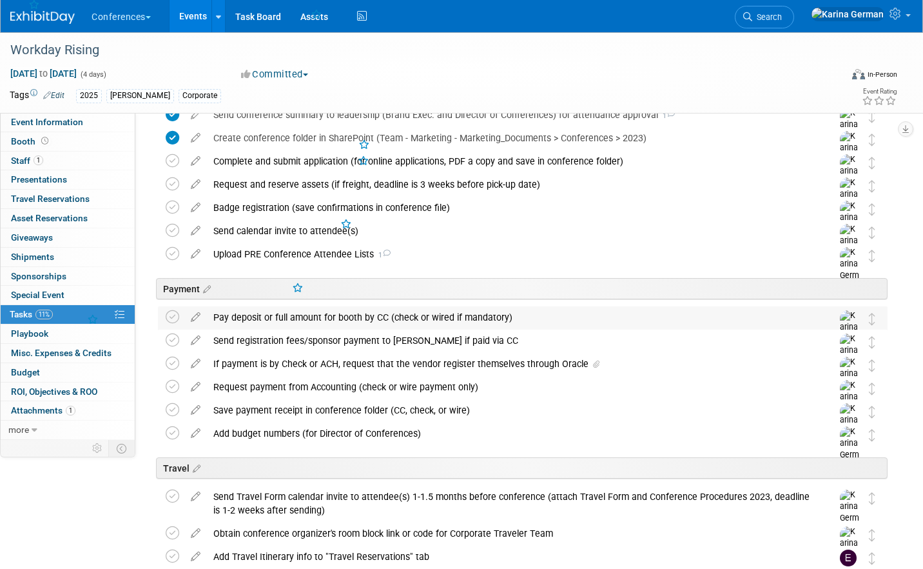
scroll to position [117, 0]
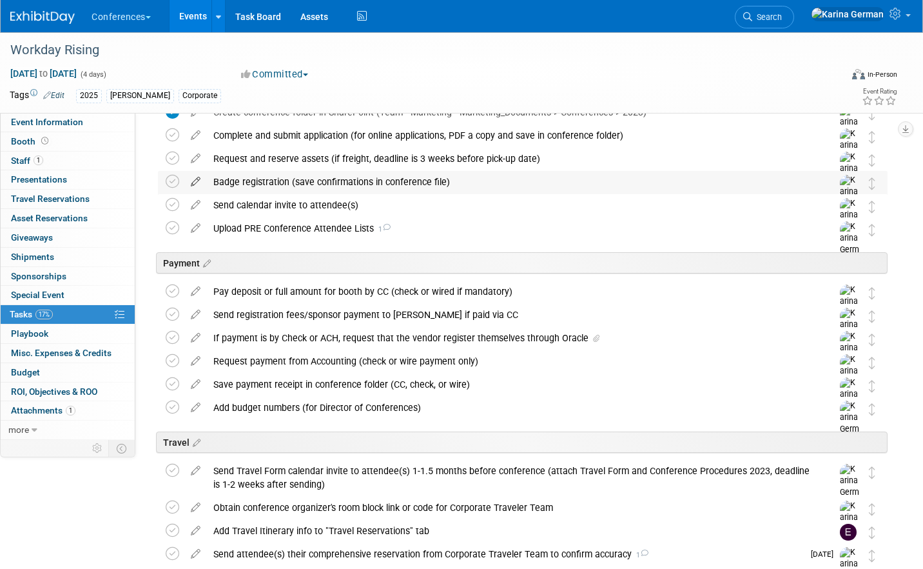
click at [196, 179] on icon at bounding box center [195, 179] width 23 height 16
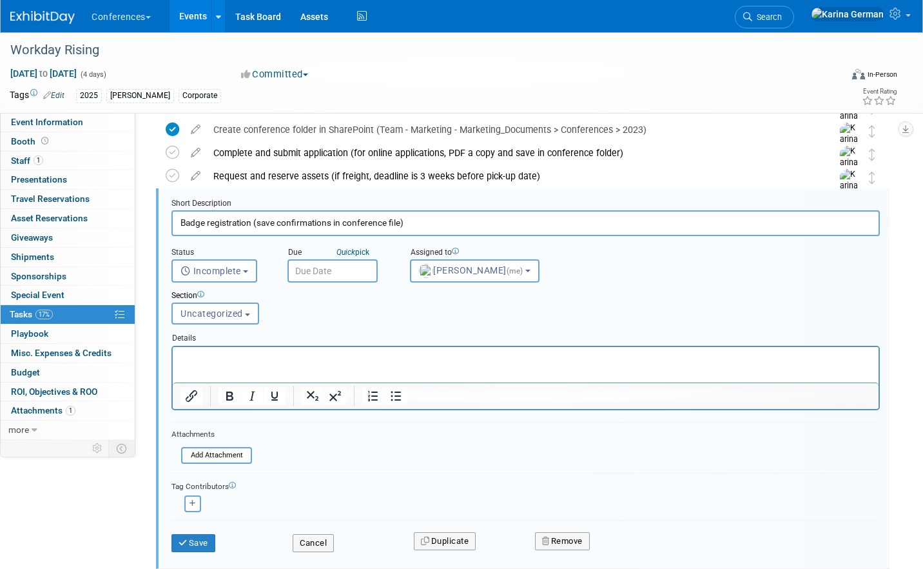
scroll to position [0, 0]
click at [328, 268] on input "text" at bounding box center [333, 271] width 90 height 23
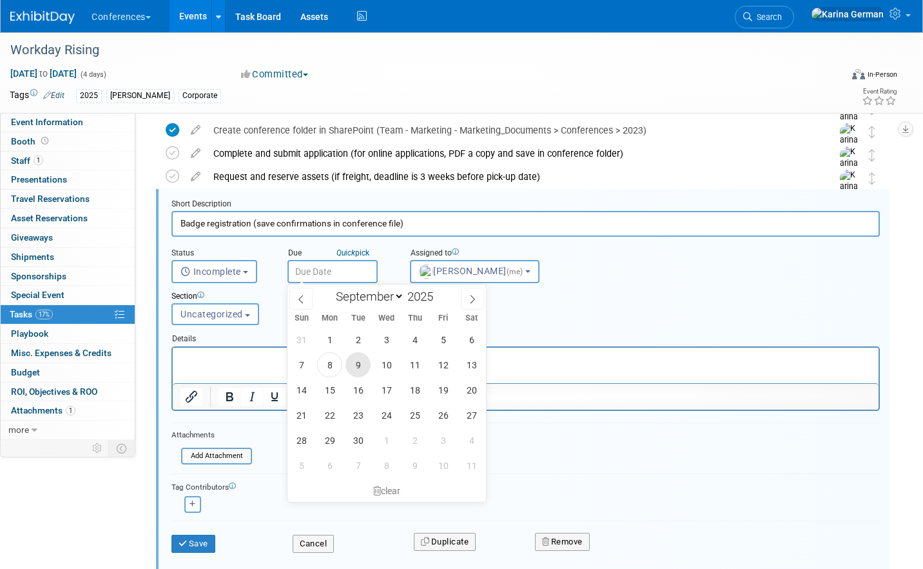
click at [358, 360] on span "9" at bounding box center [358, 364] width 25 height 25
type input "[DATE]"
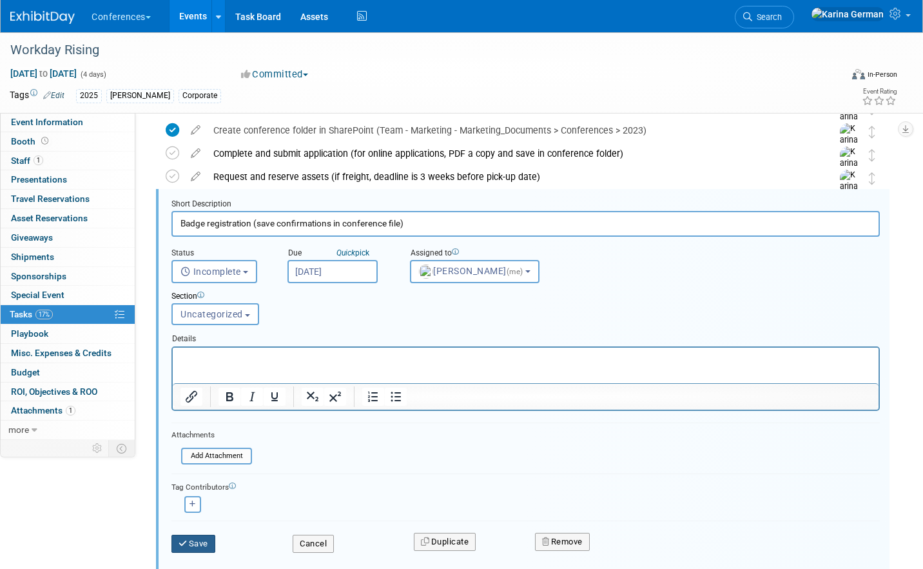
click at [194, 543] on button "Save" at bounding box center [193, 543] width 44 height 18
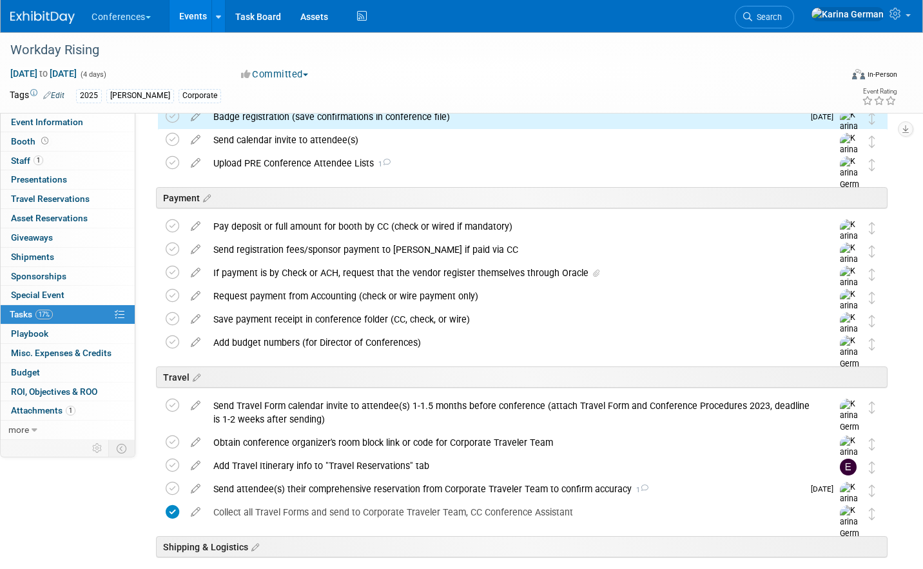
scroll to position [297, 0]
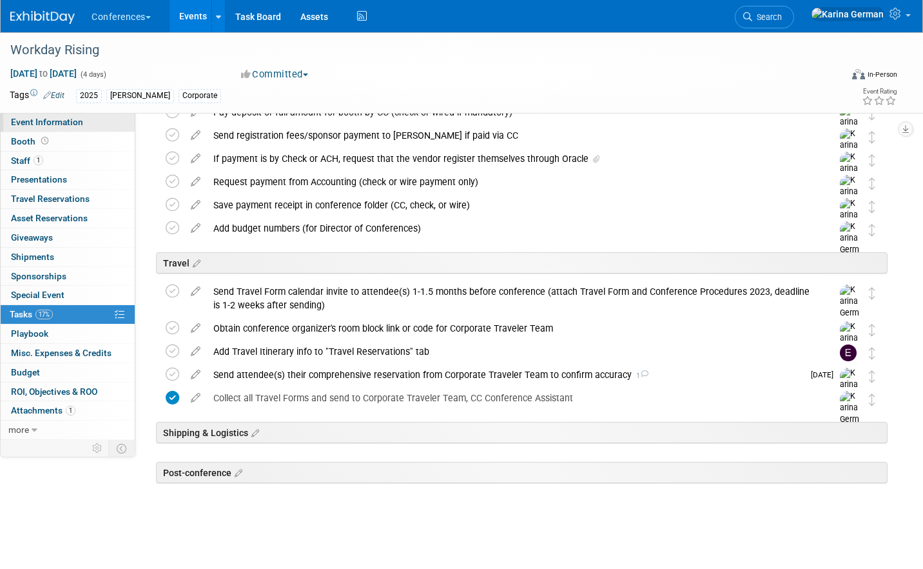
click at [94, 123] on link "Event Information" at bounding box center [68, 122] width 134 height 19
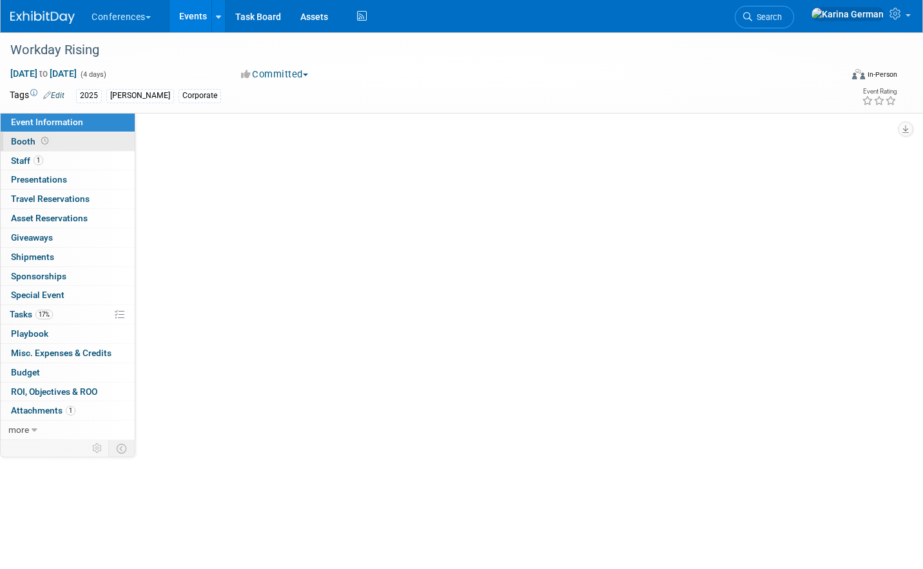
select select "[PERSON_NAME]"
select select "N/a"
select select "Karina"
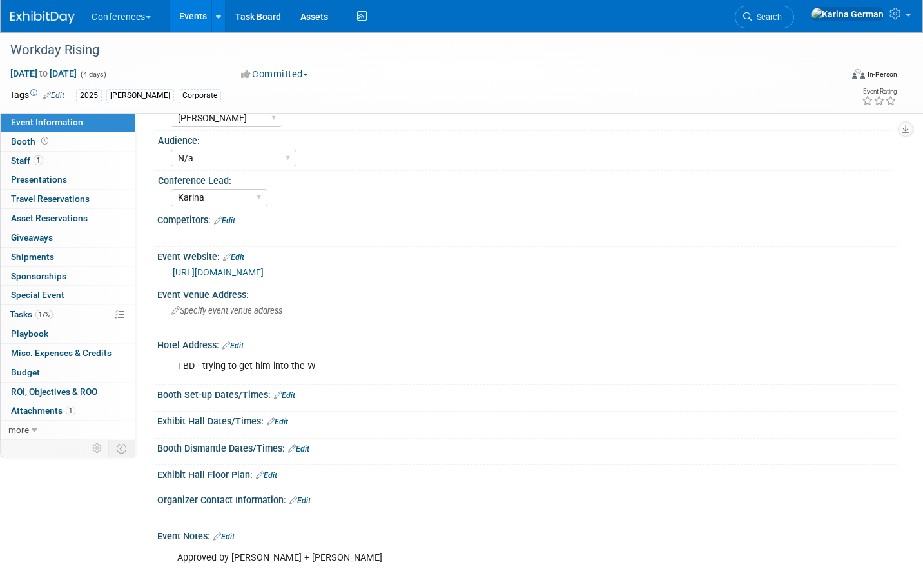
scroll to position [108, 0]
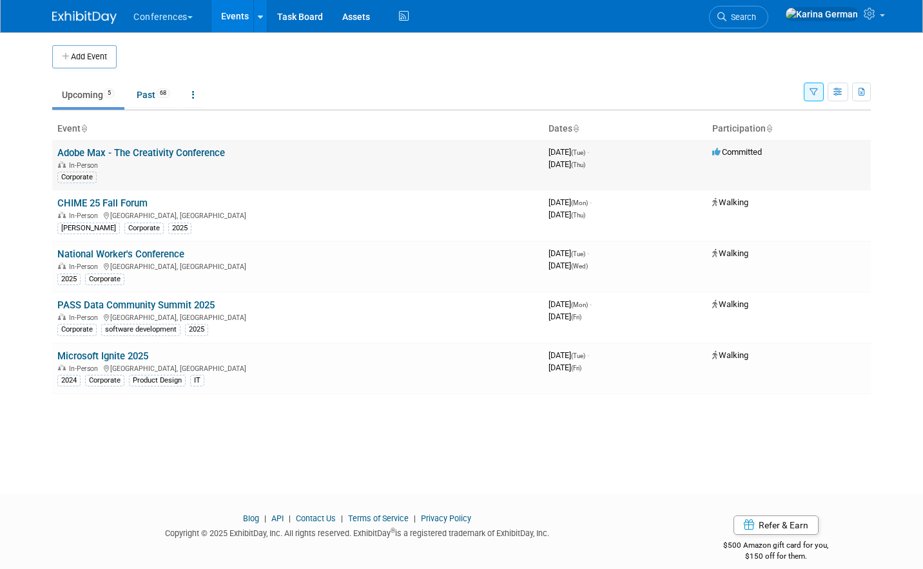
click at [191, 150] on link "Adobe Max - The Creativity Conference" at bounding box center [141, 153] width 168 height 12
click at [114, 205] on link "CHIME 25 Fall Forum" at bounding box center [102, 203] width 90 height 12
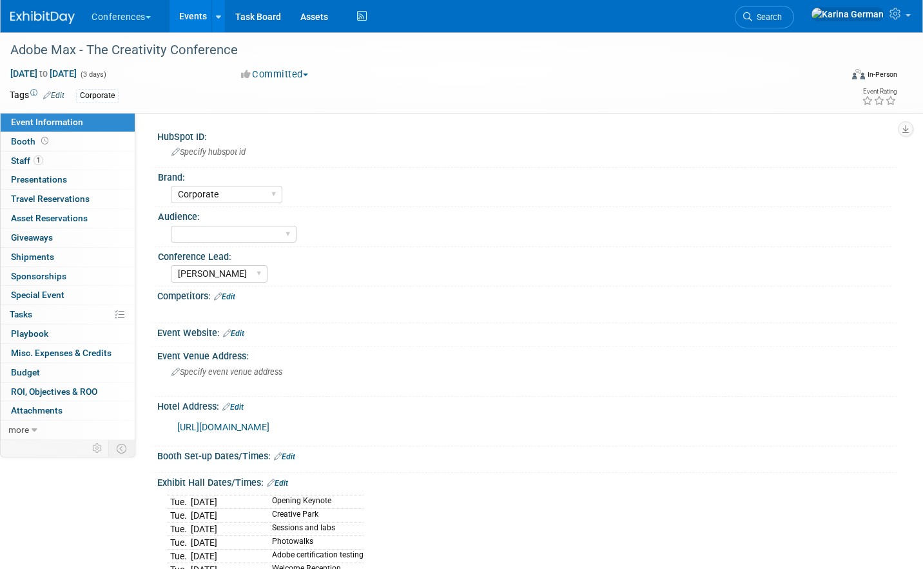
select select "Corporate"
select select "[PERSON_NAME]"
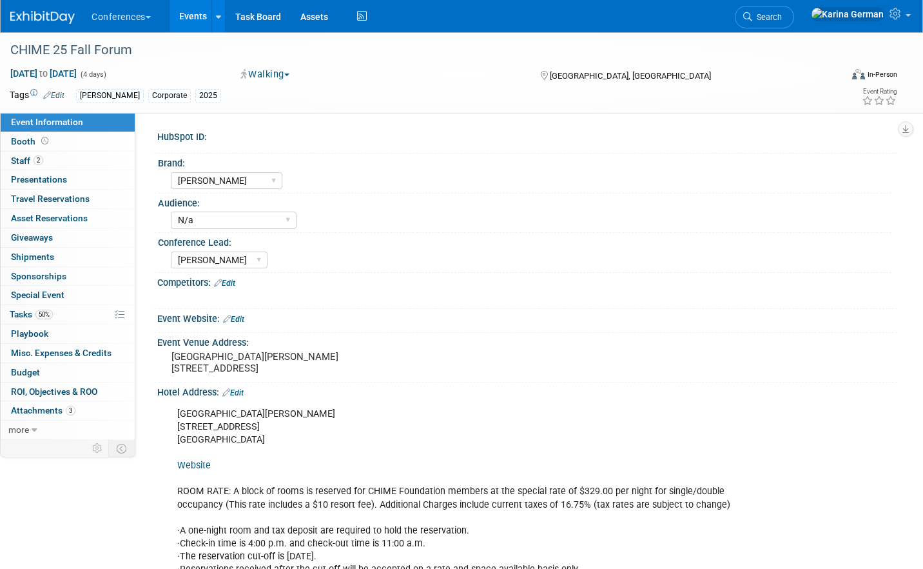
select select "[PERSON_NAME]"
select select "N/a"
select select "[PERSON_NAME]"
